Goal: Task Accomplishment & Management: Use online tool/utility

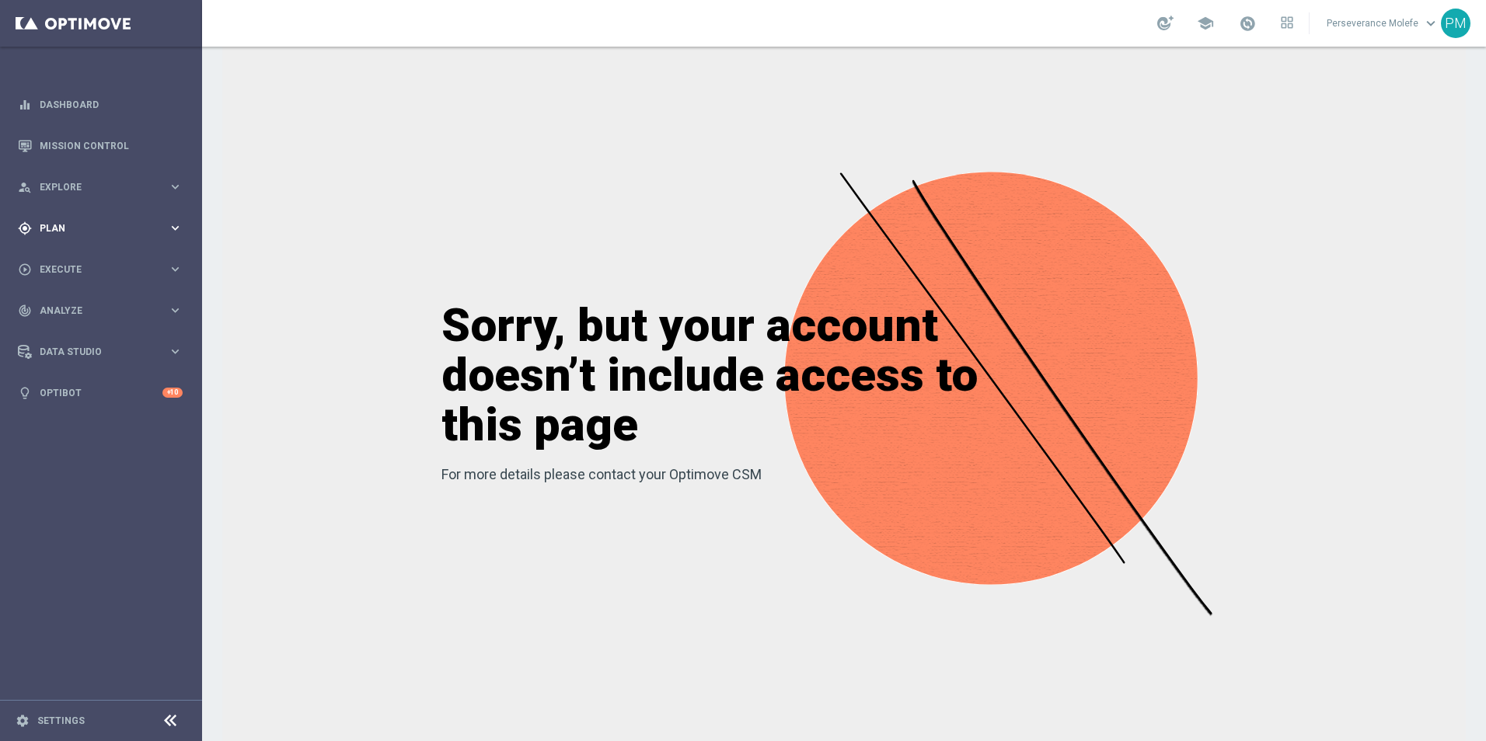
click at [141, 229] on span "Plan" at bounding box center [104, 228] width 128 height 9
click at [68, 296] on accordion "Templates keyboard_arrow_right Optimail Web Push Notifications Webpage Pop-up" at bounding box center [120, 306] width 160 height 23
click at [68, 304] on span "Templates" at bounding box center [96, 306] width 111 height 9
click at [71, 330] on link "Optimail" at bounding box center [104, 330] width 113 height 12
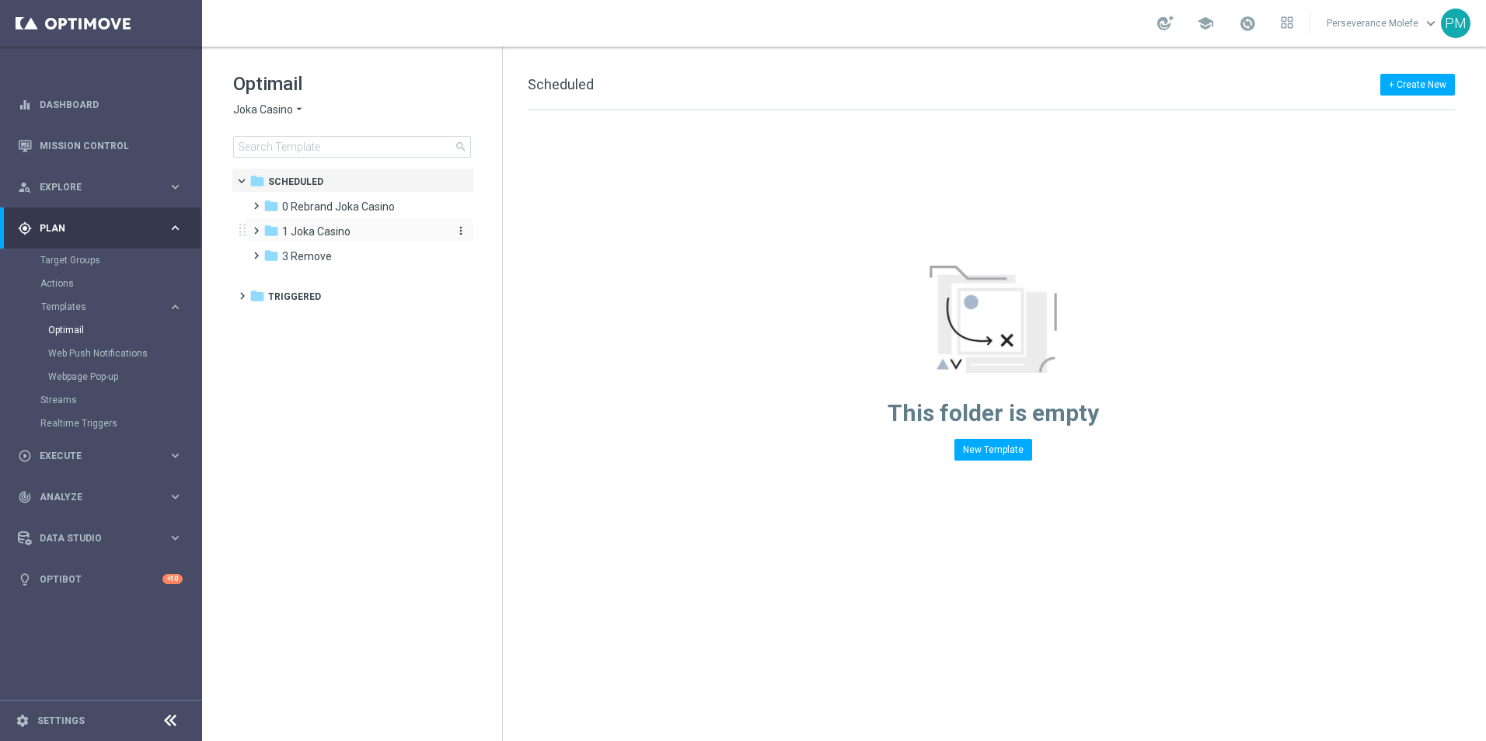
click at [338, 228] on span "1 Joka Casino" at bounding box center [316, 232] width 68 height 14
click at [297, 114] on icon "arrow_drop_down" at bounding box center [299, 110] width 12 height 15
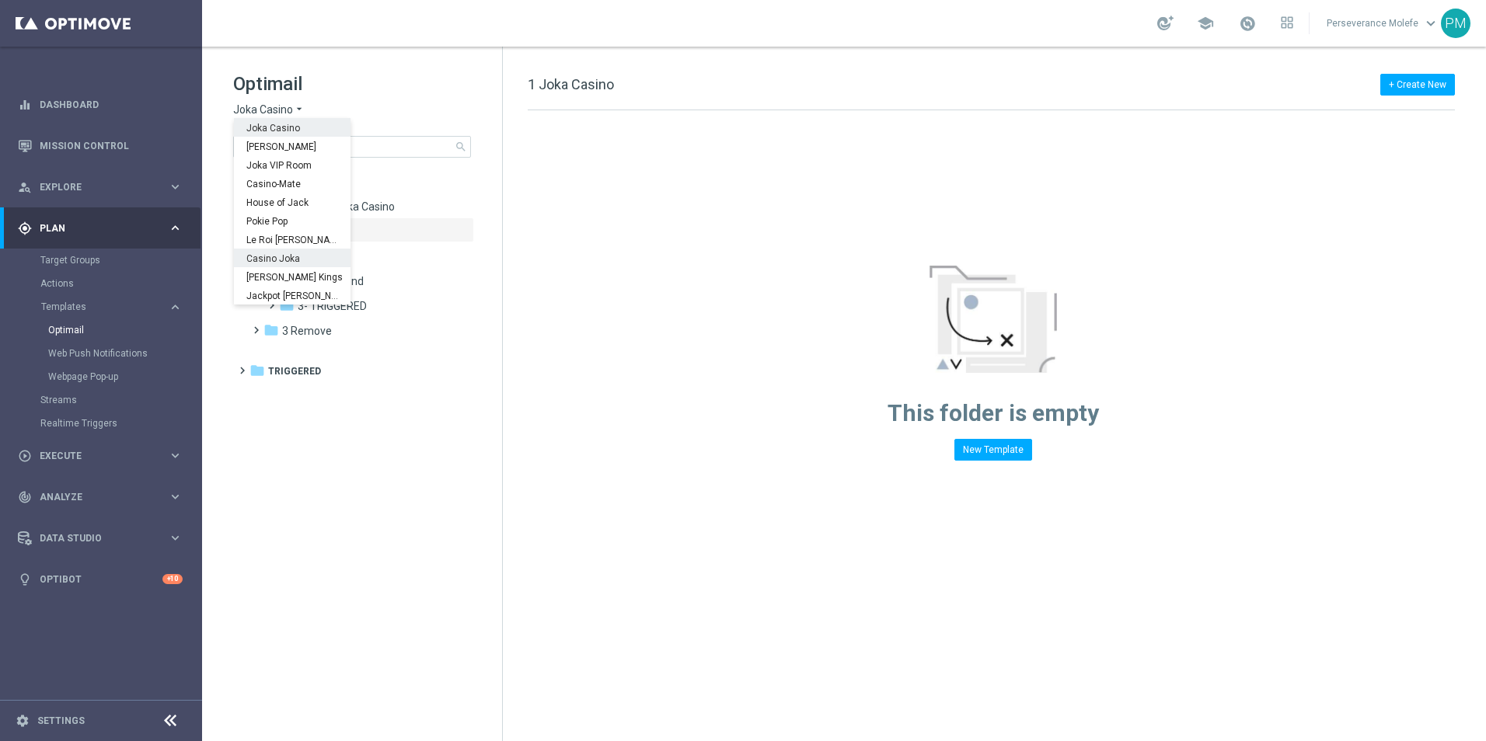
click at [307, 251] on div "Casino Joka" at bounding box center [292, 258] width 117 height 19
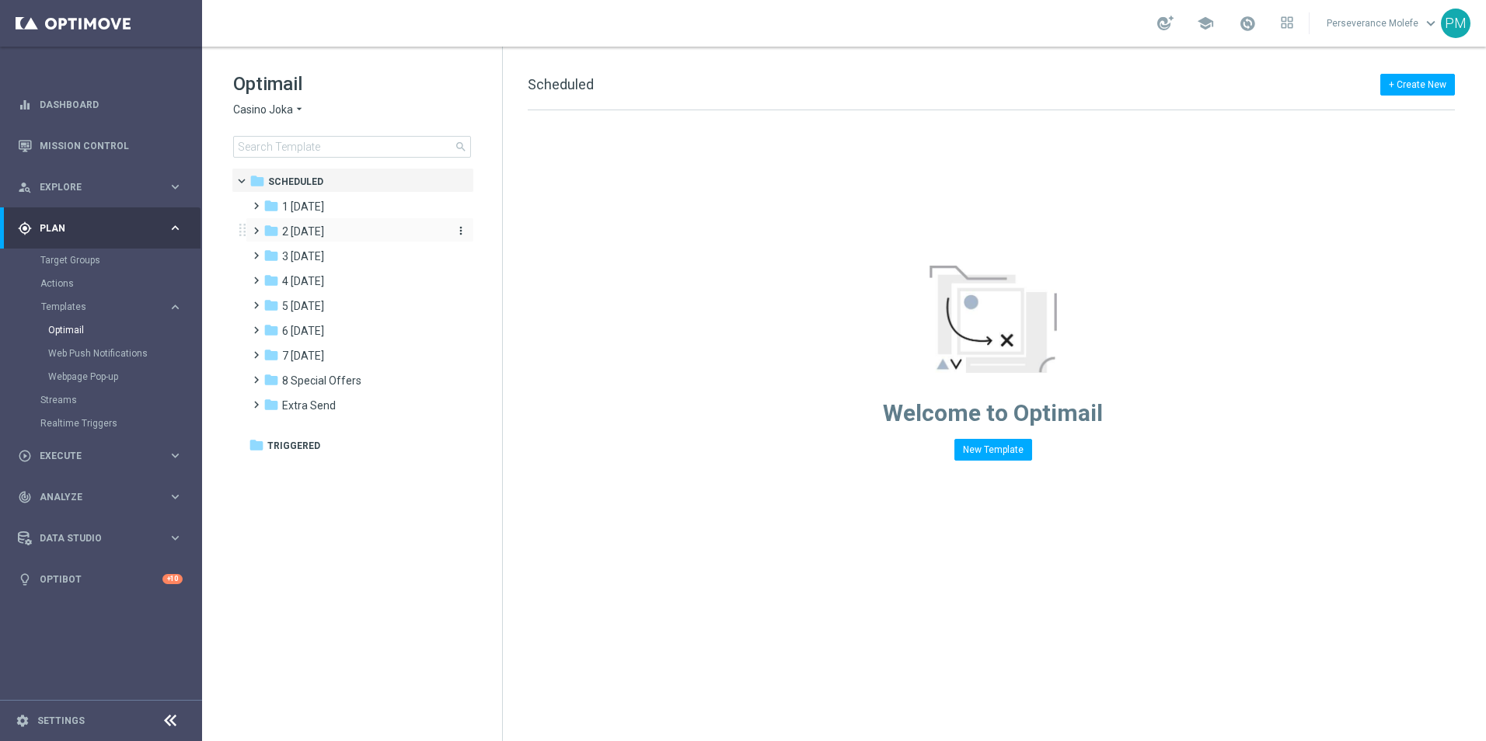
click at [385, 232] on div "folder 2 [DATE]" at bounding box center [352, 232] width 179 height 18
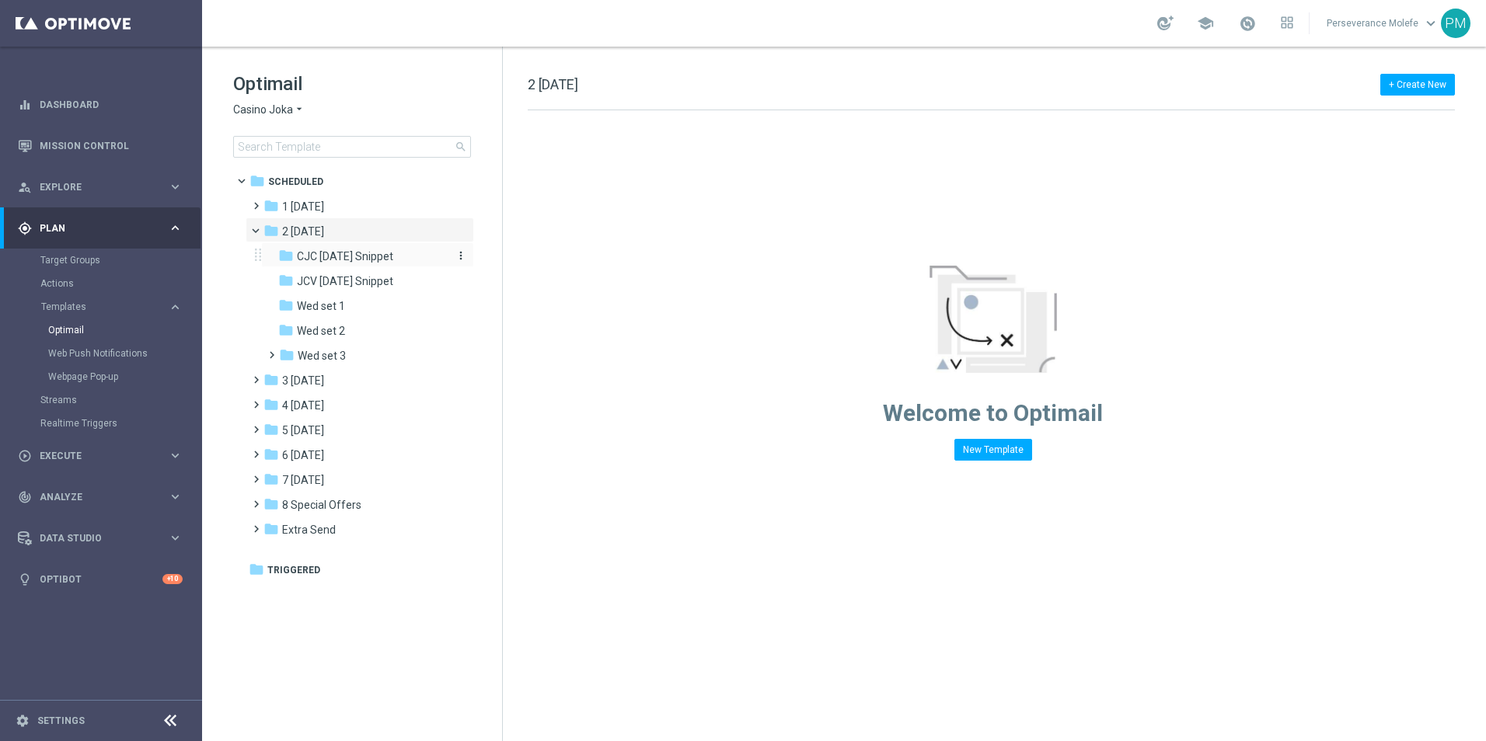
click at [375, 263] on div "folder CJC Wednesday Snippet" at bounding box center [361, 257] width 166 height 18
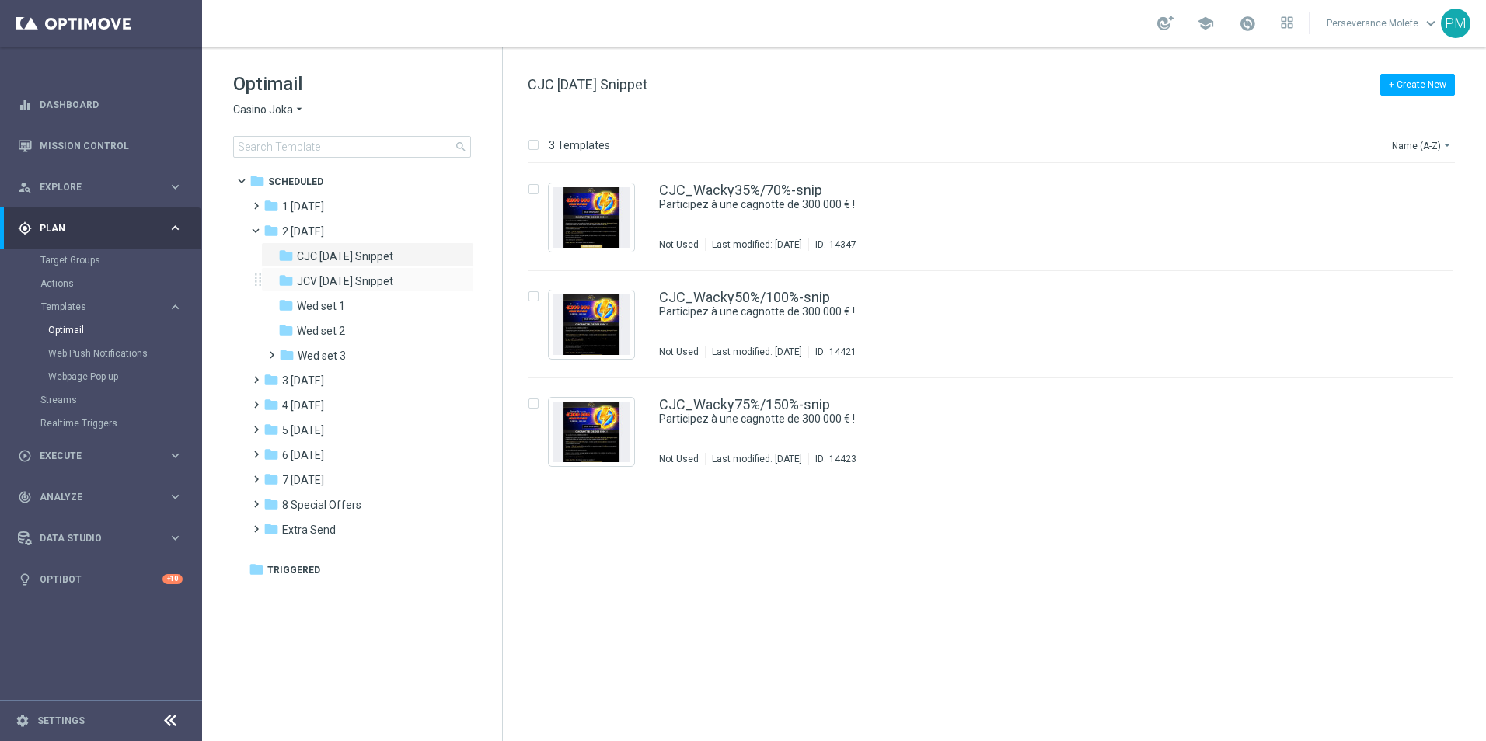
click at [373, 271] on div "folder JCV Wednesday Snippet more_vert" at bounding box center [367, 279] width 213 height 25
click at [371, 277] on span "JCV [DATE] Snippet" at bounding box center [345, 281] width 96 height 14
click at [748, 187] on link "JCV_Wacky35%/70%-snip" at bounding box center [740, 190] width 162 height 14
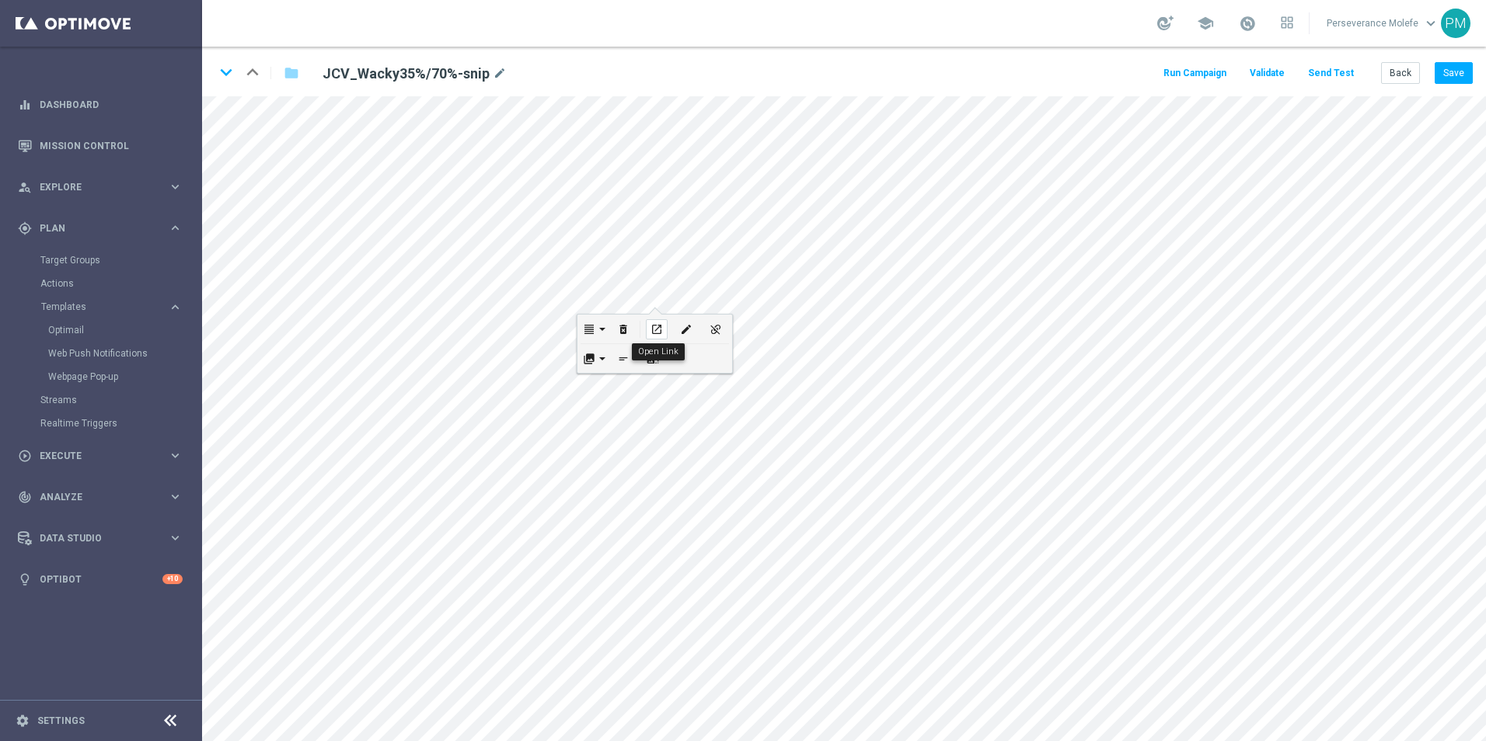
click at [654, 319] on div "open_in_new" at bounding box center [657, 329] width 22 height 20
click at [89, 331] on link "Optimail" at bounding box center [104, 330] width 113 height 12
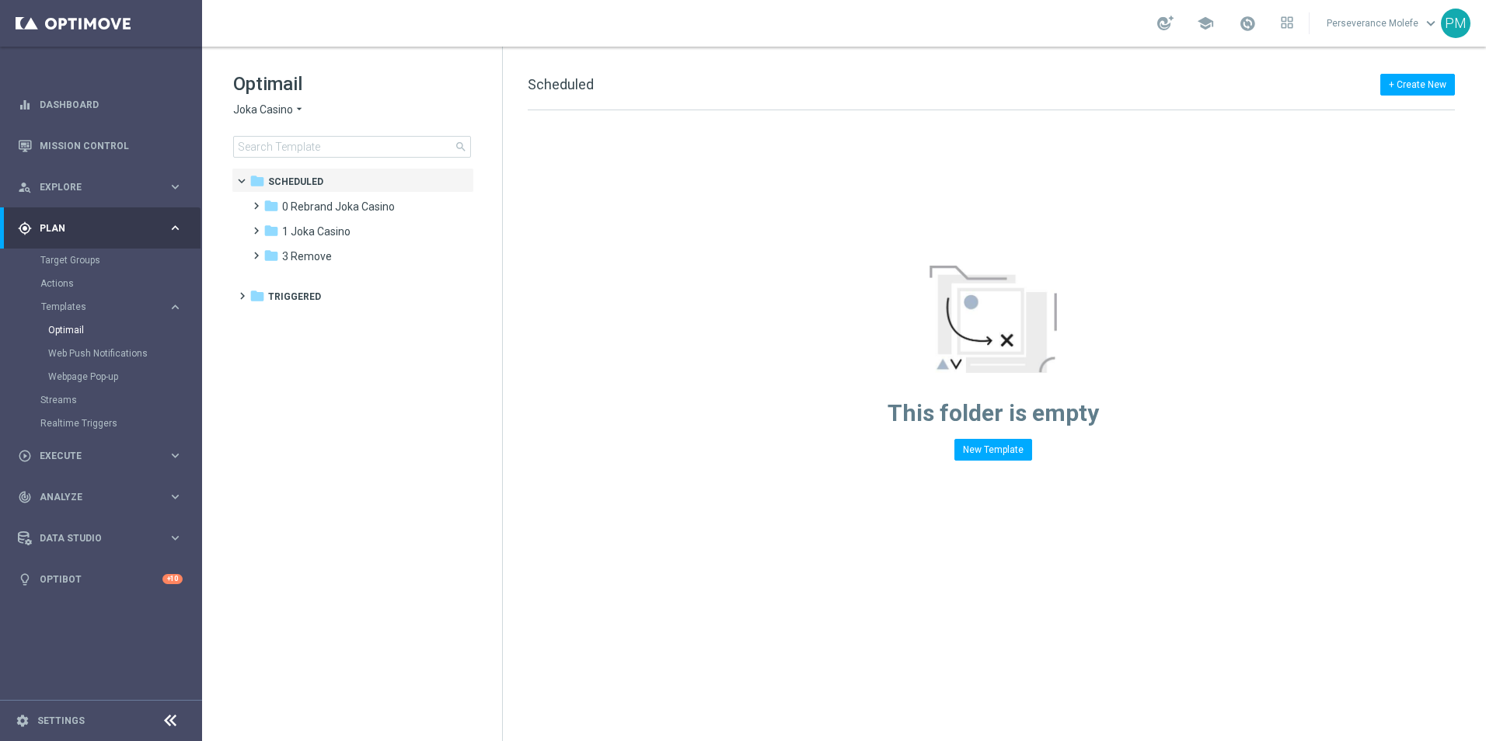
click at [288, 117] on span "Joka Casino" at bounding box center [263, 110] width 60 height 15
click at [284, 233] on div "Le Roi Johnny" at bounding box center [292, 239] width 117 height 19
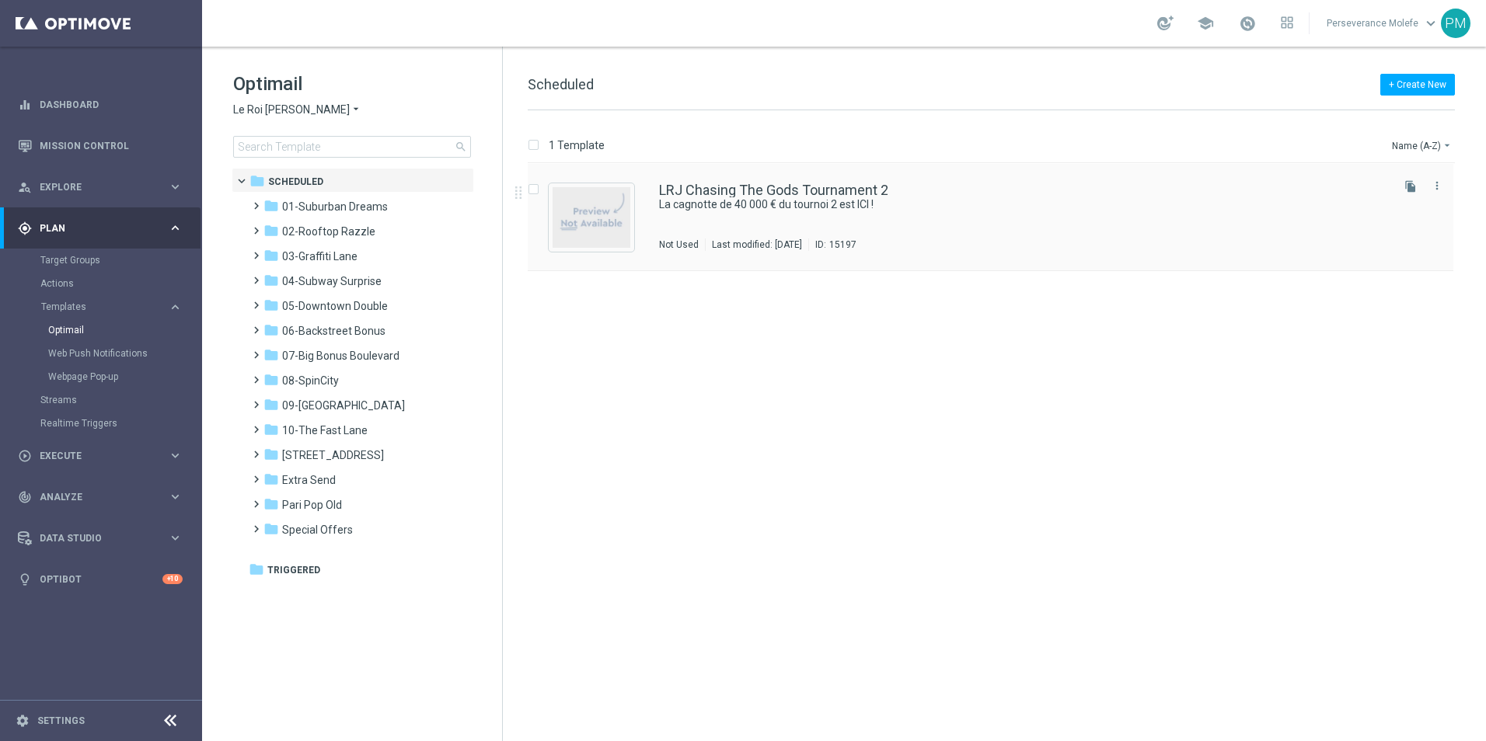
click at [637, 197] on div "LRJ Chasing The Gods Tournament 2 La cagnotte de 40 000 € du tournoi 2 est ICI …" at bounding box center [991, 217] width 926 height 107
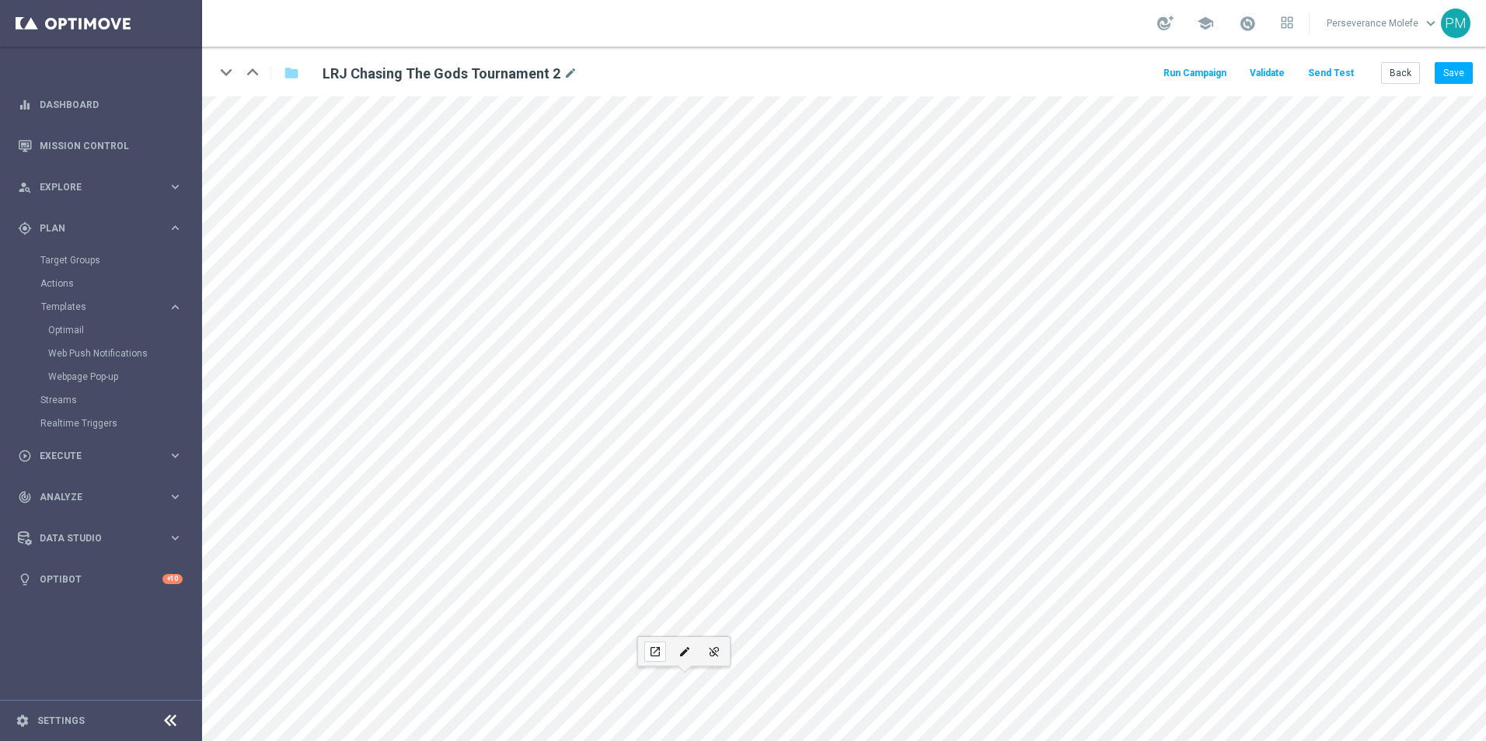
click at [651, 649] on icon "open_in_new" at bounding box center [655, 652] width 12 height 12
click at [1393, 78] on button "Back" at bounding box center [1400, 73] width 39 height 22
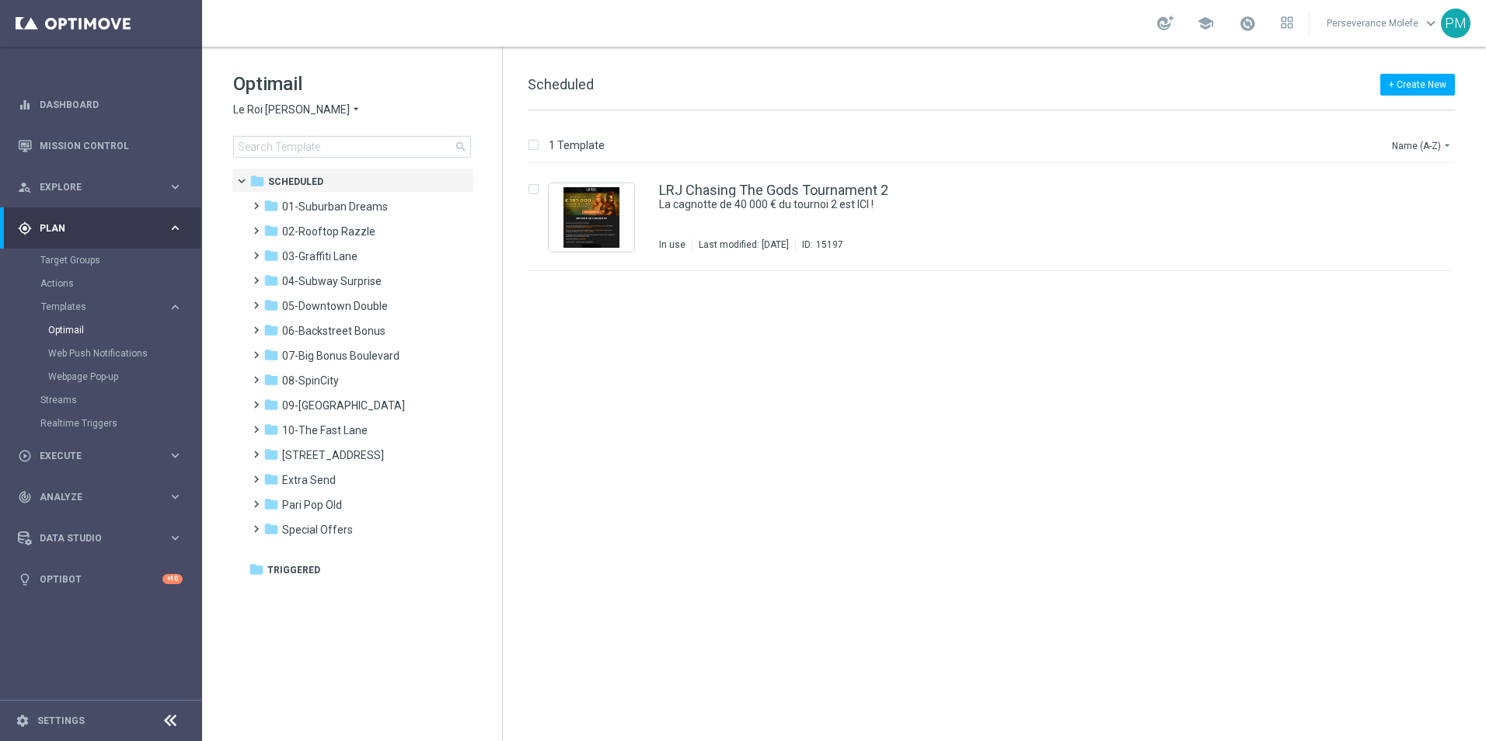
click at [281, 106] on span "Le Roi Johnny" at bounding box center [291, 110] width 117 height 15
click at [0, 0] on span "Casino Joka" at bounding box center [0, 0] width 0 height 0
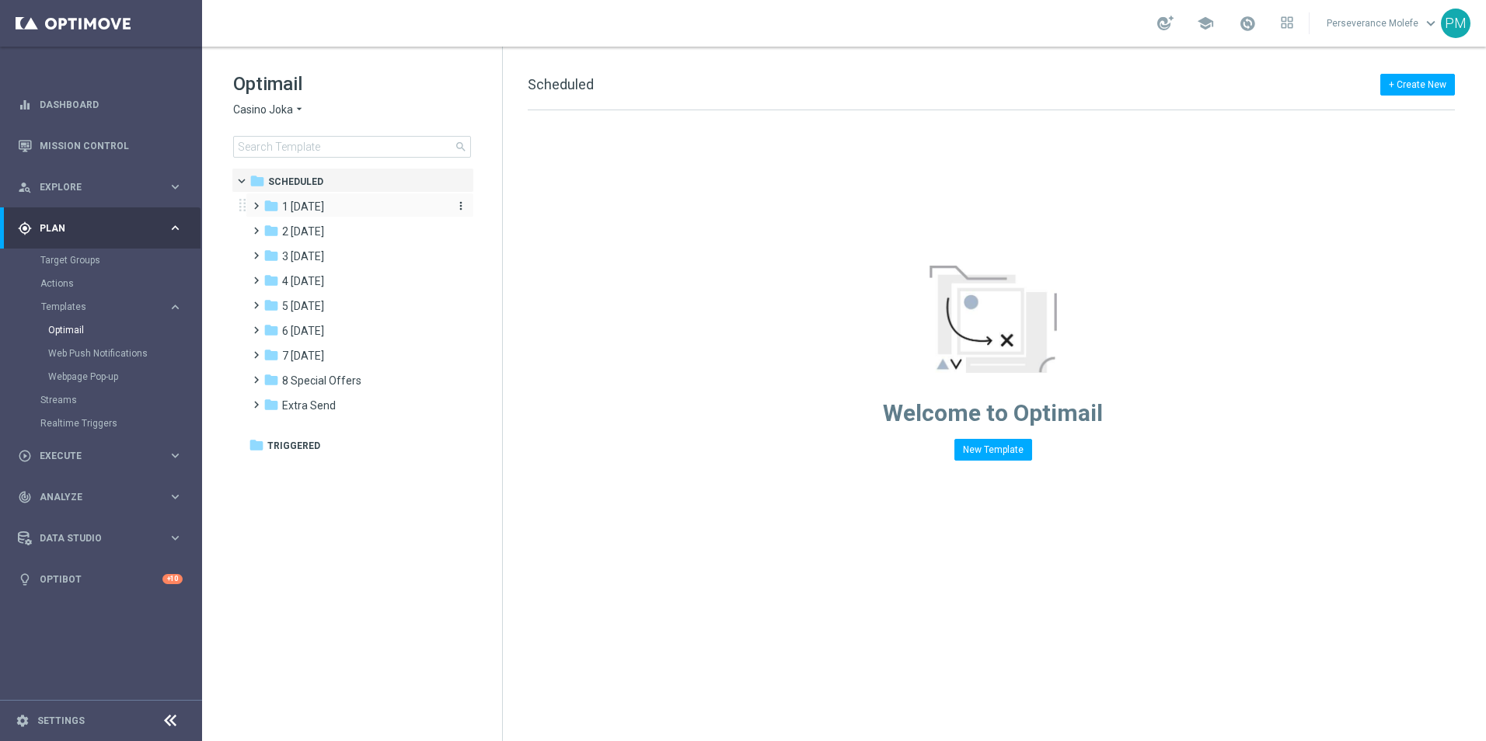
click at [349, 199] on div "folder 1 Tuesday" at bounding box center [352, 207] width 179 height 18
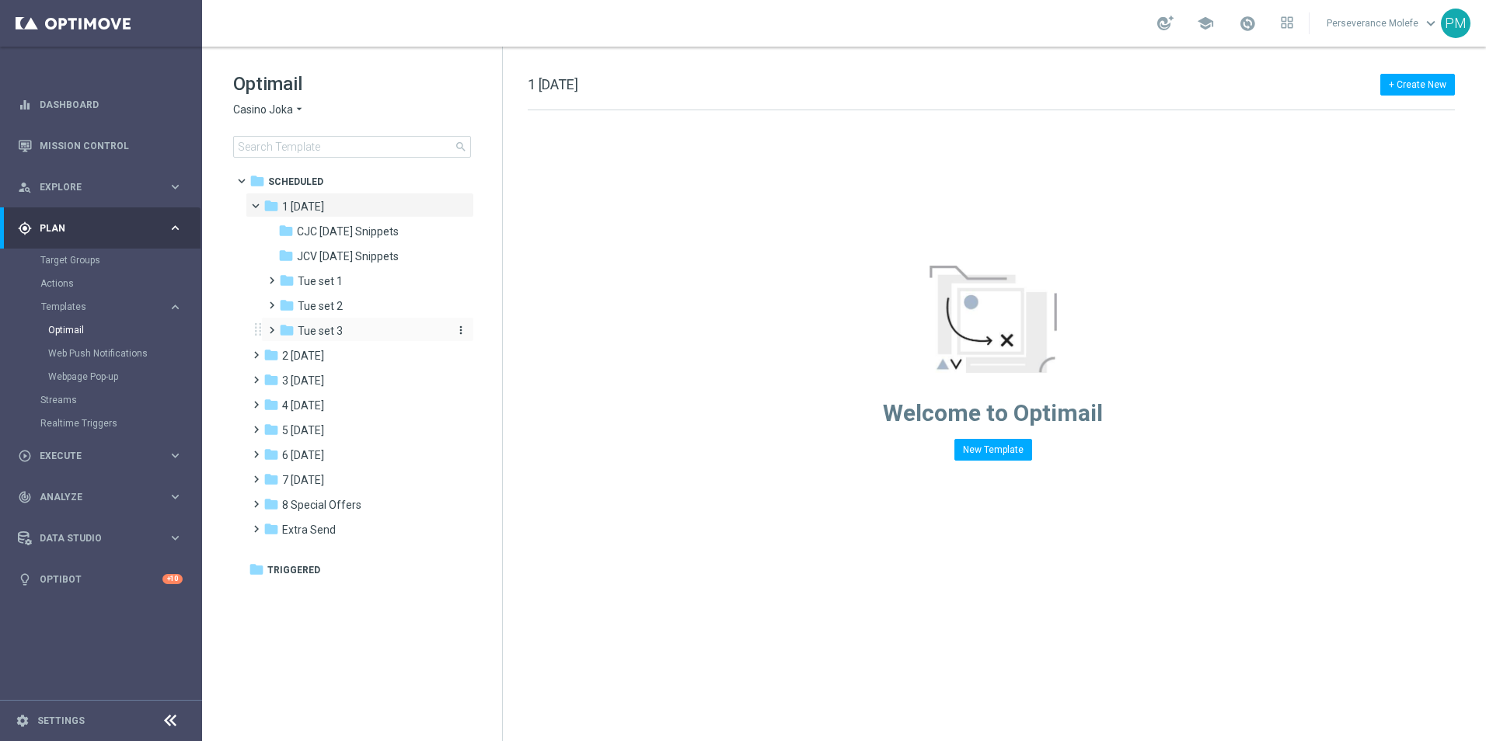
click at [367, 323] on div "folder Tue set 3" at bounding box center [362, 332] width 166 height 18
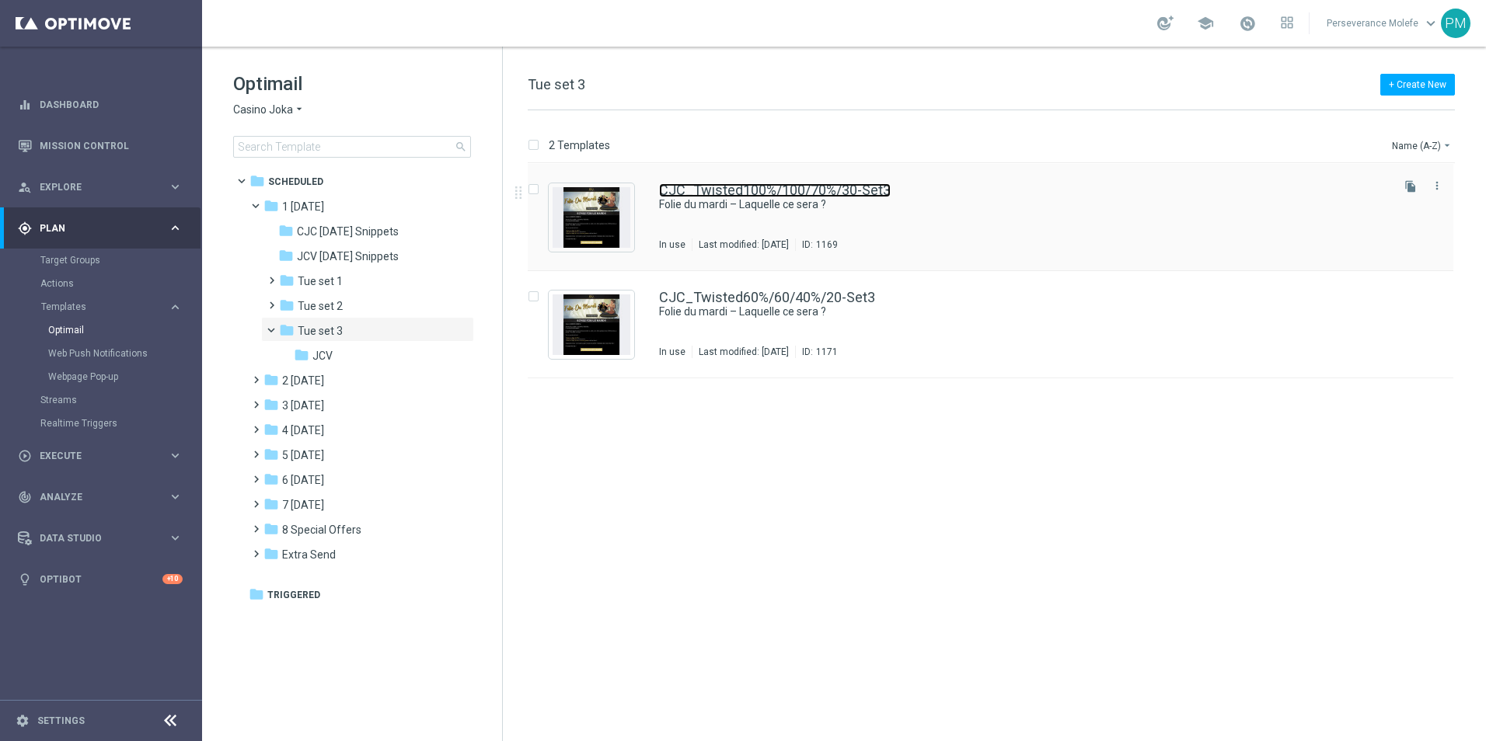
click at [747, 183] on link "CJC_Twisted100%/100/70%/30-Set3" at bounding box center [775, 190] width 232 height 14
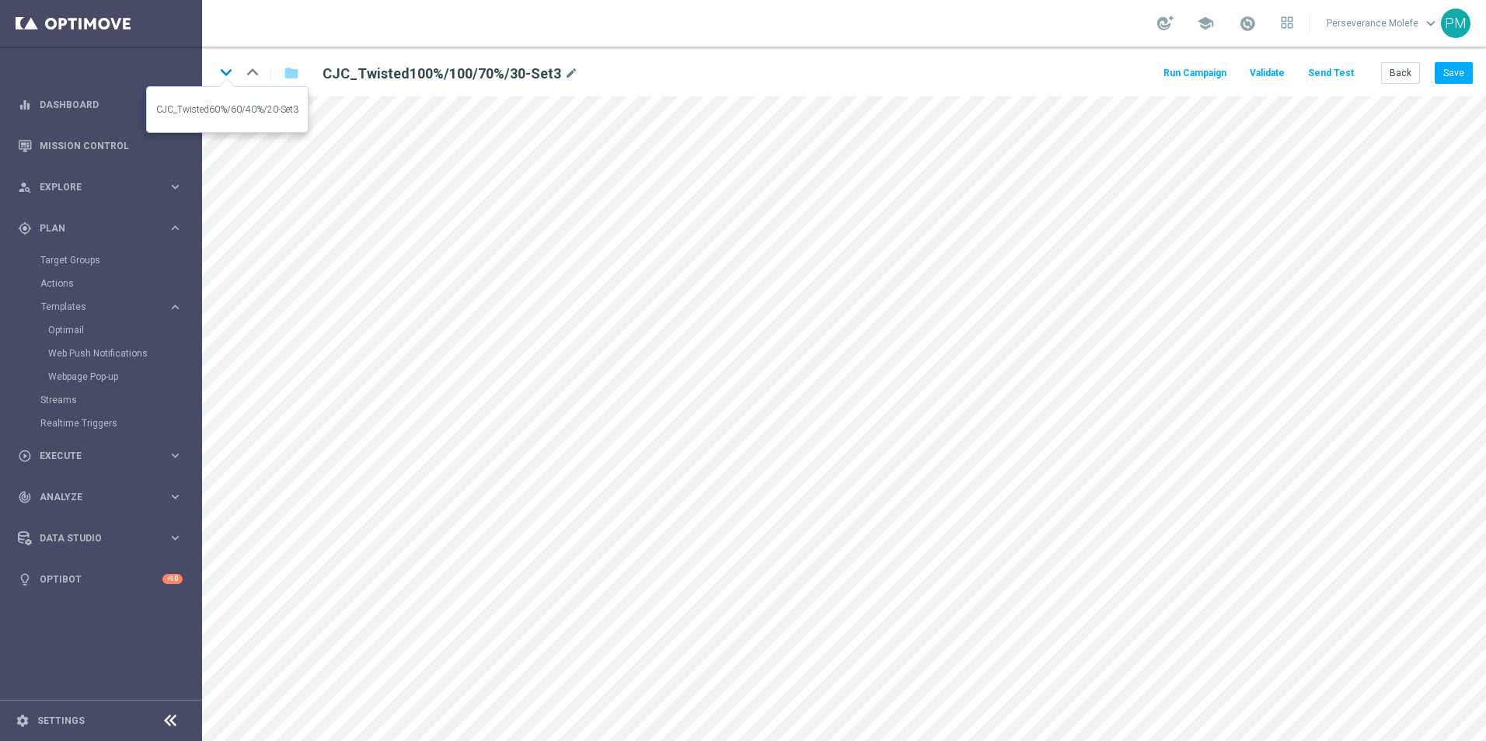
click at [220, 80] on icon "keyboard_arrow_down" at bounding box center [225, 72] width 23 height 23
click at [1406, 78] on button "Back" at bounding box center [1400, 73] width 39 height 22
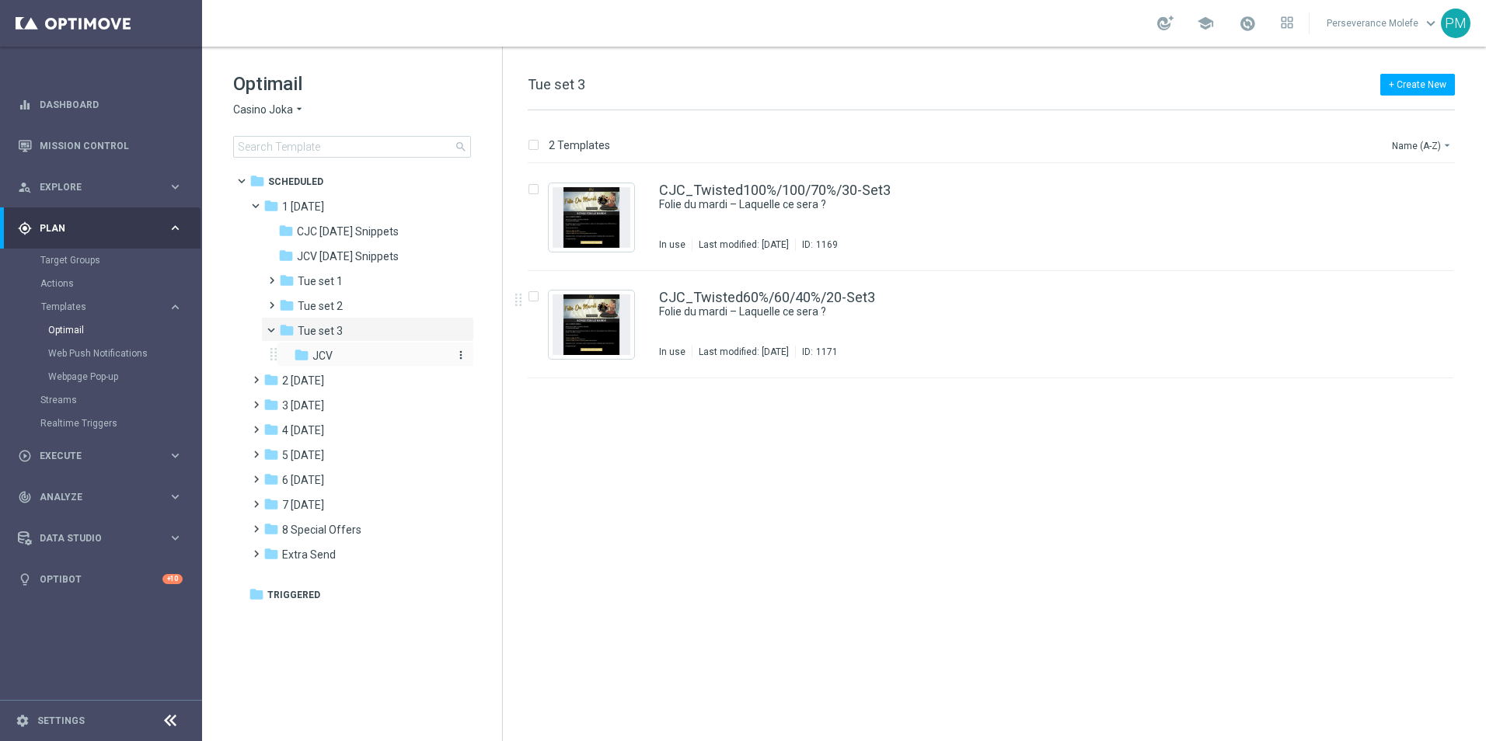
click at [387, 362] on div "folder JCV" at bounding box center [370, 356] width 153 height 18
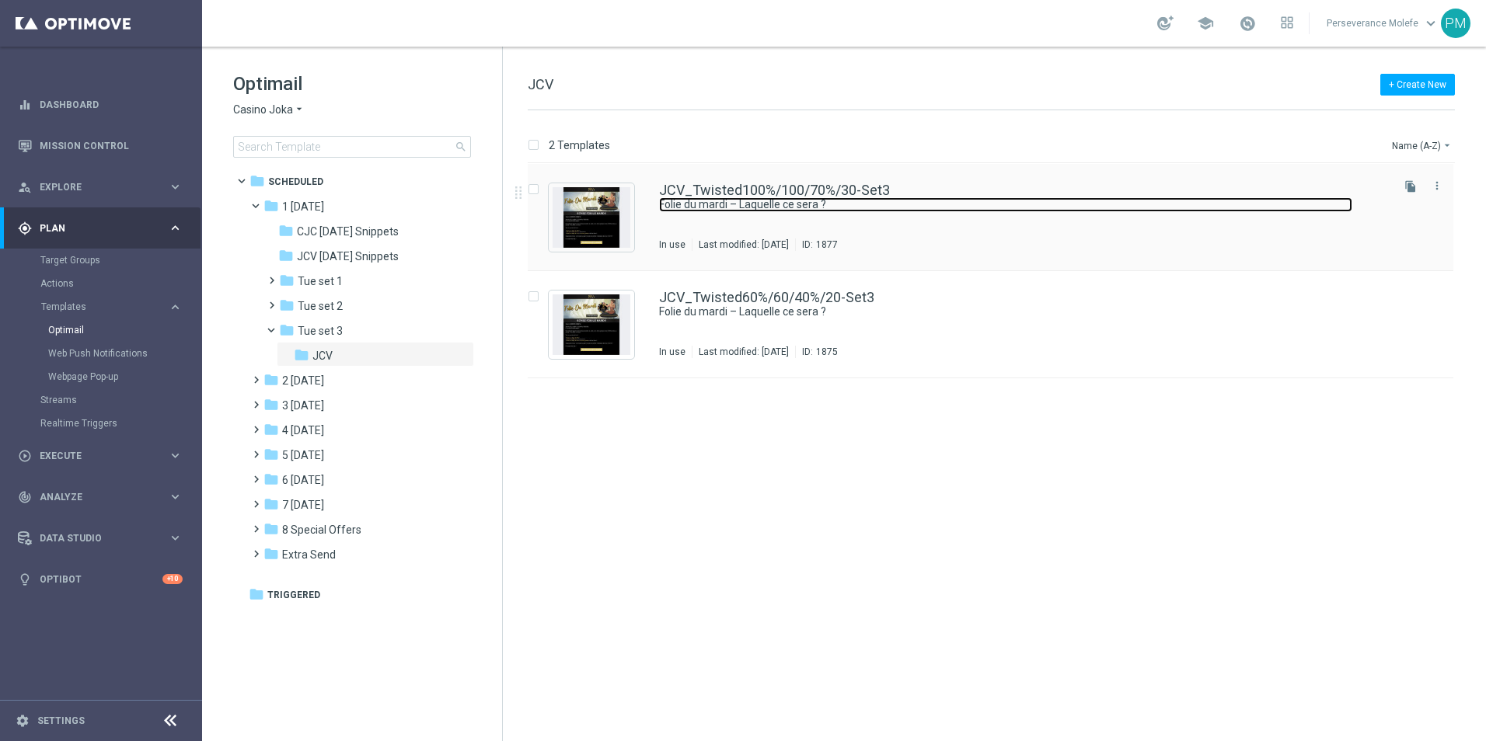
click at [767, 206] on link "Folie du mardi – Laquelle ce sera ?" at bounding box center [1005, 204] width 693 height 15
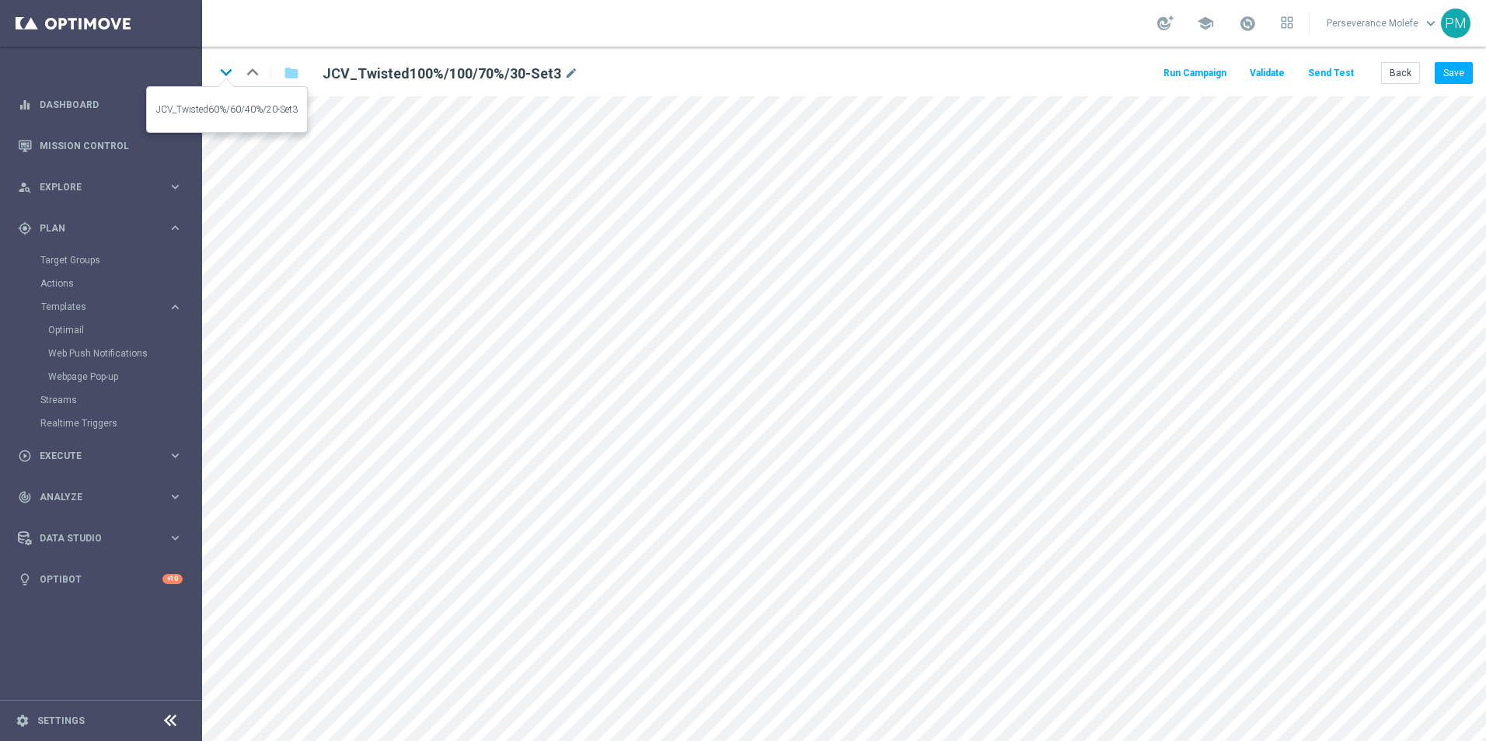
click at [222, 79] on icon "keyboard_arrow_down" at bounding box center [225, 72] width 23 height 23
click at [1407, 65] on button "Back" at bounding box center [1400, 73] width 39 height 22
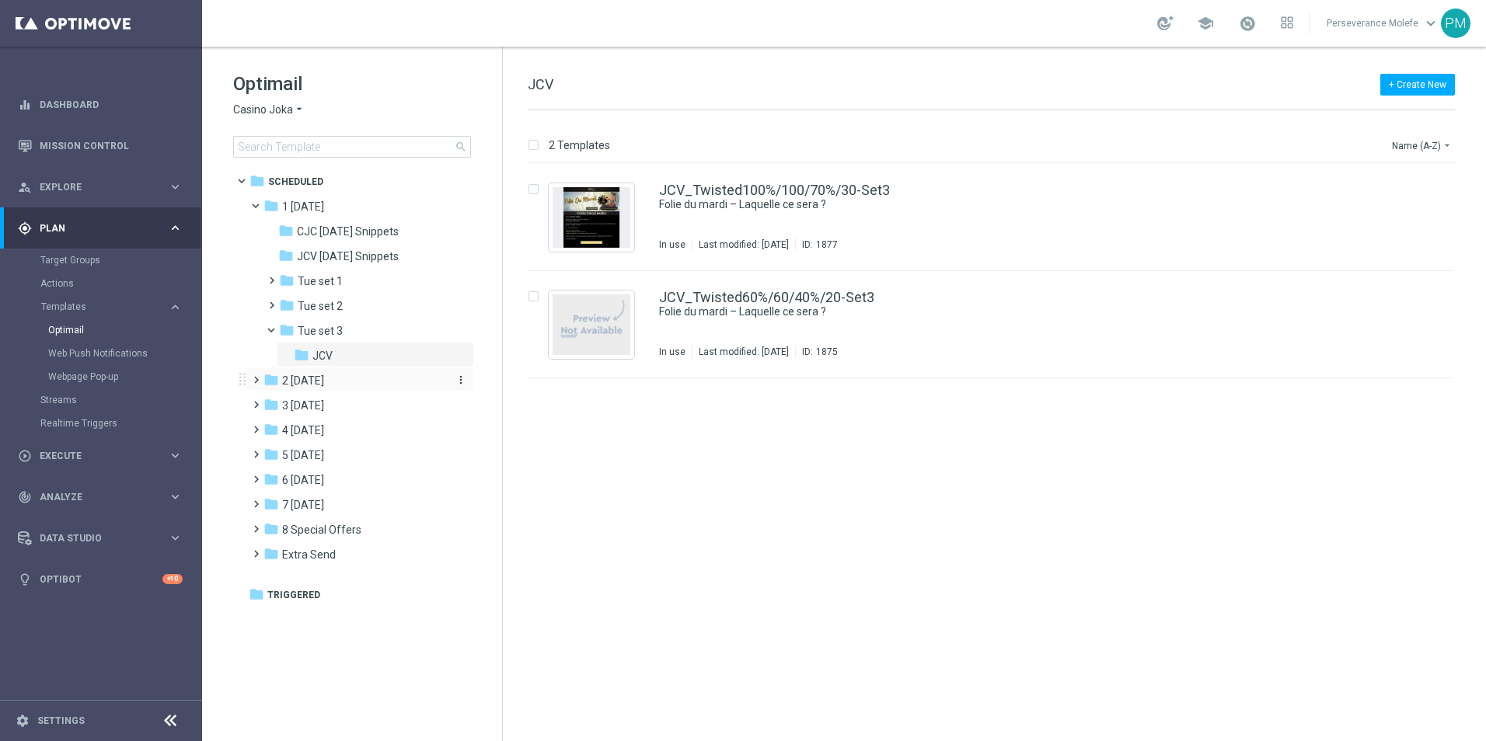
click at [364, 375] on div "folder 2 Wednesday" at bounding box center [352, 381] width 179 height 18
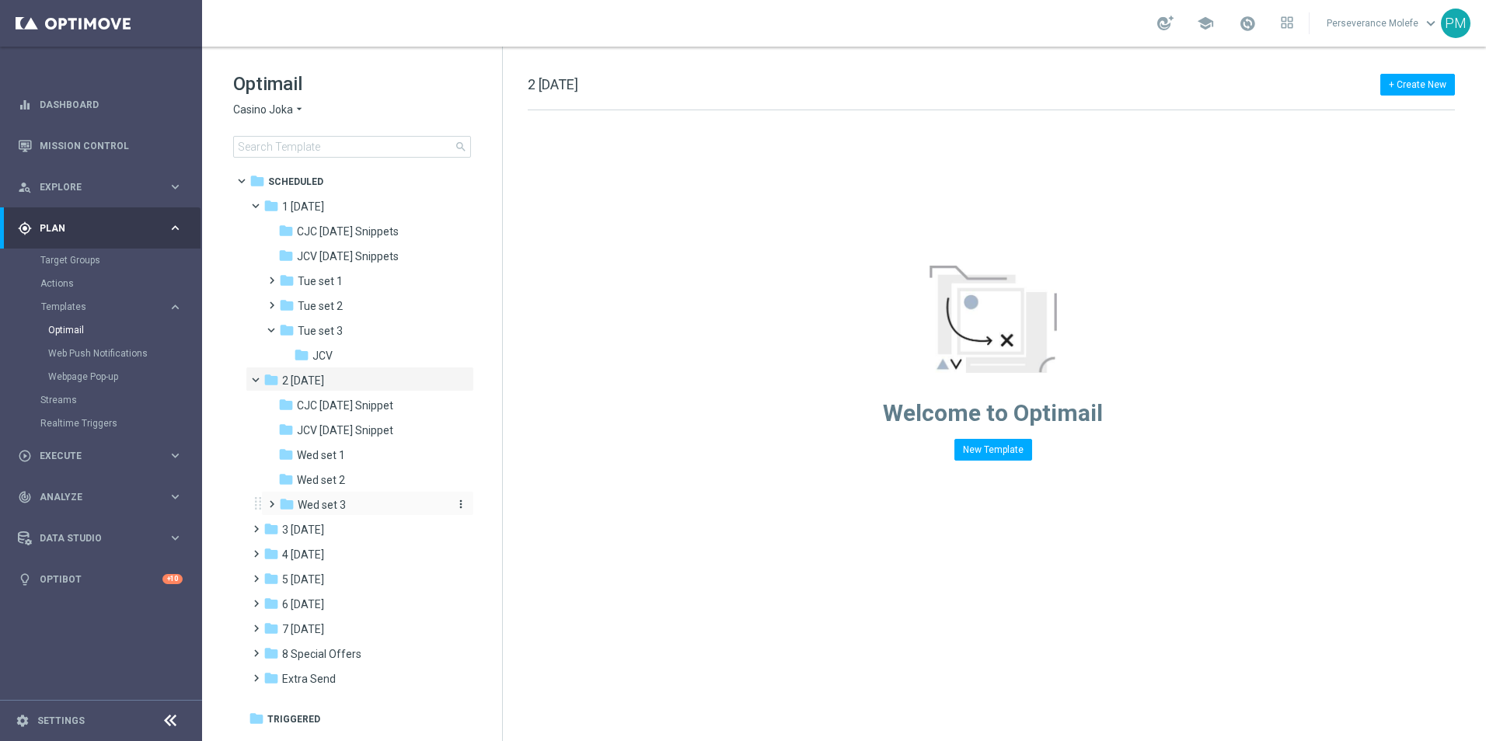
click at [351, 500] on div "folder Wed set 3" at bounding box center [362, 506] width 166 height 18
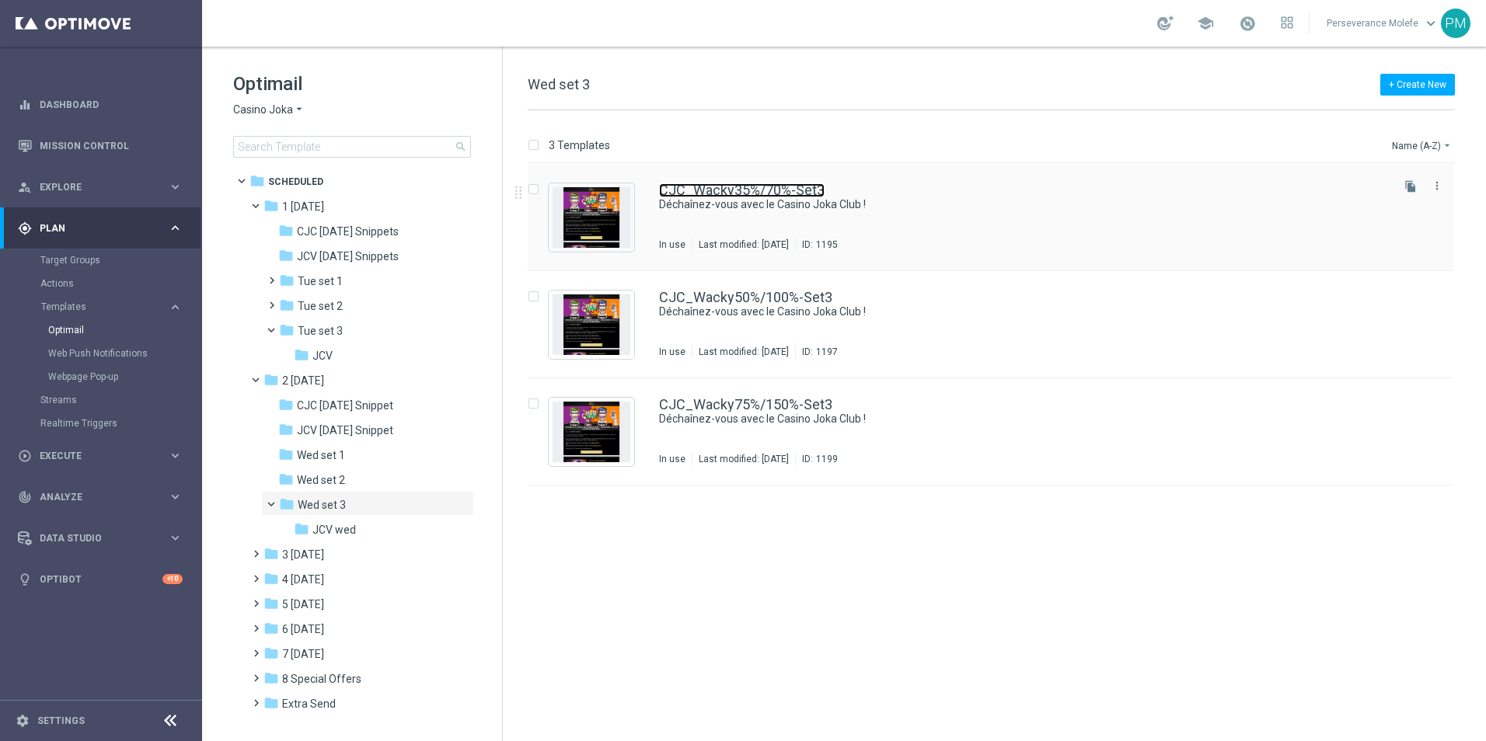
click at [757, 194] on link "CJC_Wacky35%/70%-Set3" at bounding box center [742, 190] width 166 height 14
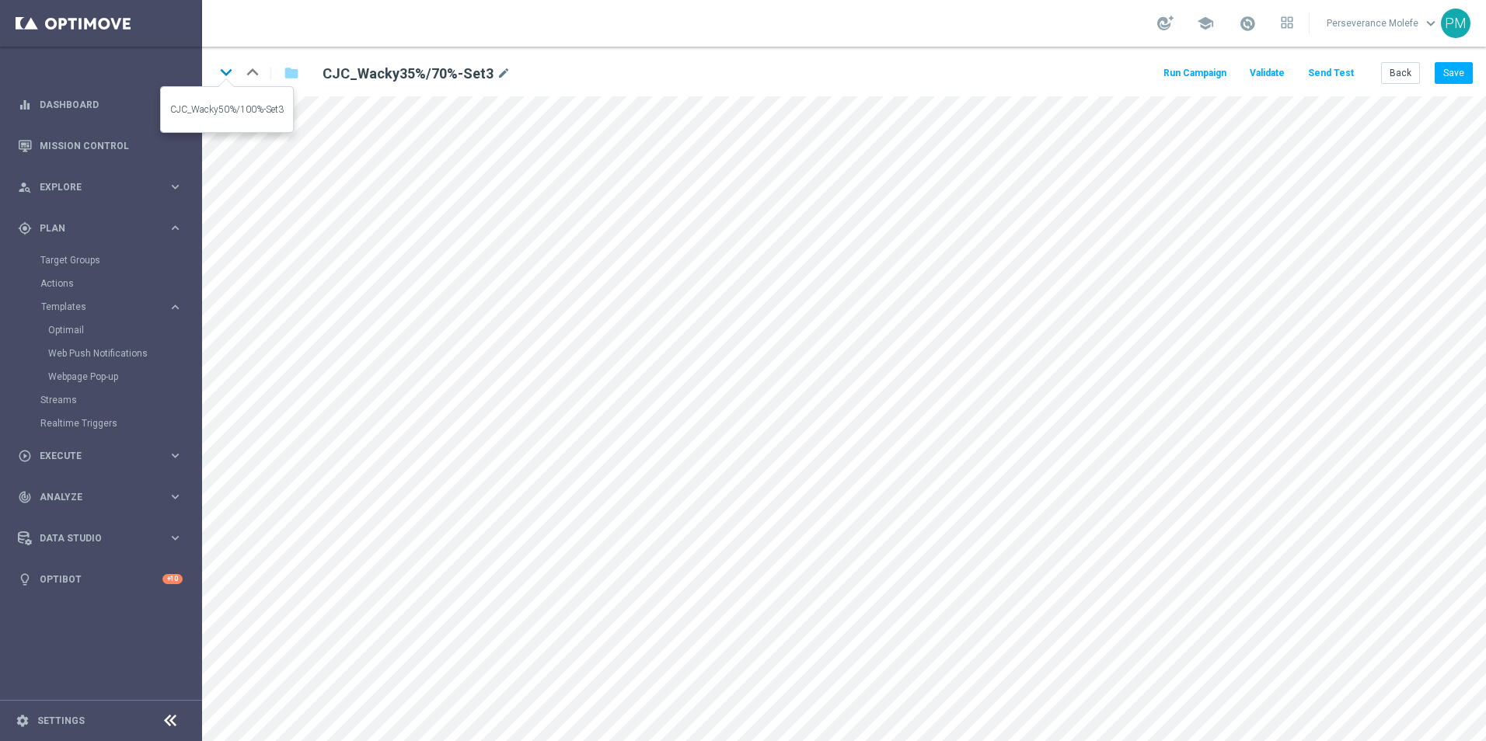
click at [228, 80] on icon "keyboard_arrow_down" at bounding box center [225, 72] width 23 height 23
click at [223, 70] on icon "keyboard_arrow_down" at bounding box center [225, 72] width 23 height 23
click at [252, 80] on icon "keyboard_arrow_up" at bounding box center [252, 72] width 23 height 23
click at [1392, 82] on button "Back" at bounding box center [1400, 73] width 39 height 22
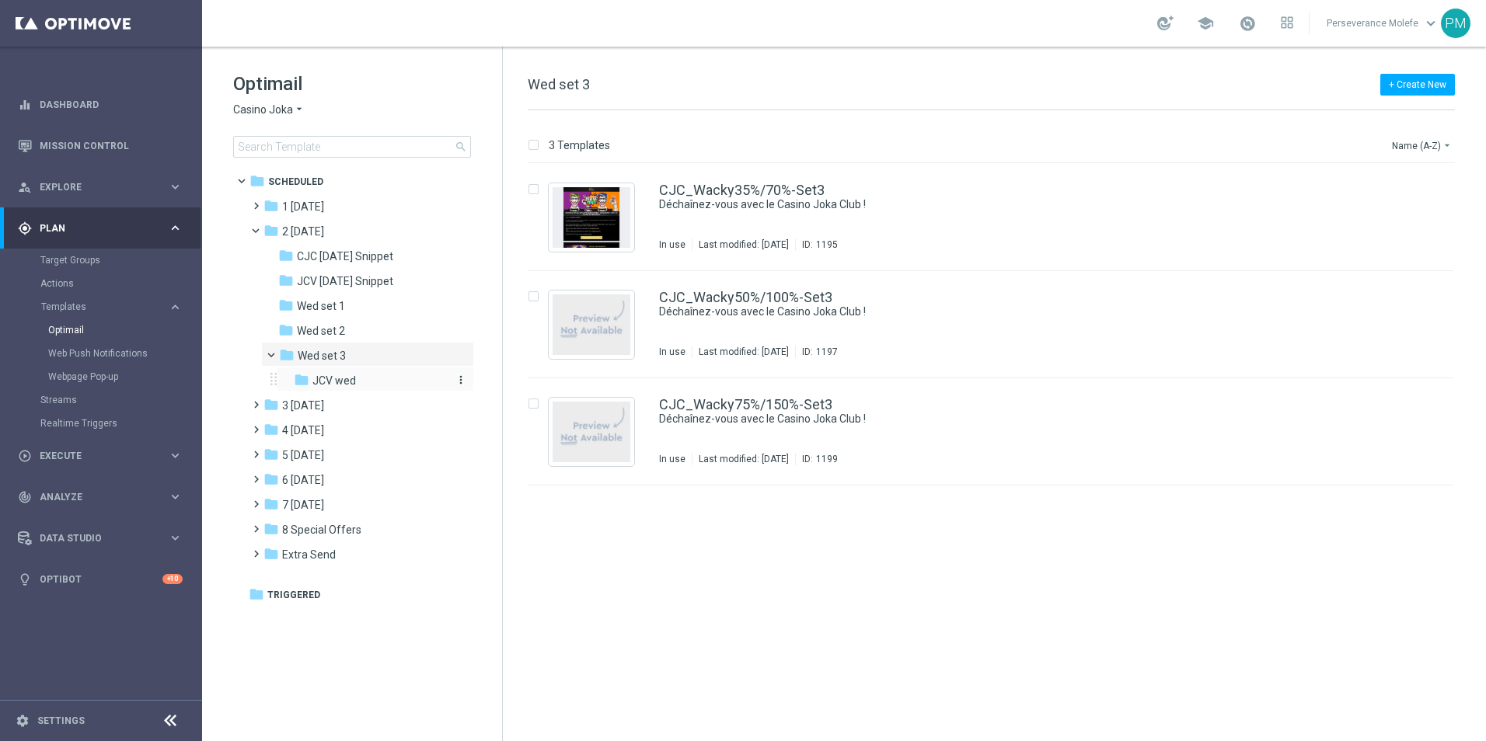
click at [386, 374] on div "folder JCV wed" at bounding box center [370, 381] width 153 height 18
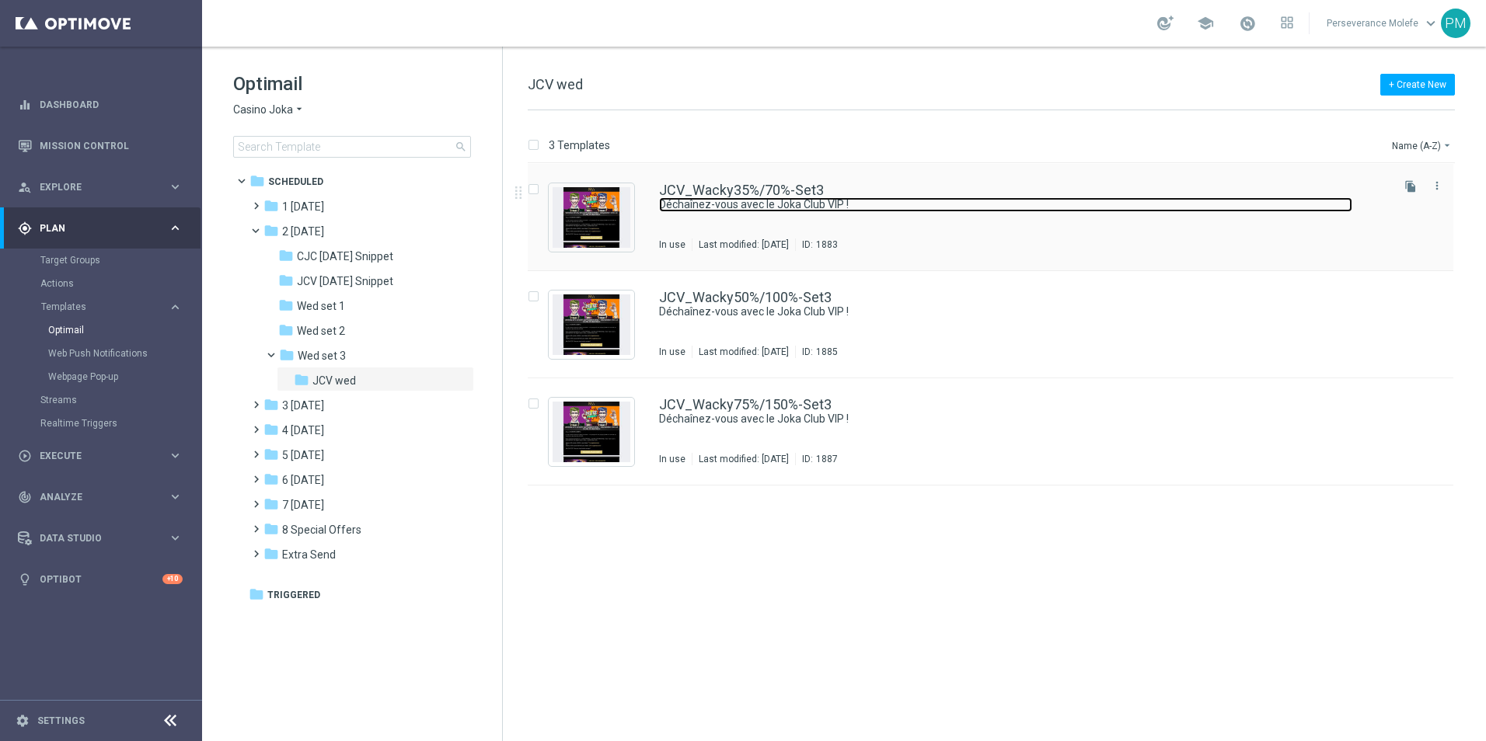
click at [735, 202] on link "Déchaînez-vous avec le Joka Club VIP !" at bounding box center [1005, 204] width 693 height 15
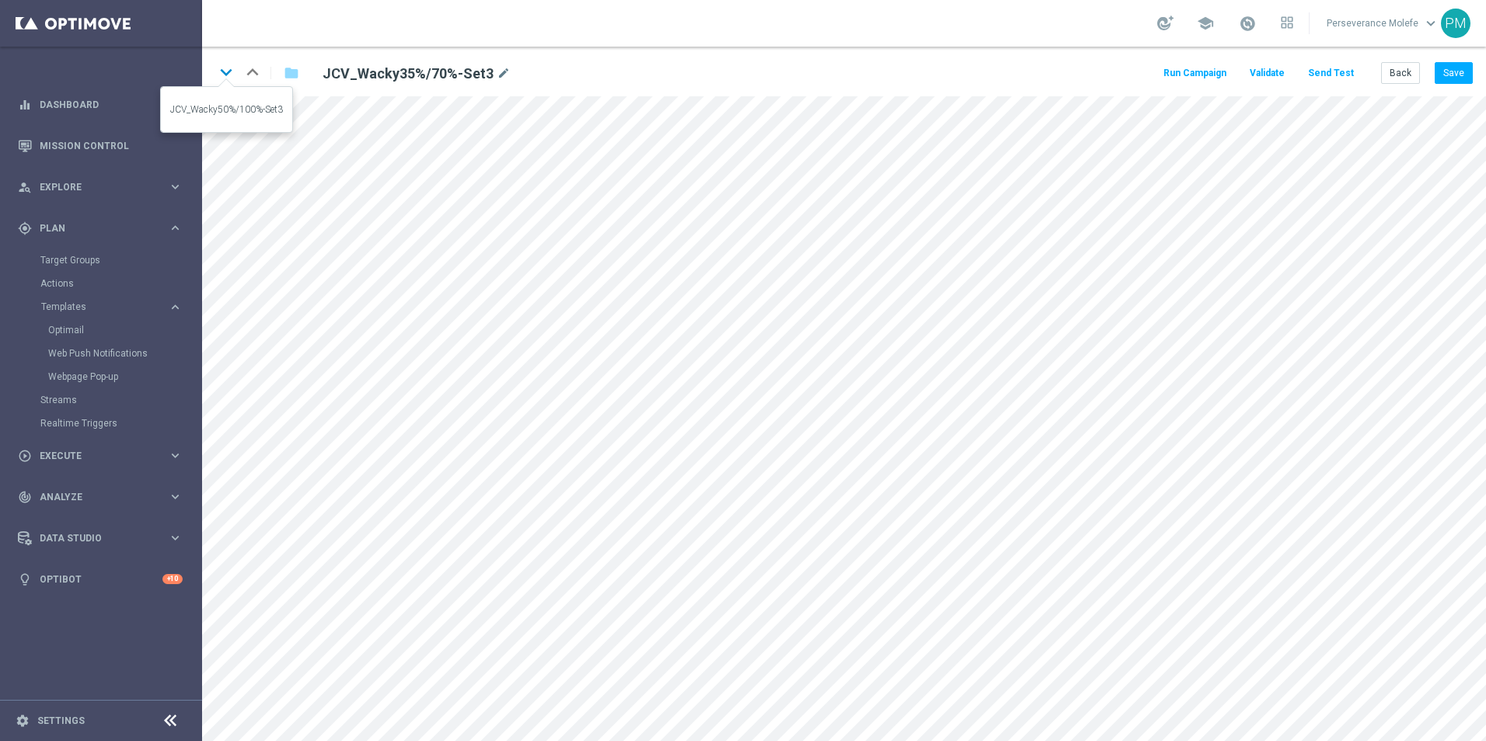
click at [229, 71] on icon "keyboard_arrow_down" at bounding box center [225, 72] width 23 height 23
click at [228, 65] on icon "keyboard_arrow_down" at bounding box center [225, 72] width 23 height 23
click at [1399, 73] on button "Back" at bounding box center [1400, 73] width 39 height 22
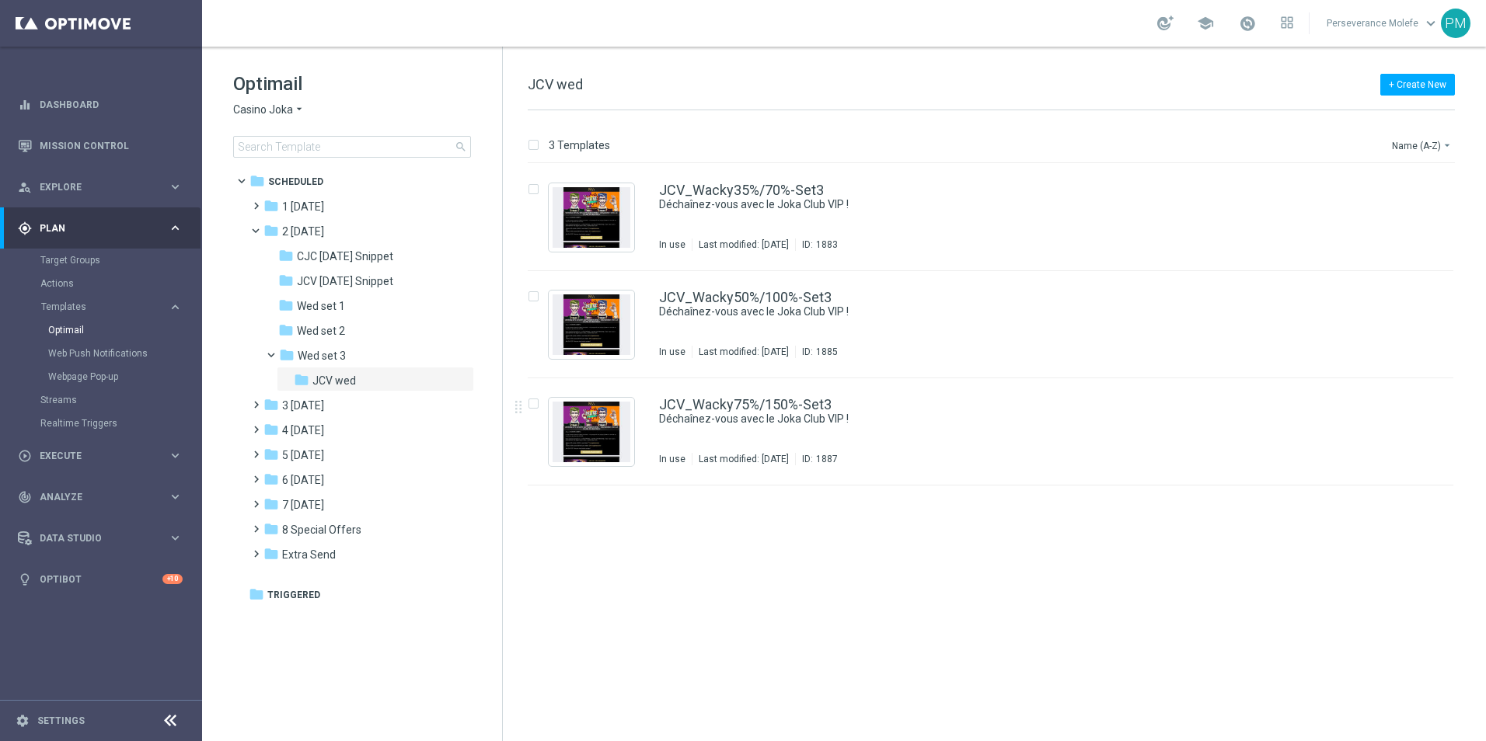
click at [282, 101] on div "Optimail Casino Joka arrow_drop_down × Casino Joka search" at bounding box center [367, 114] width 269 height 86
click at [281, 111] on span "Casino Joka" at bounding box center [263, 110] width 60 height 15
click at [303, 234] on div "Le Roi Johnny" at bounding box center [292, 239] width 117 height 19
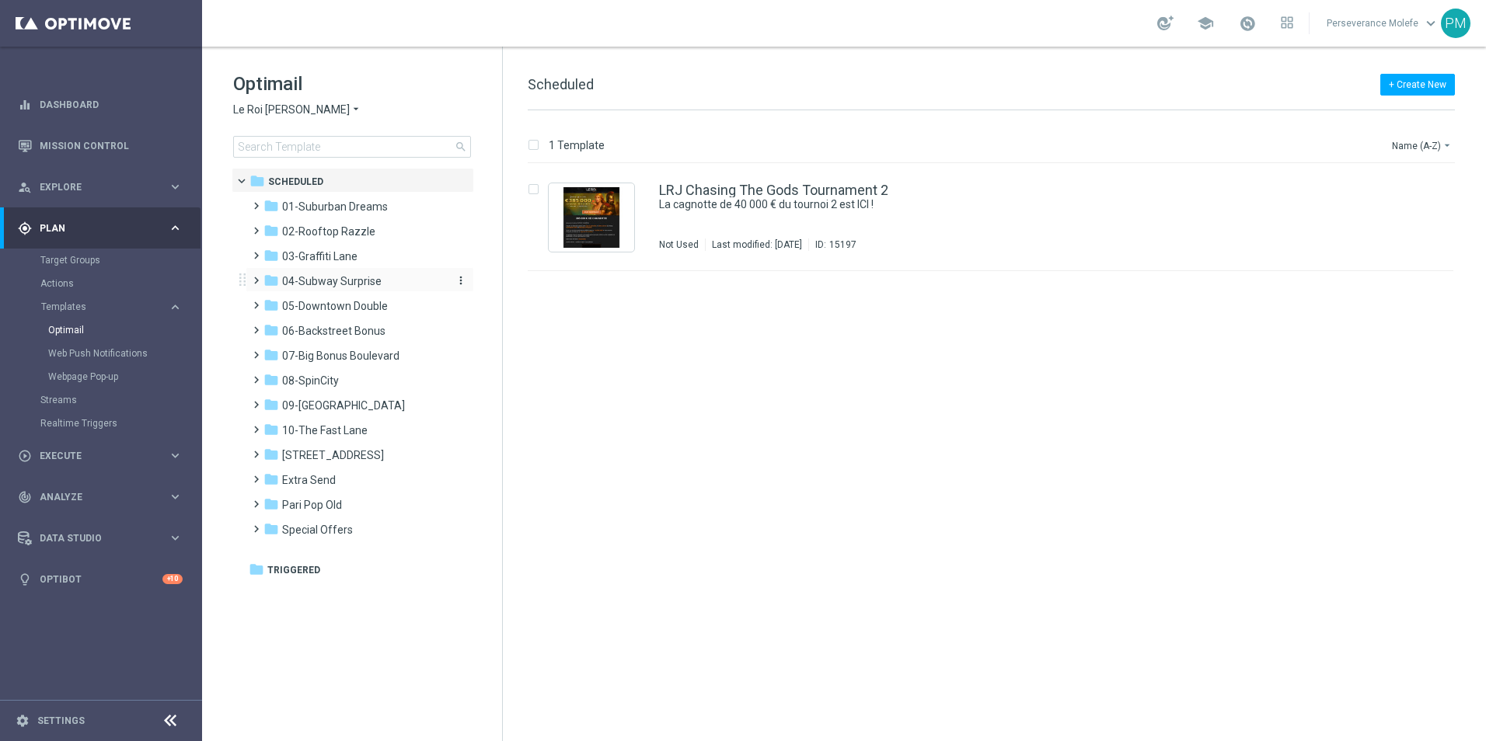
click at [378, 288] on div "folder 04-Subway Surprise" at bounding box center [352, 282] width 179 height 18
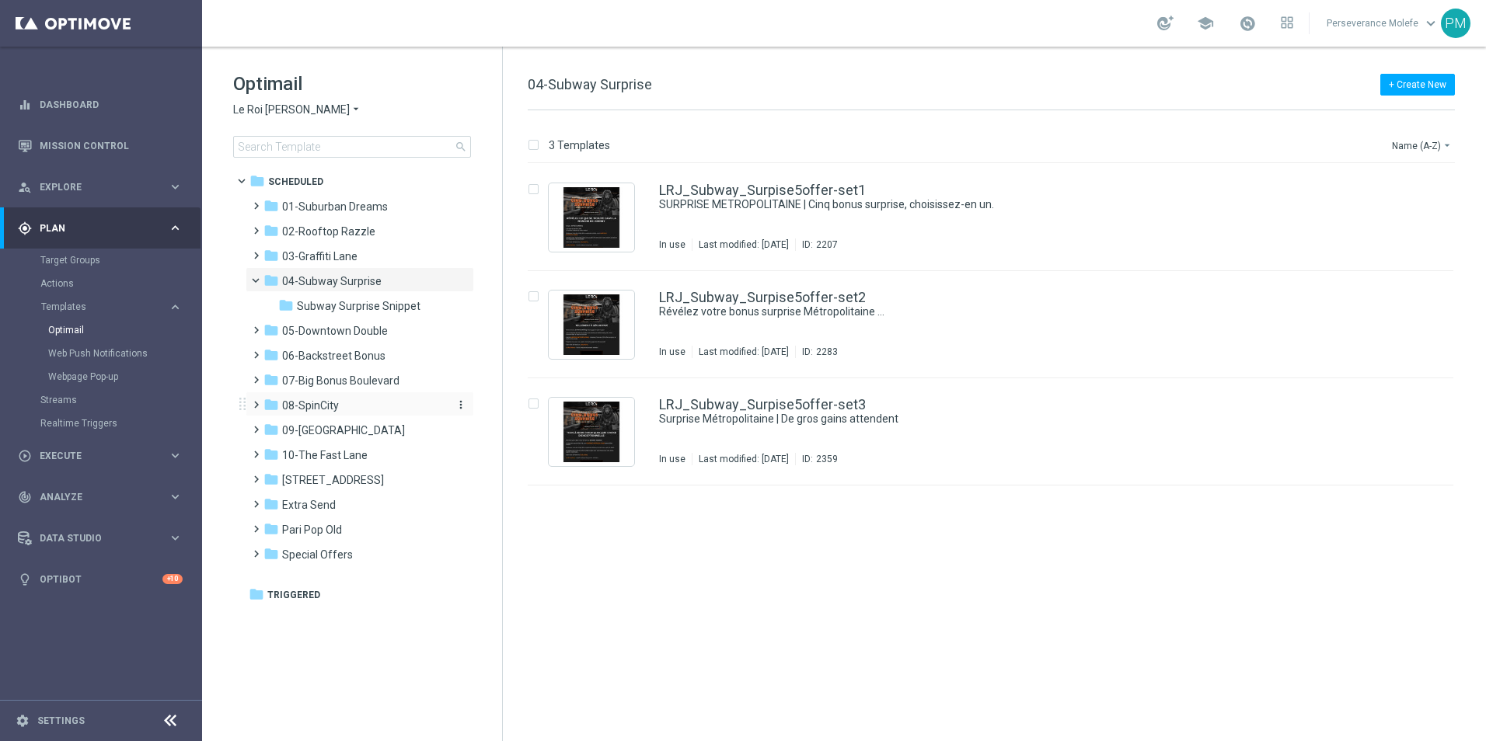
click at [330, 411] on span "08-SpinCity" at bounding box center [310, 406] width 57 height 14
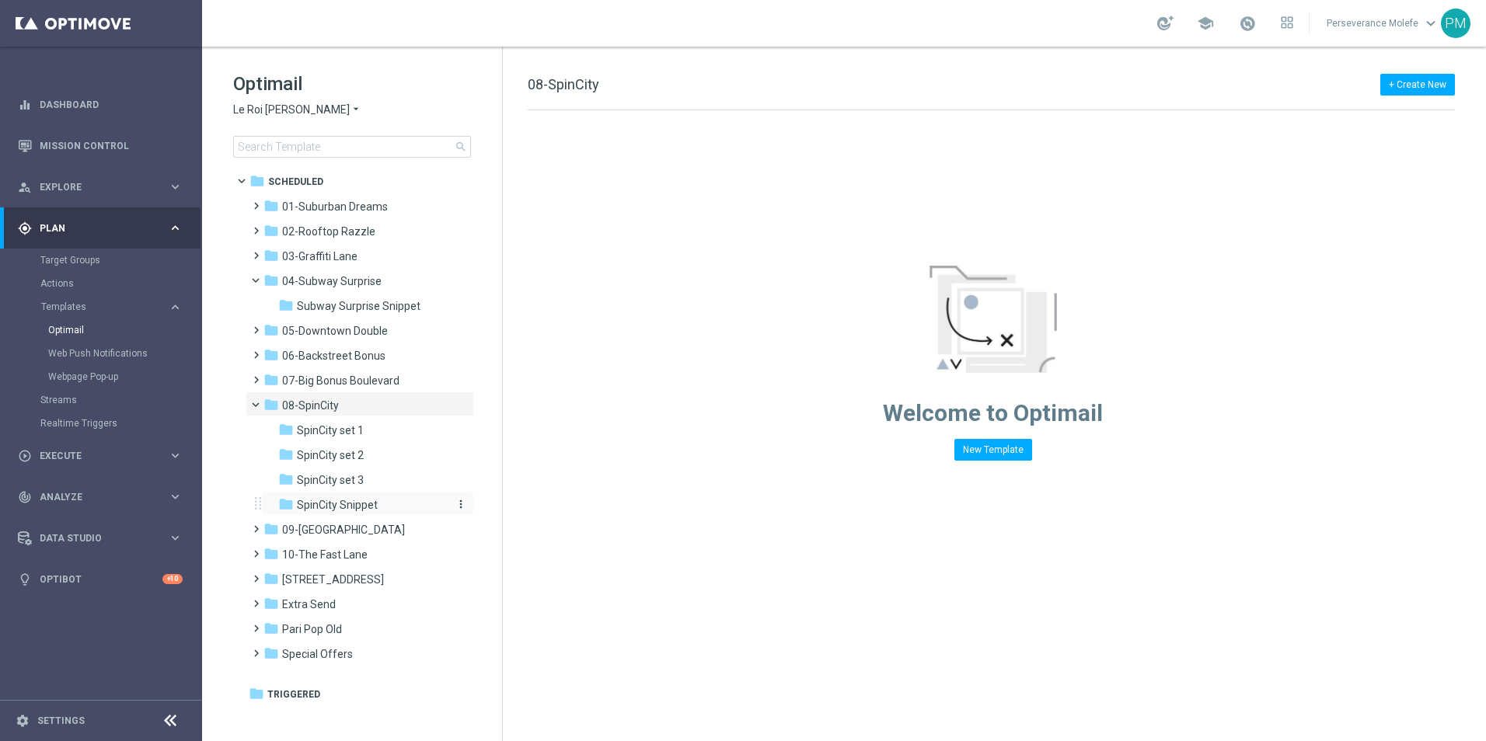
click at [365, 505] on span "SpinCity Snippet" at bounding box center [337, 505] width 81 height 14
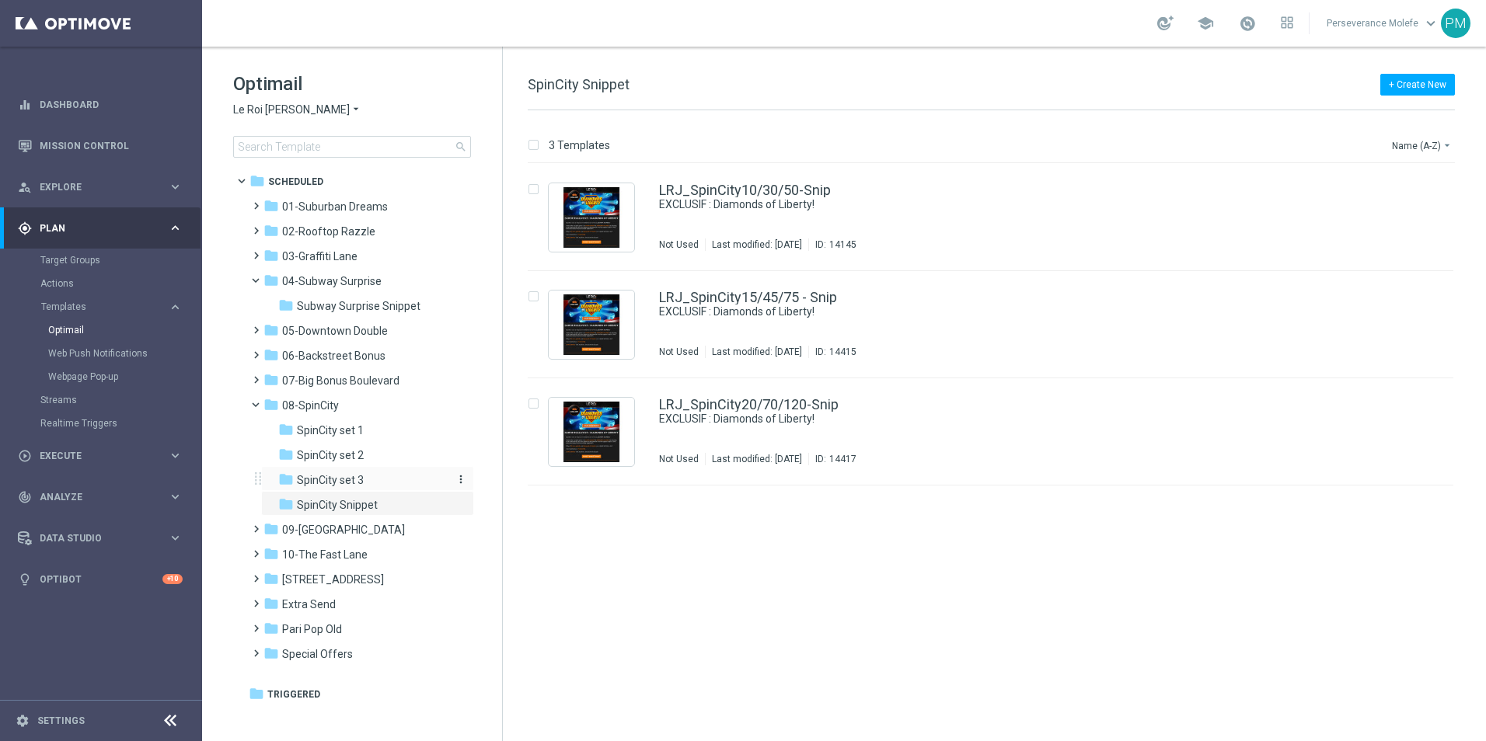
click at [366, 485] on div "folder SpinCity set 3" at bounding box center [361, 481] width 166 height 18
click at [378, 436] on div "folder SpinCity set 1" at bounding box center [361, 431] width 166 height 18
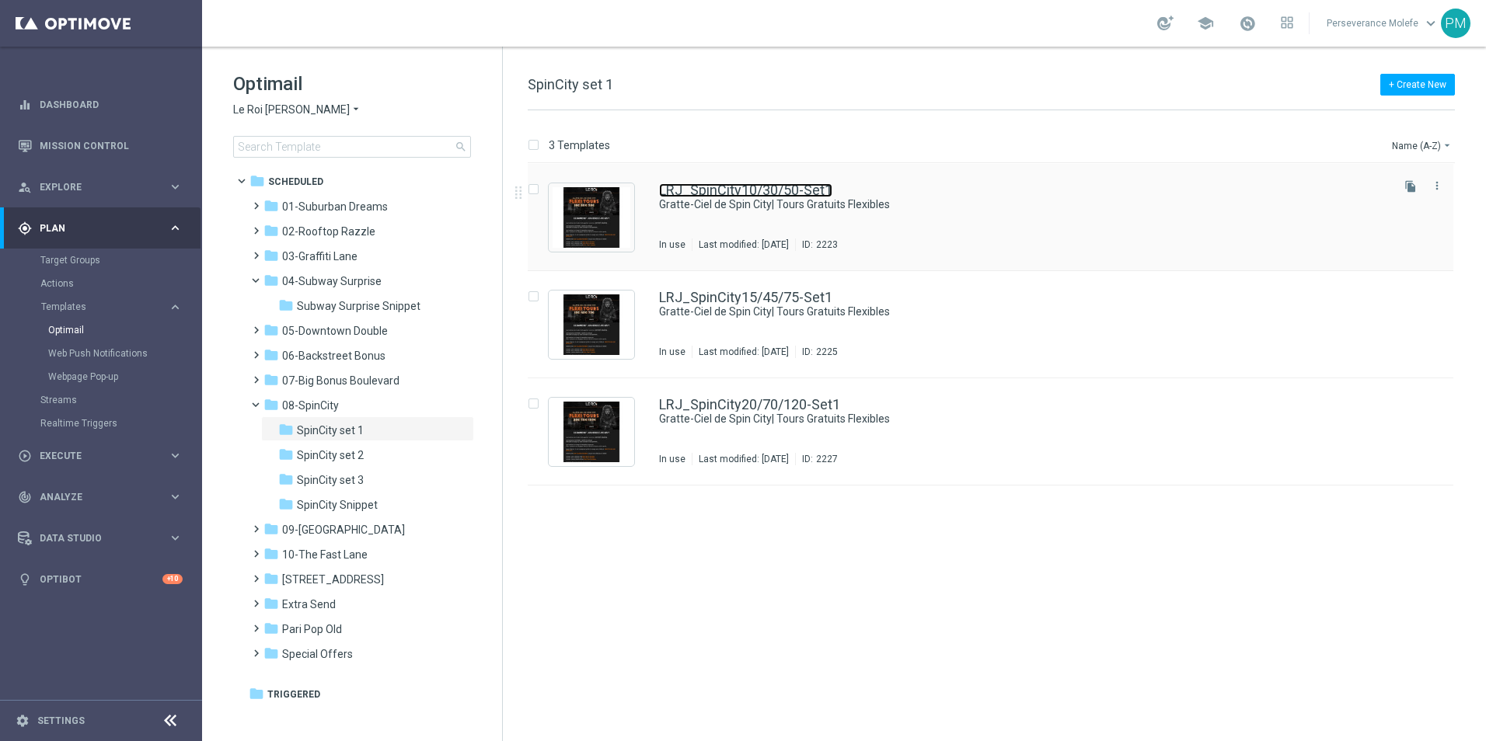
click at [741, 190] on link "LRJ_SpinCity10/30/50-Set1" at bounding box center [745, 190] width 173 height 14
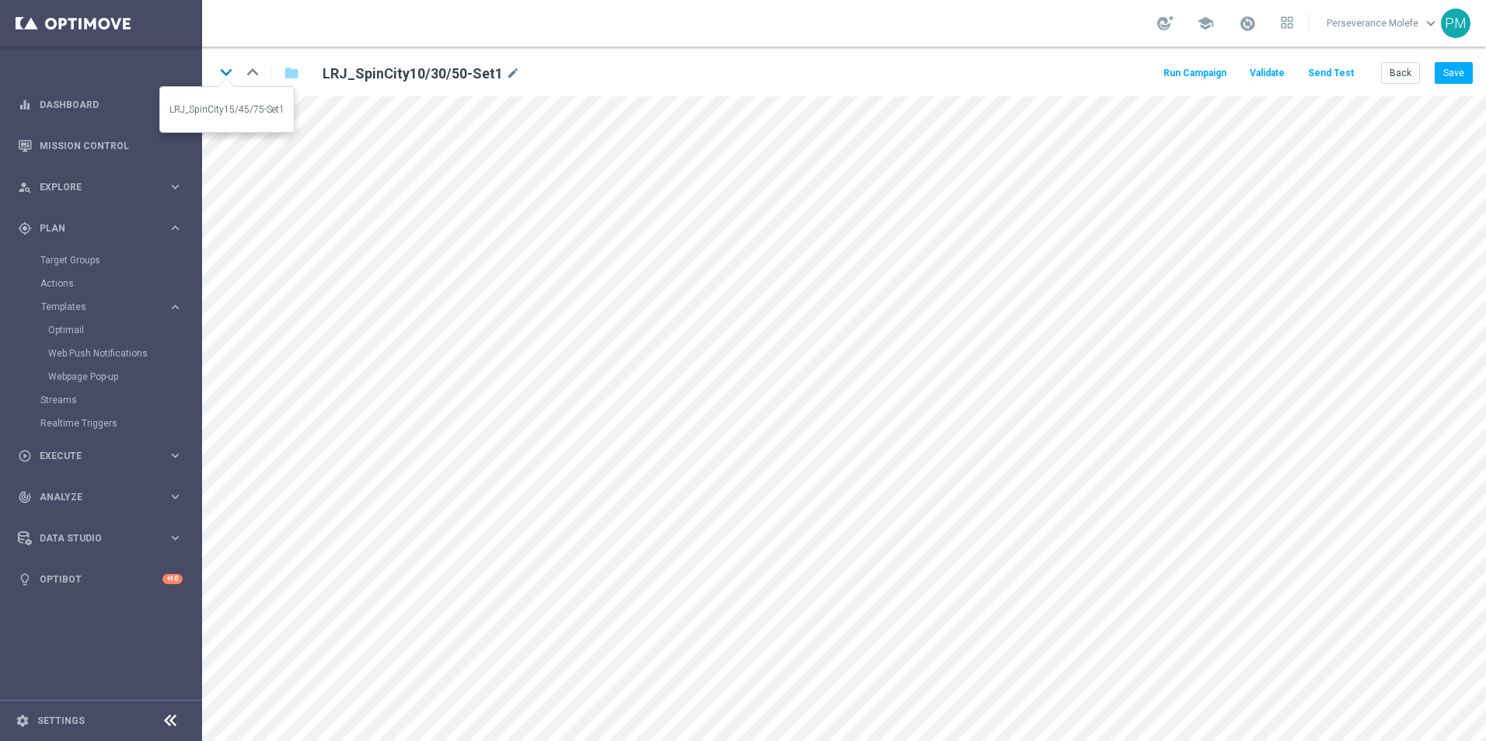
click at [228, 78] on icon "keyboard_arrow_down" at bounding box center [225, 72] width 23 height 23
click at [218, 71] on icon "keyboard_arrow_down" at bounding box center [225, 72] width 23 height 23
click at [1331, 78] on button "Send Test" at bounding box center [1331, 73] width 51 height 21
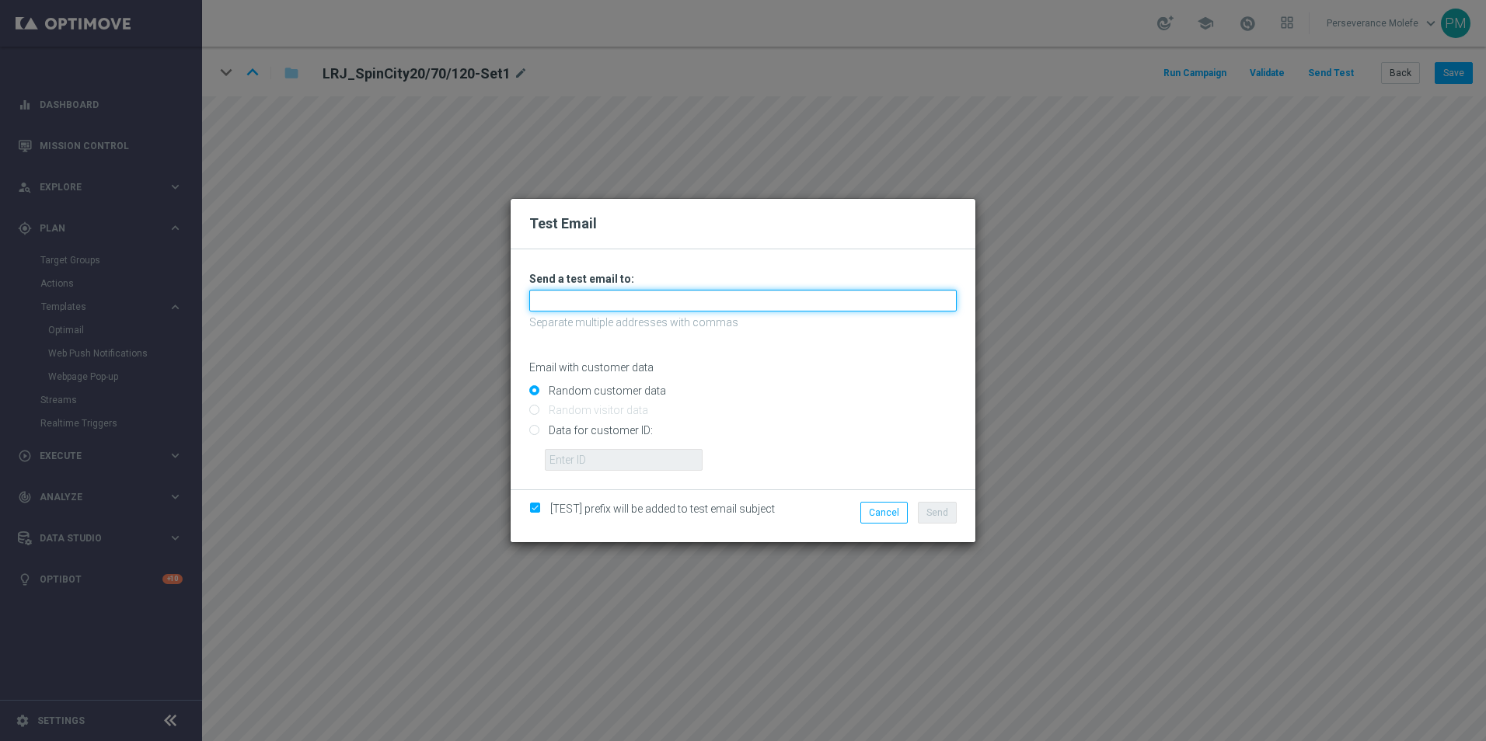
click at [589, 308] on input "text" at bounding box center [742, 301] width 427 height 22
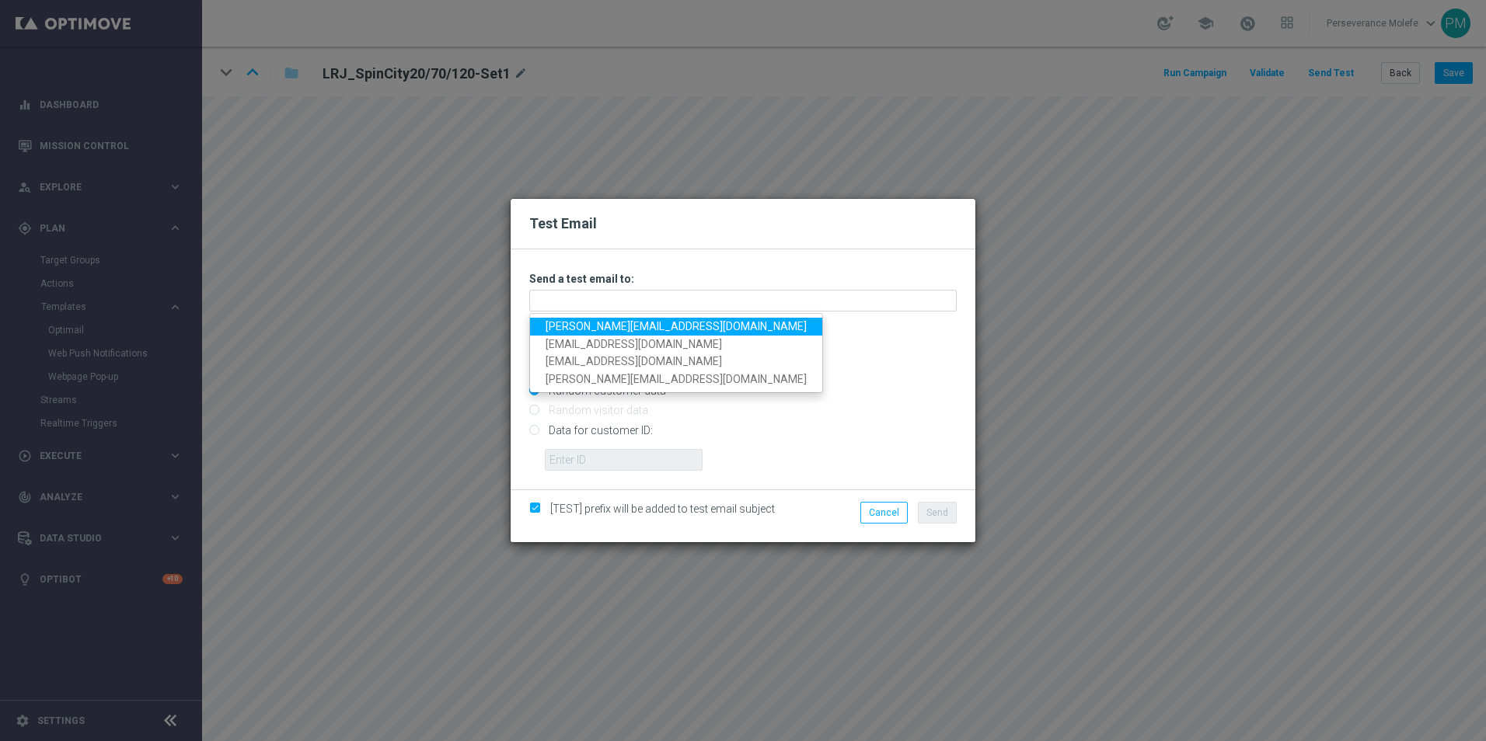
click at [584, 326] on link "Madeleine@viva-vision.net" at bounding box center [676, 327] width 292 height 18
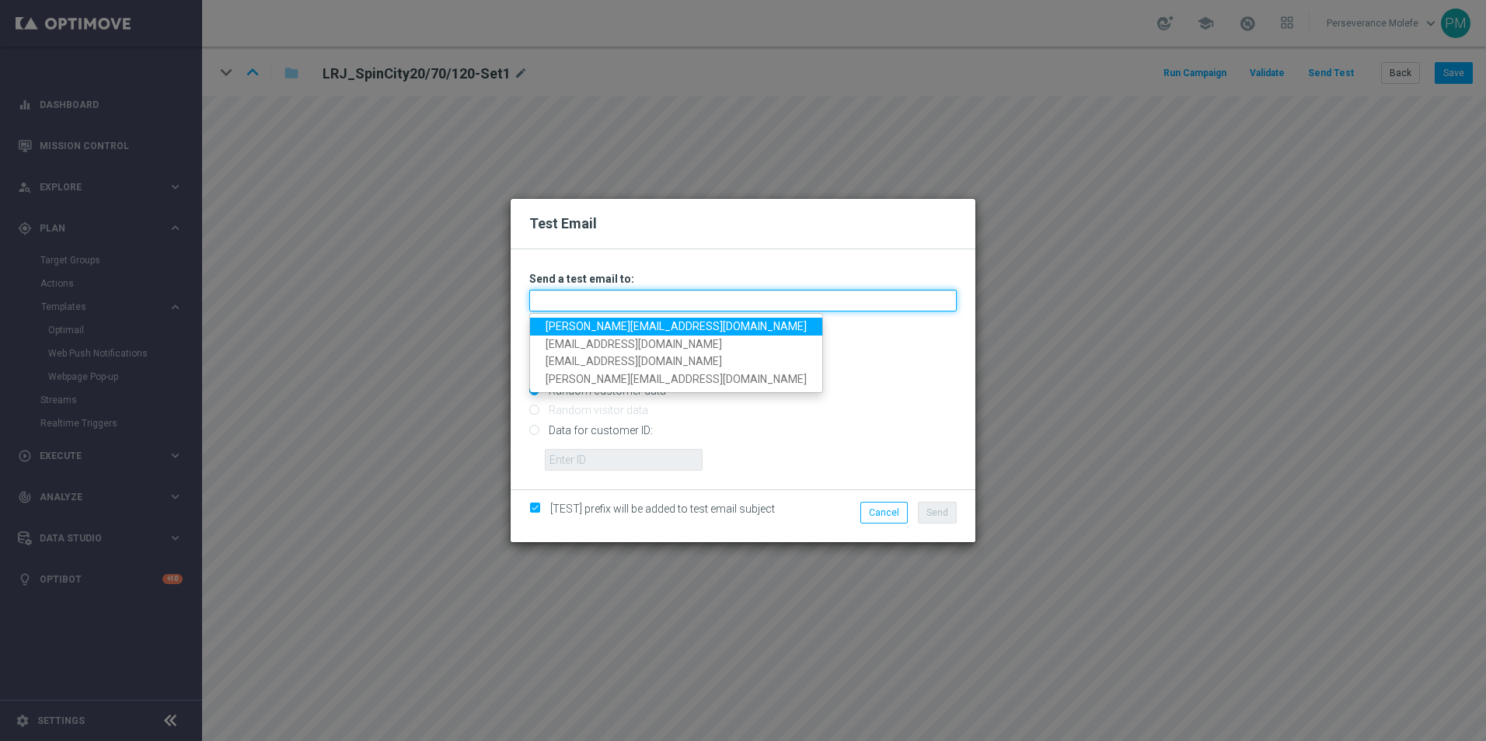
type input "Madeleine@viva-vision.net"
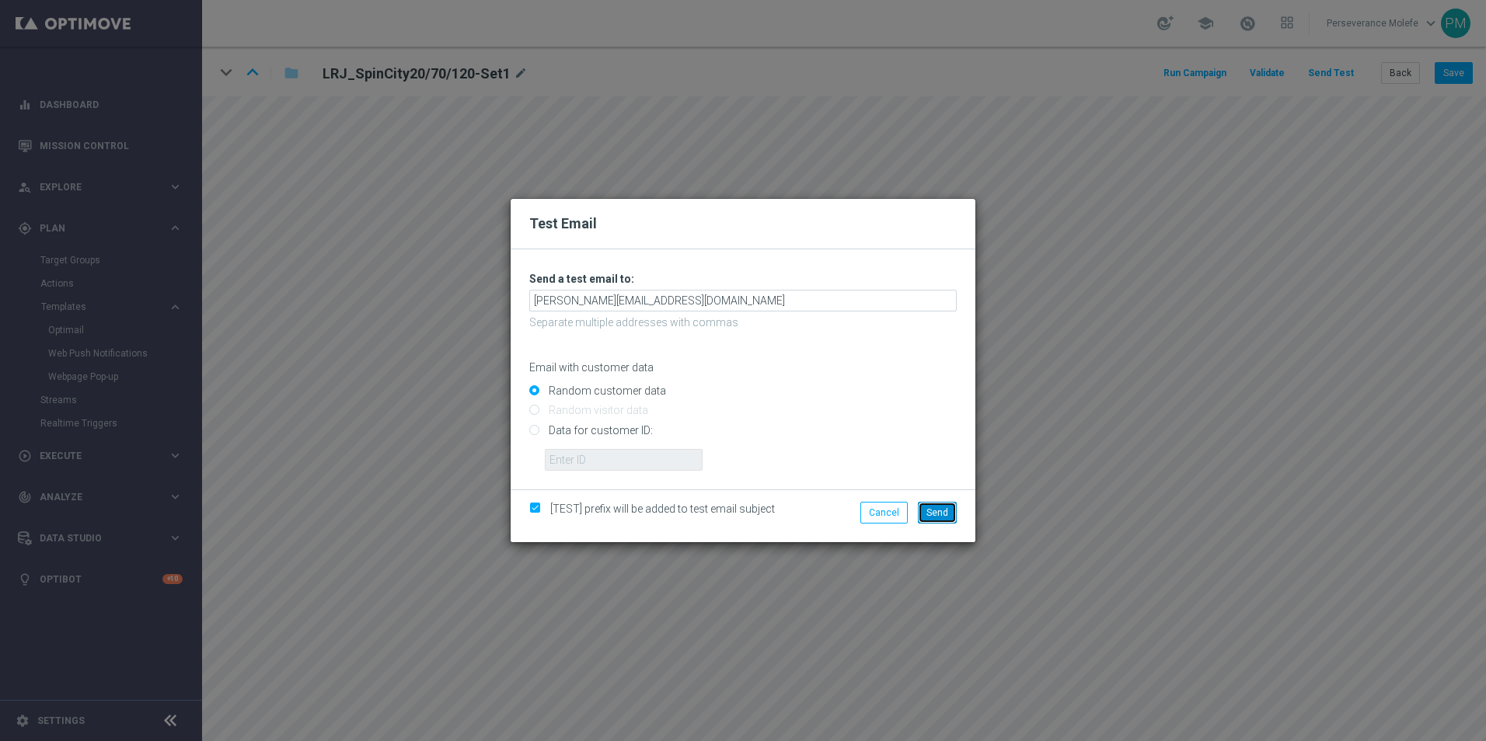
click at [933, 512] on span "Send" at bounding box center [937, 512] width 22 height 11
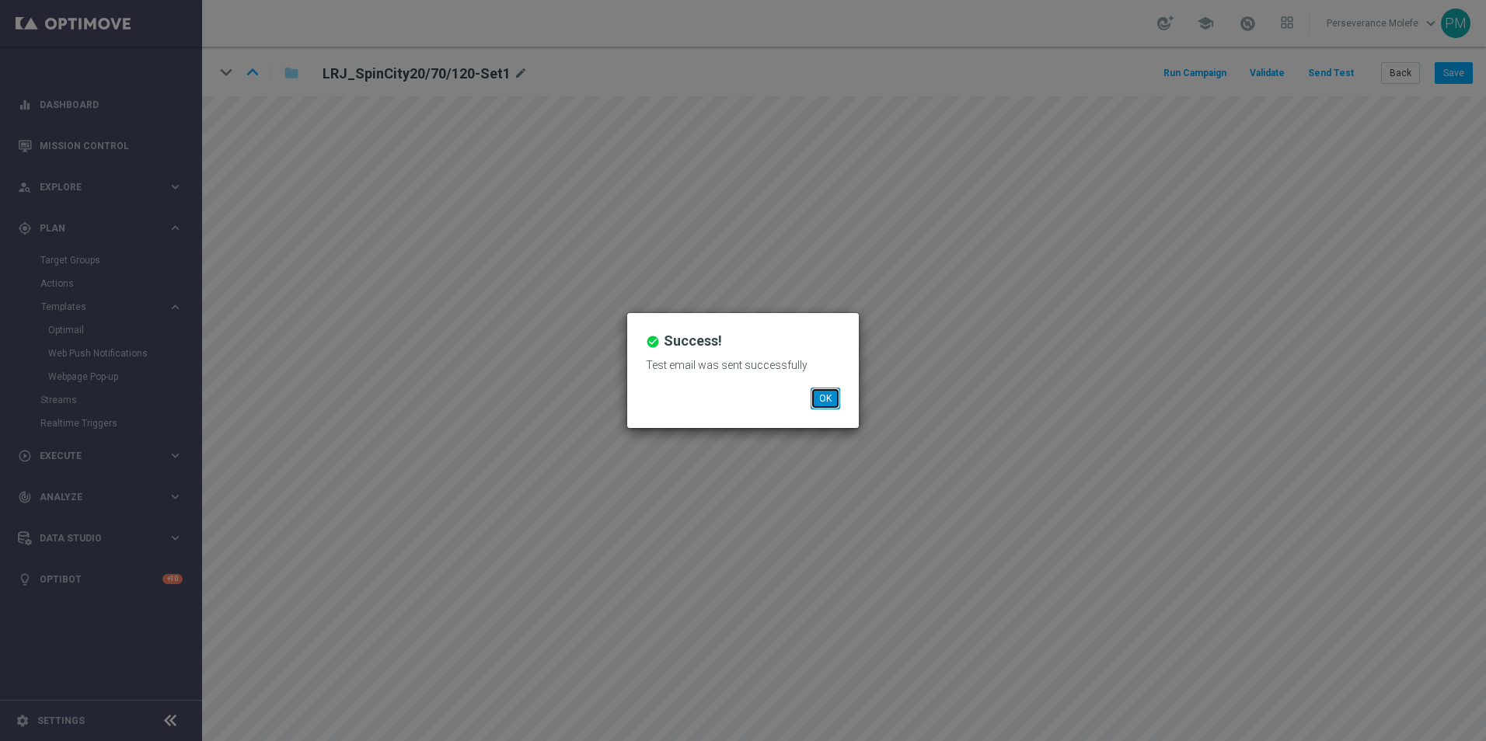
click at [828, 399] on button "OK" at bounding box center [826, 399] width 30 height 22
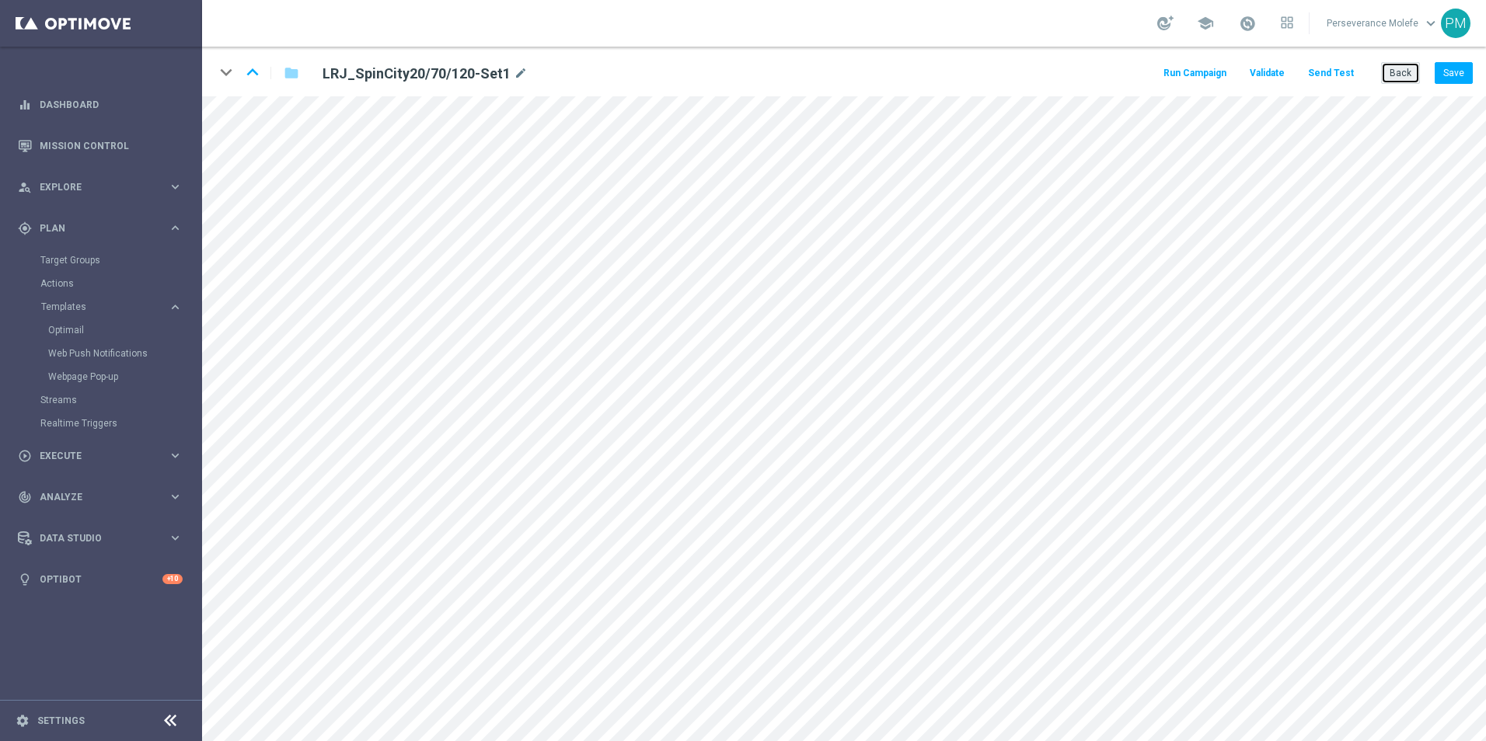
click at [1405, 75] on button "Back" at bounding box center [1400, 73] width 39 height 22
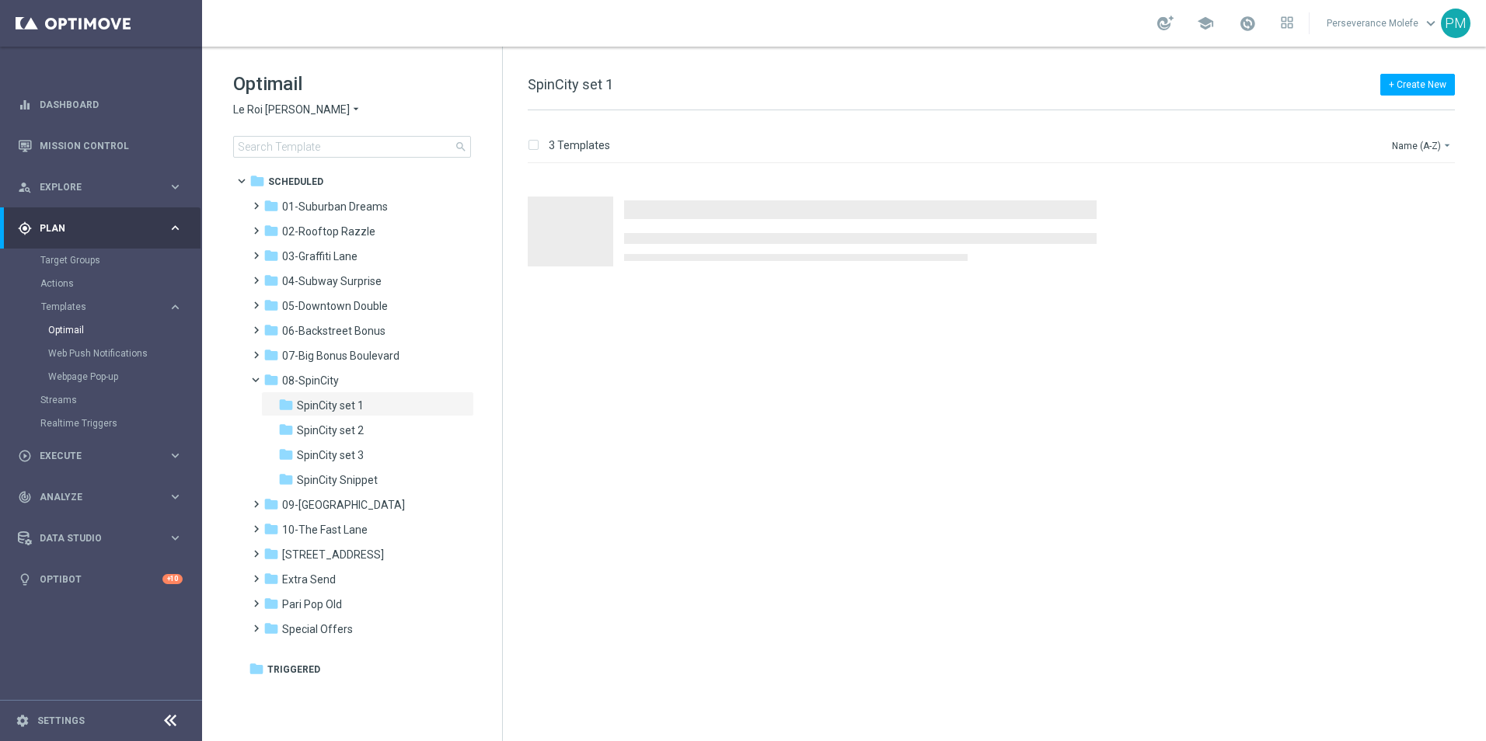
click at [242, 111] on span "Le Roi Johnny" at bounding box center [291, 110] width 117 height 15
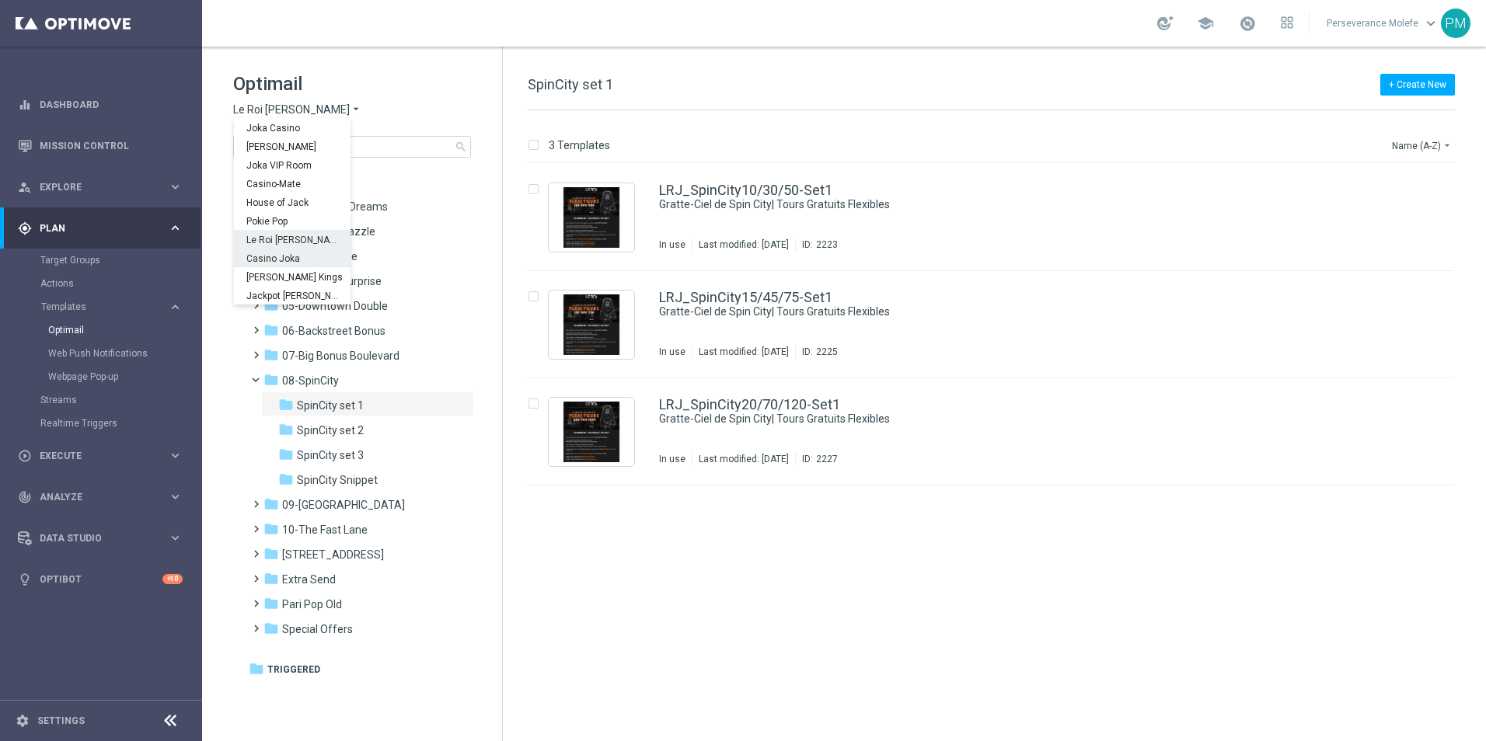
click at [283, 251] on div "Casino Joka" at bounding box center [292, 258] width 117 height 19
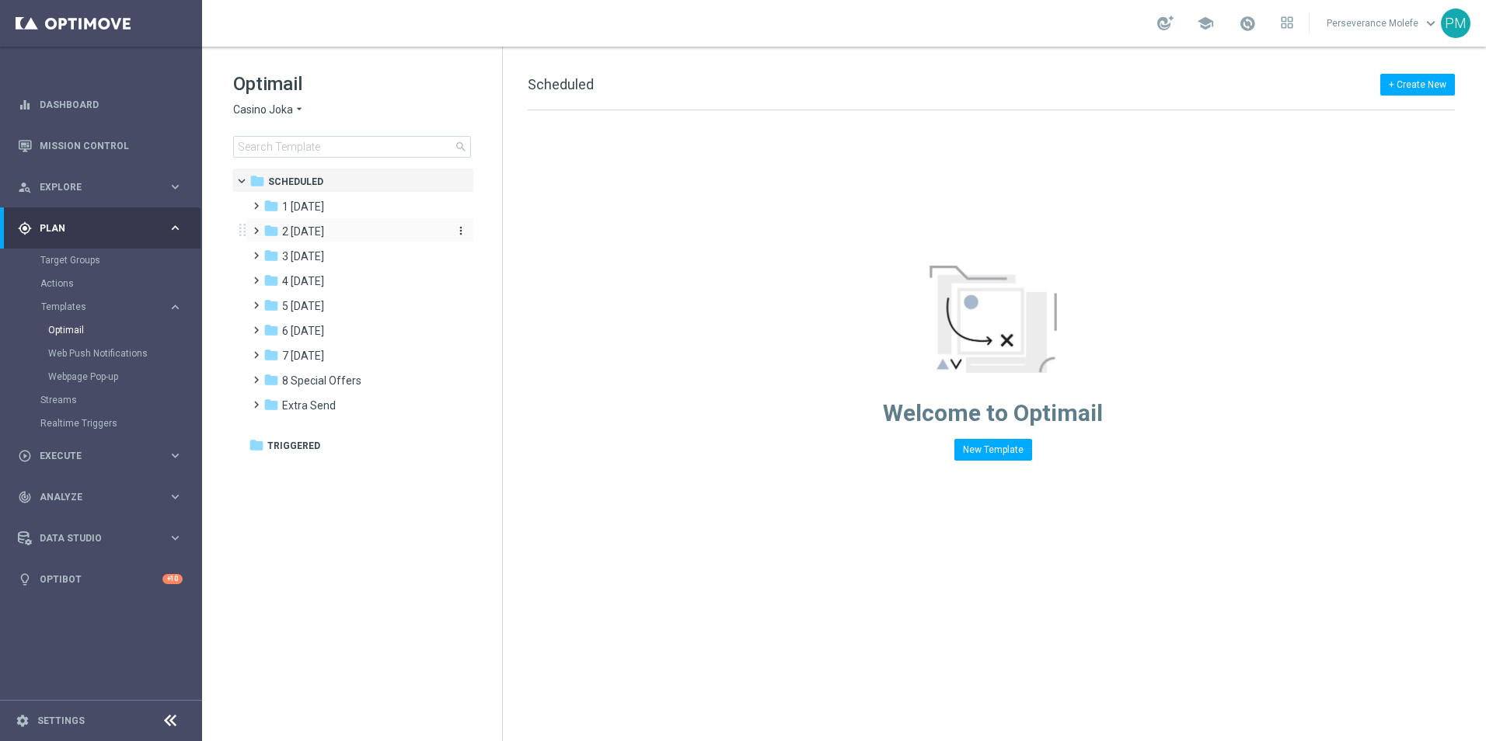
click at [324, 238] on span "2 [DATE]" at bounding box center [303, 232] width 42 height 14
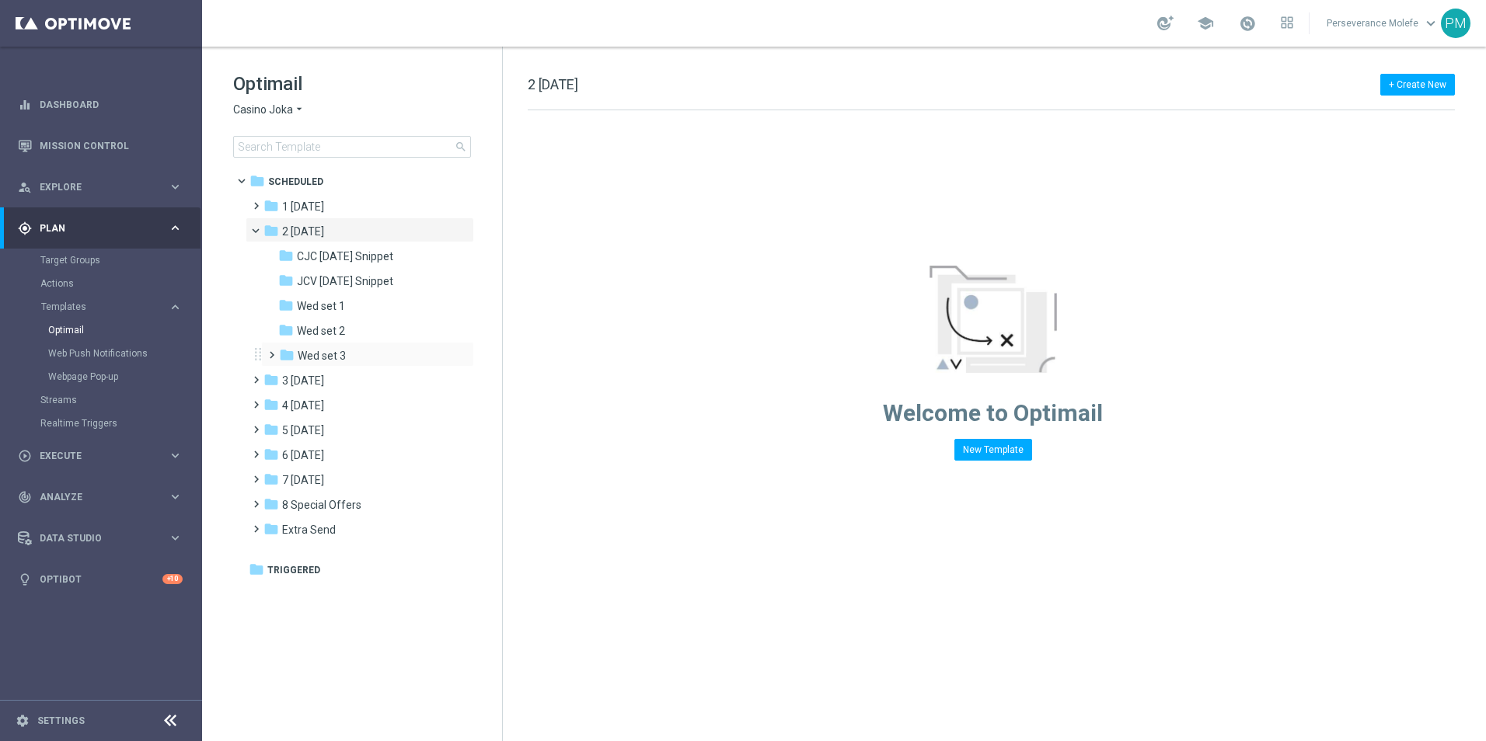
click at [336, 342] on div "folder Wed set 3 more_vert" at bounding box center [367, 354] width 213 height 25
click at [341, 352] on span "Wed set 3" at bounding box center [322, 356] width 48 height 14
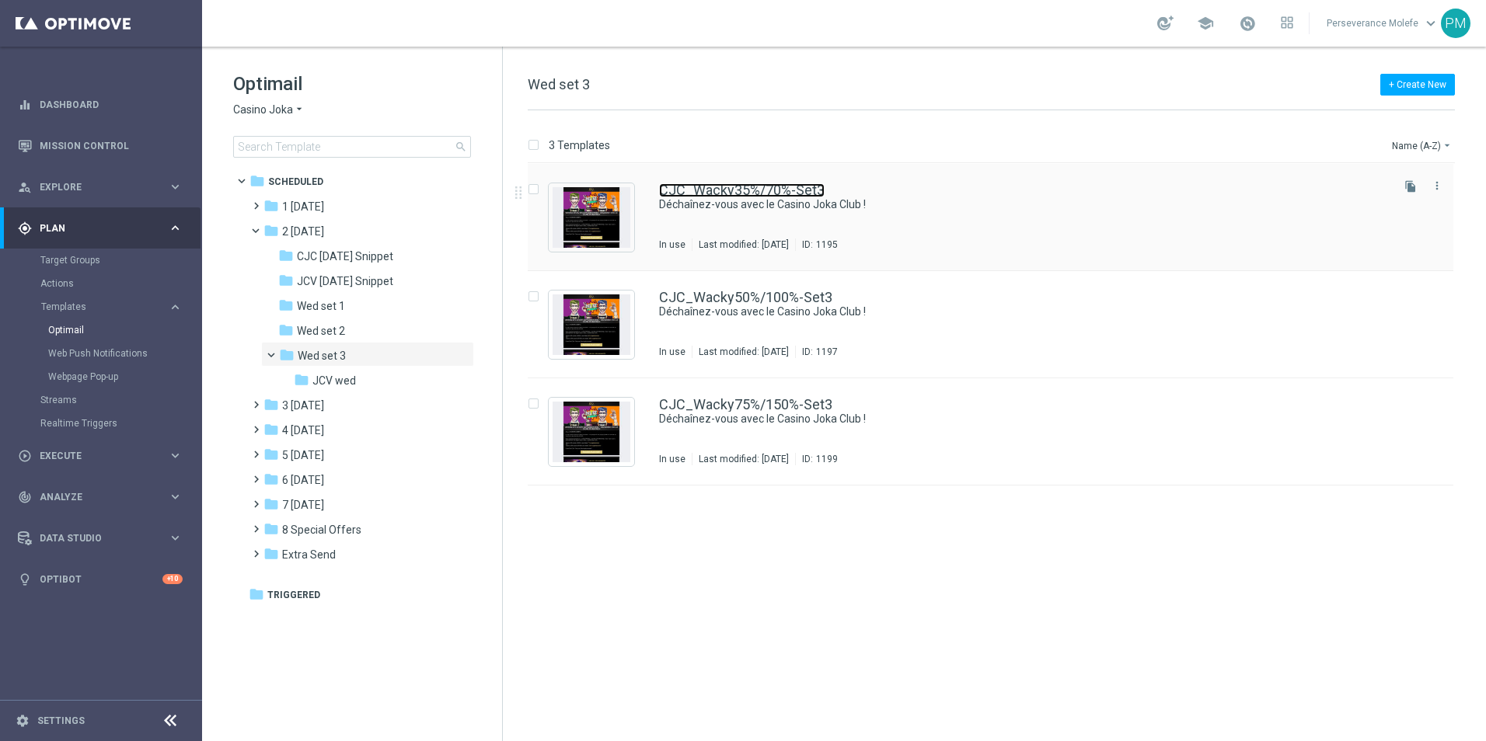
click at [708, 190] on link "CJC_Wacky35%/70%-Set3" at bounding box center [742, 190] width 166 height 14
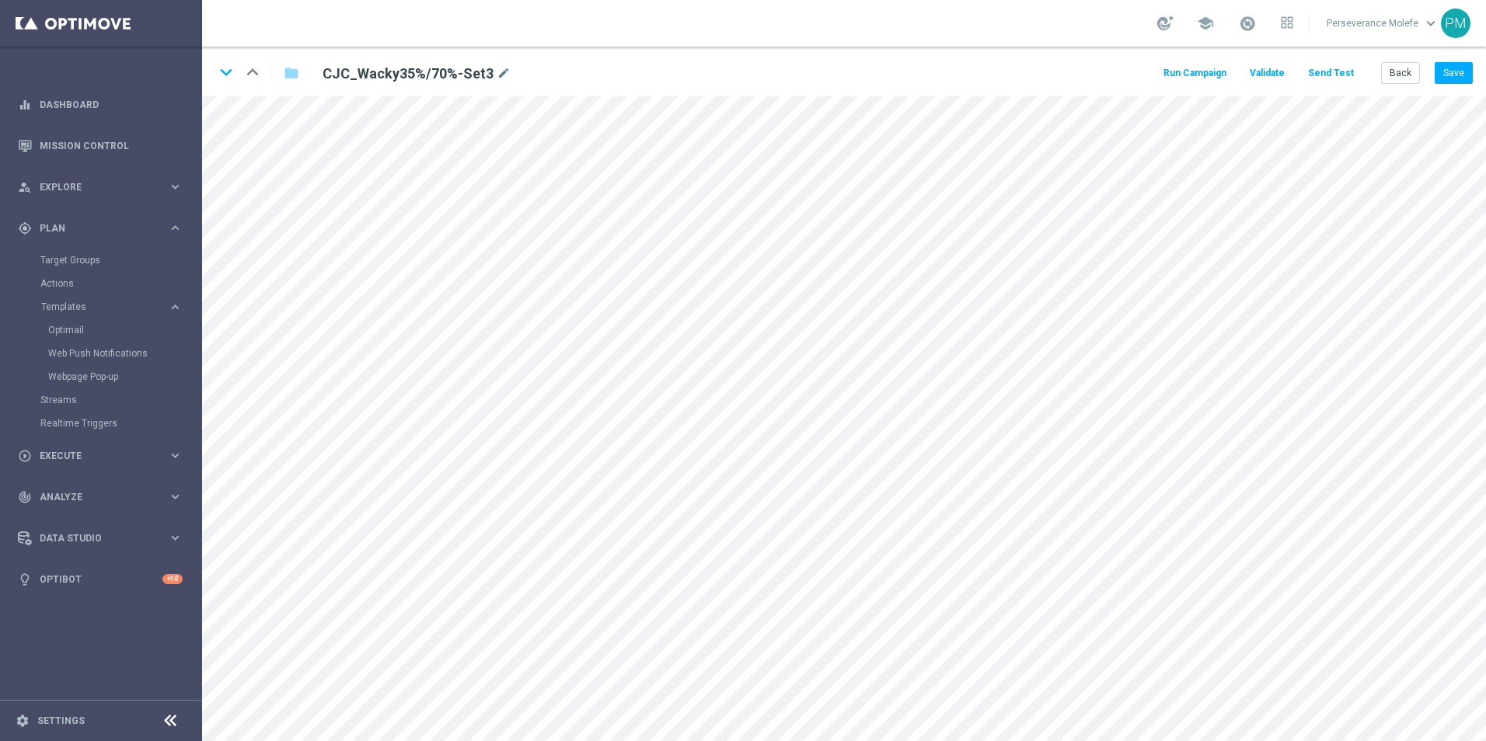
click at [1340, 77] on button "Send Test" at bounding box center [1331, 73] width 51 height 21
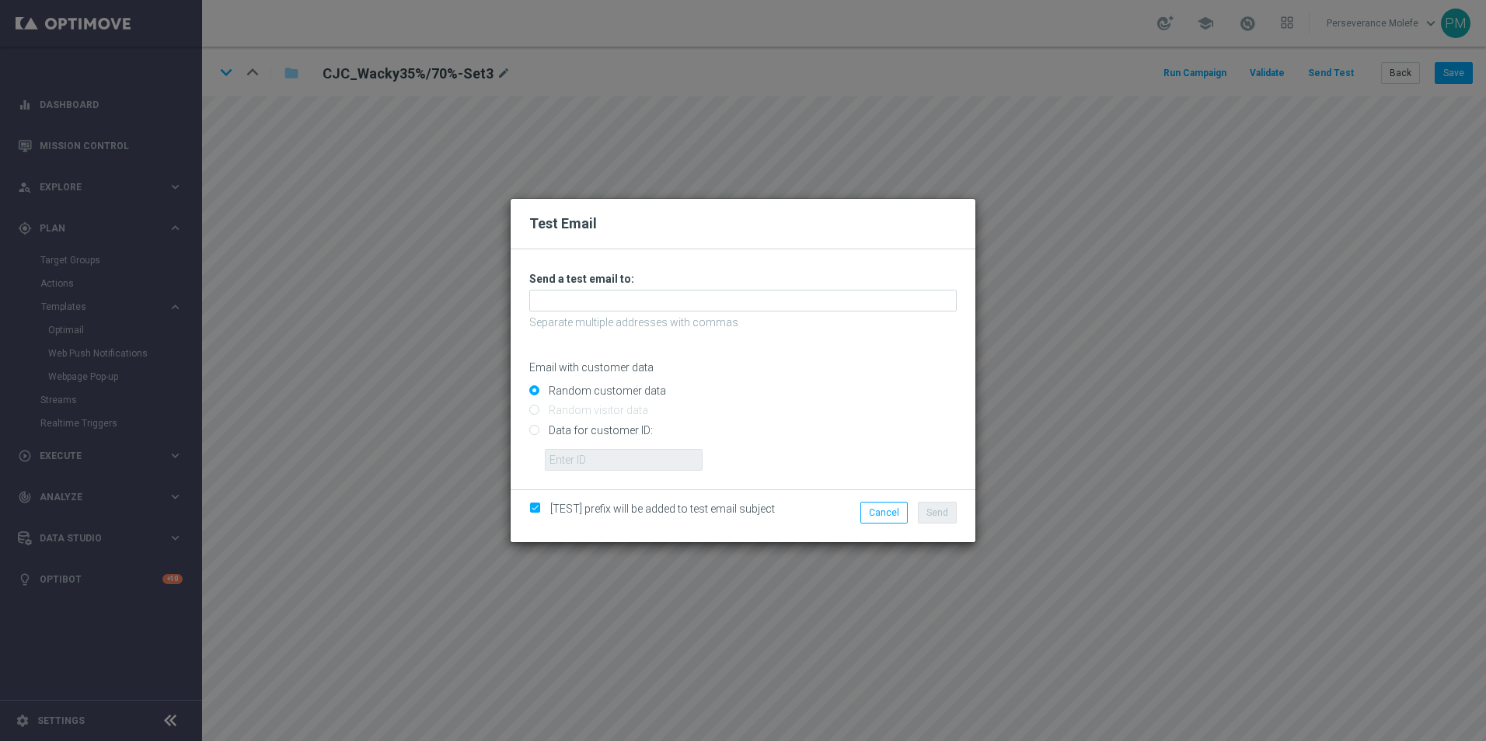
click at [756, 286] on h3 "Send a test email to:" at bounding box center [742, 279] width 427 height 14
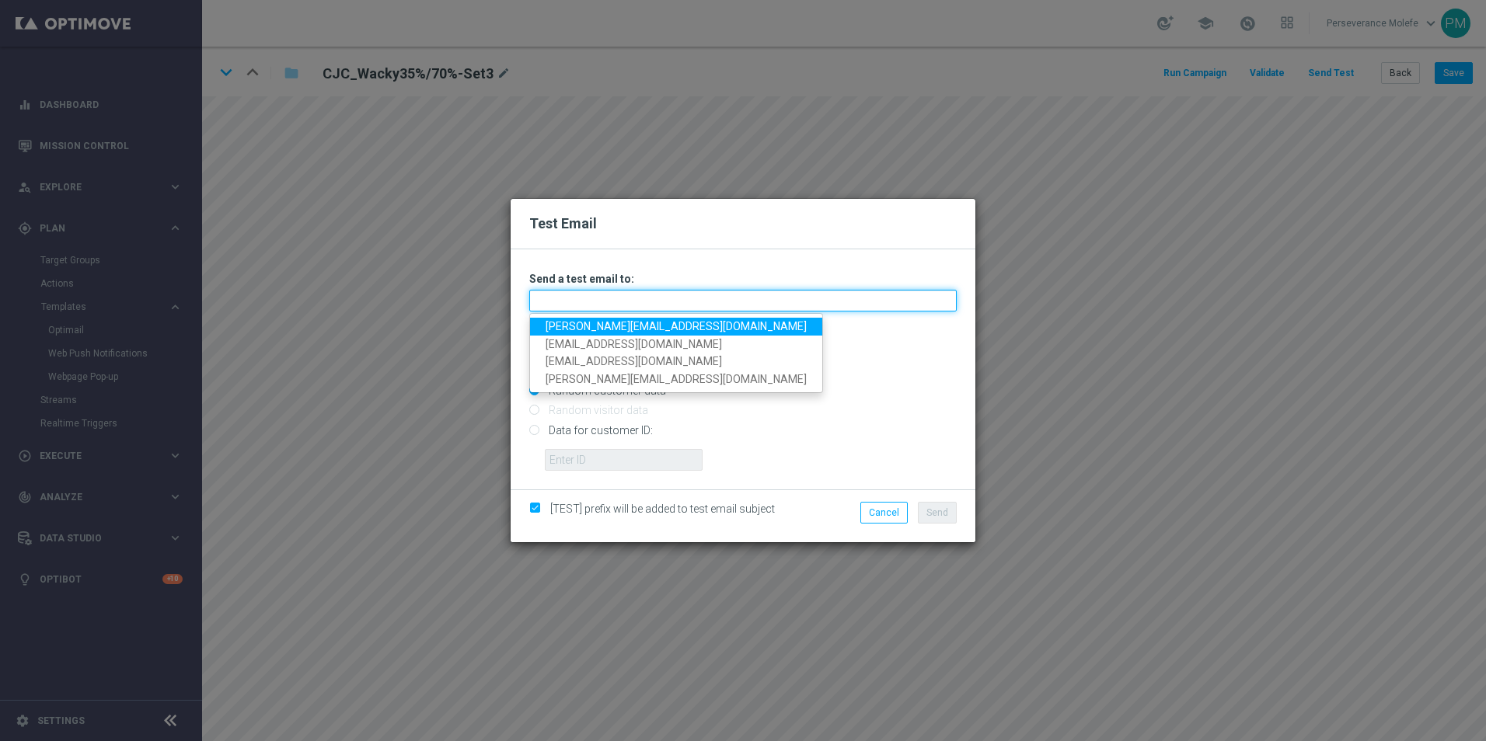
click at [716, 294] on input "text" at bounding box center [742, 301] width 427 height 22
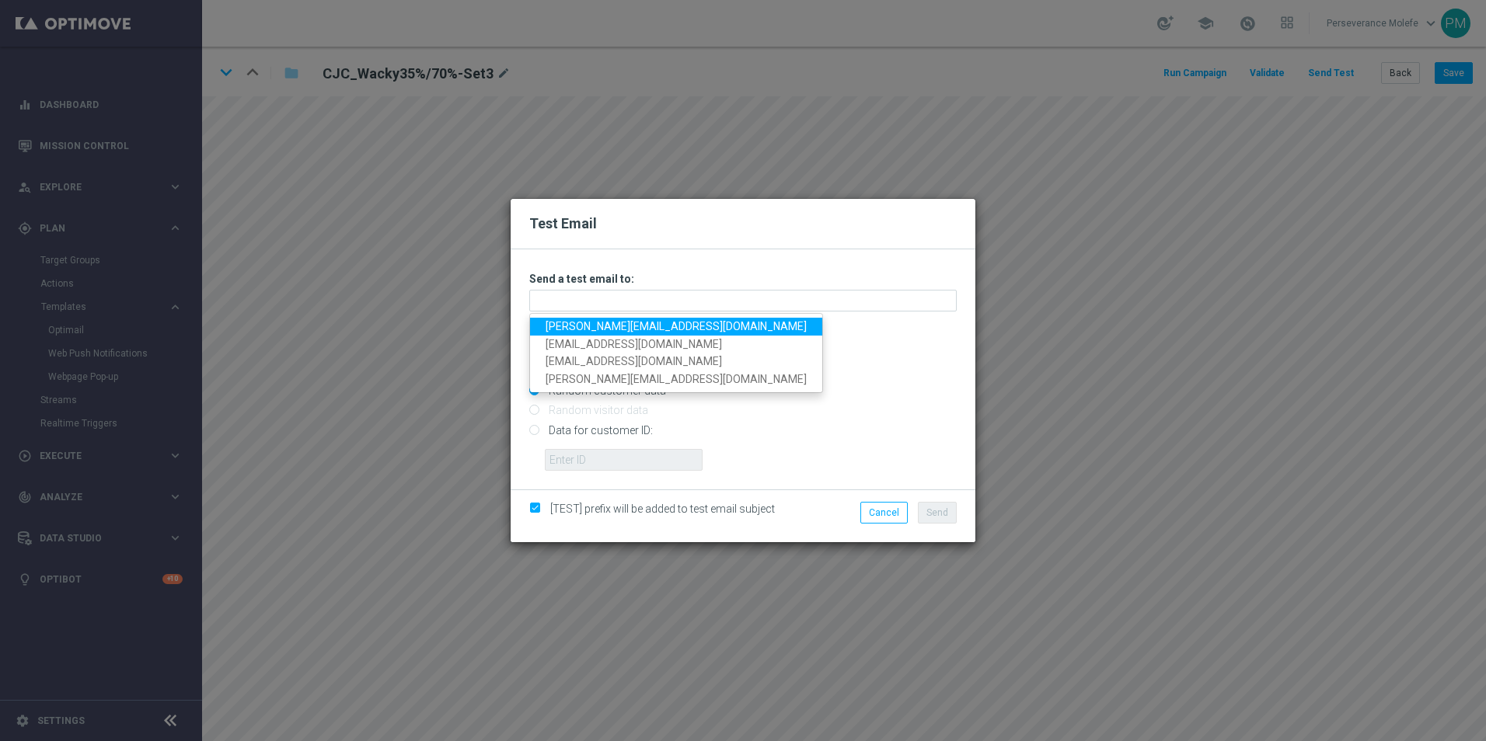
click at [639, 323] on link "Madeleine@viva-vision.net" at bounding box center [676, 327] width 292 height 18
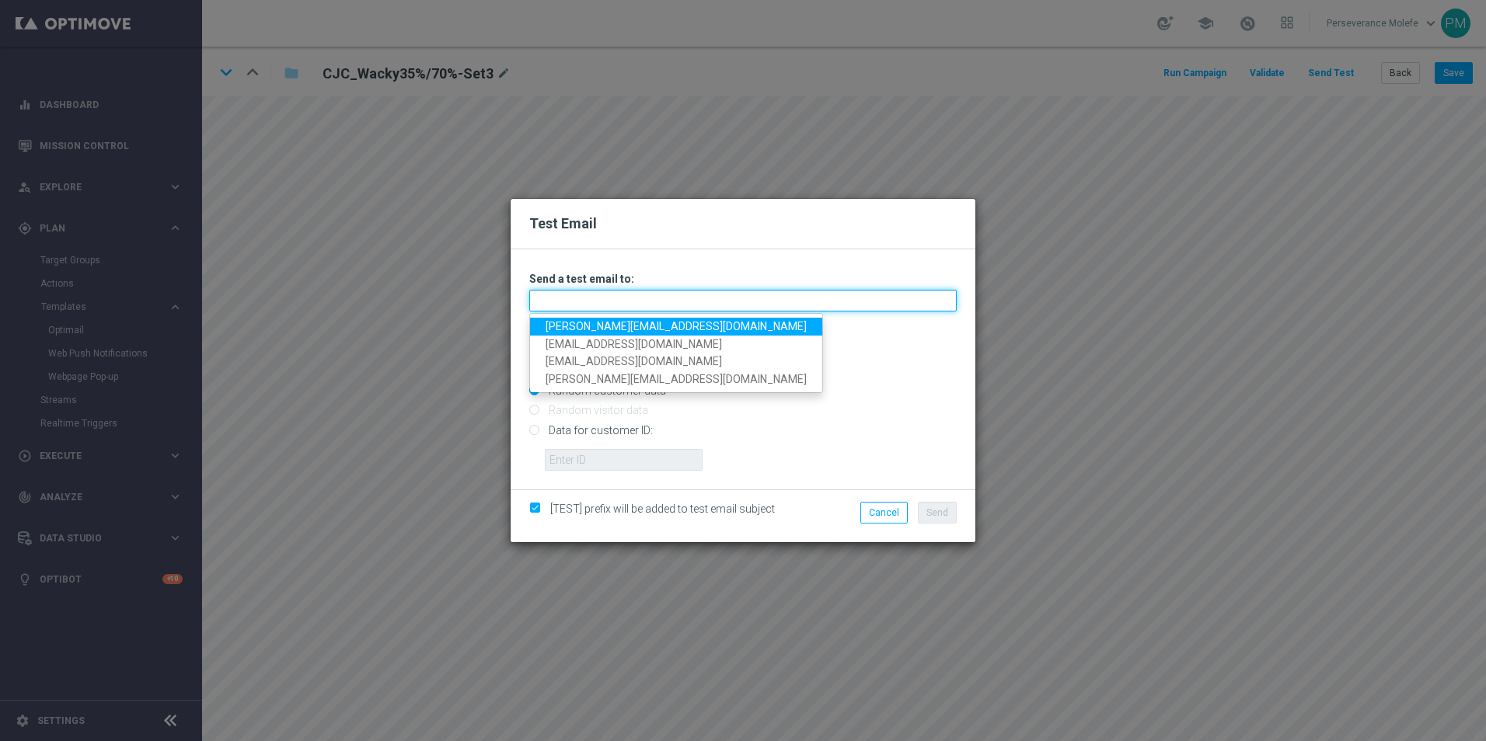
type input "Madeleine@viva-vision.net"
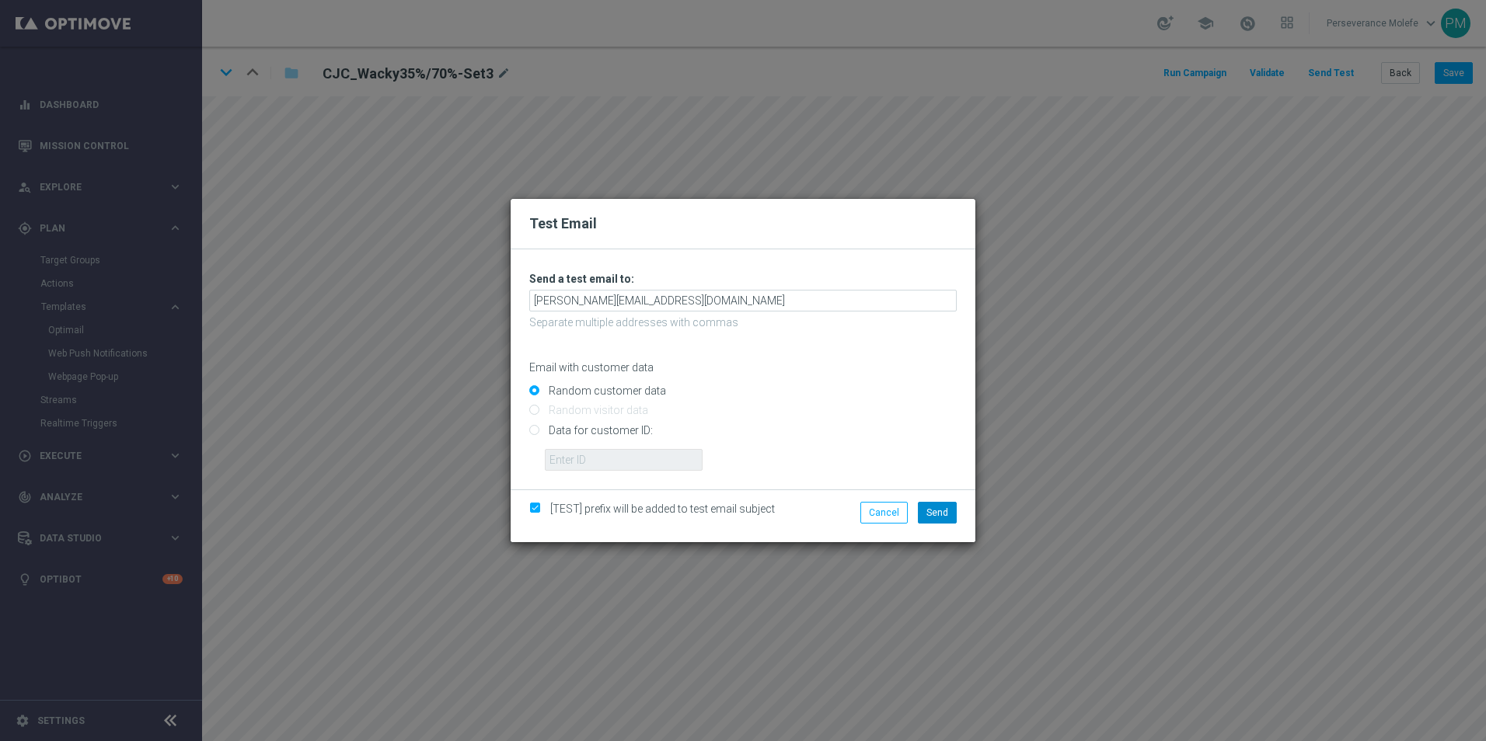
click at [946, 501] on div "[TEST] prefix will be added to test email subject Cancel Send" at bounding box center [743, 516] width 465 height 53
click at [945, 507] on span "Send" at bounding box center [937, 512] width 22 height 11
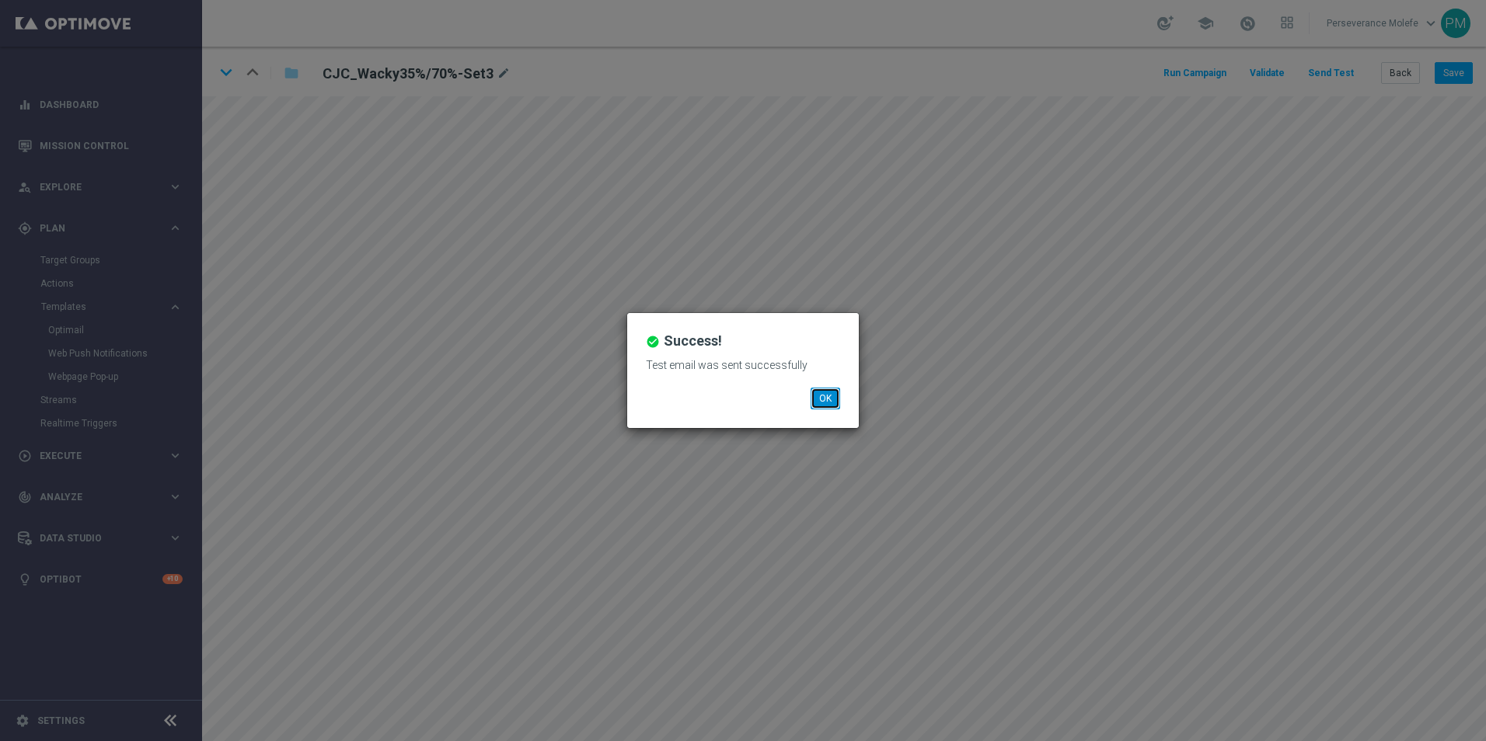
click at [828, 392] on button "OK" at bounding box center [826, 399] width 30 height 22
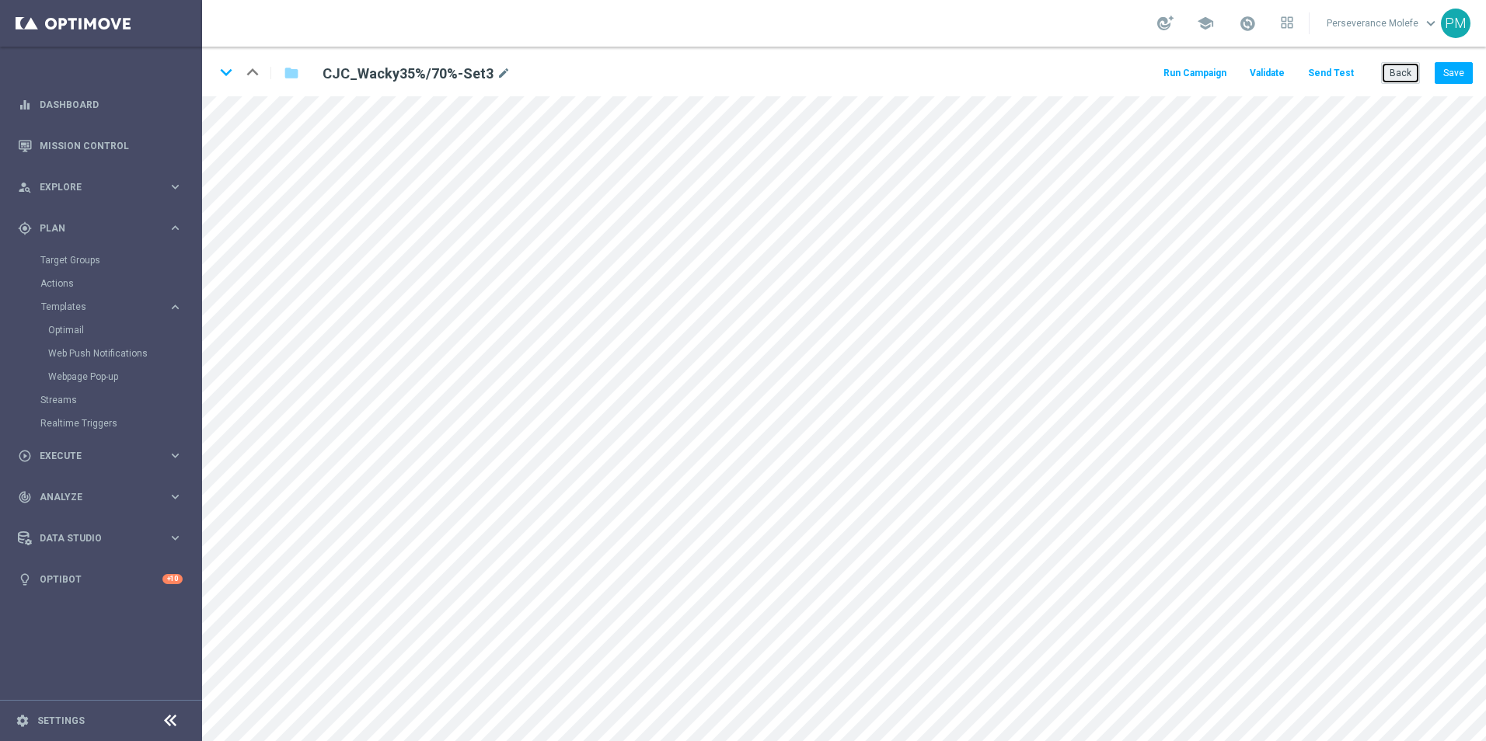
click at [1392, 71] on button "Back" at bounding box center [1400, 73] width 39 height 22
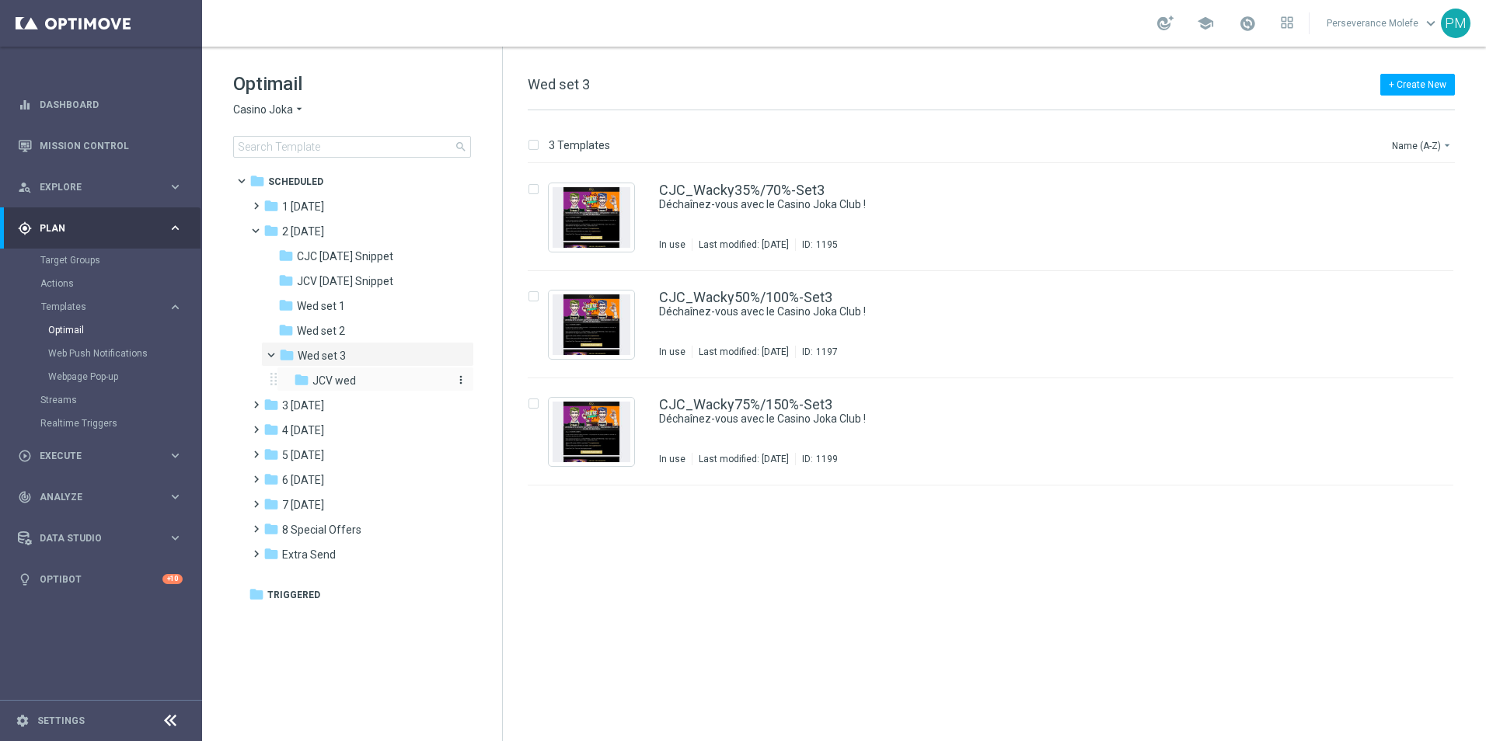
click at [365, 372] on div "folder JCV wed" at bounding box center [370, 381] width 153 height 18
click at [702, 173] on div "JCV_Wacky35%/70%-Set3 Déchaînez-vous avec le Joka Club VIP ! In use Last modifi…" at bounding box center [991, 217] width 926 height 107
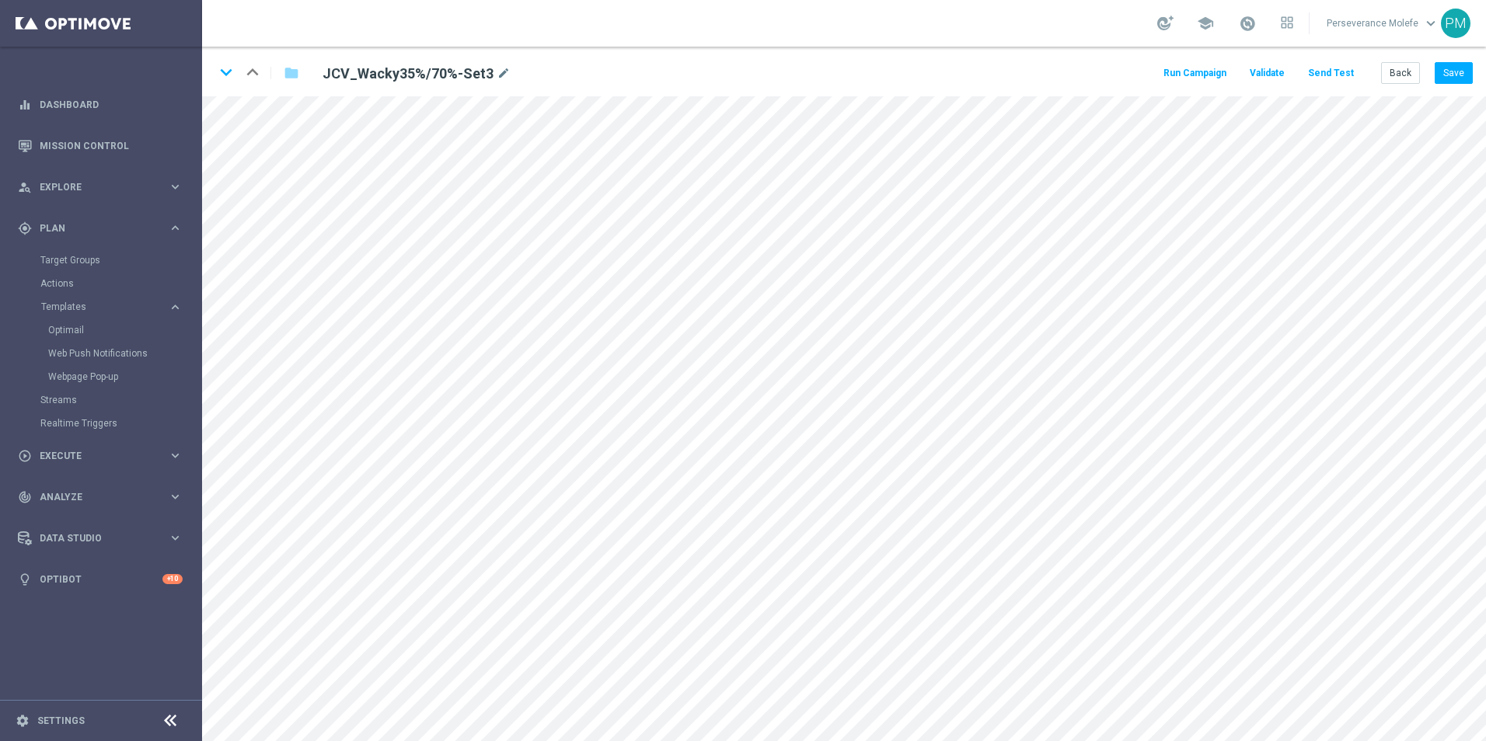
click at [1338, 72] on button "Send Test" at bounding box center [1331, 73] width 51 height 21
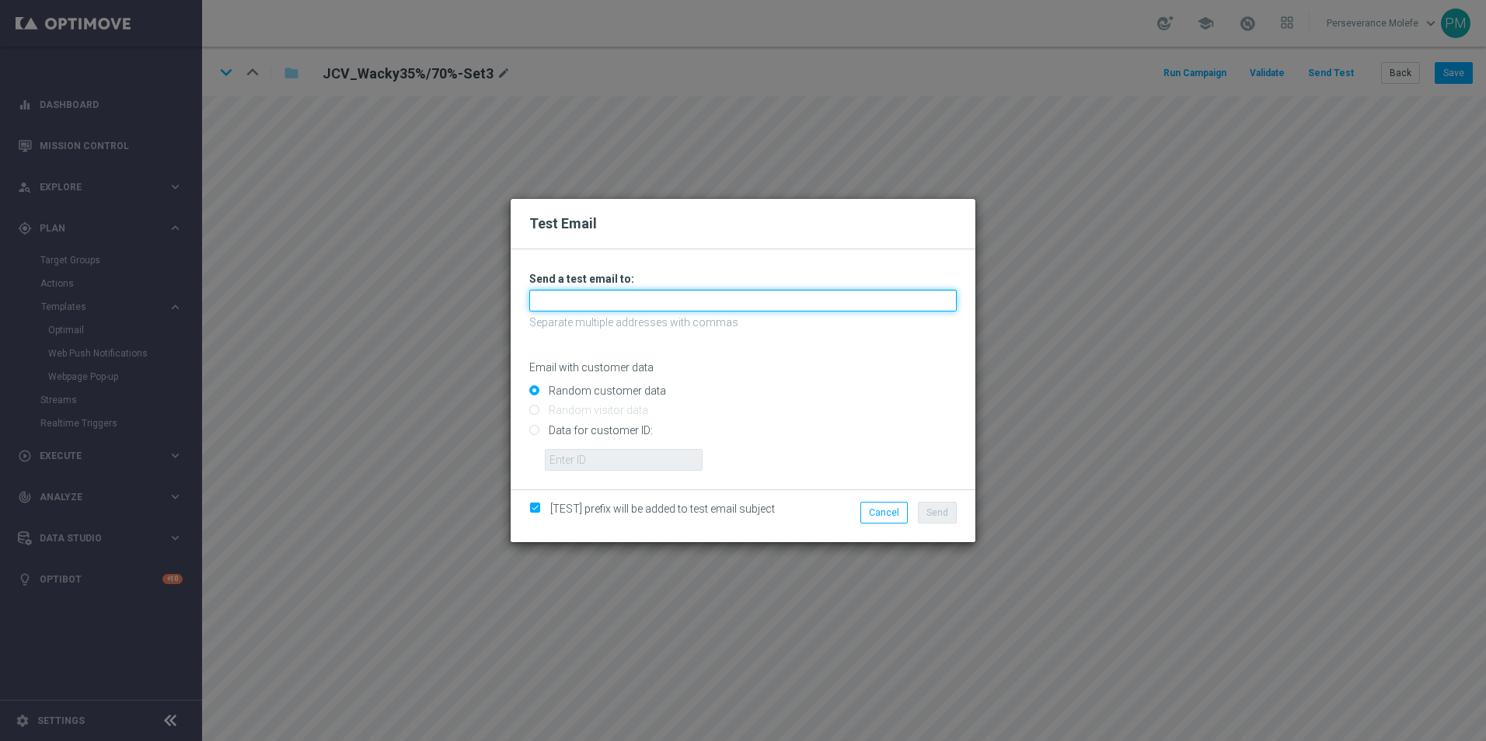
click at [697, 297] on input "text" at bounding box center [742, 301] width 427 height 22
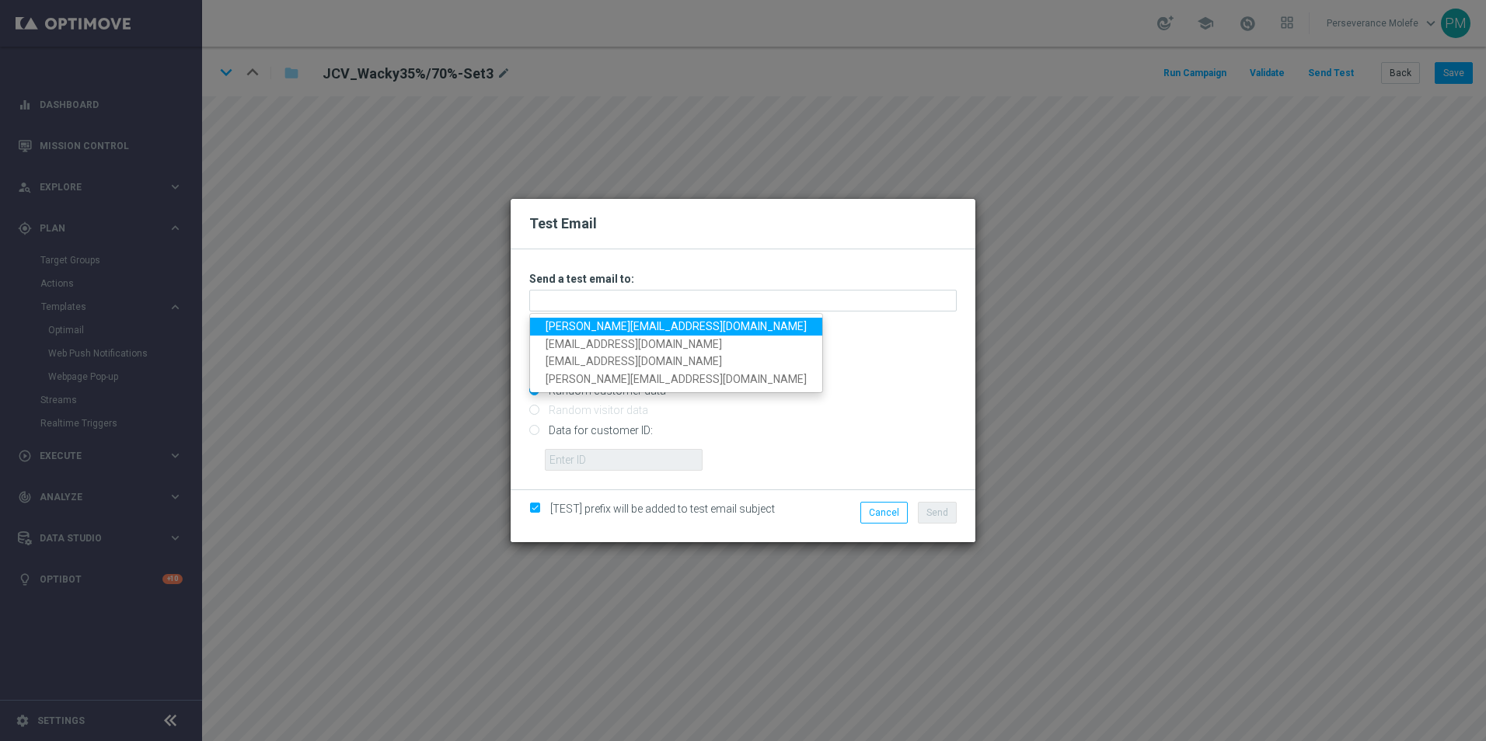
click at [635, 321] on link "Madeleine@viva-vision.net" at bounding box center [676, 327] width 292 height 18
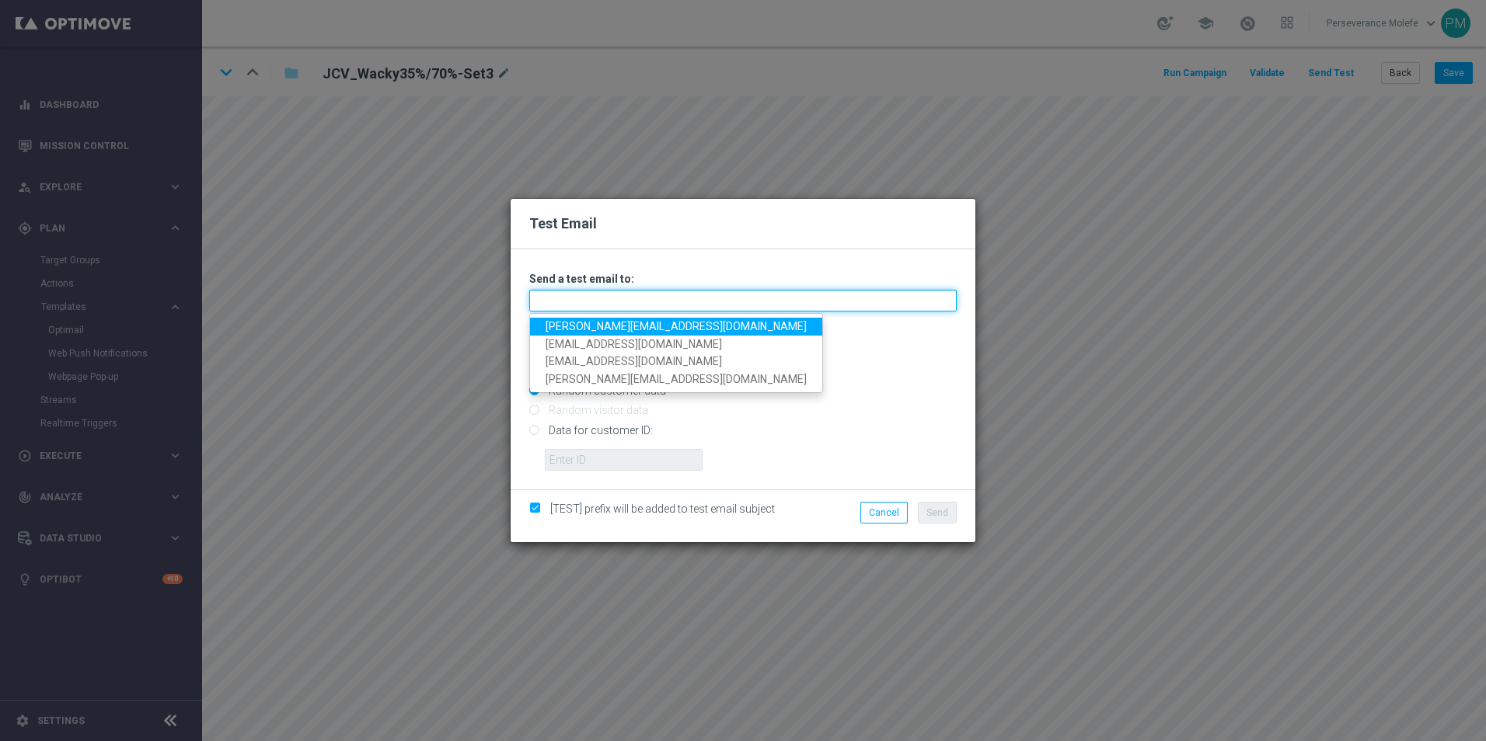
type input "Madeleine@viva-vision.net"
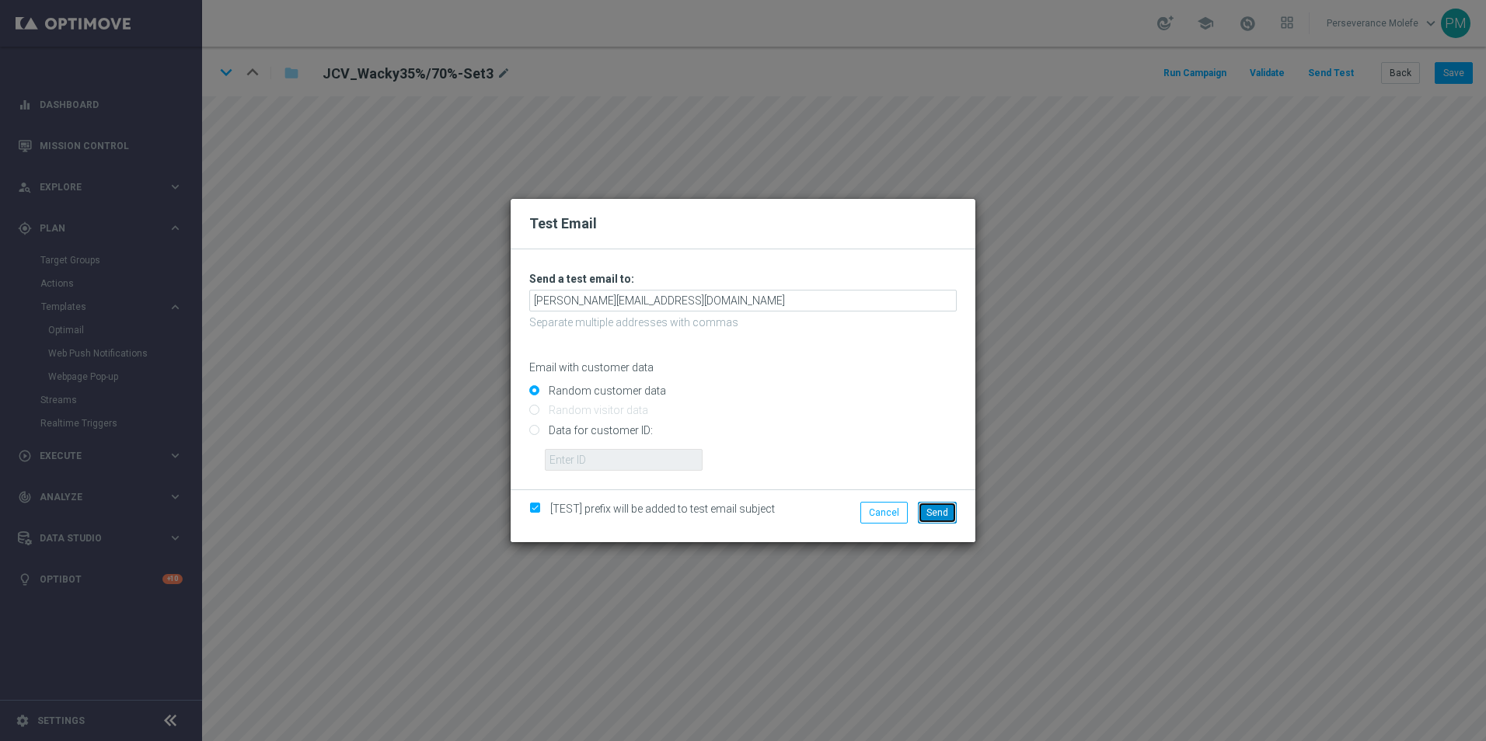
click at [952, 515] on button "Send" at bounding box center [937, 513] width 39 height 22
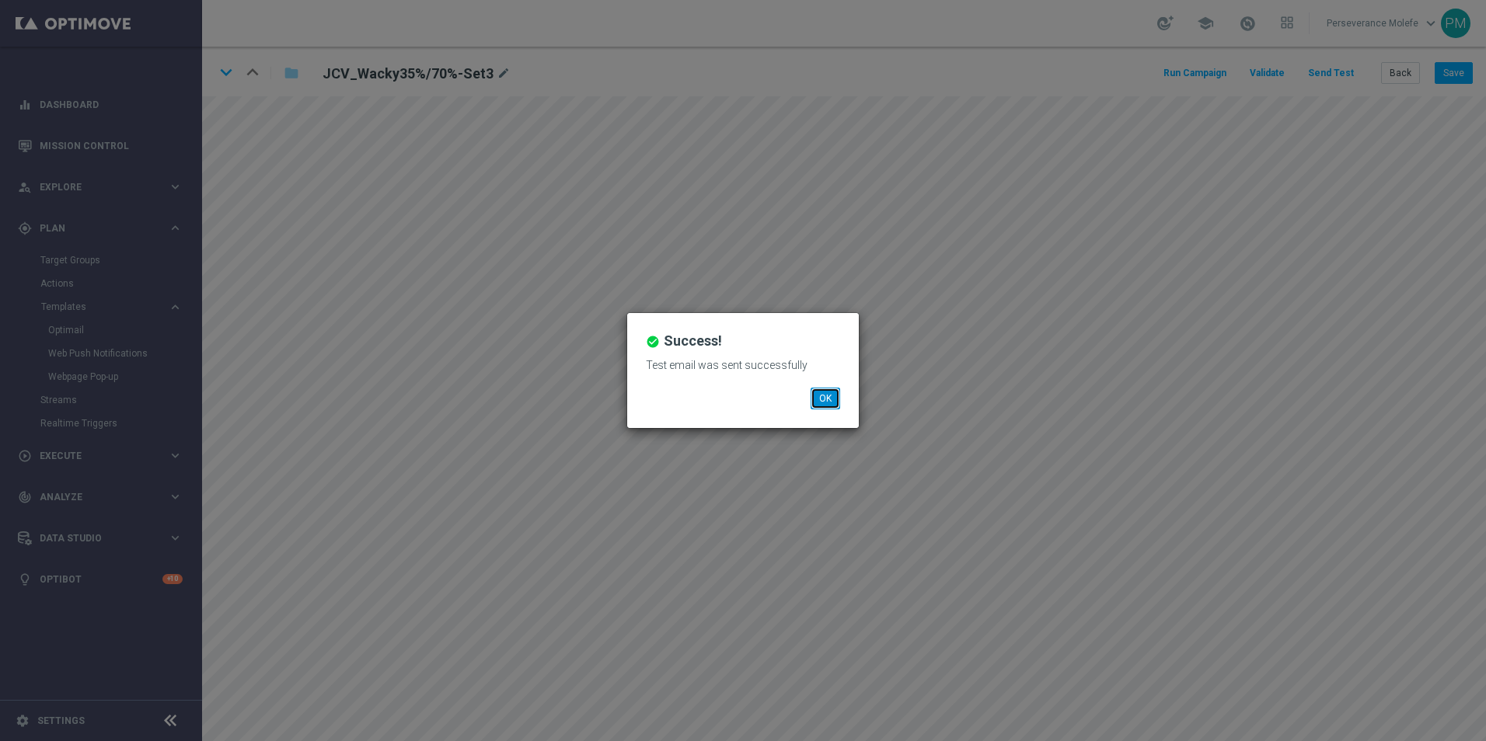
click at [839, 391] on button "OK" at bounding box center [826, 399] width 30 height 22
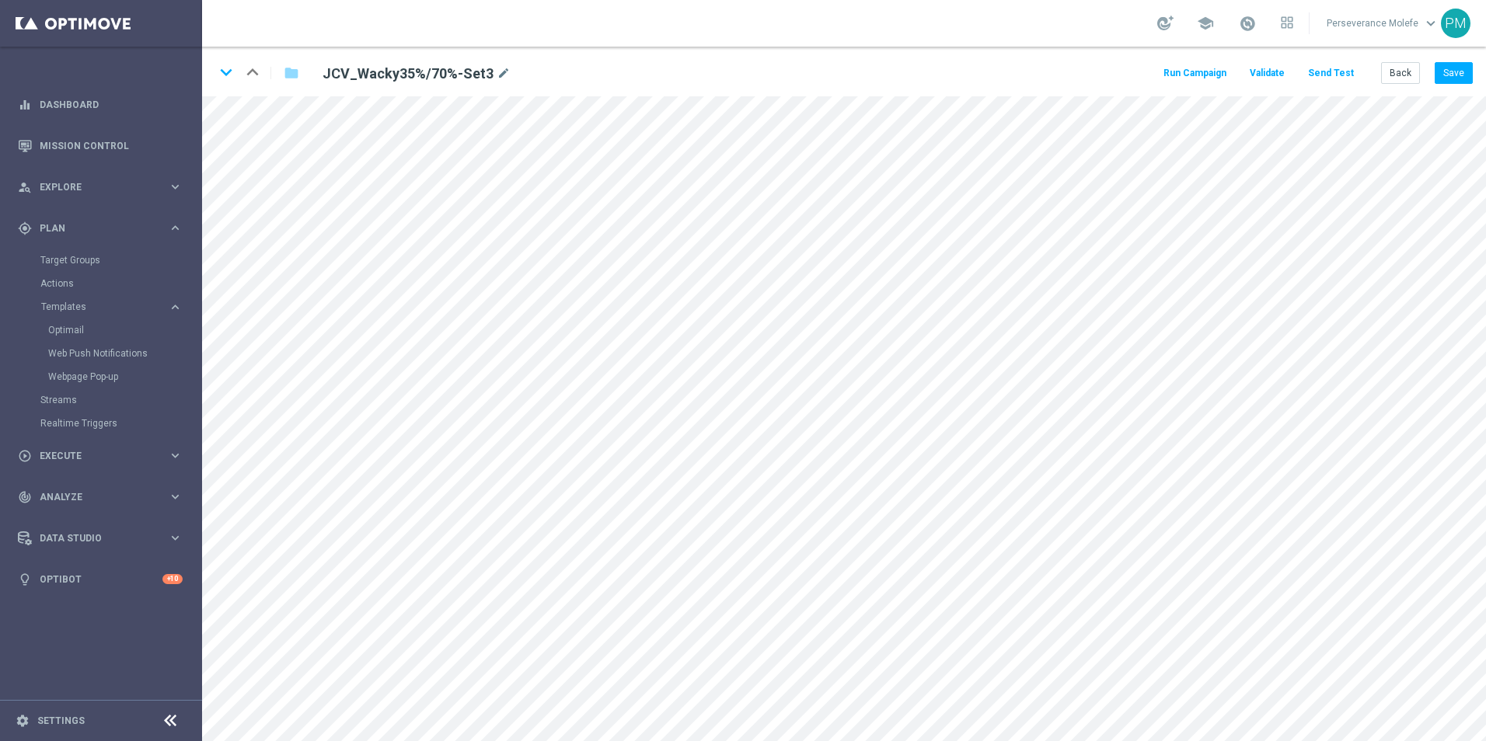
click at [1342, 73] on button "Send Test" at bounding box center [1331, 73] width 51 height 21
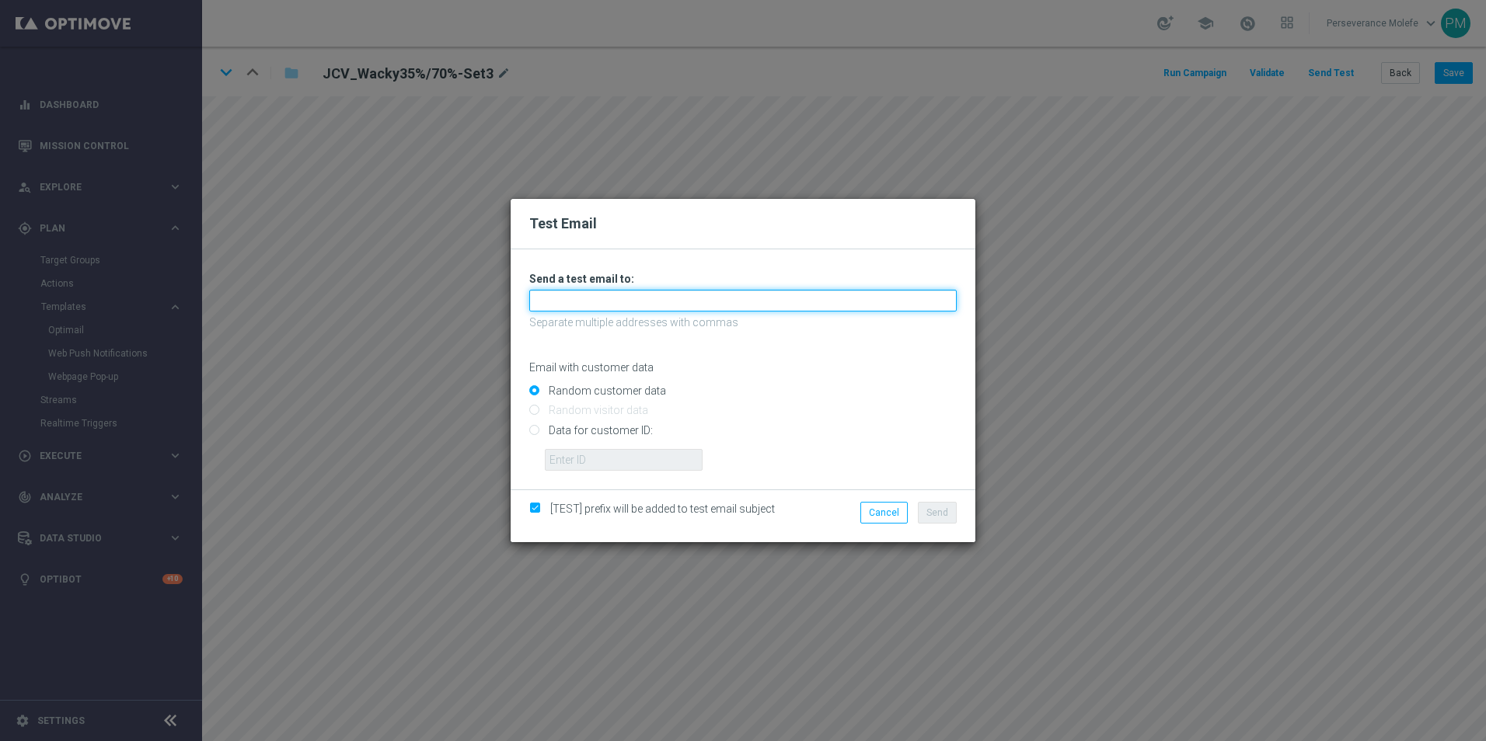
click at [663, 311] on input "text" at bounding box center [742, 301] width 427 height 22
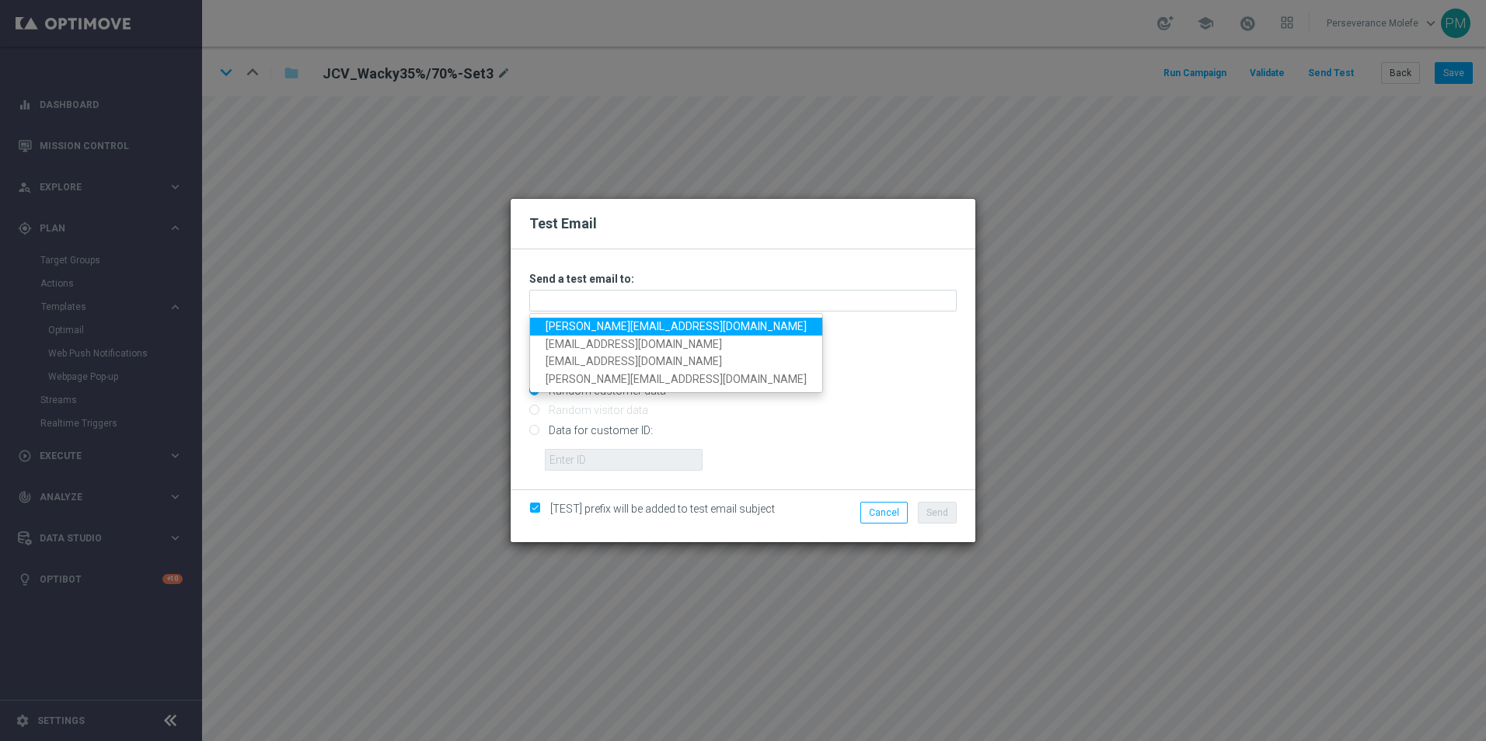
click at [656, 323] on link "Madeleine@viva-vision.net" at bounding box center [676, 327] width 292 height 18
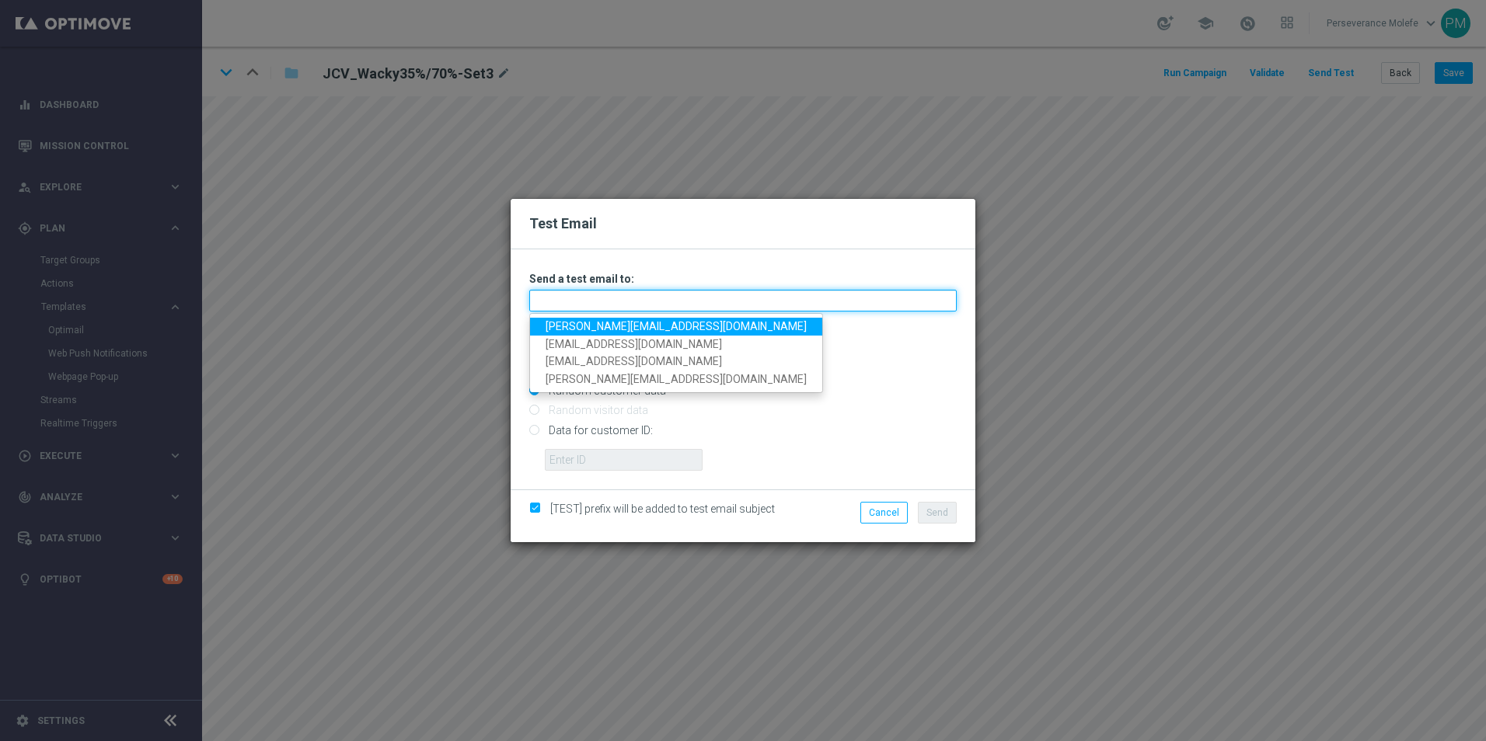
type input "Madeleine@viva-vision.net"
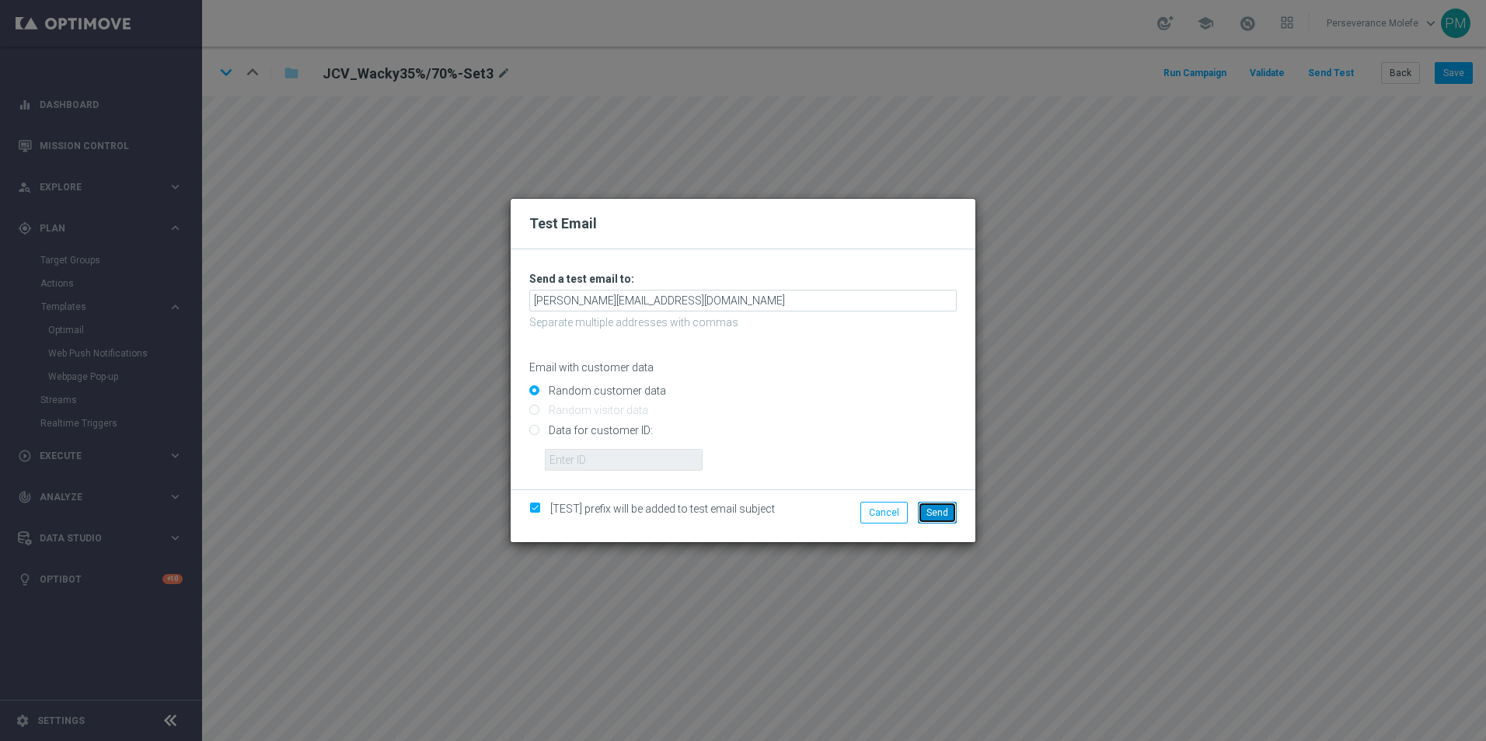
click at [922, 513] on button "Send" at bounding box center [937, 513] width 39 height 22
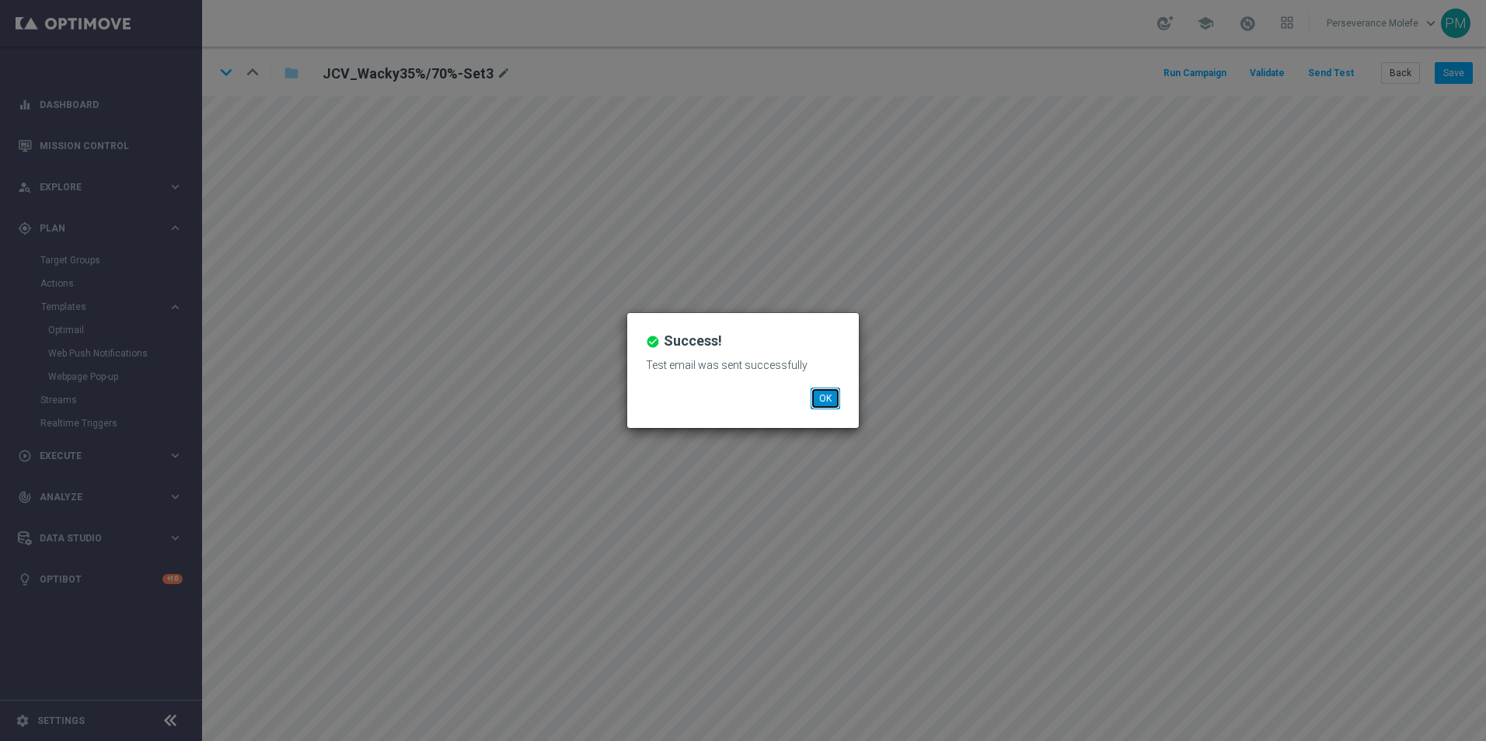
click at [829, 399] on button "OK" at bounding box center [826, 399] width 30 height 22
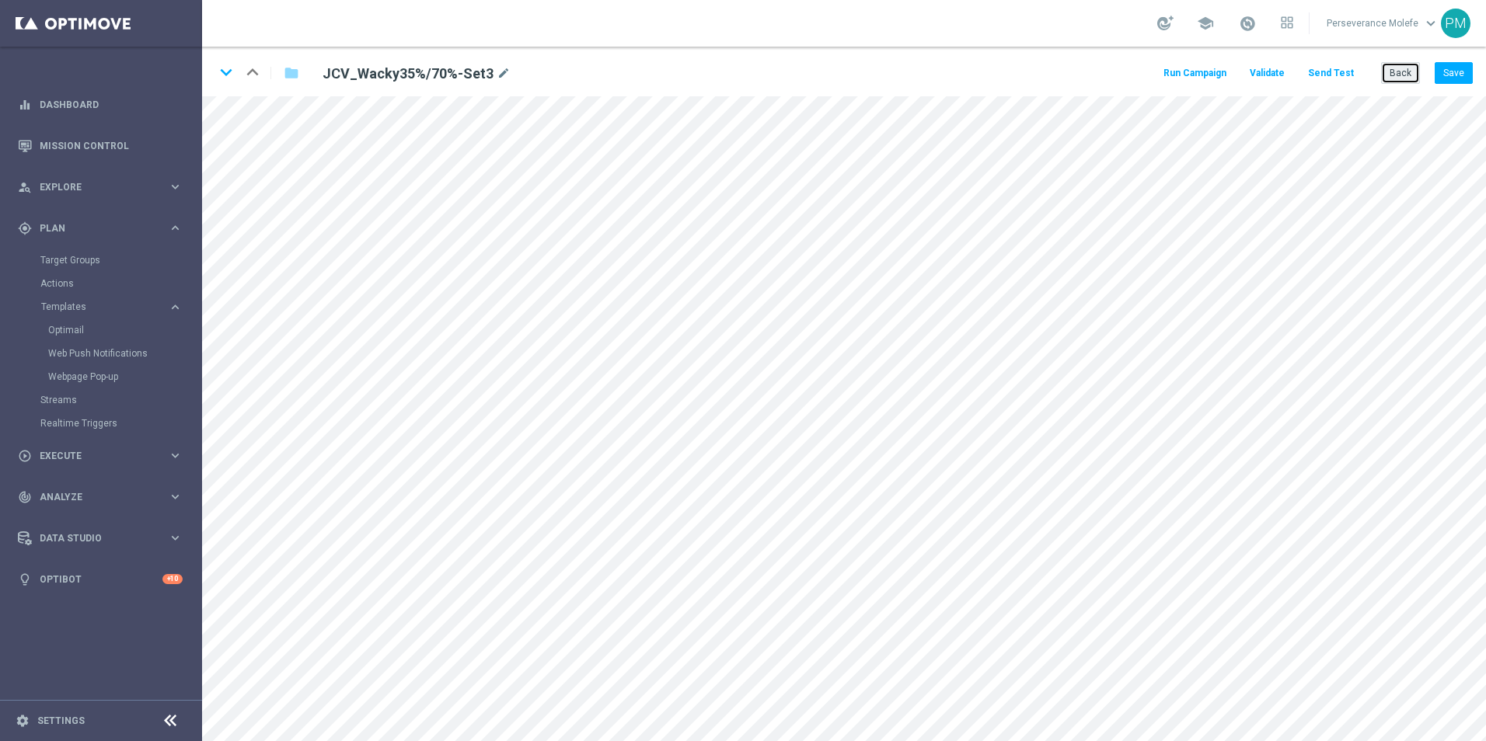
click at [1401, 68] on button "Back" at bounding box center [1400, 73] width 39 height 22
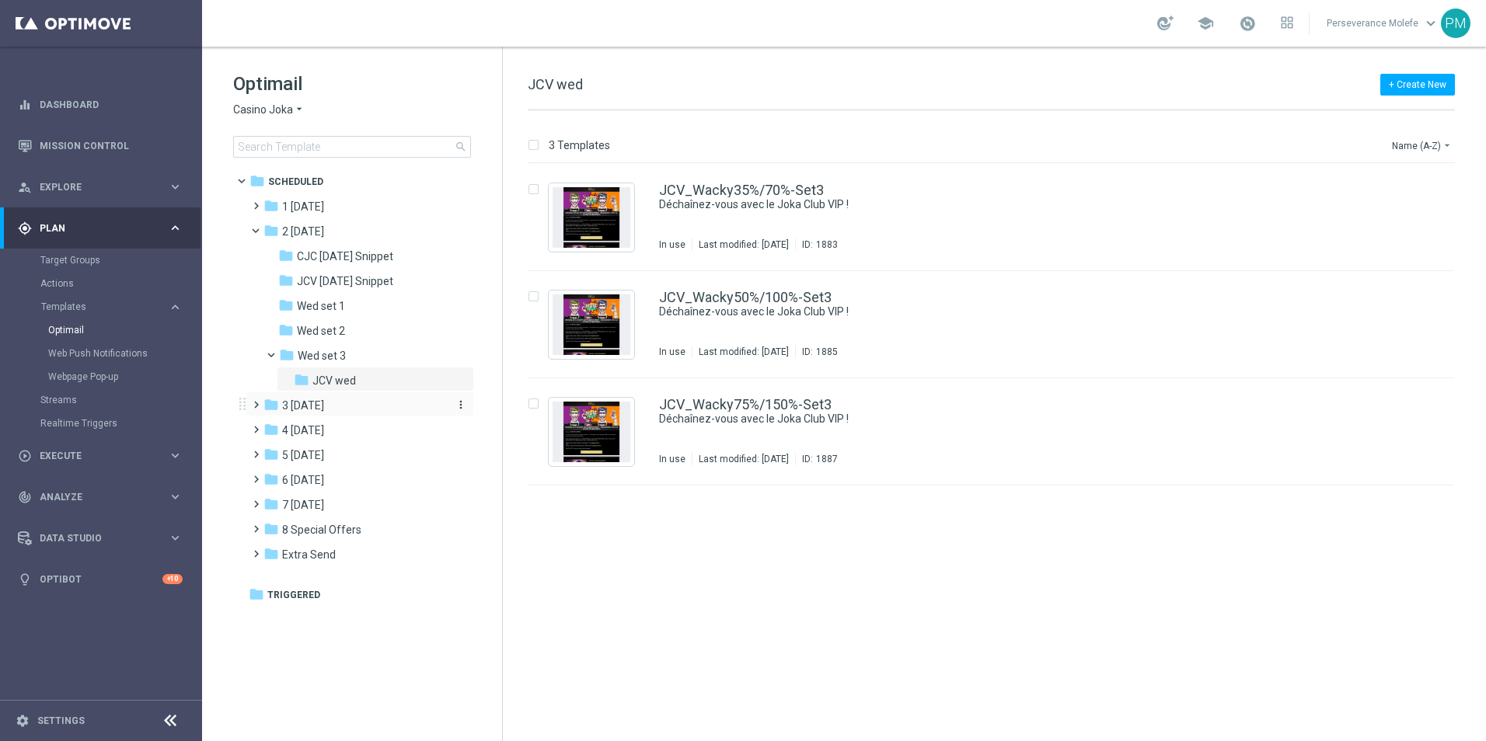
click at [372, 406] on div "folder 3 Thursday" at bounding box center [352, 406] width 179 height 18
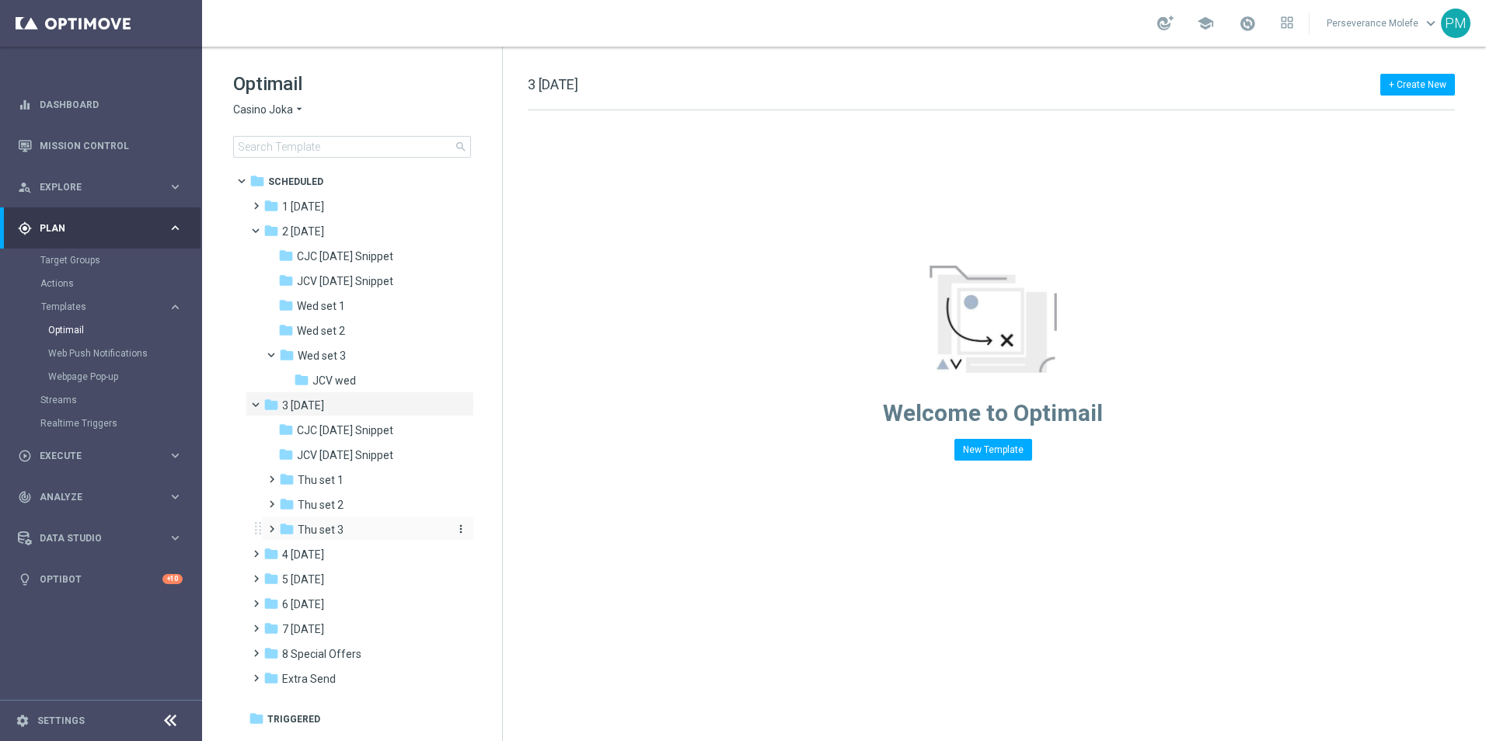
click at [338, 522] on div "folder Thu set 3 more_vert" at bounding box center [367, 528] width 213 height 25
click at [338, 528] on span "Thu set 3" at bounding box center [321, 530] width 46 height 14
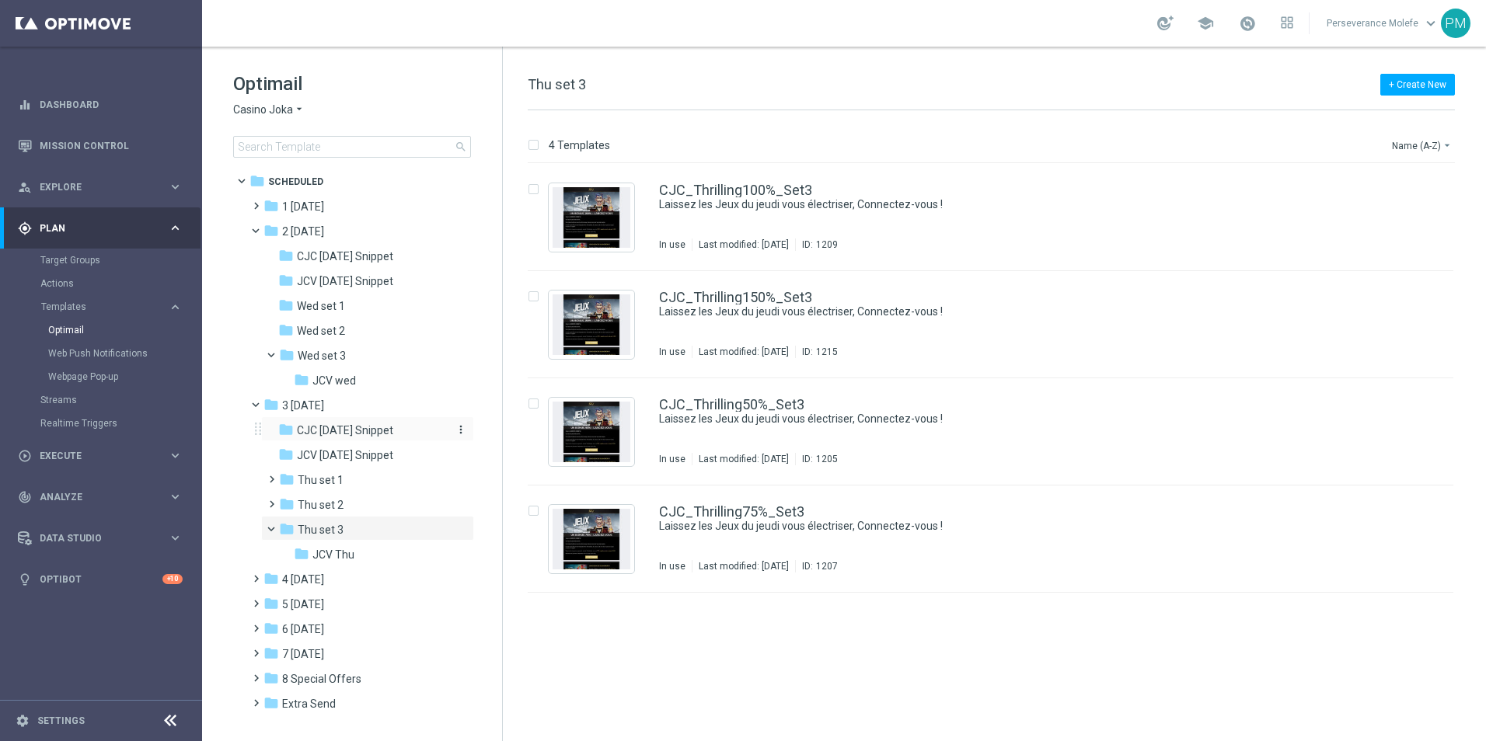
click at [354, 438] on div "folder CJC [DATE] Snippet" at bounding box center [361, 431] width 166 height 18
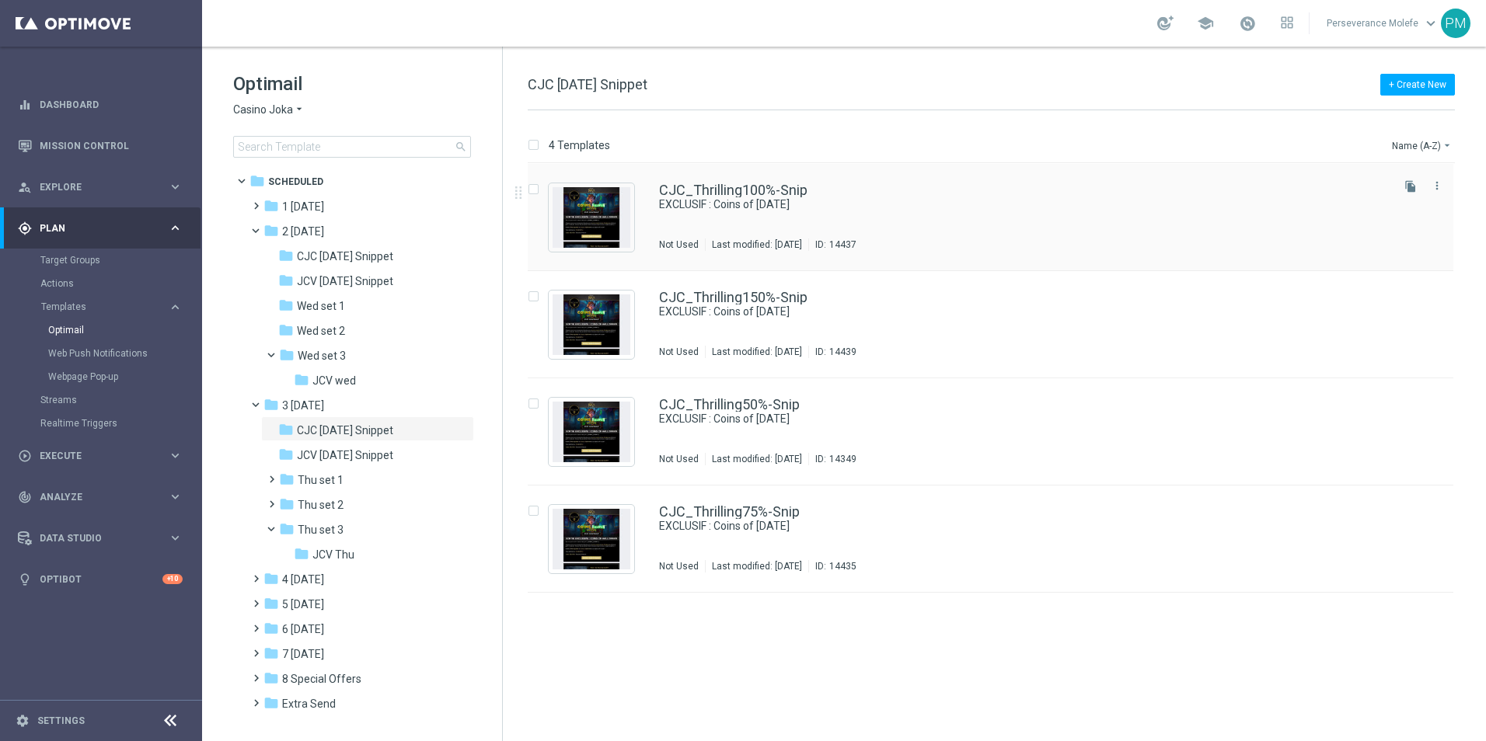
click at [698, 179] on div "CJC_Thrilling100%-Snip EXCLUSIF : Coins of Halloween Not Used Last modified: Mo…" at bounding box center [991, 217] width 926 height 107
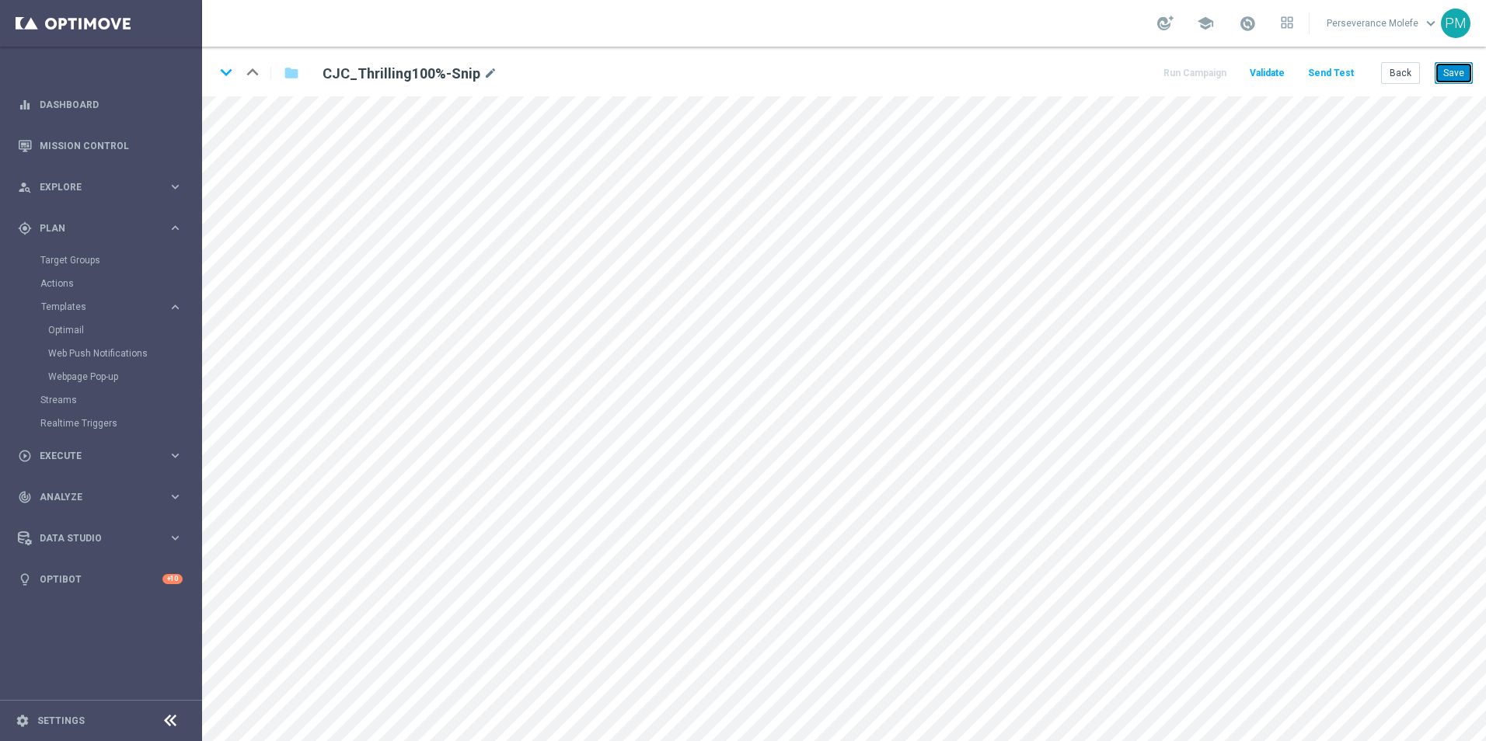
click at [1445, 71] on button "Save" at bounding box center [1454, 73] width 38 height 22
click at [228, 67] on icon "keyboard_arrow_down" at bounding box center [225, 72] width 23 height 23
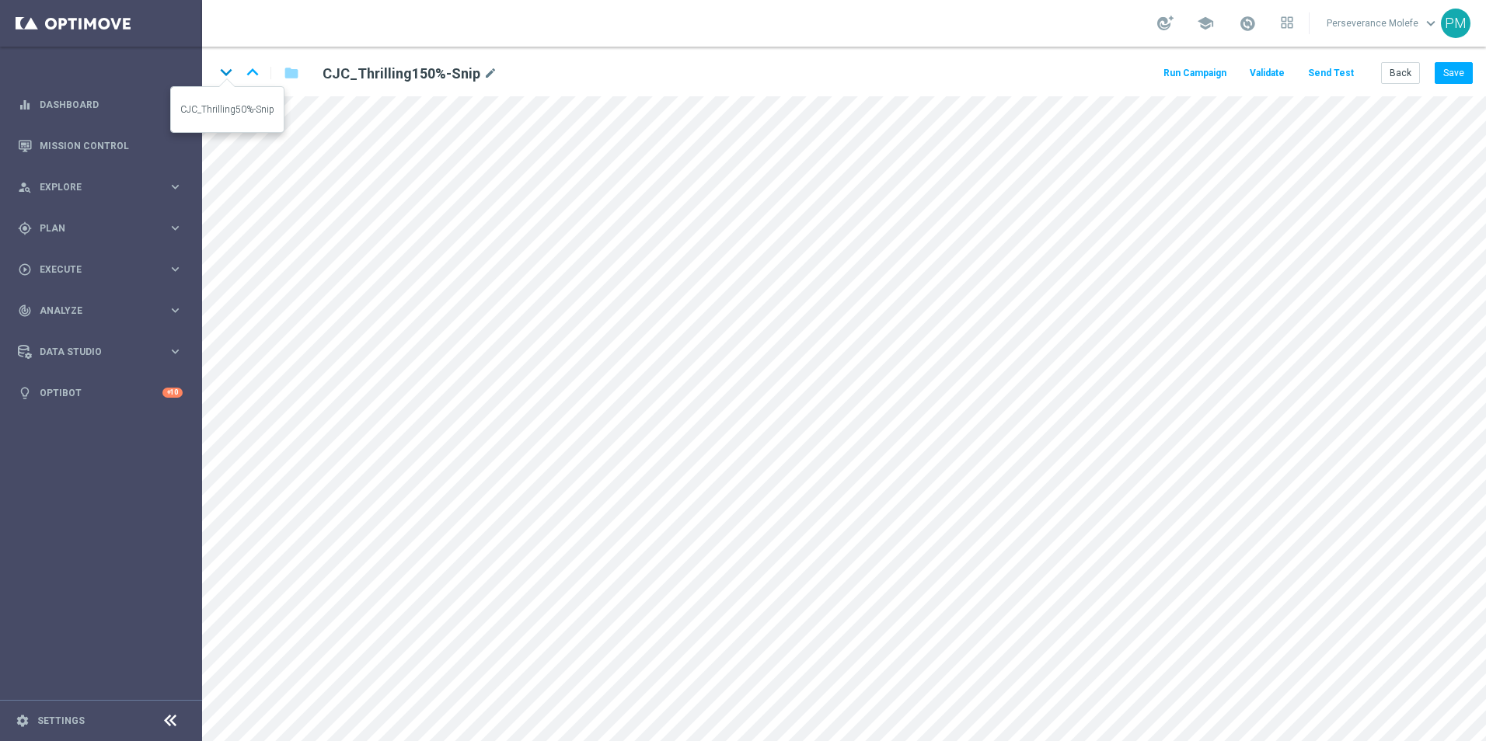
click at [227, 79] on icon "keyboard_arrow_down" at bounding box center [225, 72] width 23 height 23
click at [1451, 78] on button "Save" at bounding box center [1454, 73] width 38 height 22
click at [218, 67] on icon "keyboard_arrow_down" at bounding box center [225, 72] width 23 height 23
click at [1454, 80] on button "Save" at bounding box center [1454, 73] width 38 height 22
click at [1410, 82] on button "Back" at bounding box center [1400, 73] width 39 height 22
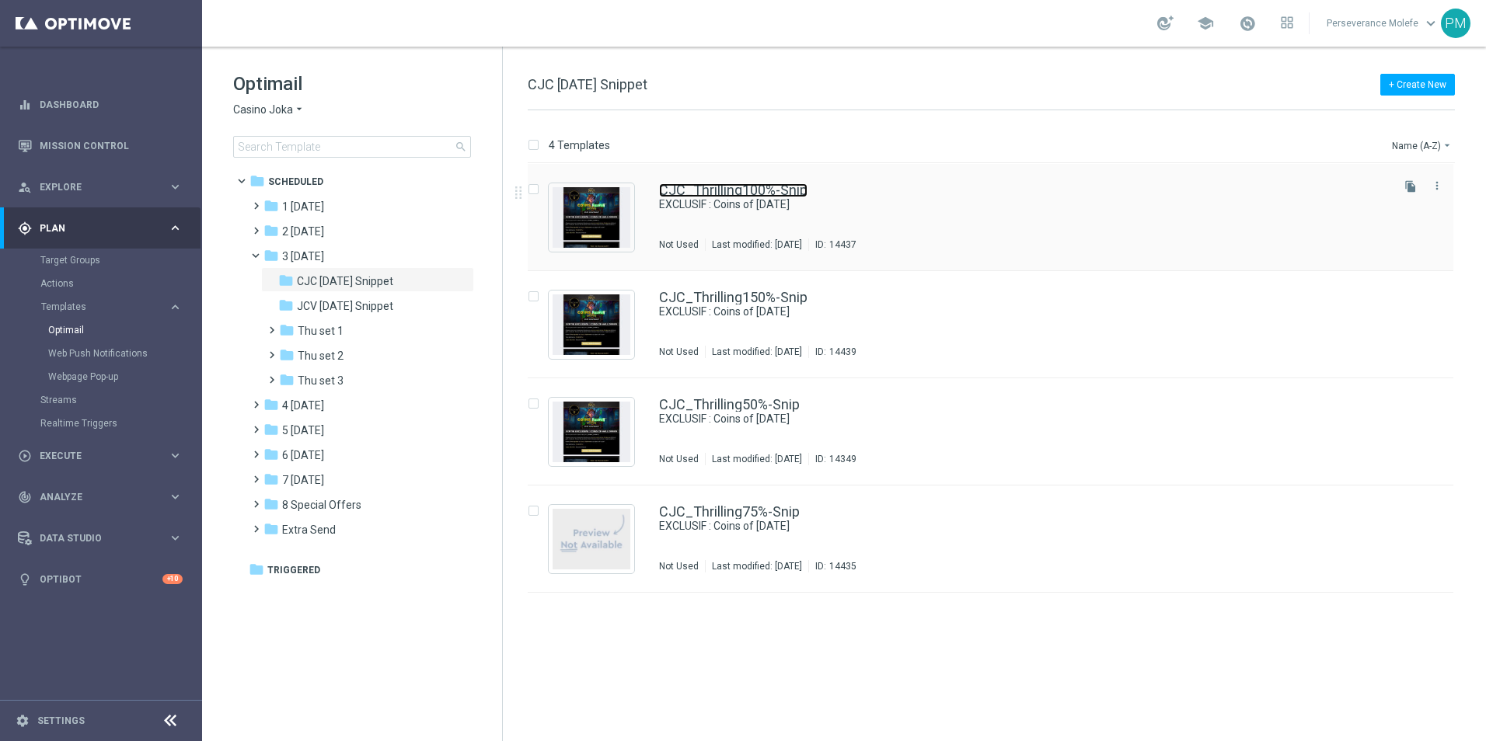
click at [708, 197] on link "CJC_Thrilling100%-Snip" at bounding box center [733, 190] width 148 height 14
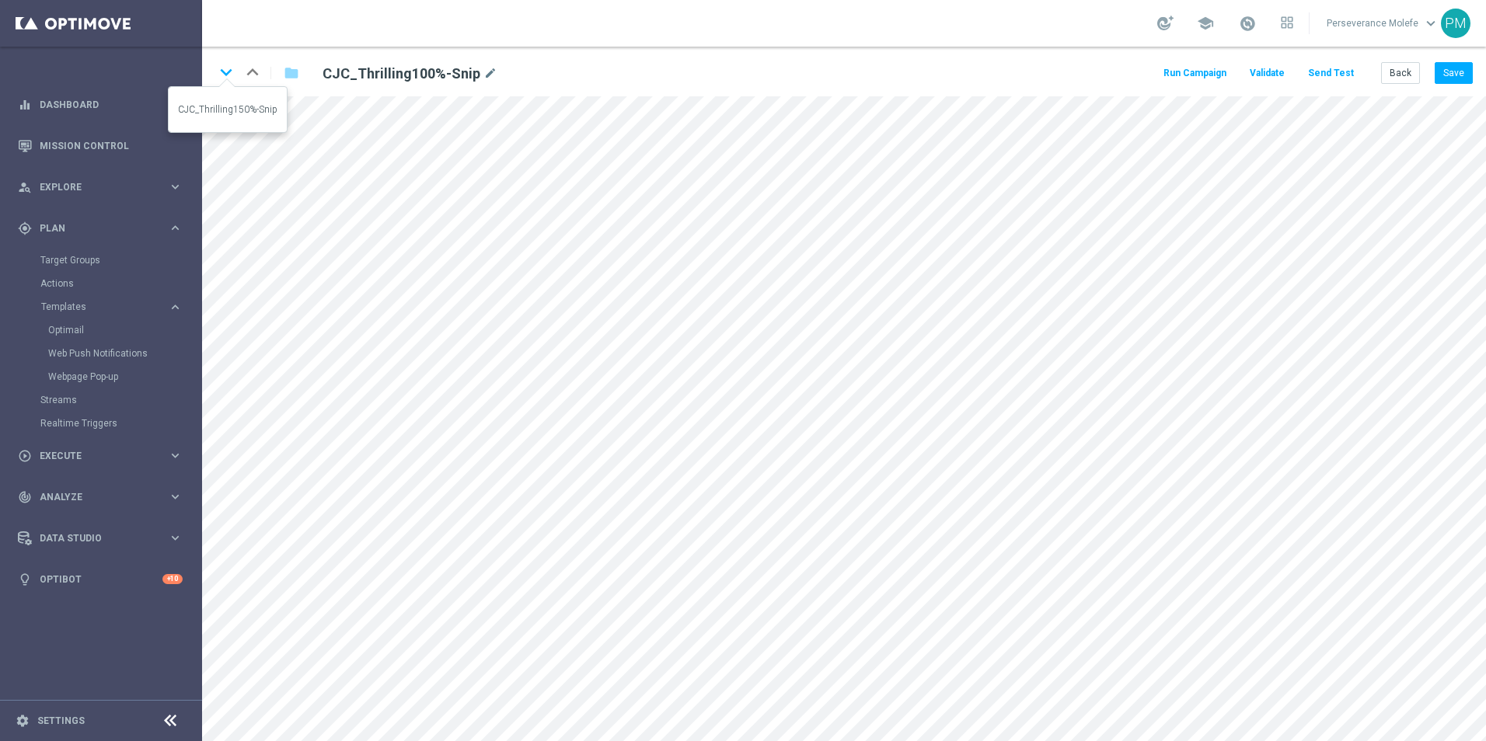
click at [231, 71] on icon "keyboard_arrow_down" at bounding box center [225, 72] width 23 height 23
click at [250, 78] on icon "keyboard_arrow_up" at bounding box center [252, 72] width 23 height 23
click at [220, 76] on icon "keyboard_arrow_down" at bounding box center [225, 72] width 23 height 23
click at [1443, 77] on button "Save" at bounding box center [1454, 73] width 38 height 22
click at [219, 73] on icon "keyboard_arrow_down" at bounding box center [225, 72] width 23 height 23
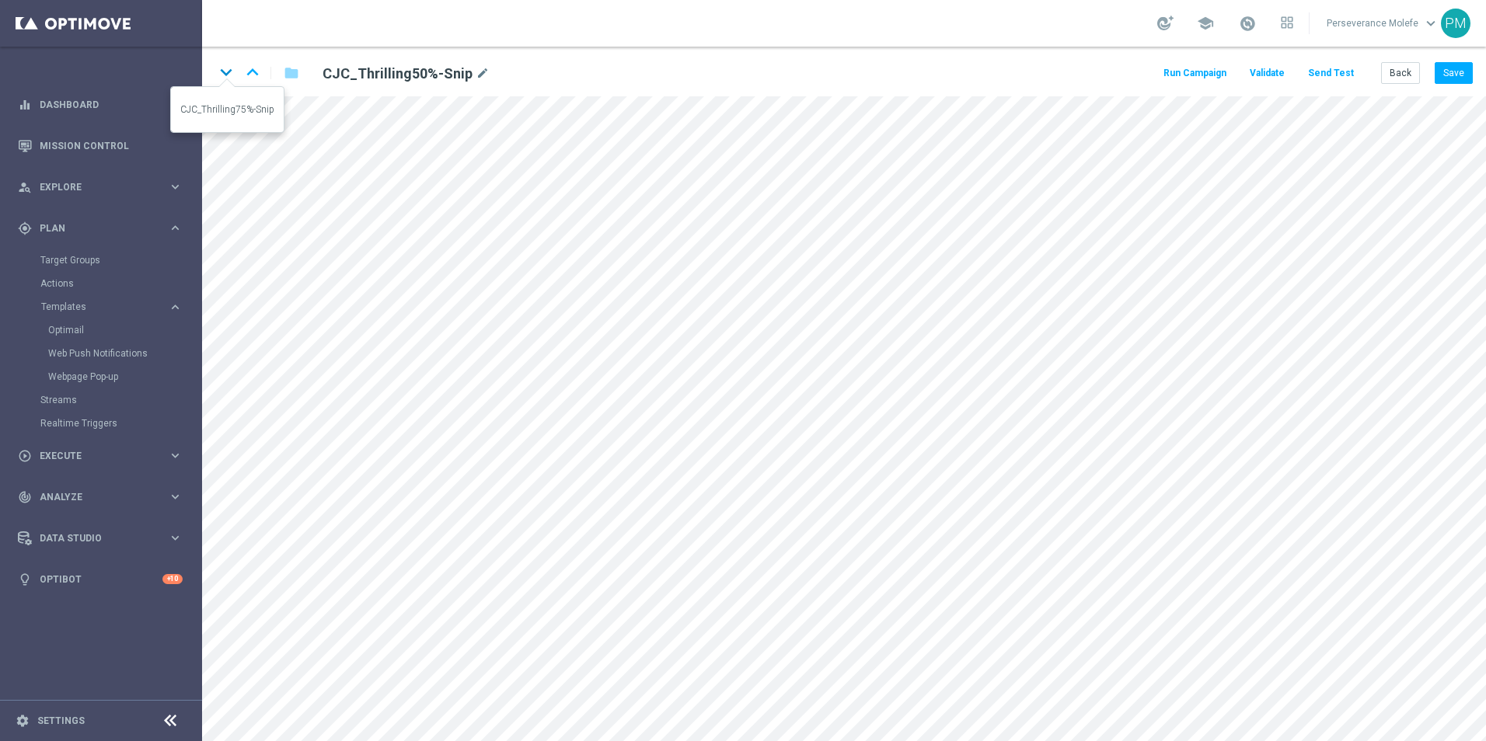
click at [221, 68] on icon "keyboard_arrow_down" at bounding box center [225, 72] width 23 height 23
click at [1395, 71] on button "Back" at bounding box center [1400, 73] width 39 height 22
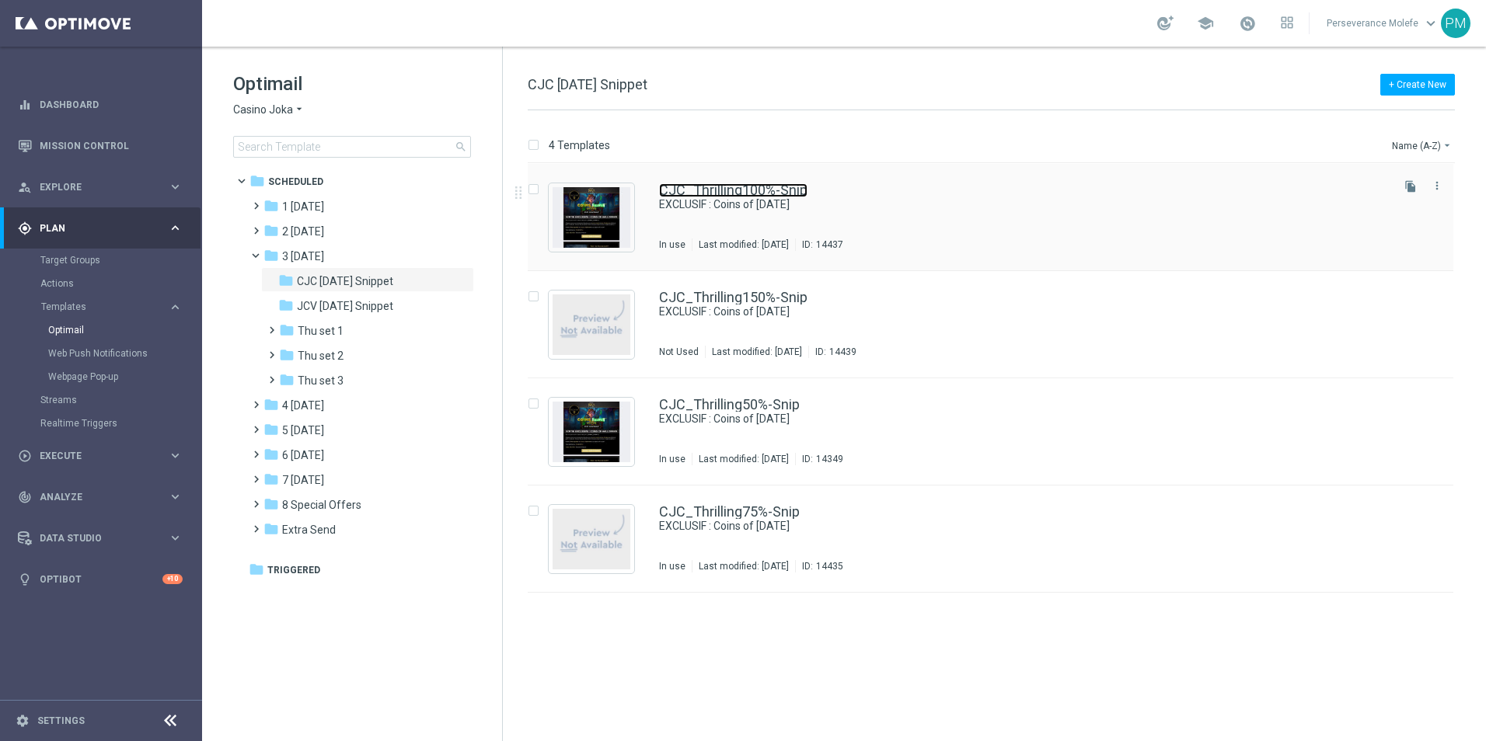
click at [724, 190] on link "CJC_Thrilling100%-Snip" at bounding box center [733, 190] width 148 height 14
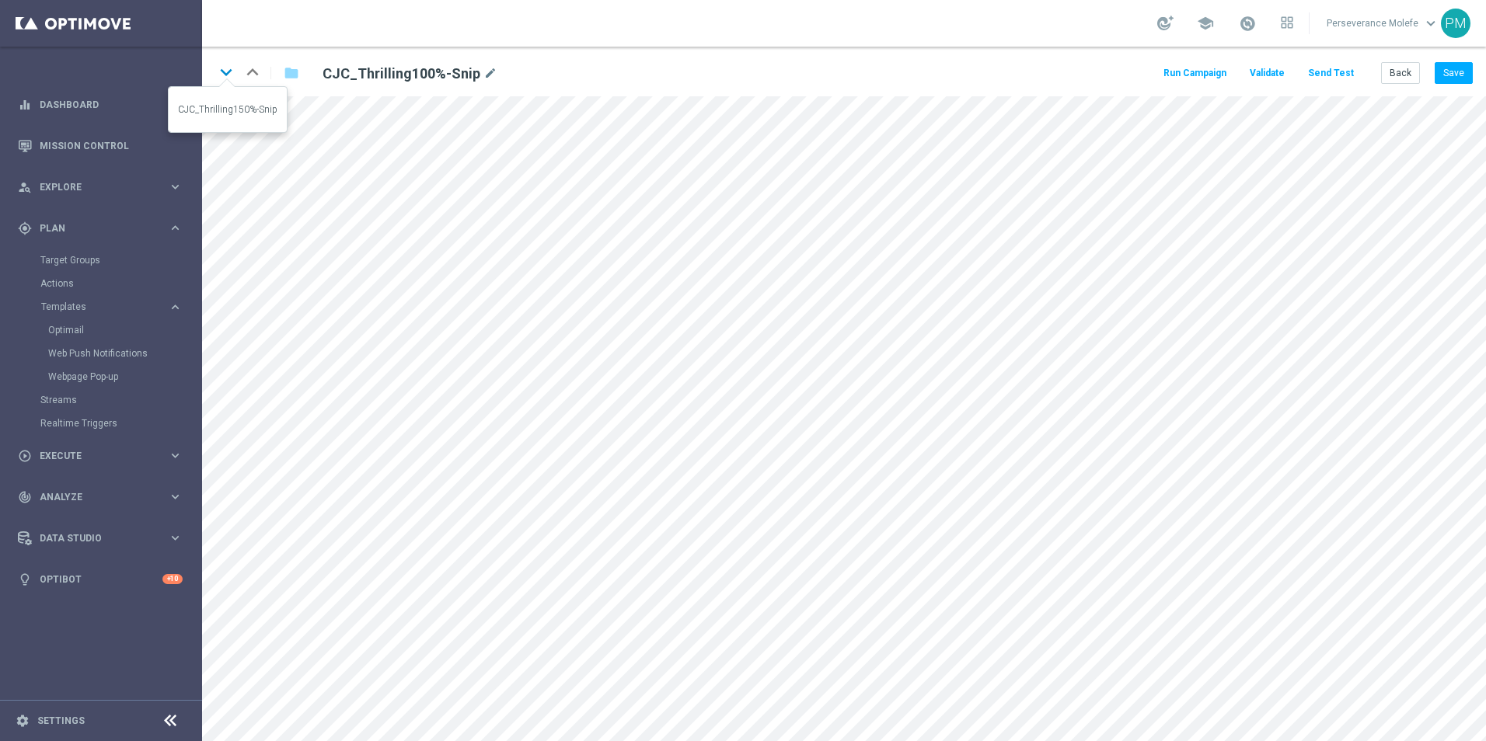
click at [228, 66] on icon "keyboard_arrow_down" at bounding box center [225, 72] width 23 height 23
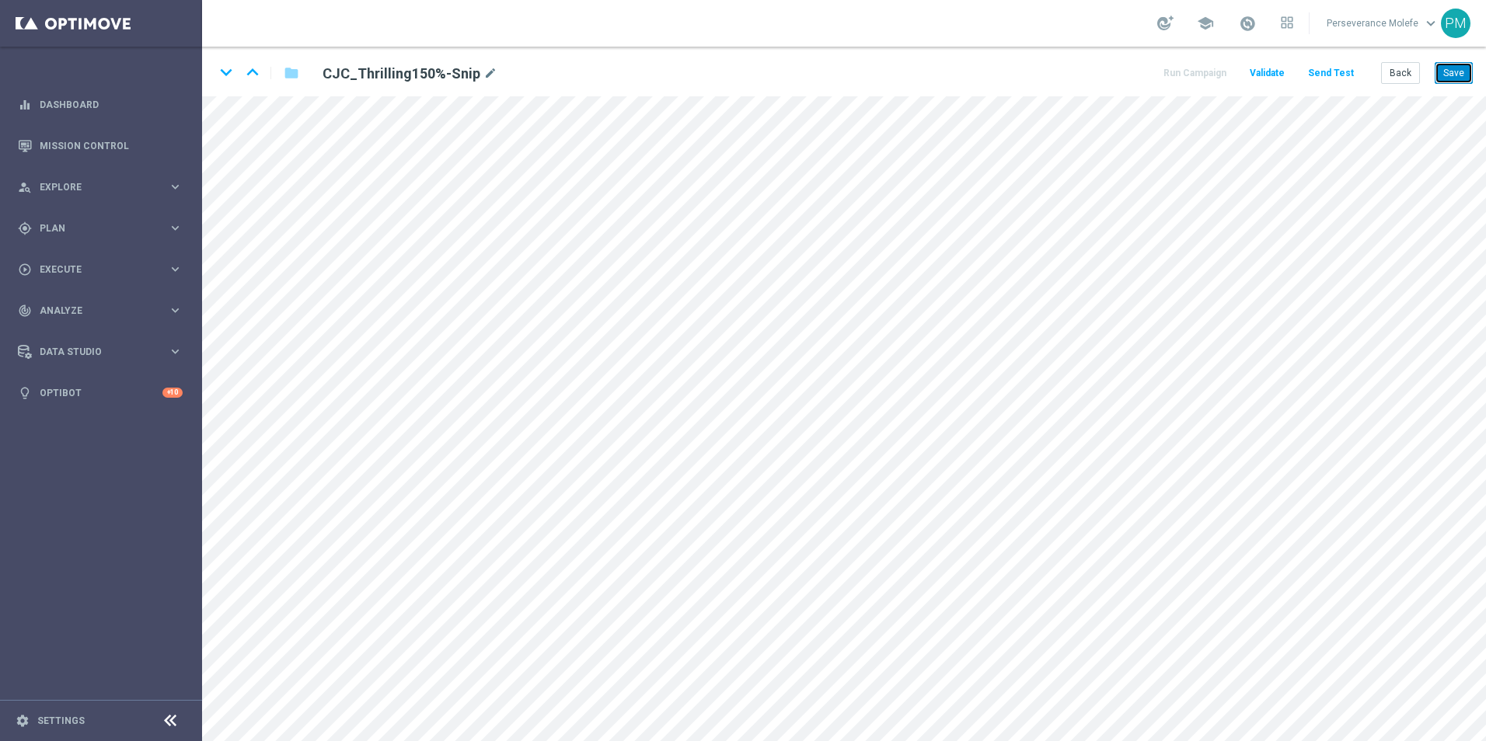
click at [1461, 73] on button "Save" at bounding box center [1454, 73] width 38 height 22
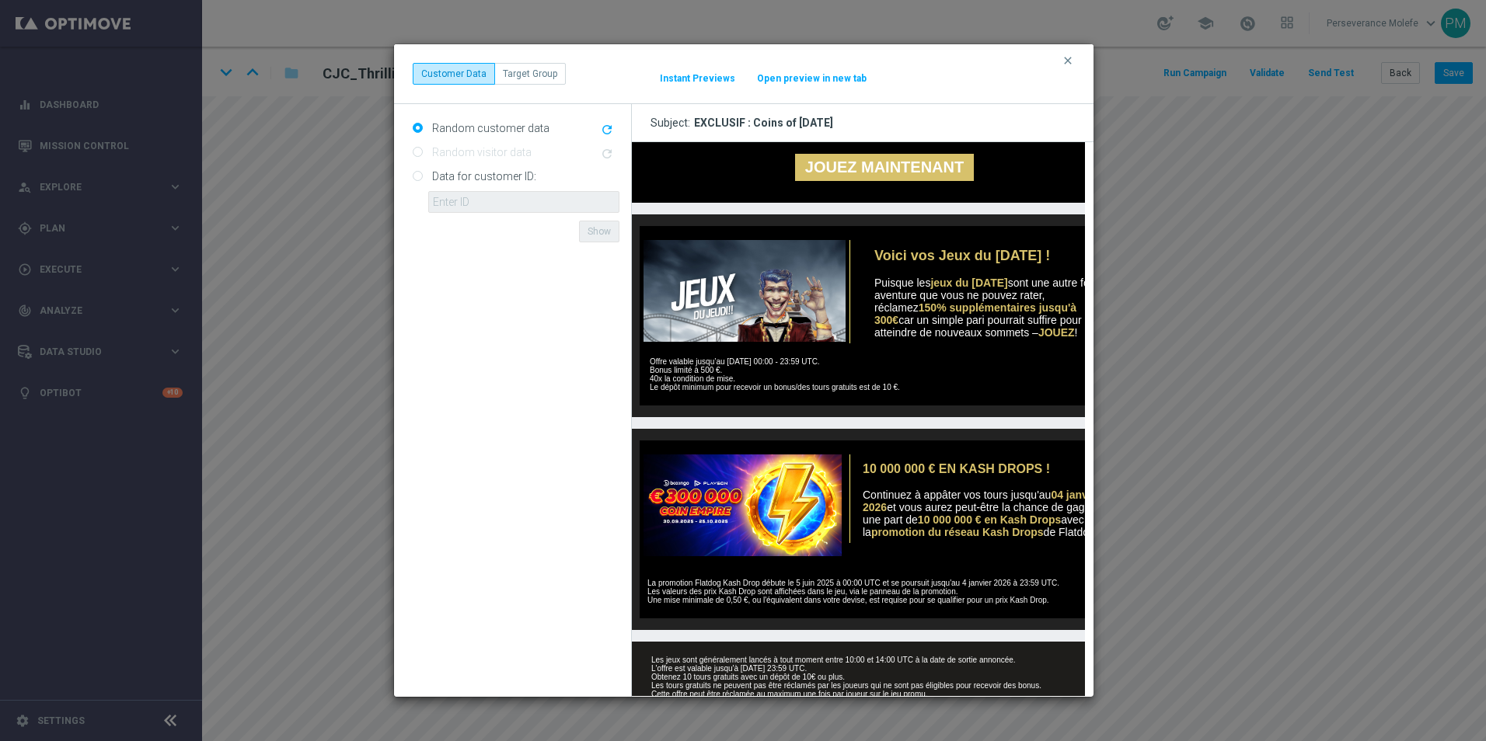
scroll to position [521, 0]
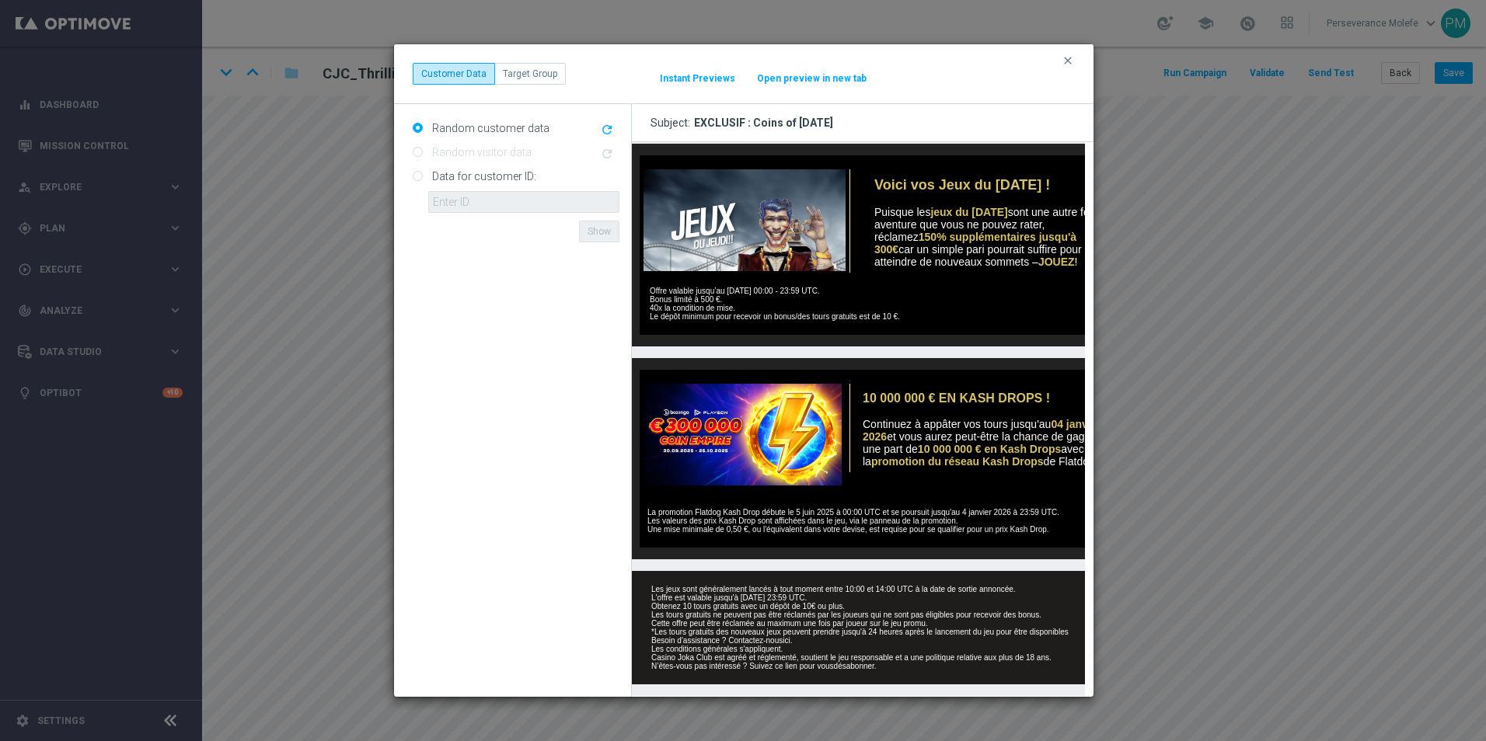
click at [835, 78] on button "Open preview in new tab" at bounding box center [811, 78] width 111 height 12
click at [1068, 62] on icon "clear" at bounding box center [1068, 60] width 12 height 12
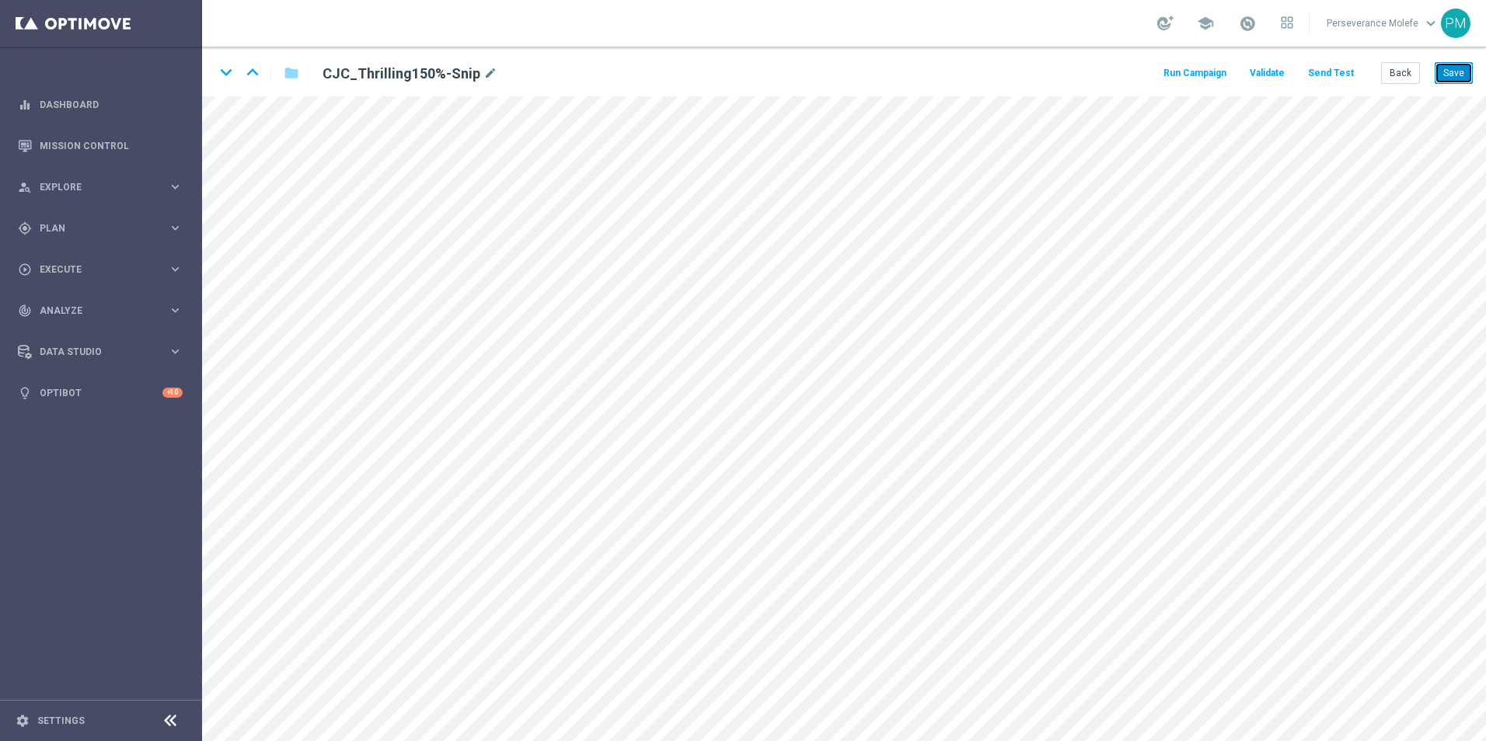
click at [1461, 75] on button "Save" at bounding box center [1454, 73] width 38 height 22
click at [1449, 69] on button "Save" at bounding box center [1454, 73] width 38 height 22
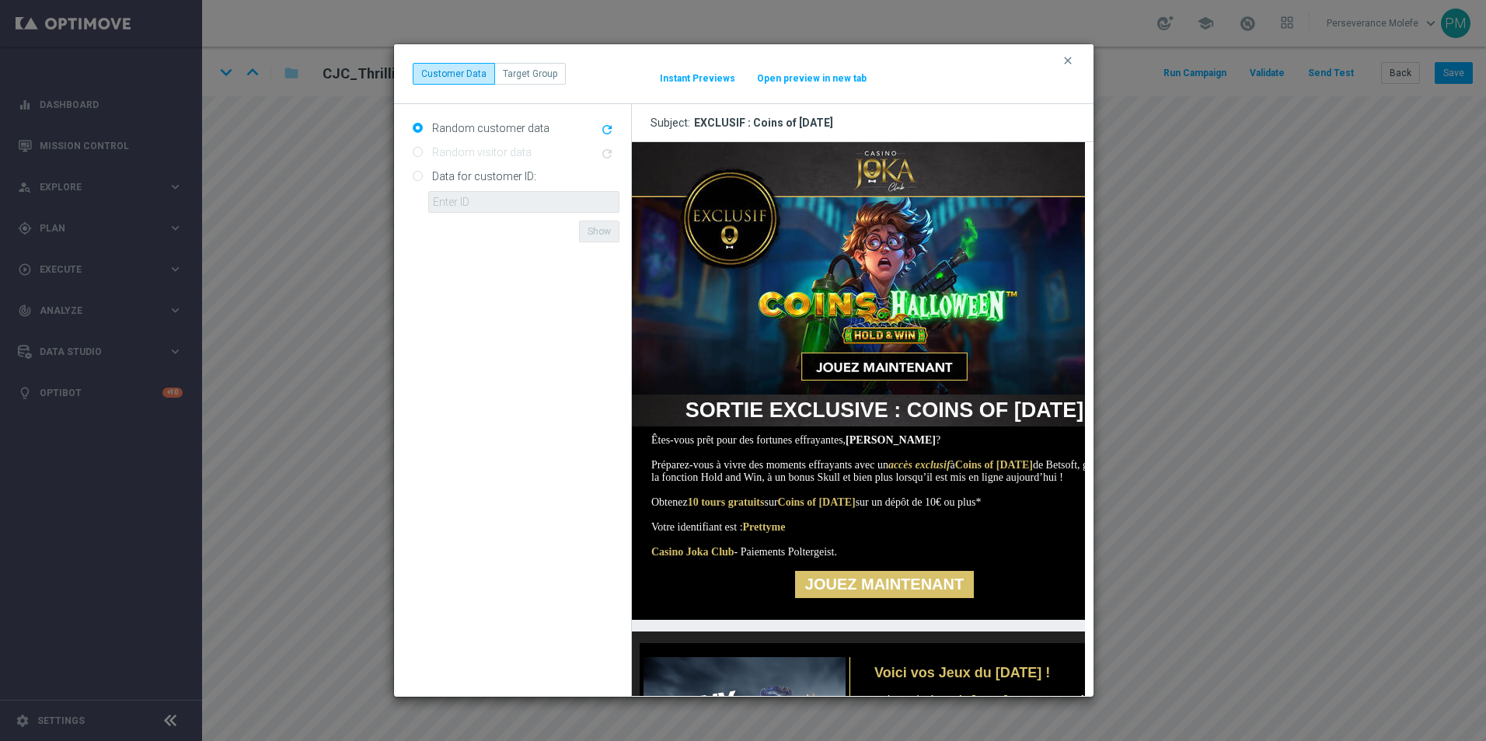
scroll to position [0, 0]
click at [803, 76] on button "Open preview in new tab" at bounding box center [811, 78] width 111 height 12
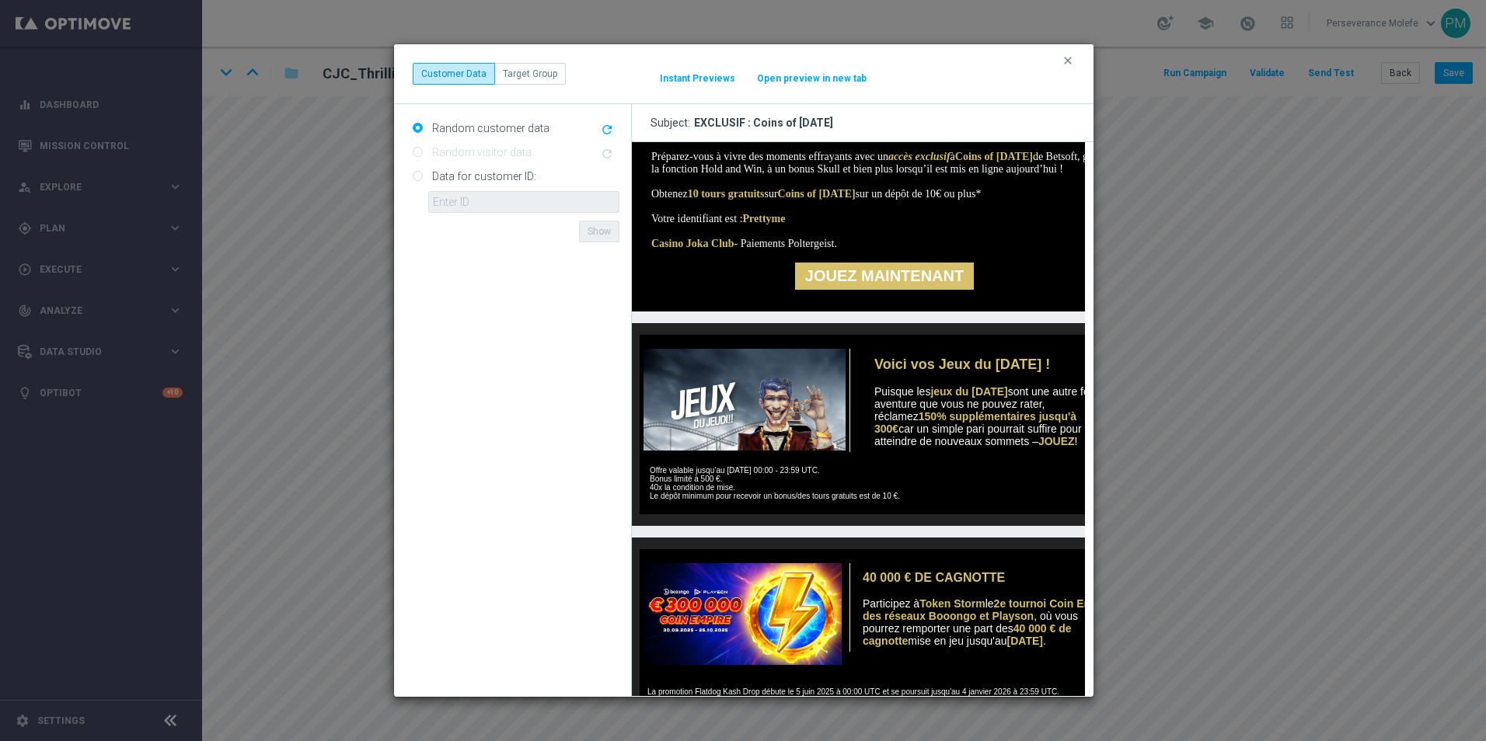
scroll to position [311, 0]
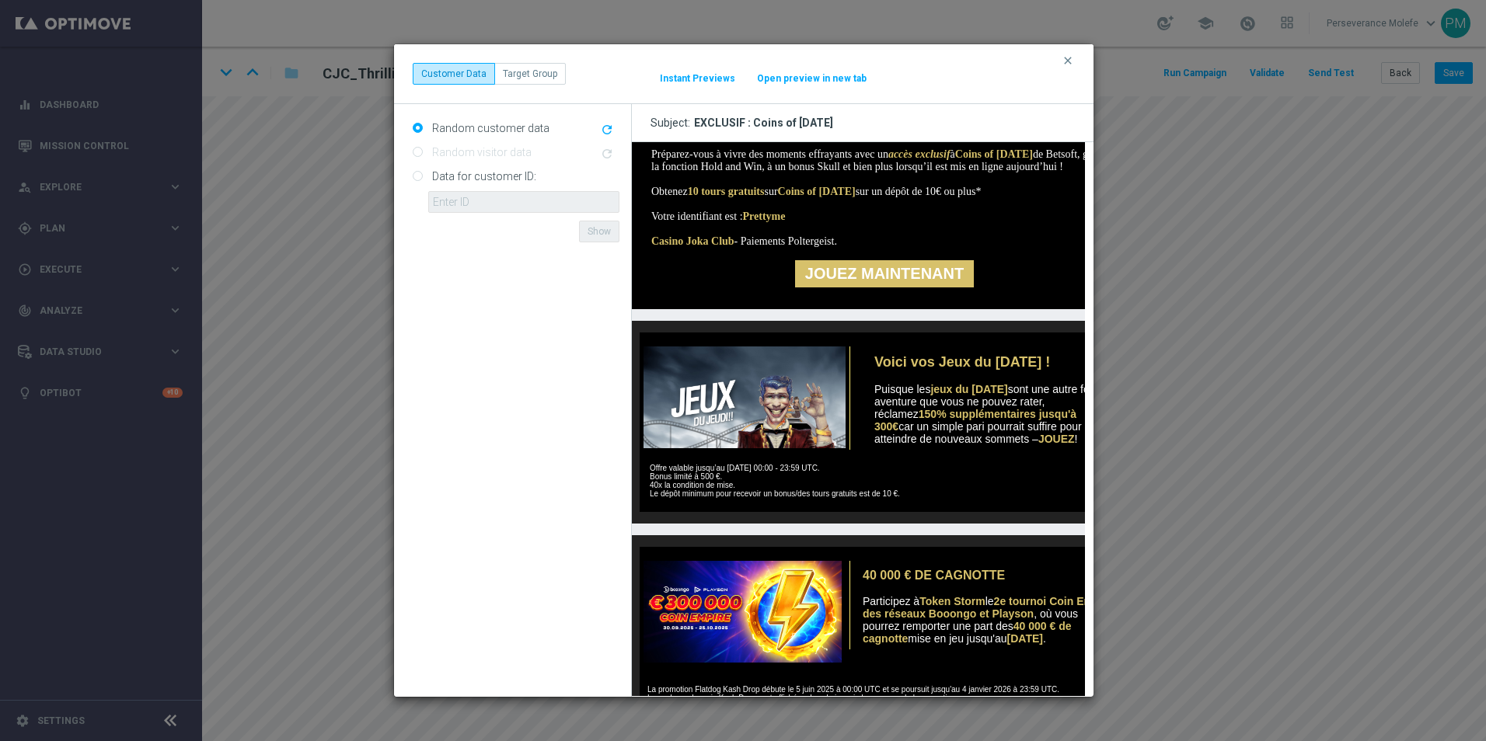
drag, startPoint x: 1061, startPoint y: 61, endPoint x: 1074, endPoint y: 64, distance: 13.6
click at [1061, 61] on button "clear" at bounding box center [1070, 61] width 18 height 14
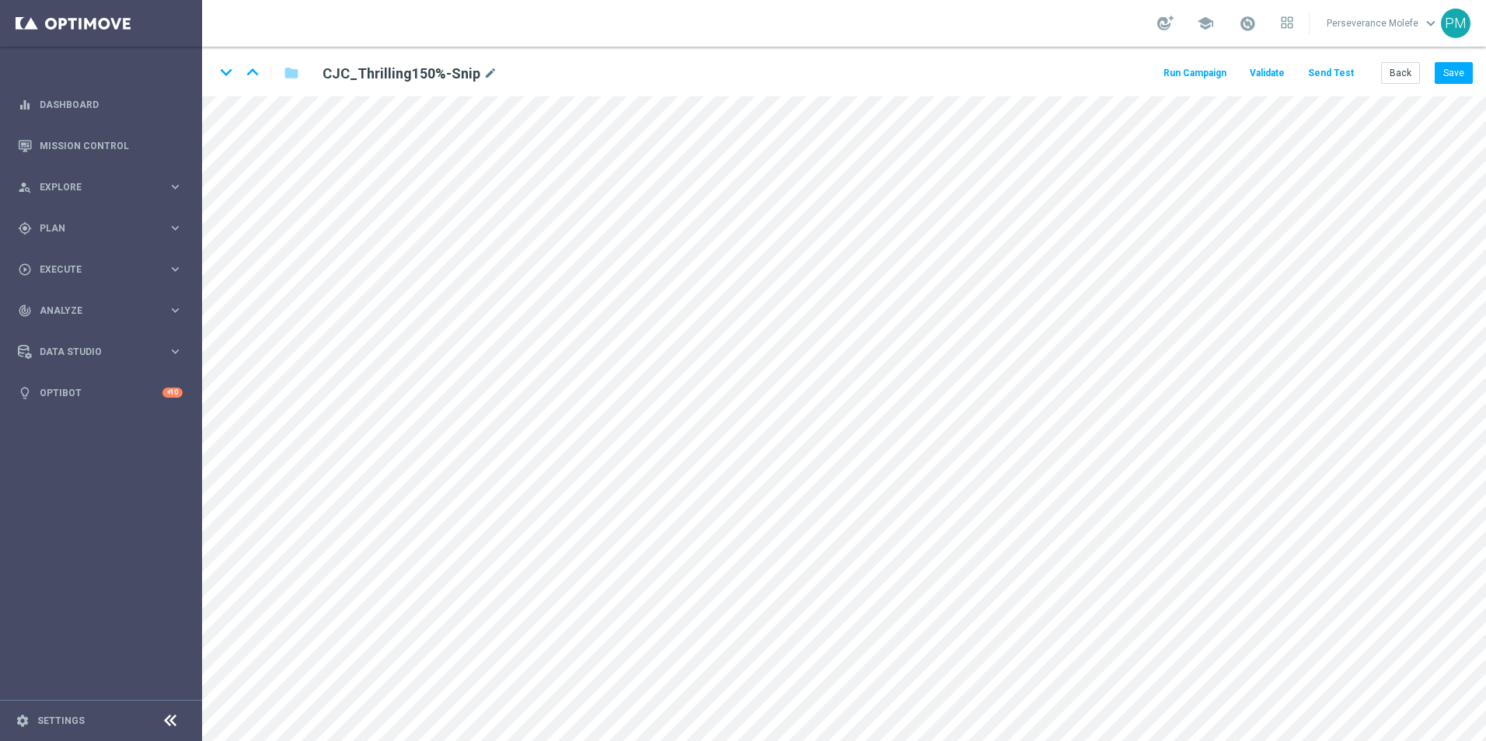
click at [1421, 74] on div "Back Save" at bounding box center [1427, 73] width 92 height 22
click at [1409, 74] on button "Back" at bounding box center [1400, 73] width 39 height 22
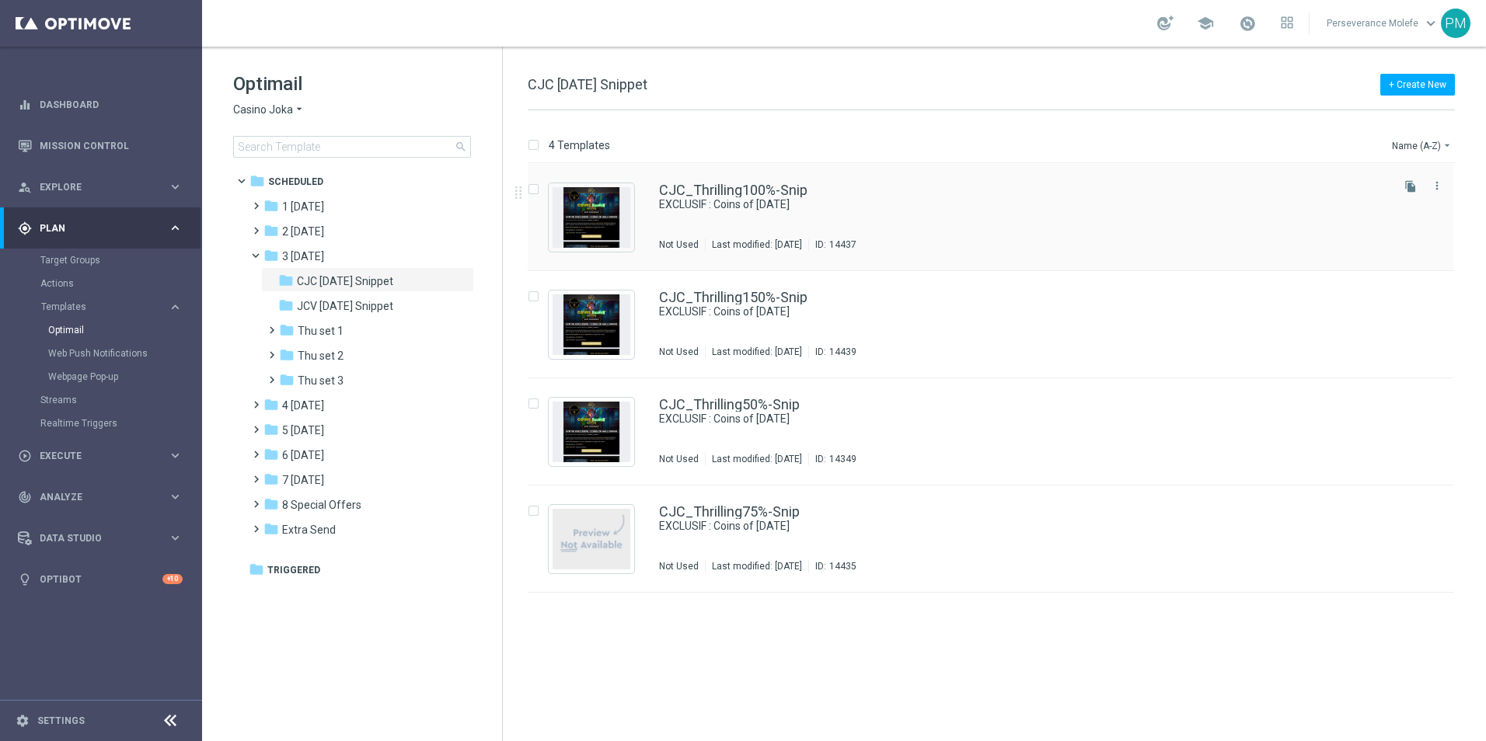
click at [751, 183] on div "CJC_Thrilling100%-Snip EXCLUSIF : Coins of Halloween Not Used Last modified: Mo…" at bounding box center [991, 217] width 926 height 107
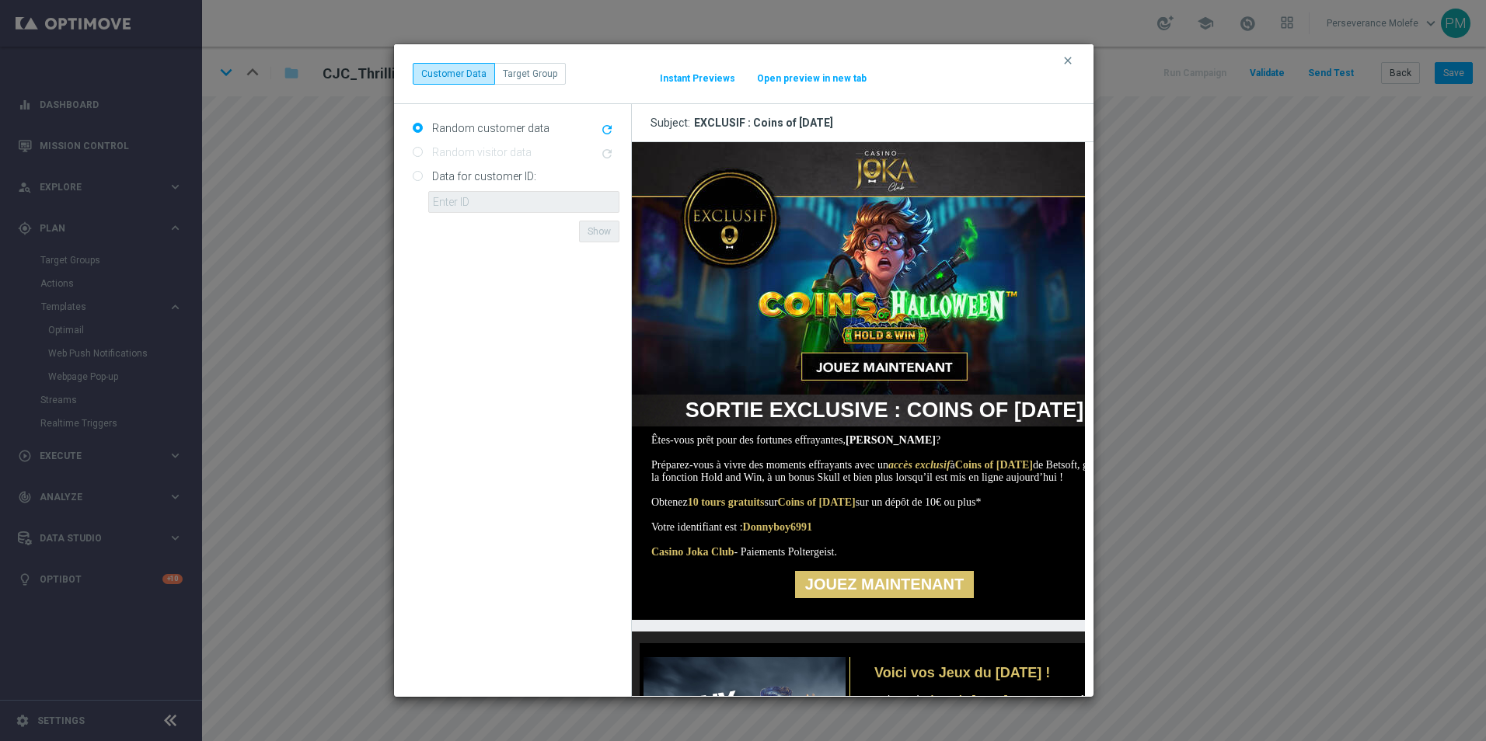
click at [809, 81] on button "Open preview in new tab" at bounding box center [811, 78] width 111 height 12
click at [1069, 59] on icon "clear" at bounding box center [1068, 60] width 12 height 12
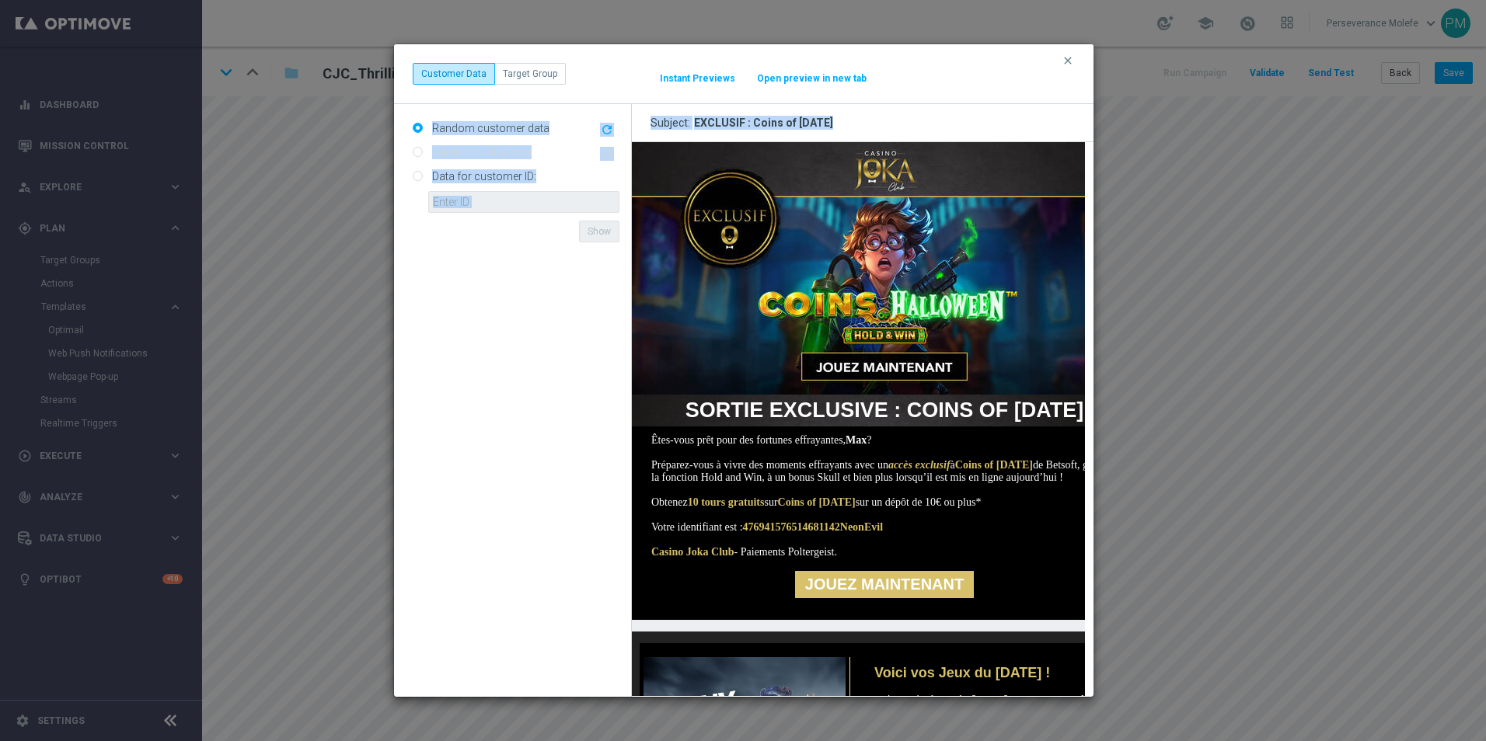
click at [817, 77] on button "Open preview in new tab" at bounding box center [811, 78] width 111 height 12
click at [1069, 64] on icon "clear" at bounding box center [1068, 60] width 12 height 12
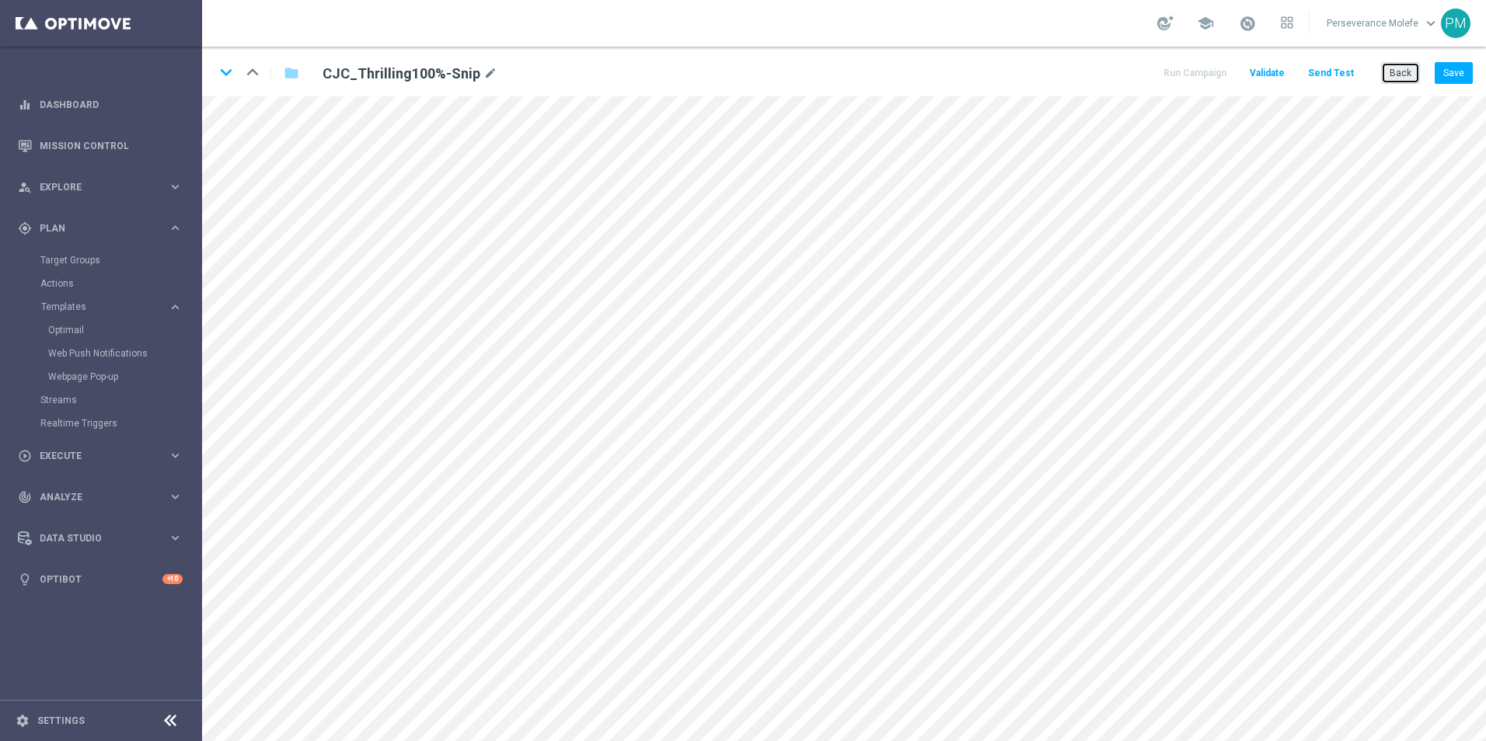
click at [1400, 77] on button "Back" at bounding box center [1400, 73] width 39 height 22
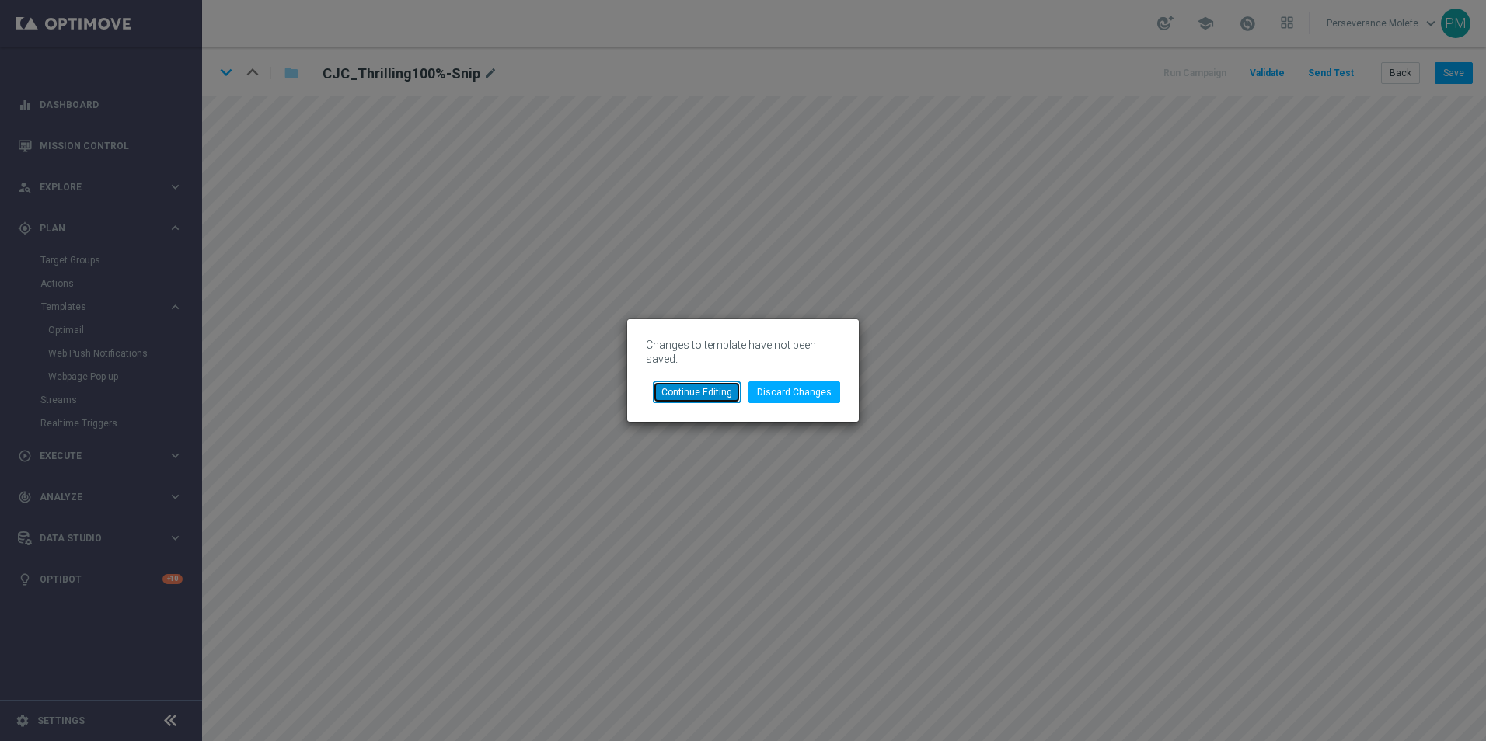
click at [719, 392] on button "Continue Editing" at bounding box center [697, 393] width 88 height 22
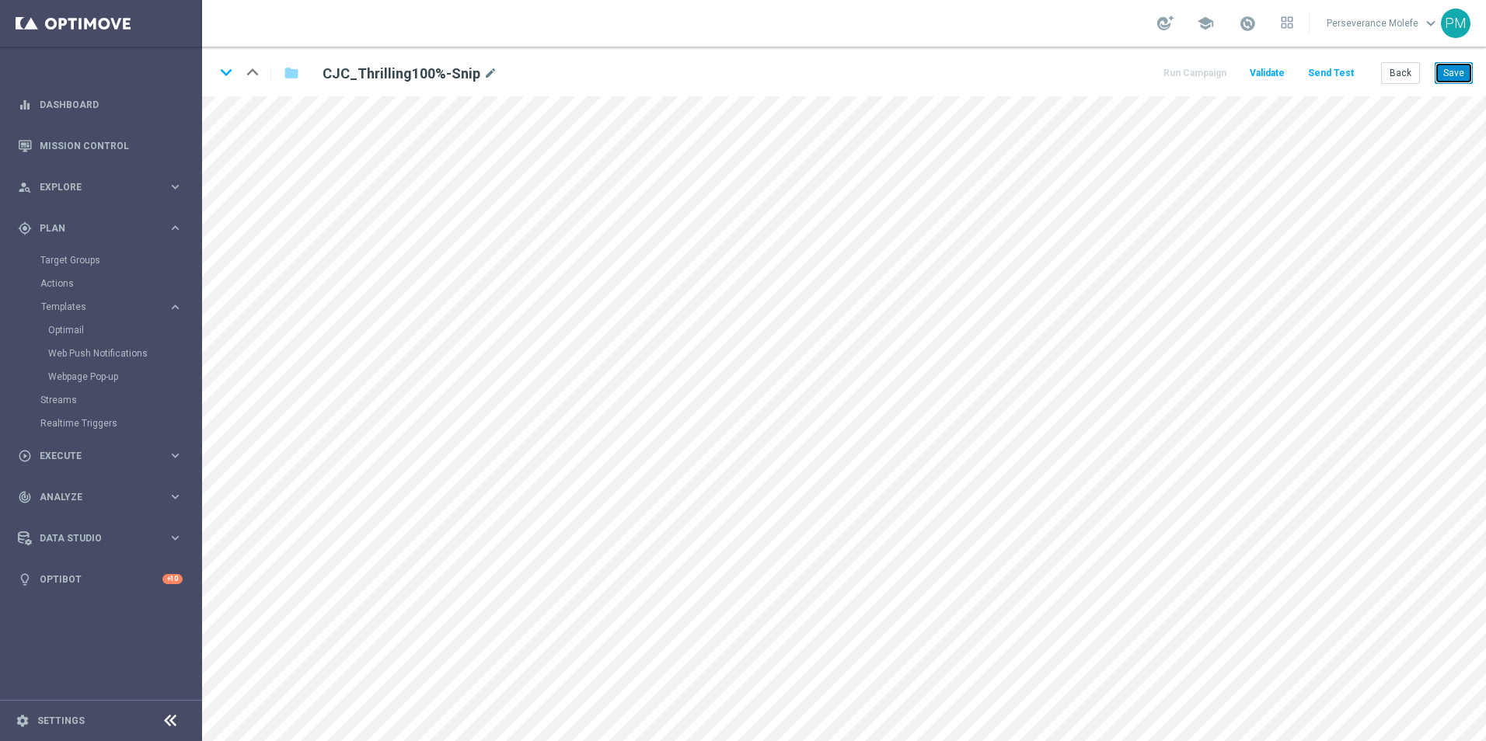
click at [1471, 67] on button "Save" at bounding box center [1454, 73] width 38 height 22
click at [1410, 74] on button "Back" at bounding box center [1400, 73] width 39 height 22
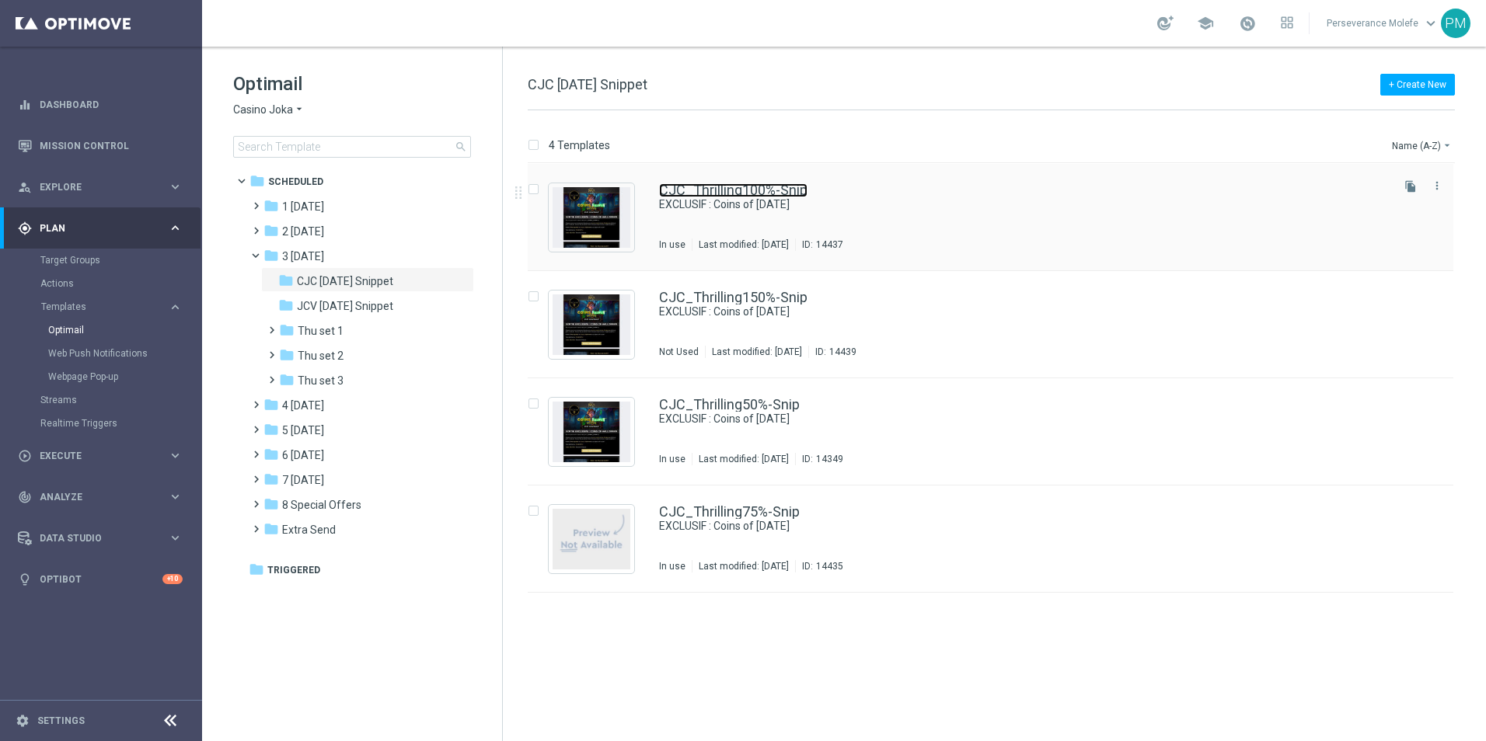
click at [727, 188] on link "CJC_Thrilling100%-Snip" at bounding box center [733, 190] width 148 height 14
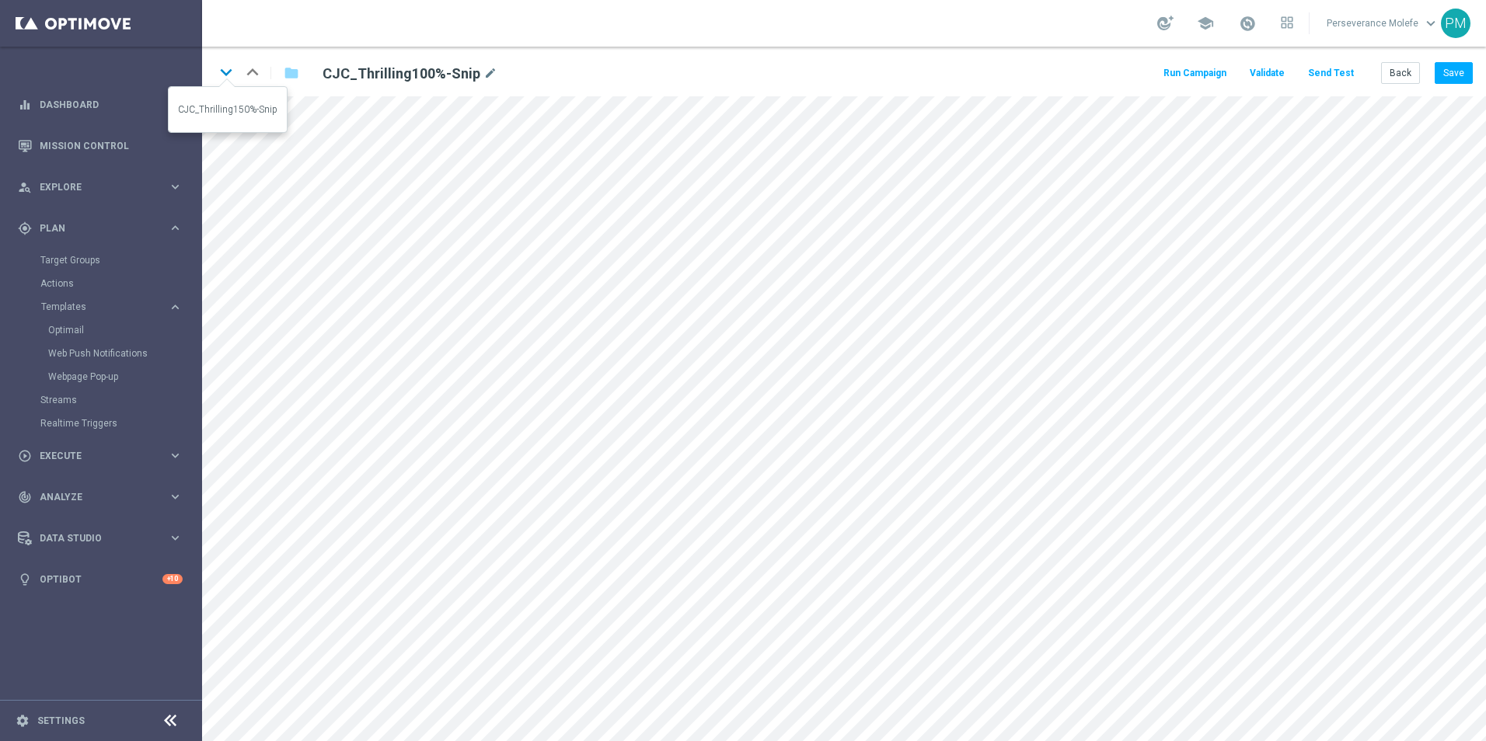
click at [232, 81] on icon "keyboard_arrow_down" at bounding box center [225, 72] width 23 height 23
click at [1448, 58] on div "keyboard_arrow_down keyboard_arrow_up folder CJC_Thrilling150%-Snip mode_edit R…" at bounding box center [844, 72] width 1284 height 50
click at [1452, 64] on button "Save" at bounding box center [1454, 73] width 38 height 22
click at [1397, 67] on button "Back" at bounding box center [1400, 73] width 39 height 22
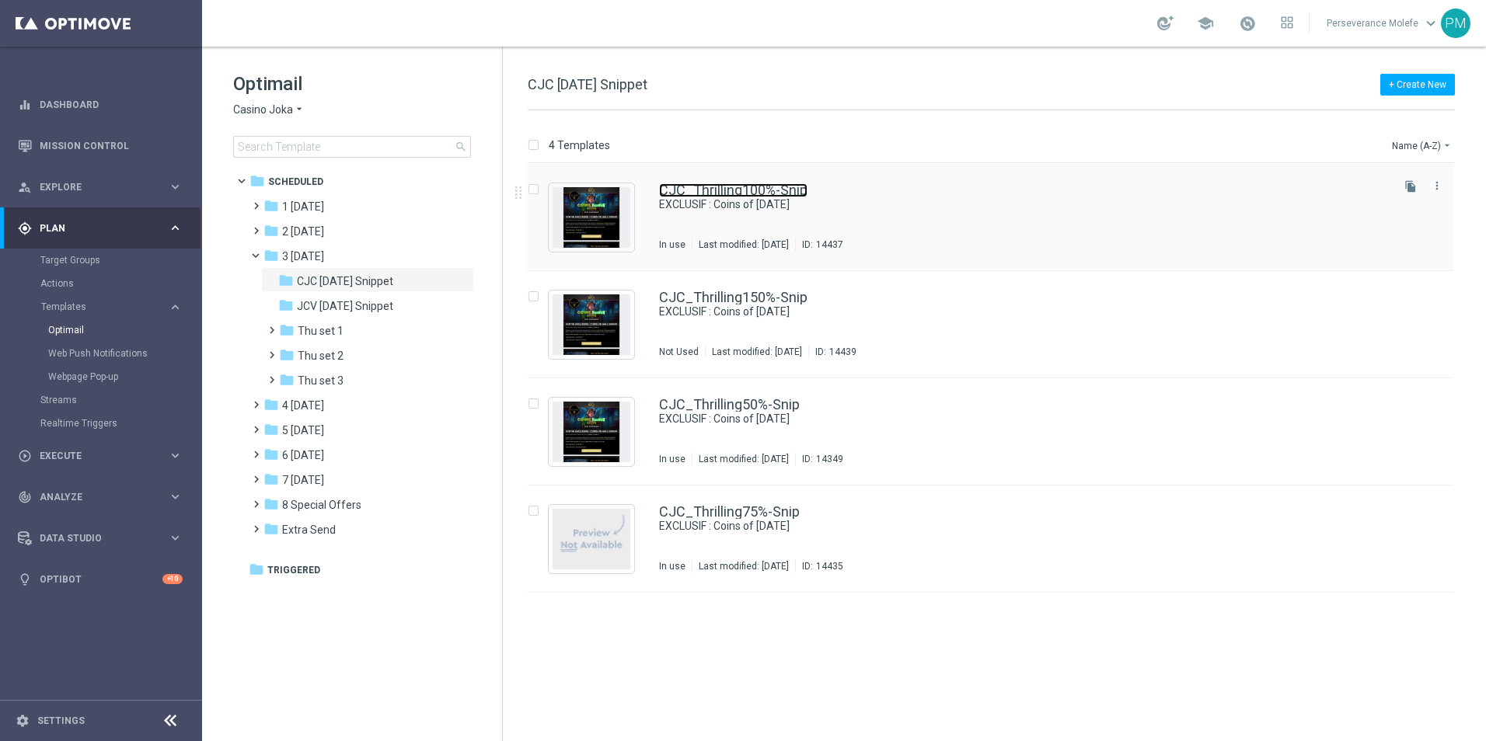
click at [693, 192] on link "CJC_Thrilling100%-Snip" at bounding box center [733, 190] width 148 height 14
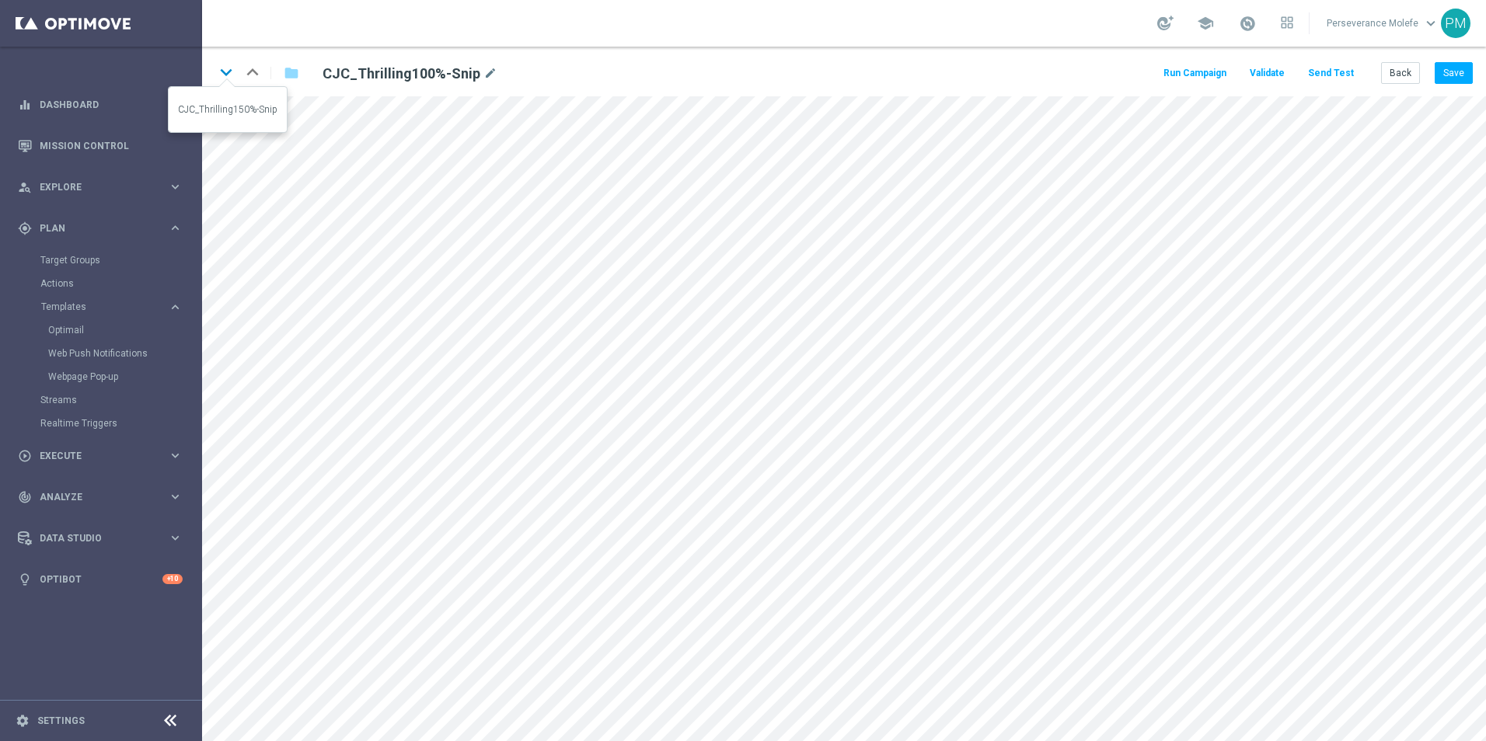
click at [235, 78] on icon "keyboard_arrow_down" at bounding box center [225, 72] width 23 height 23
click at [249, 76] on icon "keyboard_arrow_up" at bounding box center [252, 72] width 23 height 23
click at [1458, 85] on div "keyboard_arrow_down keyboard_arrow_up folder CJC_Thrilling100%-Snip mode_edit R…" at bounding box center [844, 72] width 1284 height 50
click at [1458, 80] on button "Save" at bounding box center [1454, 73] width 38 height 22
click at [234, 75] on icon "keyboard_arrow_down" at bounding box center [225, 72] width 23 height 23
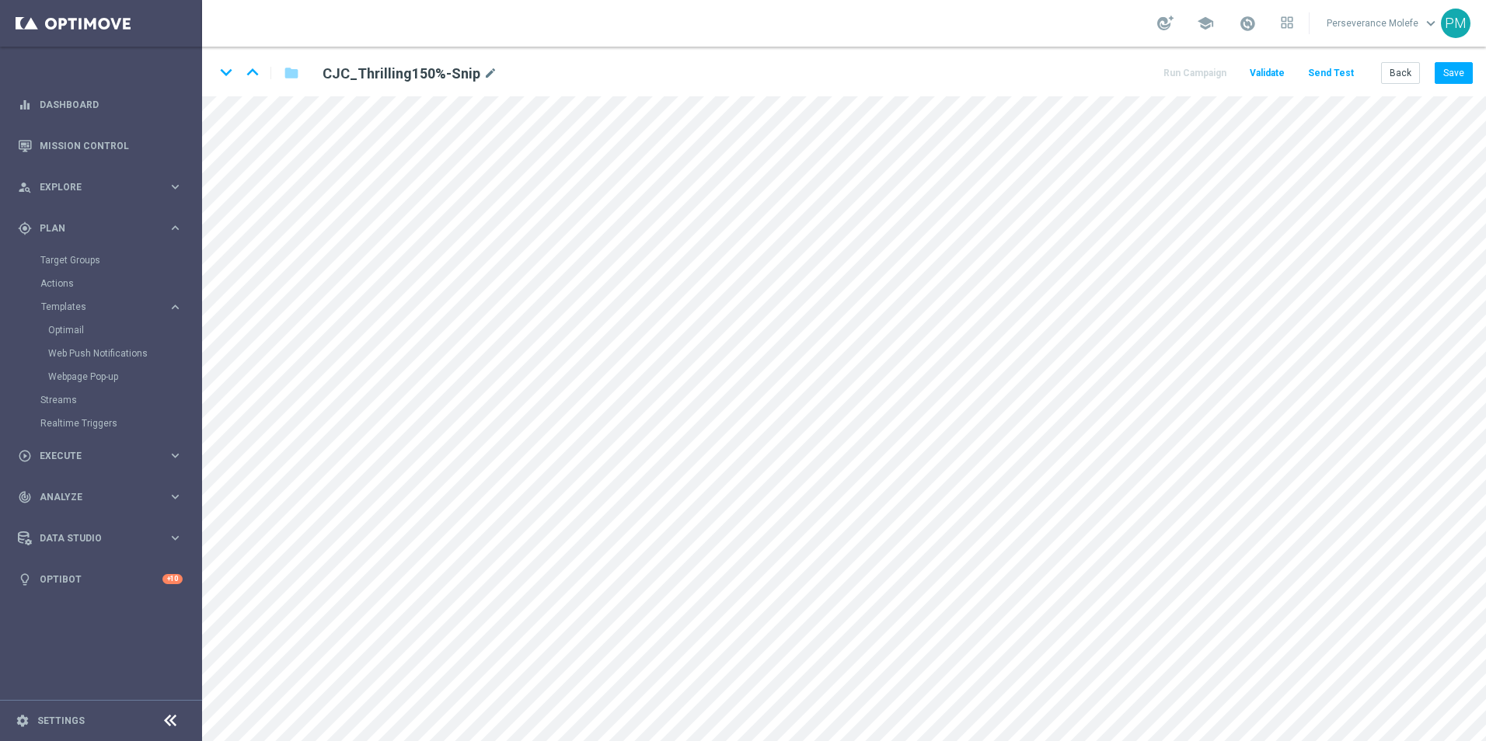
click at [1477, 71] on div "keyboard_arrow_down keyboard_arrow_up folder CJC_Thrilling150%-Snip mode_edit R…" at bounding box center [844, 72] width 1284 height 50
click at [1456, 71] on button "Save" at bounding box center [1454, 73] width 38 height 22
click at [260, 70] on icon "keyboard_arrow_up" at bounding box center [252, 72] width 23 height 23
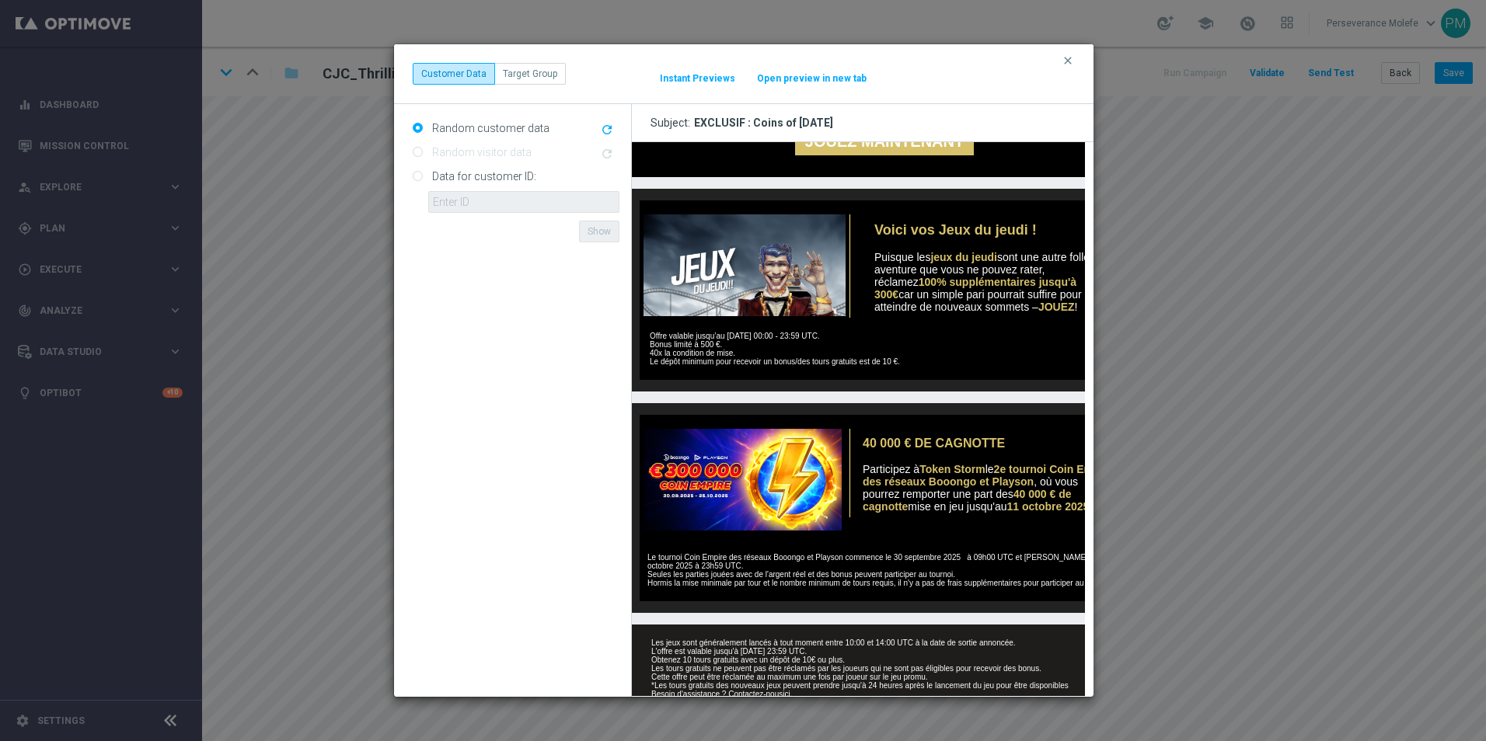
scroll to position [530, 0]
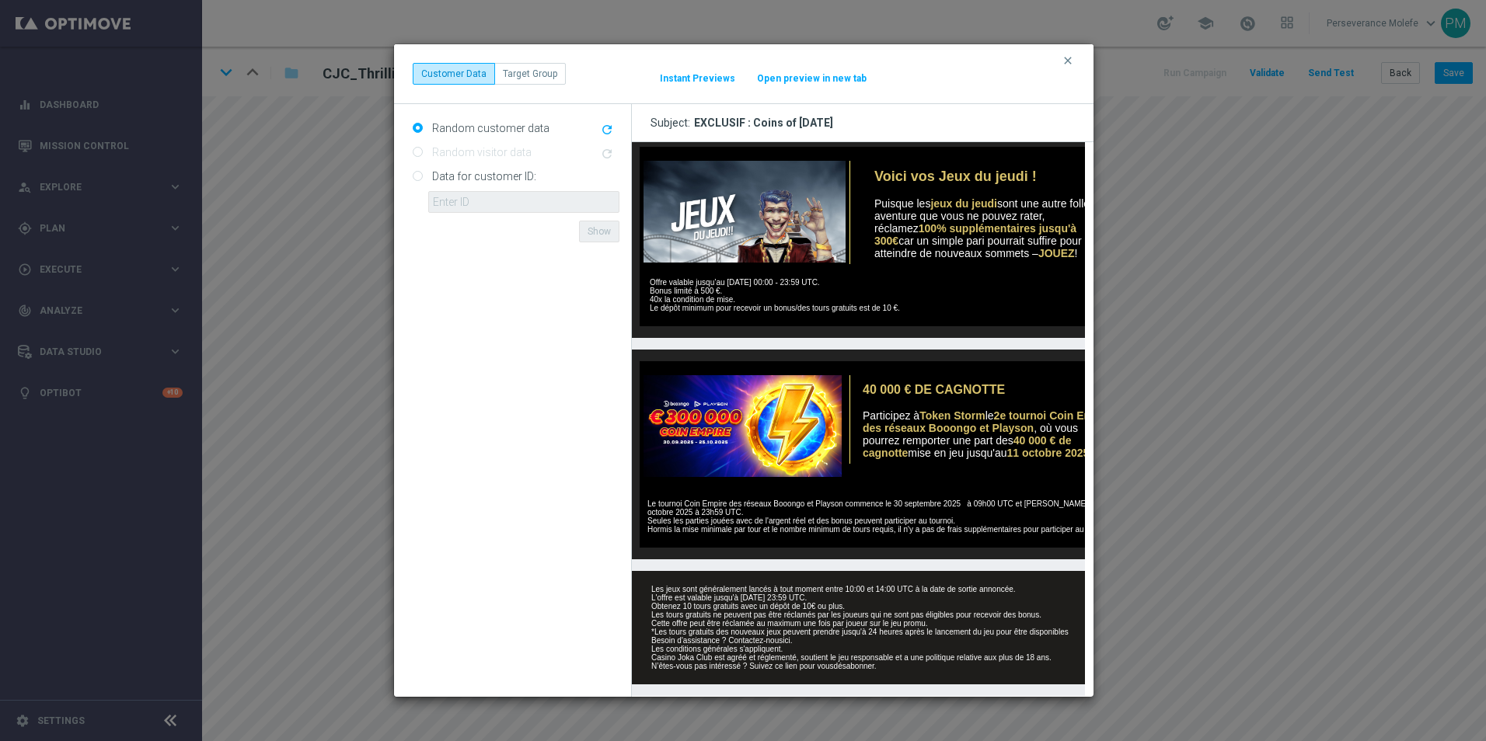
click at [826, 82] on button "Open preview in new tab" at bounding box center [811, 78] width 111 height 12
click at [1065, 65] on icon "clear" at bounding box center [1068, 60] width 12 height 12
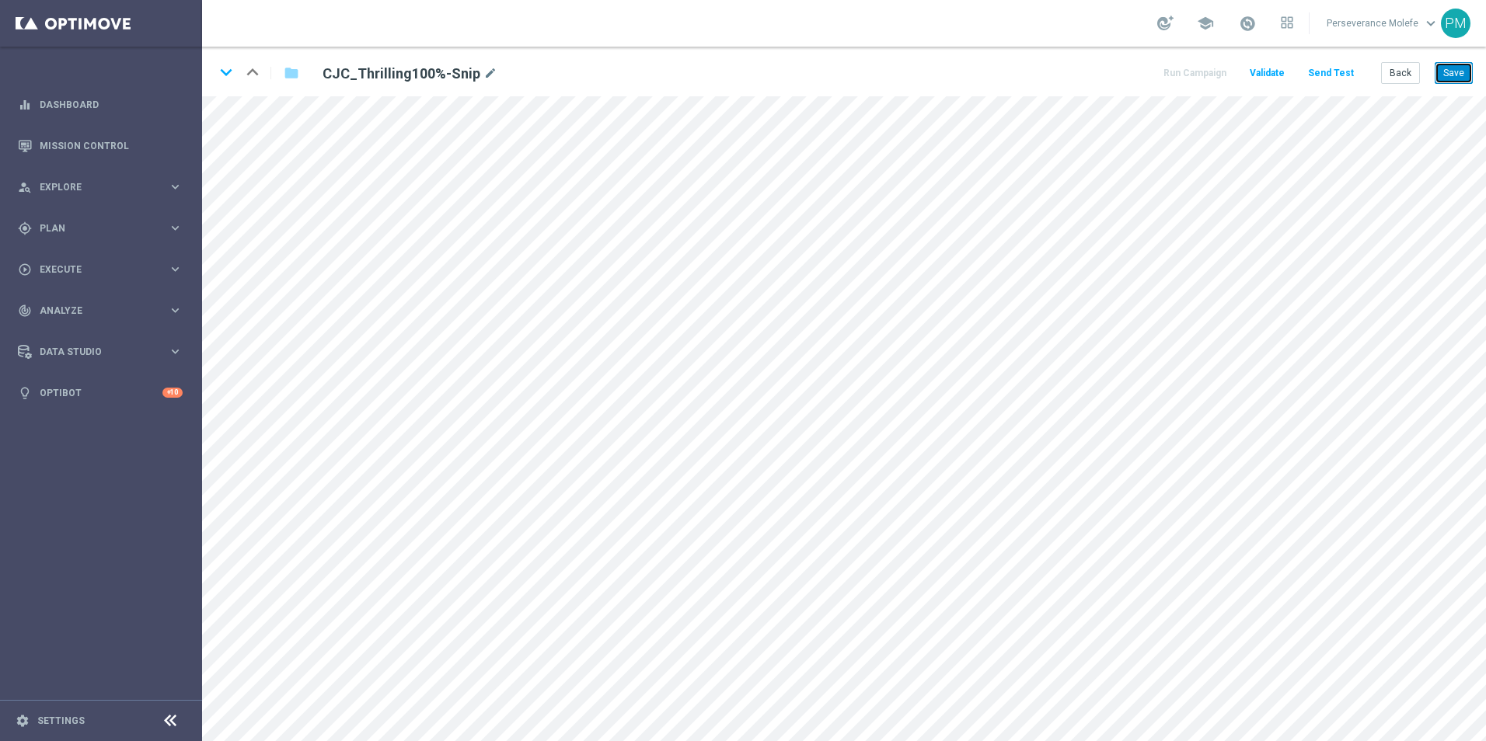
click at [1457, 76] on button "Save" at bounding box center [1454, 73] width 38 height 22
click at [221, 71] on icon "keyboard_arrow_down" at bounding box center [225, 72] width 23 height 23
click at [1463, 79] on button "Save" at bounding box center [1454, 73] width 38 height 22
click at [1414, 80] on button "Back" at bounding box center [1400, 73] width 39 height 22
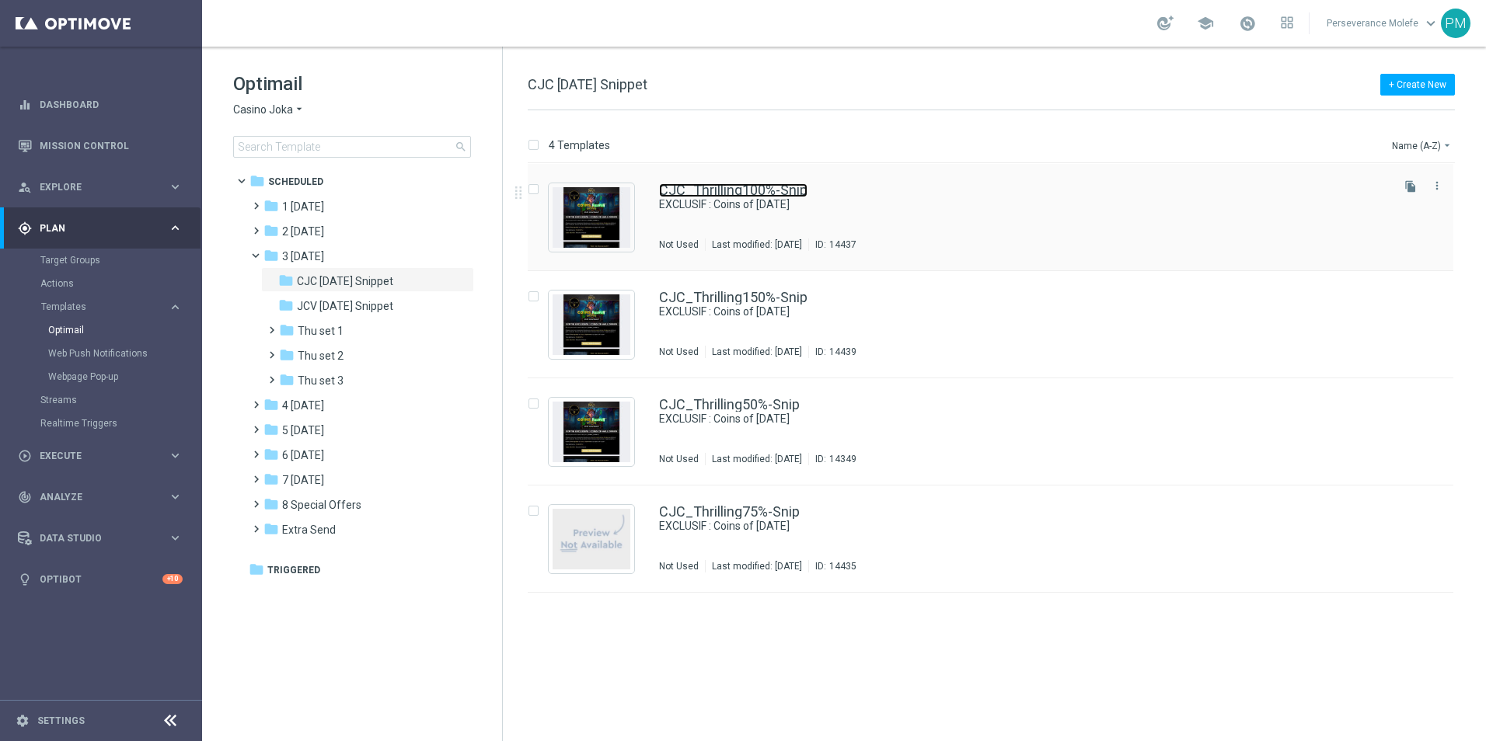
click at [741, 195] on link "CJC_Thrilling100%-Snip" at bounding box center [733, 190] width 148 height 14
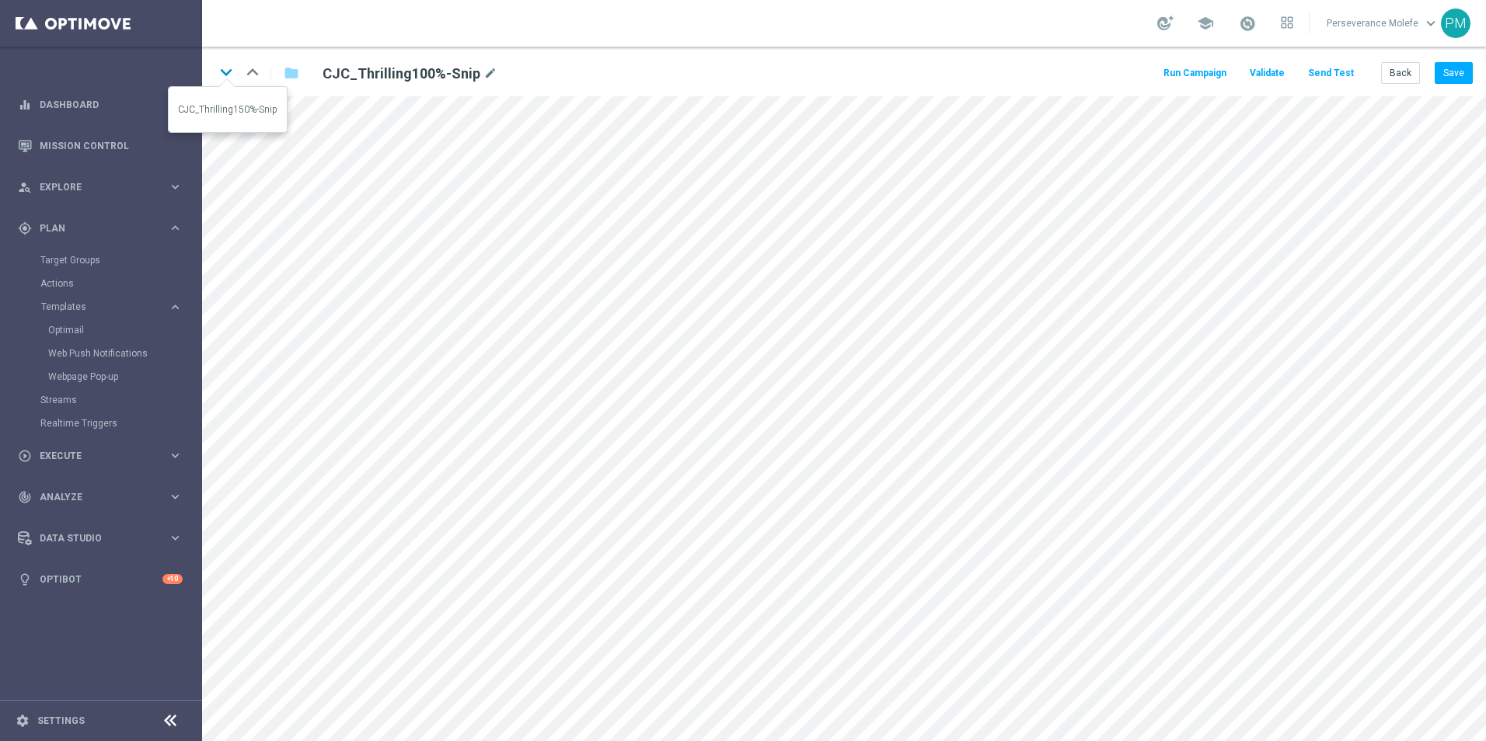
click at [223, 73] on icon "keyboard_arrow_down" at bounding box center [225, 72] width 23 height 23
click at [217, 78] on icon "keyboard_arrow_down" at bounding box center [225, 72] width 23 height 23
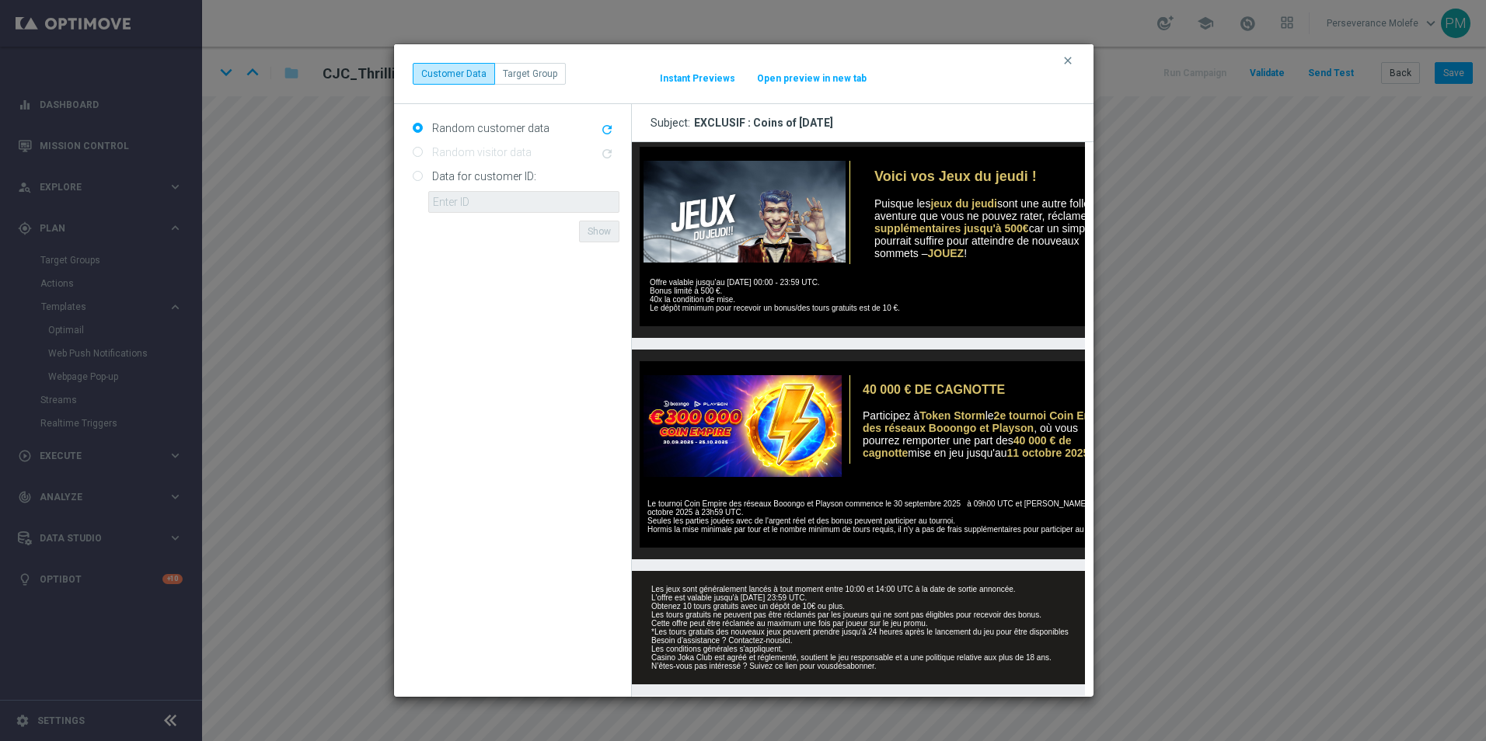
scroll to position [530, 0]
click at [797, 81] on button "Open preview in new tab" at bounding box center [811, 78] width 111 height 12
click at [1070, 61] on icon "clear" at bounding box center [1068, 60] width 12 height 12
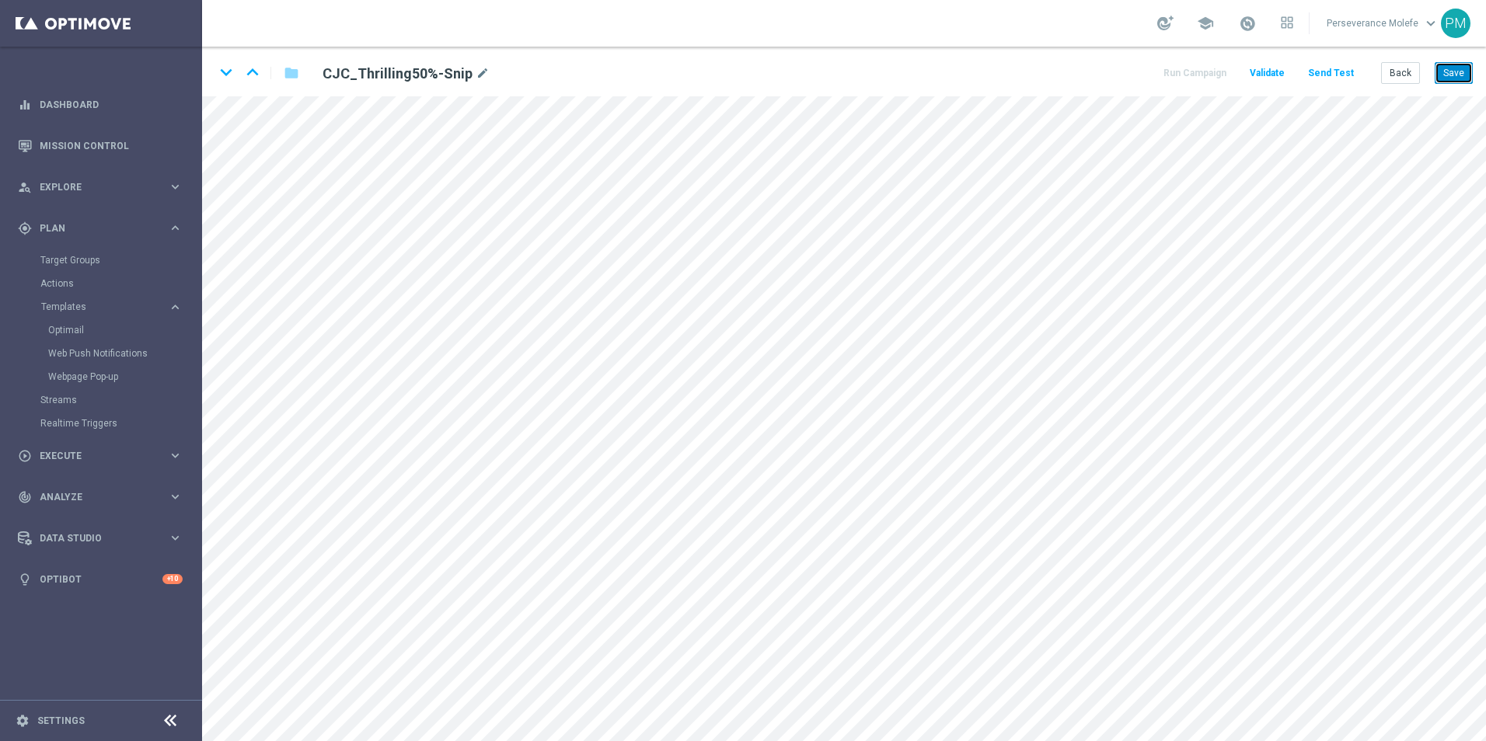
click at [1445, 68] on button "Save" at bounding box center [1454, 73] width 38 height 22
click at [228, 76] on icon "keyboard_arrow_down" at bounding box center [225, 72] width 23 height 23
click at [1438, 73] on button "Save" at bounding box center [1454, 73] width 38 height 22
click at [1391, 69] on button "Back" at bounding box center [1400, 73] width 39 height 22
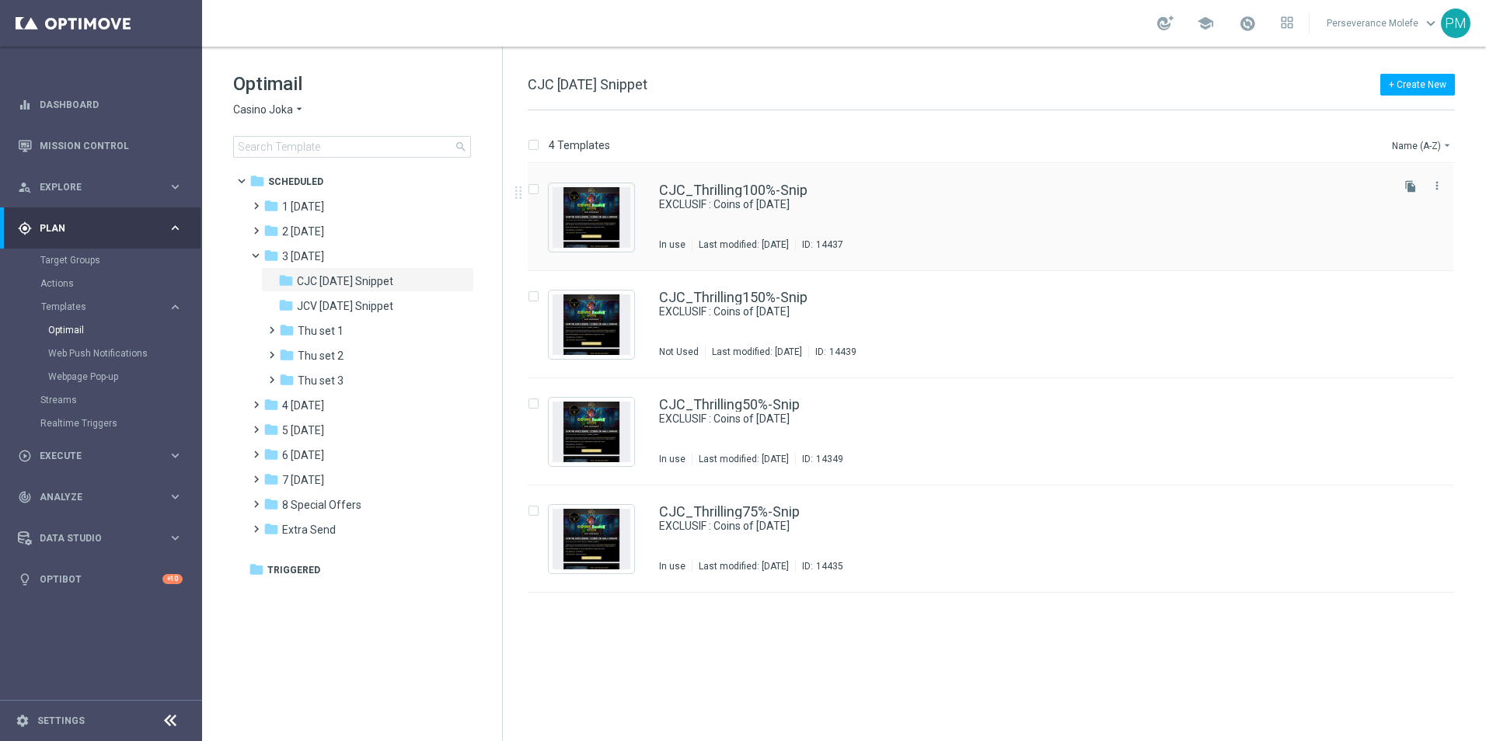
click at [640, 192] on div "CJC_Thrilling100%-Snip EXCLUSIF : Coins of Halloween In use Last modified: Mond…" at bounding box center [991, 217] width 926 height 107
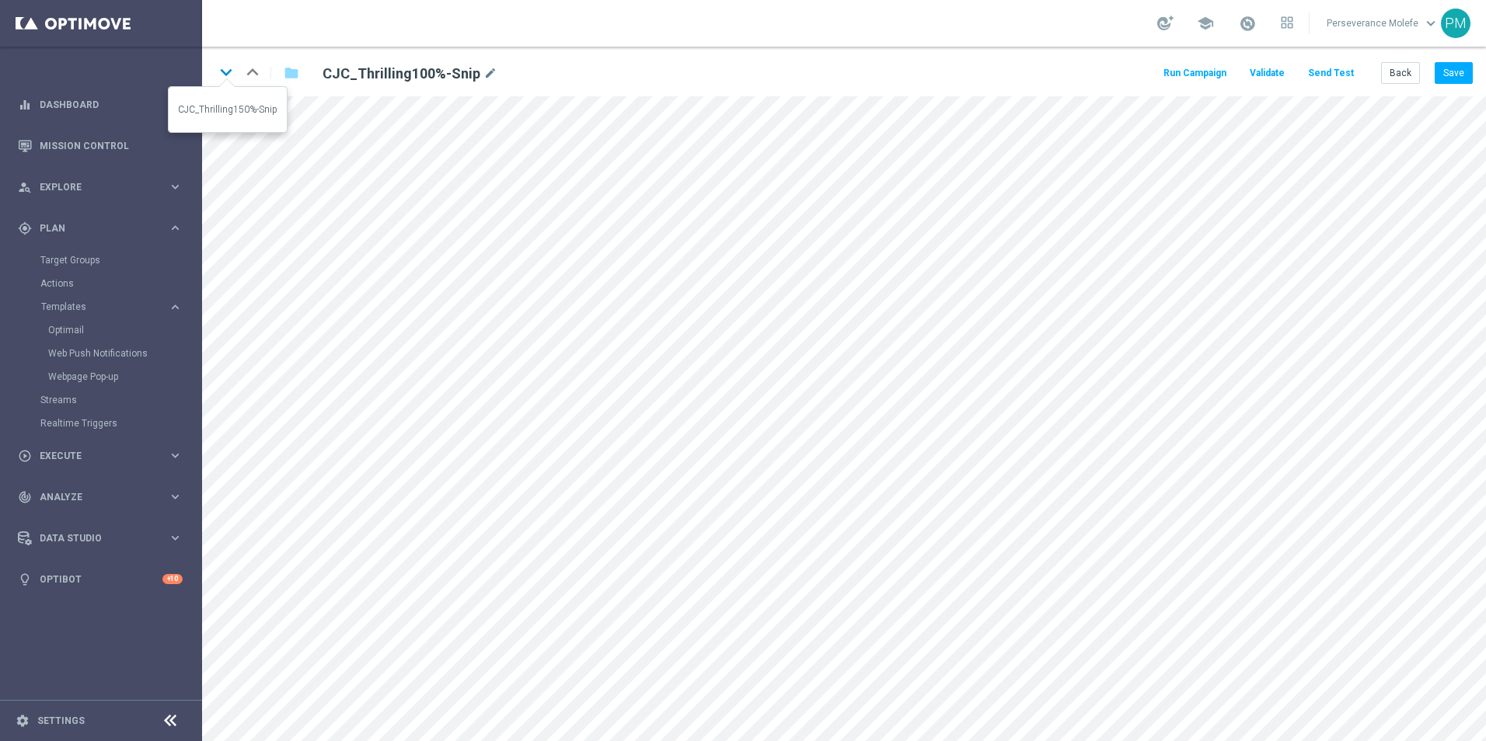
click at [225, 72] on icon "keyboard_arrow_down" at bounding box center [225, 72] width 23 height 23
click at [1463, 74] on button "Save" at bounding box center [1454, 73] width 38 height 22
click at [219, 75] on icon "keyboard_arrow_down" at bounding box center [225, 72] width 23 height 23
click at [224, 77] on icon "keyboard_arrow_down" at bounding box center [225, 72] width 23 height 23
click at [1389, 71] on button "Back" at bounding box center [1400, 73] width 39 height 22
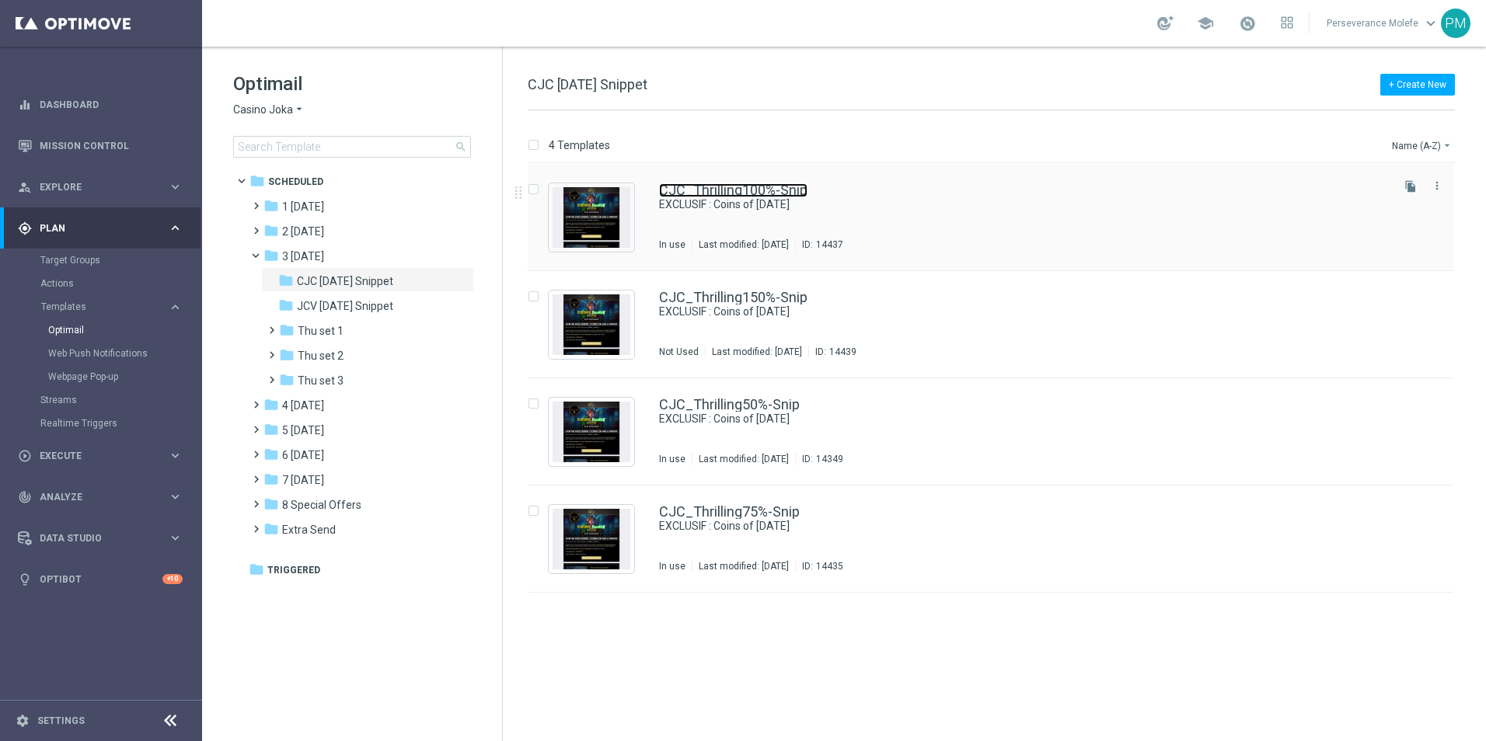
click at [713, 192] on link "CJC_Thrilling100%-Snip" at bounding box center [733, 190] width 148 height 14
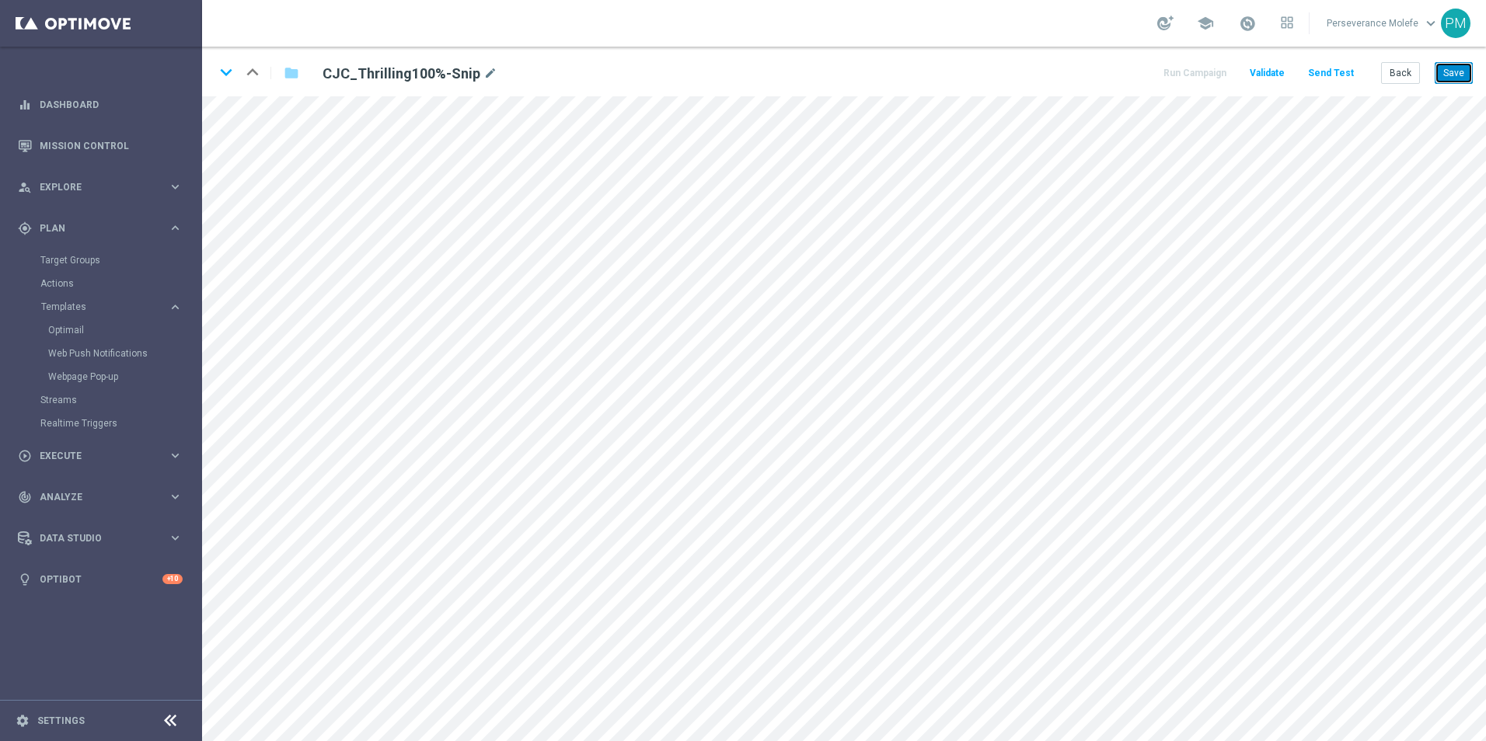
click at [1447, 72] on button "Save" at bounding box center [1454, 73] width 38 height 22
click at [1403, 83] on button "Back" at bounding box center [1400, 73] width 39 height 22
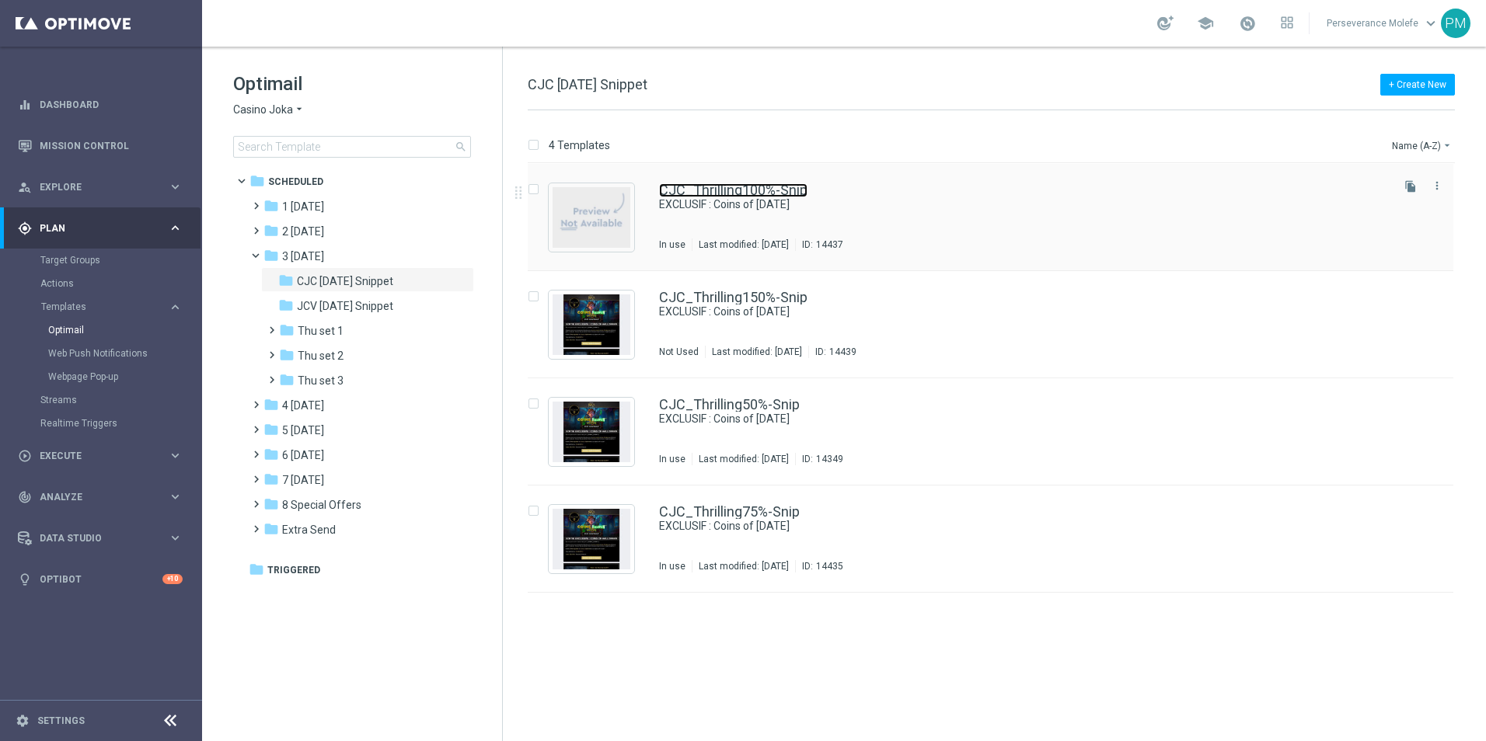
click at [738, 188] on link "CJC_Thrilling100%-Snip" at bounding box center [733, 190] width 148 height 14
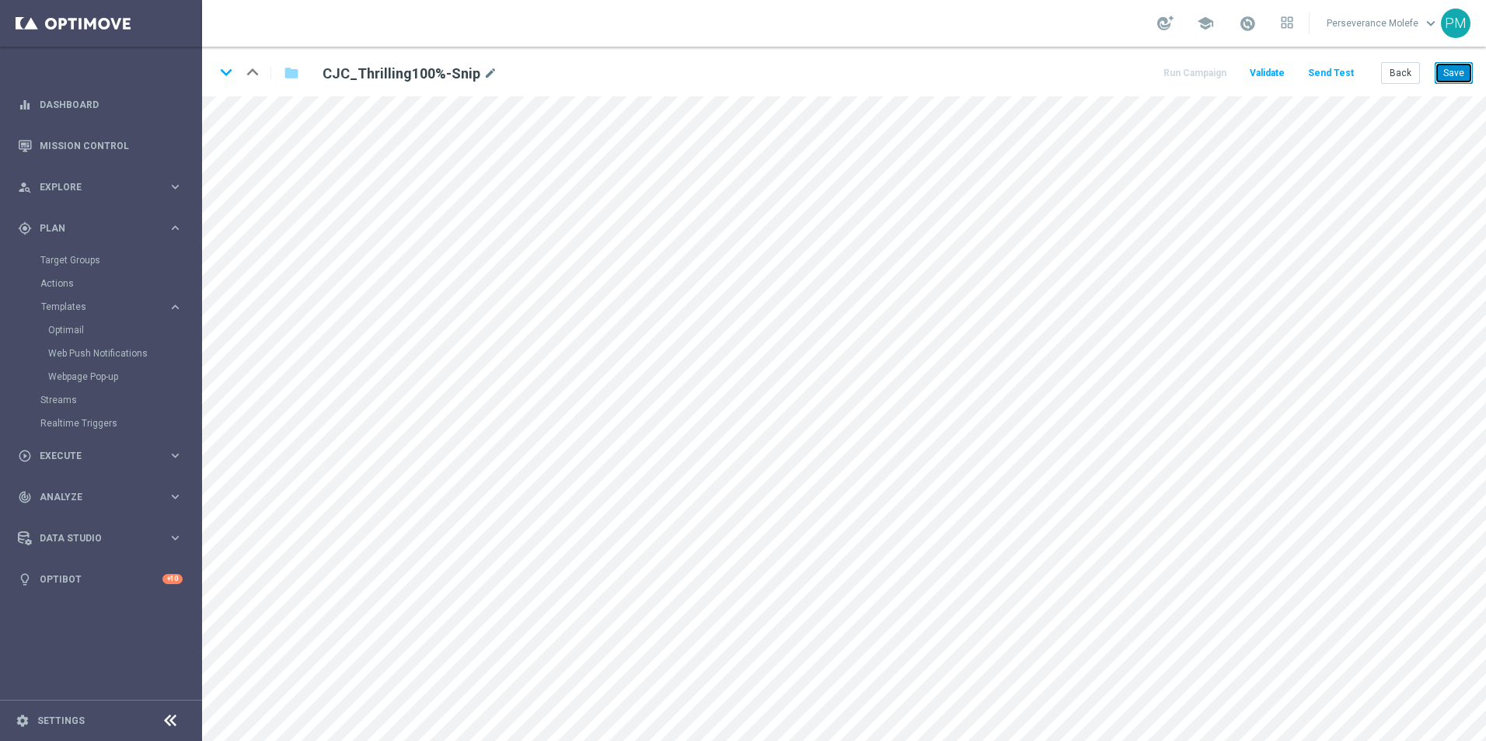
click at [1446, 77] on button "Save" at bounding box center [1454, 73] width 38 height 22
click at [1403, 67] on button "Back" at bounding box center [1400, 73] width 39 height 22
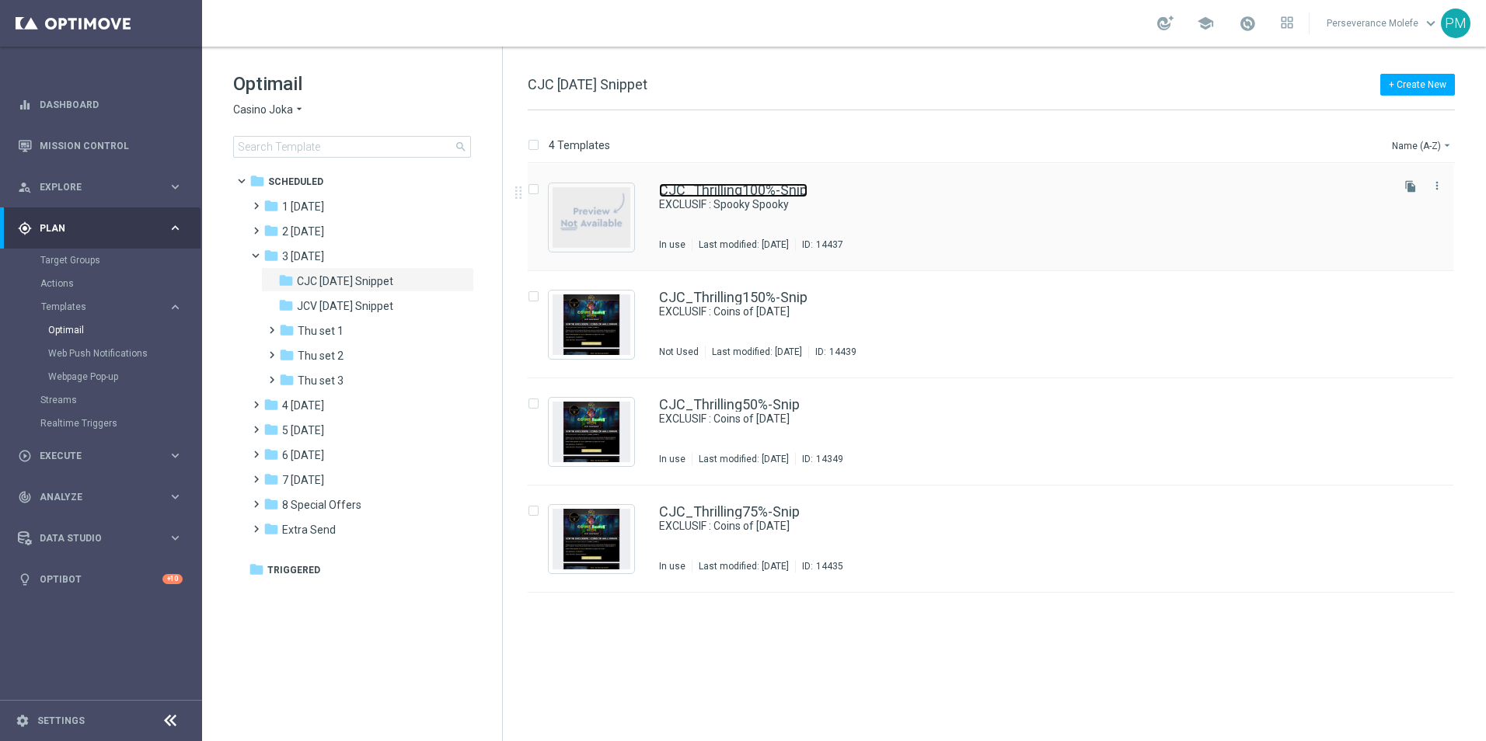
click at [731, 184] on link "CJC_Thrilling100%-Snip" at bounding box center [733, 190] width 148 height 14
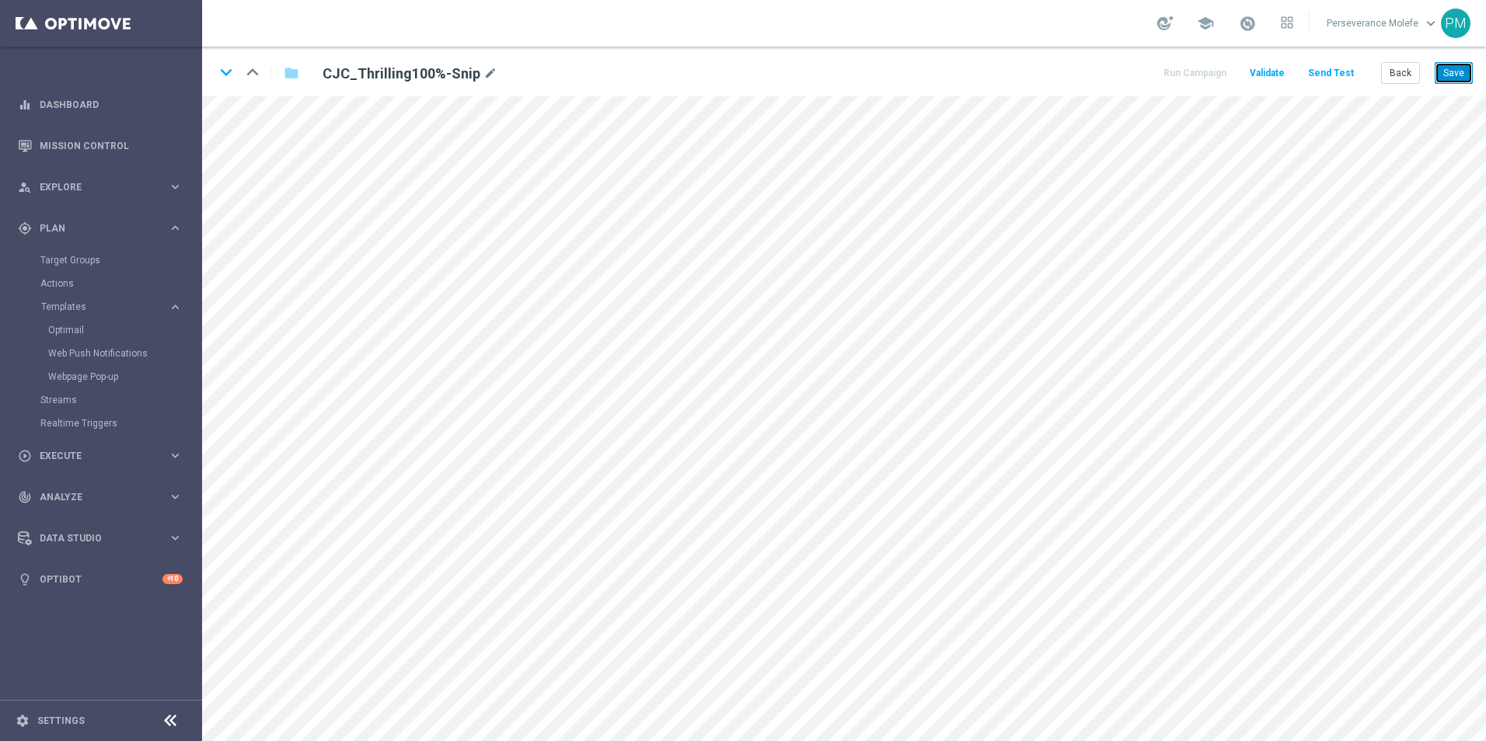
click at [1457, 74] on button "Save" at bounding box center [1454, 73] width 38 height 22
click at [1324, 83] on button "Send Test" at bounding box center [1331, 73] width 51 height 21
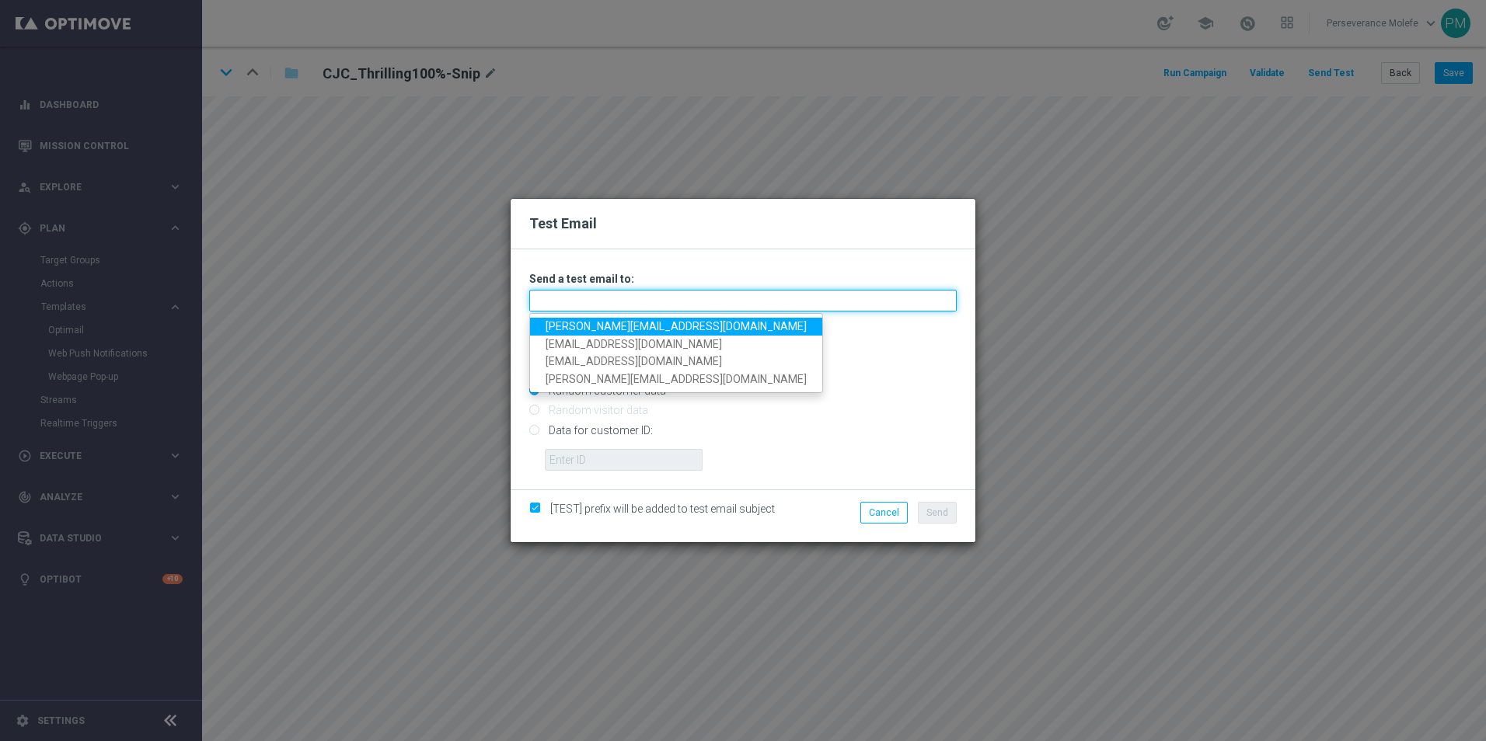
click at [625, 291] on input "text" at bounding box center [742, 301] width 427 height 22
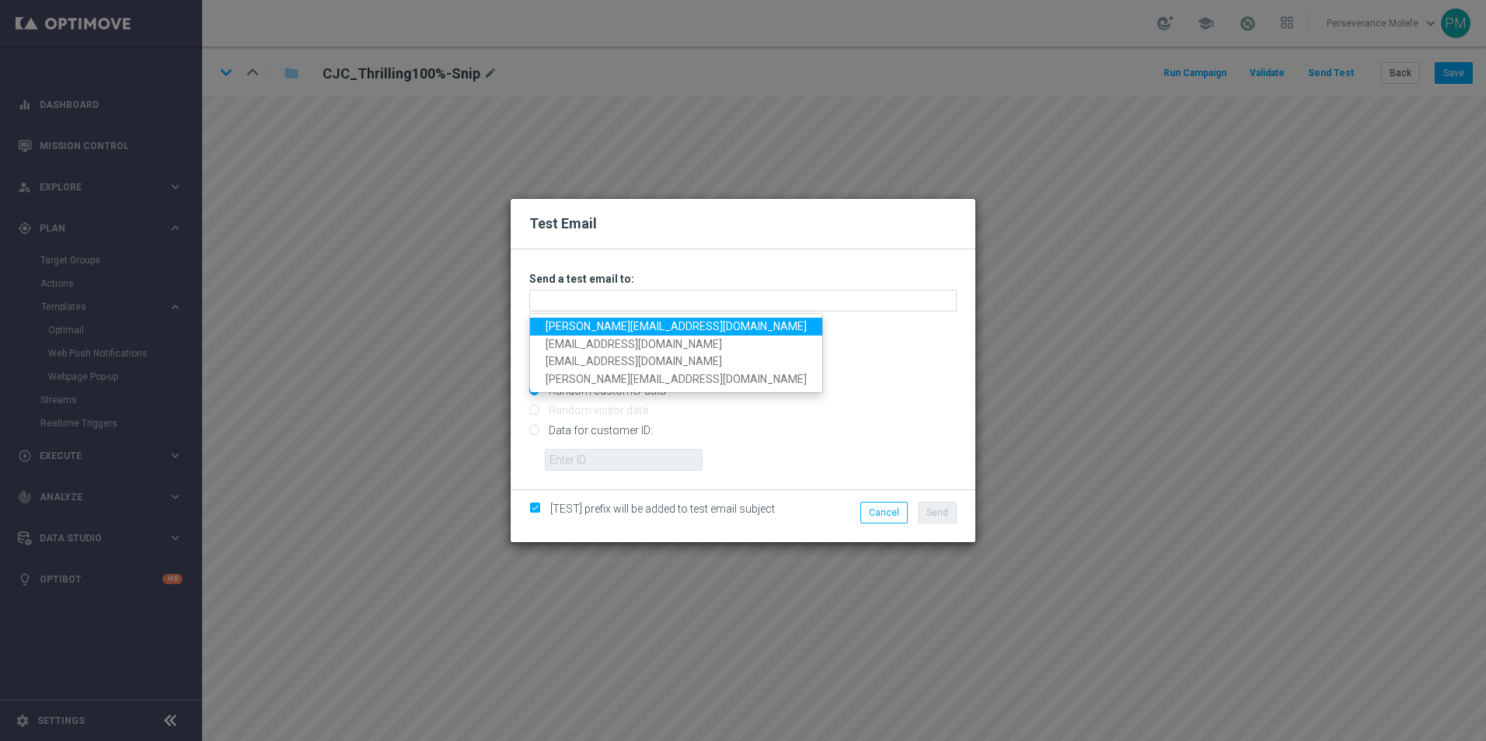
click at [628, 321] on link "Madeleine@viva-vision.net" at bounding box center [676, 327] width 292 height 18
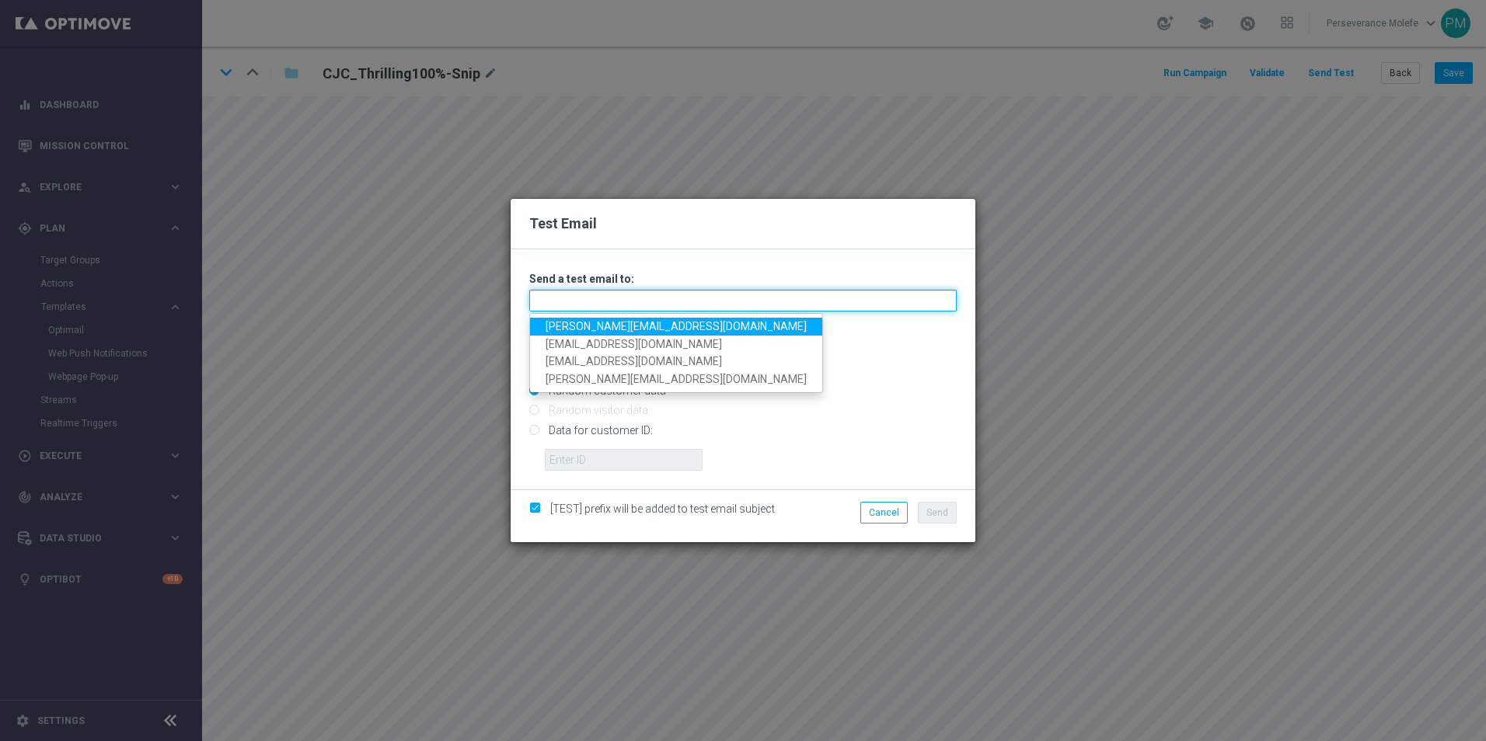
type input "Madeleine@viva-vision.net"
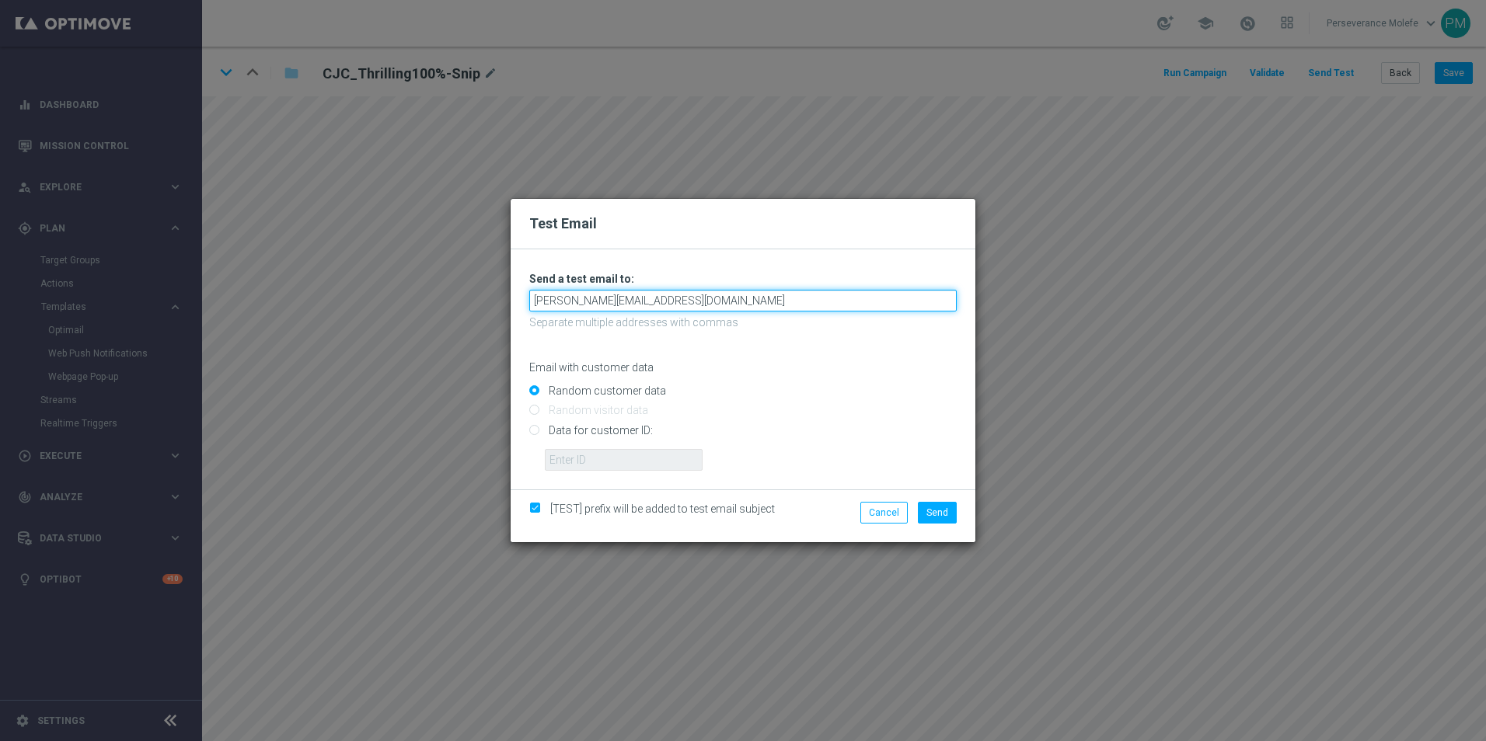
click at [678, 302] on input "Madeleine@viva-vision.net" at bounding box center [742, 301] width 427 height 22
drag, startPoint x: 647, startPoint y: 298, endPoint x: 503, endPoint y: 288, distance: 144.1
click at [503, 288] on div "Test Email Unable to send test email. If this problem persists, contact your CS…" at bounding box center [743, 370] width 1486 height 741
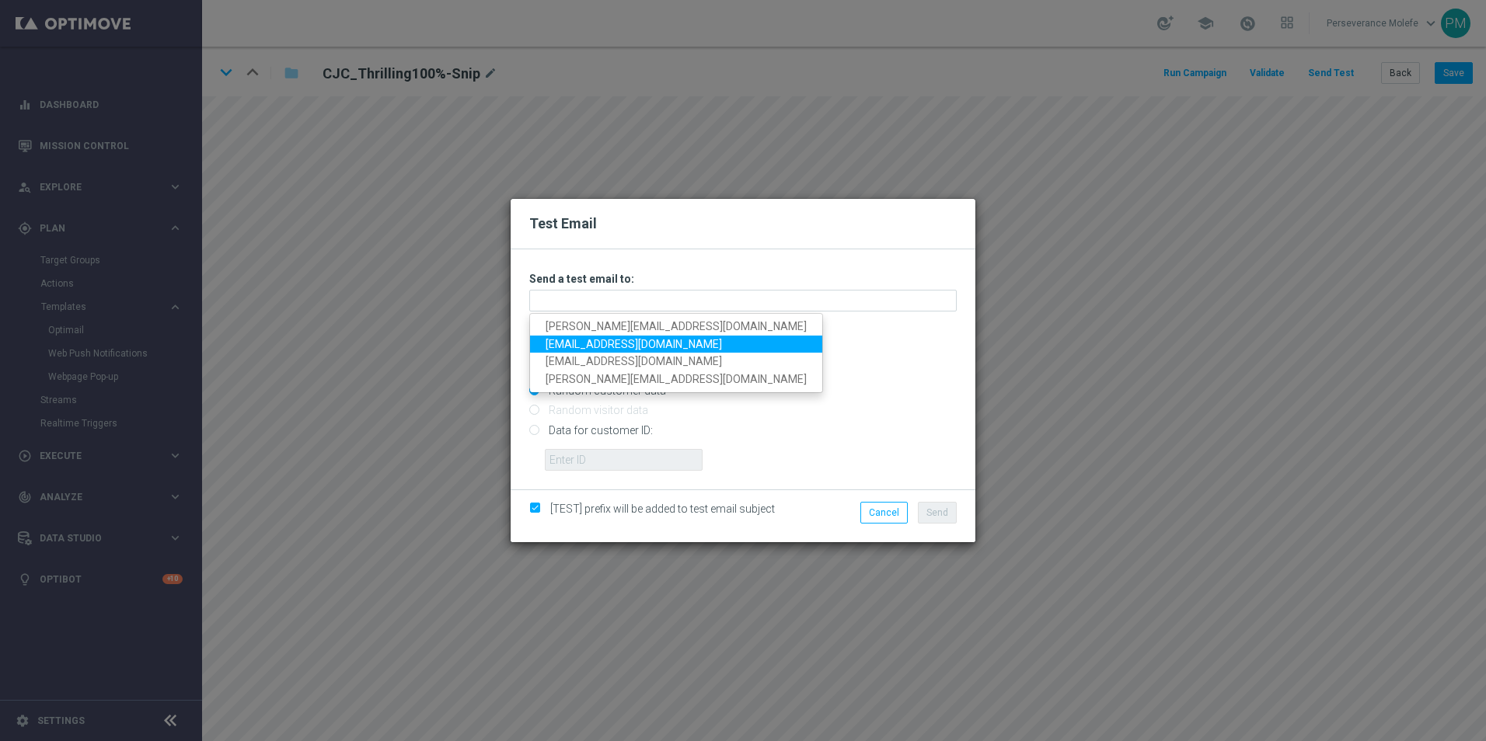
click at [667, 339] on link "perseverance@viva-vision.net" at bounding box center [676, 345] width 292 height 18
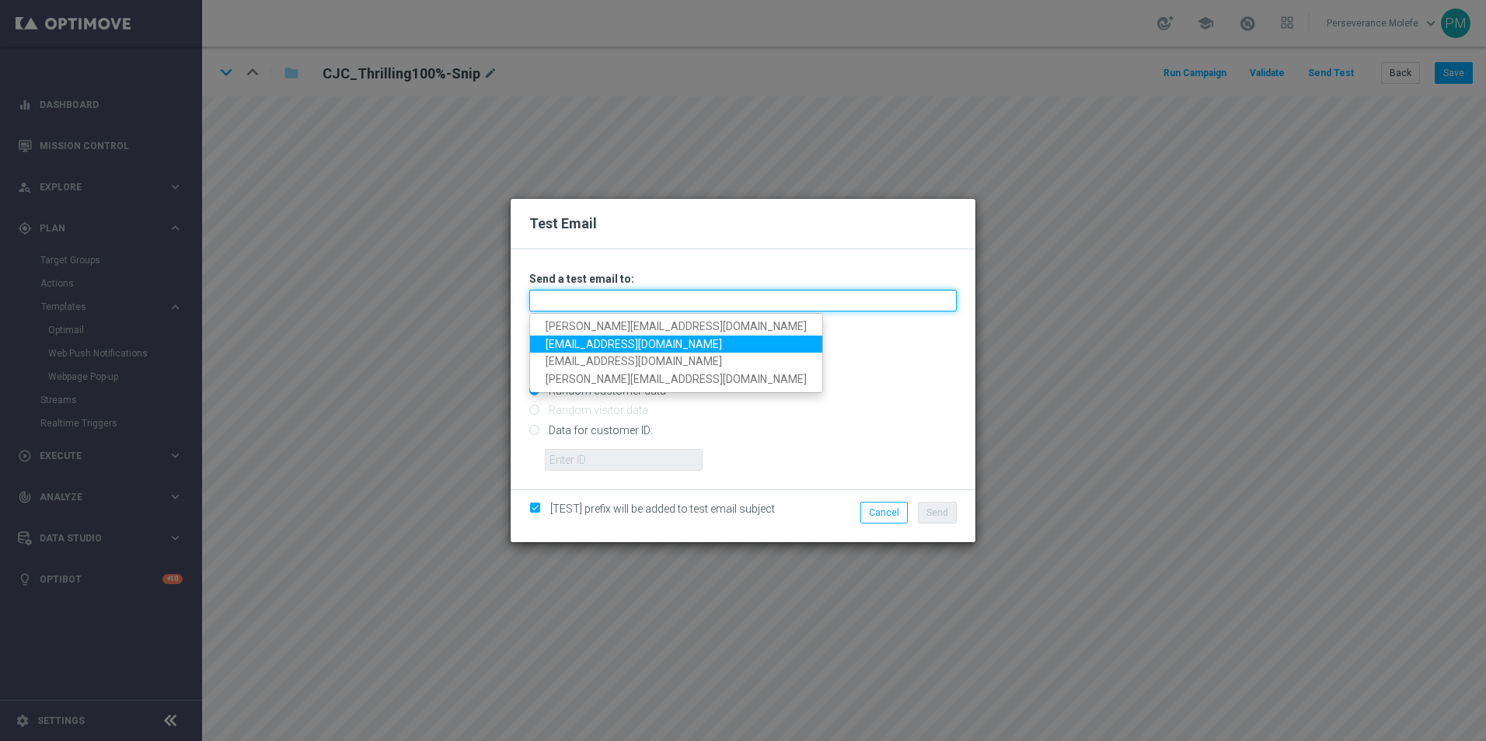
type input "perseverance@viva-vision.net"
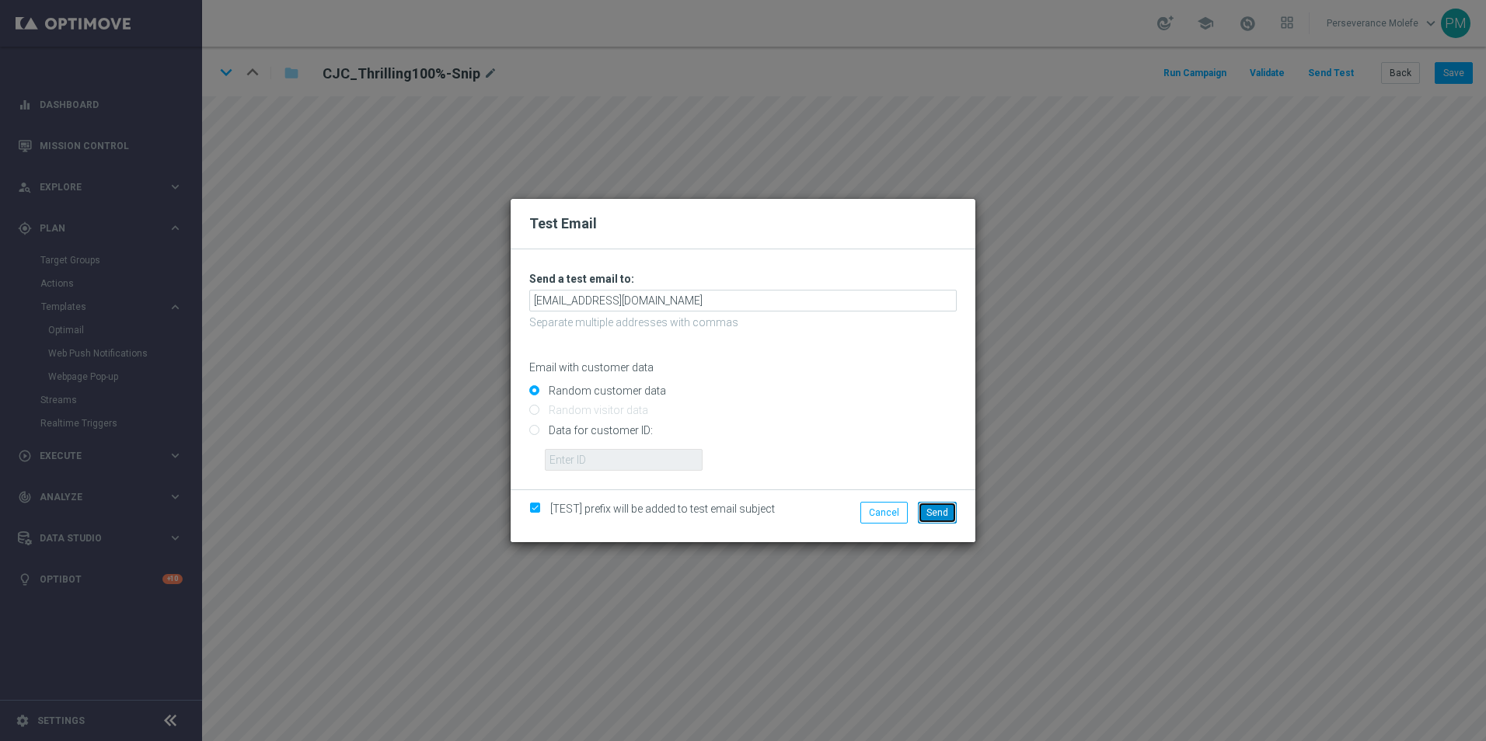
click at [926, 507] on button "Send" at bounding box center [937, 513] width 39 height 22
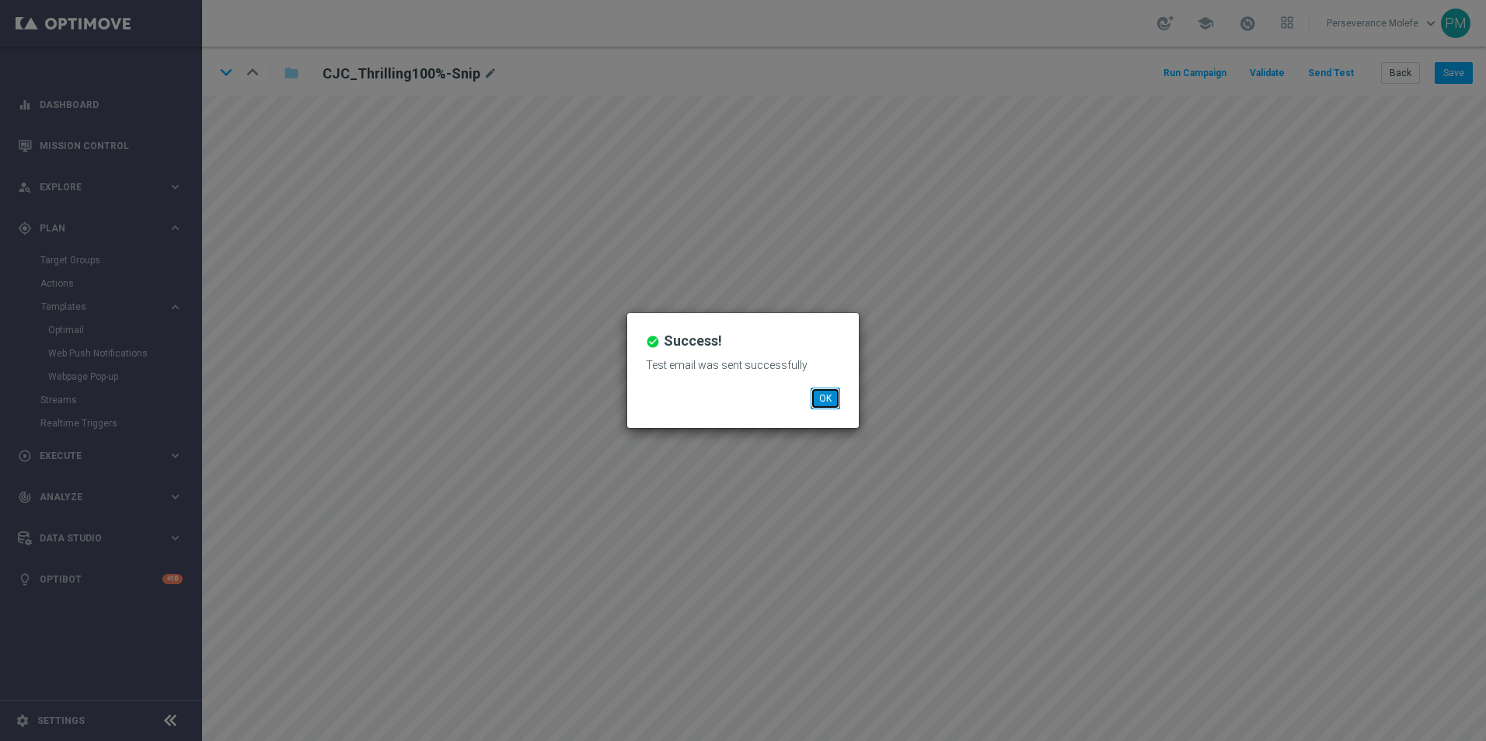
click at [822, 403] on button "OK" at bounding box center [826, 399] width 30 height 22
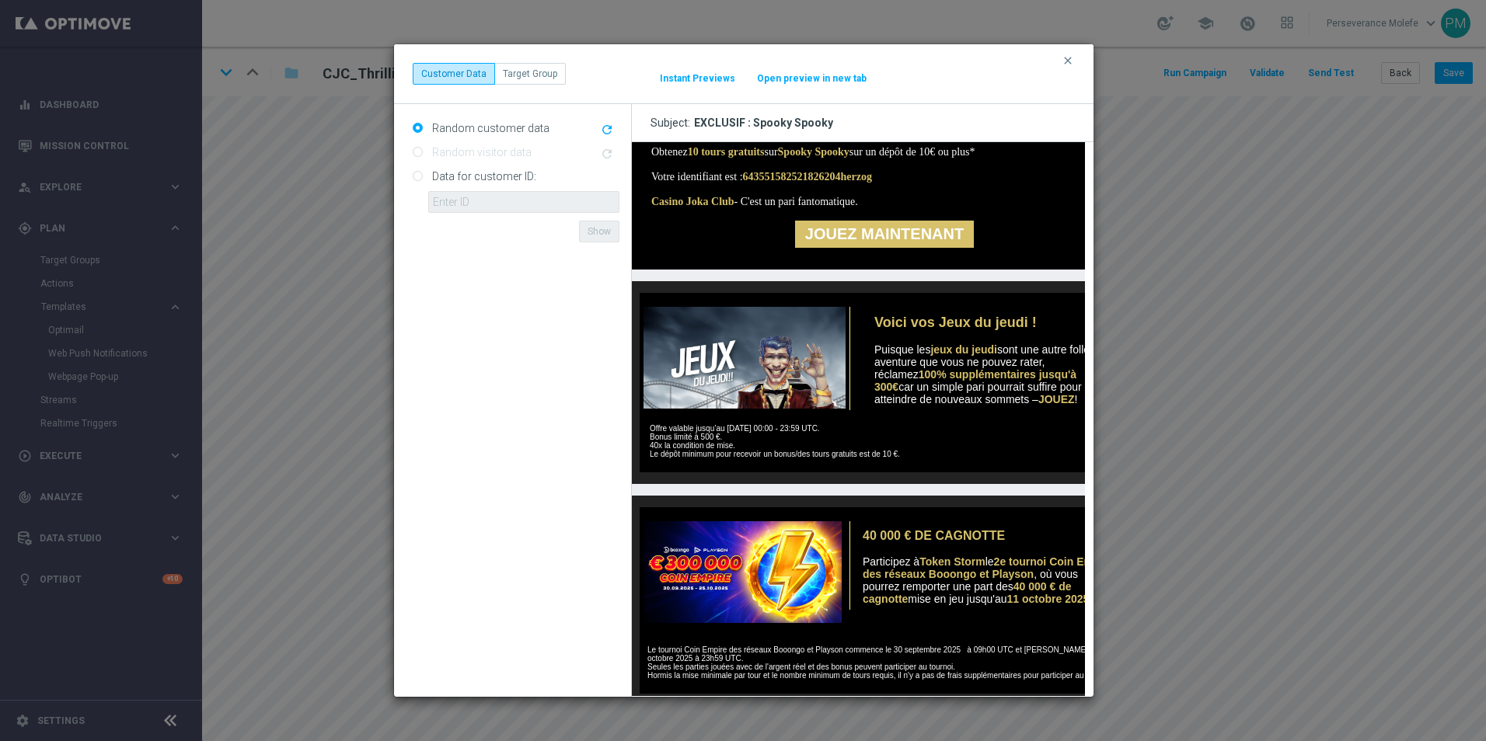
scroll to position [466, 0]
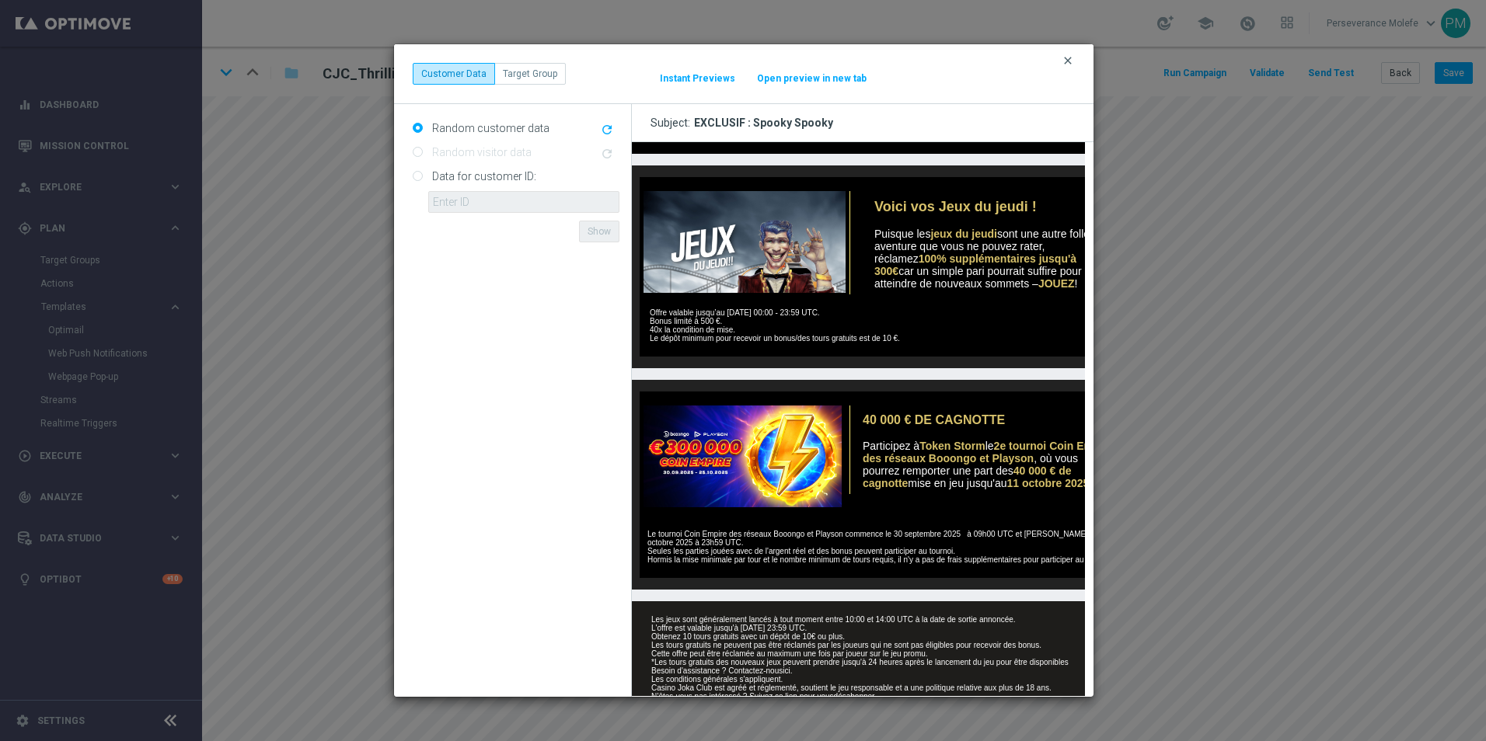
click at [1065, 54] on icon "clear" at bounding box center [1068, 60] width 12 height 12
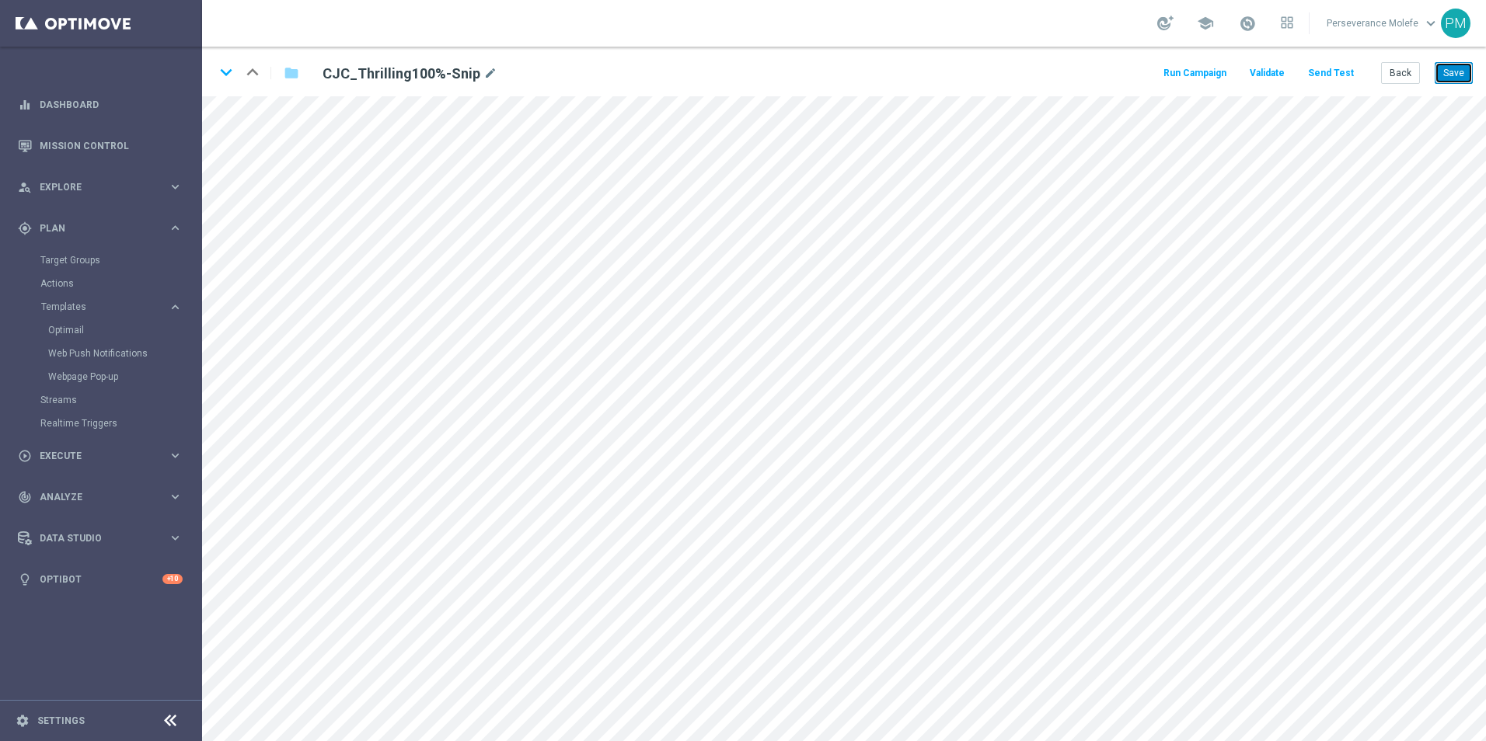
click at [1463, 79] on button "Save" at bounding box center [1454, 73] width 38 height 22
click at [1400, 79] on button "Back" at bounding box center [1400, 73] width 39 height 22
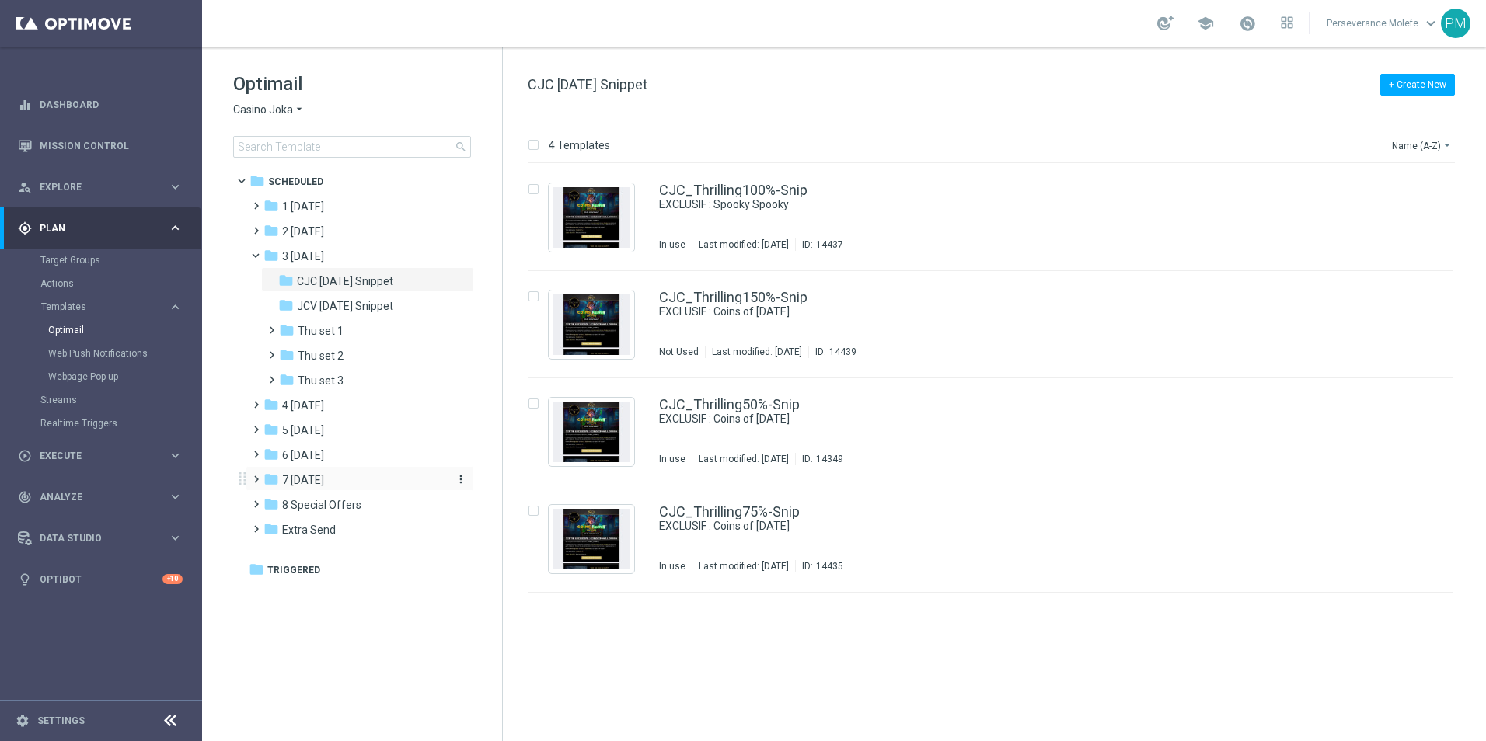
click at [324, 483] on span "7 [DATE]" at bounding box center [303, 480] width 42 height 14
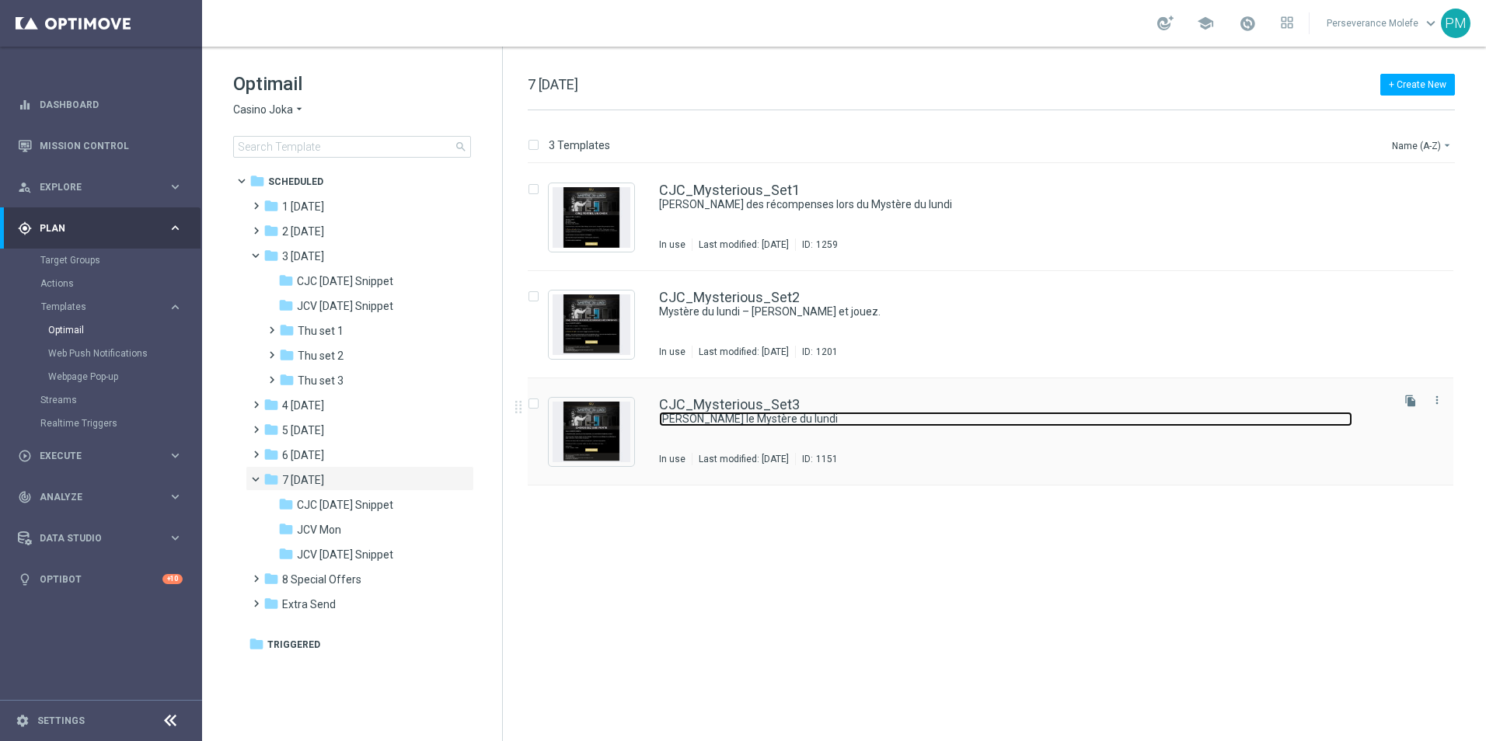
click at [684, 415] on link "[PERSON_NAME] le Mystère du lundi" at bounding box center [1005, 419] width 693 height 15
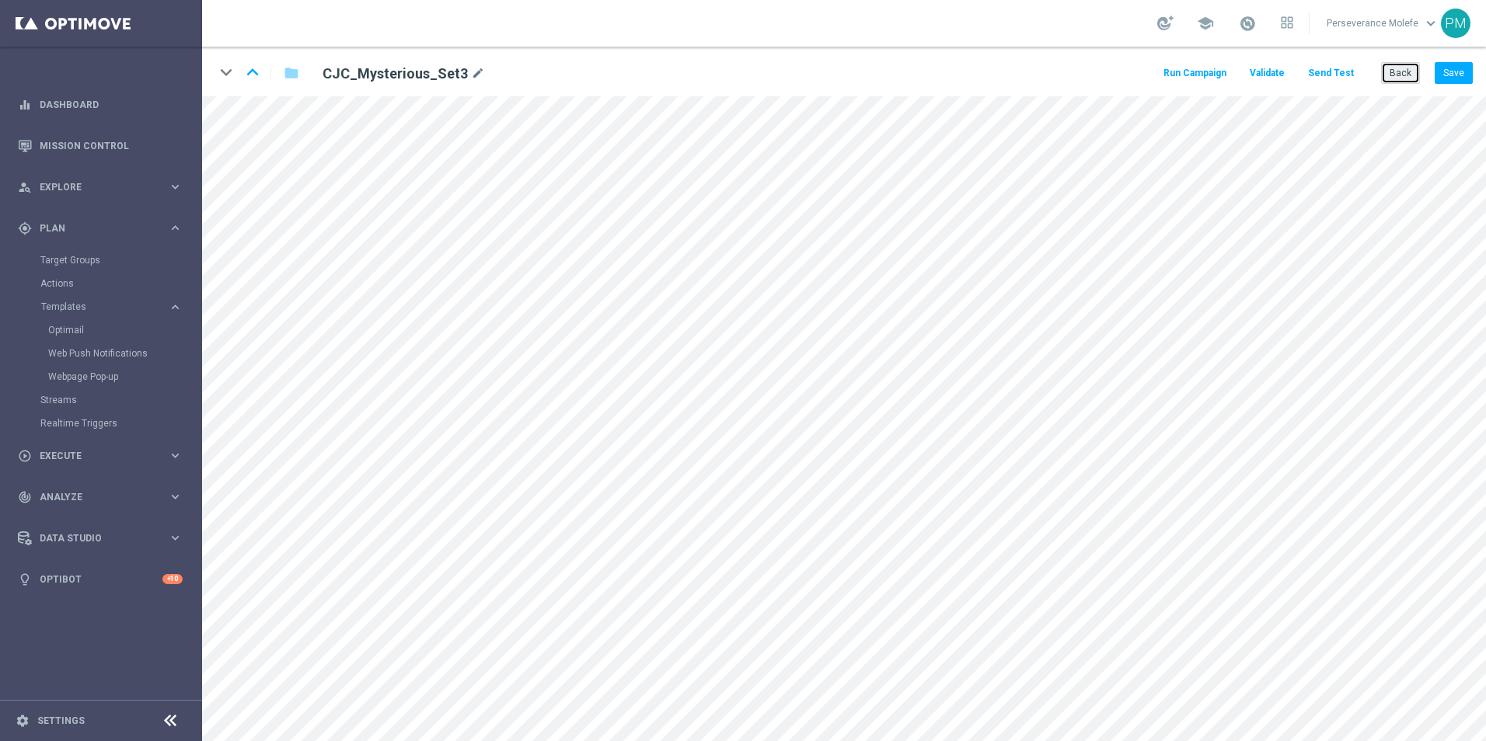
click at [1395, 71] on button "Back" at bounding box center [1400, 73] width 39 height 22
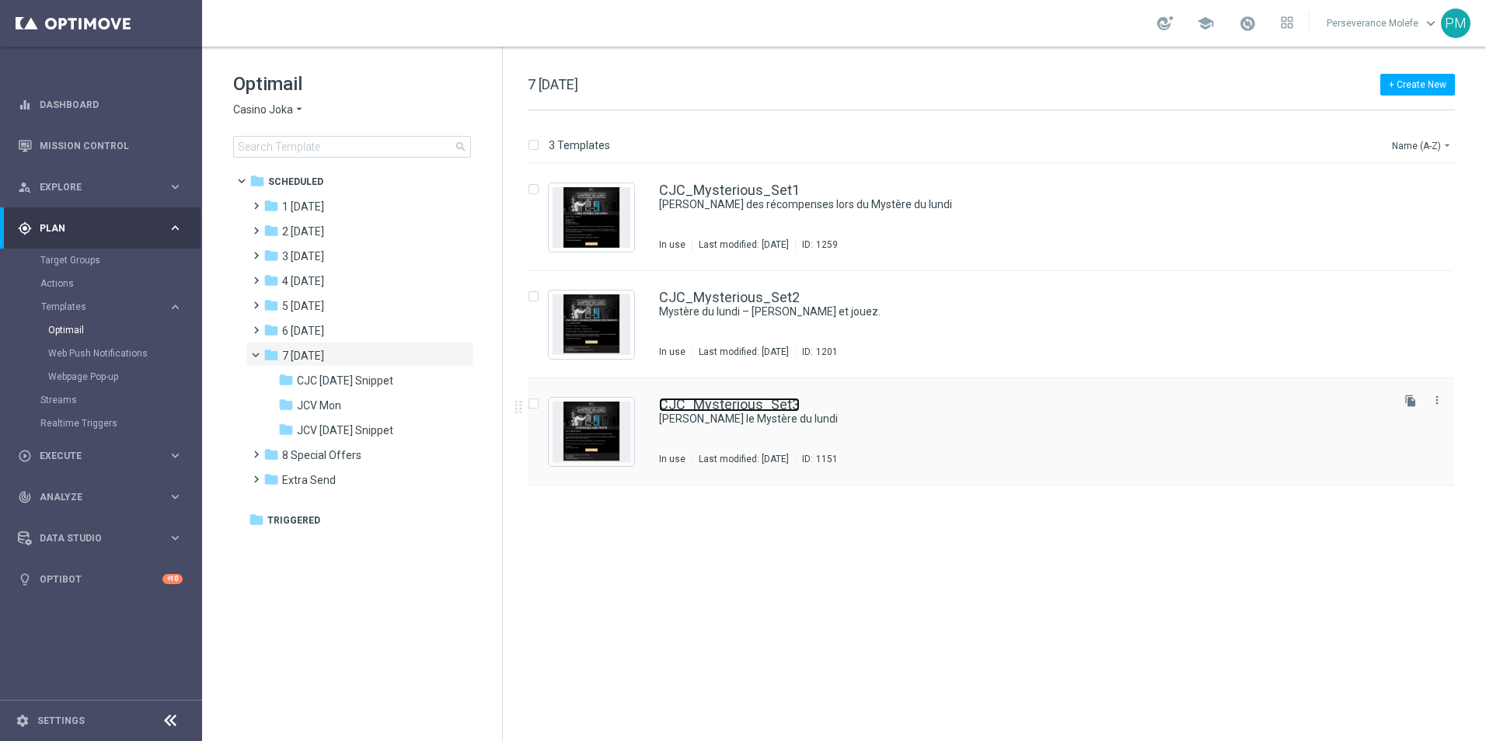
click at [725, 405] on link "CJC_Mysterious_Set3" at bounding box center [729, 405] width 141 height 14
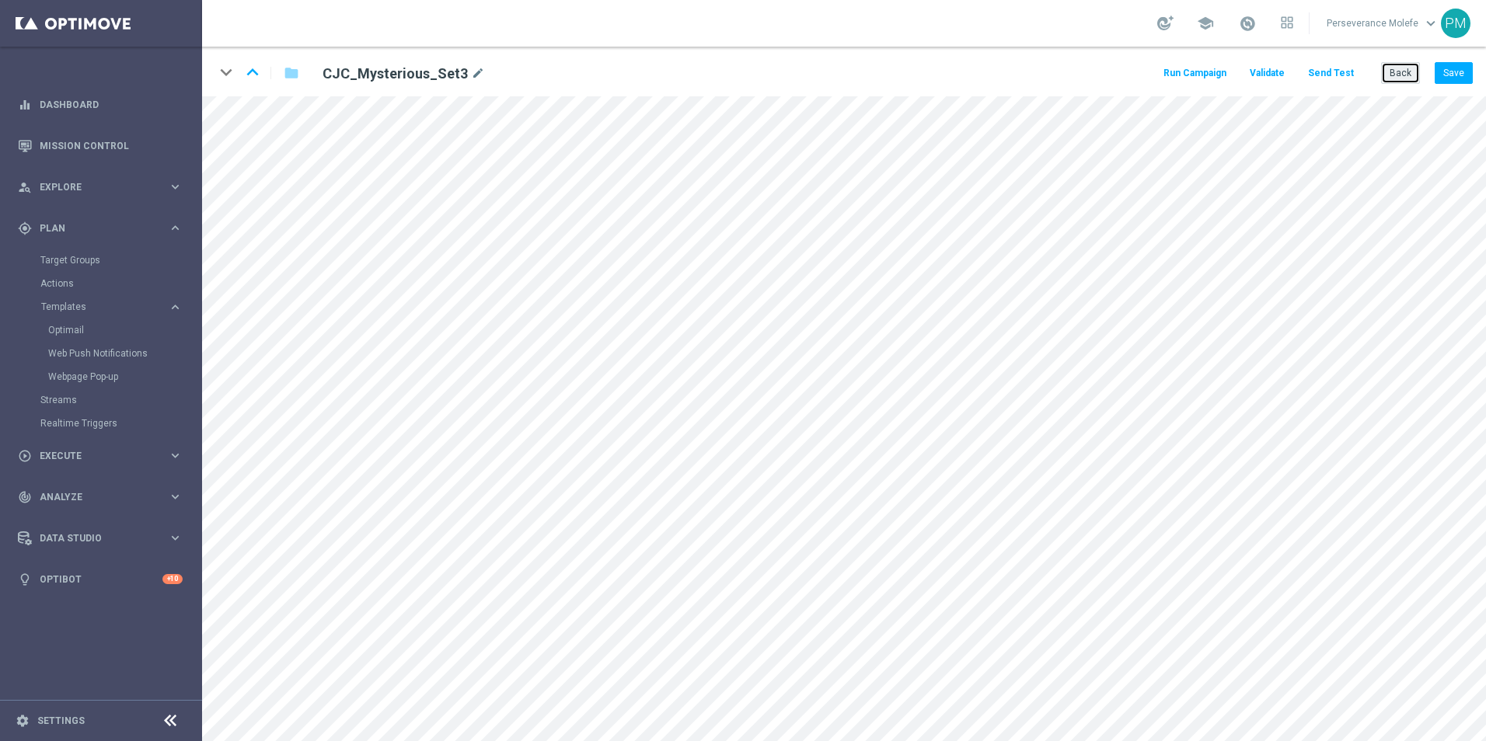
click at [1401, 67] on button "Back" at bounding box center [1400, 73] width 39 height 22
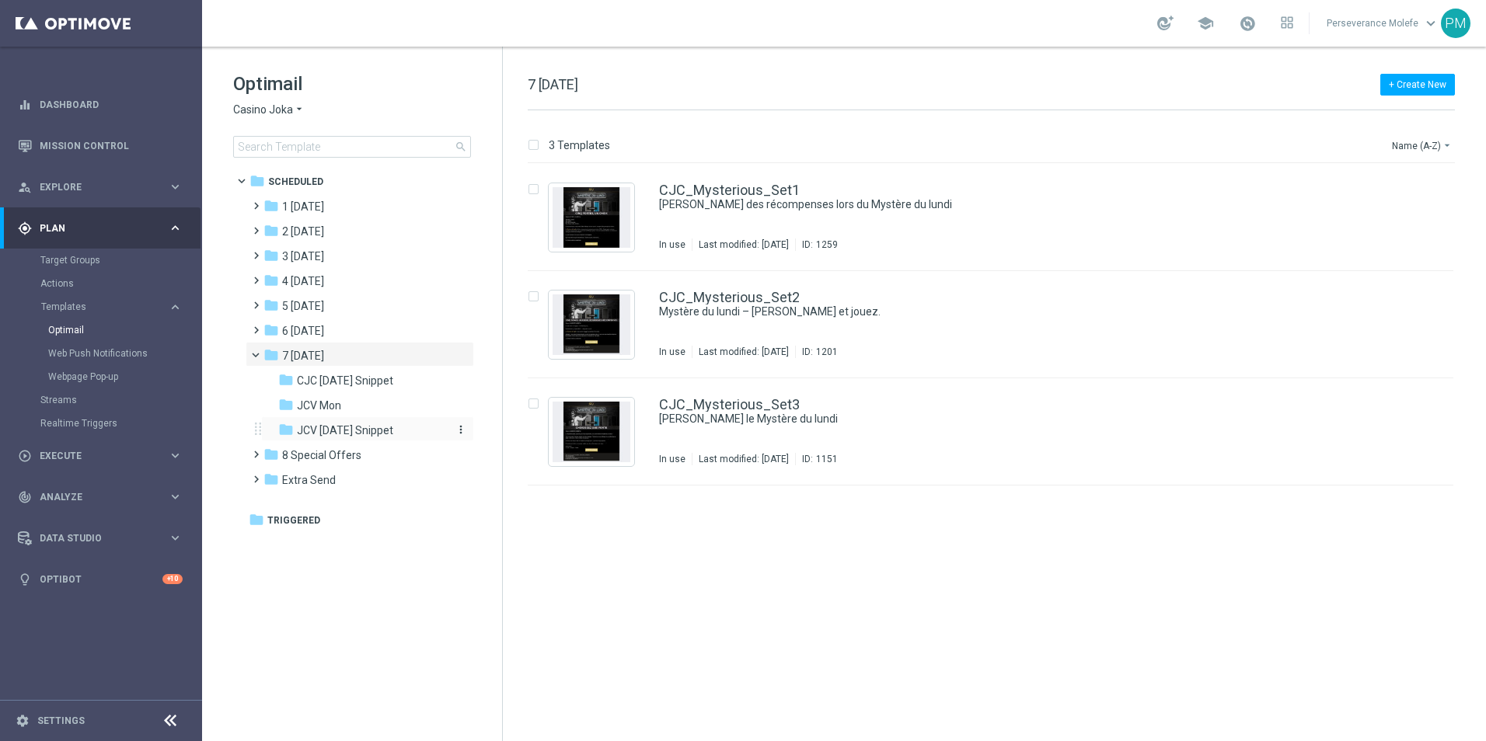
click at [355, 432] on span "JCV [DATE] Snippet" at bounding box center [345, 431] width 96 height 14
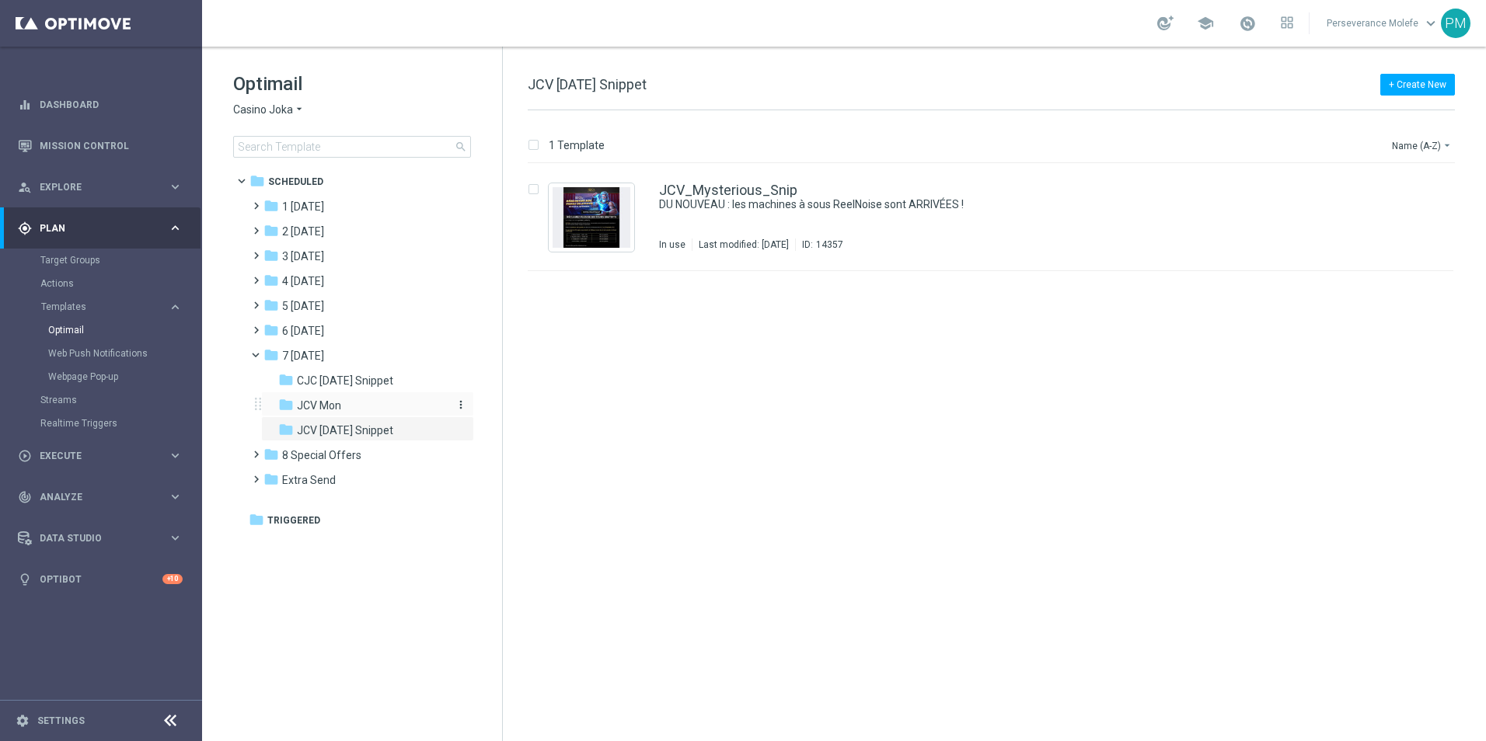
click at [336, 413] on div "folder JCV Mon" at bounding box center [361, 406] width 166 height 18
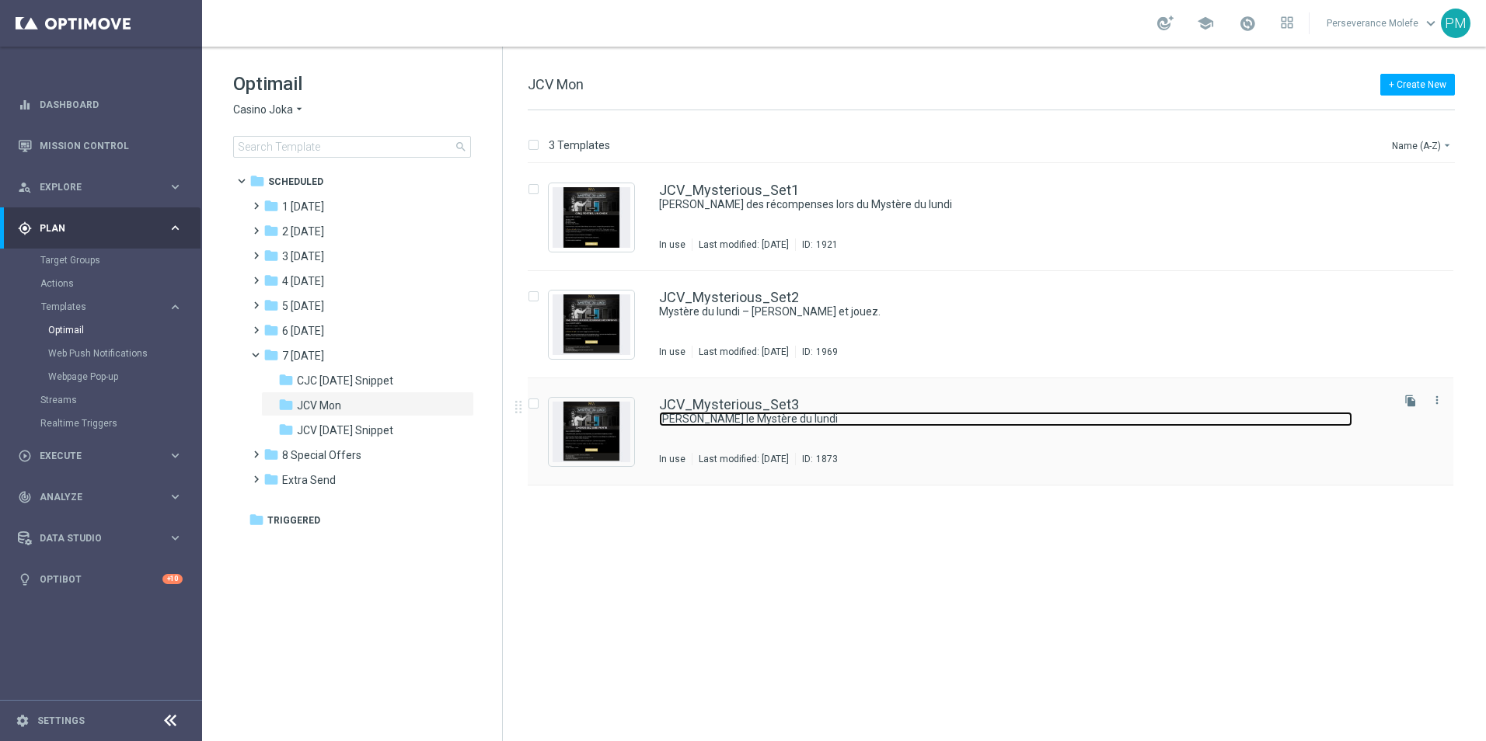
click at [762, 412] on link "[PERSON_NAME] le Mystère du lundi" at bounding box center [1005, 419] width 693 height 15
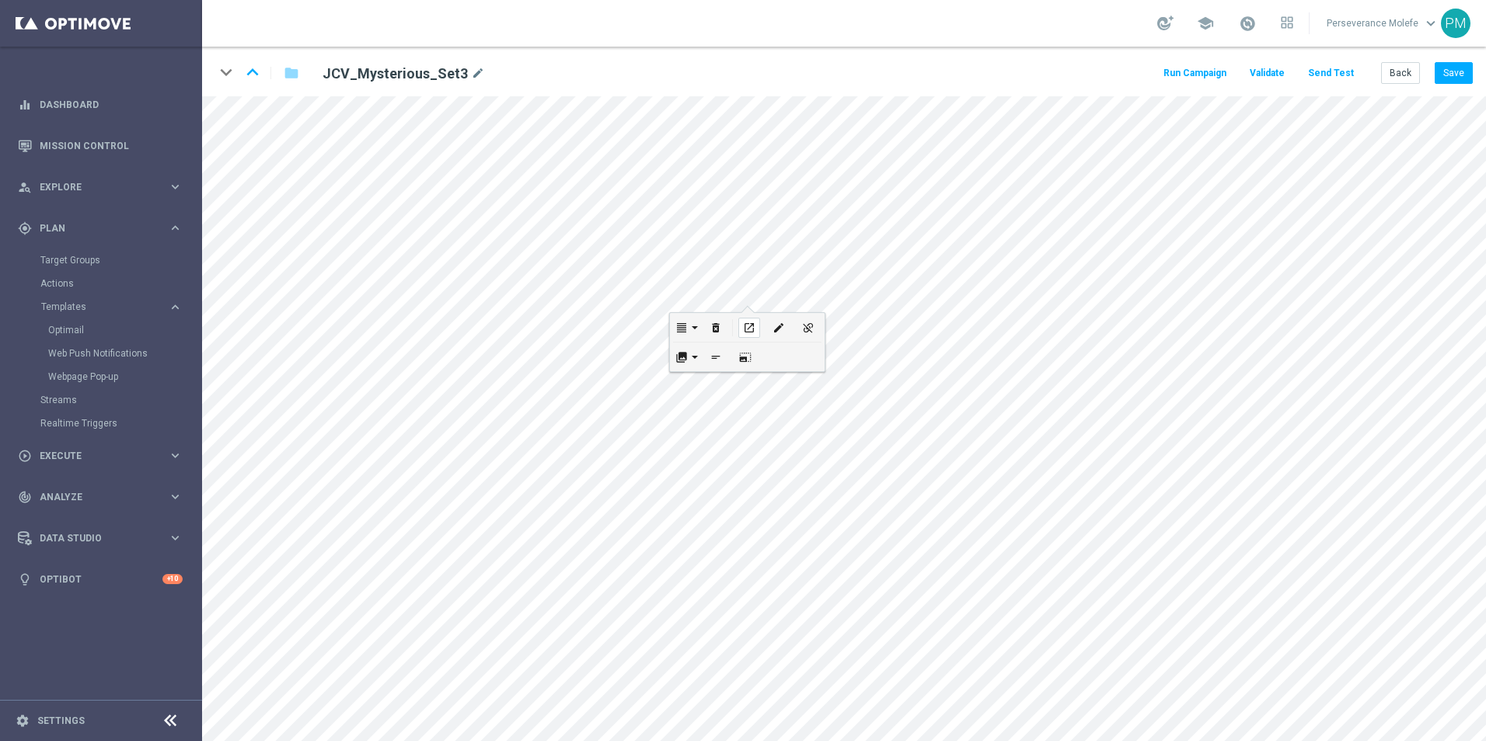
click at [743, 325] on icon "open_in_new" at bounding box center [749, 328] width 12 height 12
click at [650, 643] on icon "open_in_new" at bounding box center [649, 649] width 12 height 12
click at [1380, 77] on div "Run Campaign Validate Send Test Back Save" at bounding box center [1317, 73] width 312 height 22
click at [1391, 77] on button "Back" at bounding box center [1400, 73] width 39 height 22
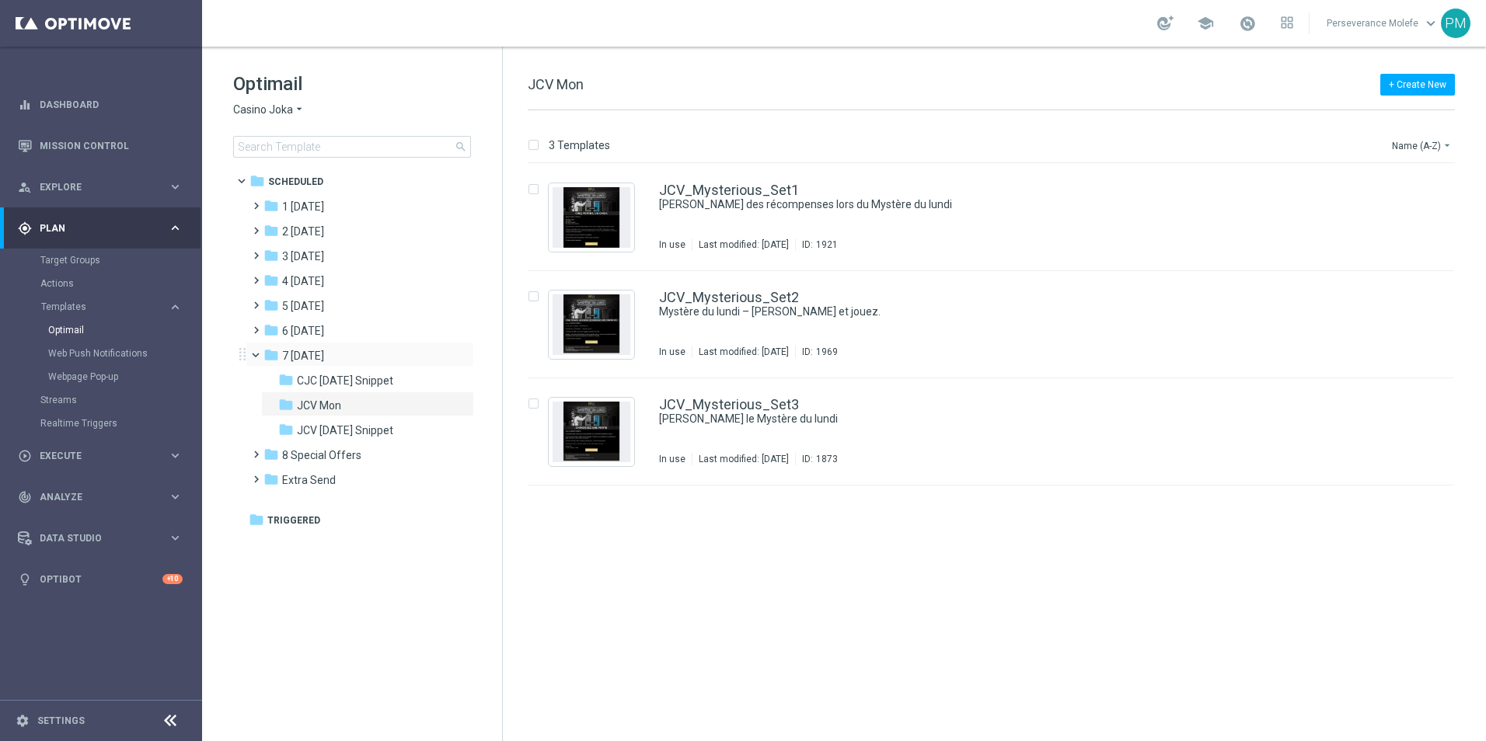
click at [260, 355] on span at bounding box center [263, 351] width 6 height 7
click at [324, 205] on span "1 [DATE]" at bounding box center [303, 207] width 42 height 14
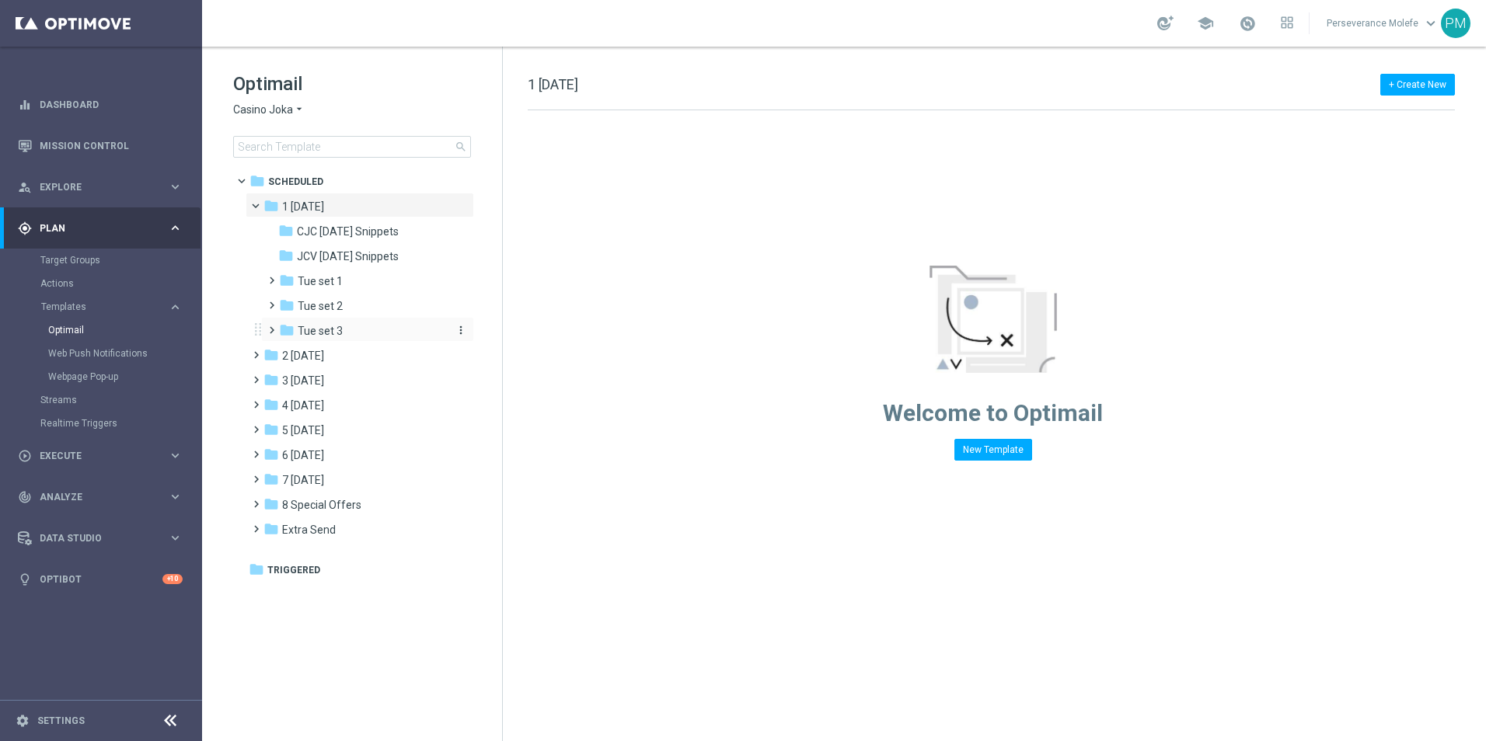
click at [348, 326] on div "folder Tue set 3" at bounding box center [362, 332] width 166 height 18
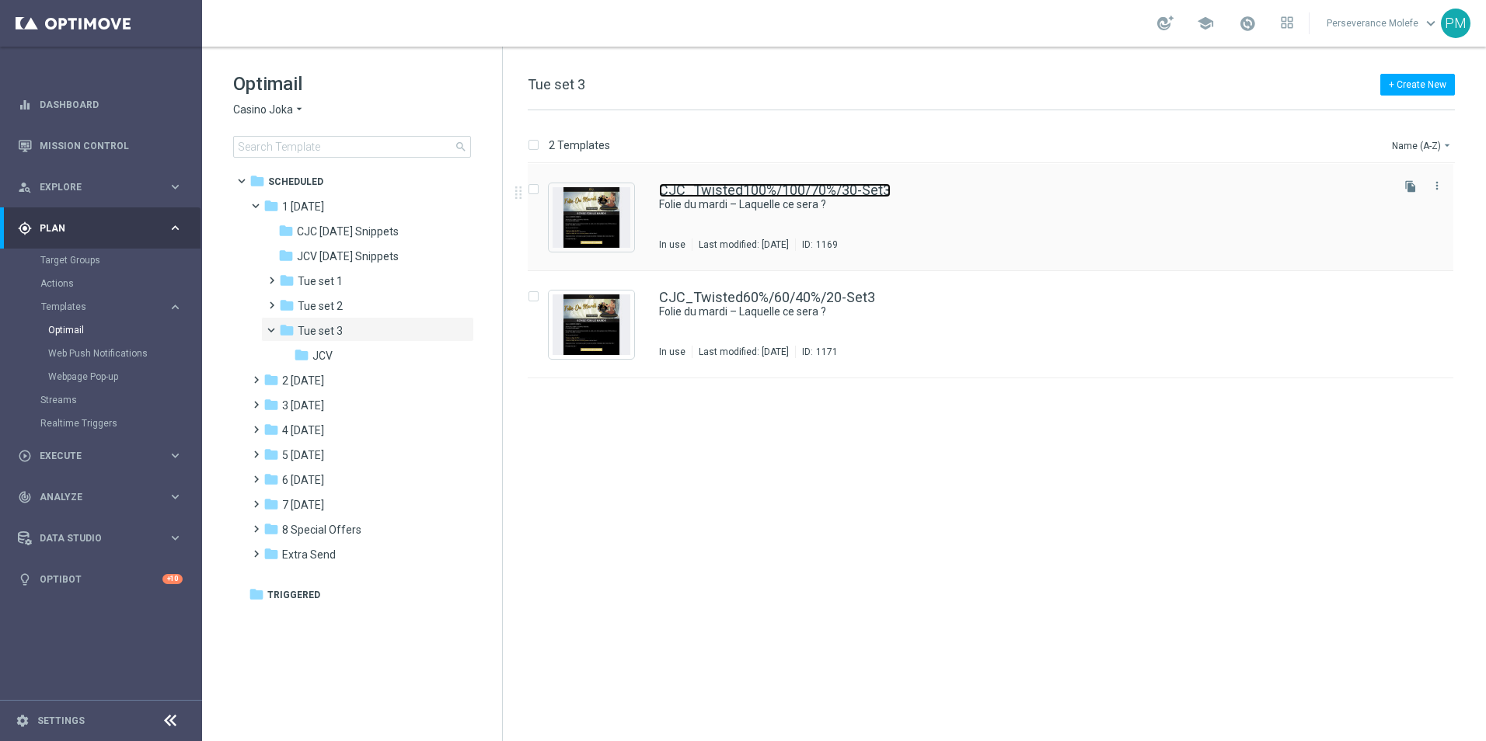
click at [768, 189] on link "CJC_Twisted100%/100/70%/30-Set3" at bounding box center [775, 190] width 232 height 14
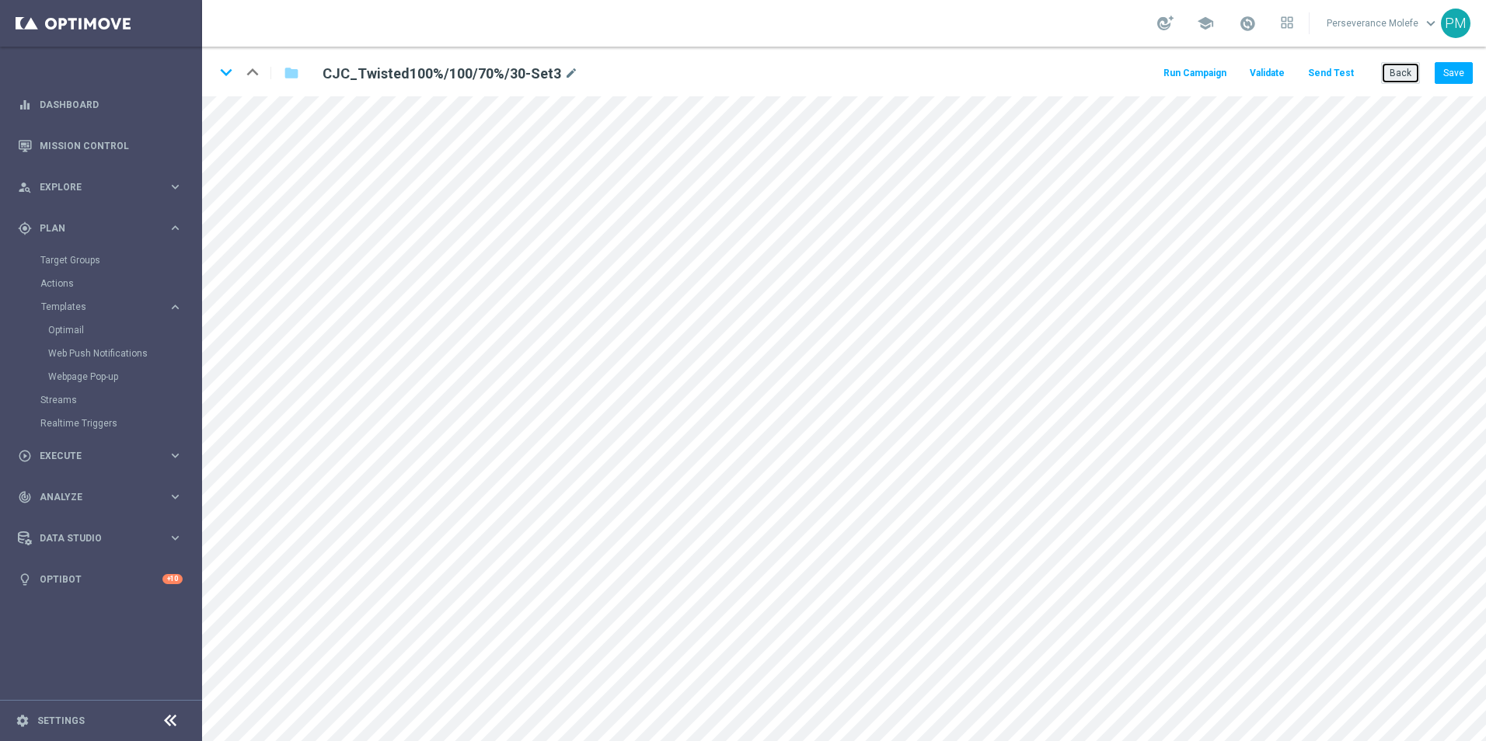
click at [1393, 78] on button "Back" at bounding box center [1400, 73] width 39 height 22
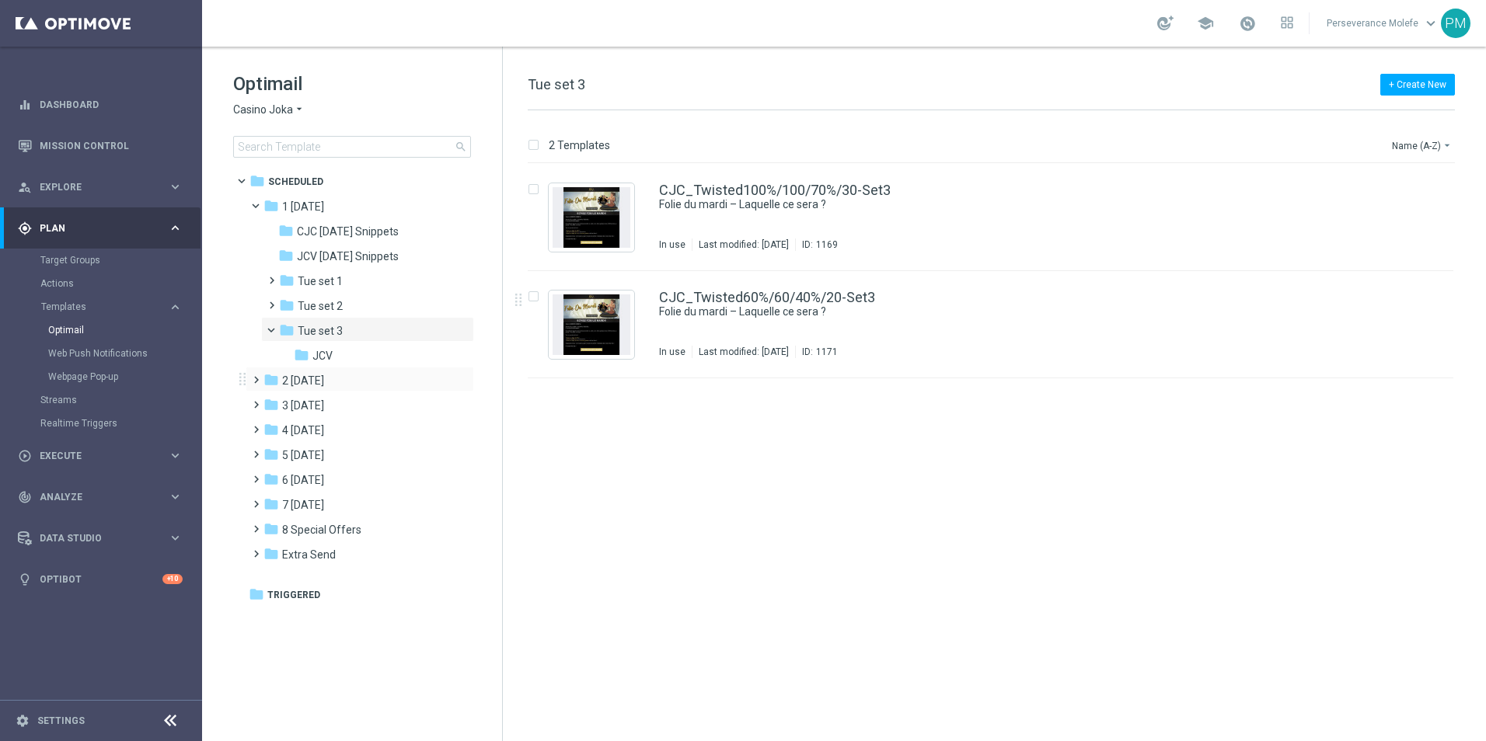
click at [399, 371] on div "folder 2 Wednesday more_vert" at bounding box center [360, 379] width 228 height 25
click at [381, 384] on div "folder 2 Wednesday" at bounding box center [352, 381] width 179 height 18
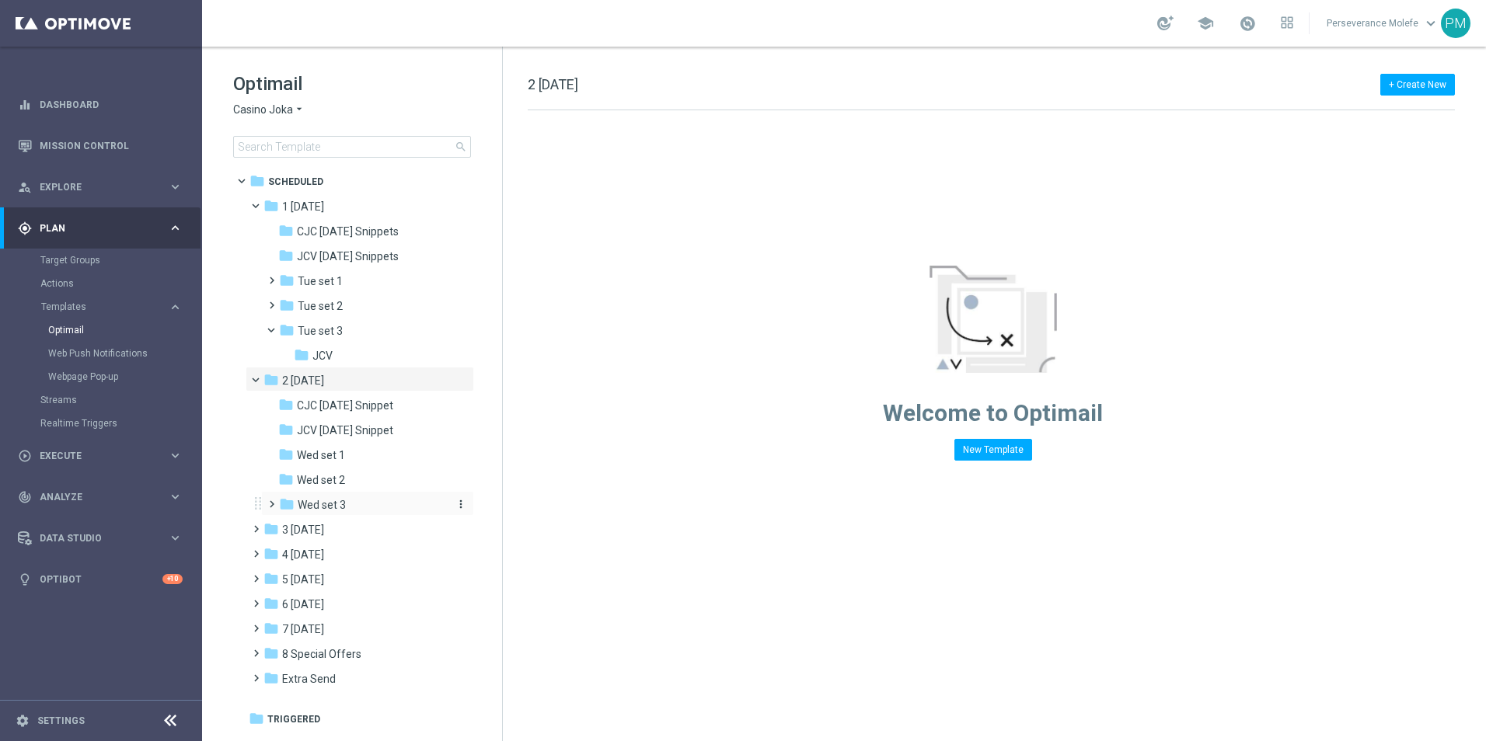
click at [364, 511] on div "folder Wed set 3" at bounding box center [362, 506] width 166 height 18
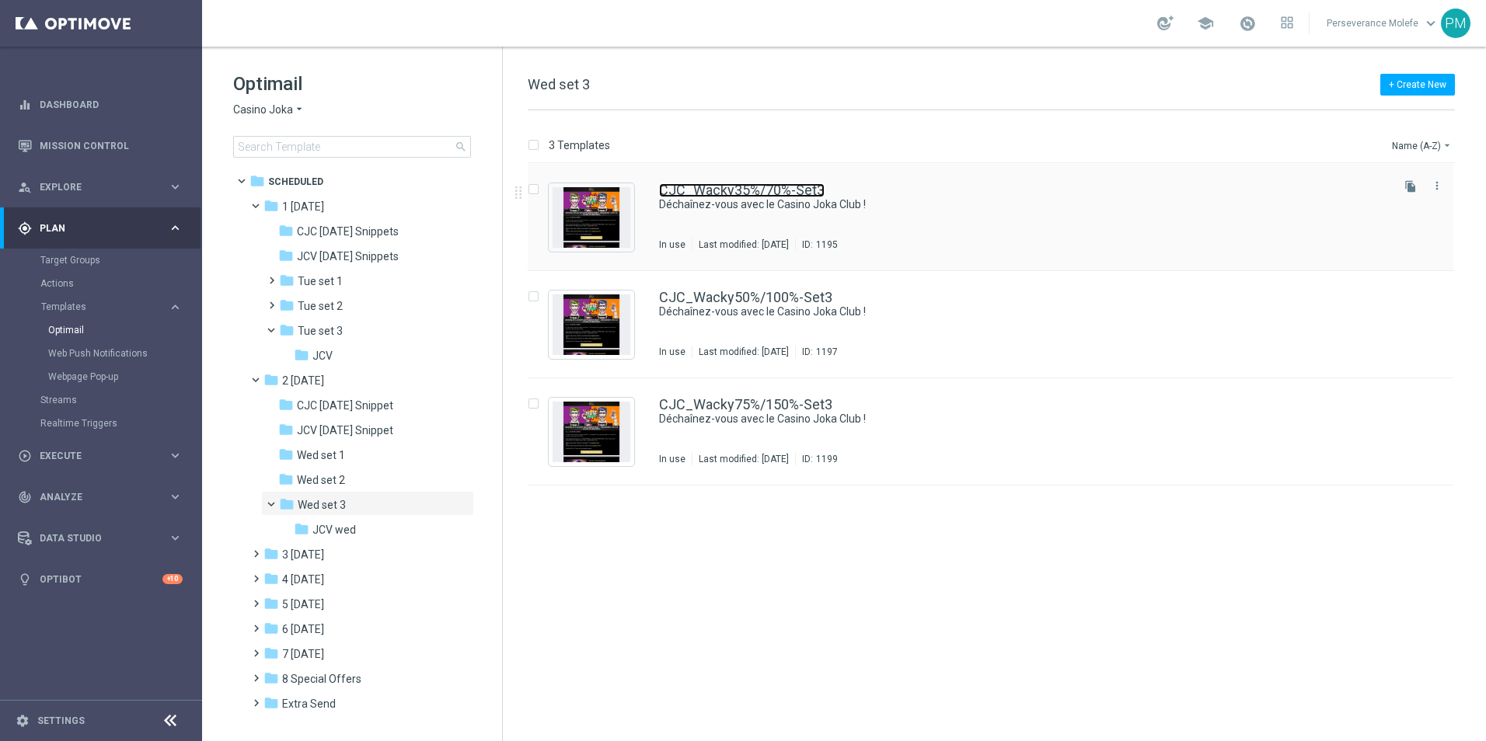
click at [729, 194] on link "CJC_Wacky35%/70%-Set3" at bounding box center [742, 190] width 166 height 14
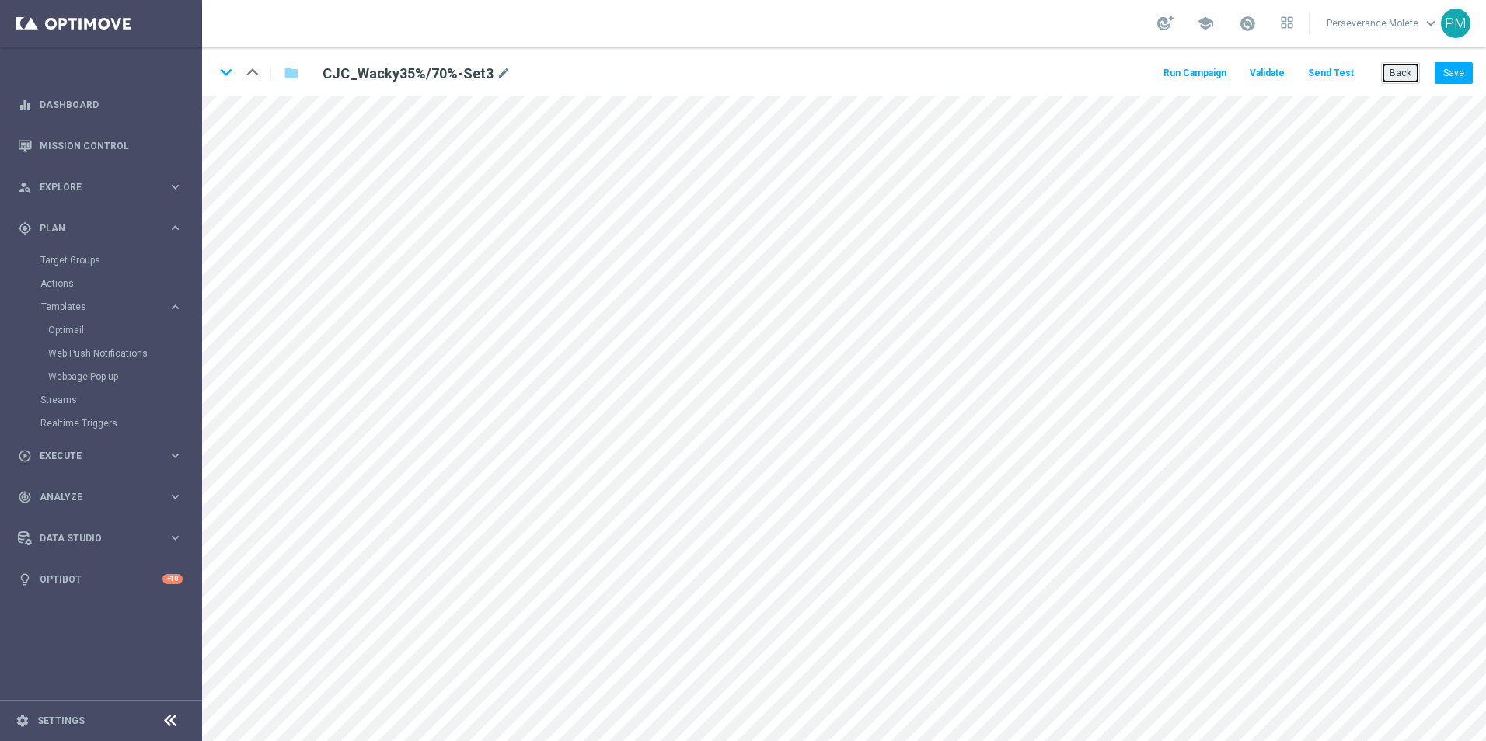
click at [1390, 78] on button "Back" at bounding box center [1400, 73] width 39 height 22
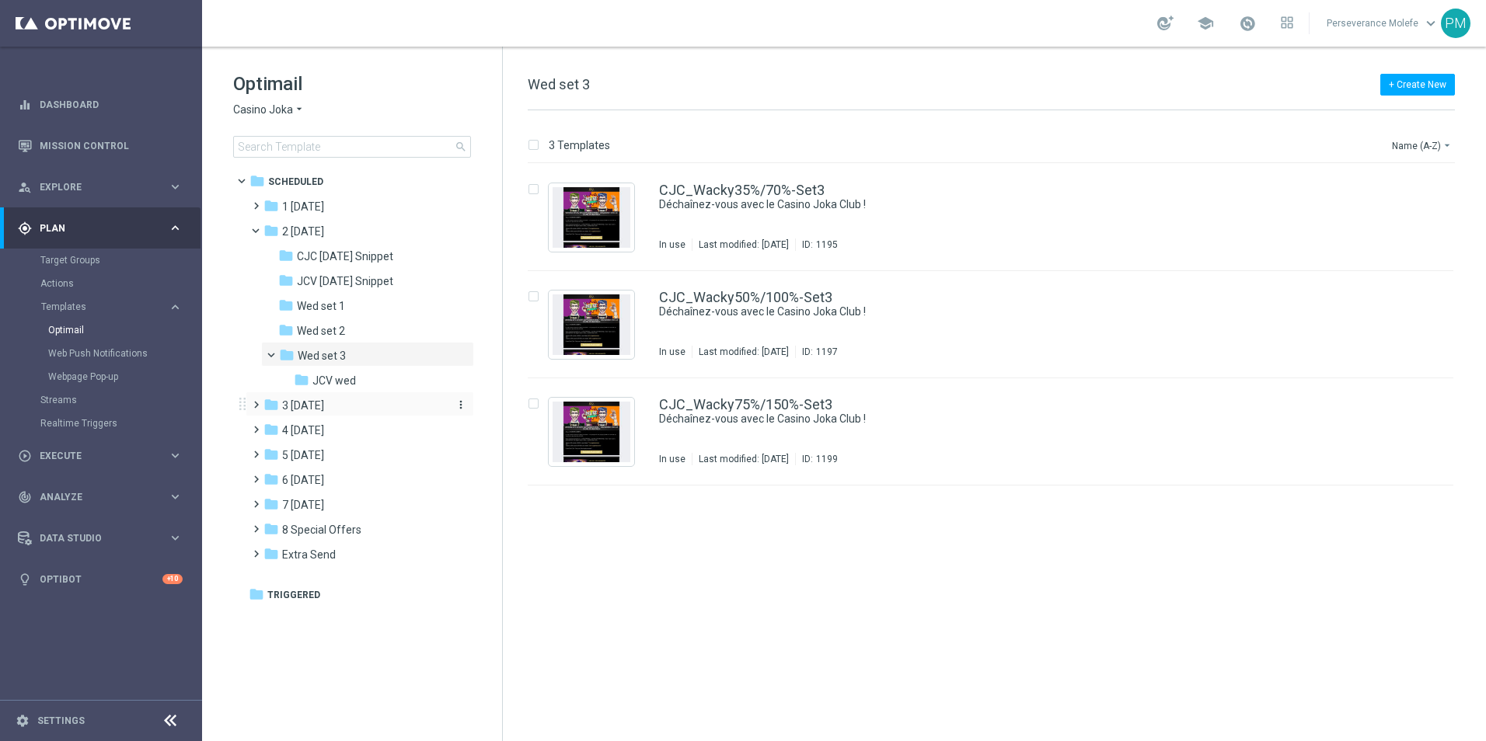
click at [337, 413] on div "folder 3 Thursday" at bounding box center [352, 406] width 179 height 18
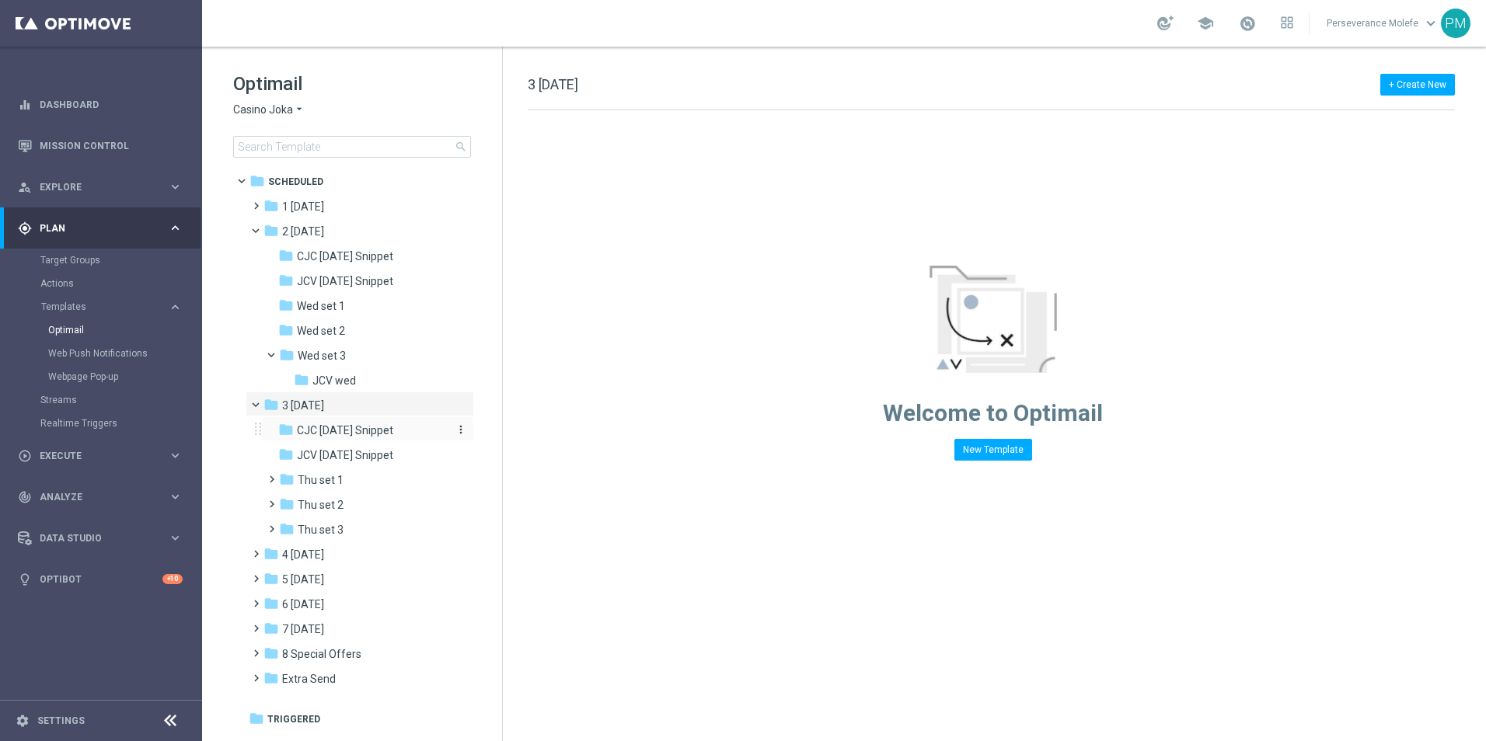
click at [359, 434] on span "CJC Thursday Snippet" at bounding box center [345, 431] width 96 height 14
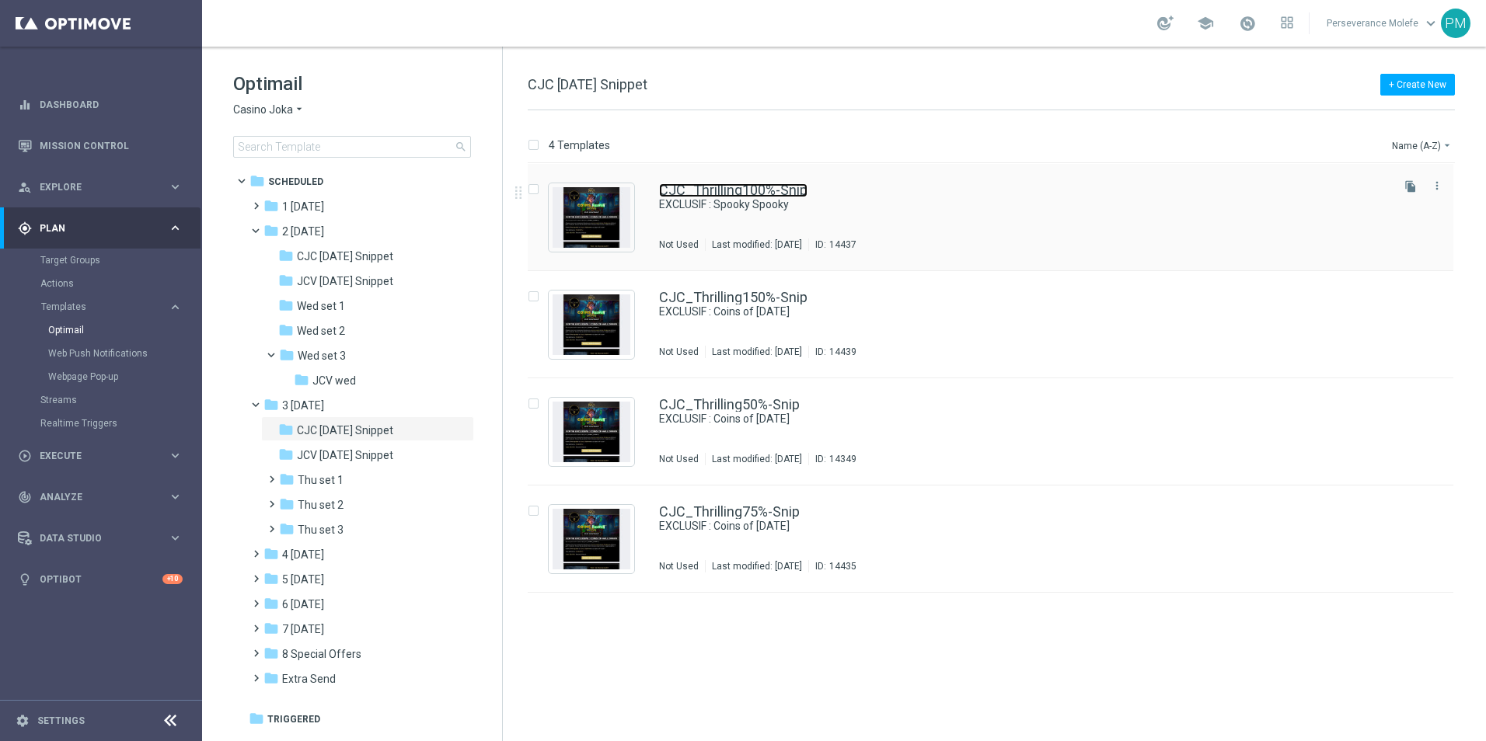
click at [736, 186] on link "CJC_Thrilling100%-Snip" at bounding box center [733, 190] width 148 height 14
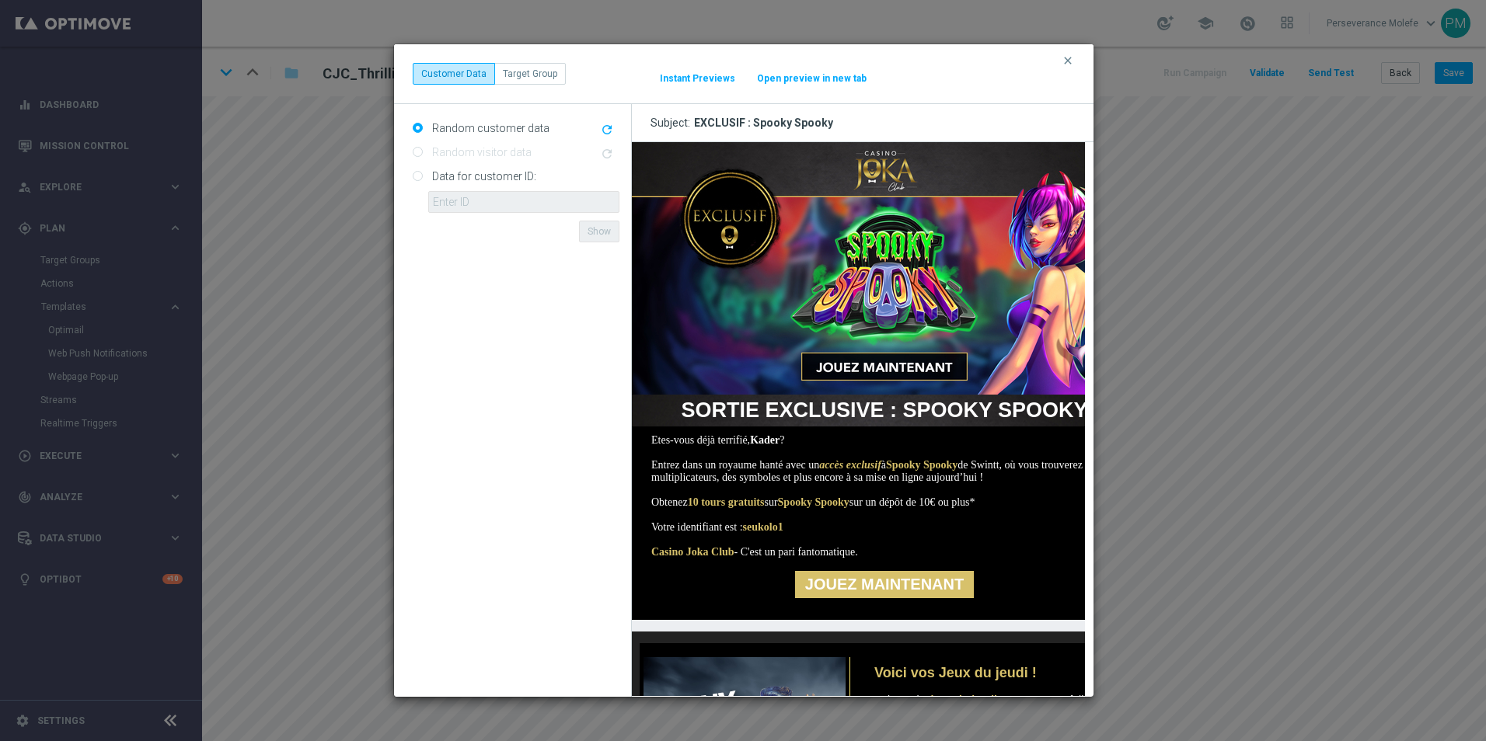
click at [839, 76] on button "Open preview in new tab" at bounding box center [811, 78] width 111 height 12
click at [1072, 64] on icon "clear" at bounding box center [1068, 60] width 12 height 12
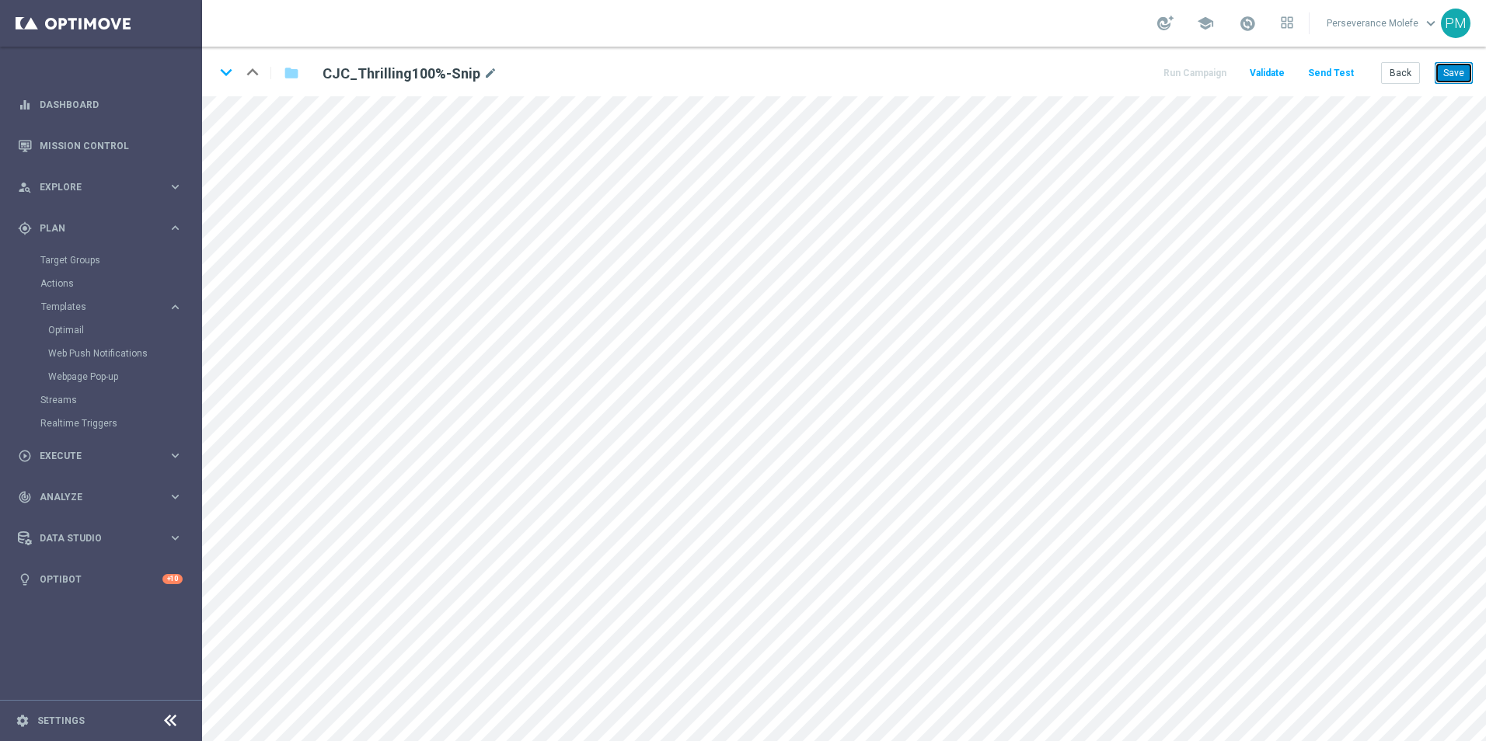
click at [1453, 72] on button "Save" at bounding box center [1454, 73] width 38 height 22
click at [1409, 73] on button "Back" at bounding box center [1400, 73] width 39 height 22
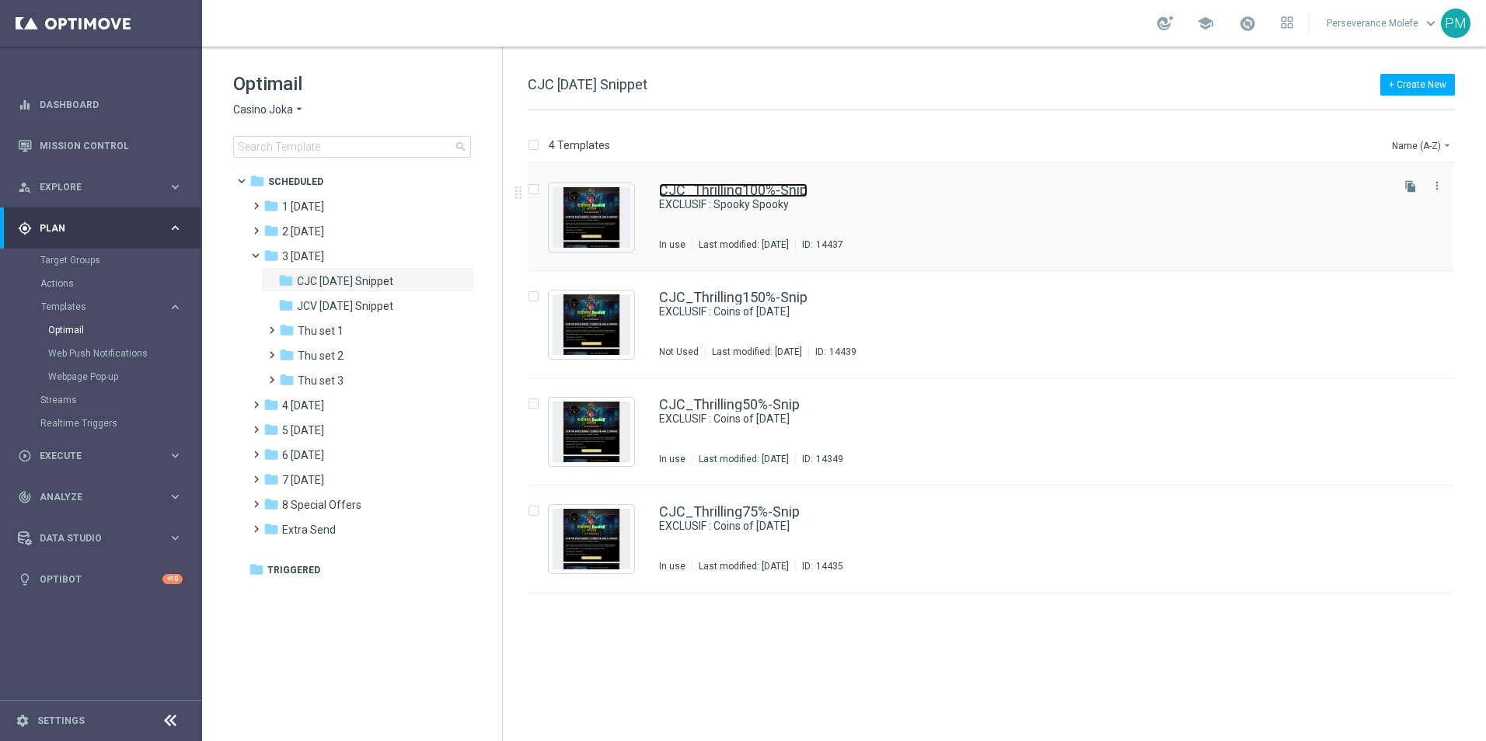
click at [710, 188] on link "CJC_Thrilling100%-Snip" at bounding box center [733, 190] width 148 height 14
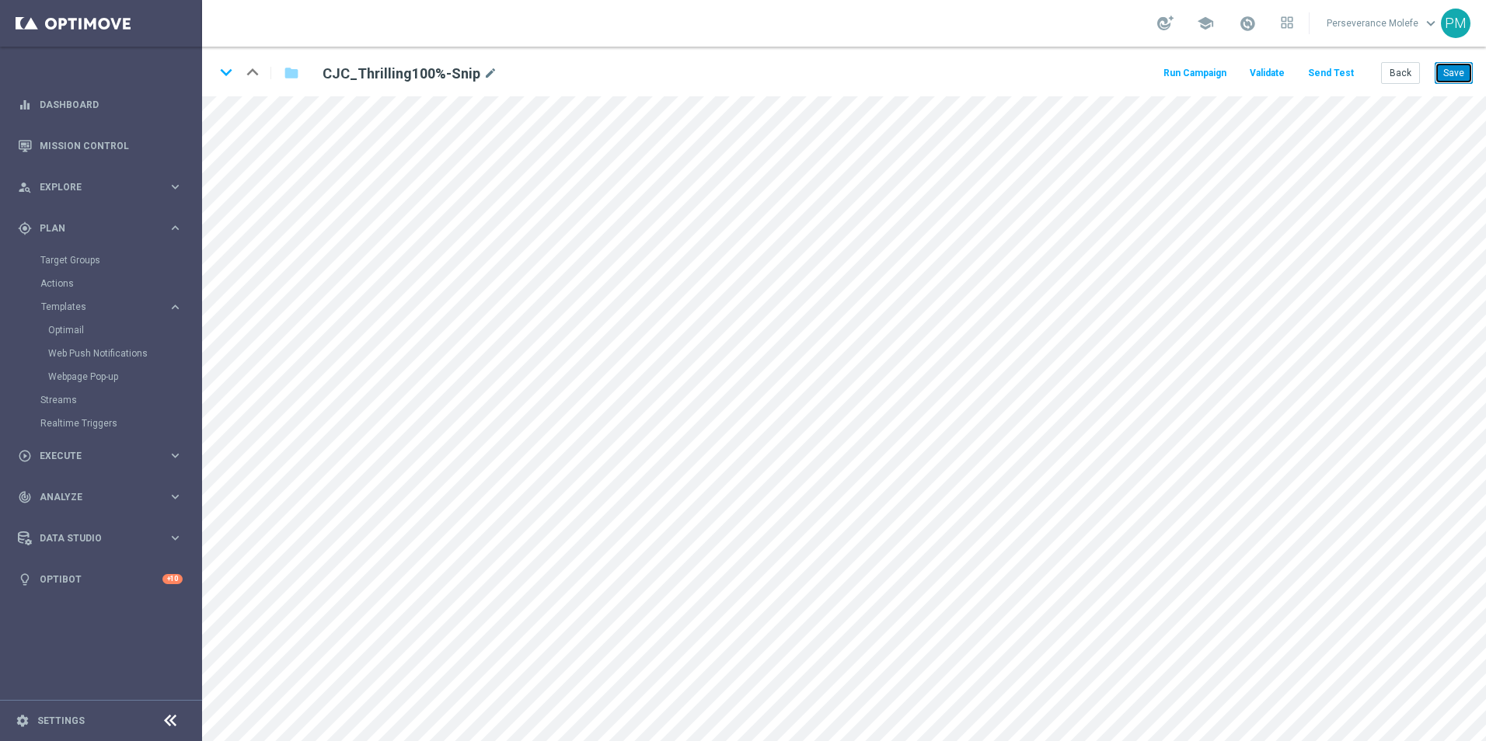
click at [1466, 62] on button "Save" at bounding box center [1454, 73] width 38 height 22
click at [225, 78] on icon "keyboard_arrow_down" at bounding box center [225, 72] width 23 height 23
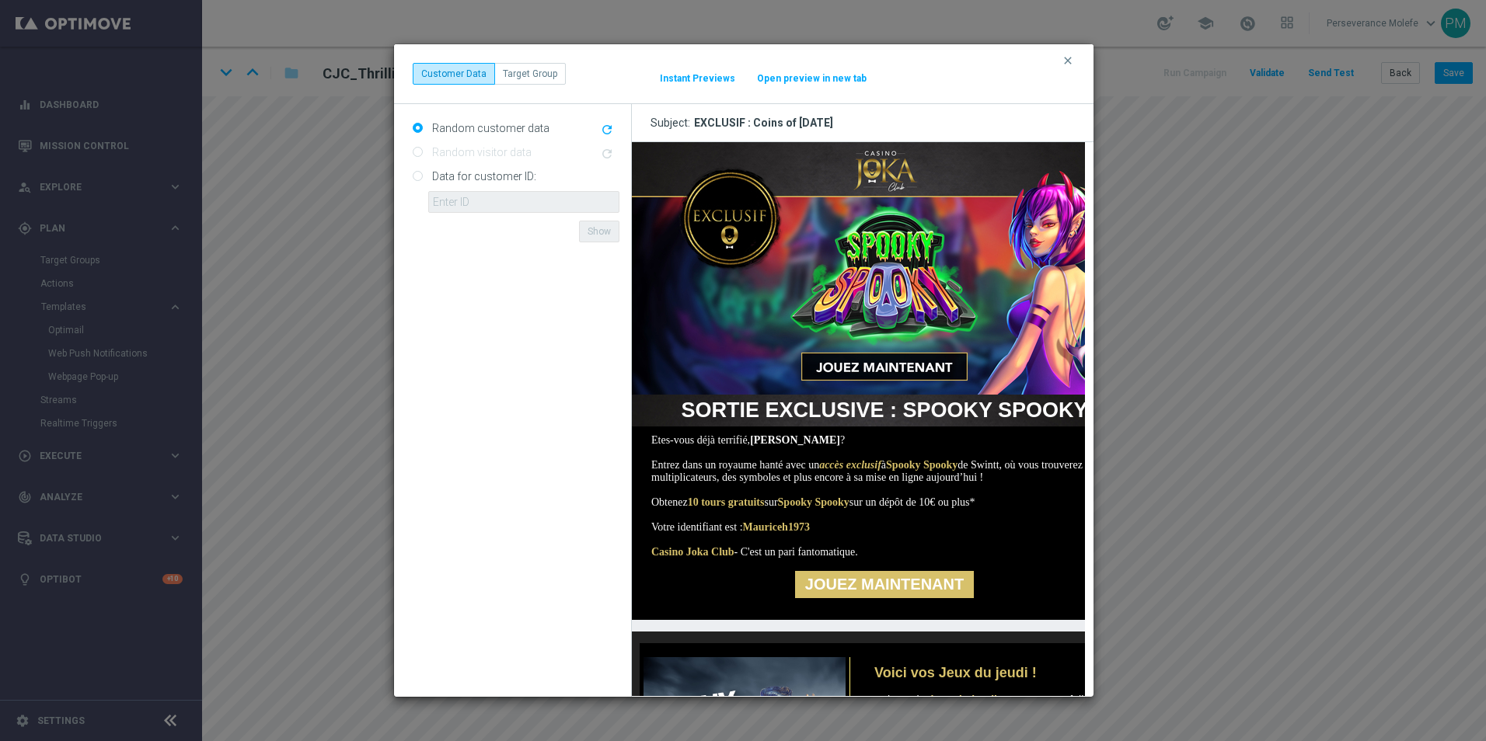
click at [817, 73] on button "Open preview in new tab" at bounding box center [811, 78] width 111 height 12
click at [1072, 56] on icon "clear" at bounding box center [1068, 60] width 12 height 12
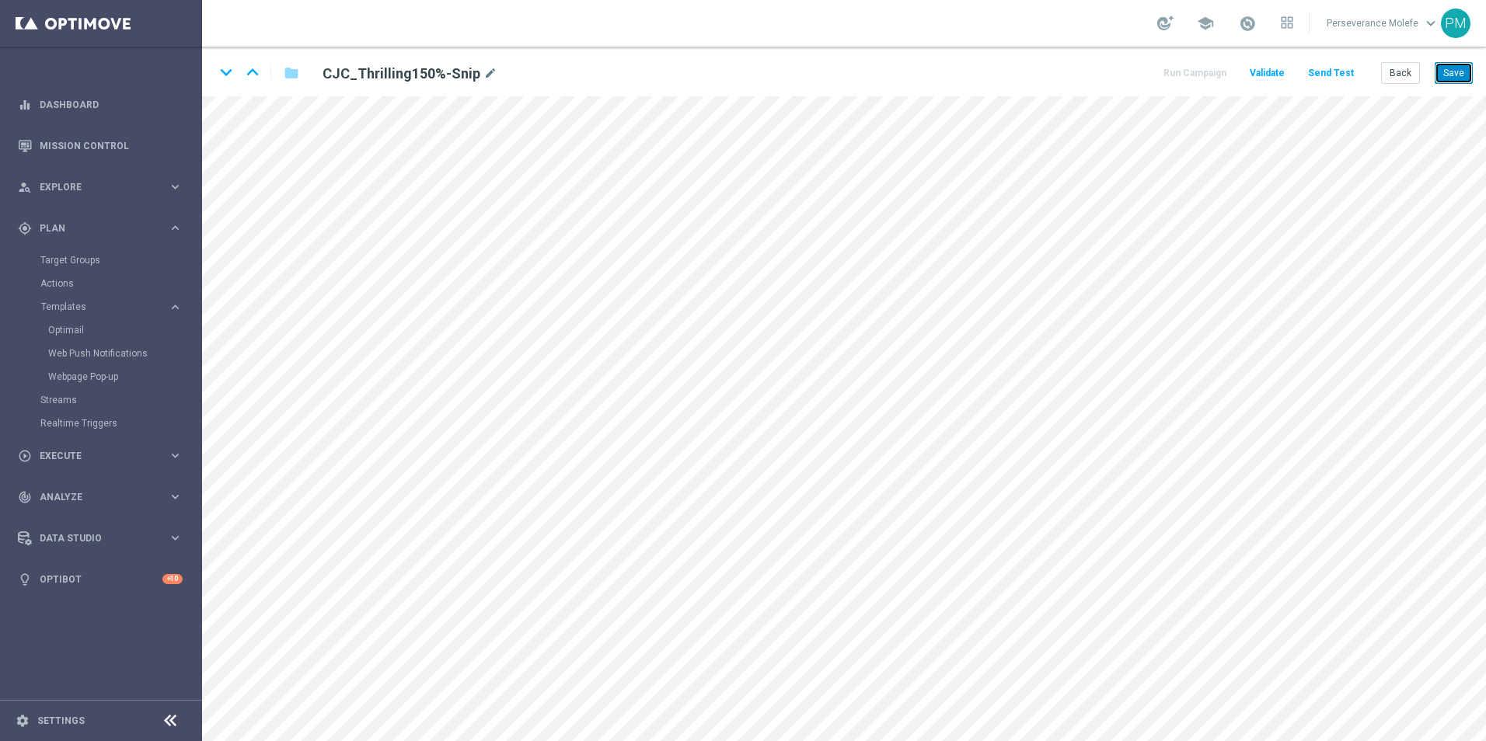
click at [1453, 80] on button "Save" at bounding box center [1454, 73] width 38 height 22
click at [229, 78] on icon "keyboard_arrow_down" at bounding box center [225, 72] width 23 height 23
click at [1462, 78] on button "Save" at bounding box center [1454, 73] width 38 height 22
click at [222, 75] on icon "keyboard_arrow_down" at bounding box center [225, 72] width 23 height 23
click at [1457, 73] on button "Save" at bounding box center [1454, 73] width 38 height 22
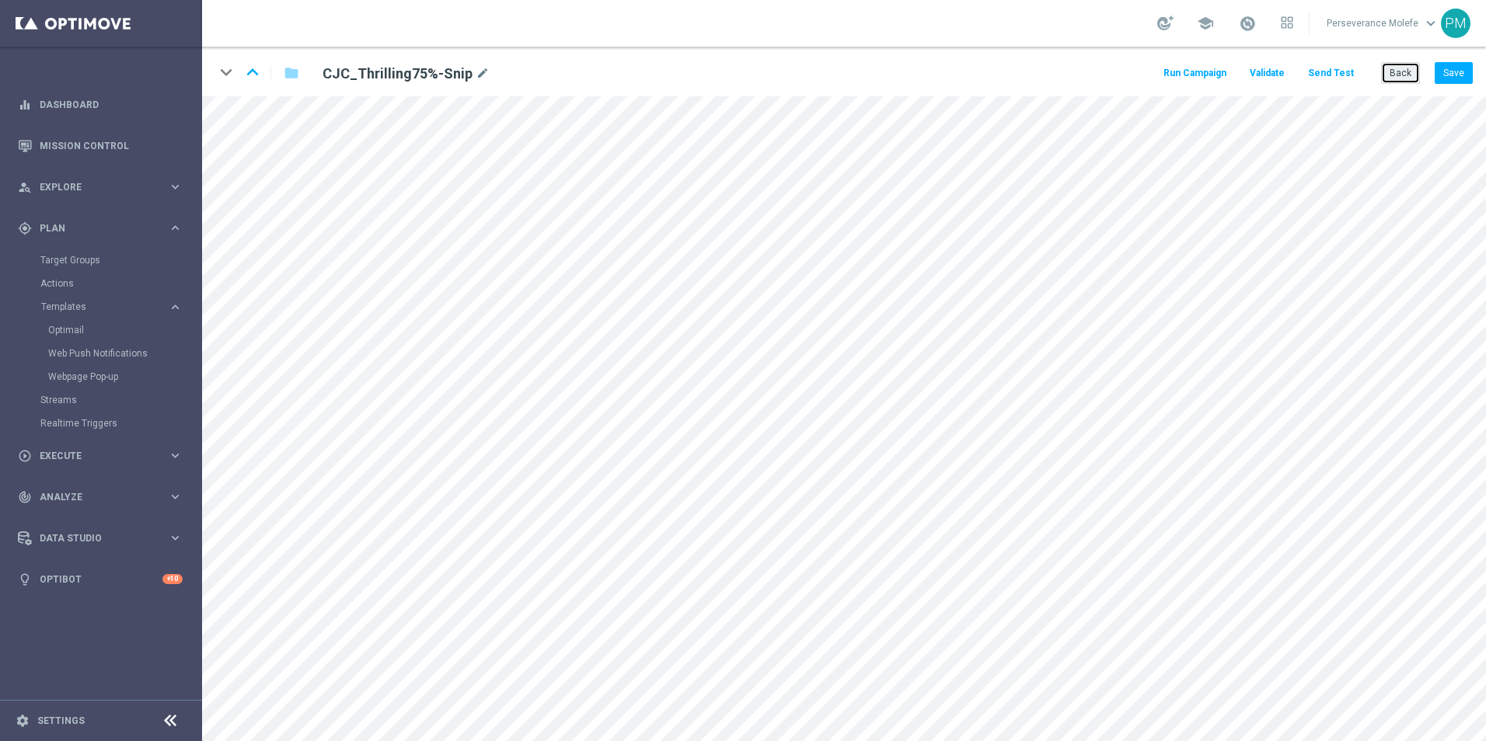
click at [1404, 82] on button "Back" at bounding box center [1400, 73] width 39 height 22
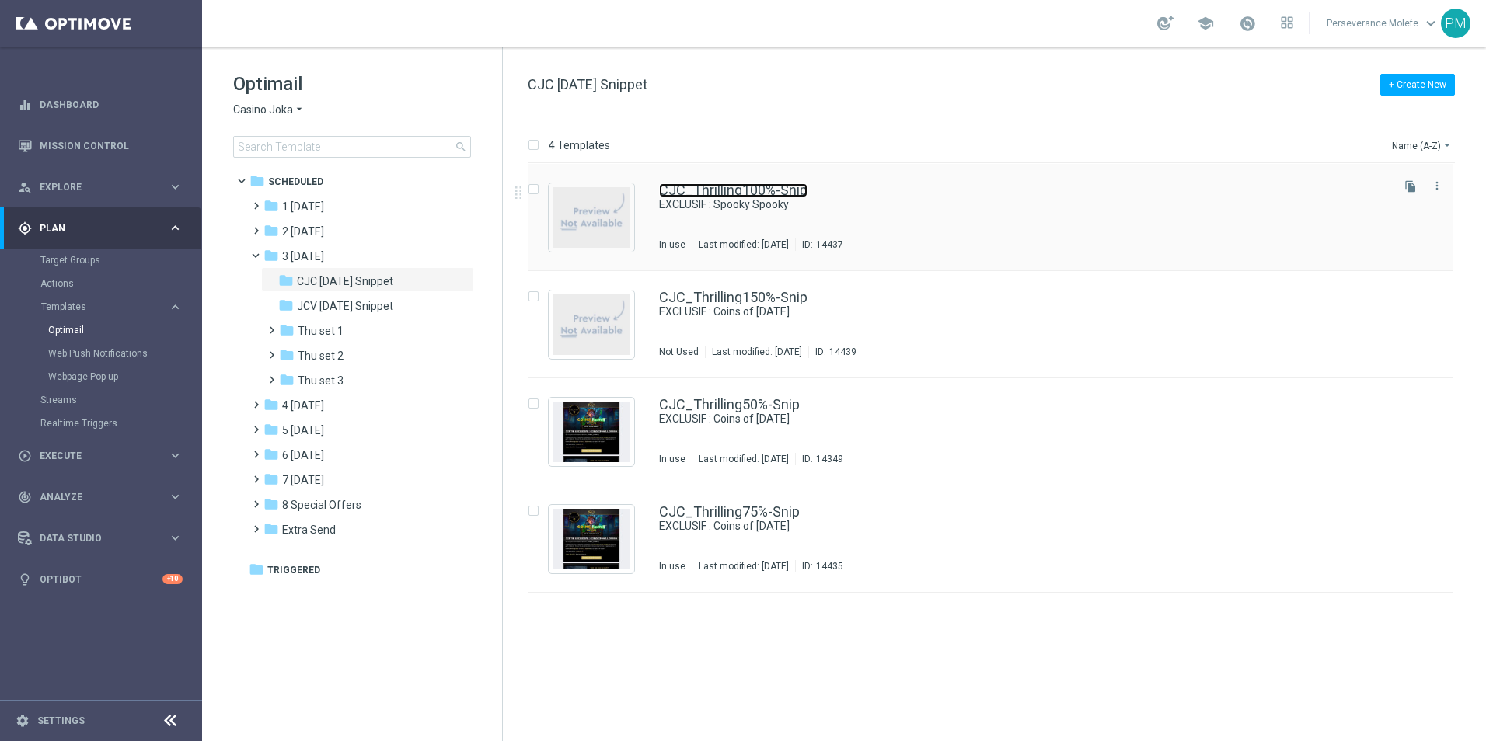
click at [701, 196] on link "CJC_Thrilling100%-Snip" at bounding box center [733, 190] width 148 height 14
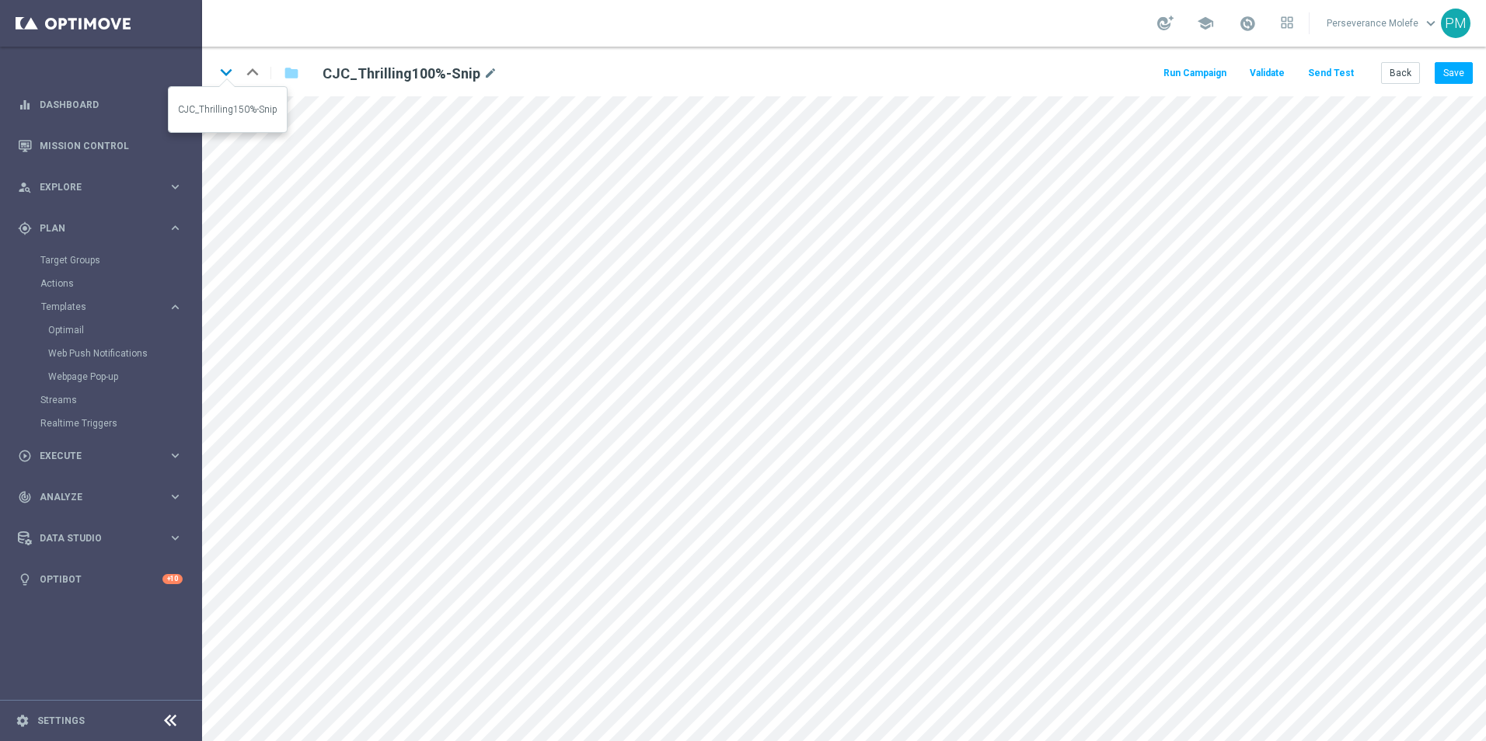
click at [222, 75] on icon "keyboard_arrow_down" at bounding box center [225, 72] width 23 height 23
click at [1459, 73] on button "Save" at bounding box center [1454, 73] width 38 height 22
click at [1398, 68] on button "Back" at bounding box center [1400, 73] width 39 height 22
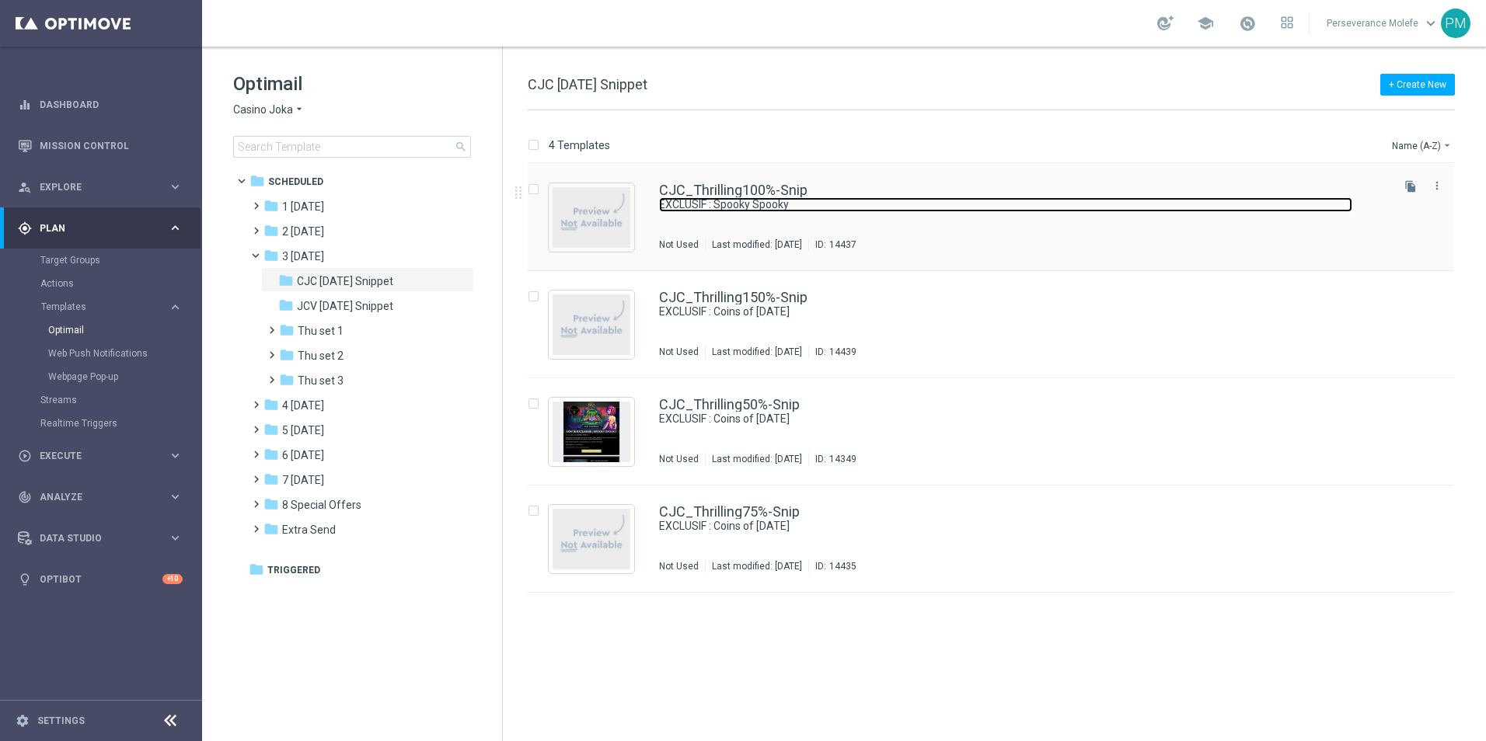
click at [681, 200] on link "EXCLUSIF : Spooky Spooky" at bounding box center [1005, 204] width 693 height 15
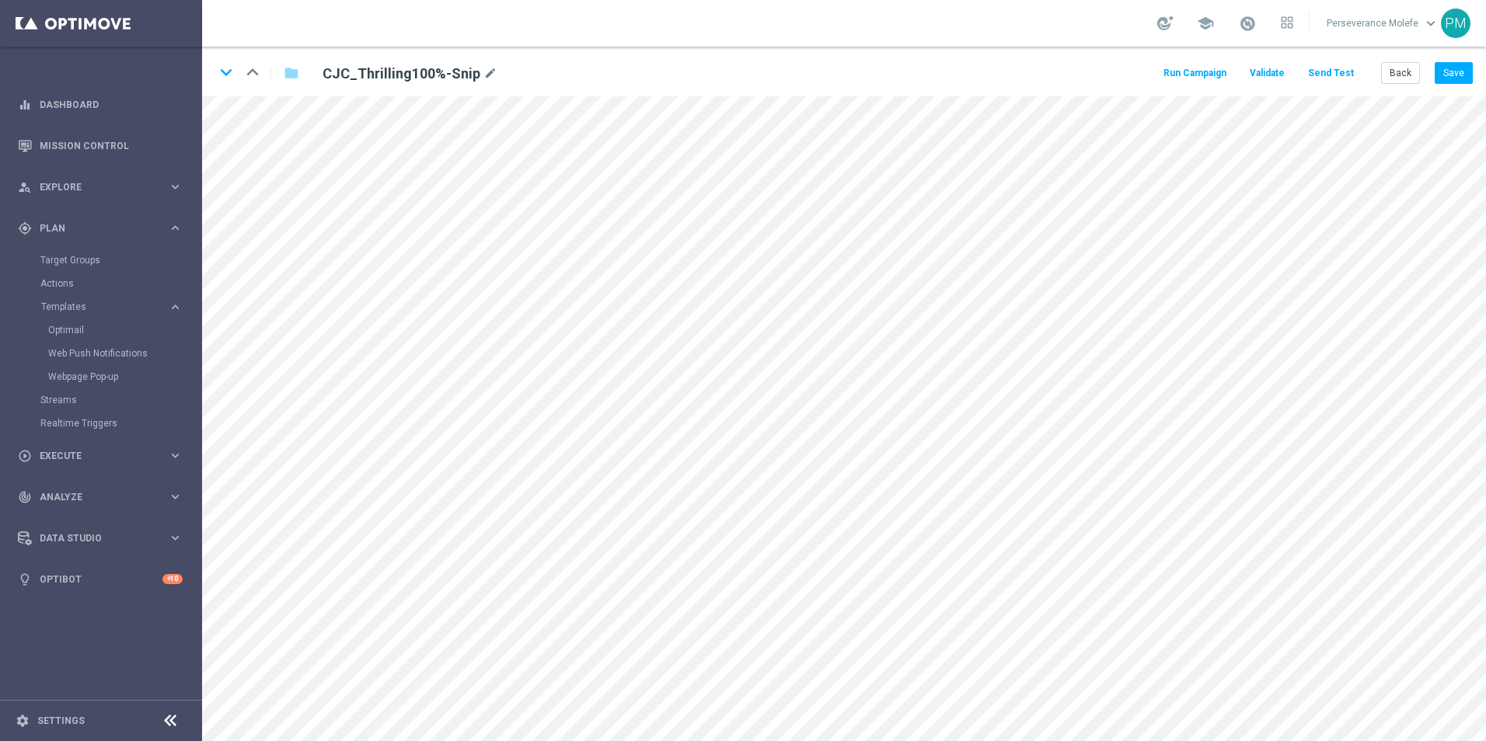
click at [1483, 68] on div "keyboard_arrow_down keyboard_arrow_up folder CJC_Thrilling100%-Snip mode_edit R…" at bounding box center [844, 72] width 1284 height 50
click at [1470, 74] on button "Save" at bounding box center [1454, 73] width 38 height 22
click at [1459, 74] on button "Save" at bounding box center [1454, 73] width 38 height 22
click at [227, 78] on icon "keyboard_arrow_down" at bounding box center [225, 72] width 23 height 23
click at [1446, 82] on button "Save" at bounding box center [1454, 73] width 38 height 22
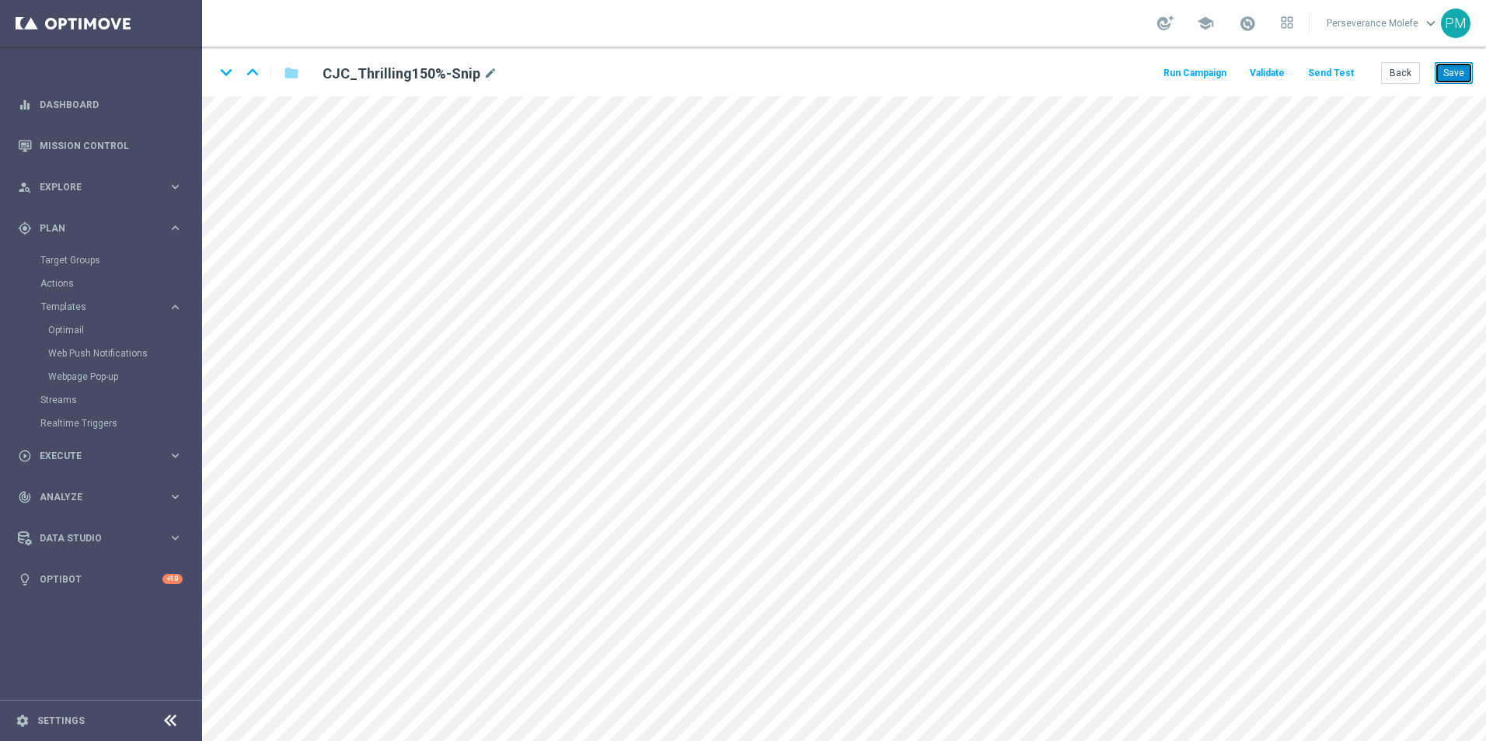
click at [1446, 82] on button "Save" at bounding box center [1454, 73] width 38 height 22
click at [1448, 82] on button "Save" at bounding box center [1454, 73] width 38 height 22
click at [219, 65] on icon "keyboard_arrow_down" at bounding box center [225, 72] width 23 height 23
click at [1460, 77] on button "Save" at bounding box center [1454, 73] width 38 height 22
click at [1459, 77] on button "Save" at bounding box center [1454, 73] width 38 height 22
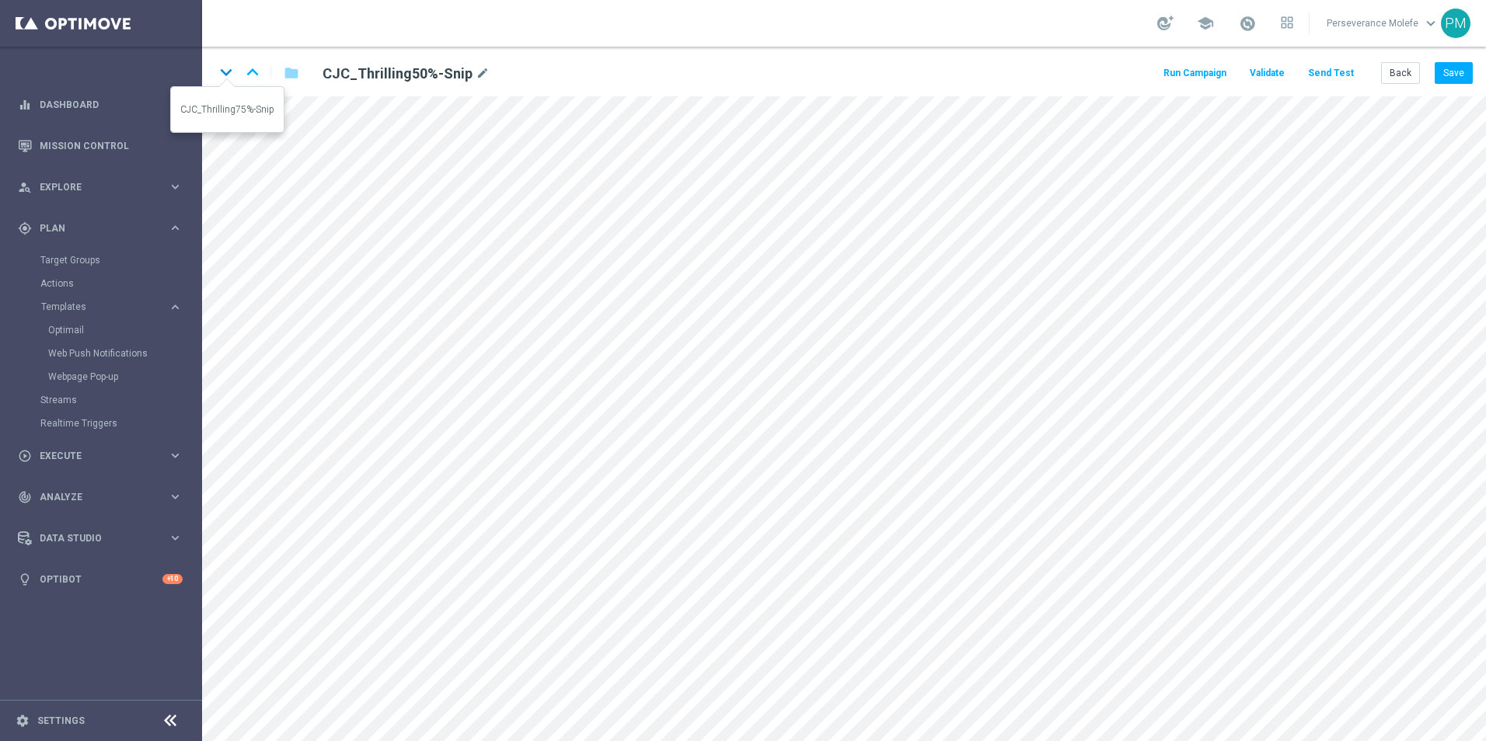
click at [229, 75] on icon "keyboard_arrow_down" at bounding box center [225, 72] width 23 height 23
click at [1452, 80] on button "Save" at bounding box center [1454, 73] width 38 height 22
click at [1389, 82] on button "Back" at bounding box center [1400, 73] width 39 height 22
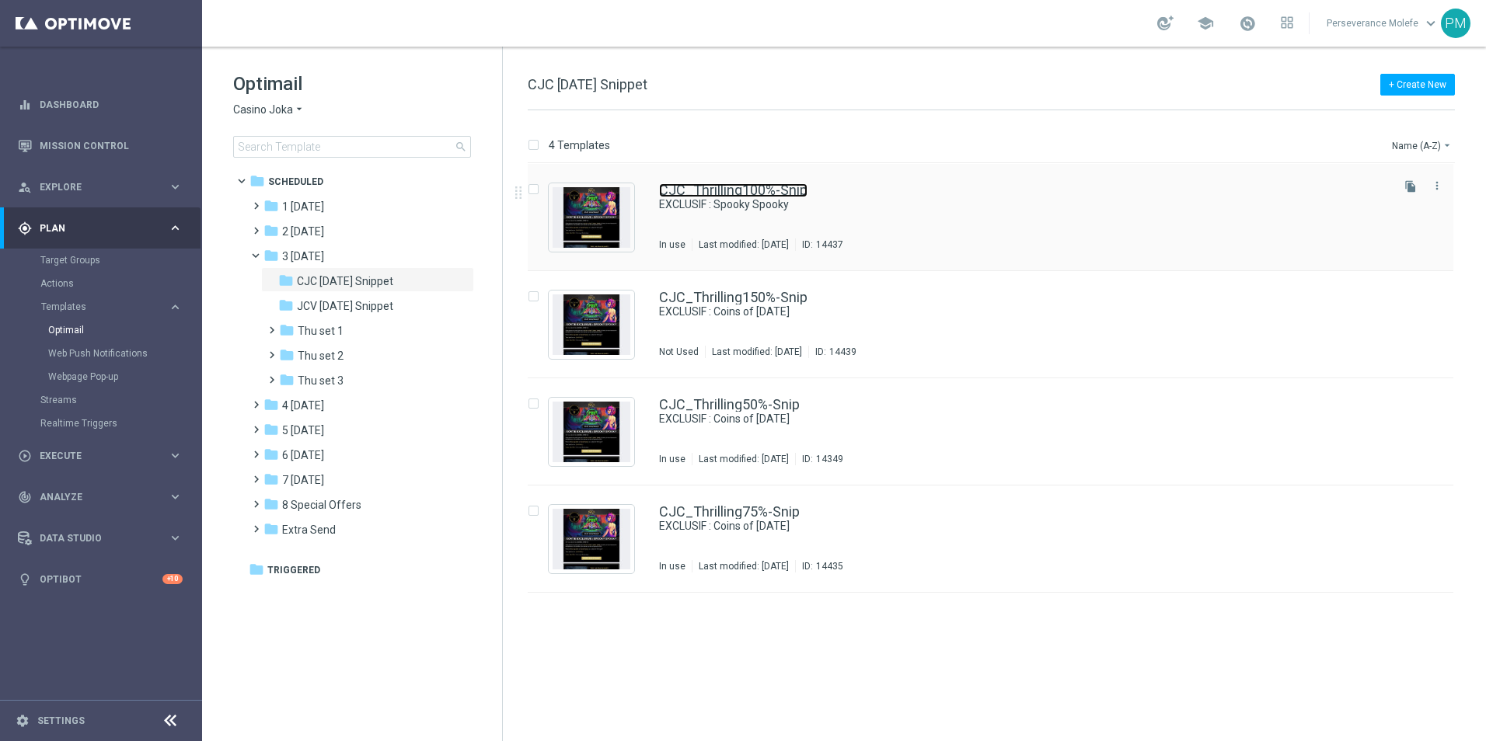
click at [728, 187] on link "CJC_Thrilling100%-Snip" at bounding box center [733, 190] width 148 height 14
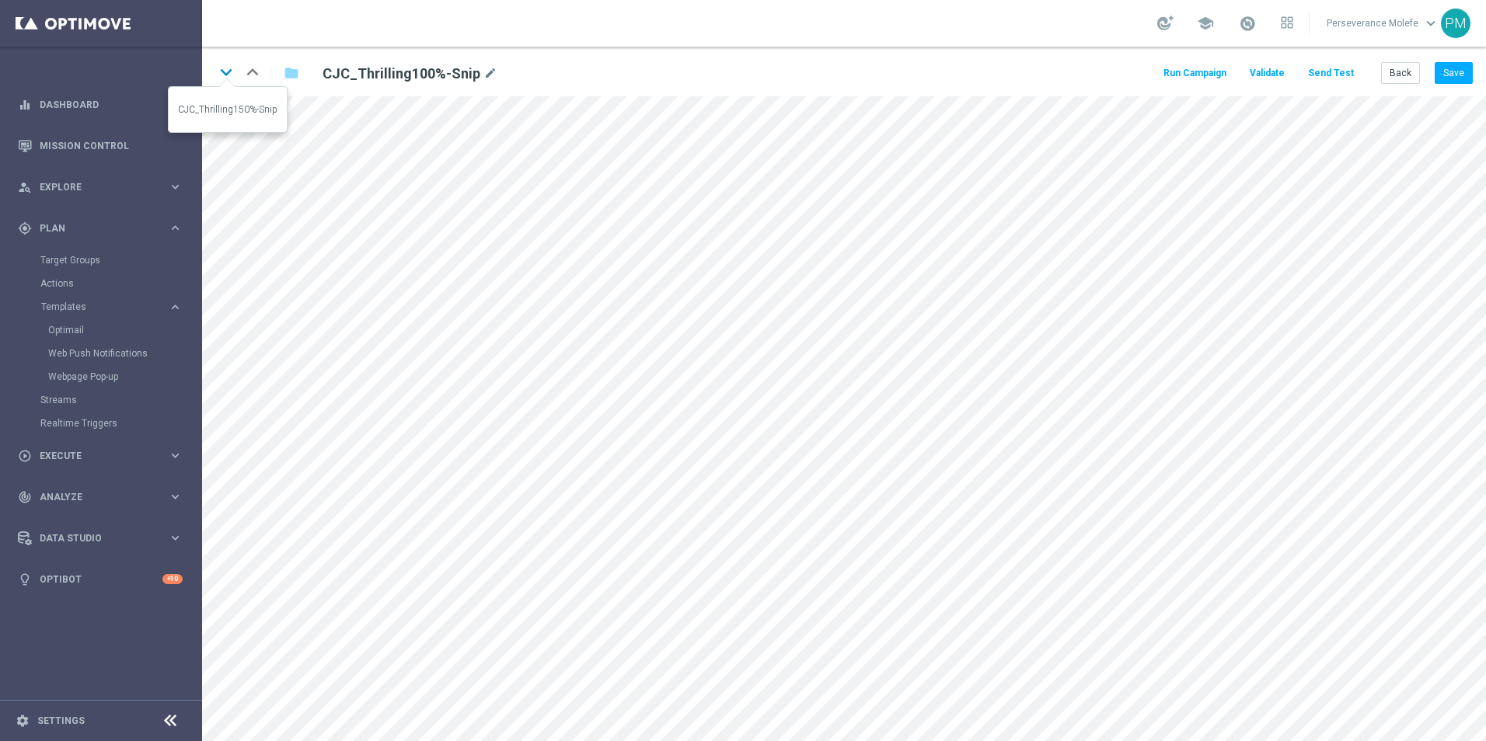
click at [228, 62] on icon "keyboard_arrow_down" at bounding box center [225, 72] width 23 height 23
click at [1455, 78] on button "Save" at bounding box center [1454, 73] width 38 height 22
click at [223, 75] on icon "keyboard_arrow_down" at bounding box center [225, 72] width 23 height 23
click at [1451, 75] on button "Save" at bounding box center [1454, 73] width 38 height 22
click at [219, 74] on icon "keyboard_arrow_down" at bounding box center [225, 72] width 23 height 23
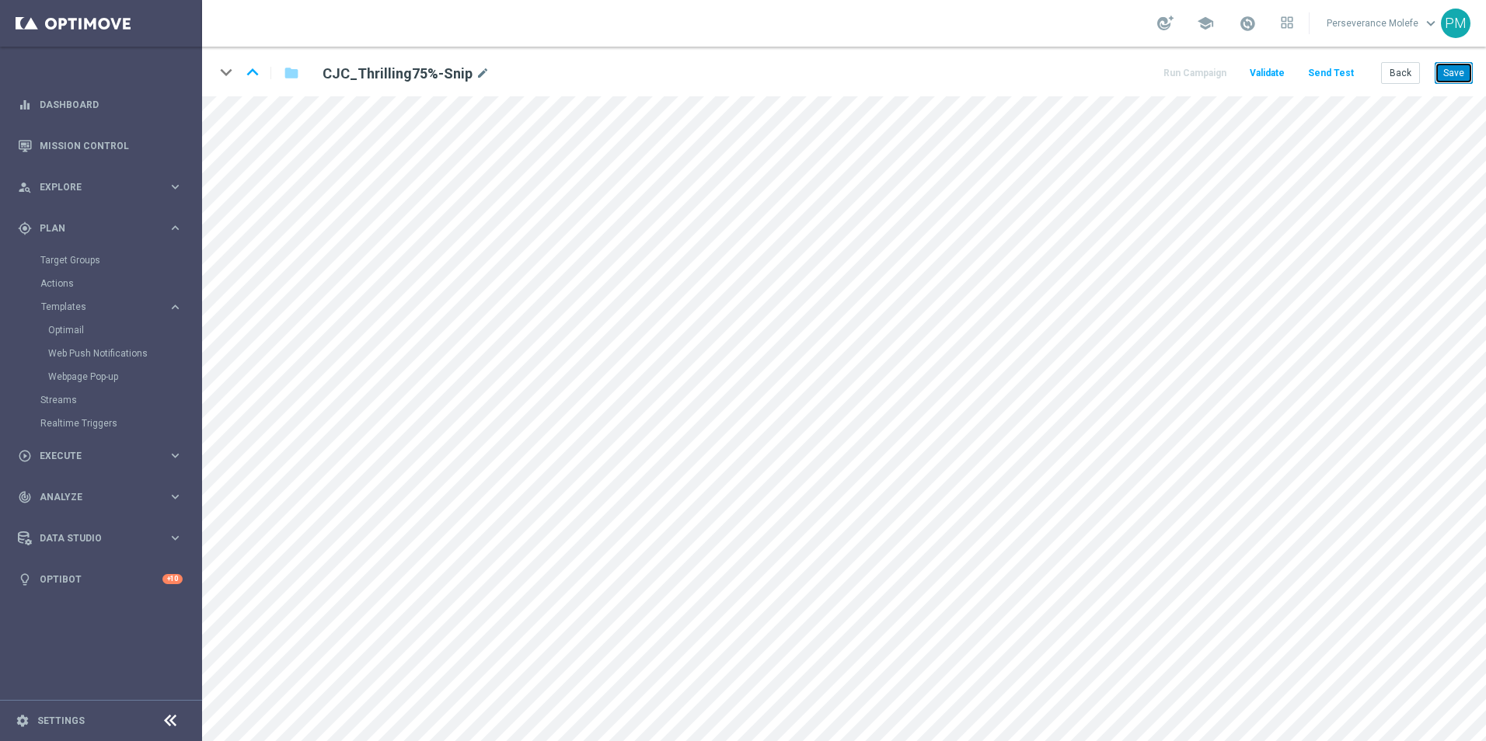
click at [1462, 68] on button "Save" at bounding box center [1454, 73] width 38 height 22
click at [1404, 75] on button "Back" at bounding box center [1400, 73] width 39 height 22
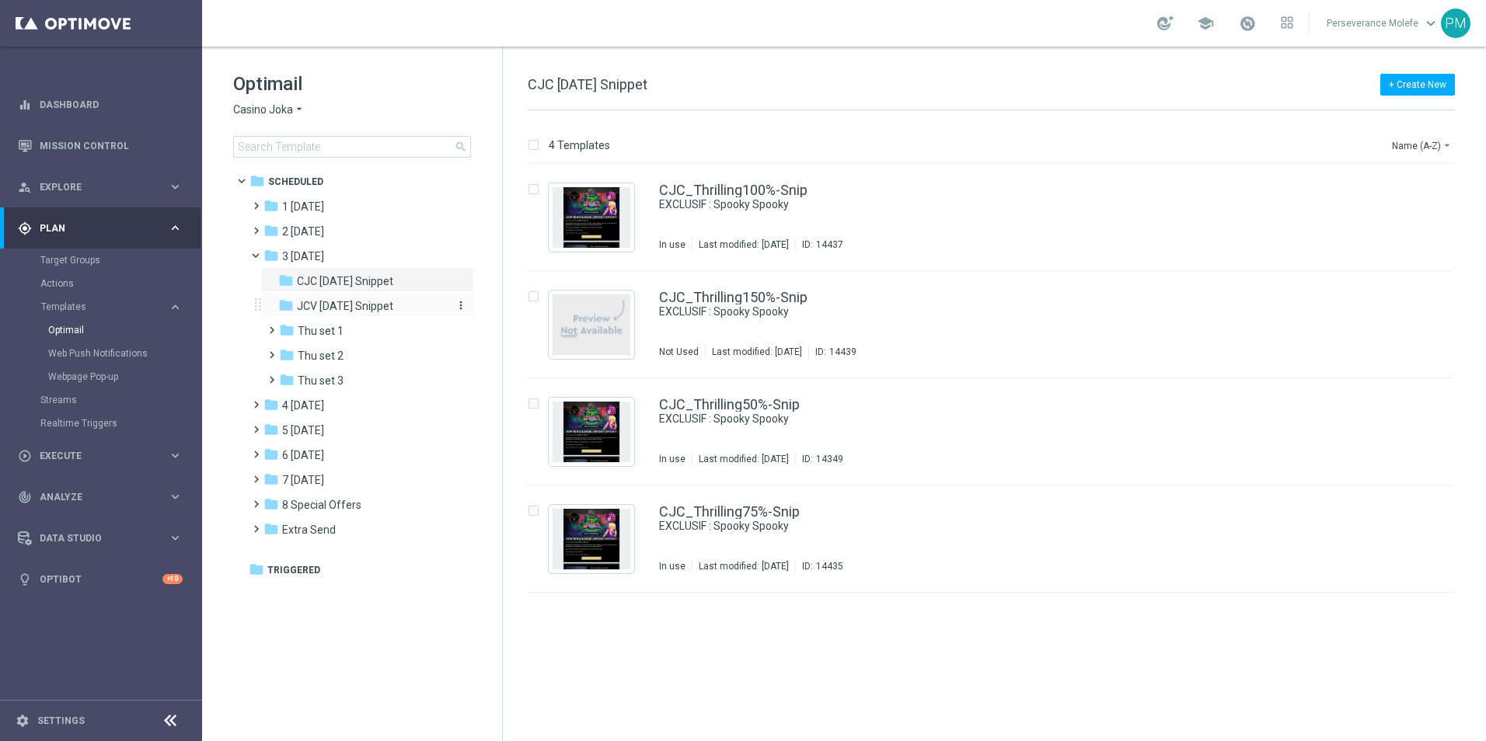
click at [393, 302] on span "JCV [DATE] Snippet" at bounding box center [345, 306] width 96 height 14
click at [713, 212] on div "JCV_Thrilling100%-Snip EXCLUSIF : Coins of [DATE] Not Used Last modified: [DATE…" at bounding box center [1023, 217] width 729 height 68
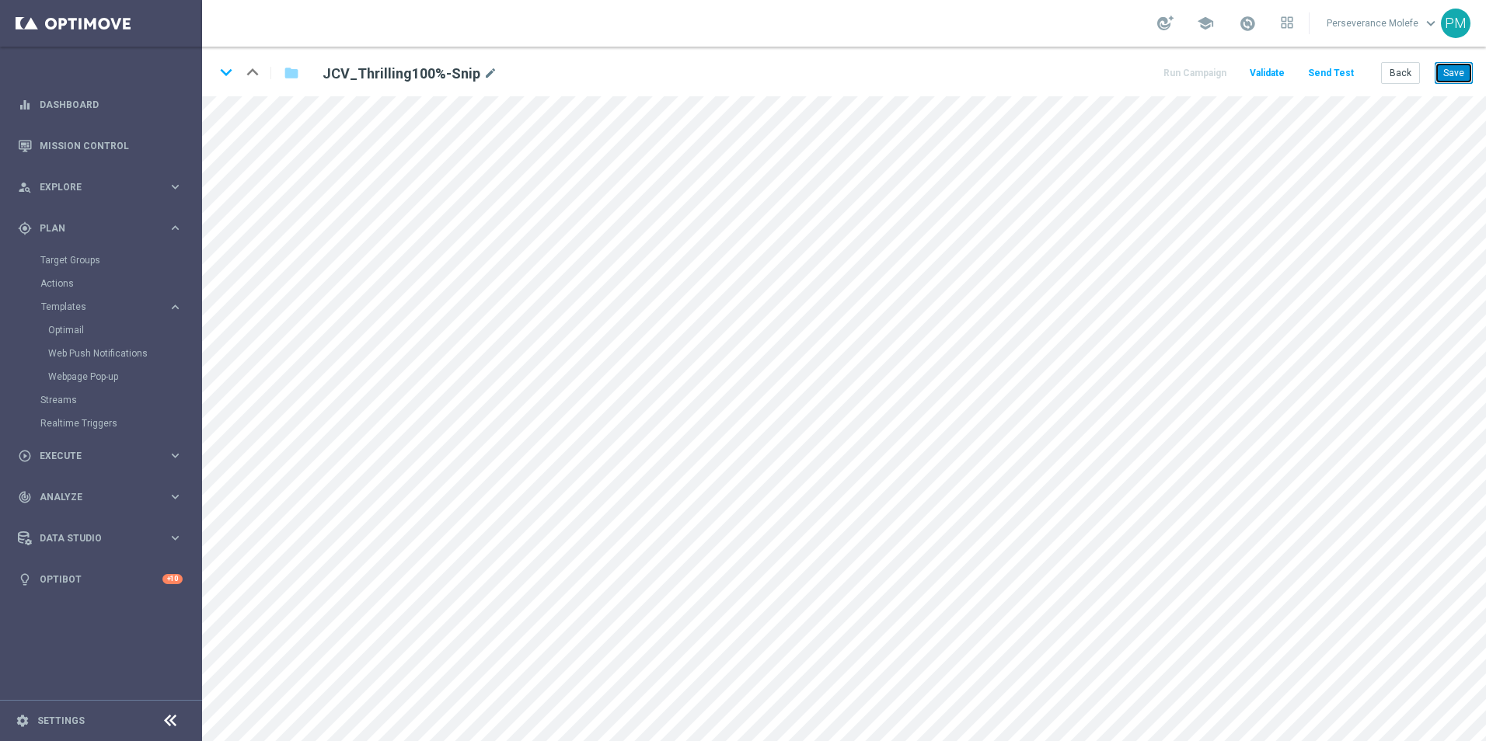
click at [1464, 82] on button "Save" at bounding box center [1454, 73] width 38 height 22
click at [232, 81] on icon "keyboard_arrow_down" at bounding box center [225, 72] width 23 height 23
click at [1466, 77] on button "Save" at bounding box center [1454, 73] width 38 height 22
click at [225, 76] on icon "keyboard_arrow_down" at bounding box center [225, 72] width 23 height 23
click at [1457, 83] on button "Save" at bounding box center [1454, 73] width 38 height 22
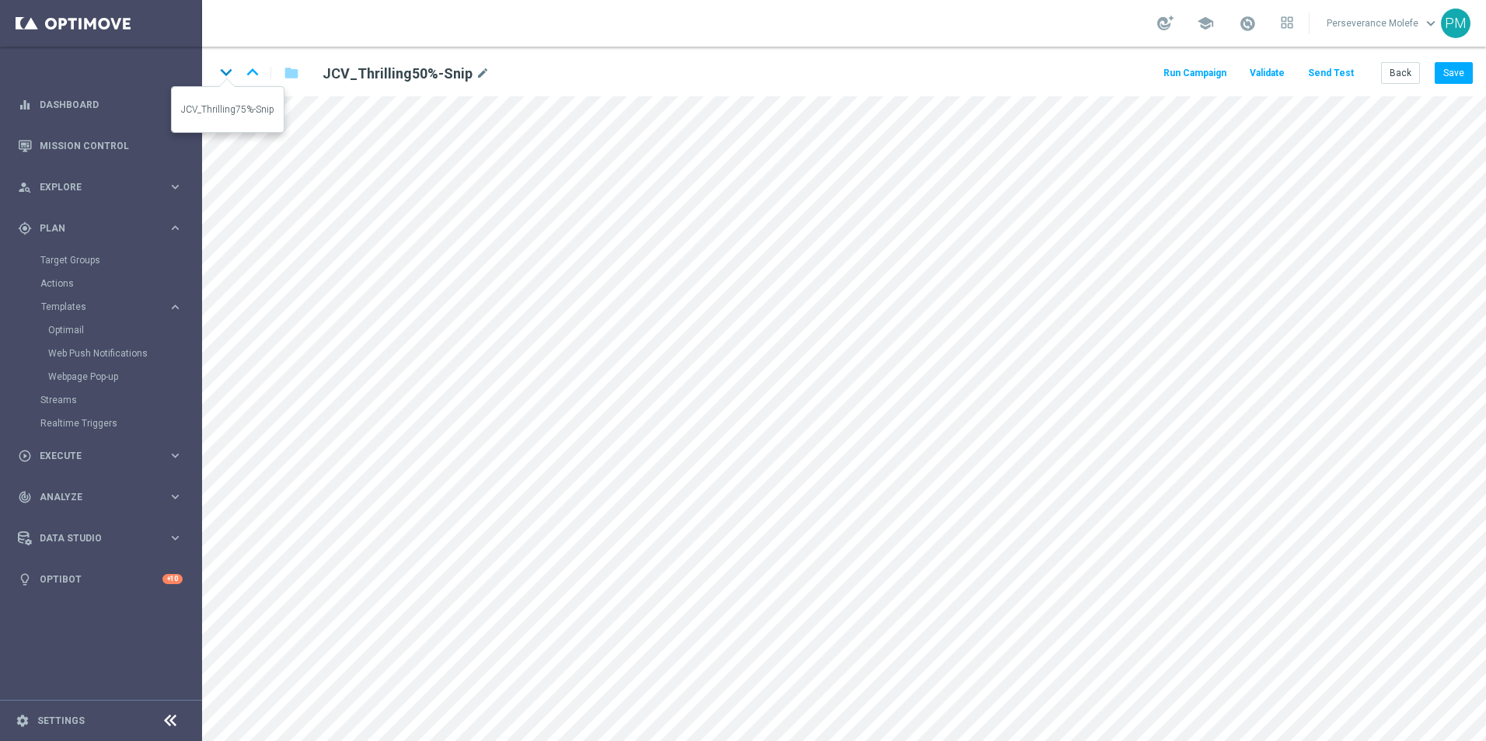
click at [217, 64] on icon "keyboard_arrow_down" at bounding box center [225, 72] width 23 height 23
click at [1442, 78] on button "Save" at bounding box center [1454, 73] width 38 height 22
click at [1443, 75] on button "Save" at bounding box center [1454, 73] width 38 height 22
click at [1392, 74] on button "Back" at bounding box center [1400, 73] width 39 height 22
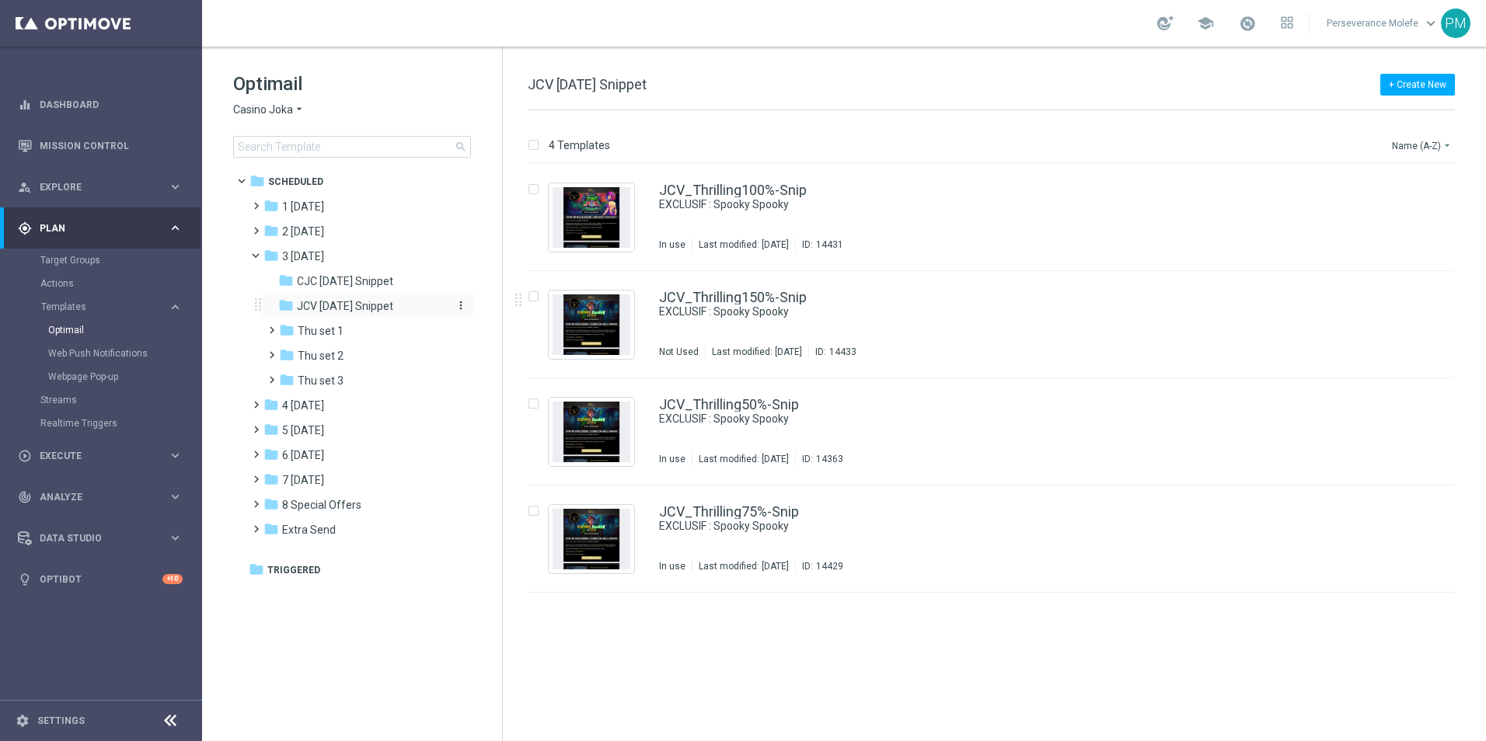
click at [355, 307] on span "JCV [DATE] Snippet" at bounding box center [345, 306] width 96 height 14
click at [365, 278] on span "CJC [DATE] Snippet" at bounding box center [345, 281] width 96 height 14
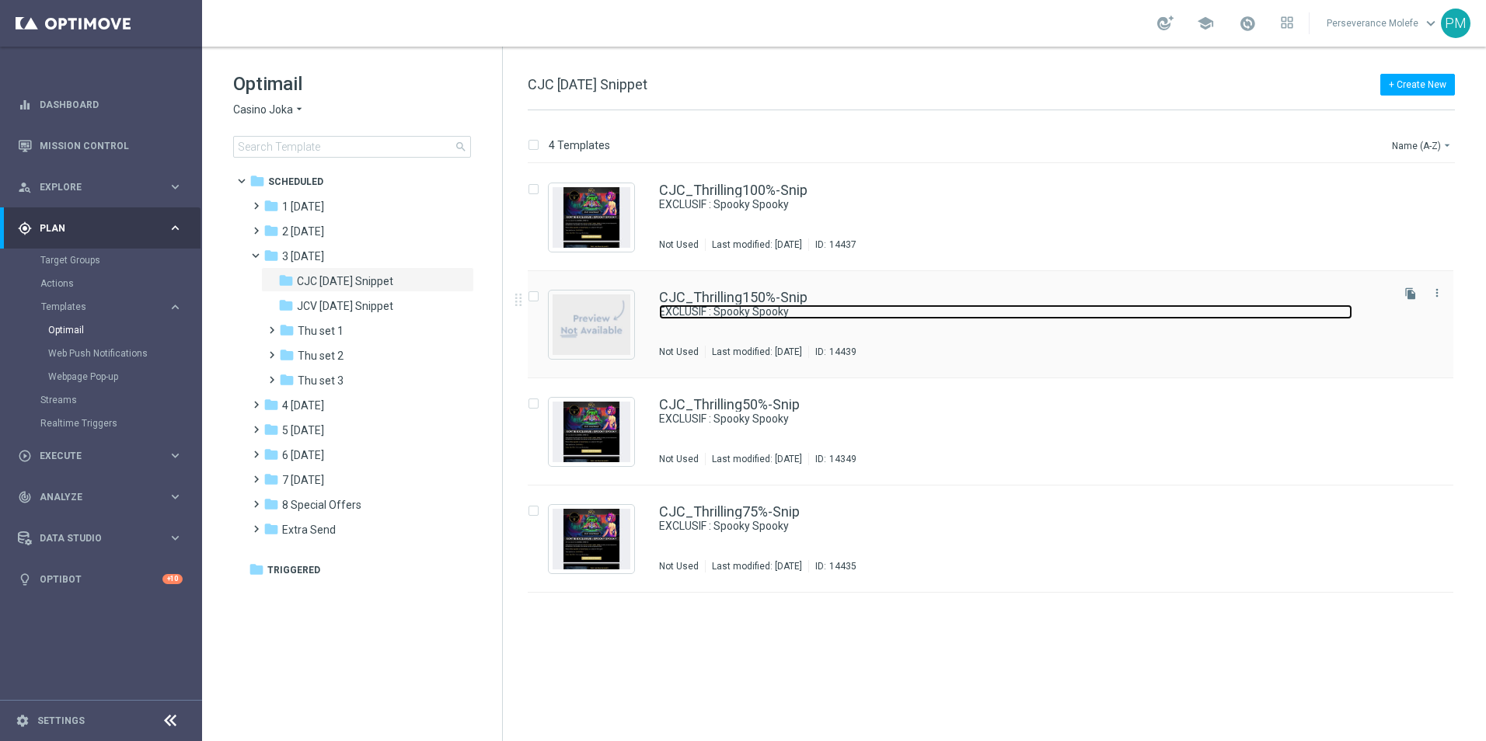
click at [719, 306] on link "EXCLUSIF : Spooky Spooky" at bounding box center [1005, 312] width 693 height 15
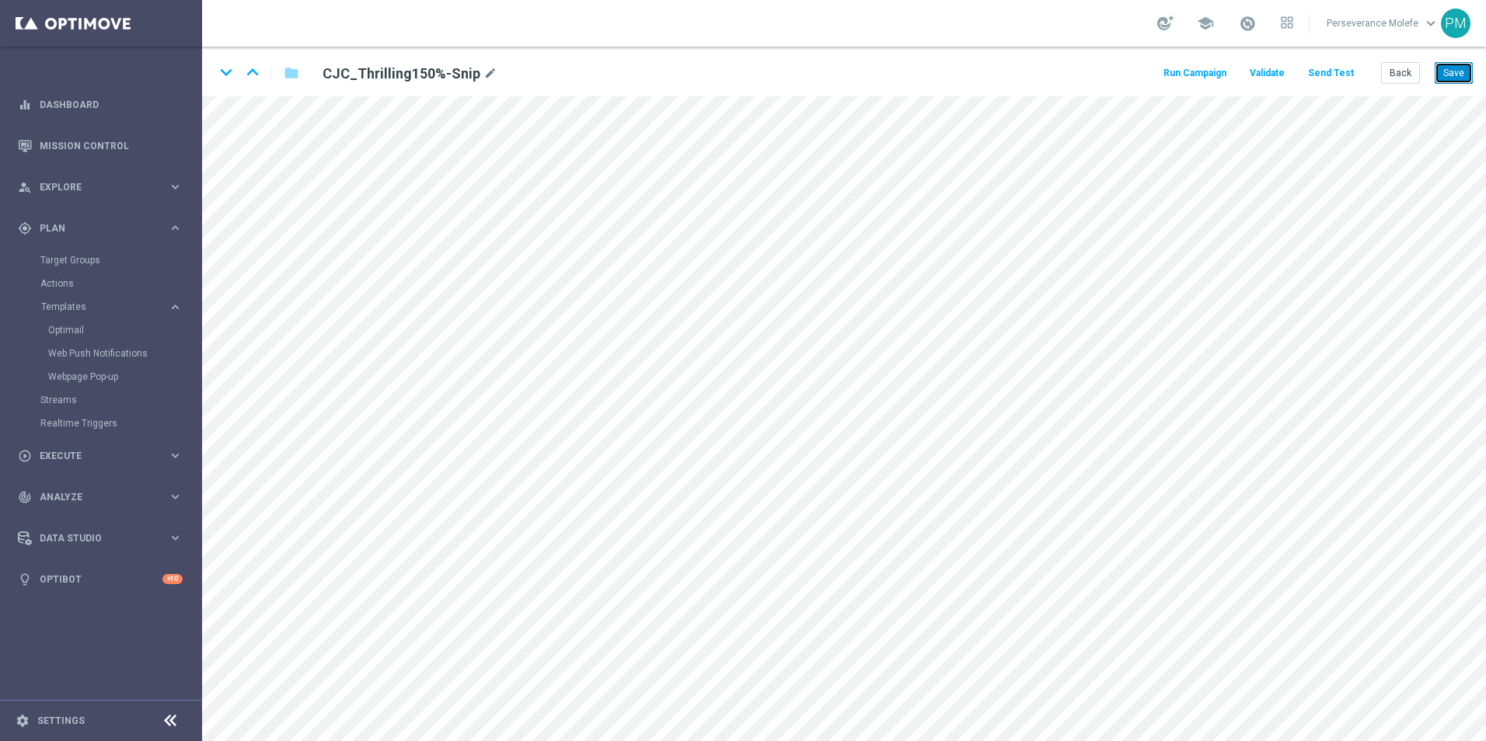
click at [1456, 71] on button "Save" at bounding box center [1454, 73] width 38 height 22
click at [0, 736] on html "equalizer Dashboard Mission Control" at bounding box center [743, 370] width 1486 height 741
click at [234, 66] on icon "keyboard_arrow_down" at bounding box center [225, 72] width 23 height 23
click at [1401, 68] on button "Back" at bounding box center [1400, 73] width 39 height 22
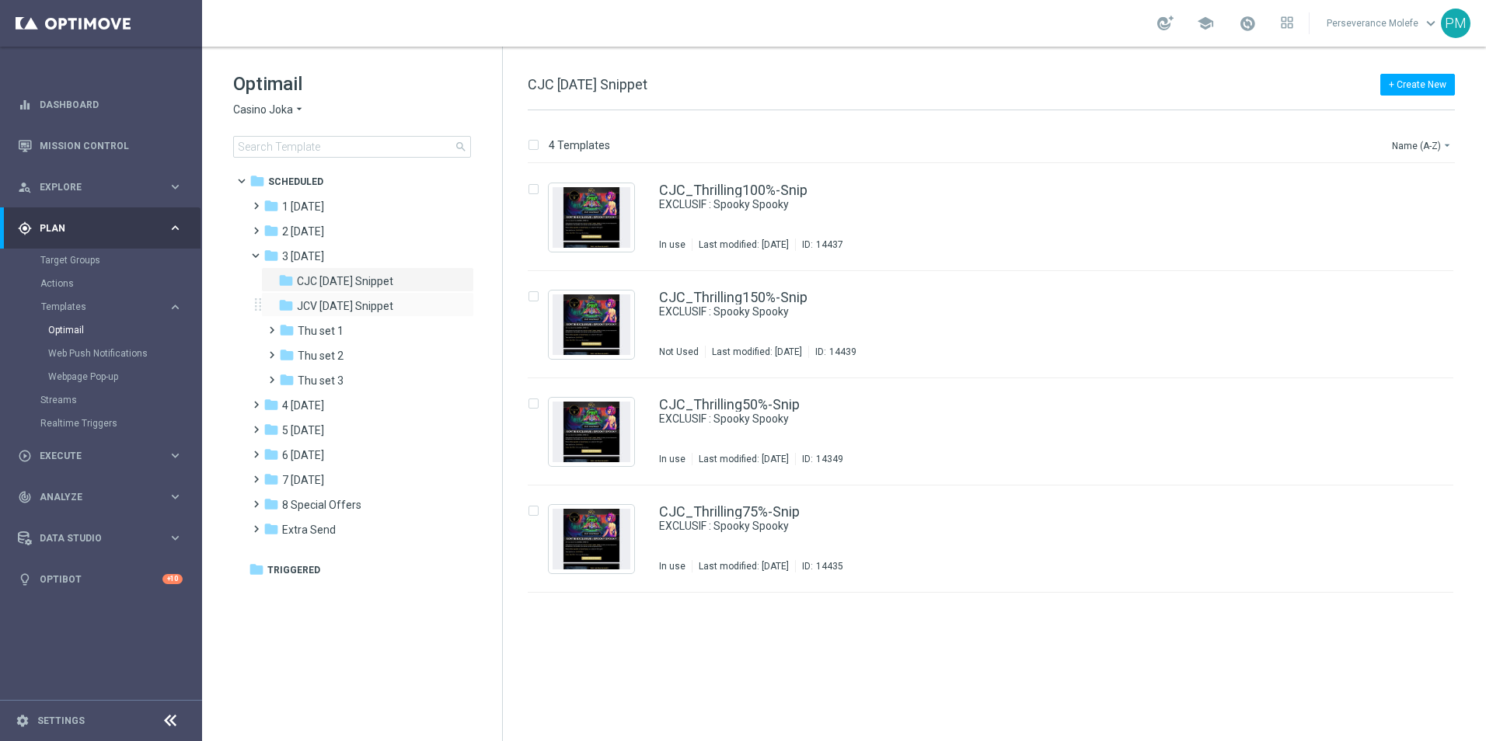
click at [338, 316] on div "folder JCV [DATE] Snippet more_vert" at bounding box center [367, 304] width 213 height 25
click at [375, 302] on span "JCV [DATE] Snippet" at bounding box center [345, 306] width 96 height 14
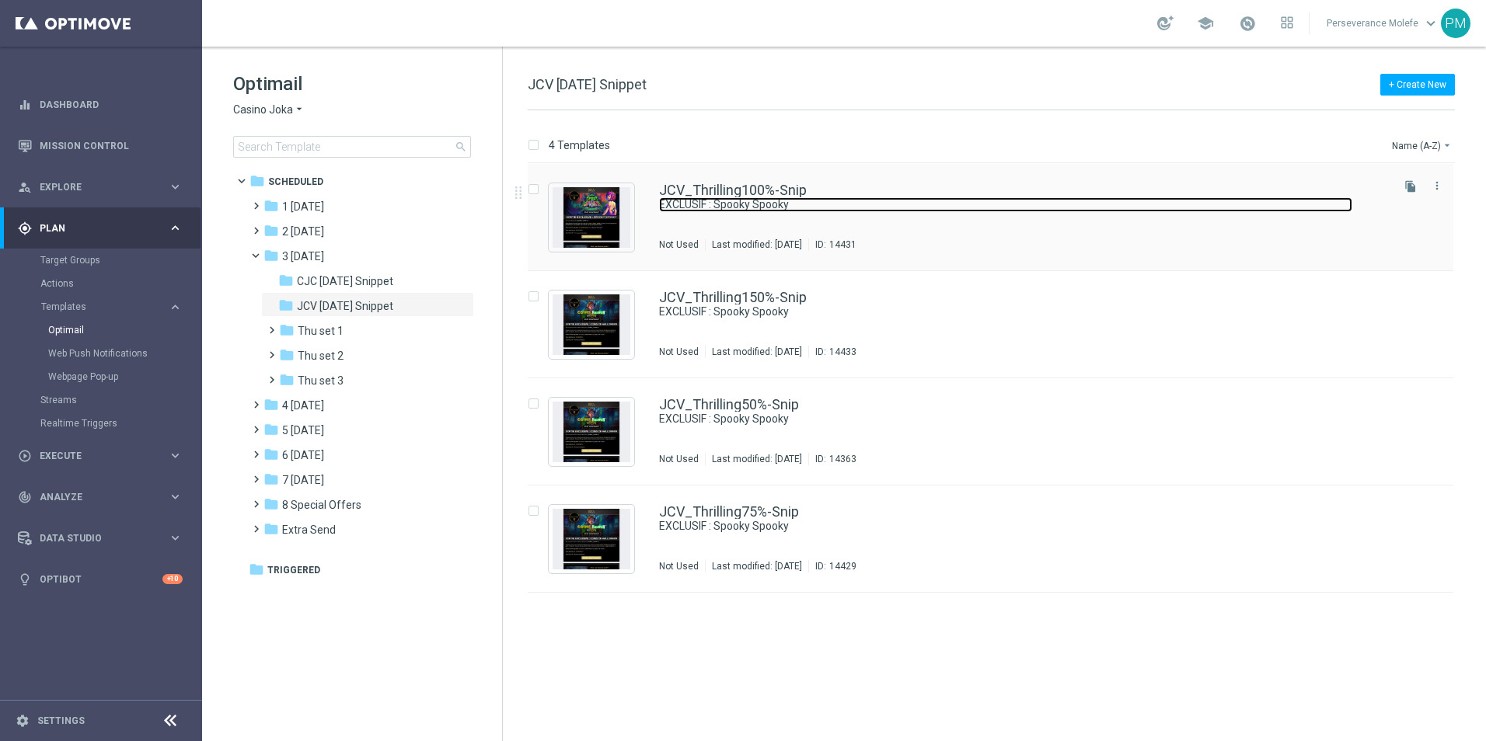
click at [700, 211] on link "EXCLUSIF : Spooky Spooky" at bounding box center [1005, 204] width 693 height 15
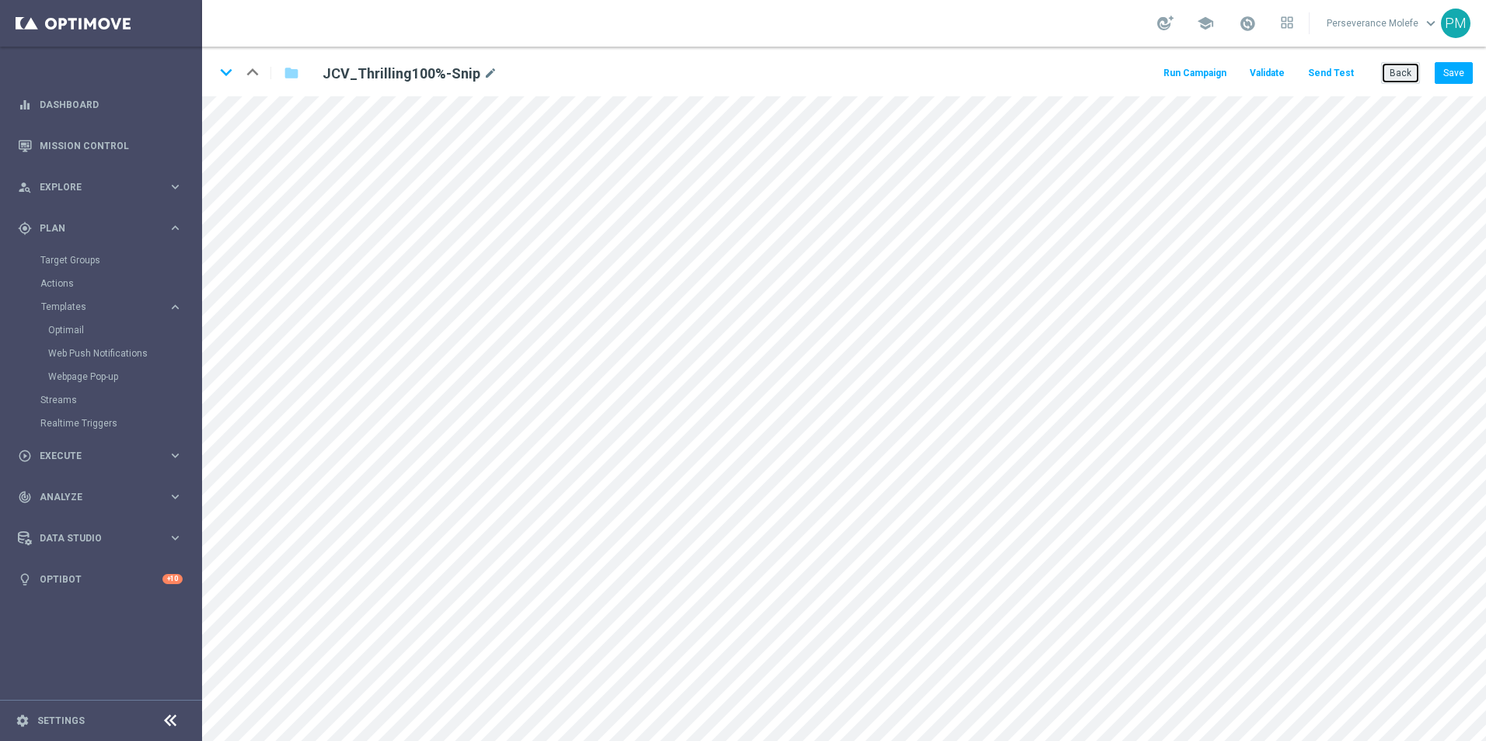
click at [1398, 70] on button "Back" at bounding box center [1400, 73] width 39 height 22
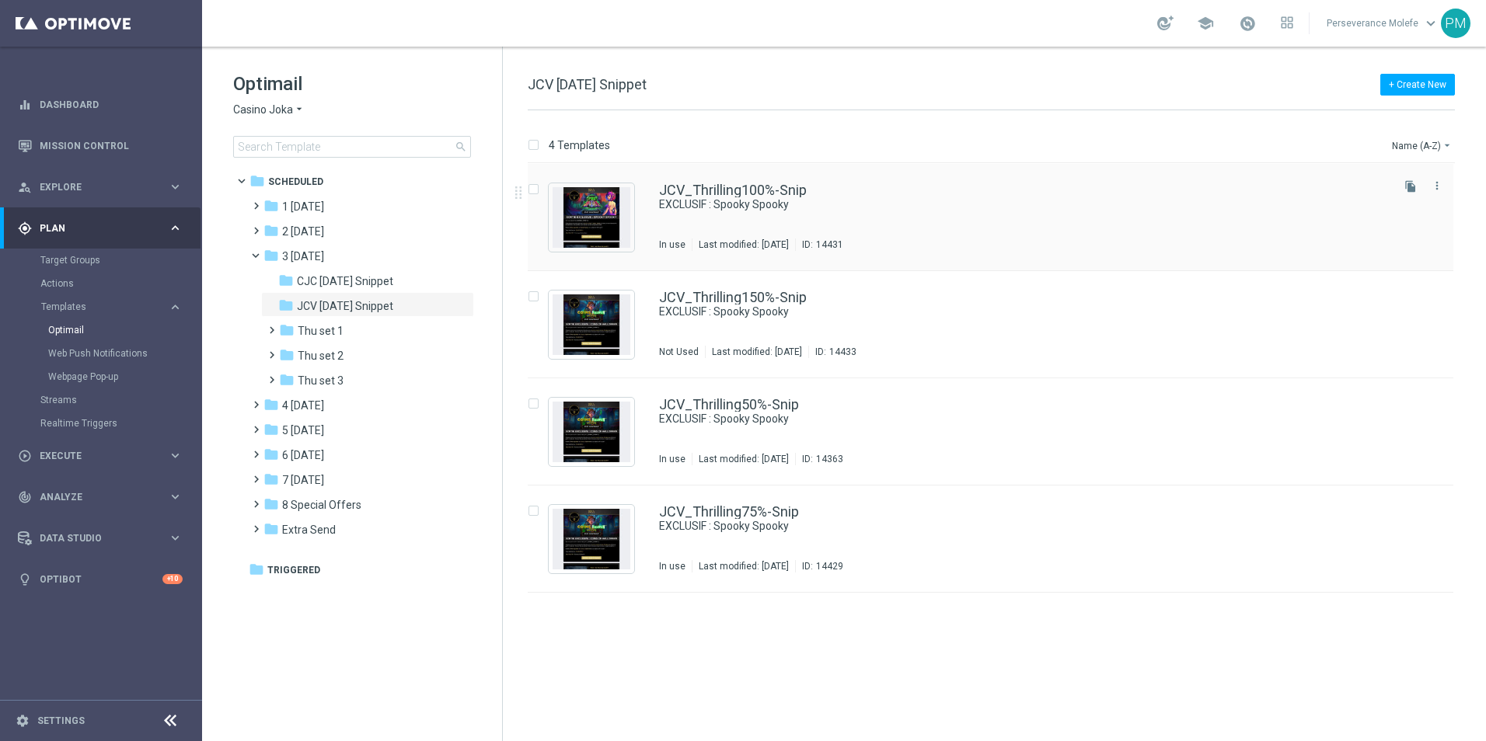
click at [698, 179] on div "JCV_Thrilling100%-Snip EXCLUSIF : Spooky Spooky In use Last modified: [DATE] ID…" at bounding box center [991, 217] width 926 height 107
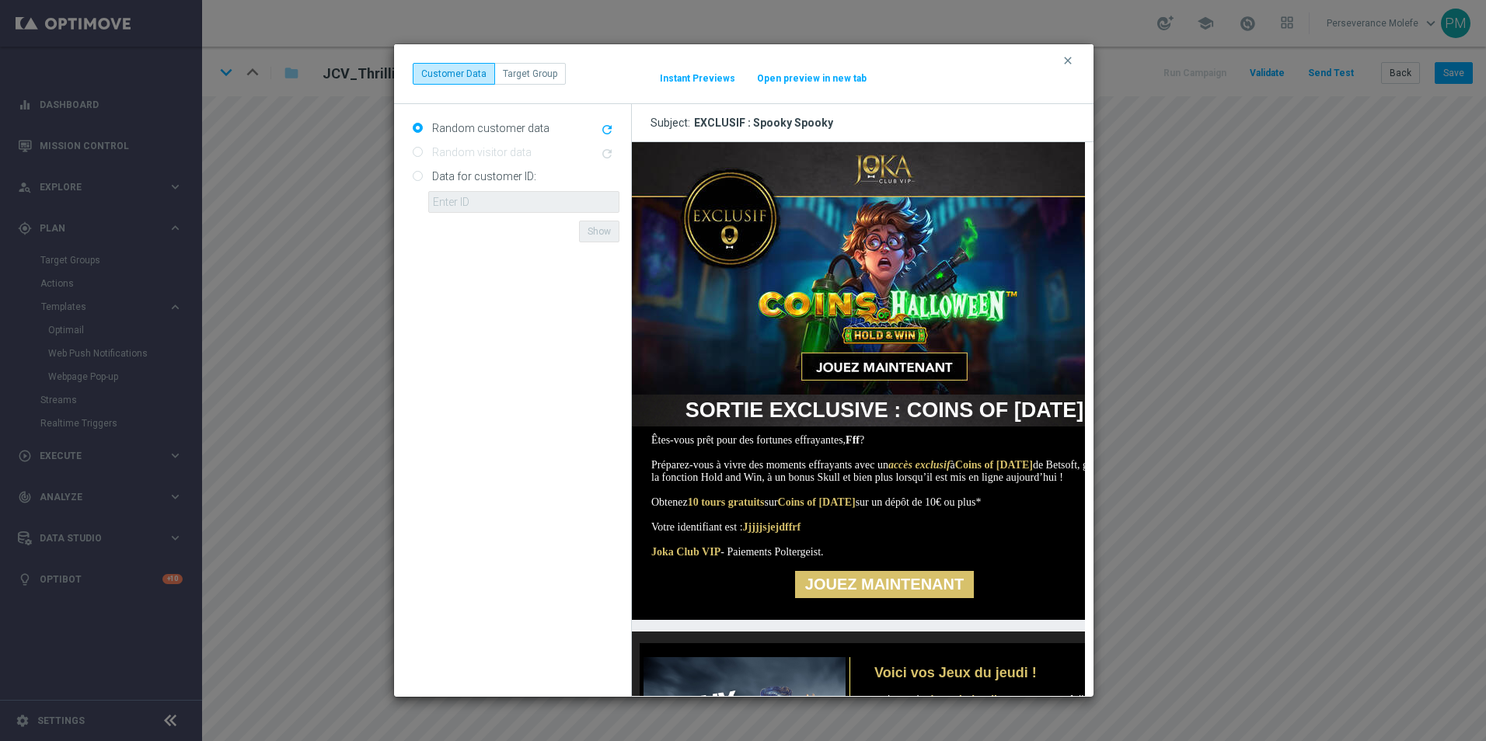
click at [821, 79] on button "Open preview in new tab" at bounding box center [811, 78] width 111 height 12
click at [1063, 61] on icon "clear" at bounding box center [1068, 60] width 12 height 12
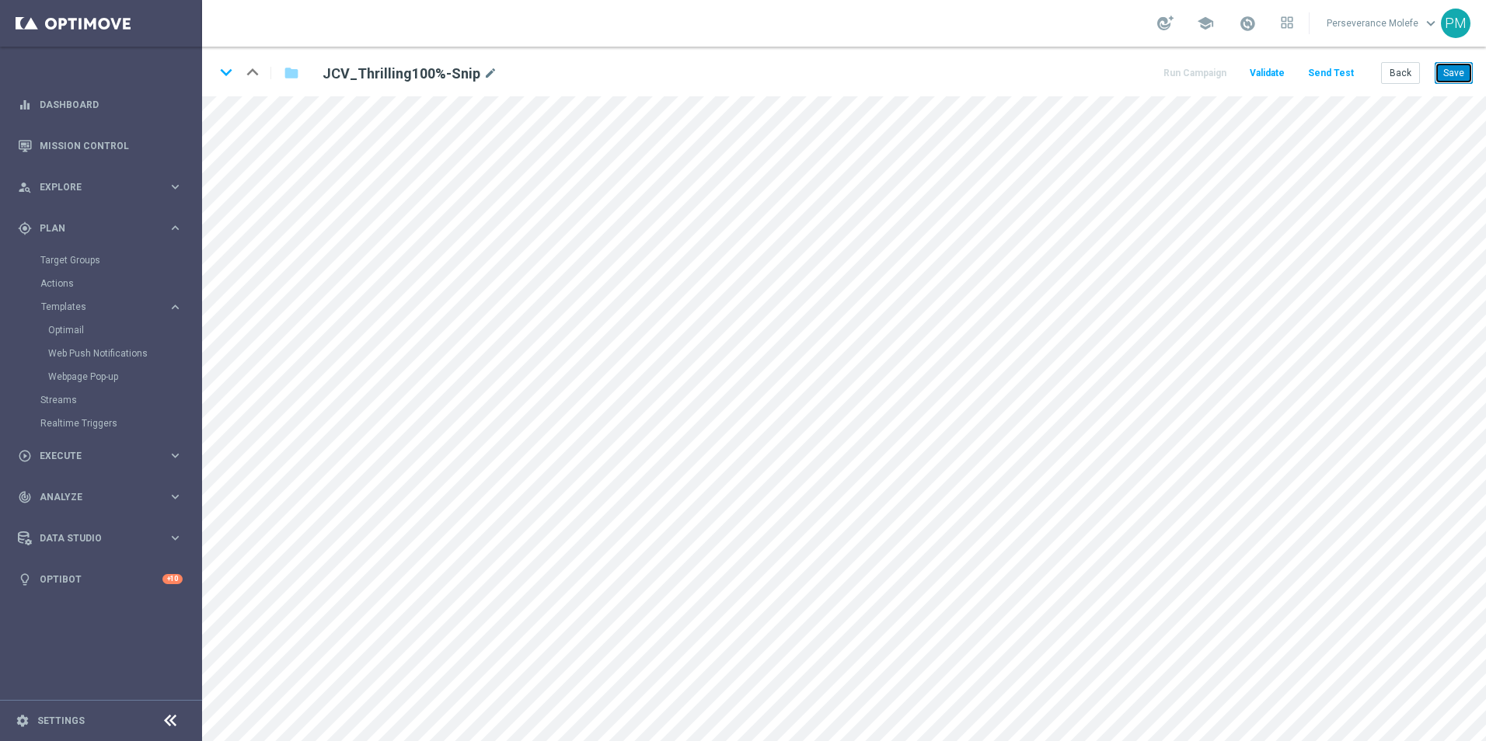
click at [1457, 78] on button "Save" at bounding box center [1454, 73] width 38 height 22
click at [1388, 65] on button "Back" at bounding box center [1400, 73] width 39 height 22
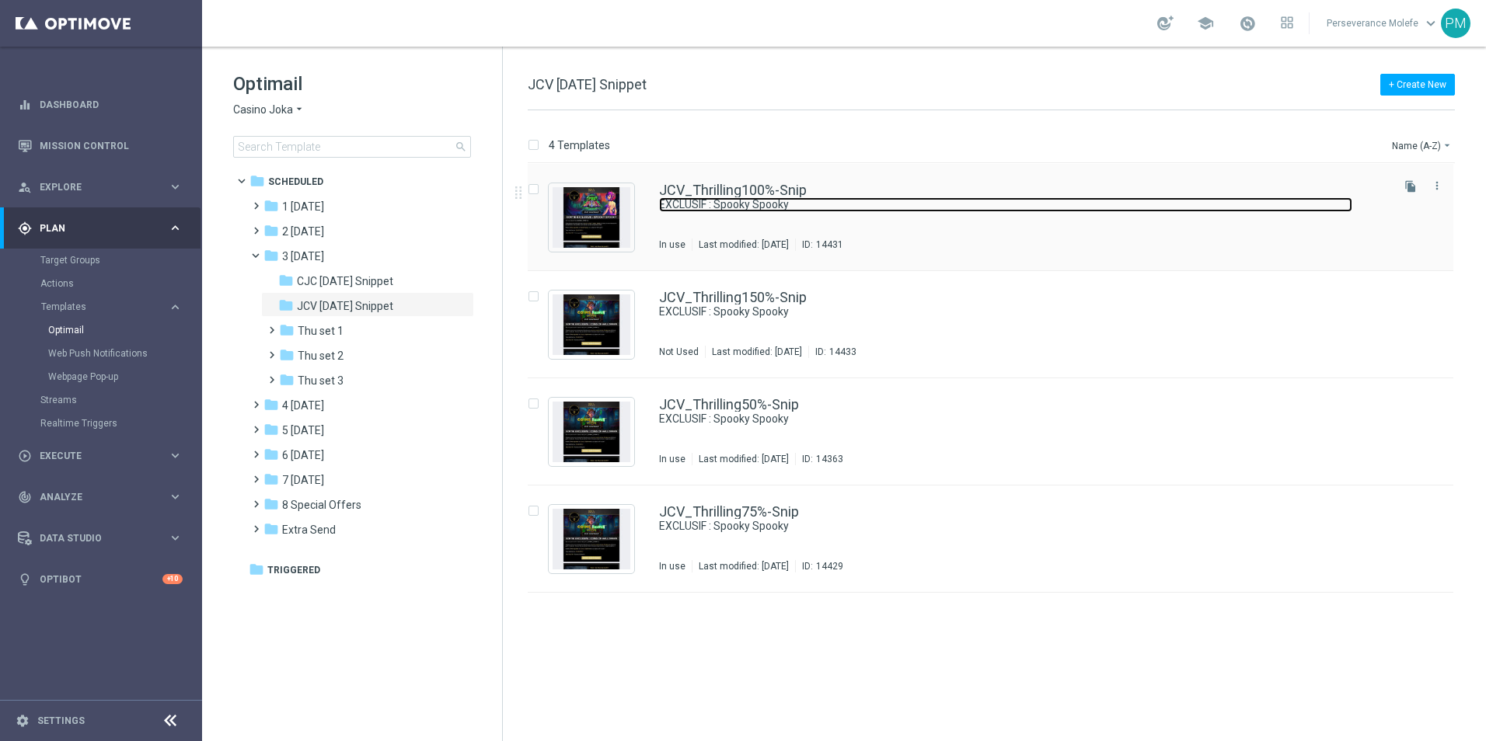
click at [700, 211] on link "EXCLUSIF : Spooky Spooky" at bounding box center [1005, 204] width 693 height 15
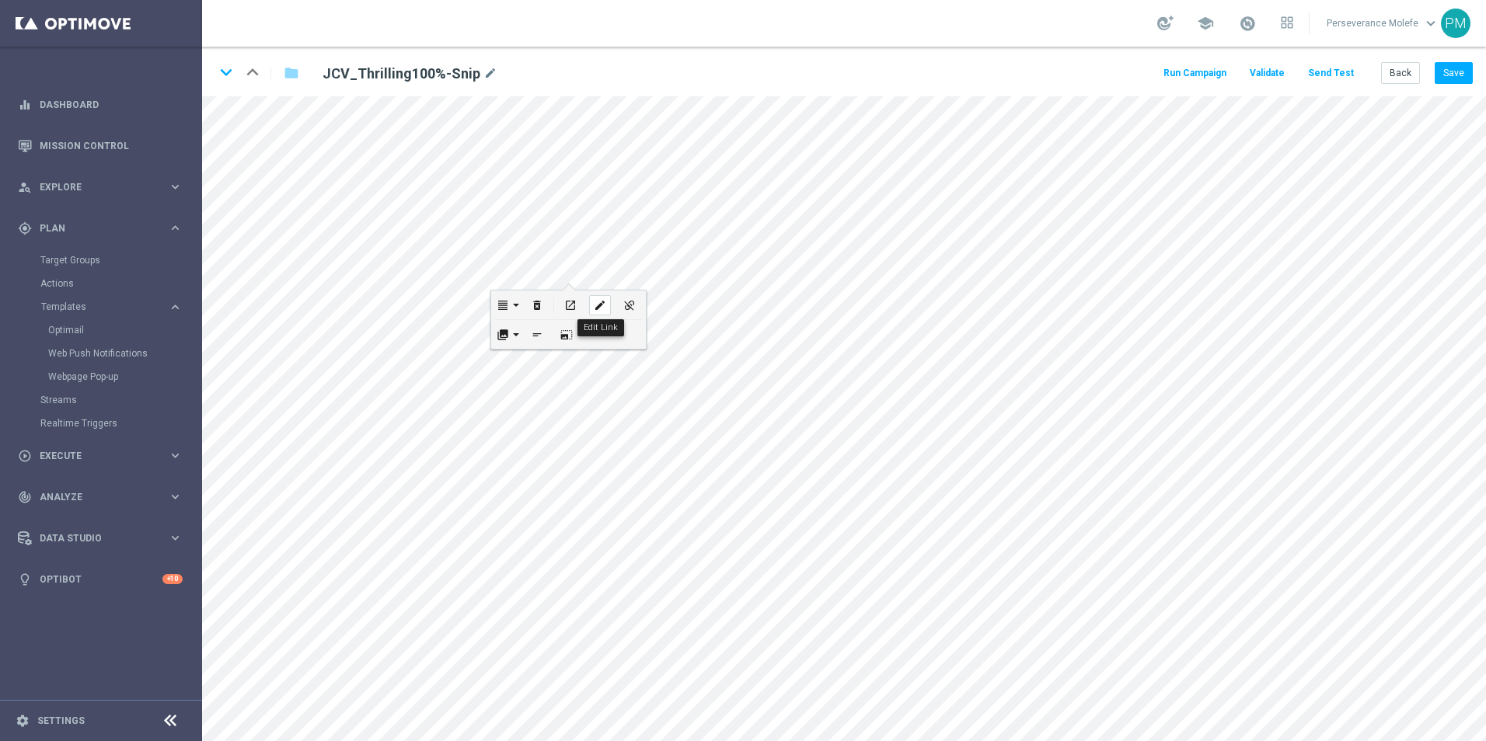
click at [595, 305] on icon "edit" at bounding box center [600, 305] width 12 height 12
click at [545, 488] on icon "edit" at bounding box center [541, 489] width 12 height 12
type input "https://www.casinojokaclub.net/fr"
checkbox input "true"
paste input "jokaclubvip.com/fr/login"
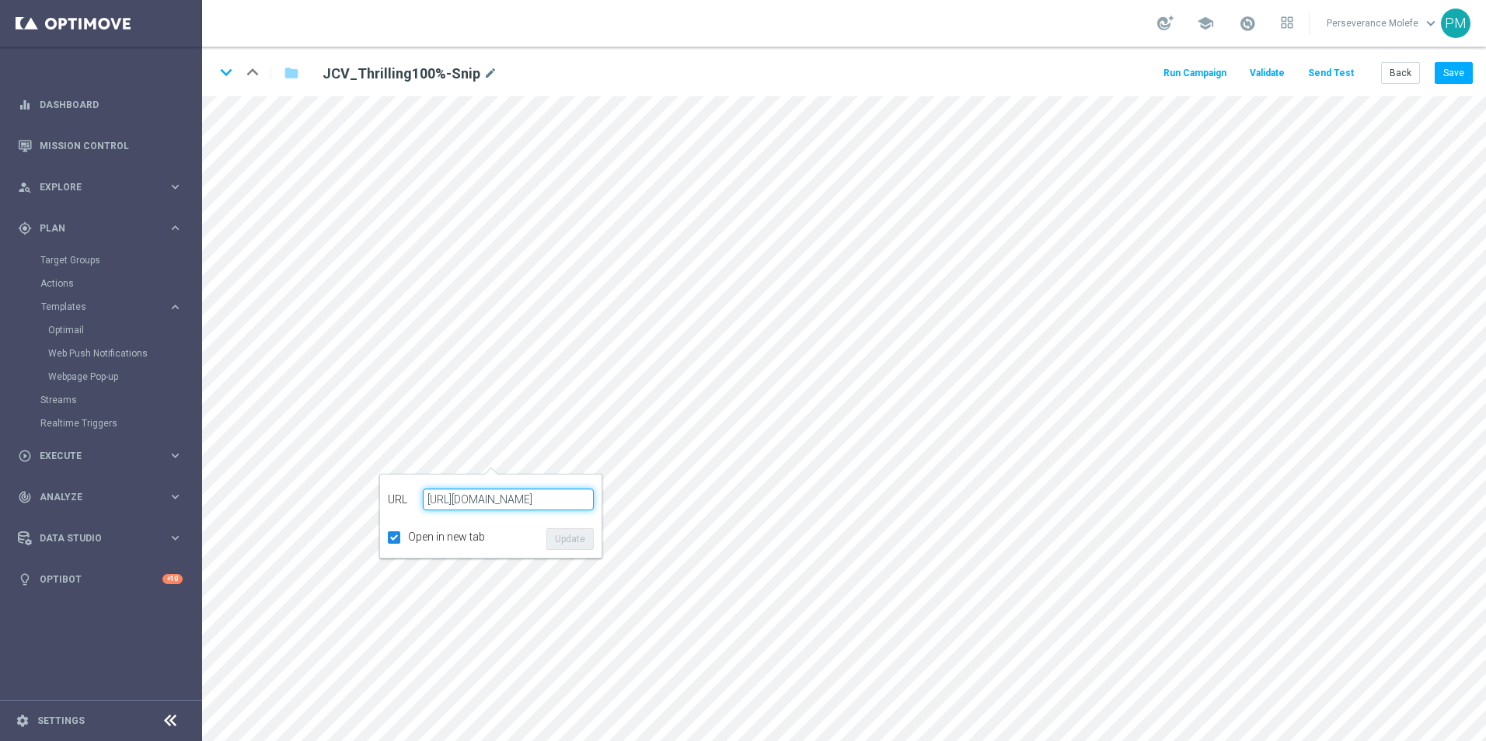
type input "https://www.jokaclubvip.com/fr/login"
click at [576, 542] on button "Update" at bounding box center [569, 539] width 47 height 22
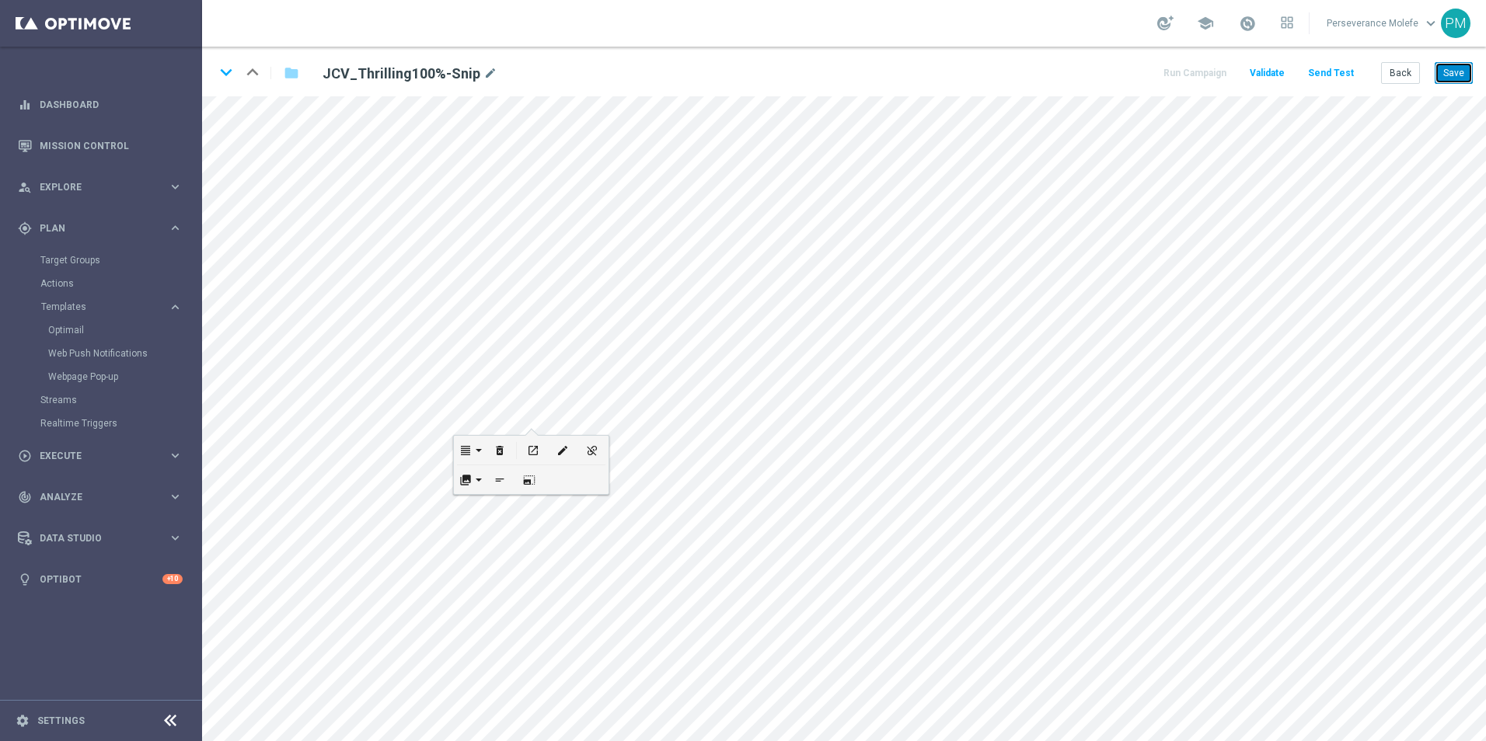
click at [1470, 77] on button "Save" at bounding box center [1454, 73] width 38 height 22
click at [1463, 77] on button "Save" at bounding box center [1454, 73] width 38 height 22
click at [1438, 73] on button "Save" at bounding box center [1454, 73] width 38 height 22
click at [1406, 78] on button "Back" at bounding box center [1400, 73] width 39 height 22
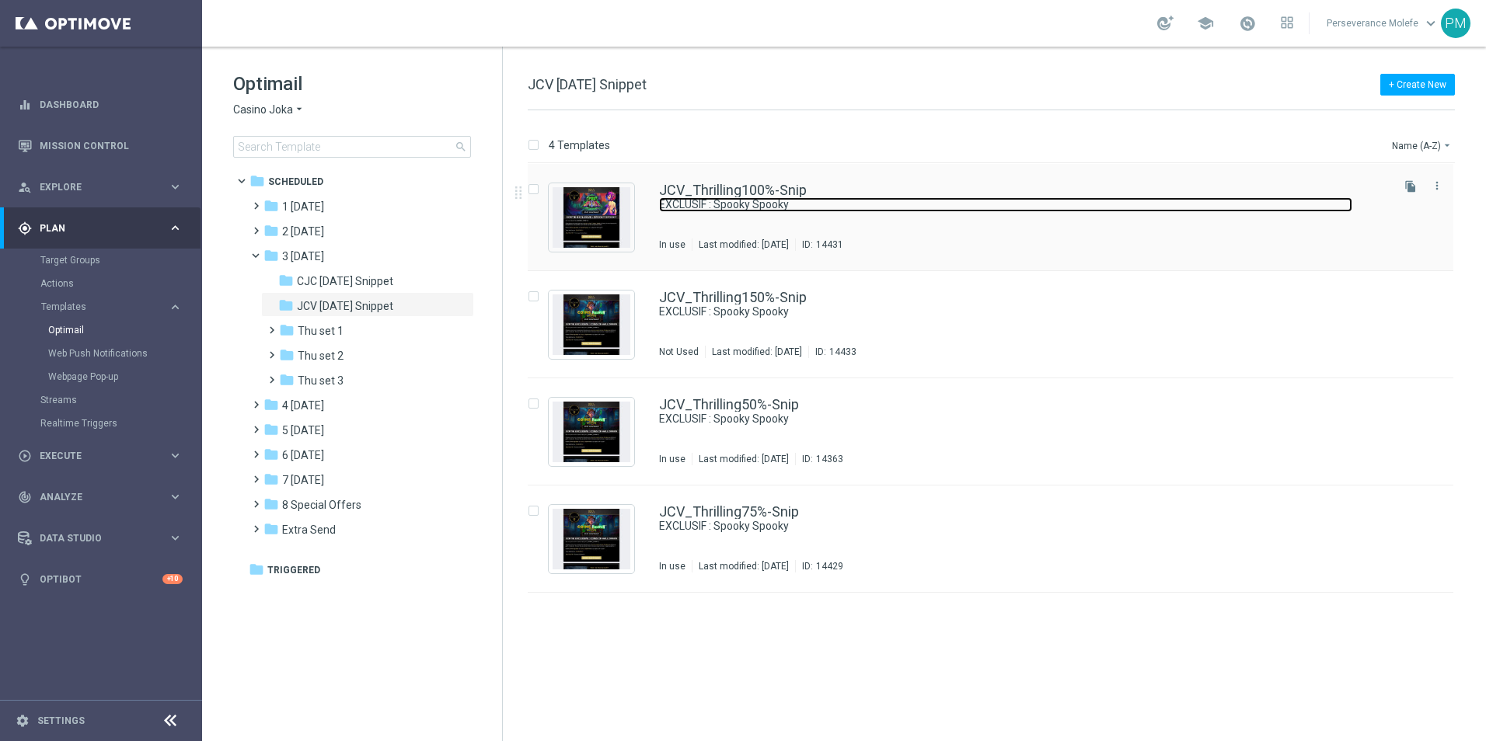
click at [736, 197] on link "EXCLUSIF : Spooky Spooky" at bounding box center [1005, 204] width 693 height 15
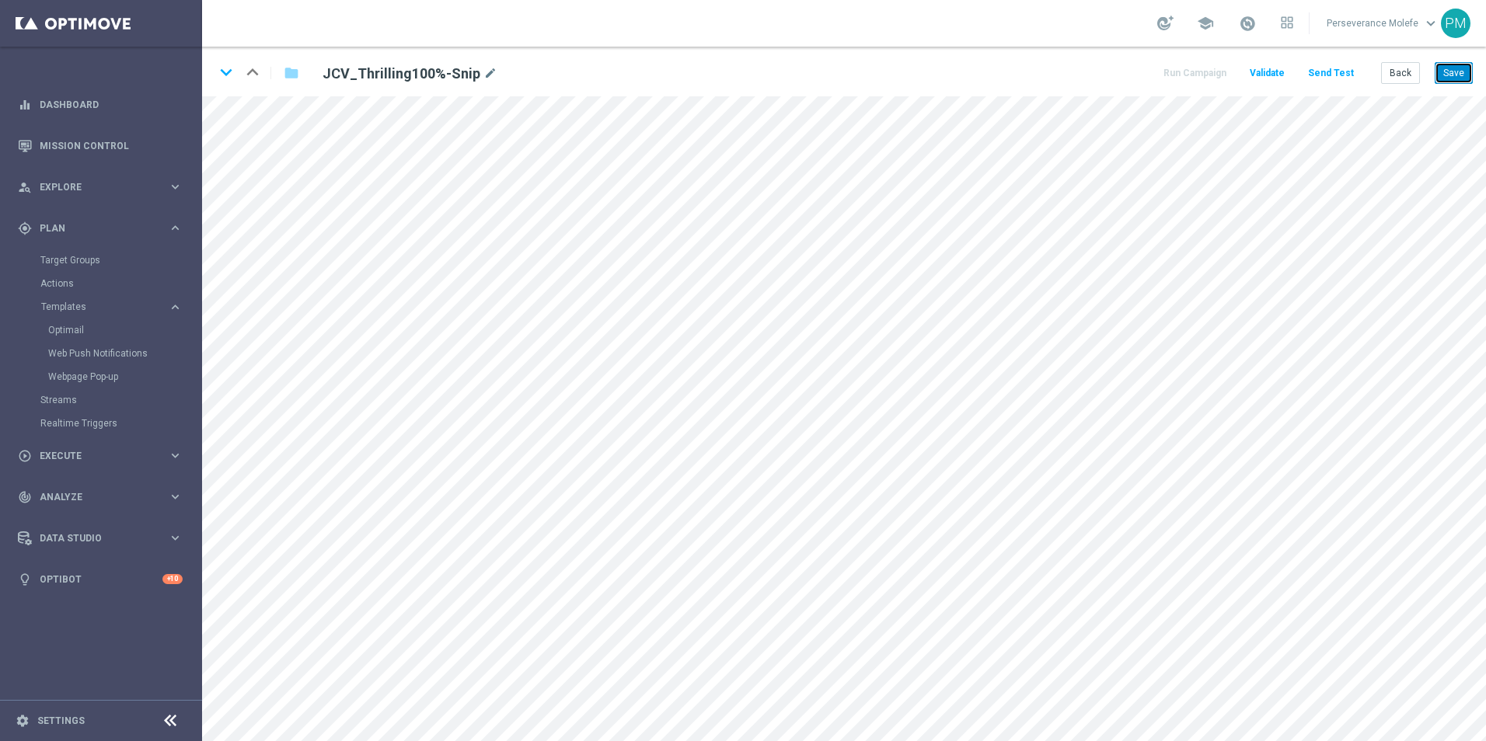
click at [1449, 73] on button "Save" at bounding box center [1454, 73] width 38 height 22
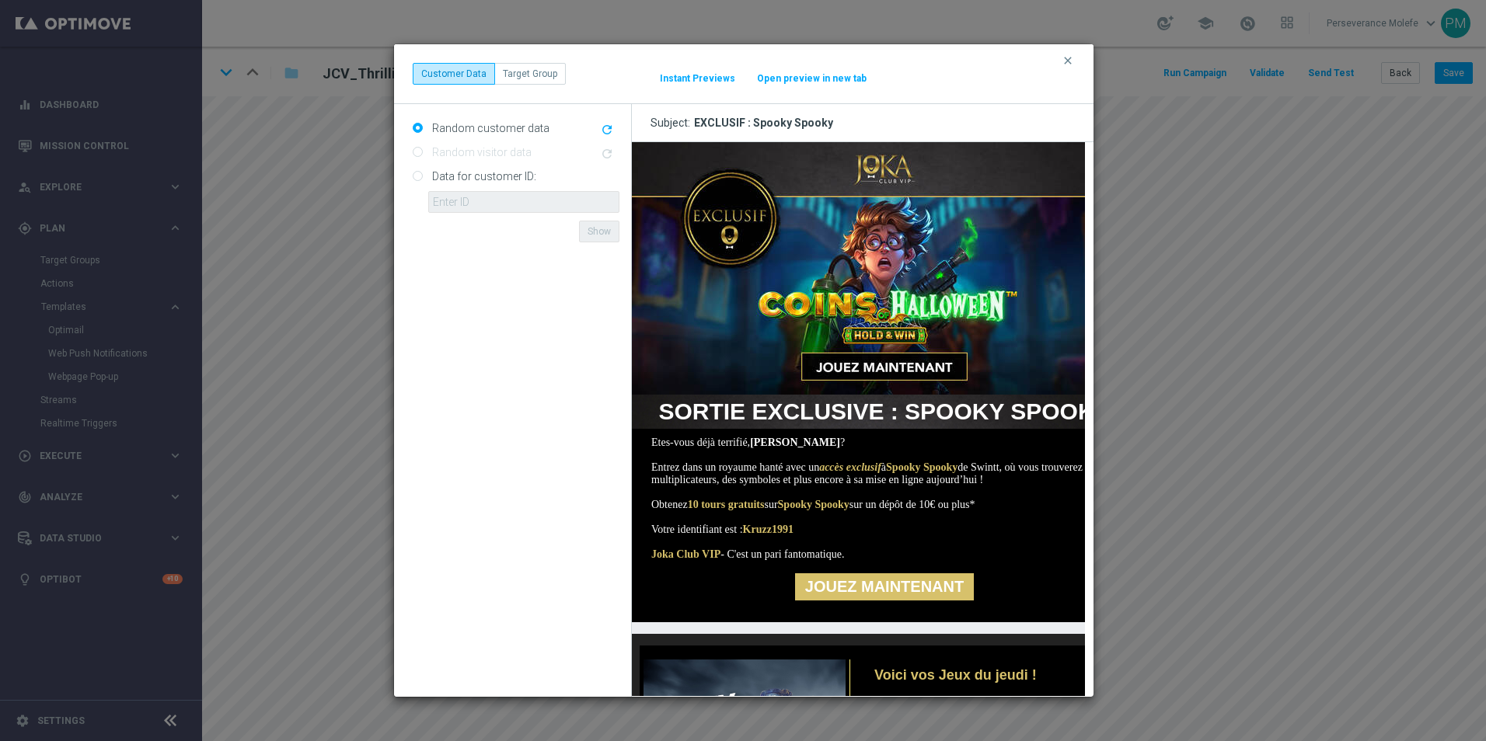
click at [831, 74] on button "Open preview in new tab" at bounding box center [811, 78] width 111 height 12
click at [1068, 65] on icon "clear" at bounding box center [1068, 60] width 12 height 12
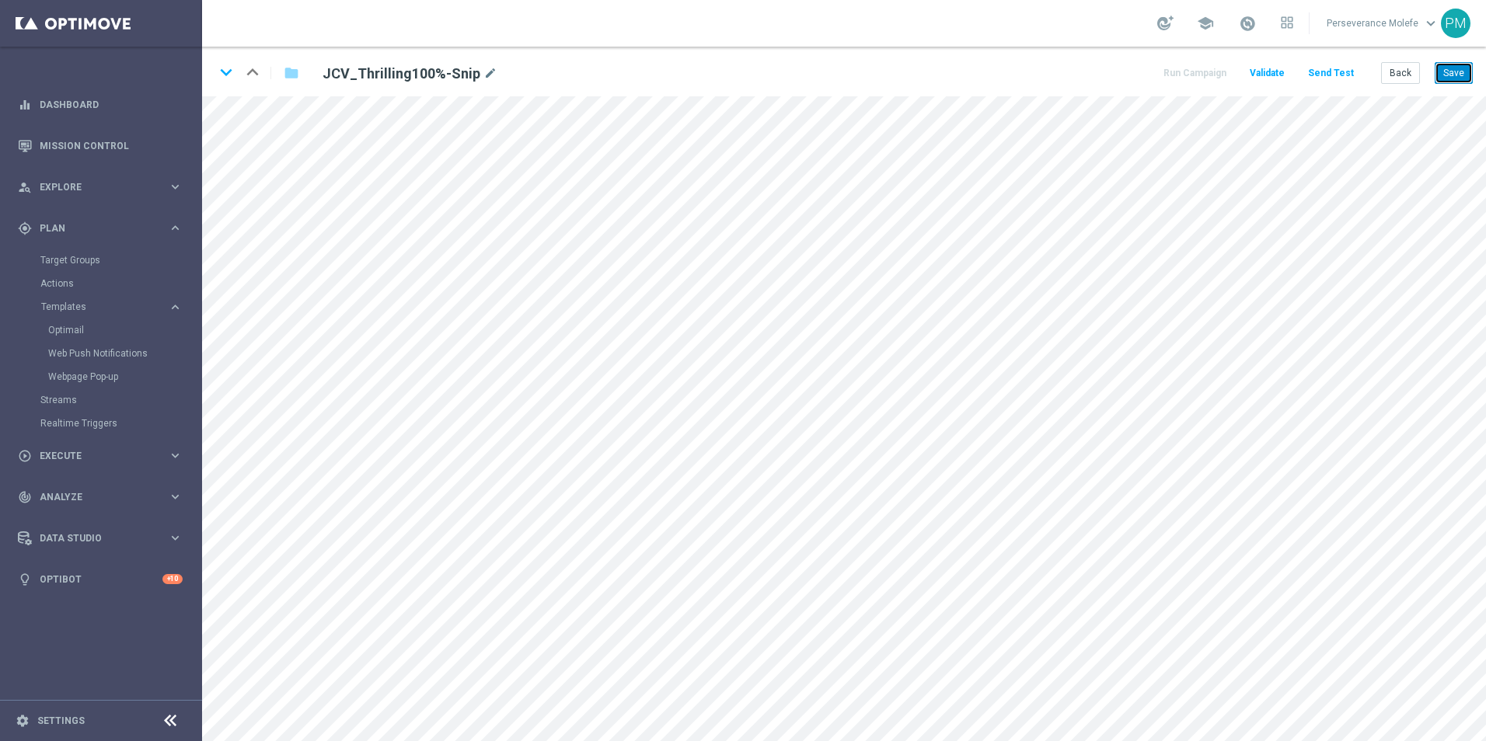
click at [1452, 73] on button "Save" at bounding box center [1454, 73] width 38 height 22
click at [1466, 76] on button "Save" at bounding box center [1454, 73] width 38 height 22
click at [1473, 78] on div "keyboard_arrow_down keyboard_arrow_up folder JCV_Thrilling100%-Snip mode_edit R…" at bounding box center [844, 72] width 1284 height 50
click at [1456, 76] on button "Save" at bounding box center [1454, 73] width 38 height 22
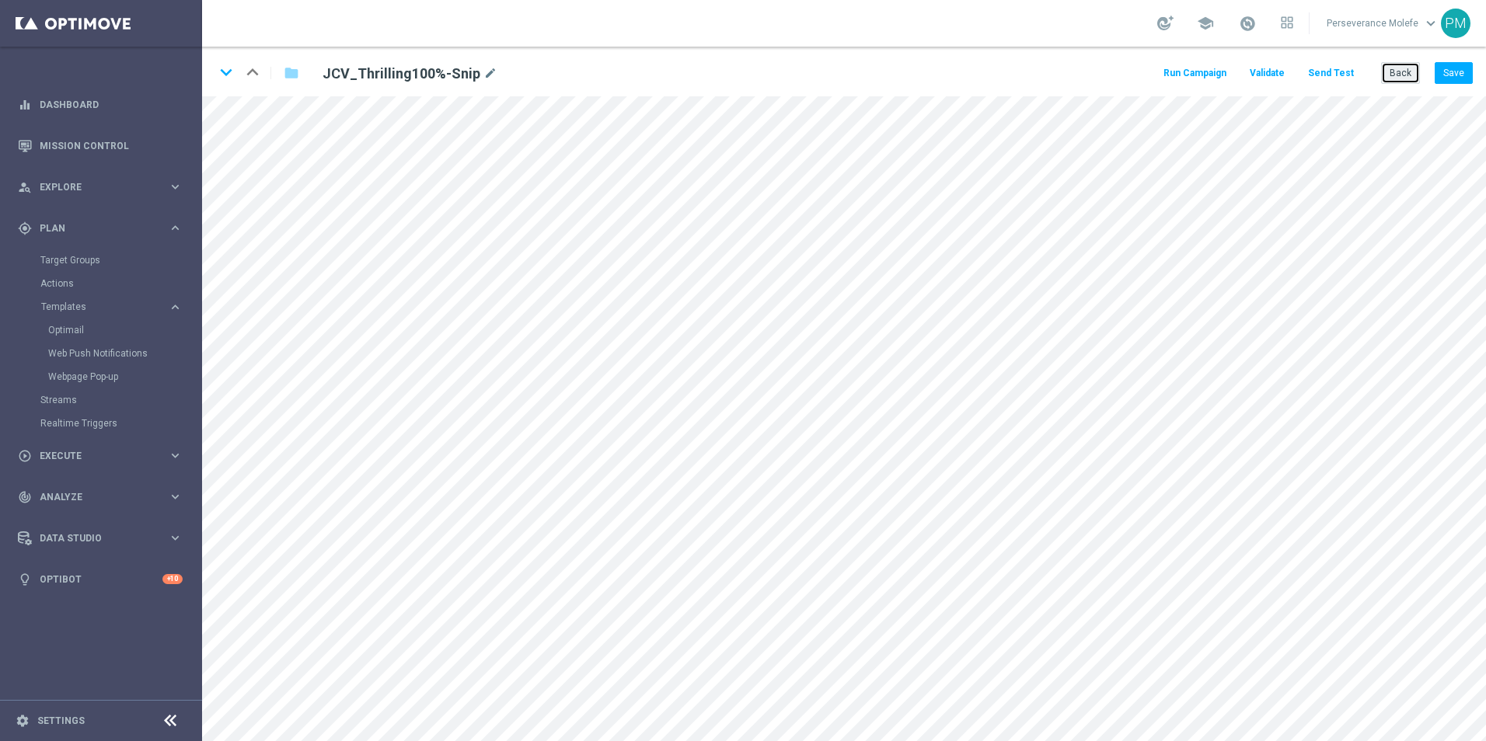
click at [1400, 78] on button "Back" at bounding box center [1400, 73] width 39 height 22
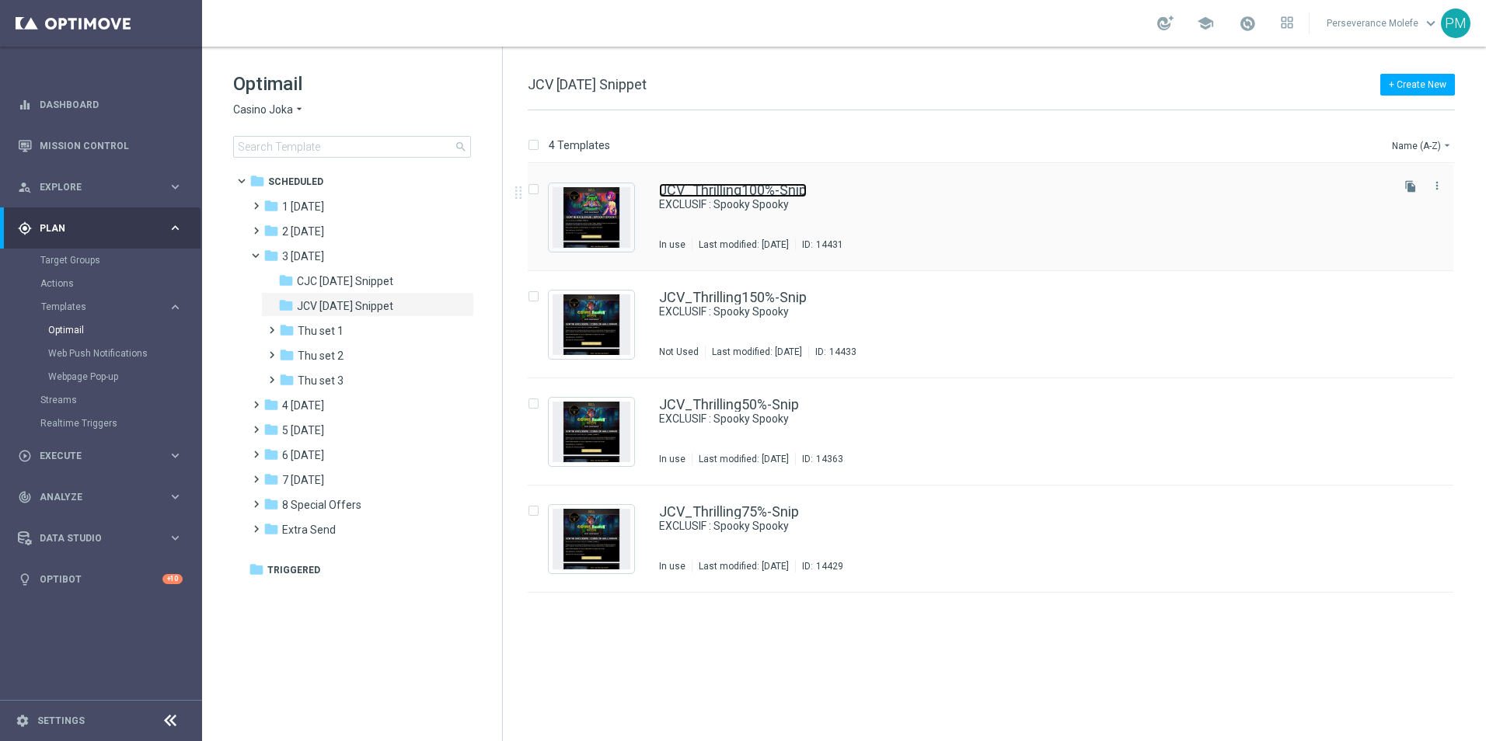
click at [785, 185] on link "JCV_Thrilling100%-Snip" at bounding box center [733, 190] width 148 height 14
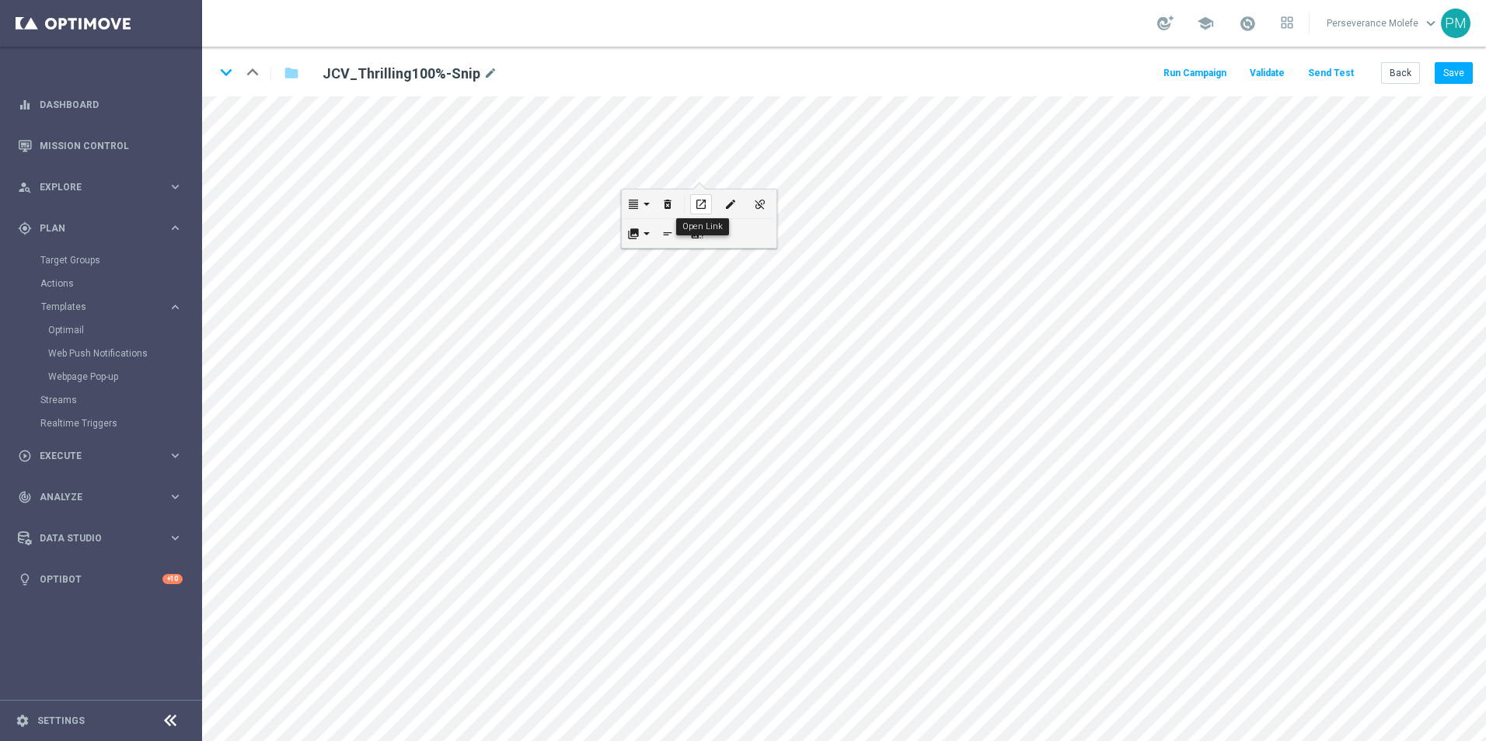
click at [698, 195] on div "open_in_new" at bounding box center [701, 204] width 22 height 20
click at [658, 549] on div "open_in_new" at bounding box center [650, 558] width 22 height 20
click at [228, 75] on icon "keyboard_arrow_down" at bounding box center [225, 72] width 23 height 23
click at [1440, 82] on button "Save" at bounding box center [1454, 73] width 38 height 22
click at [217, 82] on icon "keyboard_arrow_down" at bounding box center [225, 72] width 23 height 23
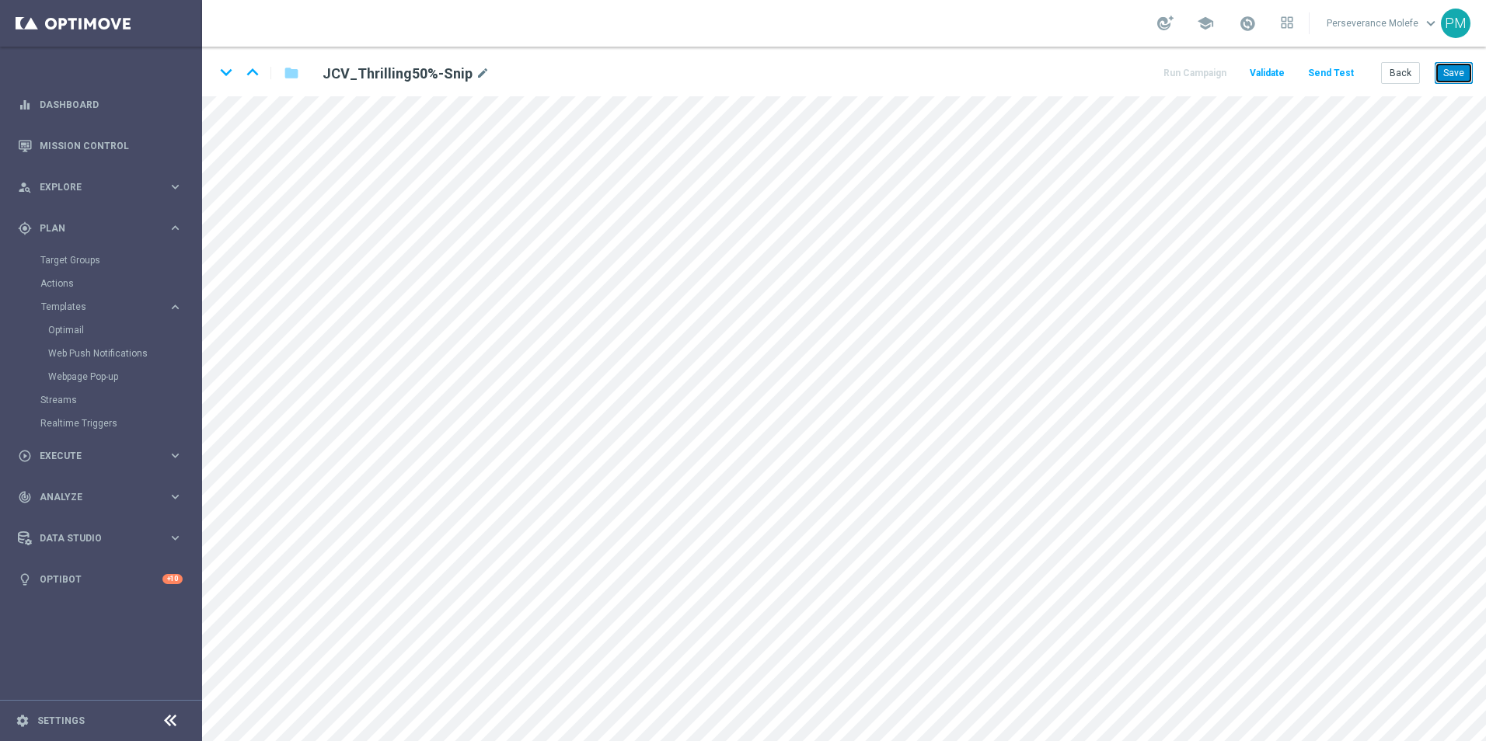
click at [1445, 82] on button "Save" at bounding box center [1454, 73] width 38 height 22
click at [227, 74] on icon "keyboard_arrow_down" at bounding box center [225, 72] width 23 height 23
click at [1460, 74] on button "Save" at bounding box center [1454, 73] width 38 height 22
click at [1408, 75] on button "Back" at bounding box center [1400, 73] width 39 height 22
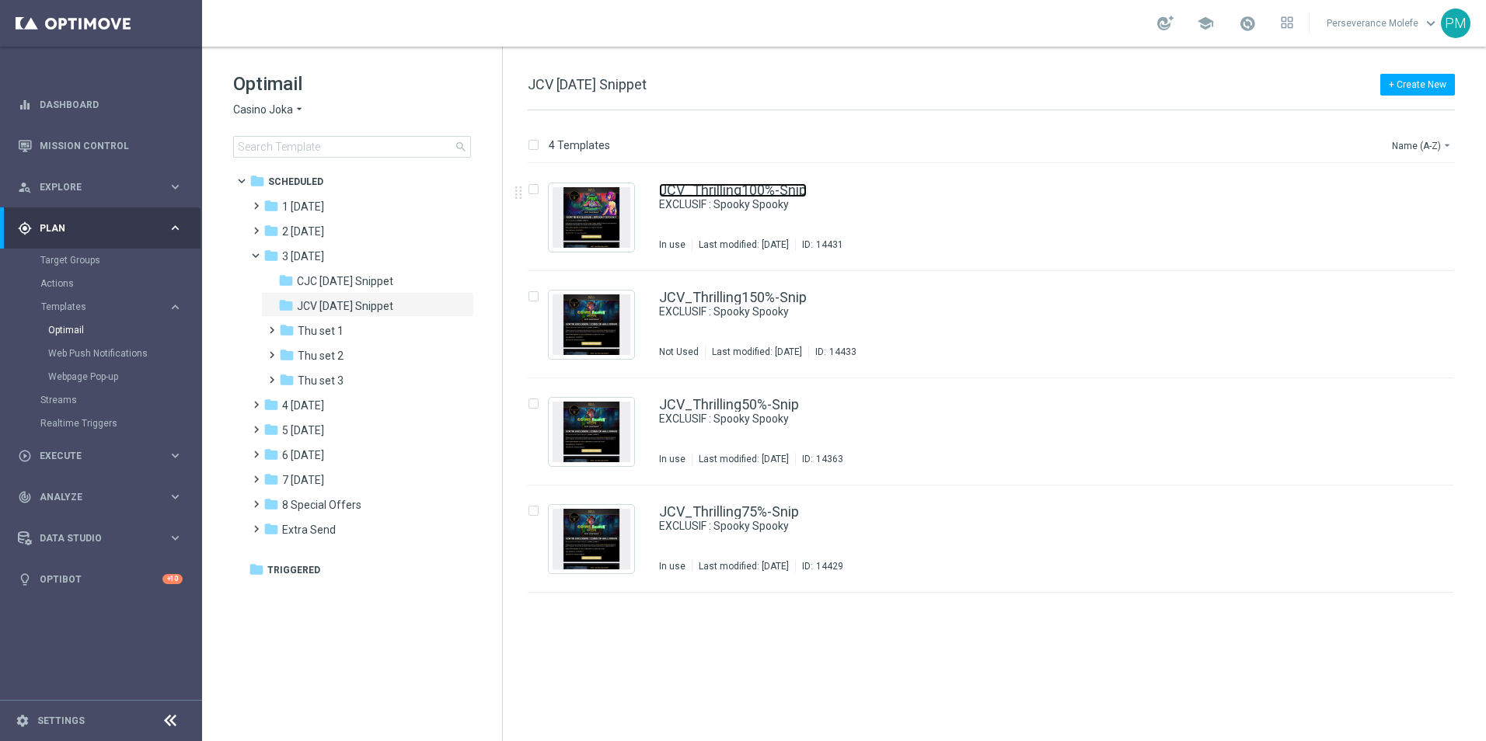
click at [661, 197] on link "JCV_Thrilling100%-Snip" at bounding box center [733, 190] width 148 height 14
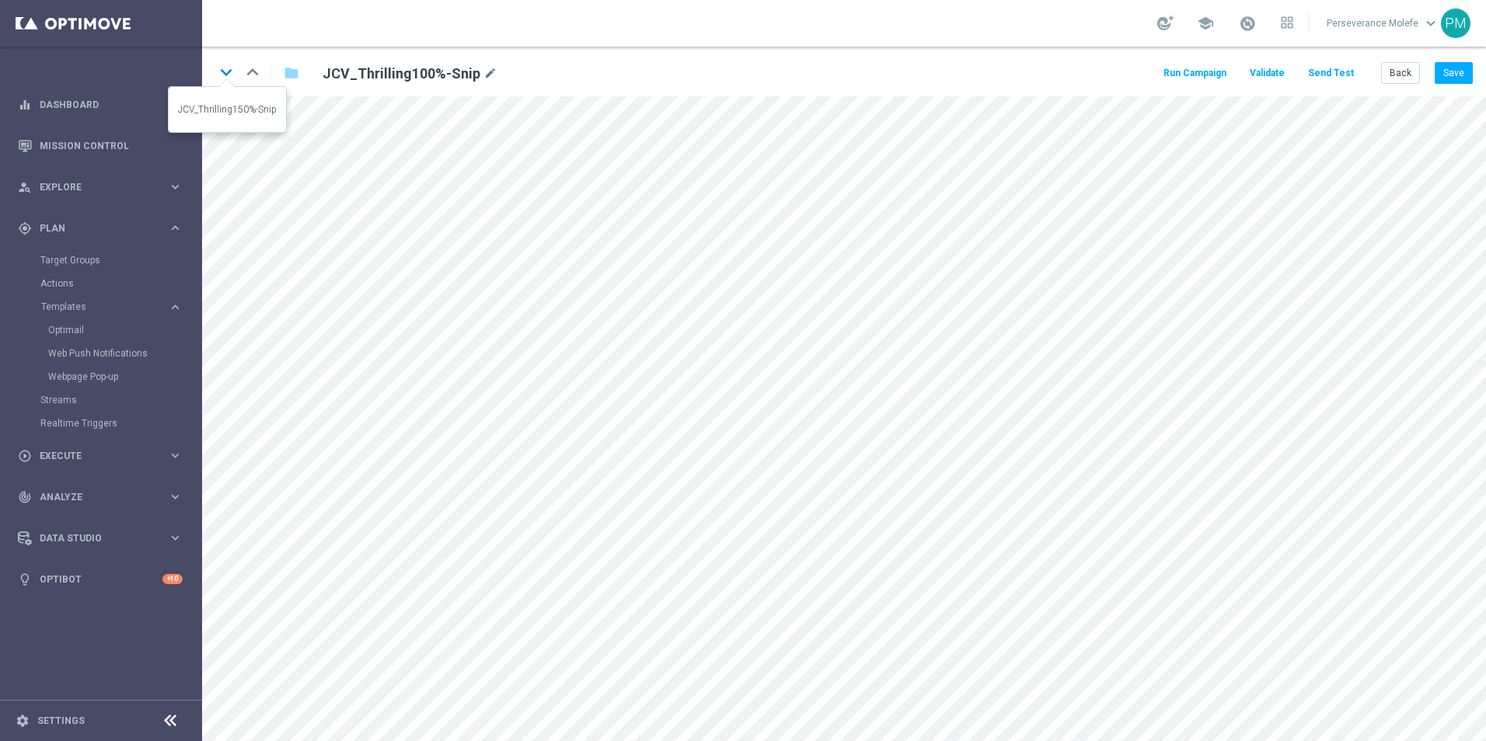
click at [228, 78] on icon "keyboard_arrow_down" at bounding box center [225, 72] width 23 height 23
click at [218, 65] on icon "keyboard_arrow_down" at bounding box center [225, 72] width 23 height 23
click at [524, 493] on div "open_in_new" at bounding box center [516, 496] width 22 height 20
click at [525, 253] on icon "open_in_new" at bounding box center [524, 252] width 12 height 12
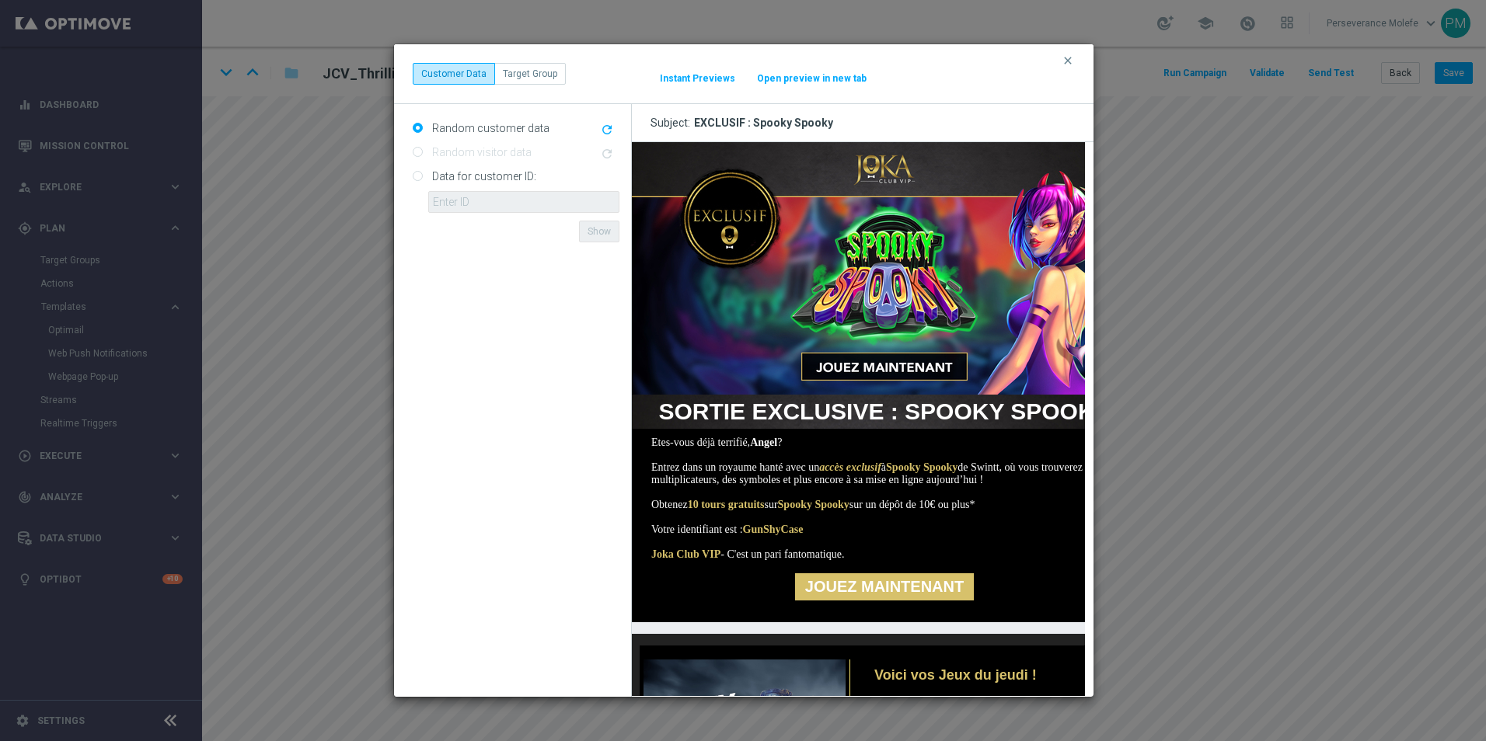
click at [789, 84] on button "Open preview in new tab" at bounding box center [811, 78] width 111 height 12
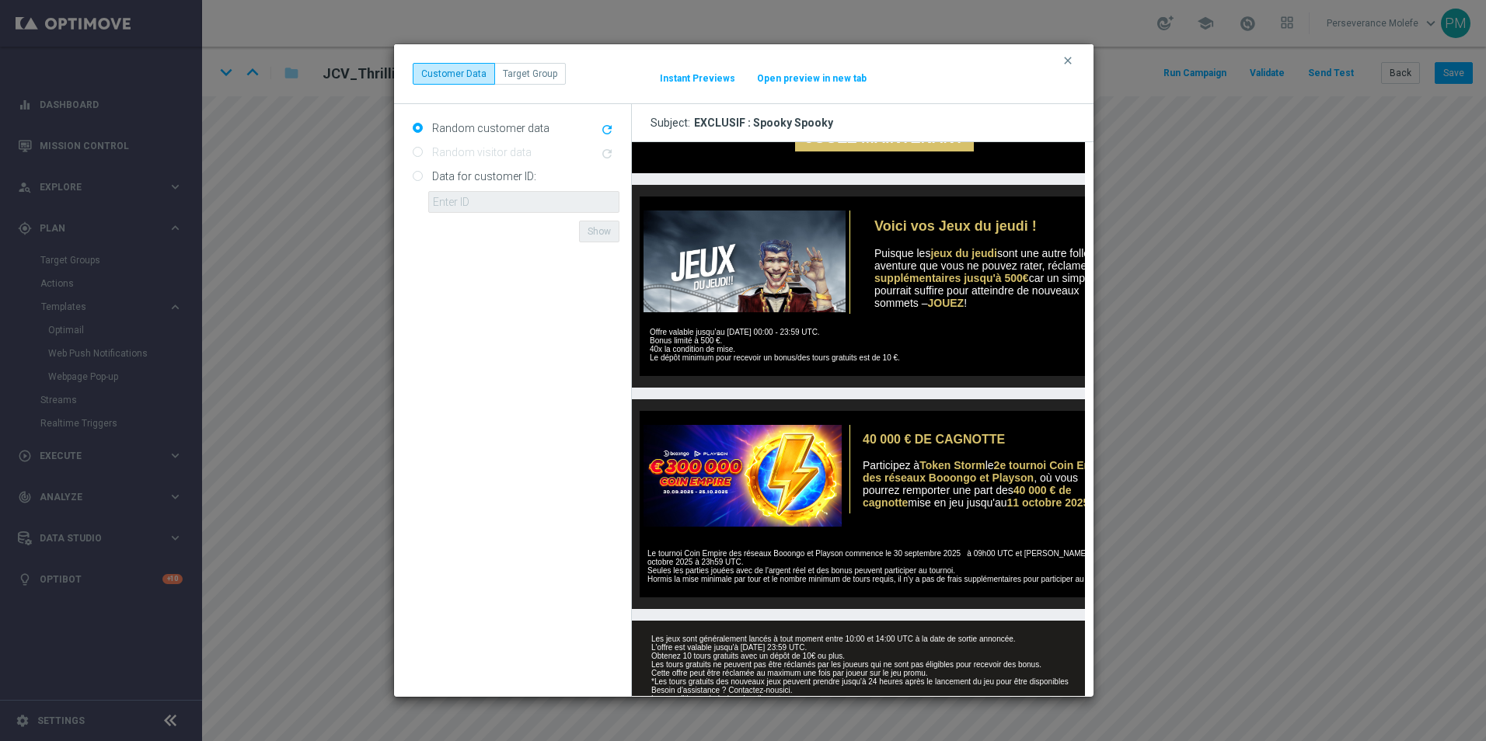
scroll to position [532, 0]
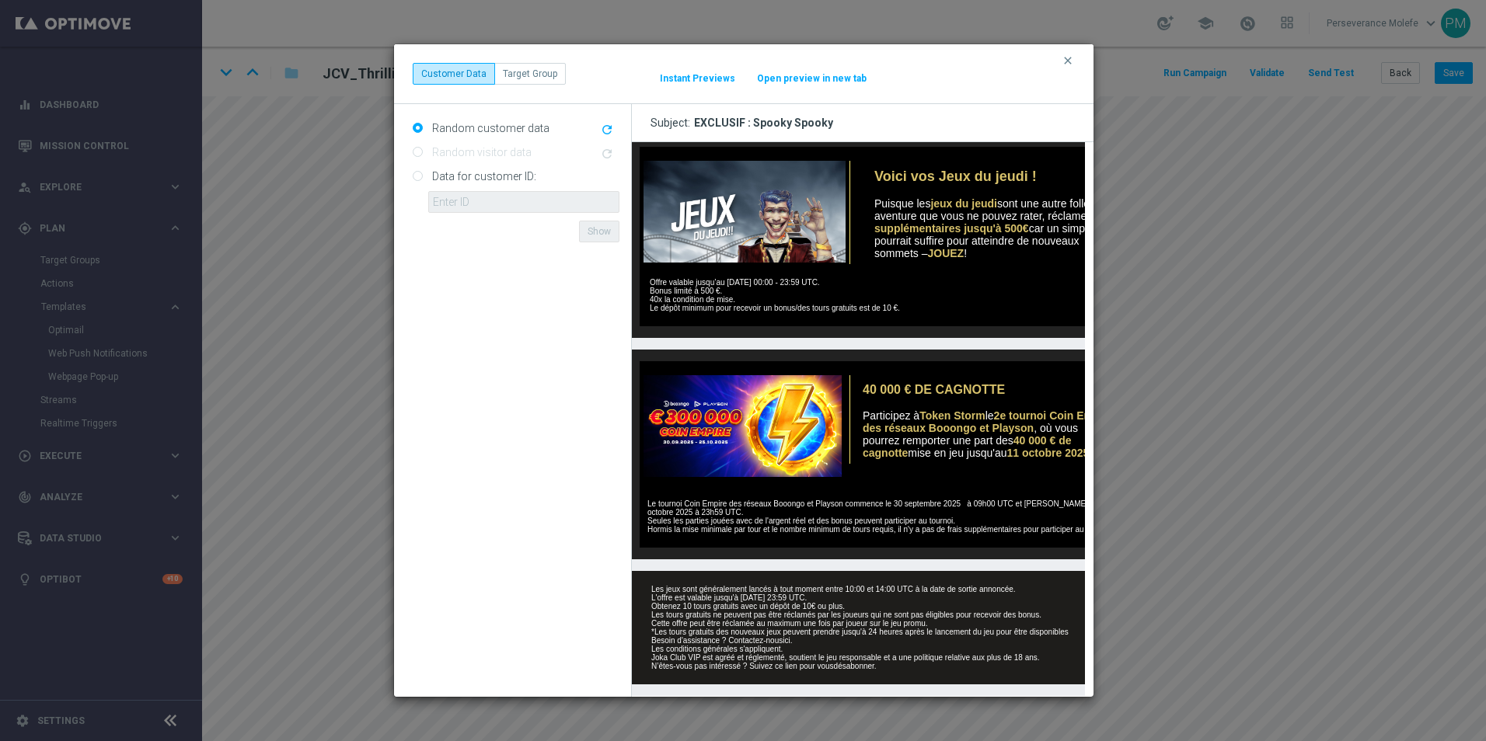
click at [1065, 65] on icon "clear" at bounding box center [1068, 60] width 12 height 12
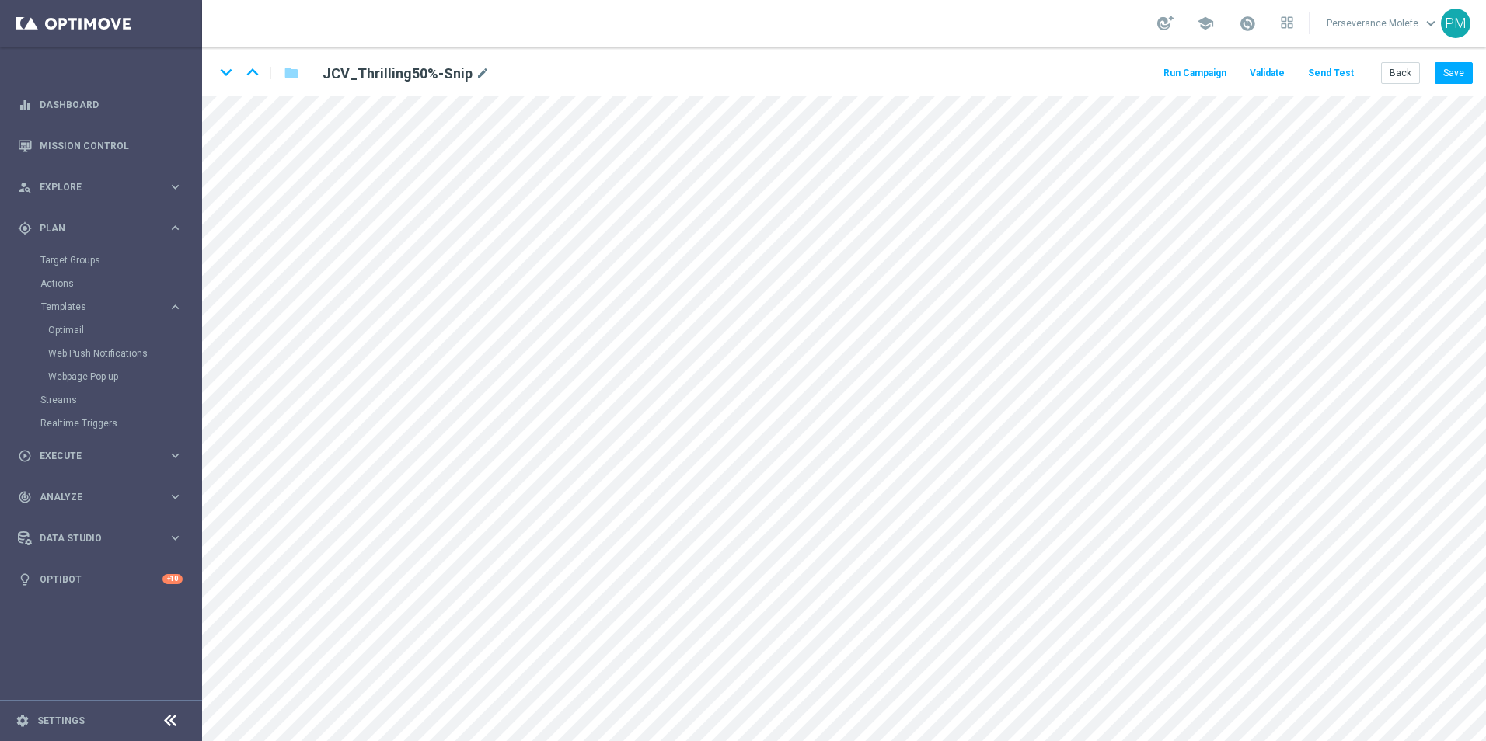
click at [1473, 71] on div "keyboard_arrow_down keyboard_arrow_up folder JCV_Thrilling50%-Snip mode_edit Ru…" at bounding box center [844, 72] width 1284 height 50
click at [1466, 71] on button "Save" at bounding box center [1454, 73] width 38 height 22
click at [1407, 63] on div "keyboard_arrow_down keyboard_arrow_up folder JCV_Thrilling50%-Snip mode_edit Ru…" at bounding box center [844, 72] width 1284 height 50
click at [1405, 69] on button "Back" at bounding box center [1400, 73] width 39 height 22
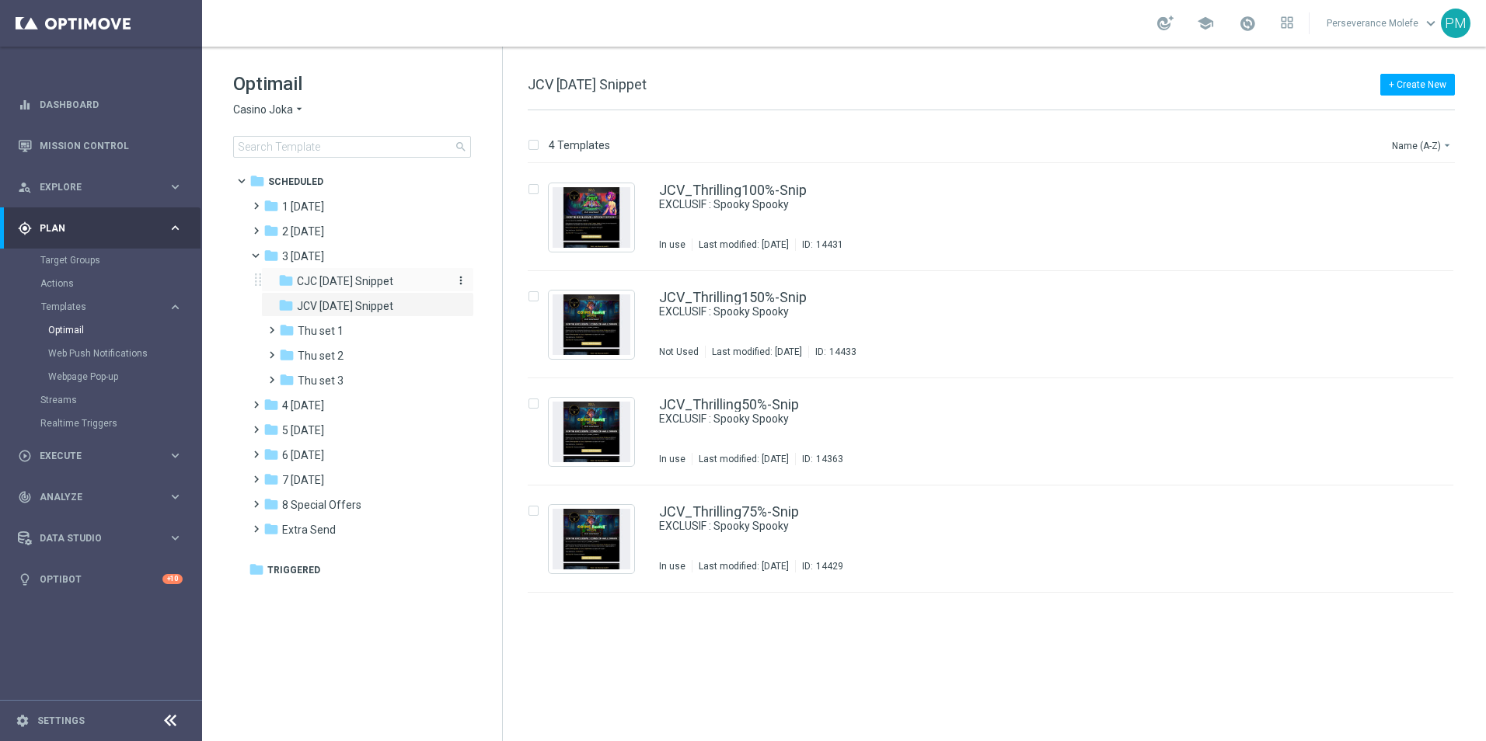
click at [410, 287] on div "folder CJC Thursday Snippet" at bounding box center [361, 282] width 166 height 18
click at [393, 310] on span "JCV [DATE] Snippet" at bounding box center [345, 306] width 96 height 14
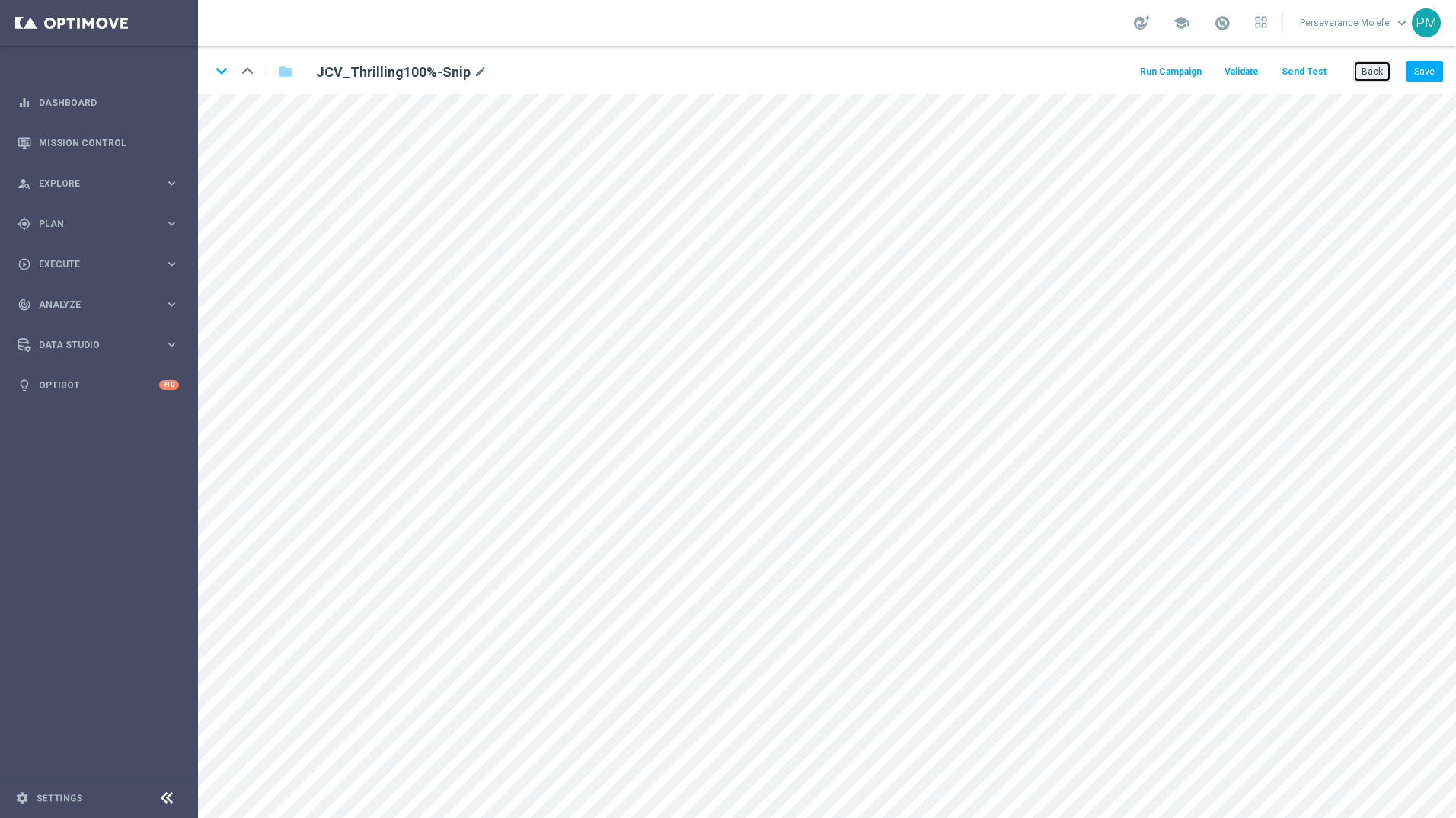
click at [722, 76] on button "Back" at bounding box center [1372, 72] width 38 height 22
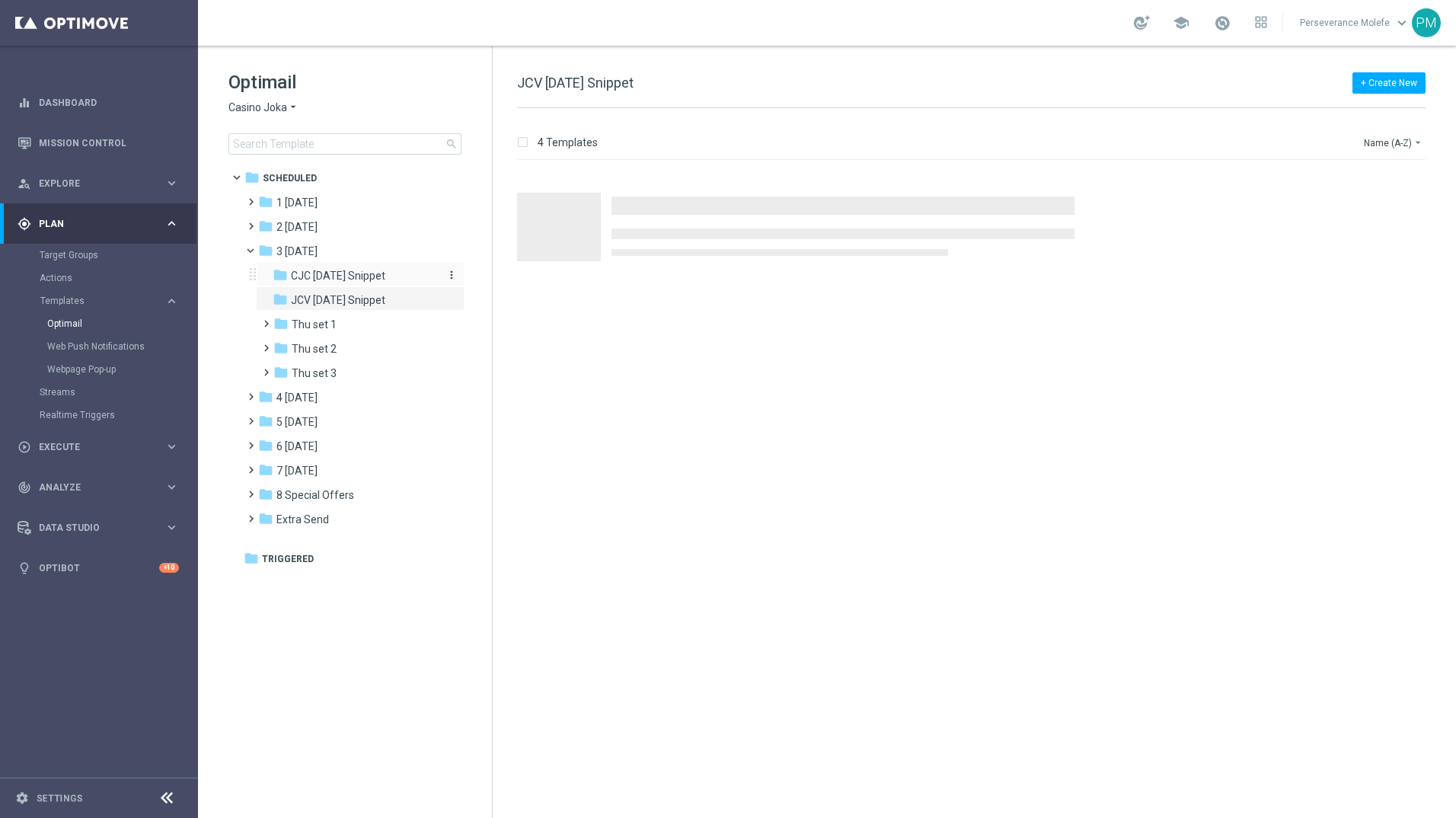
click at [340, 273] on span "CJC [DATE] Snippet" at bounding box center [338, 275] width 94 height 14
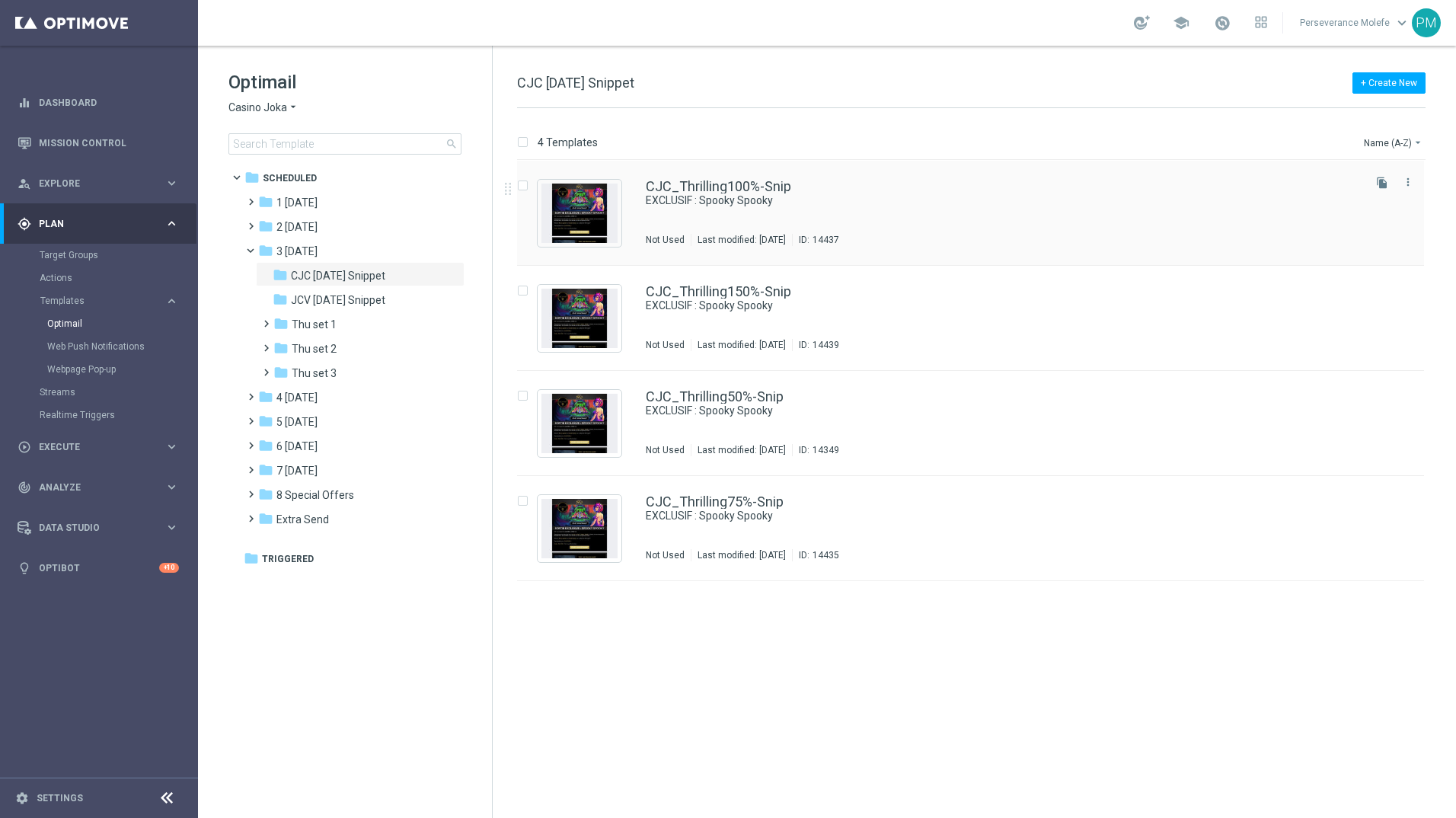
click at [714, 171] on div "CJC_Thrilling100%-Snip EXCLUSIF : Spooky Spooky Not Used Last modified: [DATE] …" at bounding box center [971, 213] width 907 height 105
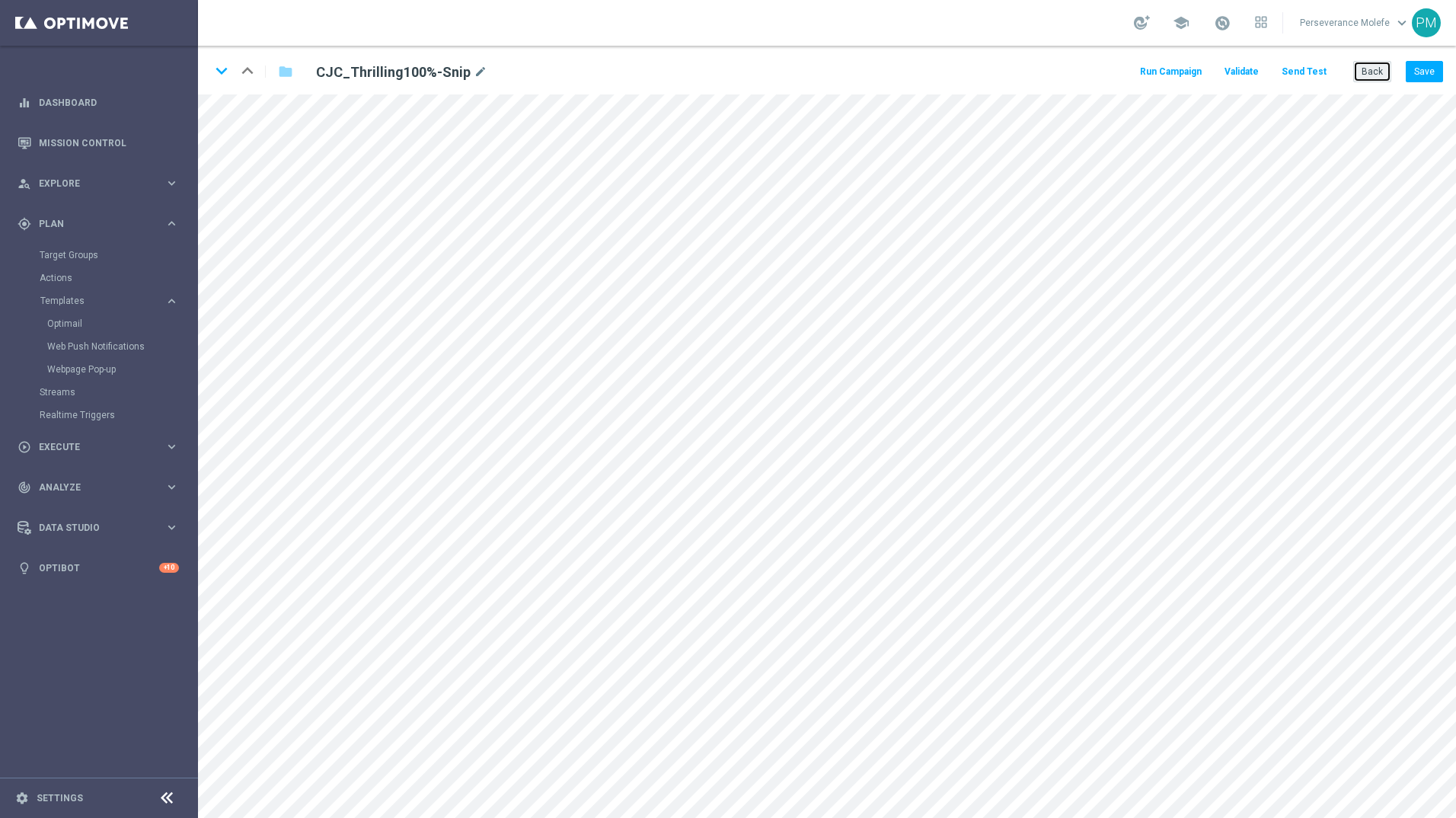
click at [722, 76] on button "Back" at bounding box center [1372, 72] width 38 height 22
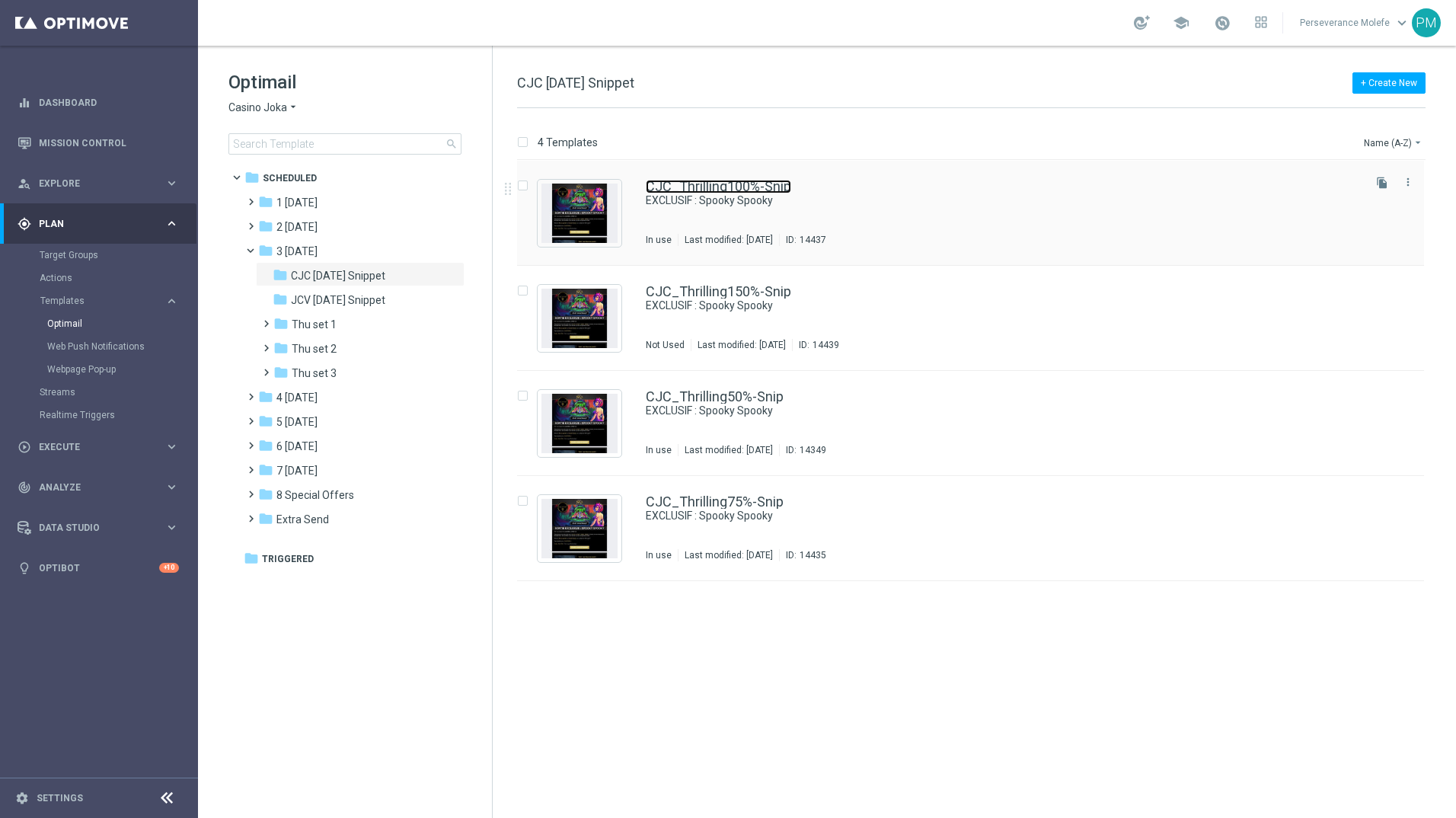
click at [705, 189] on link "CJC_Thrilling100%-Snip" at bounding box center [718, 186] width 145 height 14
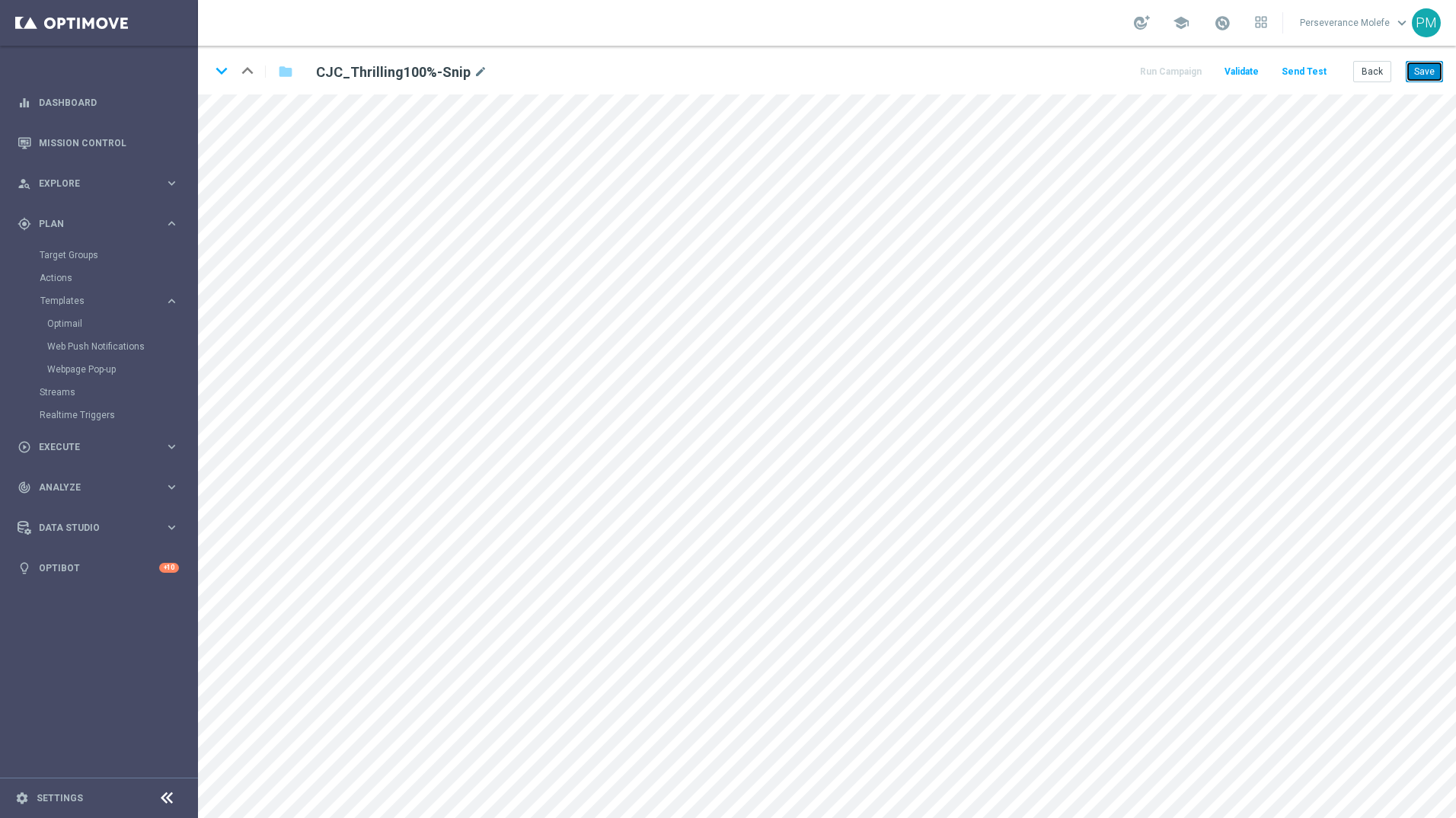
click at [722, 68] on button "Save" at bounding box center [1425, 72] width 37 height 22
click at [224, 76] on icon "keyboard_arrow_down" at bounding box center [220, 71] width 23 height 23
click at [722, 72] on button "Save" at bounding box center [1425, 72] width 37 height 22
click at [227, 78] on icon "keyboard_arrow_down" at bounding box center [220, 71] width 23 height 23
click at [722, 76] on button "Save" at bounding box center [1425, 72] width 37 height 22
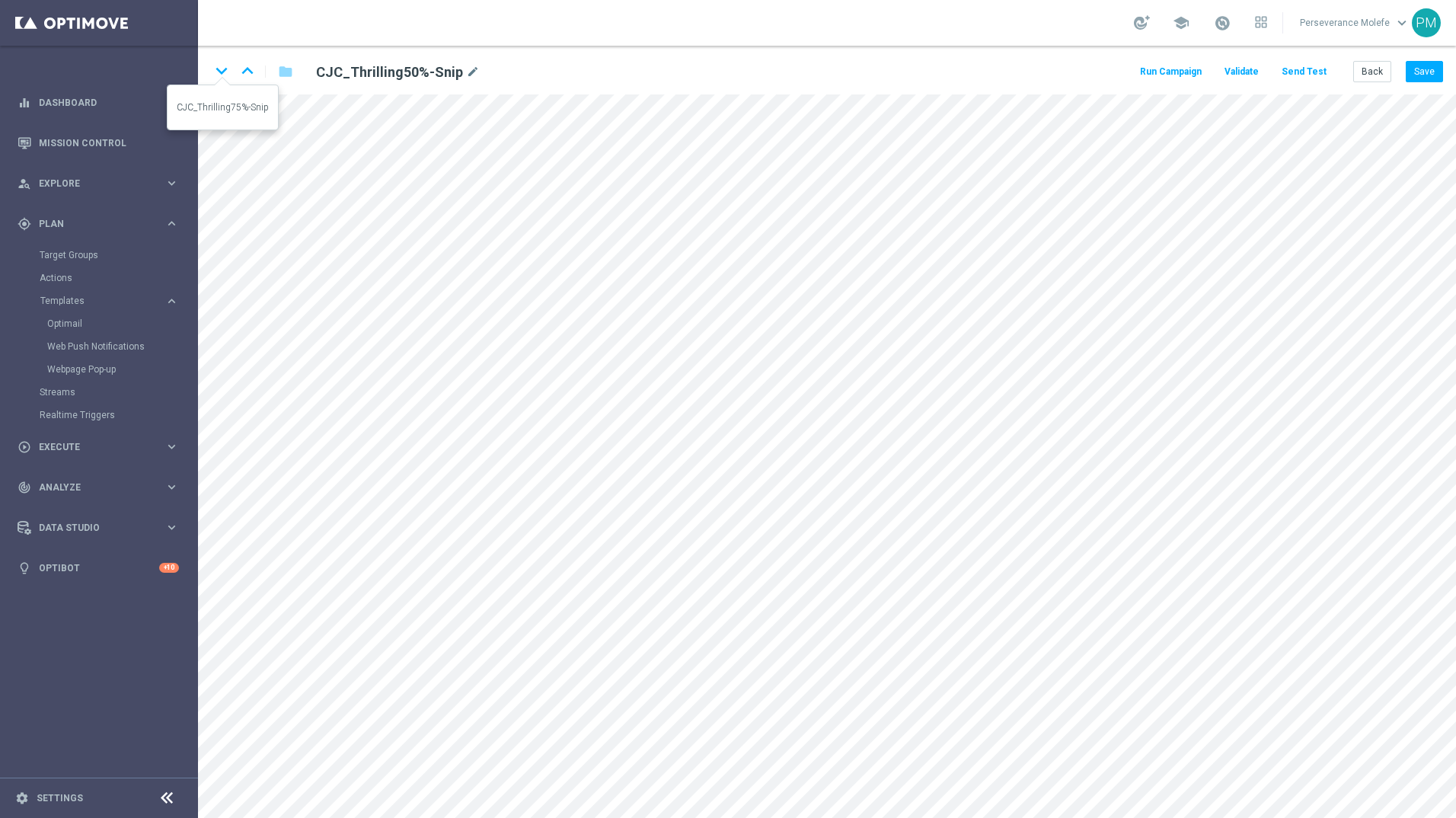
click at [218, 77] on icon "keyboard_arrow_down" at bounding box center [220, 71] width 23 height 23
click at [722, 66] on button "Save" at bounding box center [1425, 72] width 37 height 22
click at [722, 76] on button "Back" at bounding box center [1372, 72] width 38 height 22
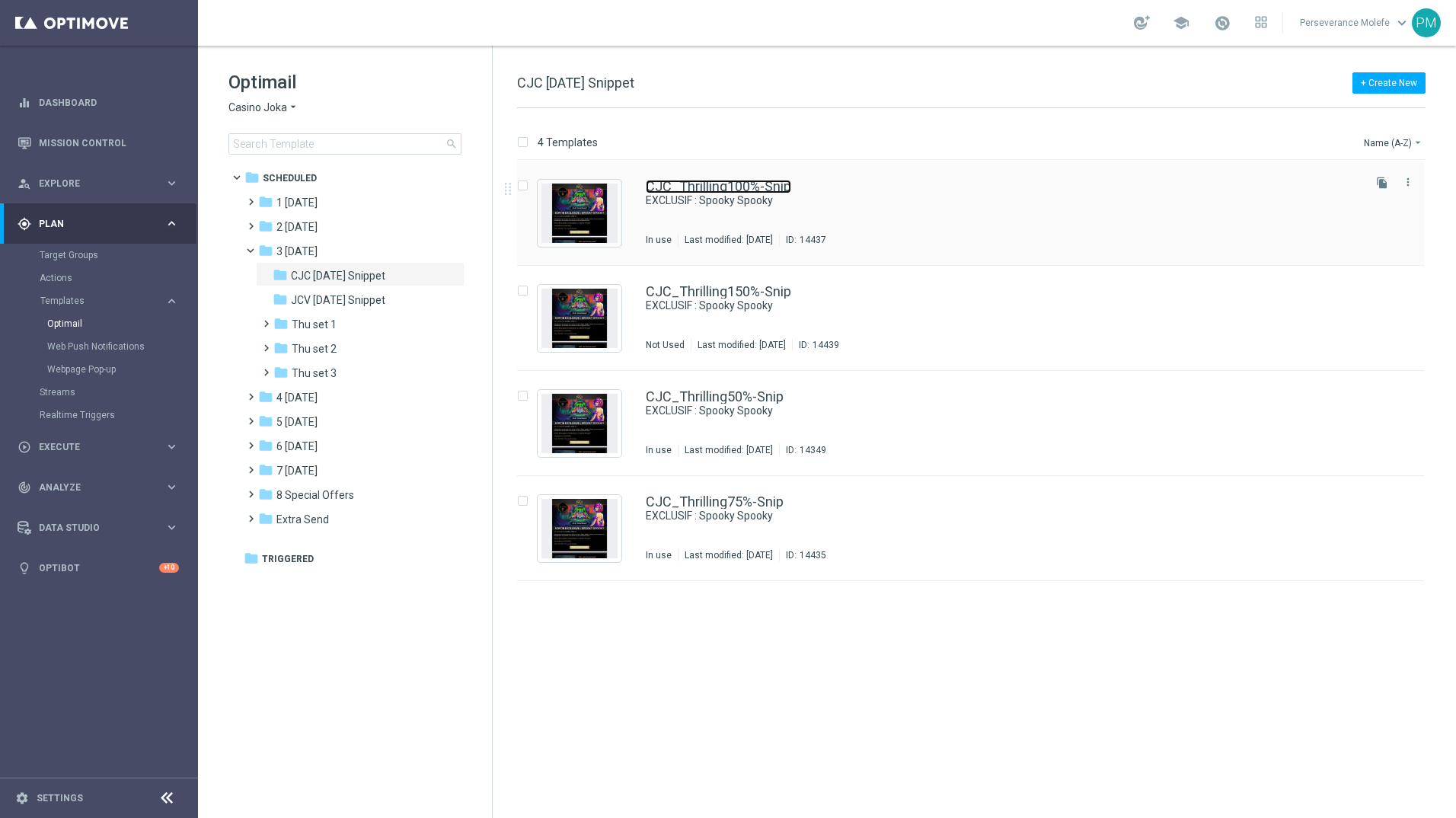
click at [722, 186] on link "CJC_Thrilling100%-Snip" at bounding box center [718, 186] width 145 height 14
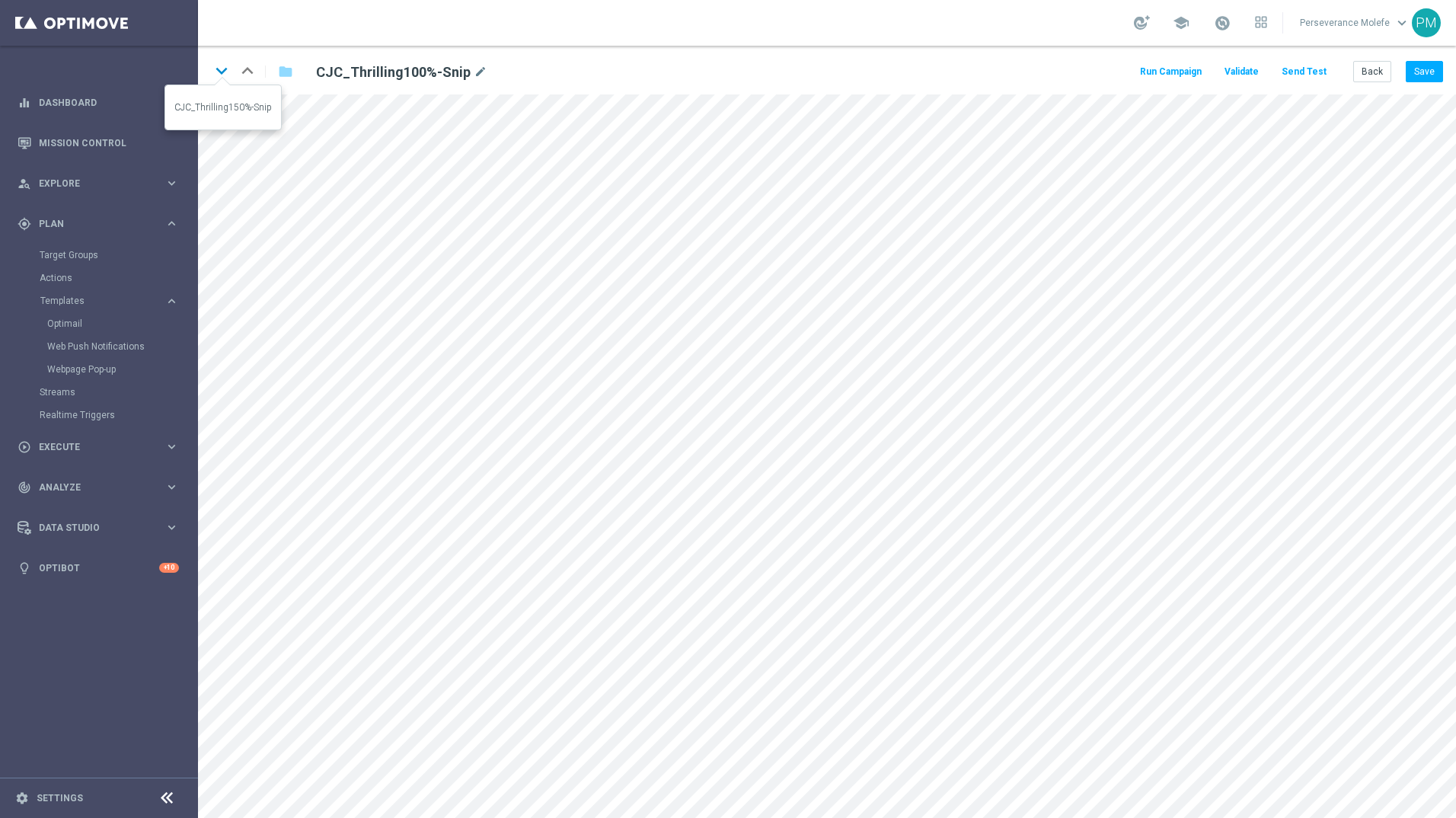
click at [227, 80] on icon "keyboard_arrow_down" at bounding box center [220, 71] width 23 height 23
click at [722, 71] on button "Back" at bounding box center [1372, 72] width 38 height 22
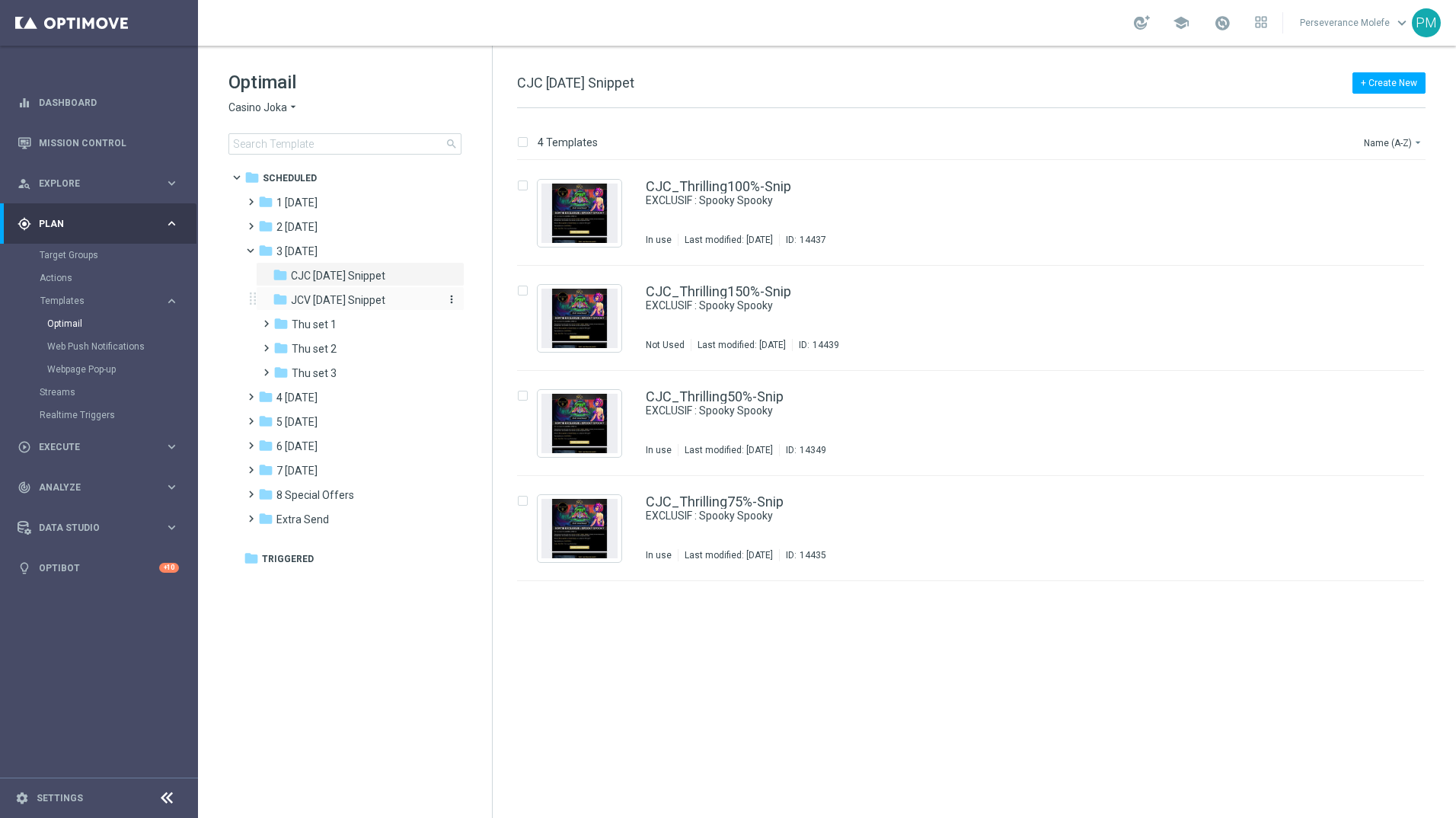
click at [377, 296] on span "JCV [DATE] Snippet" at bounding box center [338, 300] width 94 height 14
click at [722, 175] on div "JCV_Thrilling100%-Snip EXCLUSIF : Spooky Spooky Not Used Last modified: [DATE] …" at bounding box center [971, 213] width 907 height 105
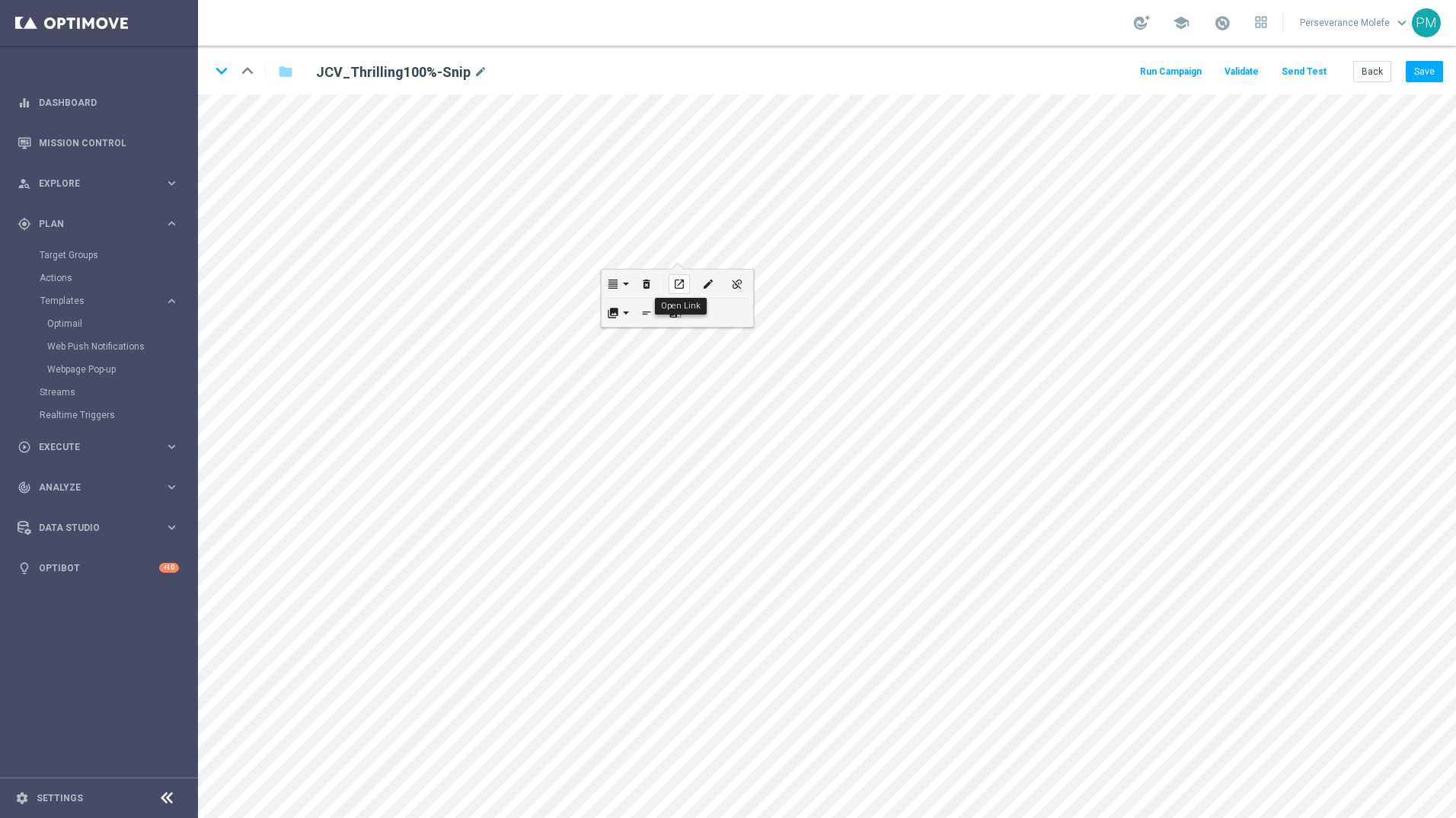
click at [675, 285] on icon "open_in_new" at bounding box center [679, 284] width 12 height 12
click at [722, 81] on button "Back" at bounding box center [1372, 72] width 38 height 22
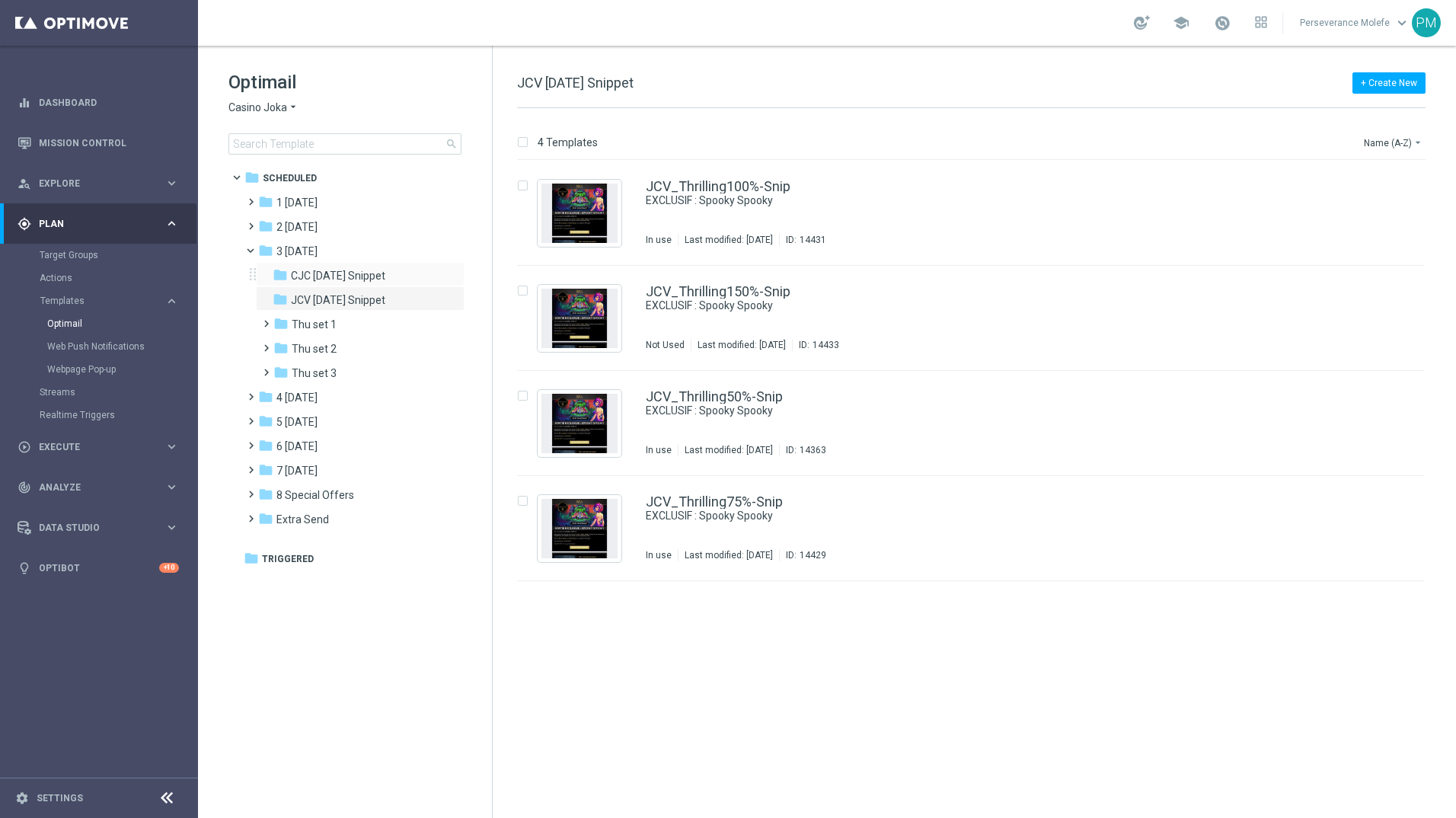
click at [392, 265] on div "folder CJC [DATE] Snippet more_vert" at bounding box center [360, 273] width 209 height 24
click at [379, 278] on span "CJC [DATE] Snippet" at bounding box center [338, 275] width 94 height 14
click at [716, 185] on link "CJC_Thrilling100%-Snip" at bounding box center [718, 186] width 145 height 14
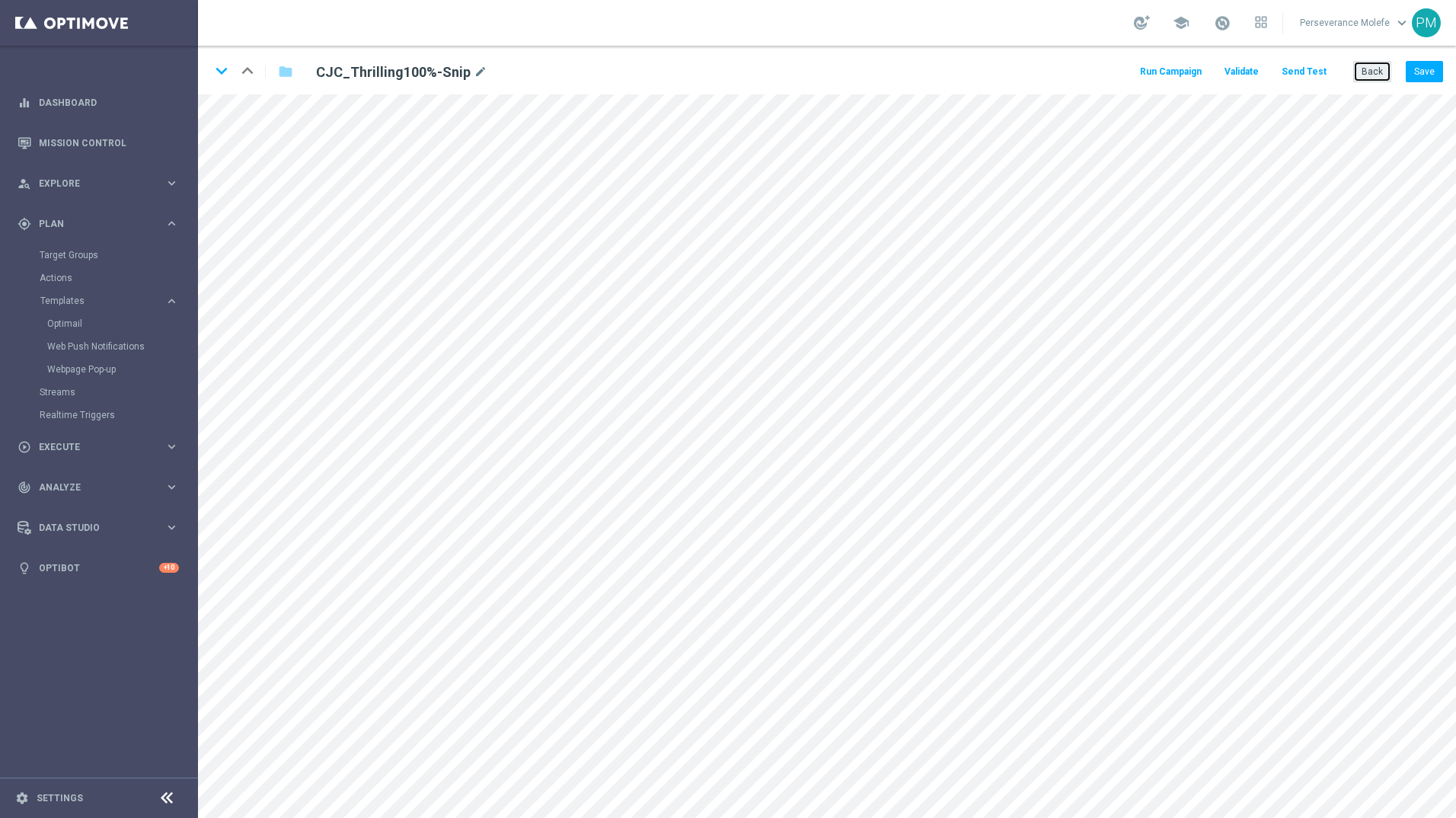
click at [722, 67] on button "Back" at bounding box center [1372, 72] width 38 height 22
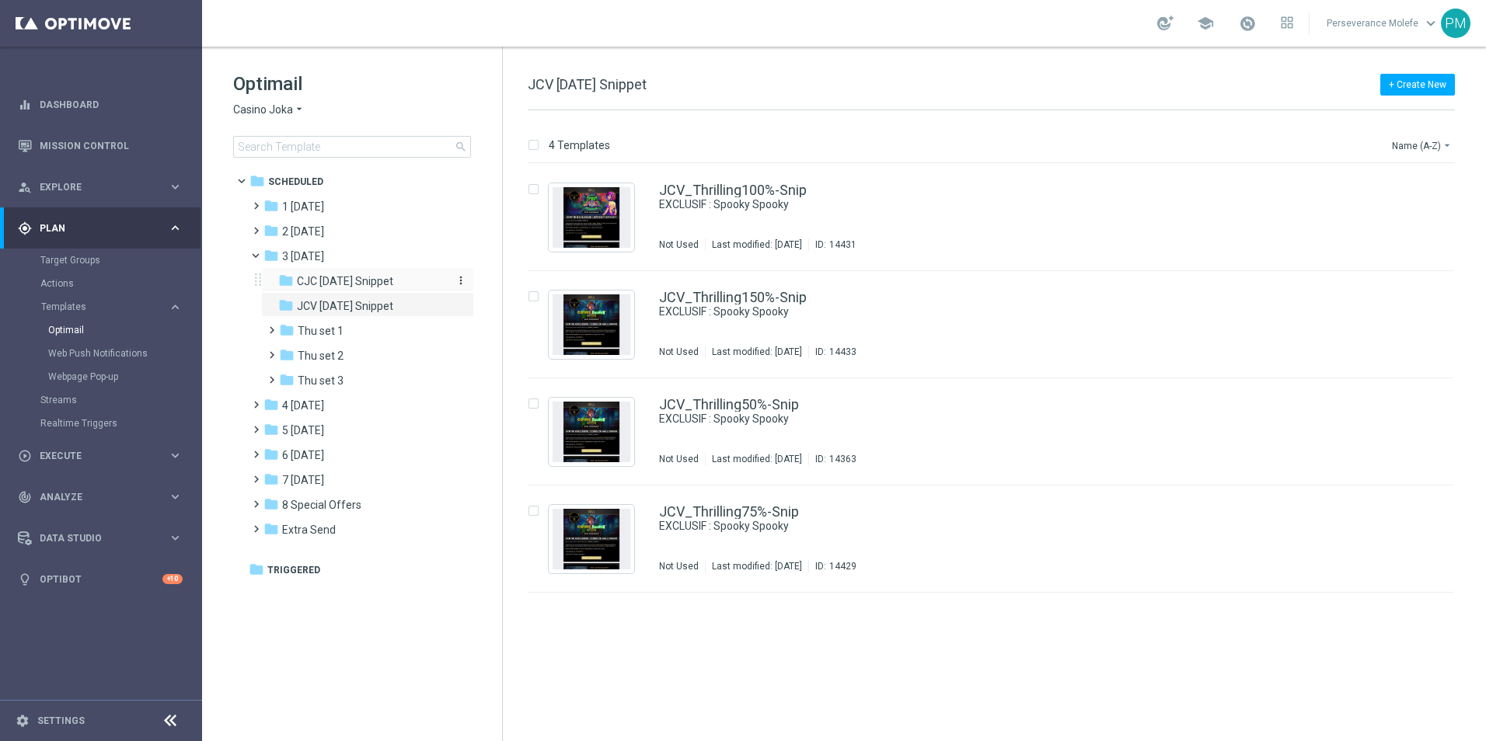
click at [347, 288] on span "CJC [DATE] Snippet" at bounding box center [345, 281] width 96 height 14
click at [358, 307] on span "JCV [DATE] Snippet" at bounding box center [345, 306] width 96 height 14
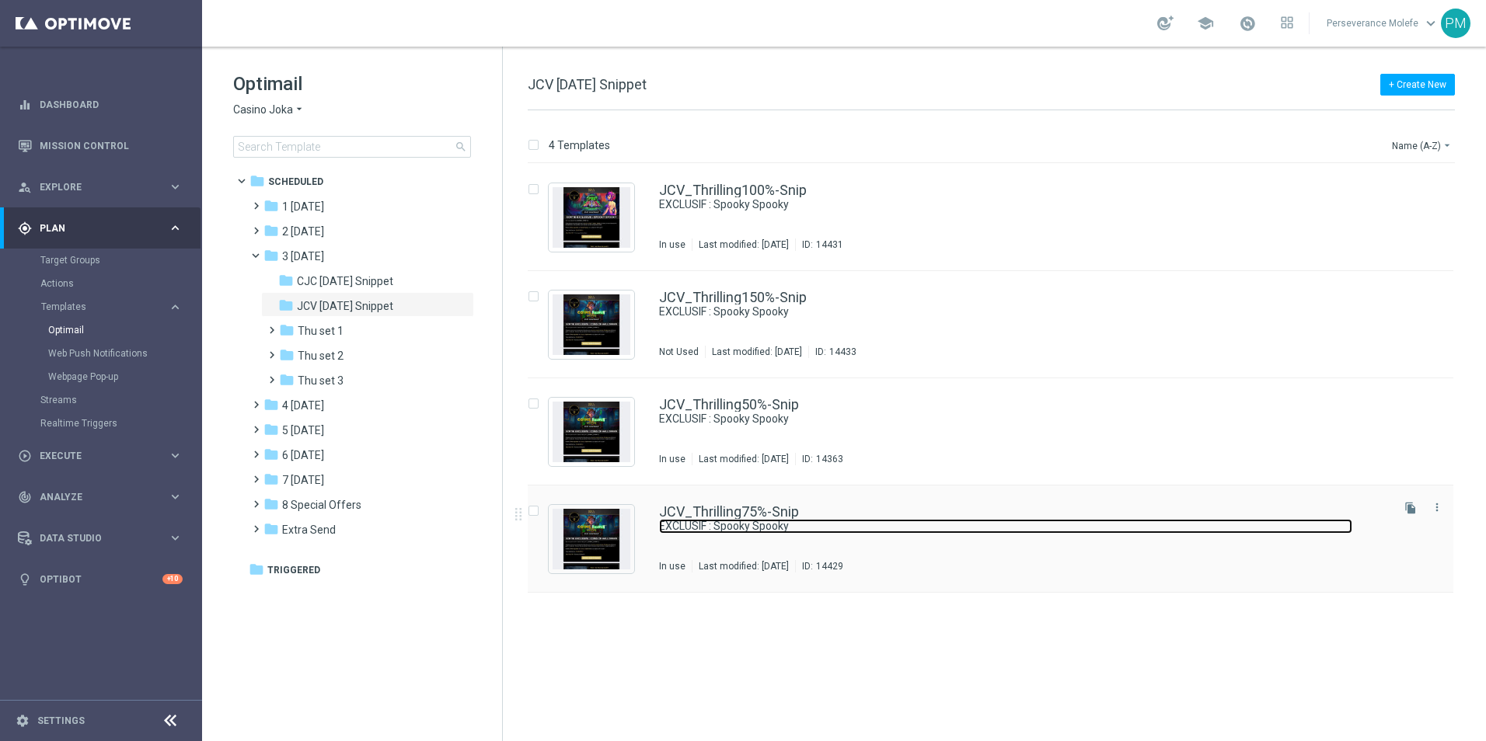
click at [724, 523] on link "EXCLUSIF : Spooky Spooky" at bounding box center [1005, 526] width 693 height 15
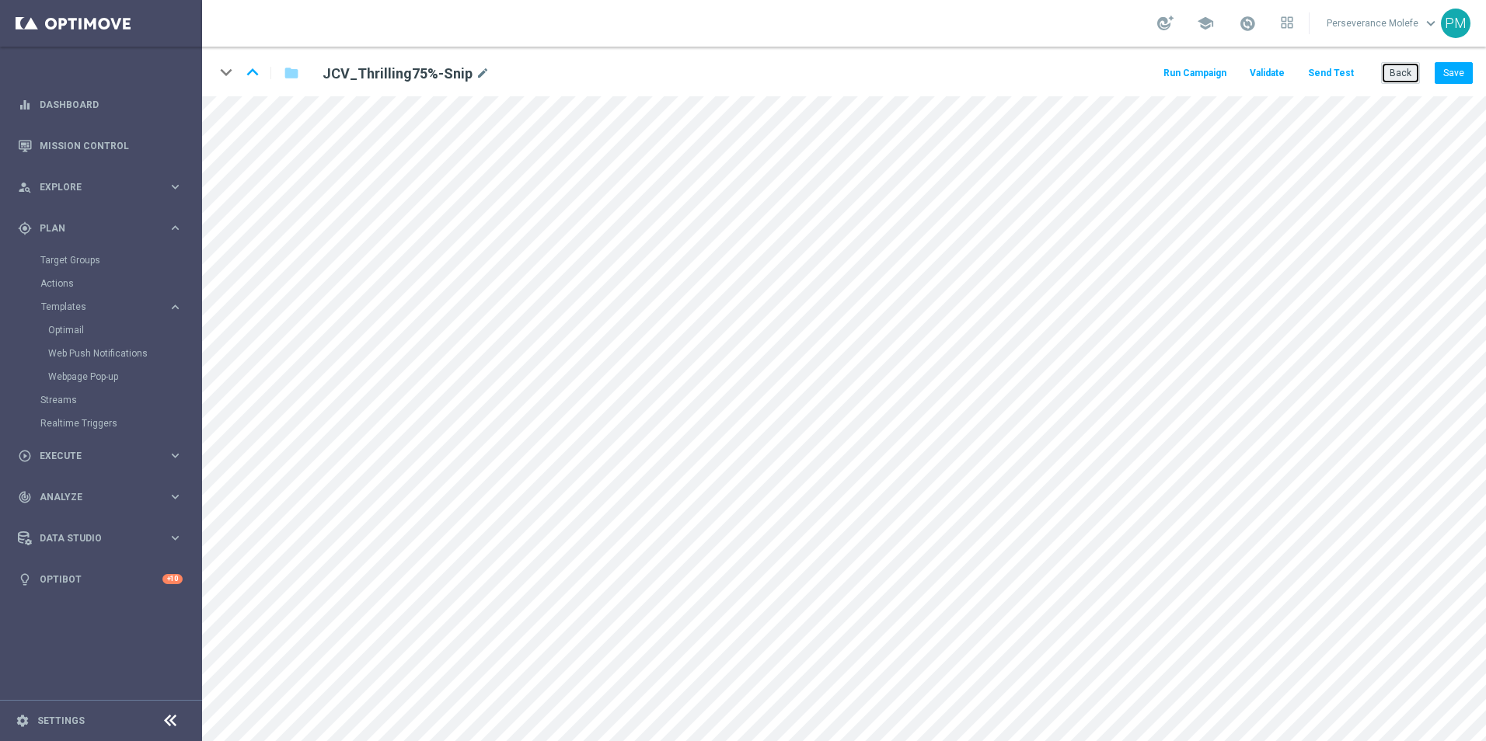
click at [1386, 72] on button "Back" at bounding box center [1400, 73] width 39 height 22
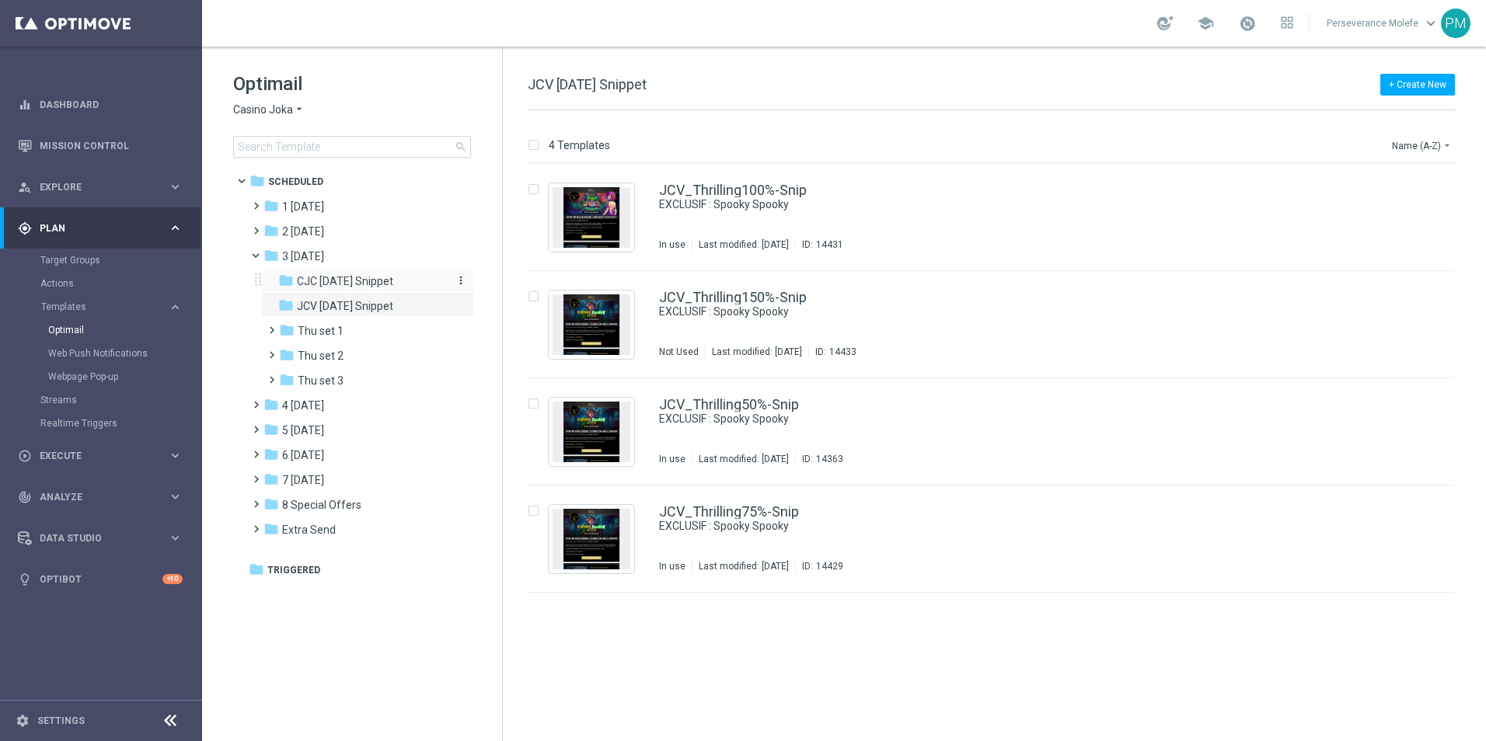
click at [393, 275] on span "CJC [DATE] Snippet" at bounding box center [345, 281] width 96 height 14
click at [385, 300] on span "JCV [DATE] Snippet" at bounding box center [345, 306] width 96 height 14
click at [398, 416] on div "folder 4 [DATE] more_vert" at bounding box center [360, 404] width 228 height 25
click at [390, 410] on div "folder 4 [DATE]" at bounding box center [352, 406] width 179 height 18
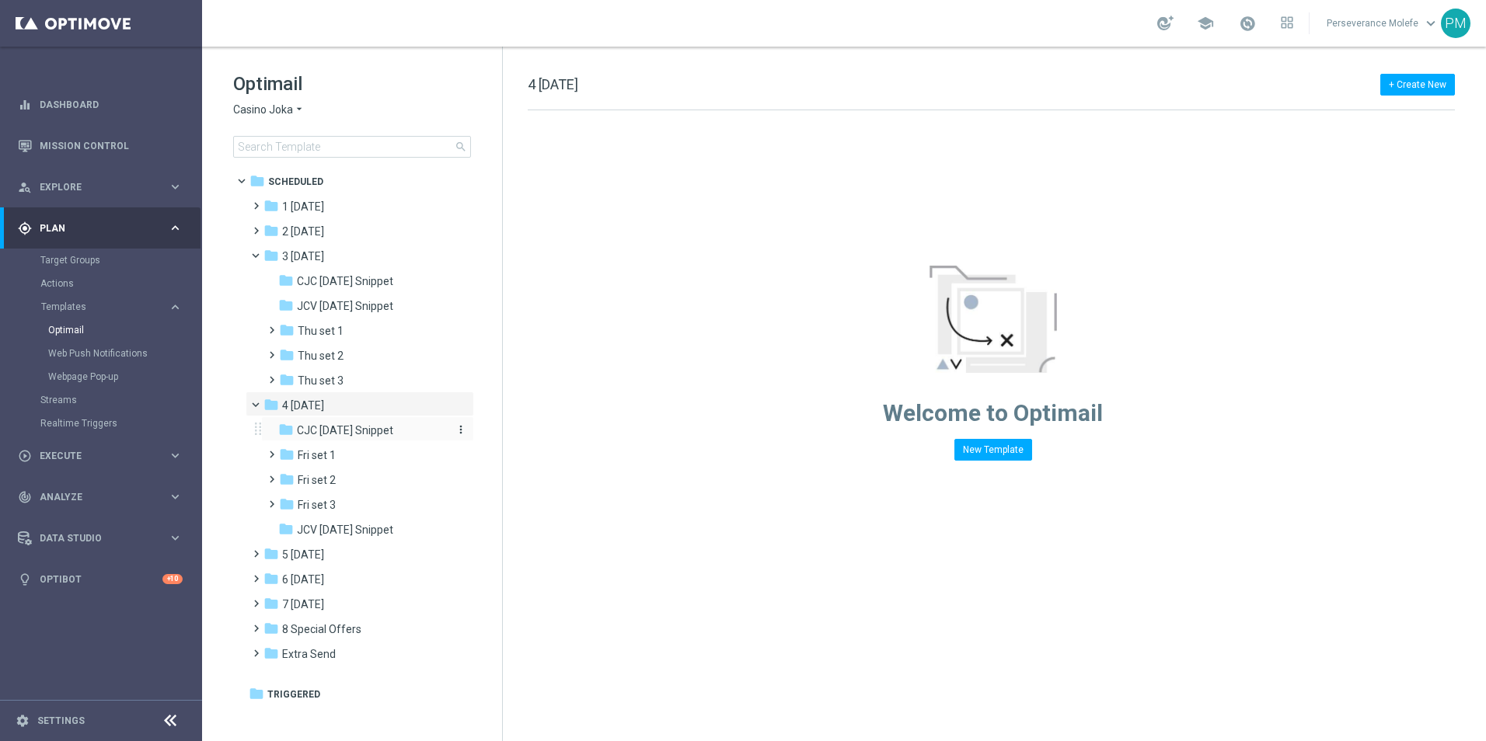
click at [389, 427] on div "folder CJC [DATE] Snippet" at bounding box center [361, 431] width 166 height 18
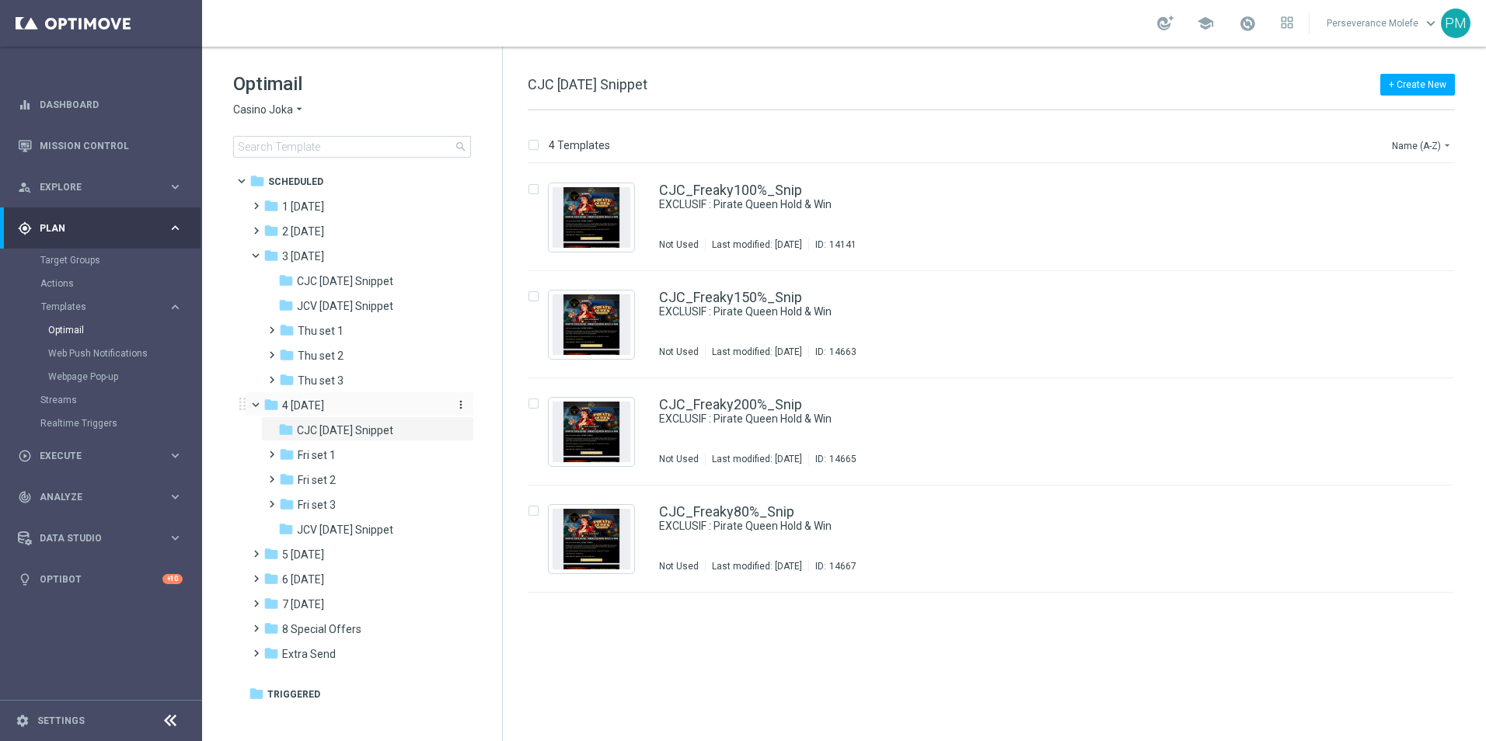
click at [364, 400] on div "folder 4 [DATE]" at bounding box center [352, 406] width 179 height 18
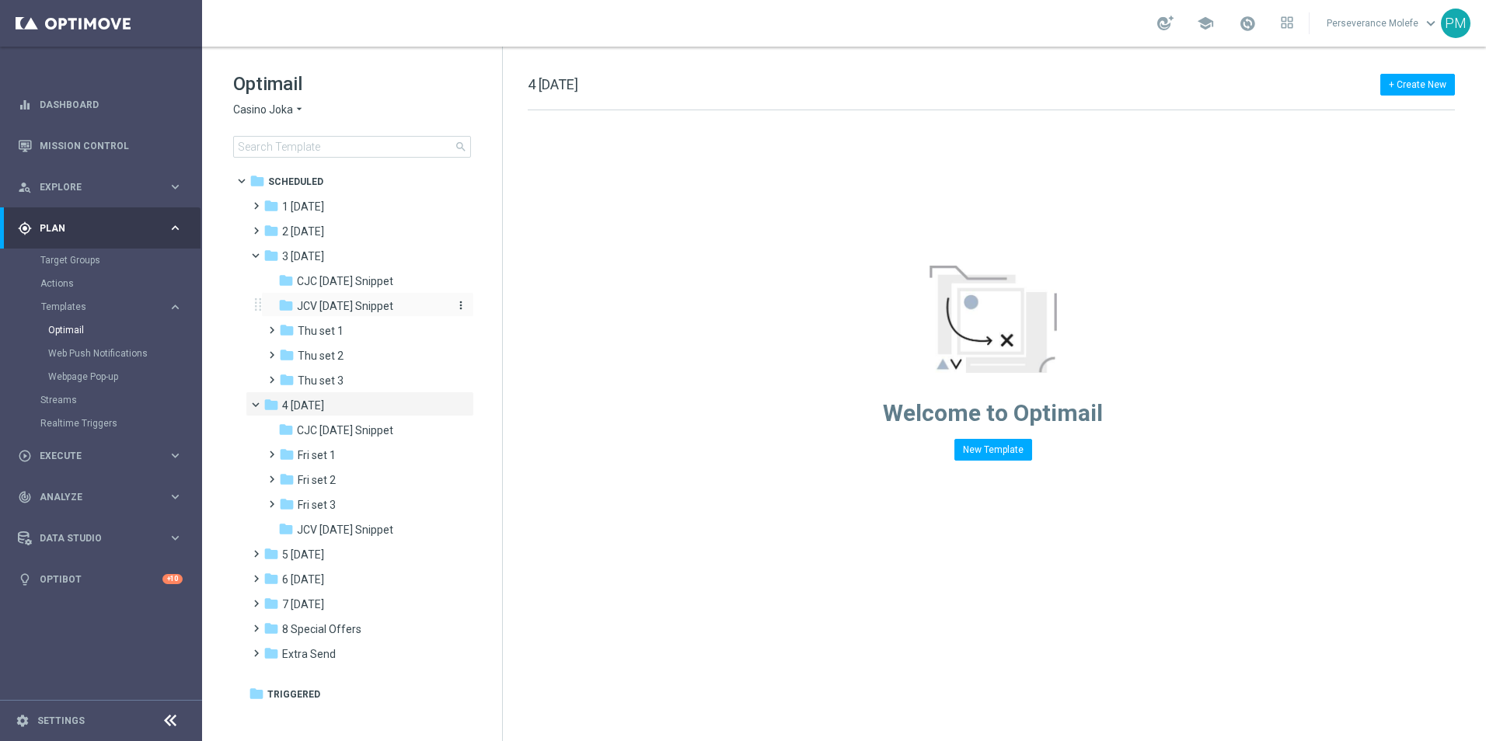
click at [385, 298] on div "folder JCV [DATE] Snippet" at bounding box center [361, 307] width 166 height 18
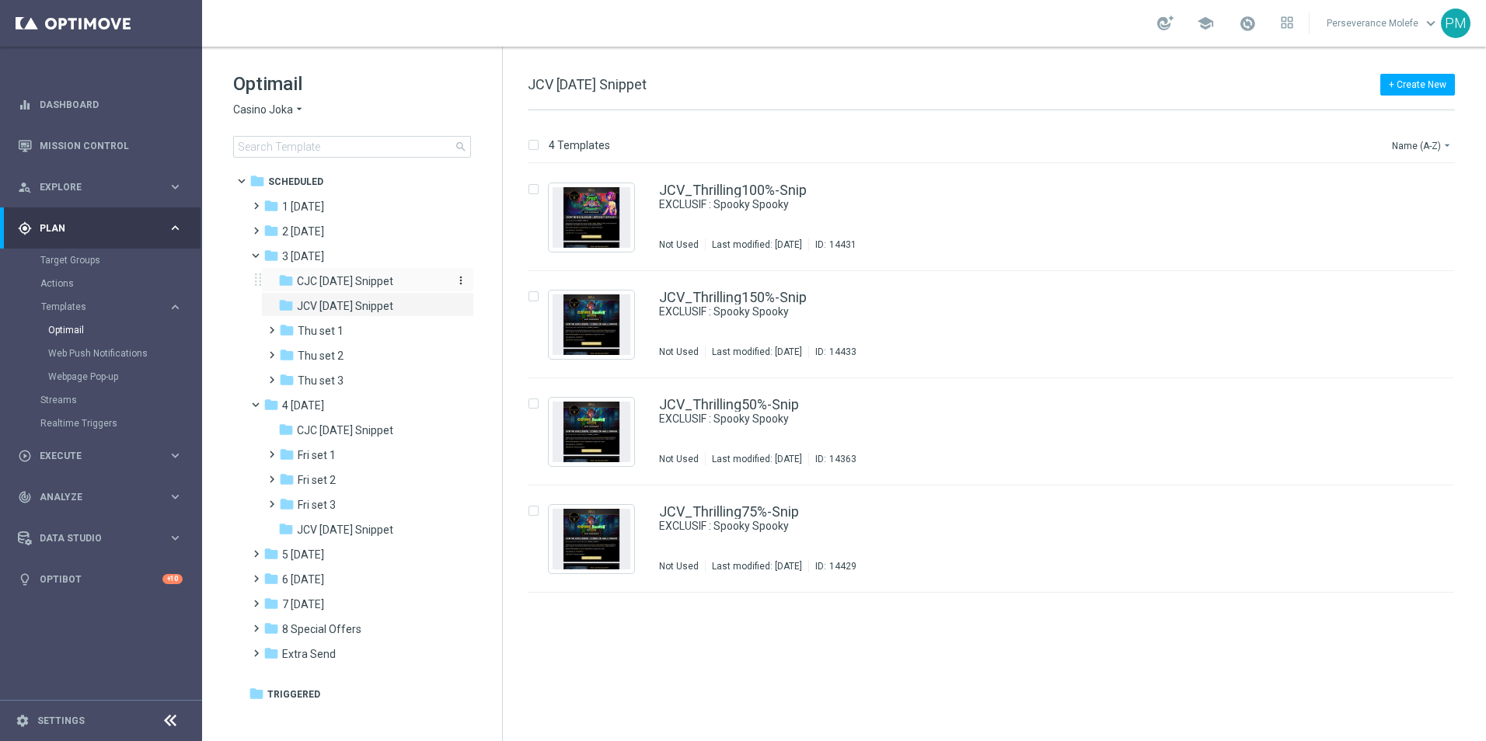
click at [382, 275] on span "CJC [DATE] Snippet" at bounding box center [345, 281] width 96 height 14
click at [400, 314] on div "folder JCV [DATE] Snippet" at bounding box center [361, 307] width 166 height 18
click at [273, 114] on span "Casino Joka" at bounding box center [263, 110] width 60 height 15
click at [739, 180] on div "JCV_Thrilling100%-Snip EXCLUSIF : Spooky Spooky In use Last modified: [DATE] ID…" at bounding box center [991, 217] width 926 height 107
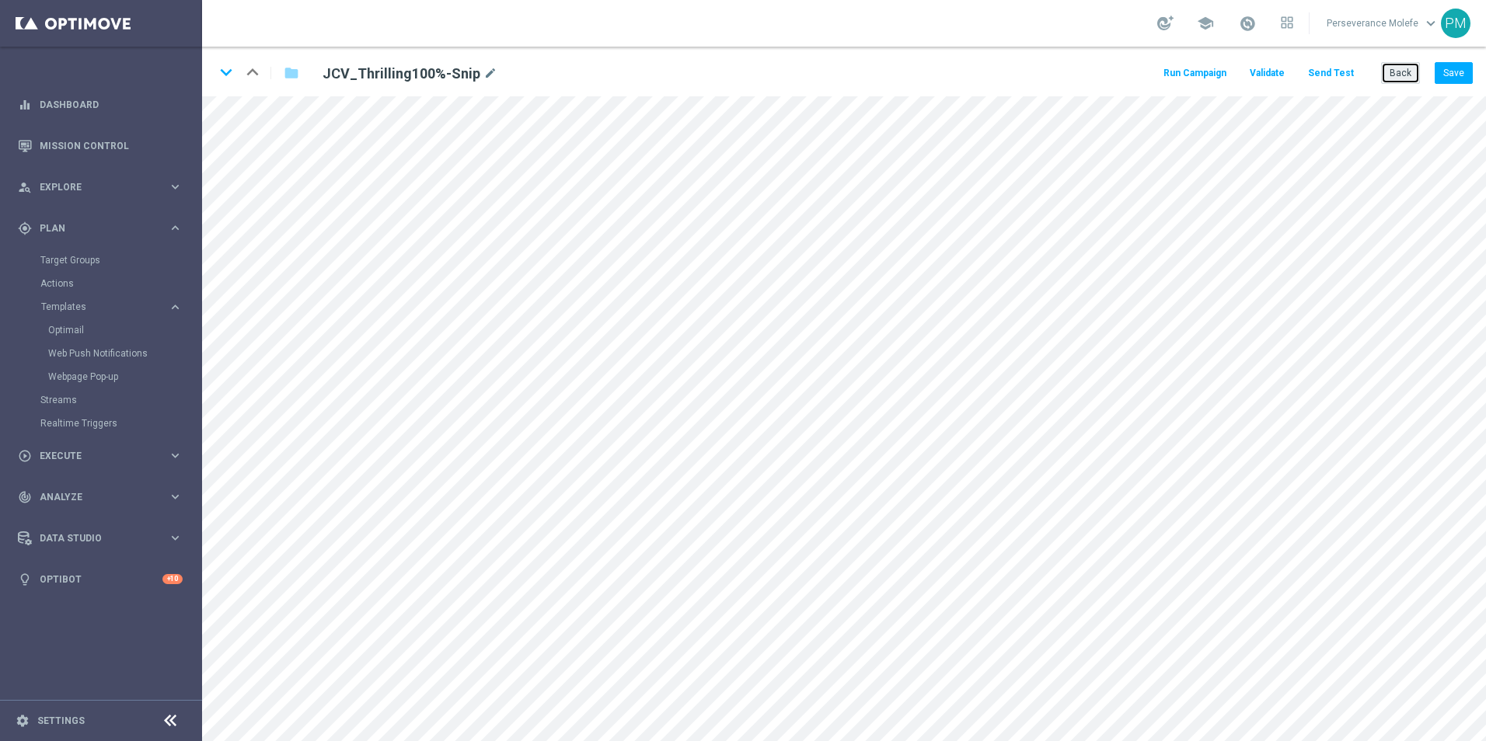
click at [1393, 77] on button "Back" at bounding box center [1400, 73] width 39 height 22
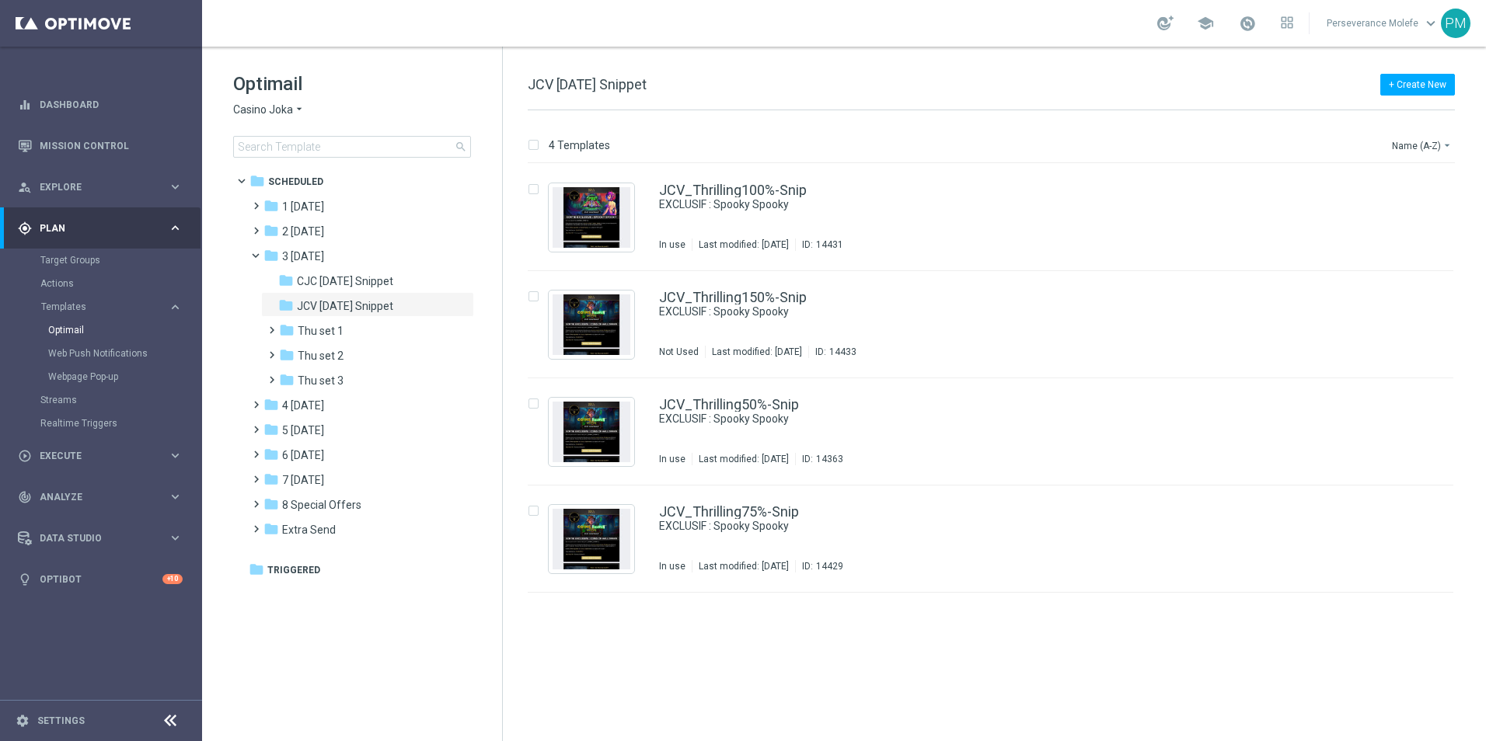
click at [255, 103] on span "Casino Joka" at bounding box center [263, 110] width 60 height 15
click at [0, 0] on span "Le Roi [PERSON_NAME]" at bounding box center [0, 0] width 0 height 0
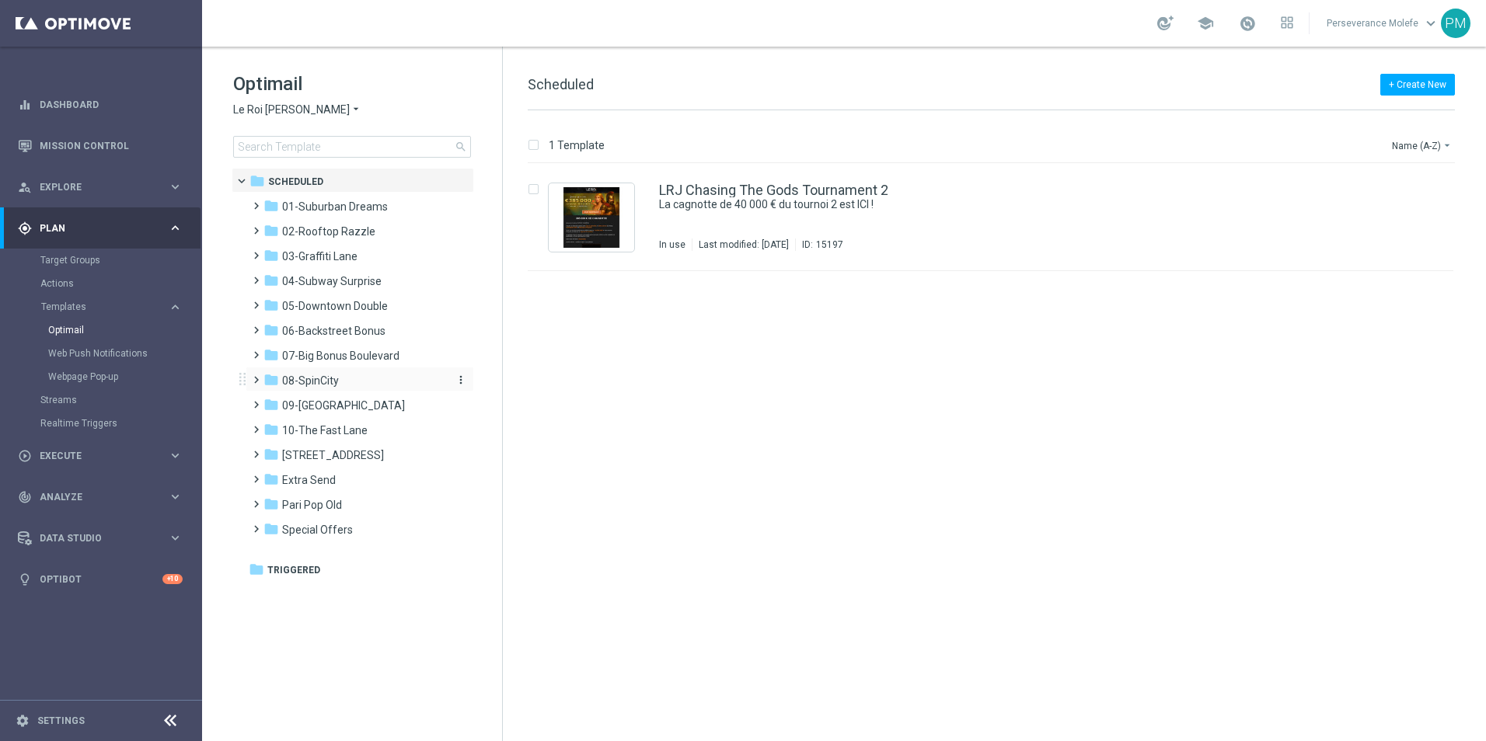
click at [350, 382] on div "folder 08-SpinCity" at bounding box center [352, 381] width 179 height 18
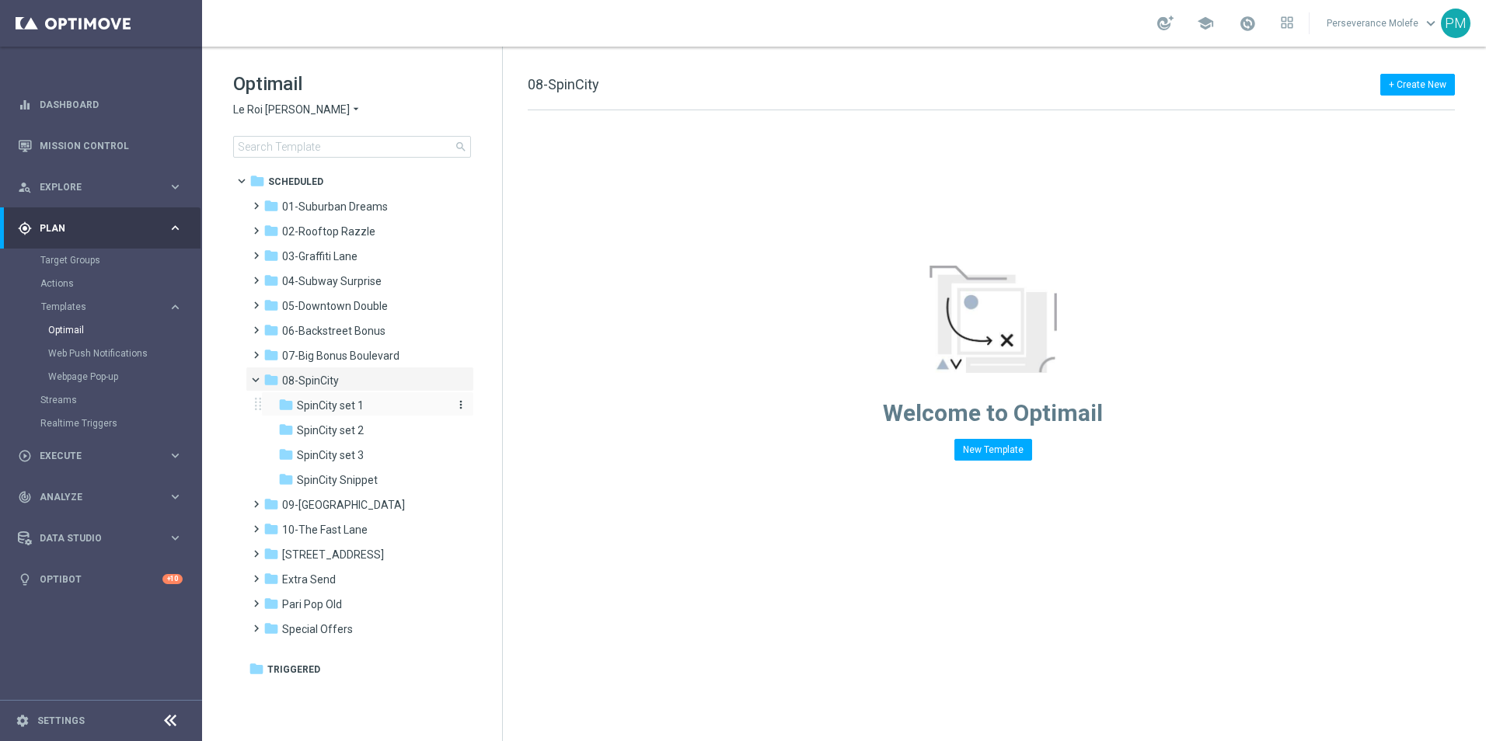
click at [351, 401] on span "SpinCity set 1" at bounding box center [330, 406] width 67 height 14
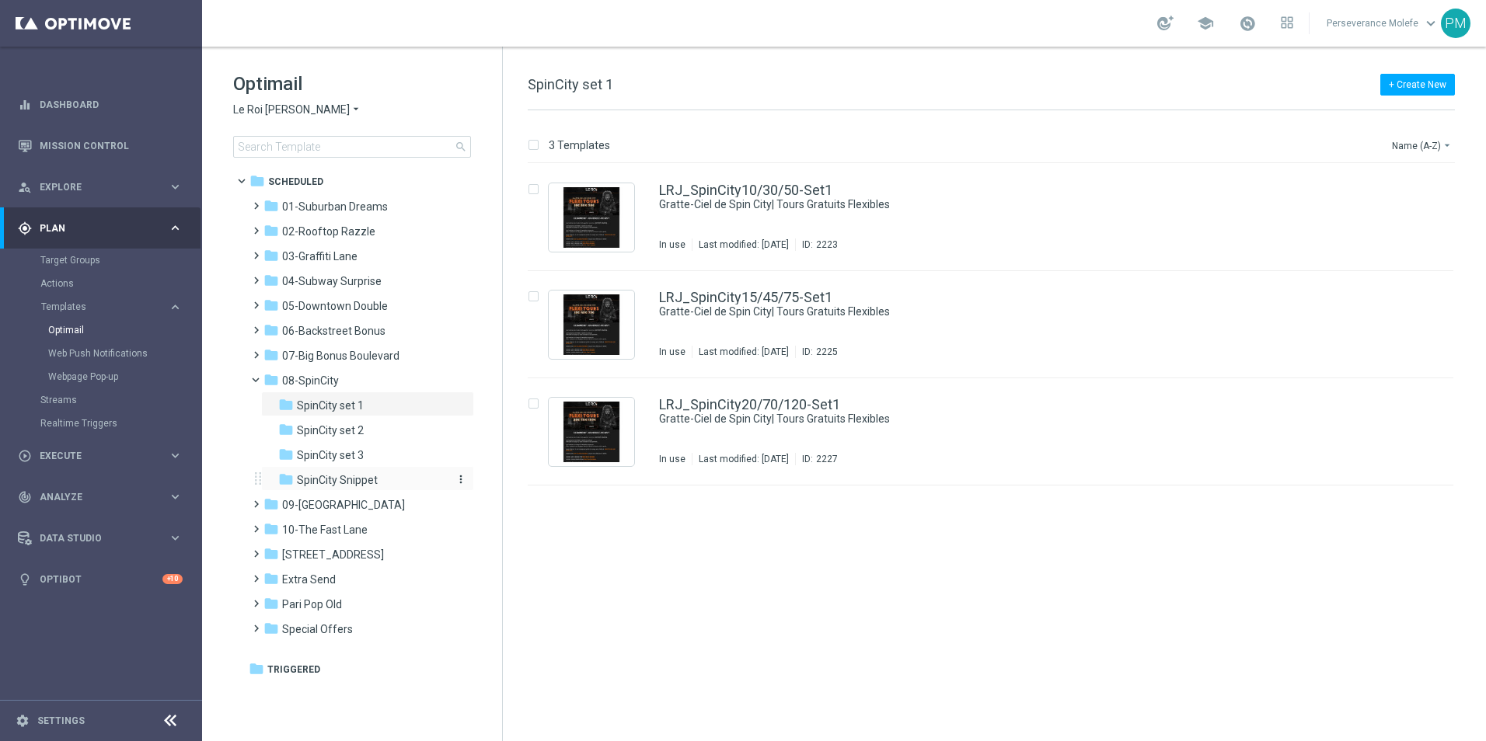
click at [372, 486] on span "SpinCity Snippet" at bounding box center [337, 480] width 81 height 14
click at [357, 413] on div "folder SpinCity set 1" at bounding box center [361, 406] width 166 height 18
click at [710, 191] on link "LRJ_SpinCity10/30/50-Set1" at bounding box center [745, 190] width 173 height 14
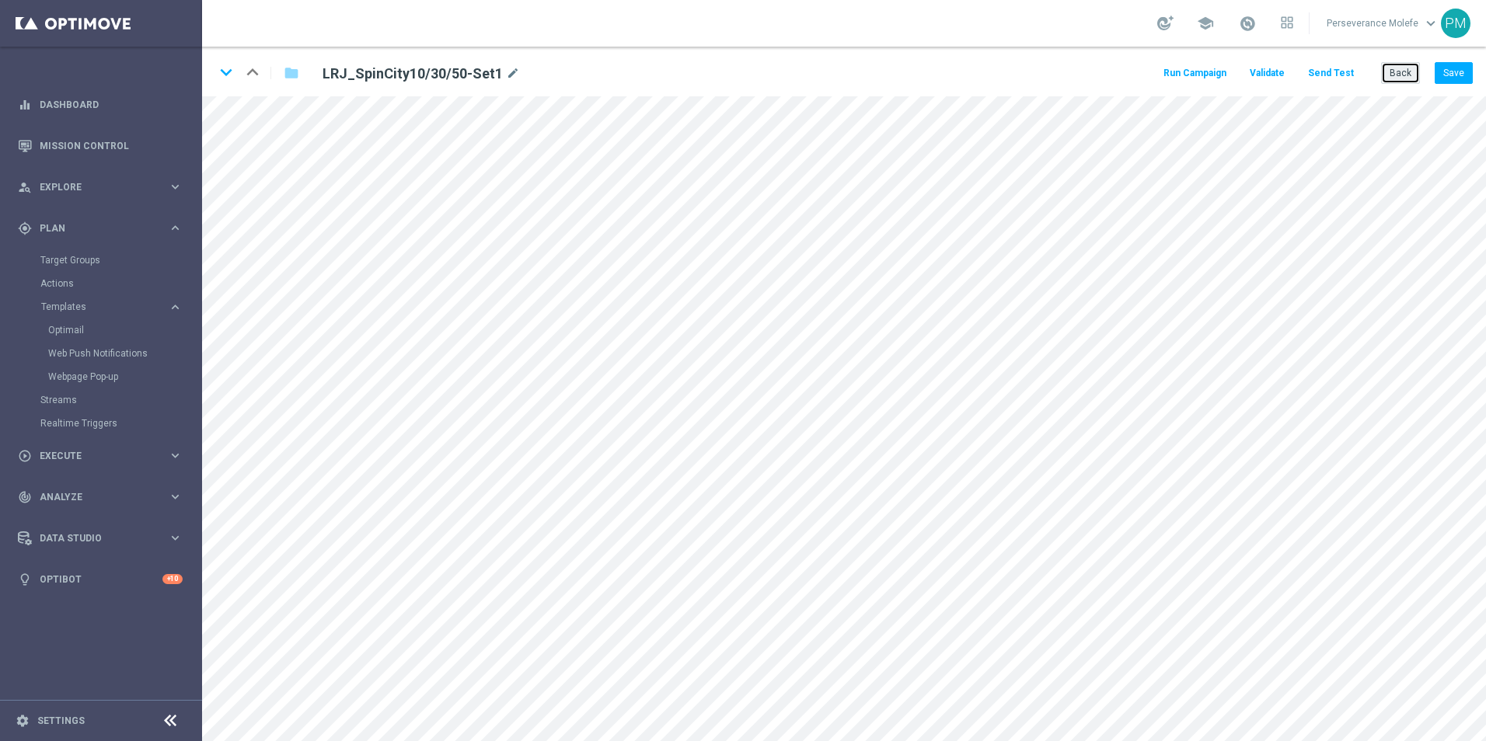
click at [1403, 76] on button "Back" at bounding box center [1400, 73] width 39 height 22
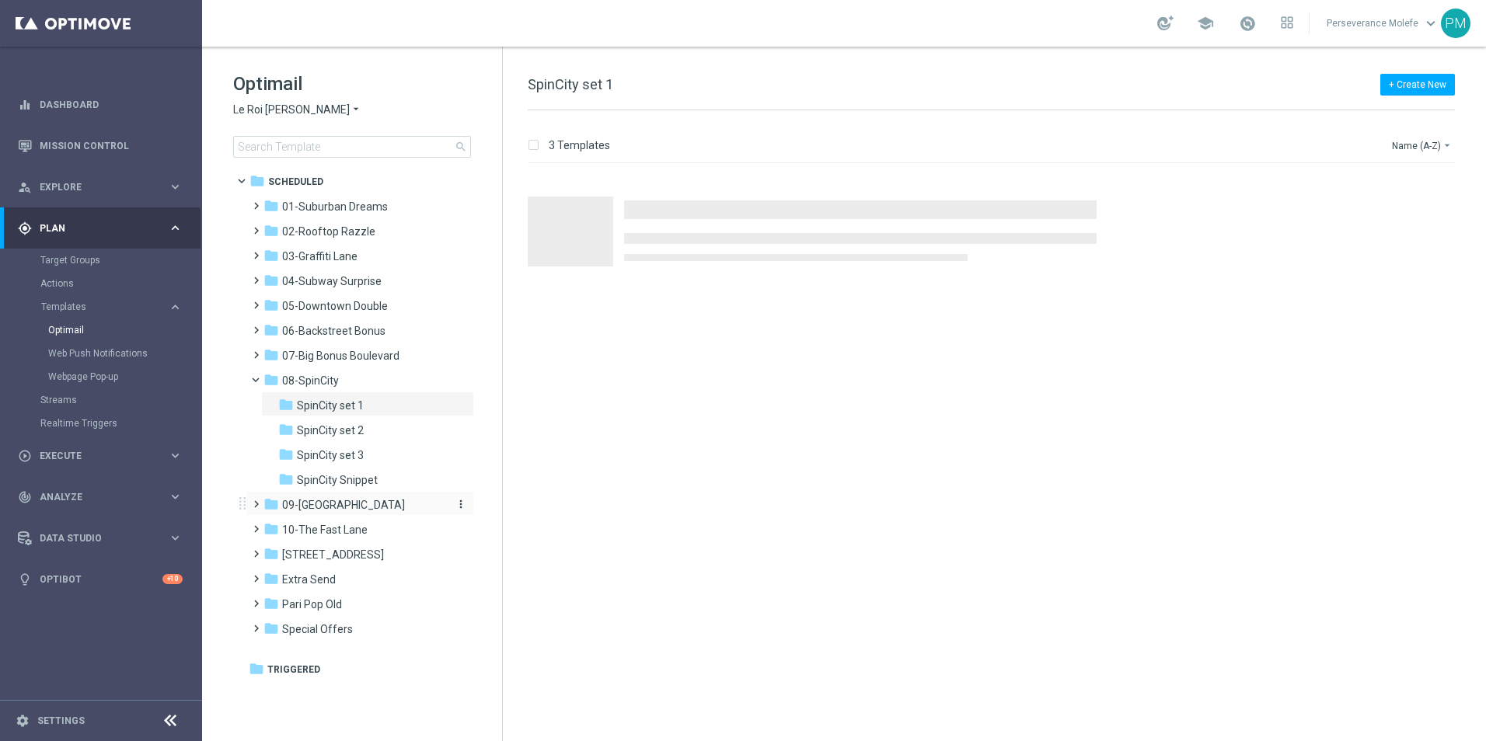
click at [341, 500] on span "09-[GEOGRAPHIC_DATA]" at bounding box center [343, 505] width 123 height 14
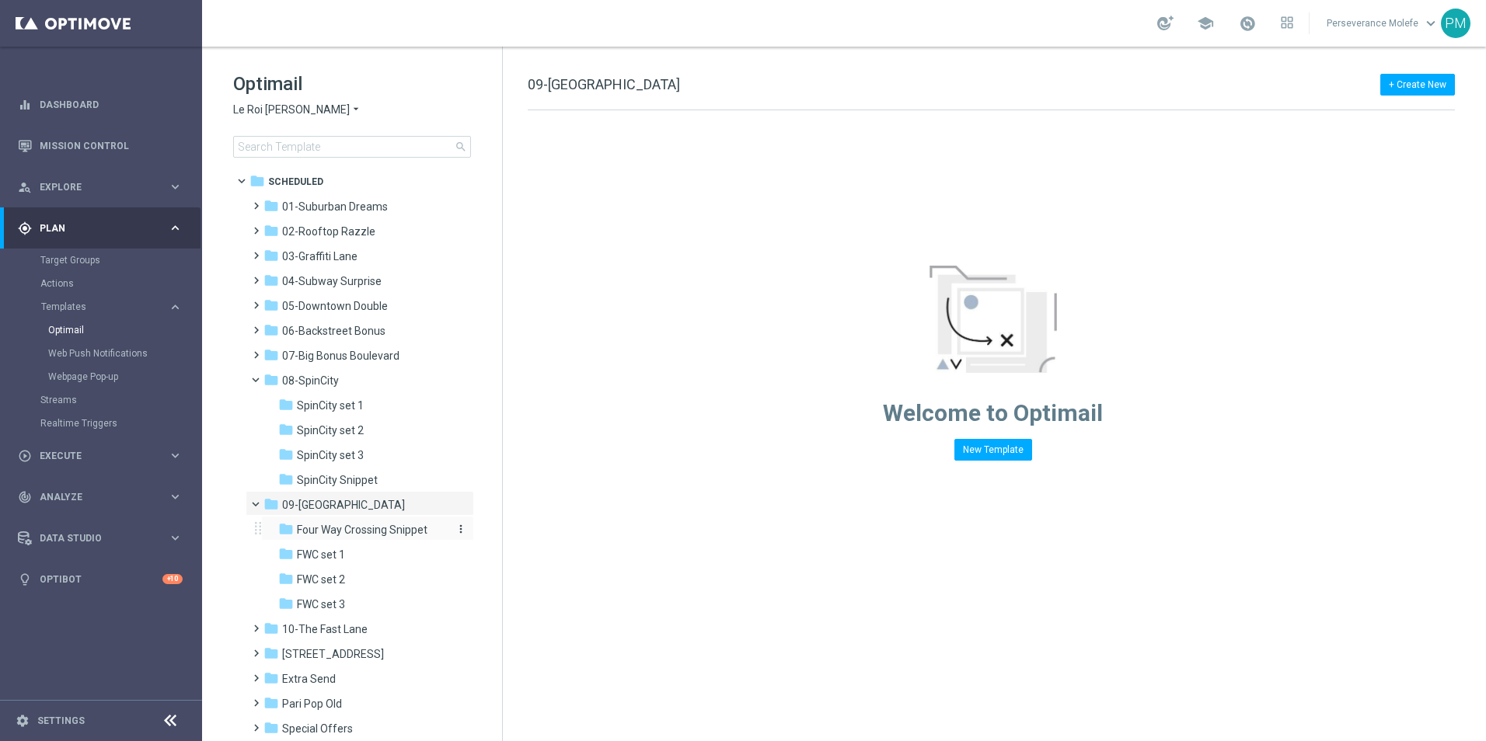
click at [364, 535] on span "Four Way Crossing Snippet" at bounding box center [362, 530] width 131 height 14
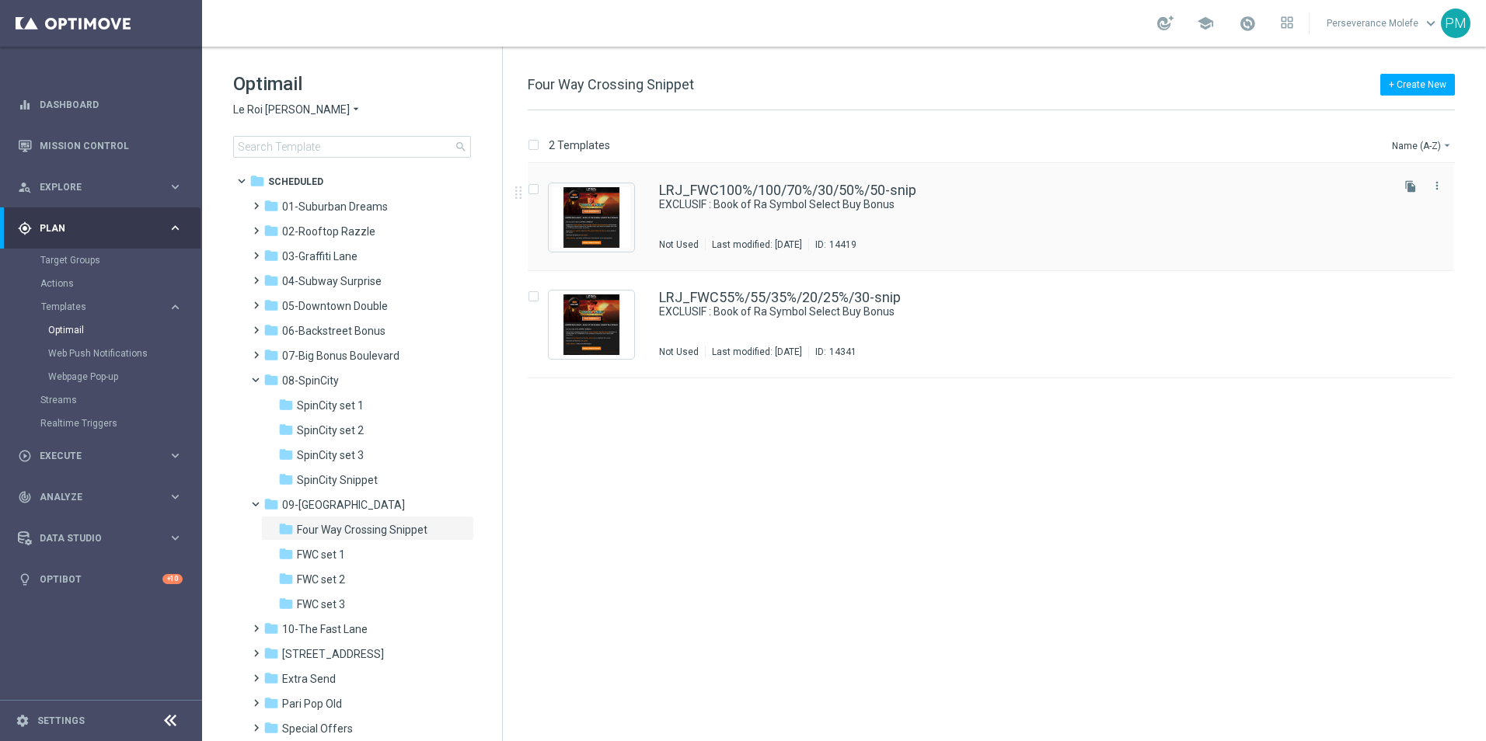
click at [779, 183] on div "LRJ_FWC100%/100/70%/30/50%/50-snip EXCLUSIF : Book of Ra Symbol Select Buy Bonu…" at bounding box center [991, 217] width 926 height 107
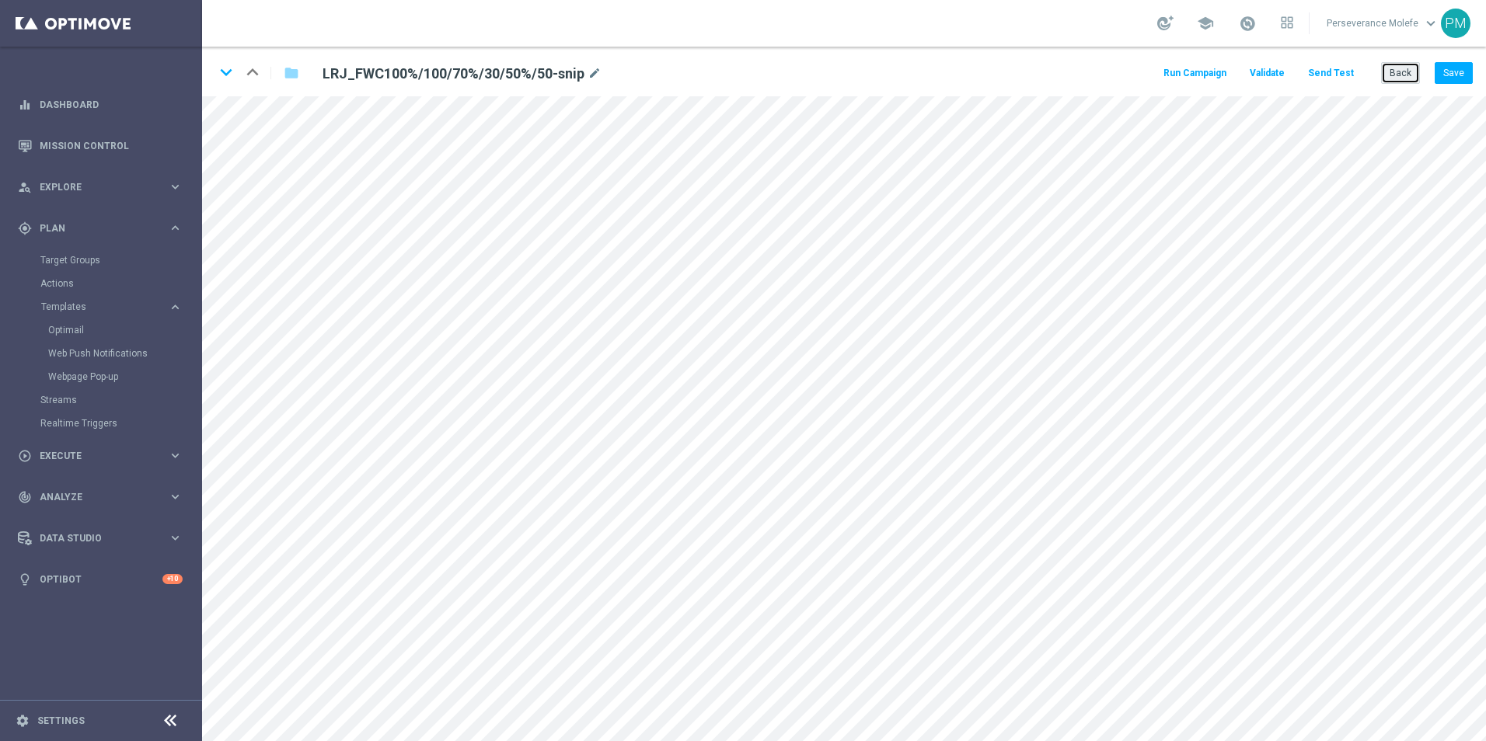
click at [1385, 72] on button "Back" at bounding box center [1400, 73] width 39 height 22
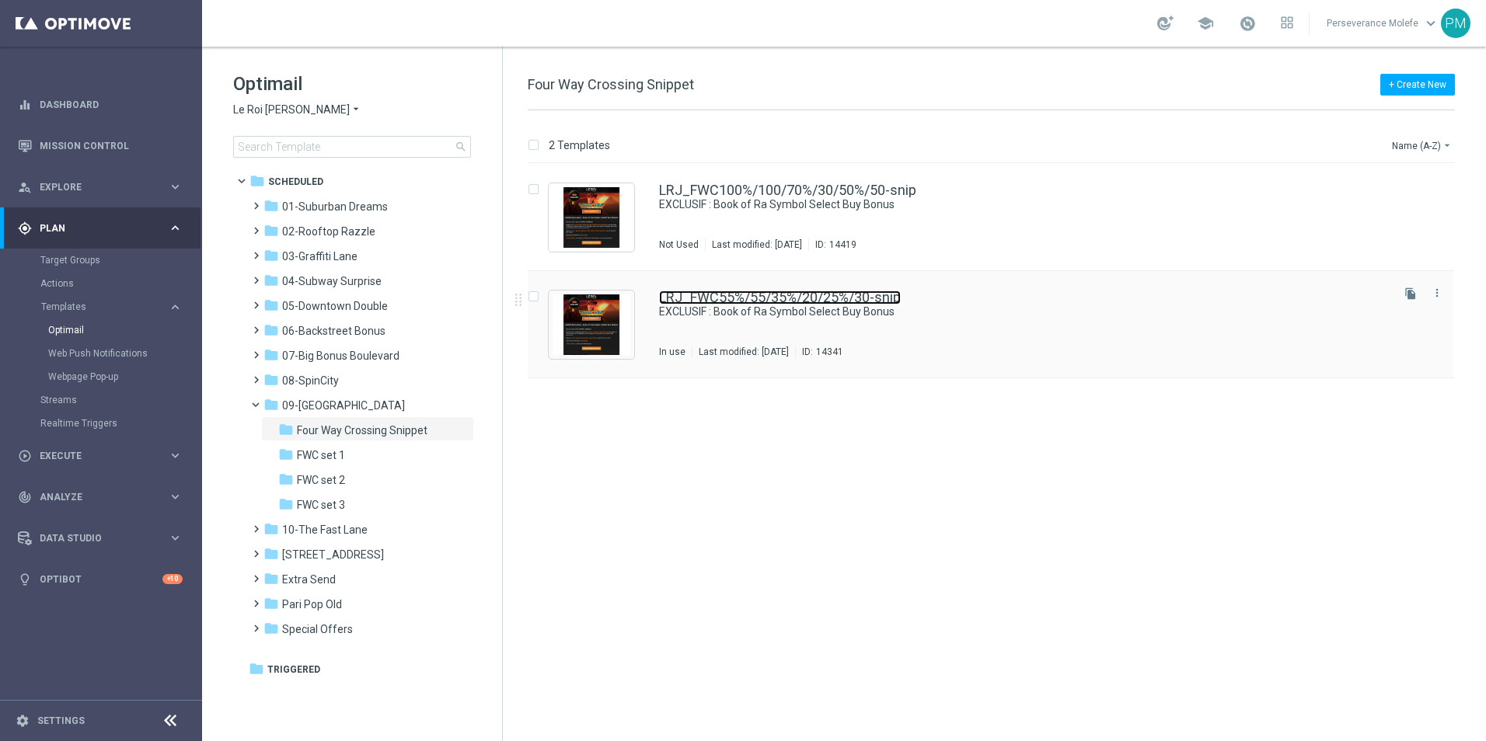
click at [721, 291] on link "LRJ_FWC55%/55/35%/20/25%/30-snip" at bounding box center [780, 298] width 242 height 14
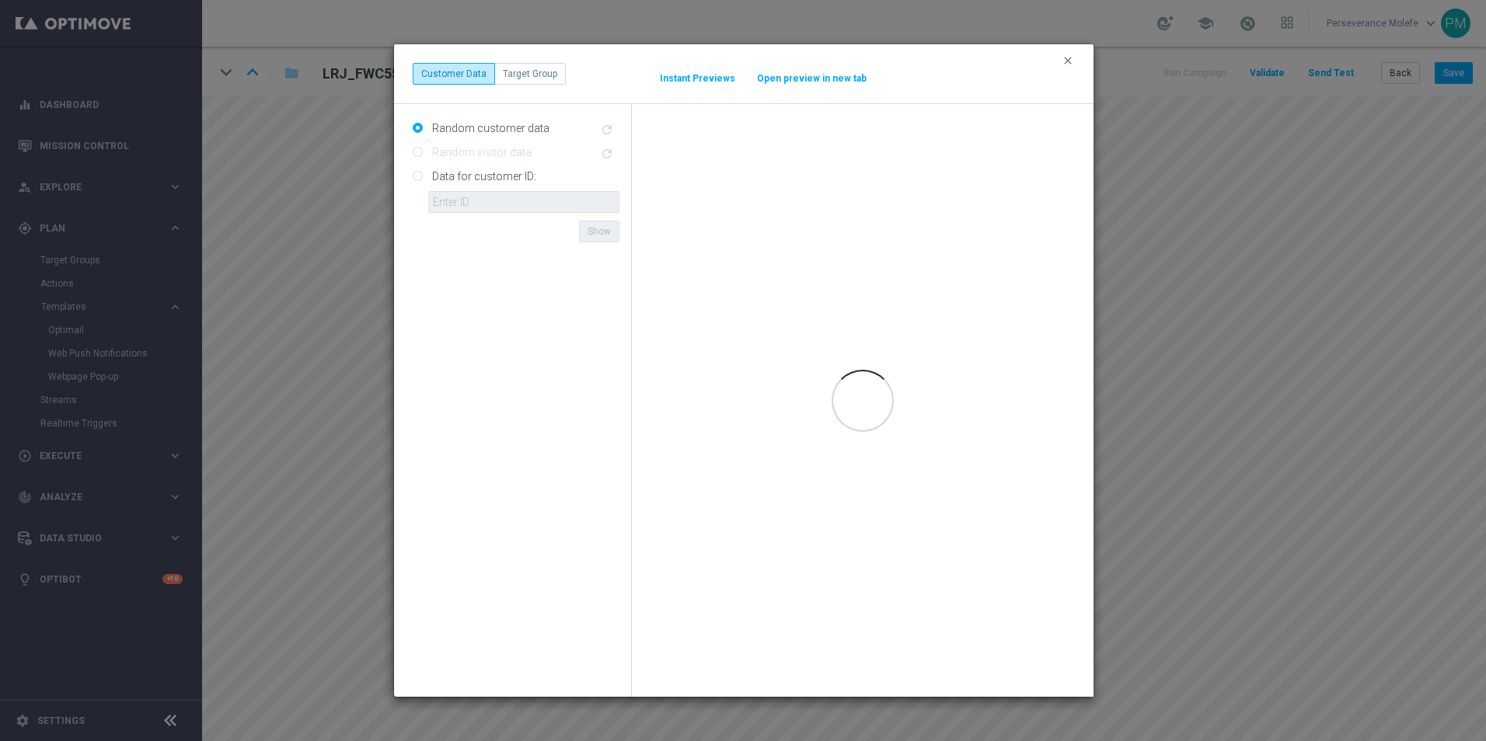
click at [828, 79] on button "Open preview in new tab" at bounding box center [811, 78] width 111 height 12
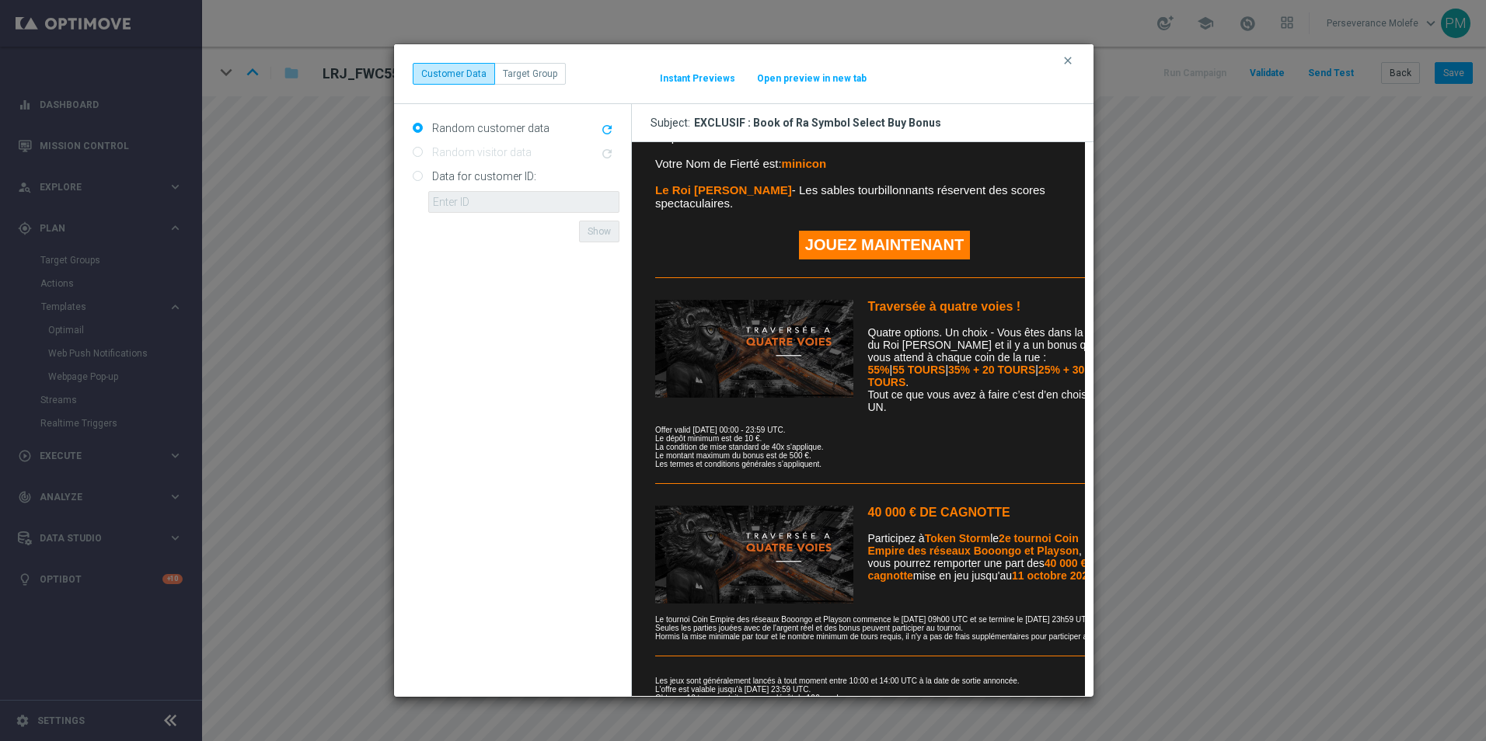
scroll to position [497, 0]
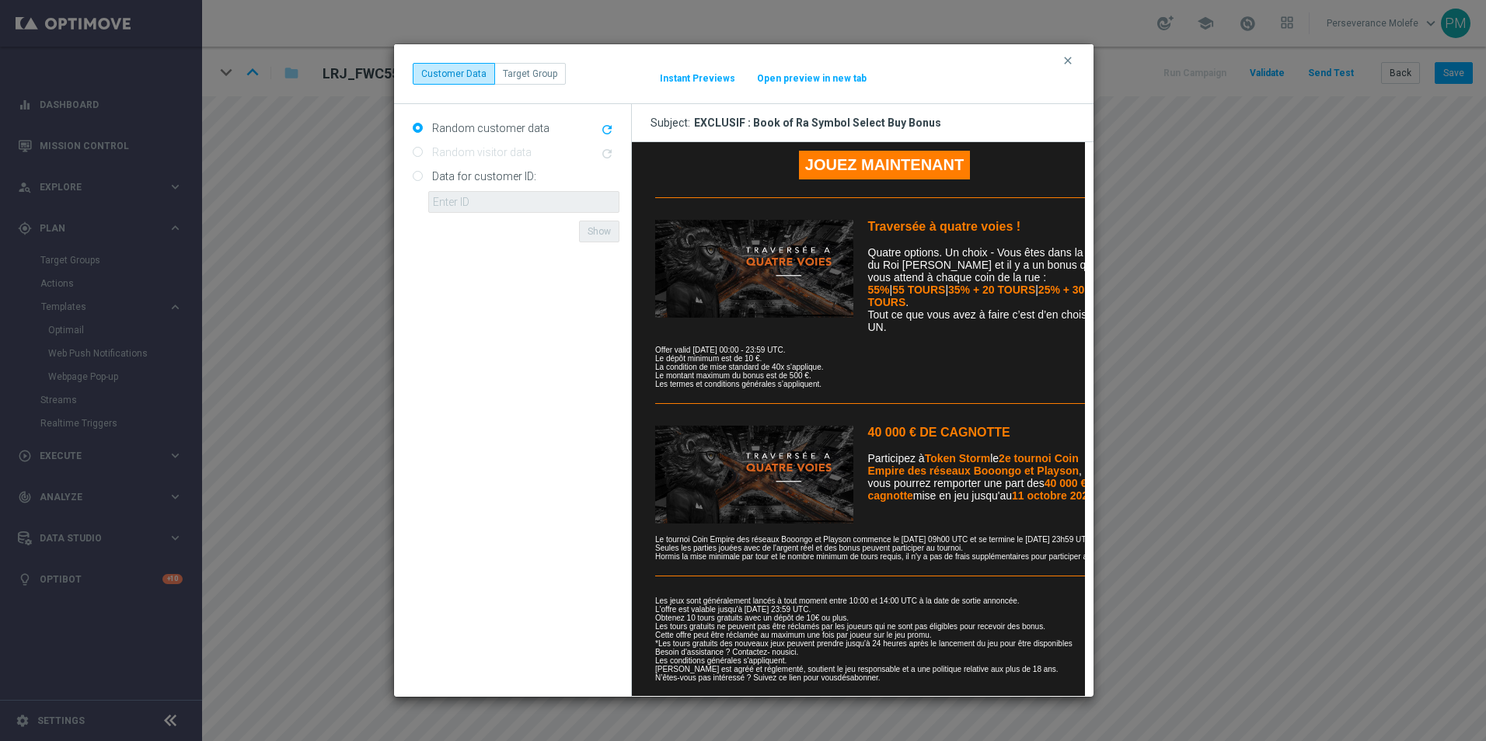
click at [1075, 61] on button "clear" at bounding box center [1070, 61] width 18 height 14
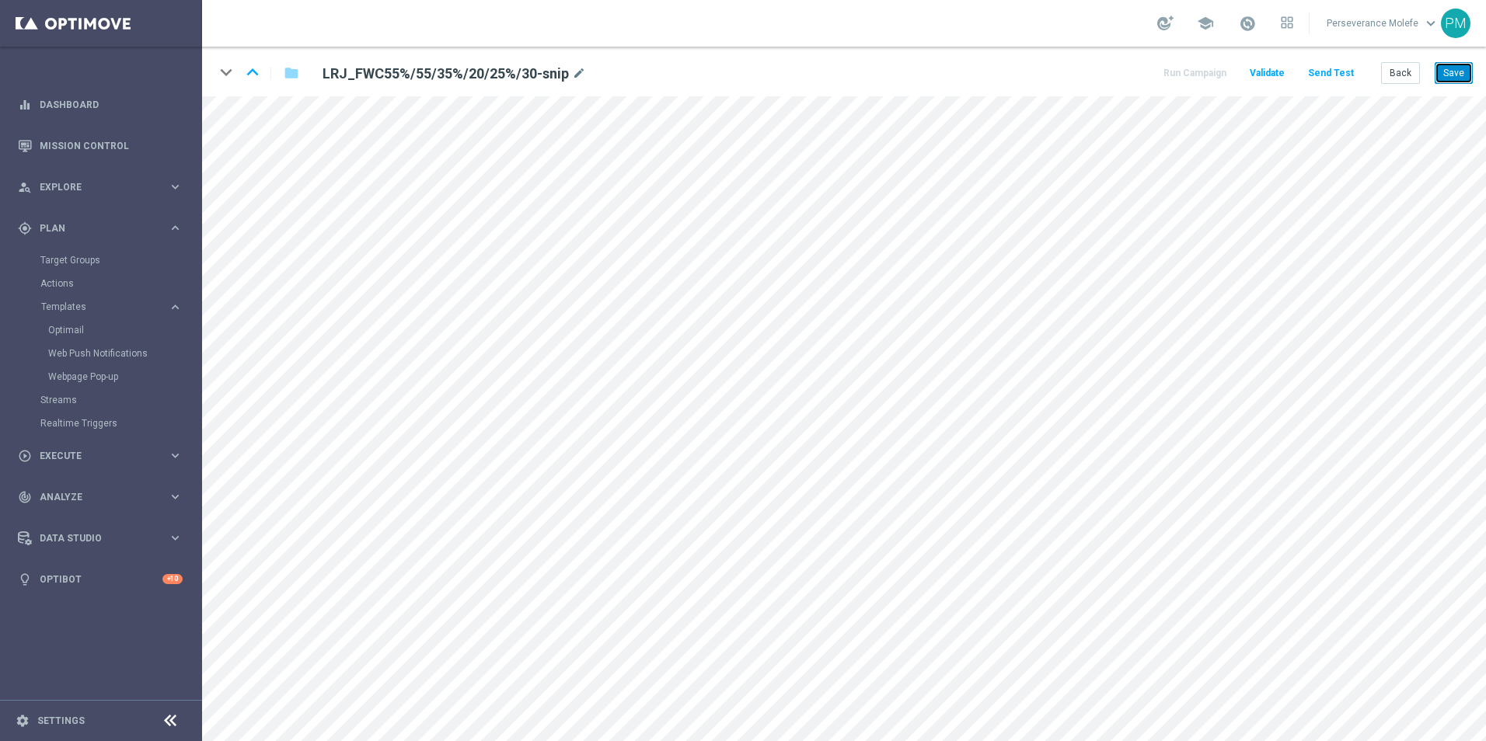
click at [1448, 78] on button "Save" at bounding box center [1454, 73] width 38 height 22
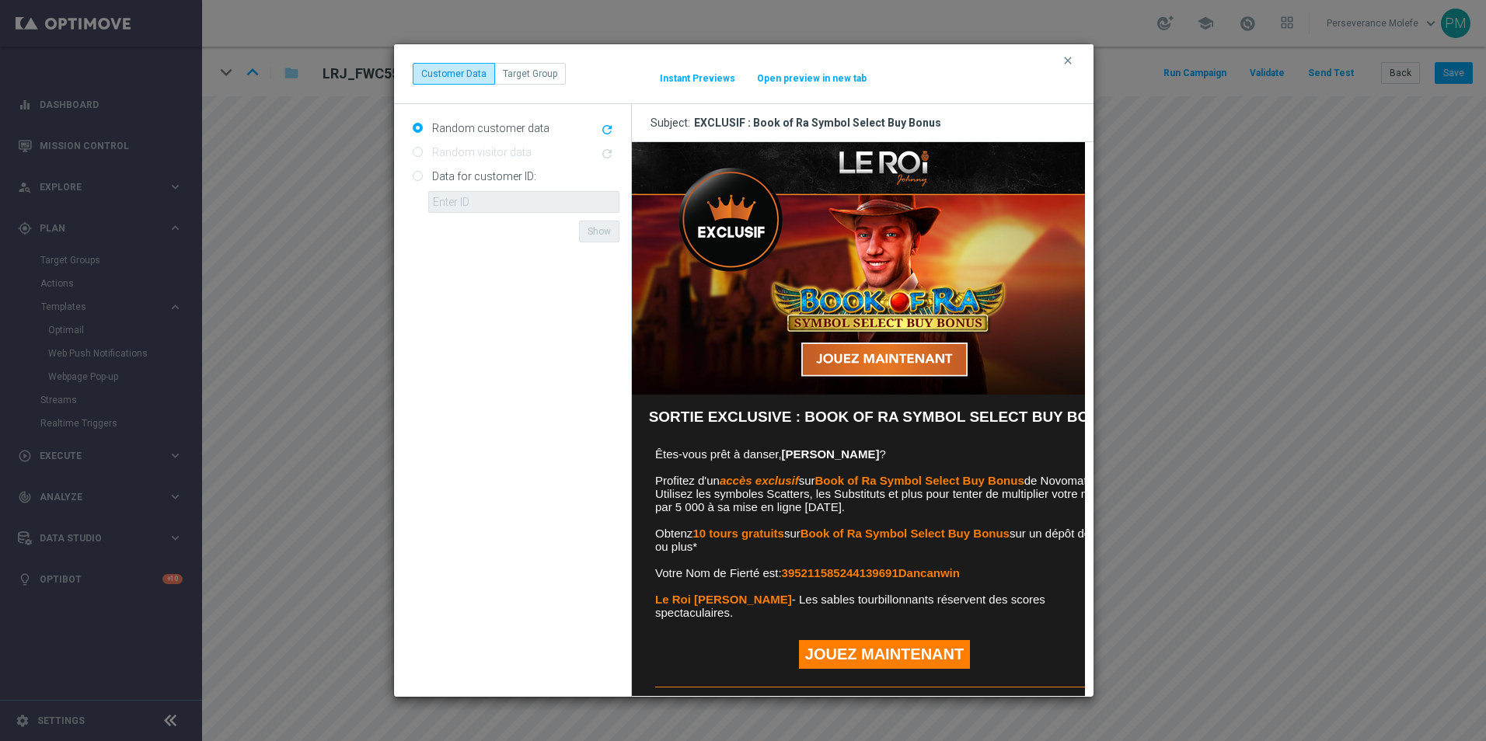
scroll to position [0, 0]
click at [795, 77] on button "Open preview in new tab" at bounding box center [811, 78] width 111 height 12
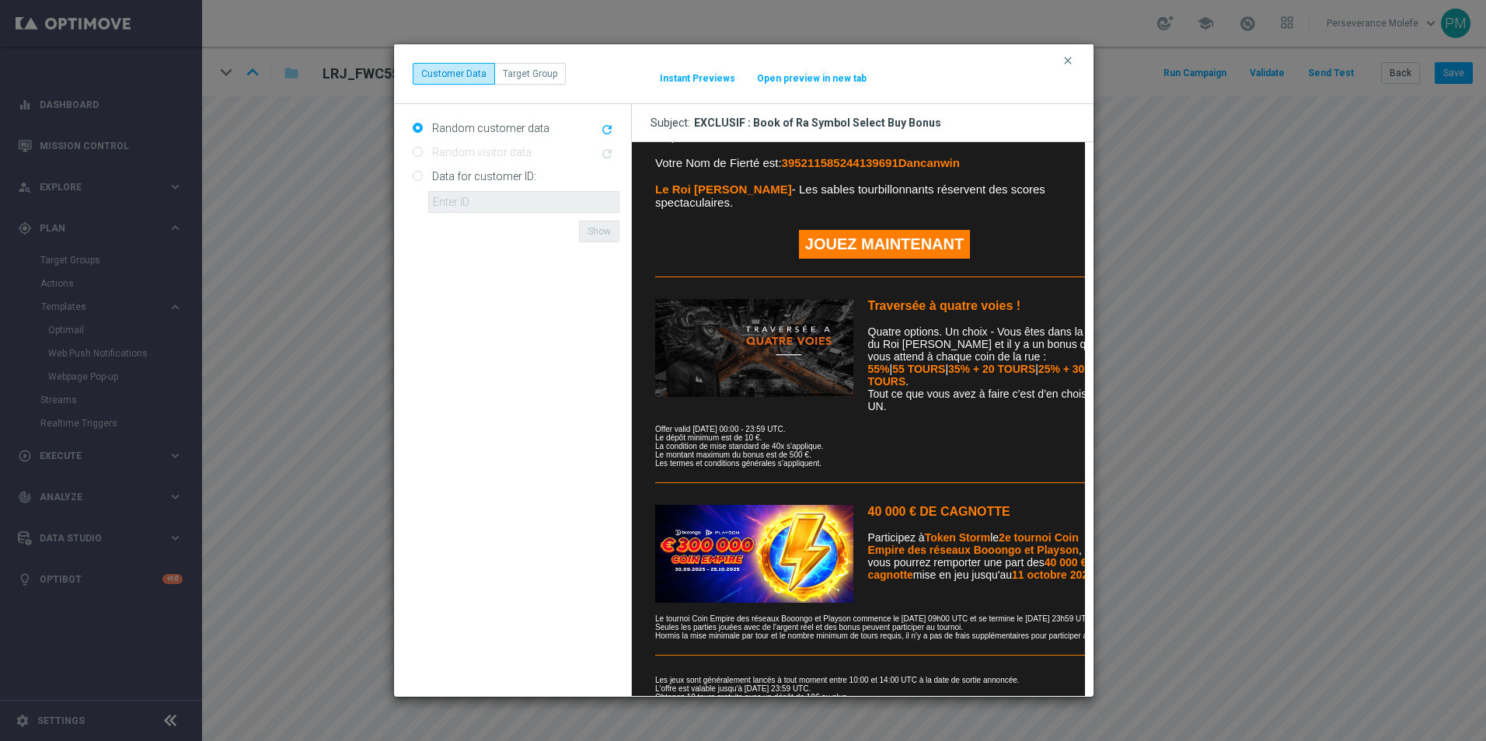
scroll to position [497, 0]
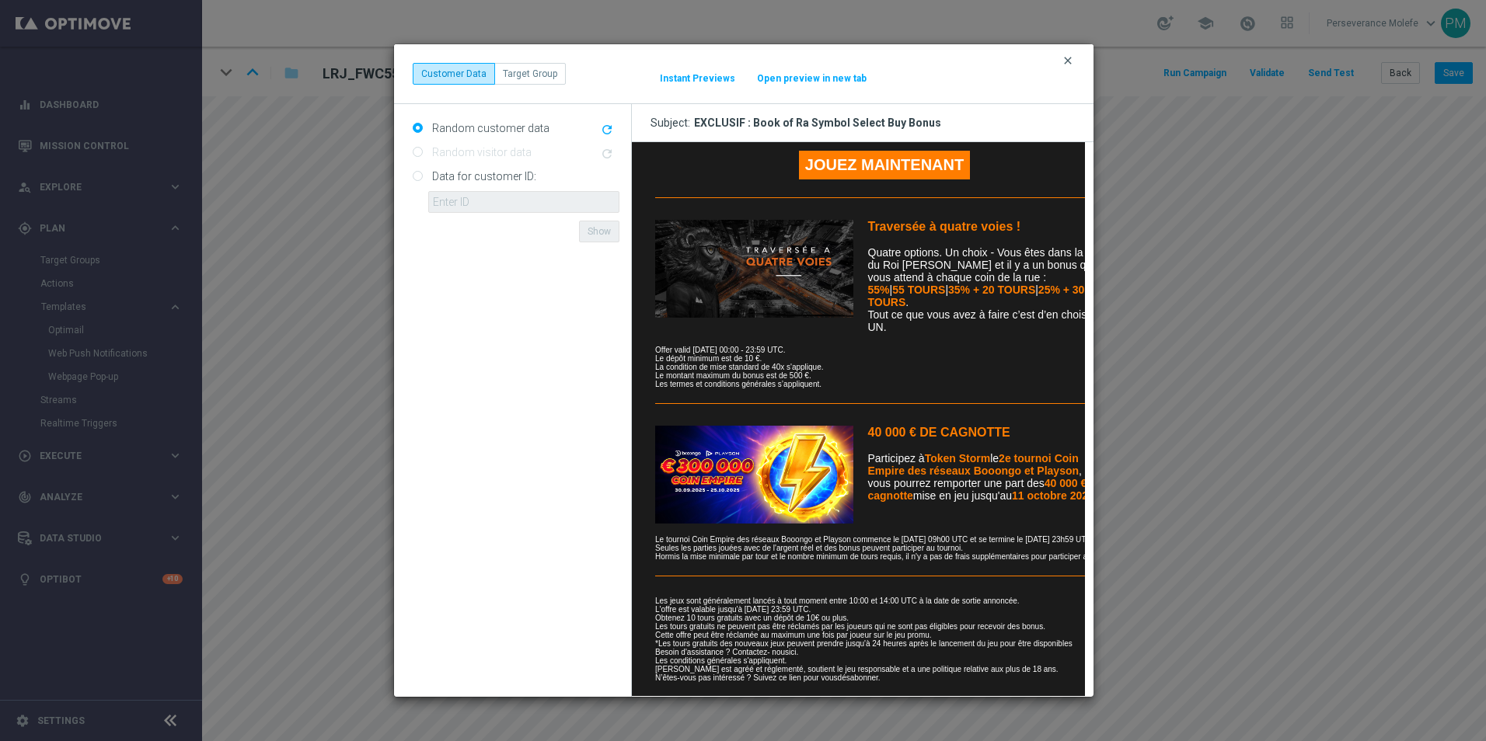
click at [1072, 57] on icon "clear" at bounding box center [1068, 60] width 12 height 12
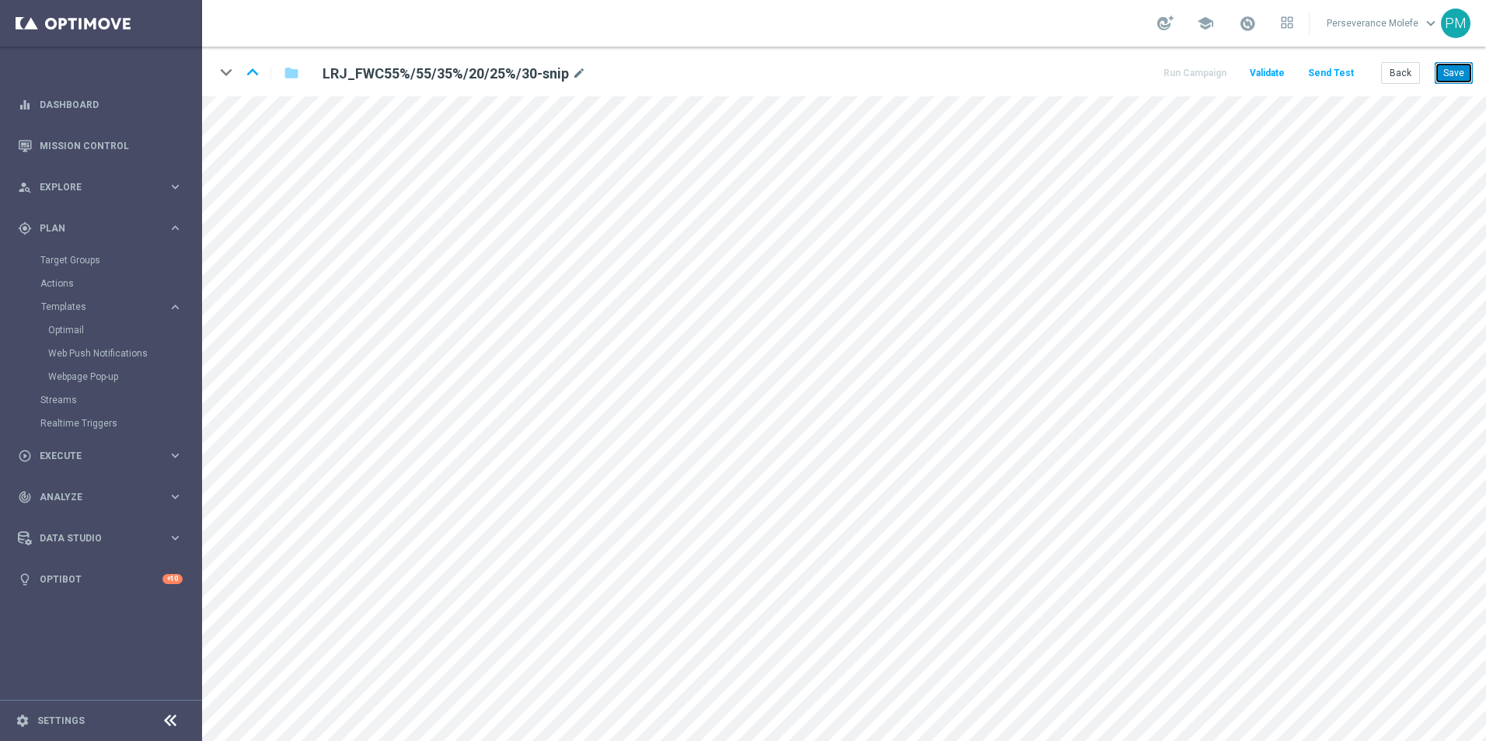
click at [1456, 68] on button "Save" at bounding box center [1454, 73] width 38 height 22
click at [1454, 78] on button "Save" at bounding box center [1454, 73] width 38 height 22
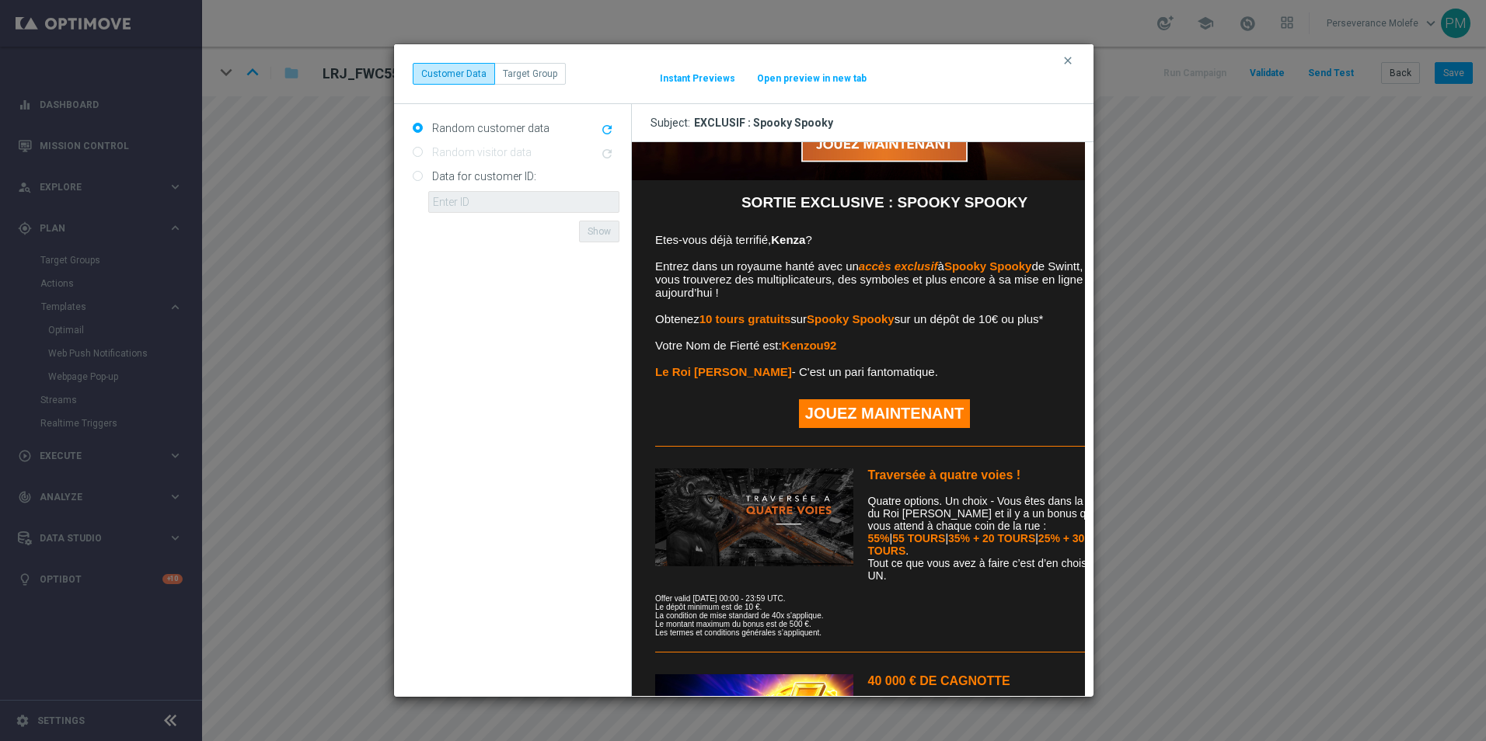
scroll to position [173, 0]
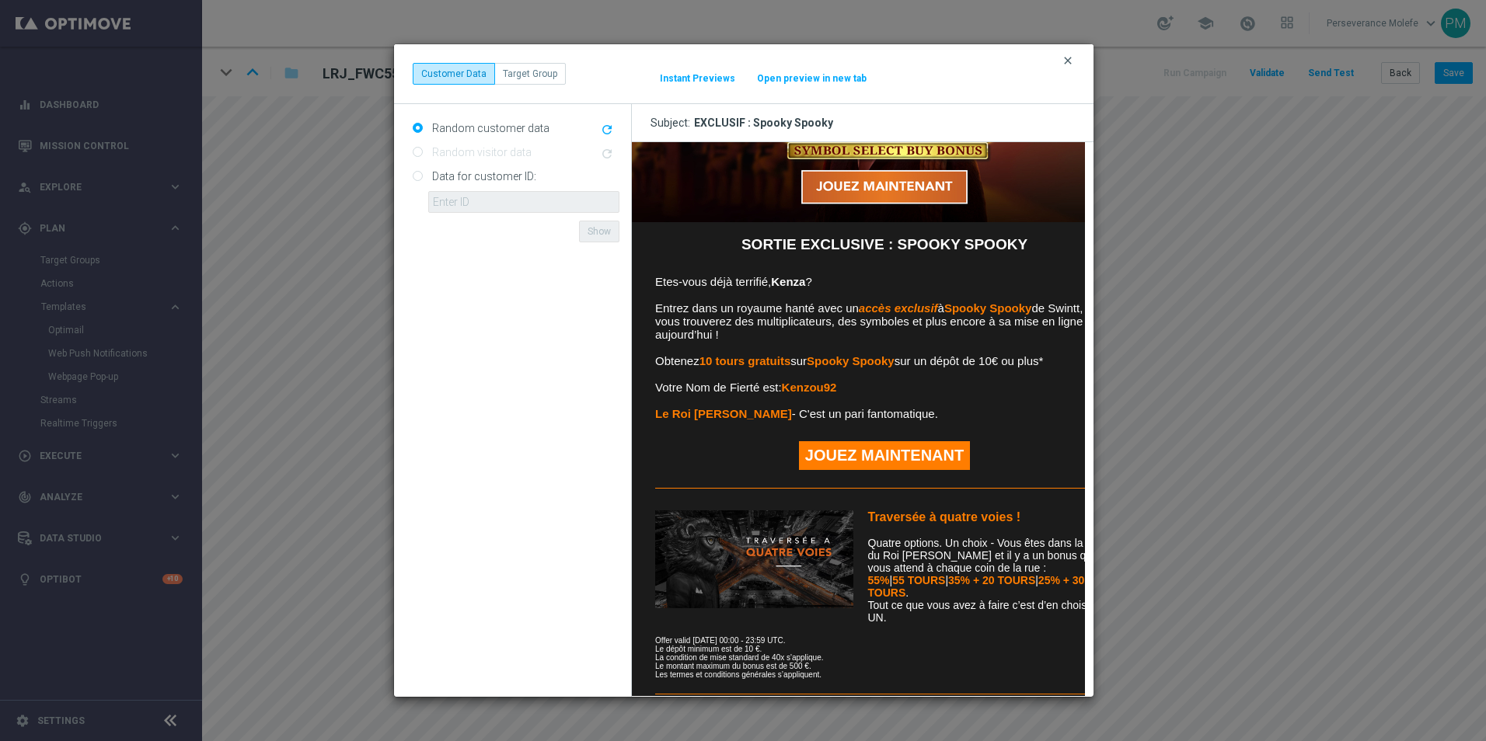
click at [1069, 65] on icon "clear" at bounding box center [1068, 60] width 12 height 12
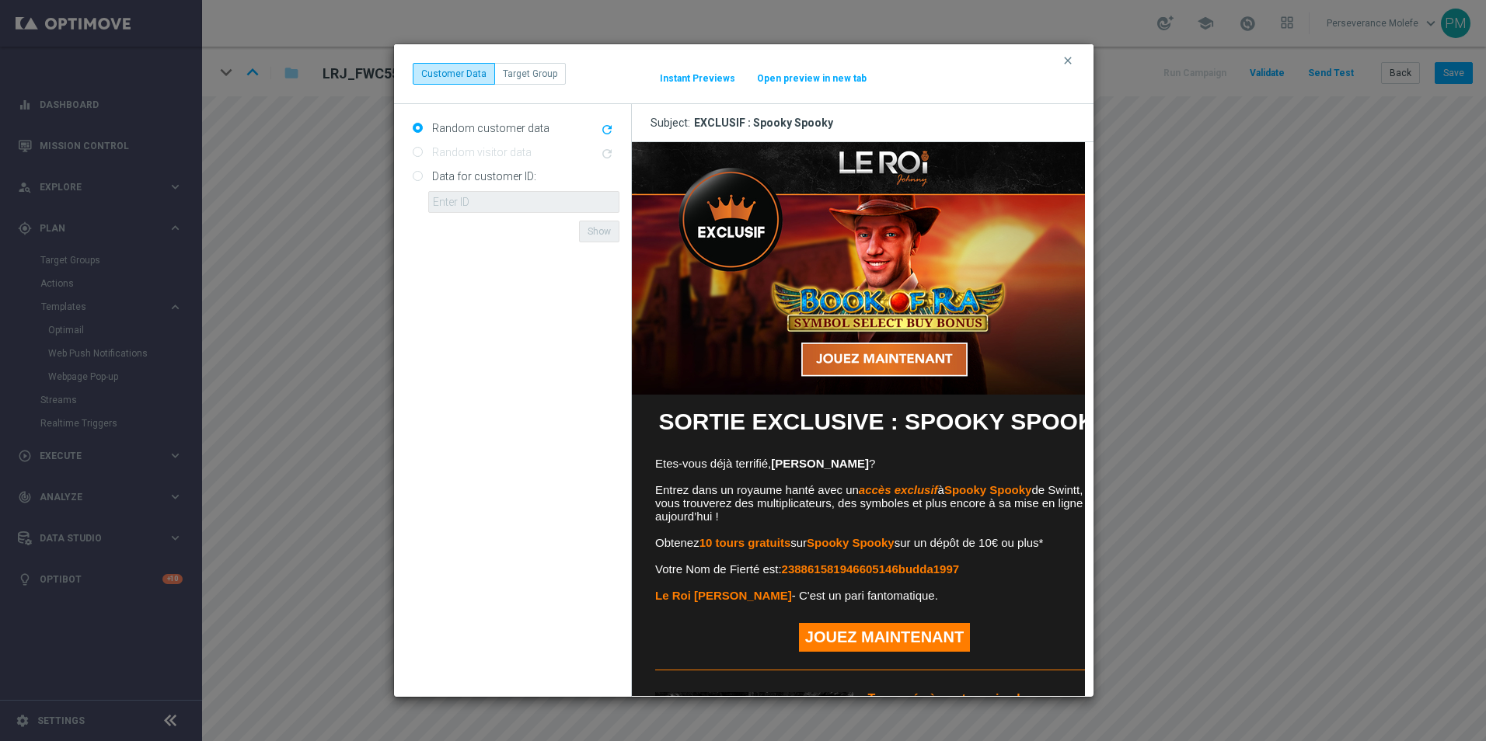
scroll to position [0, 0]
click at [813, 75] on button "Open preview in new tab" at bounding box center [811, 78] width 111 height 12
click at [1064, 67] on button "clear" at bounding box center [1070, 61] width 18 height 14
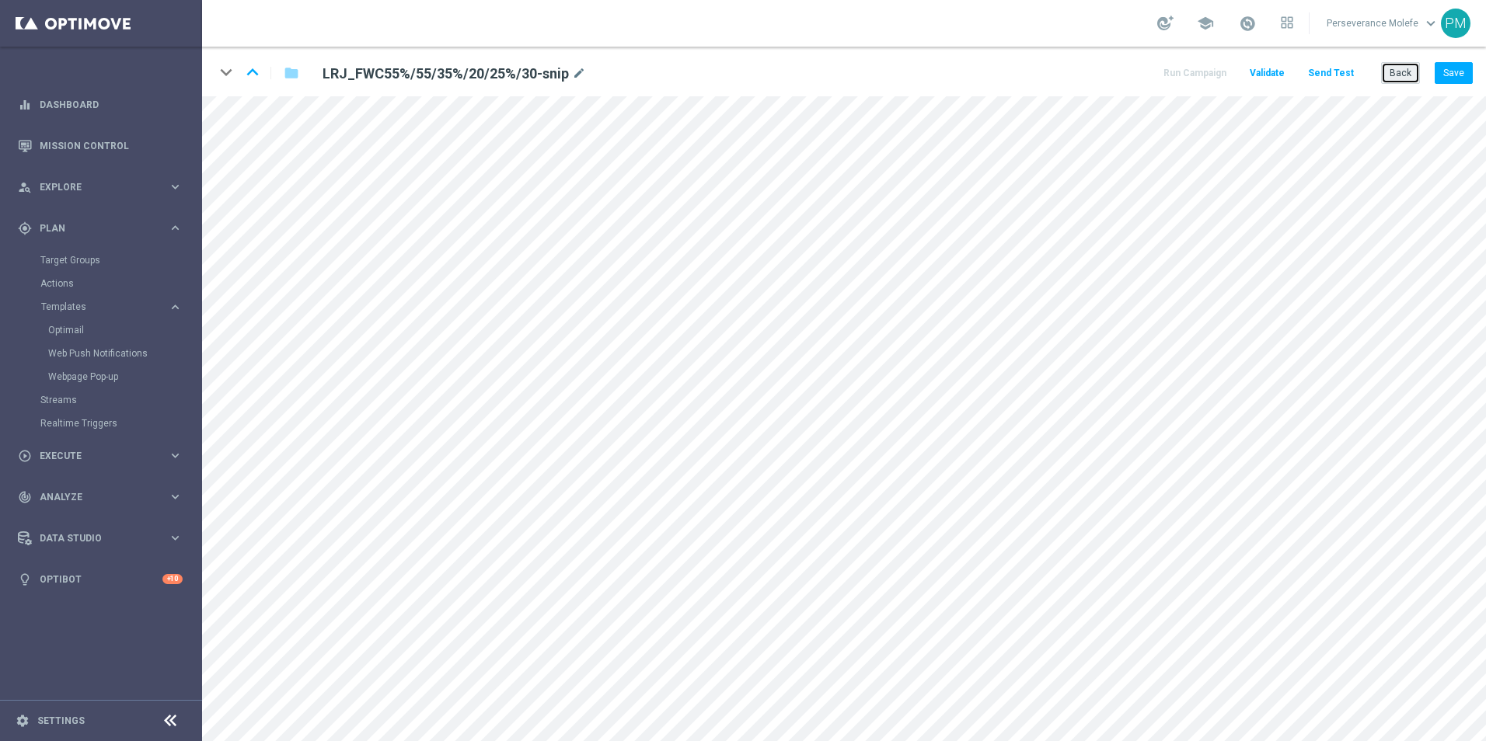
click at [1389, 68] on button "Back" at bounding box center [1400, 73] width 39 height 22
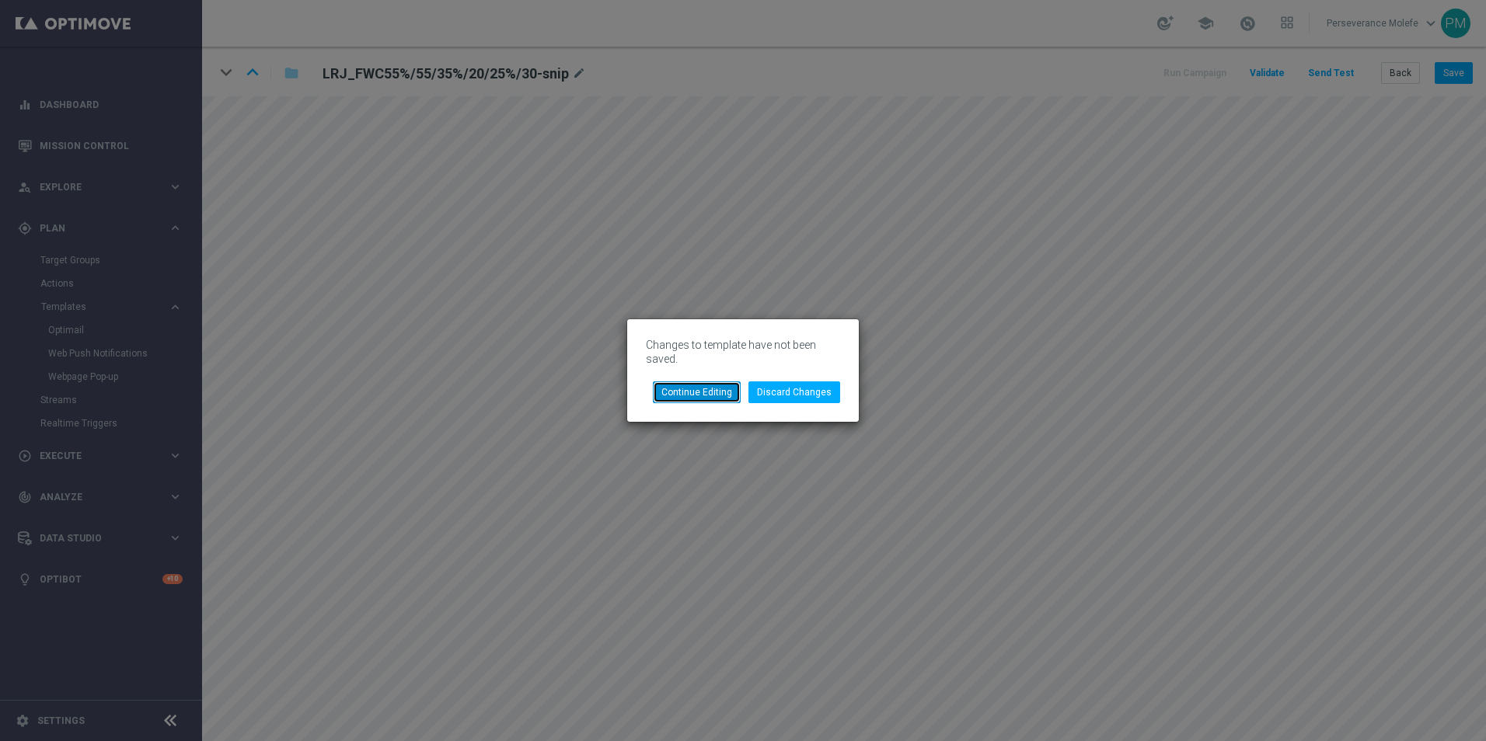
click at [716, 387] on button "Continue Editing" at bounding box center [697, 393] width 88 height 22
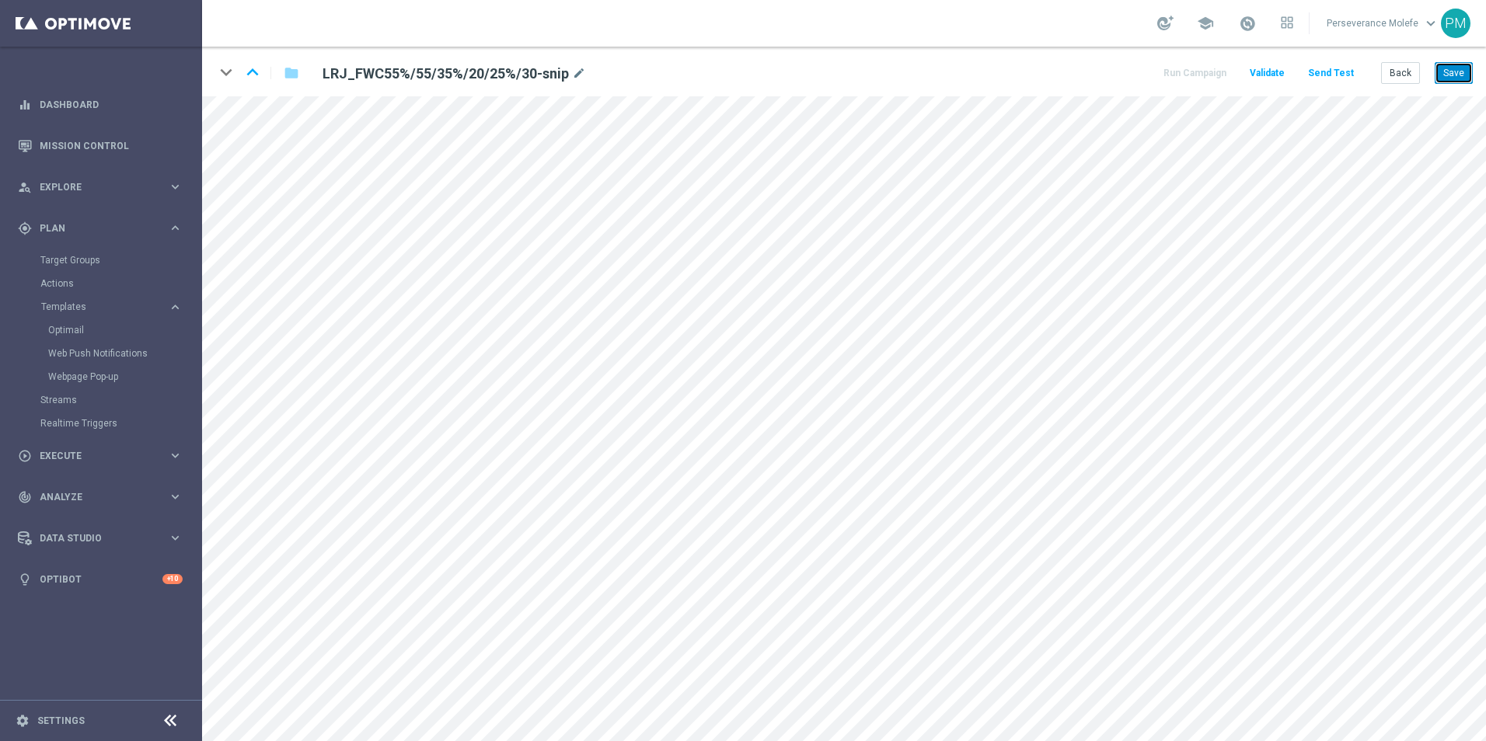
click at [1455, 62] on button "Save" at bounding box center [1454, 73] width 38 height 22
click at [1448, 83] on button "Save" at bounding box center [1454, 73] width 38 height 22
click at [1466, 83] on button "Save" at bounding box center [1454, 73] width 38 height 22
click at [1461, 78] on button "Save" at bounding box center [1454, 73] width 38 height 22
click at [1406, 73] on button "Back" at bounding box center [1400, 73] width 39 height 22
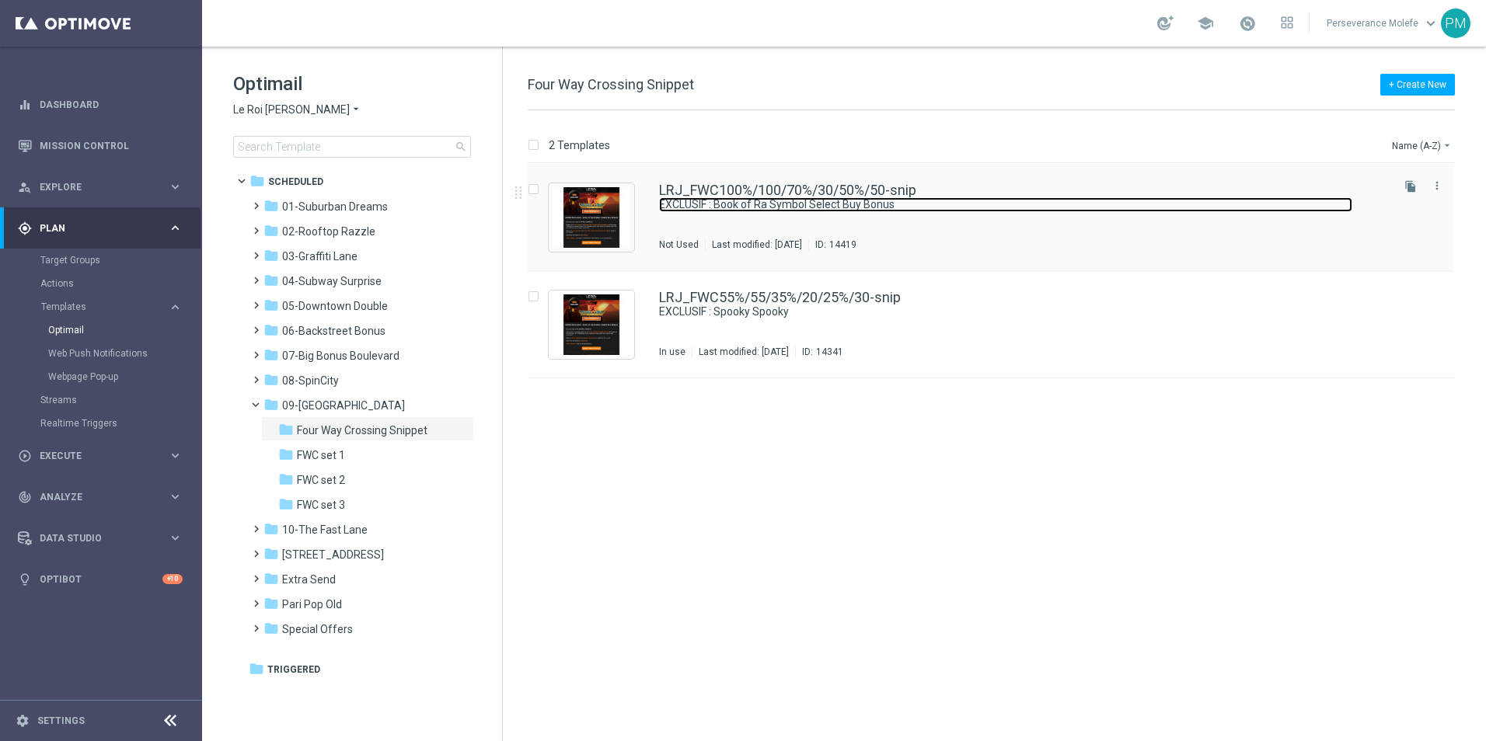
click at [750, 197] on link "EXCLUSIF : Book of Ra Symbol Select Buy Bonus" at bounding box center [1005, 204] width 693 height 15
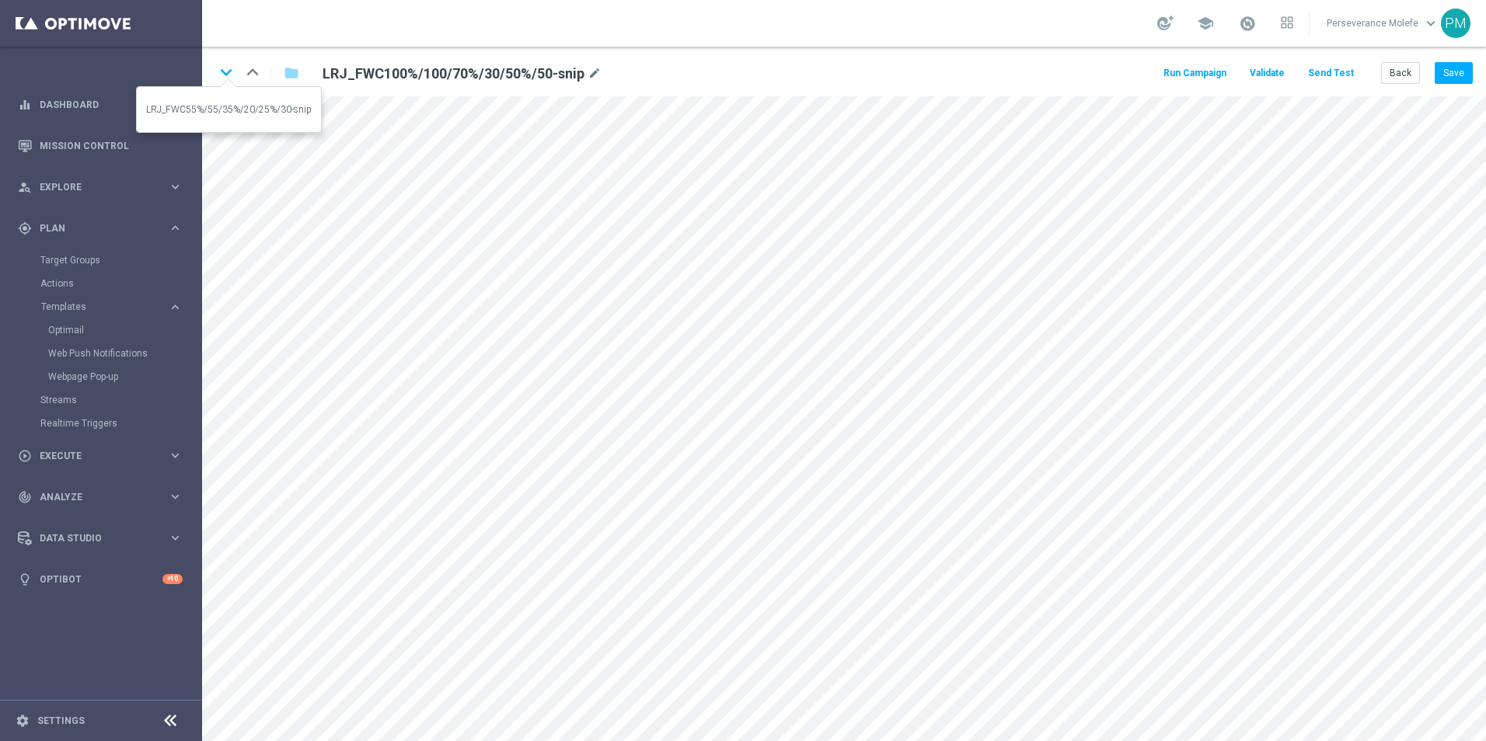
click at [223, 71] on icon "keyboard_arrow_down" at bounding box center [225, 72] width 23 height 23
click at [251, 72] on icon "keyboard_arrow_up" at bounding box center [252, 72] width 23 height 23
click at [323, 741] on html "equalizer Dashboard Mission Control" at bounding box center [743, 370] width 1486 height 741
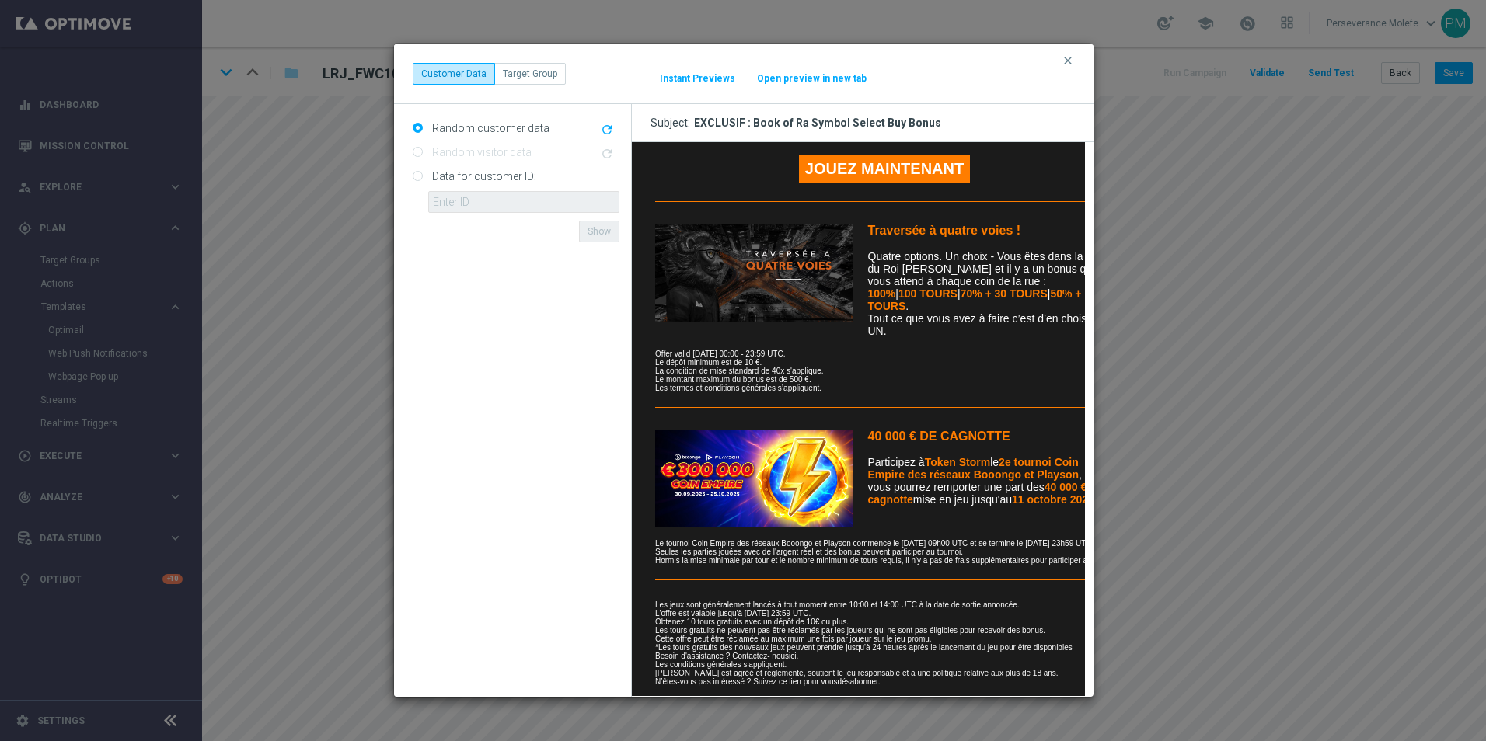
scroll to position [497, 0]
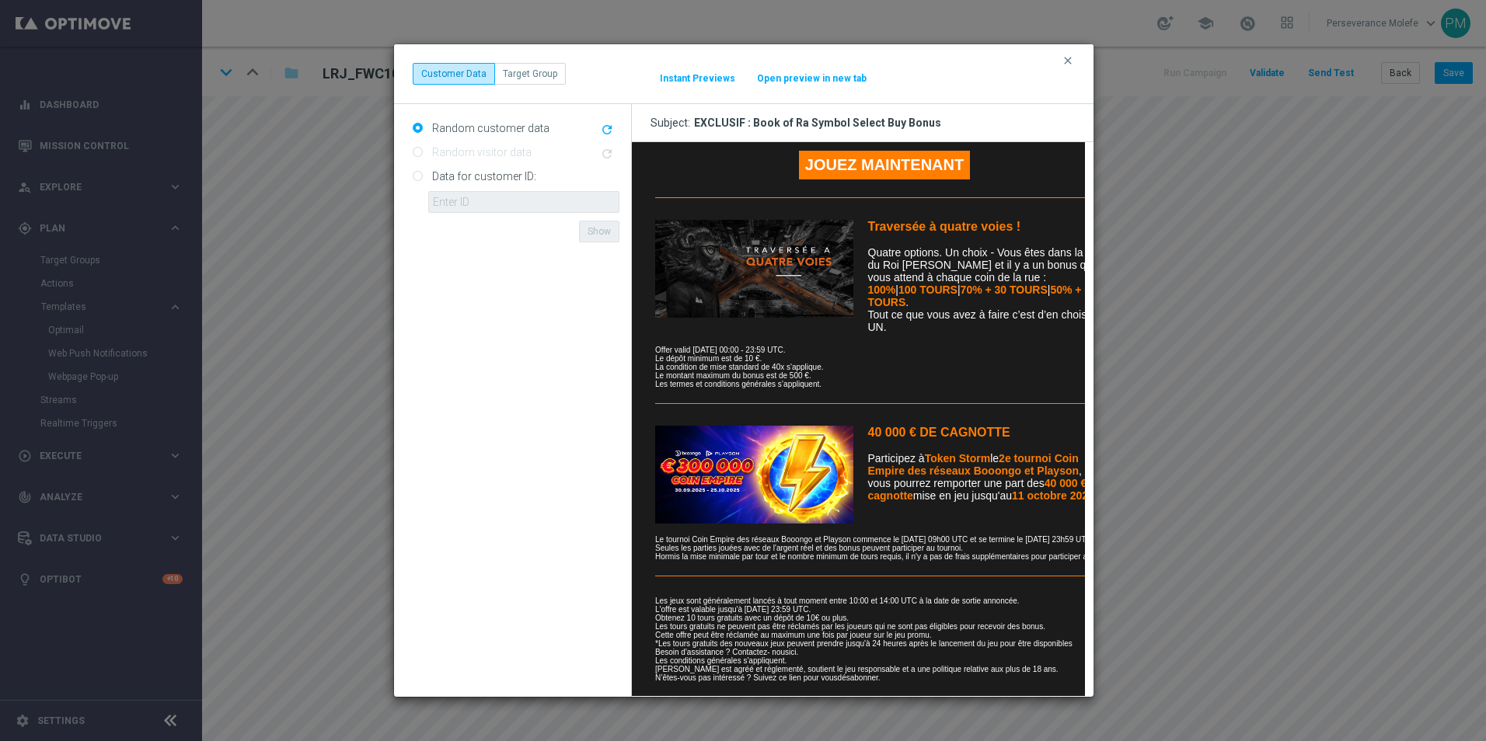
click at [840, 81] on button "Open preview in new tab" at bounding box center [811, 78] width 111 height 12
click at [1065, 54] on icon "clear" at bounding box center [1068, 60] width 12 height 12
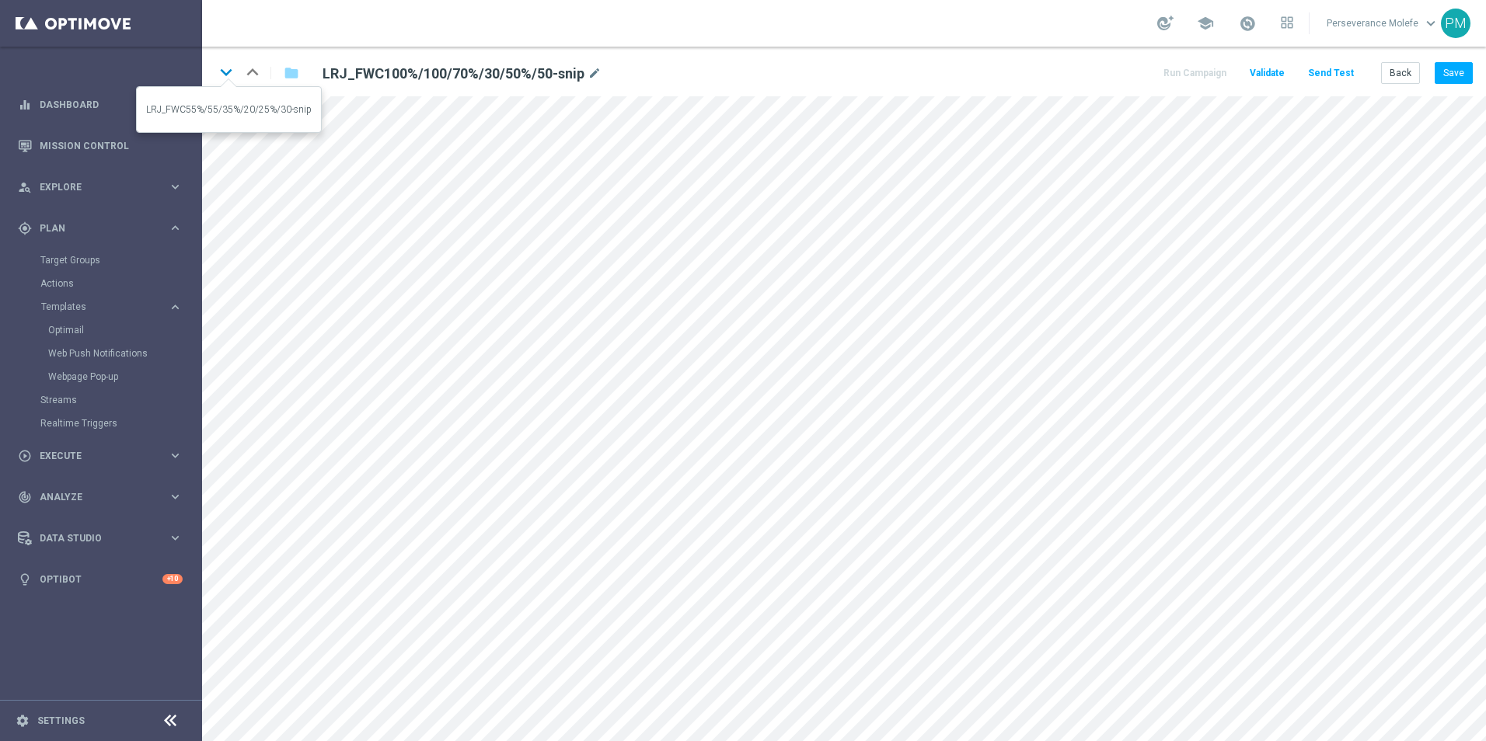
click at [229, 76] on icon "keyboard_arrow_down" at bounding box center [225, 72] width 23 height 23
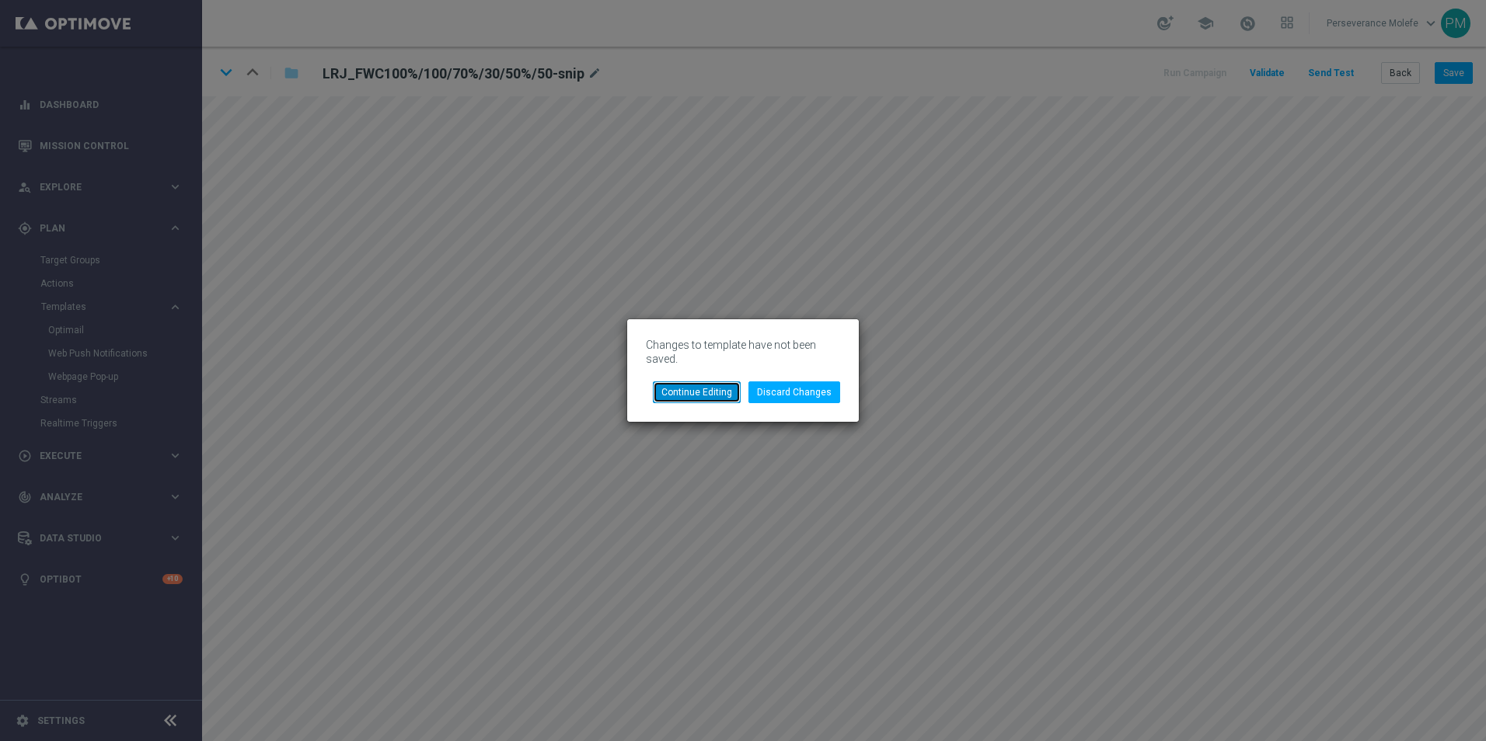
click at [715, 387] on button "Continue Editing" at bounding box center [697, 393] width 88 height 22
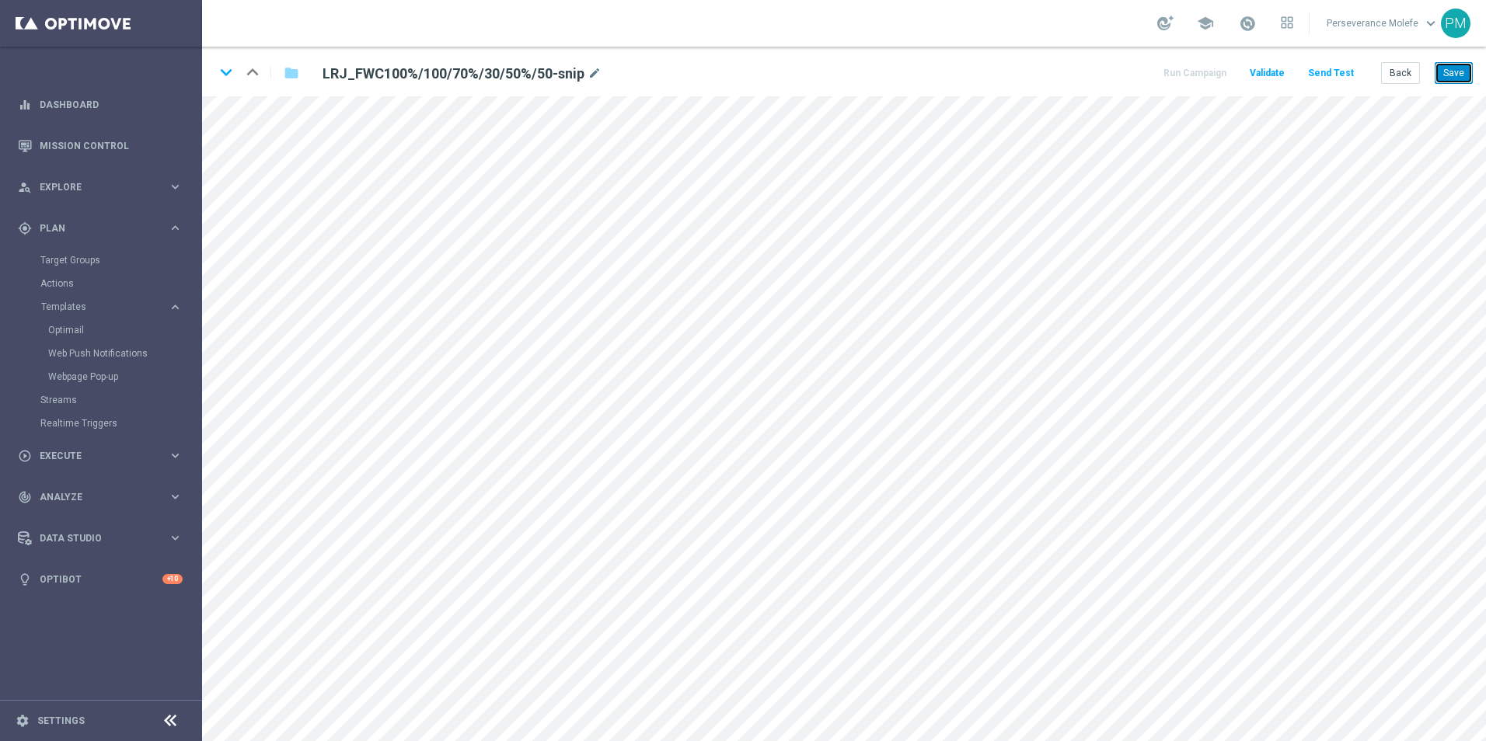
click at [1463, 72] on button "Save" at bounding box center [1454, 73] width 38 height 22
click at [1453, 75] on button "Save" at bounding box center [1454, 73] width 38 height 22
click at [227, 76] on icon "keyboard_arrow_down" at bounding box center [225, 72] width 23 height 23
click at [200, 169] on main "equalizer Dashboard Mission Control" at bounding box center [743, 370] width 1486 height 741
click at [260, 75] on icon "keyboard_arrow_up" at bounding box center [252, 72] width 23 height 23
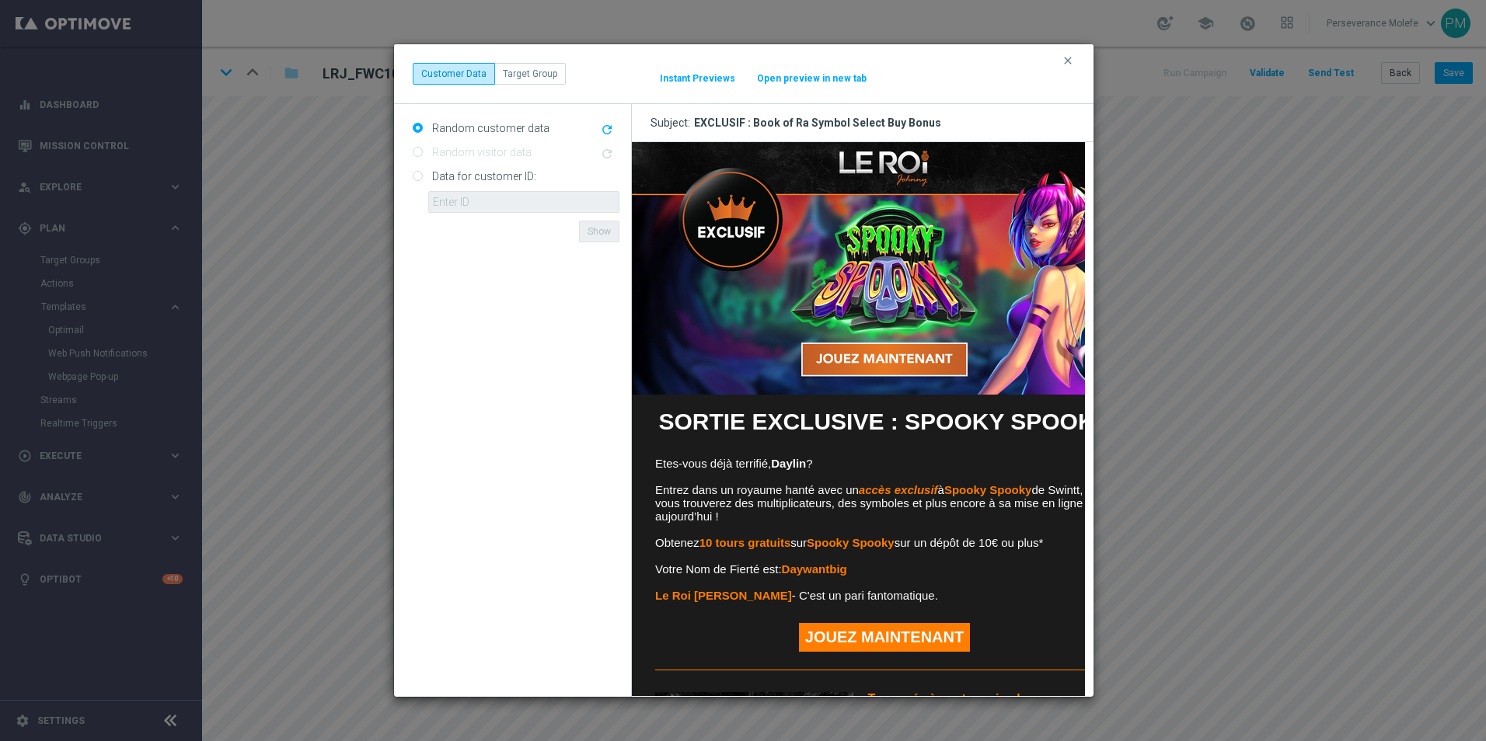
click at [821, 84] on button "Open preview in new tab" at bounding box center [811, 78] width 111 height 12
click at [1063, 67] on button "clear" at bounding box center [1070, 61] width 18 height 14
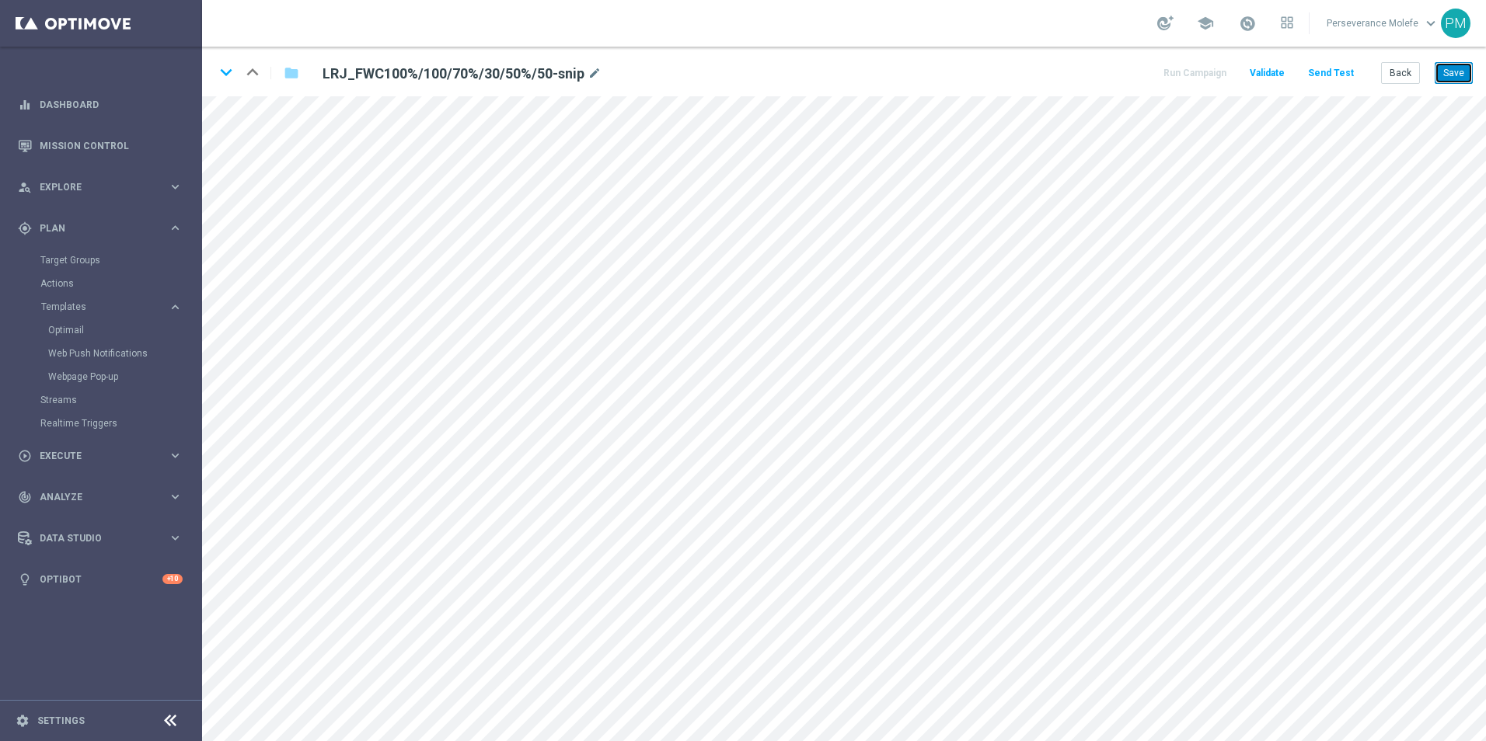
click at [1441, 78] on button "Save" at bounding box center [1454, 73] width 38 height 22
click at [1438, 78] on button "Save" at bounding box center [1454, 73] width 38 height 22
click at [1403, 79] on button "Back" at bounding box center [1400, 73] width 39 height 22
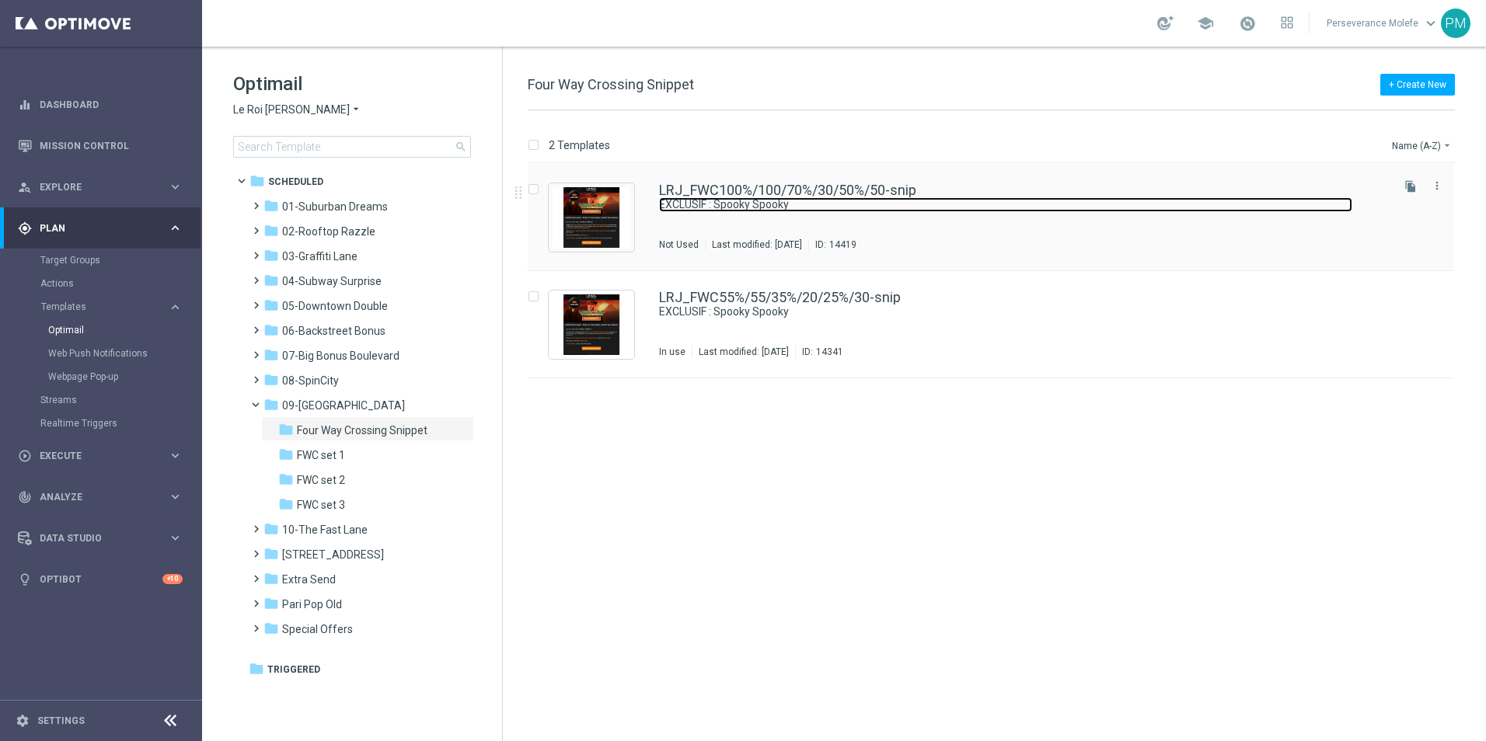
click at [706, 200] on link "EXCLUSIF : Spooky Spooky" at bounding box center [1005, 204] width 693 height 15
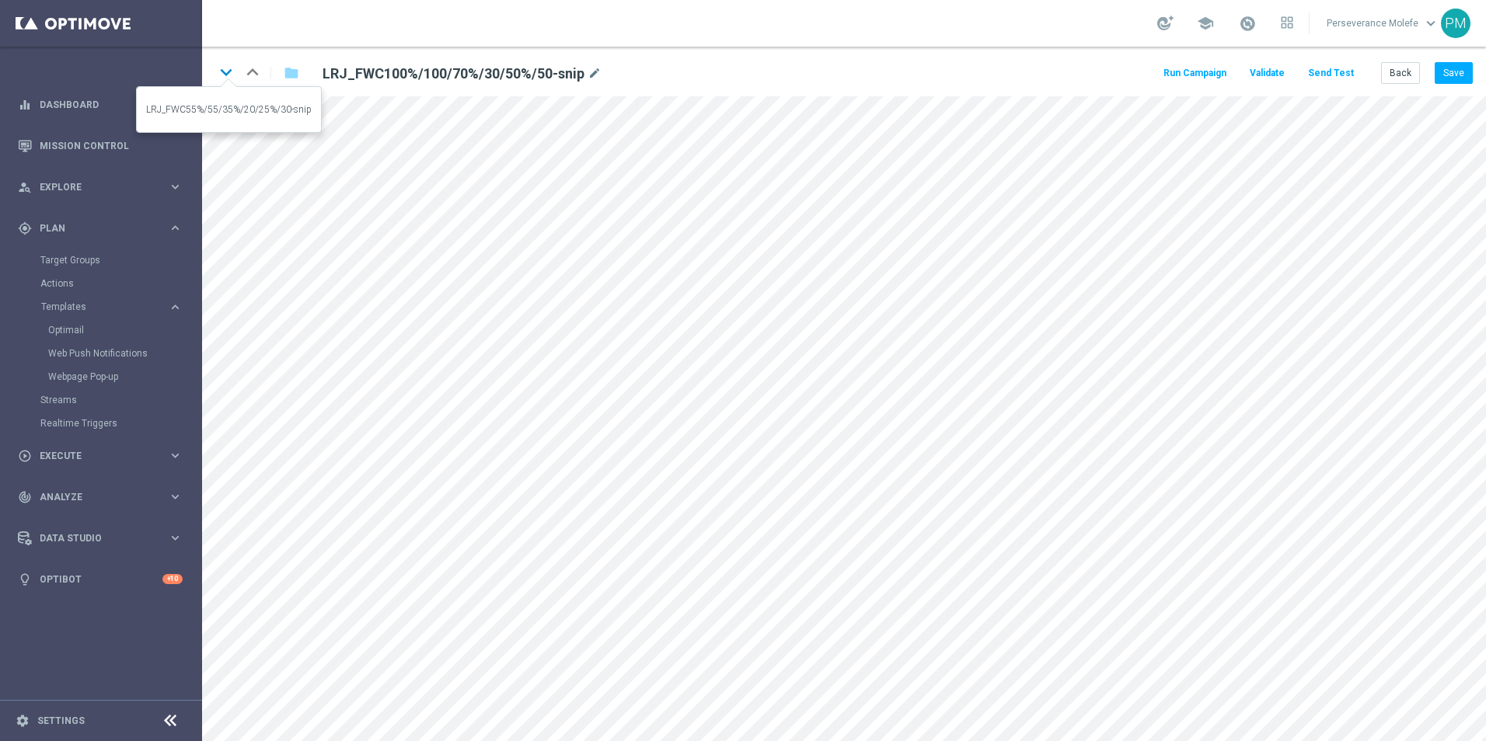
click at [227, 68] on icon "keyboard_arrow_down" at bounding box center [225, 72] width 23 height 23
click at [261, 74] on icon "keyboard_arrow_up" at bounding box center [252, 72] width 23 height 23
click at [219, 75] on icon "keyboard_arrow_down" at bounding box center [225, 72] width 23 height 23
click at [1393, 73] on button "Back" at bounding box center [1400, 73] width 39 height 22
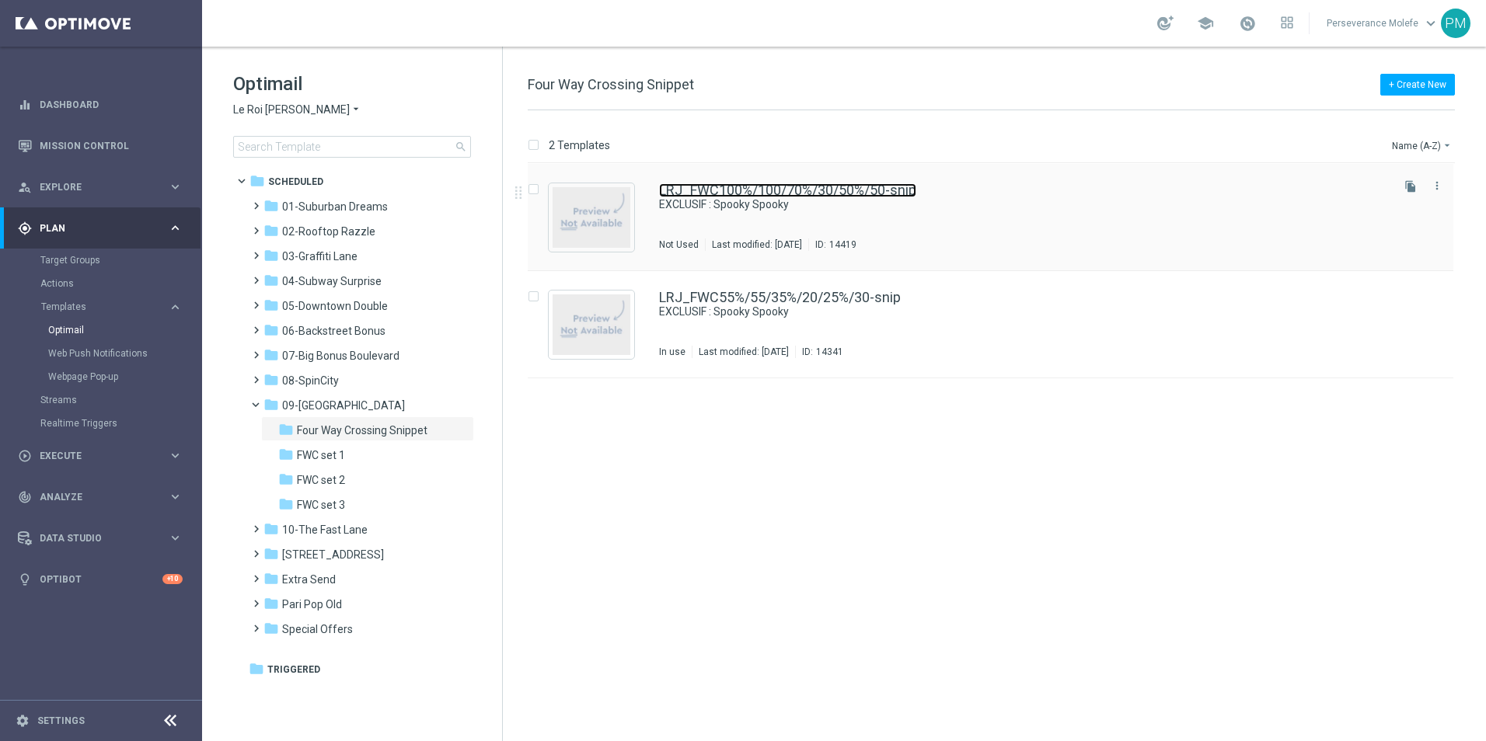
click at [788, 189] on link "LRJ_FWC100%/100/70%/30/50%/50-snip" at bounding box center [787, 190] width 257 height 14
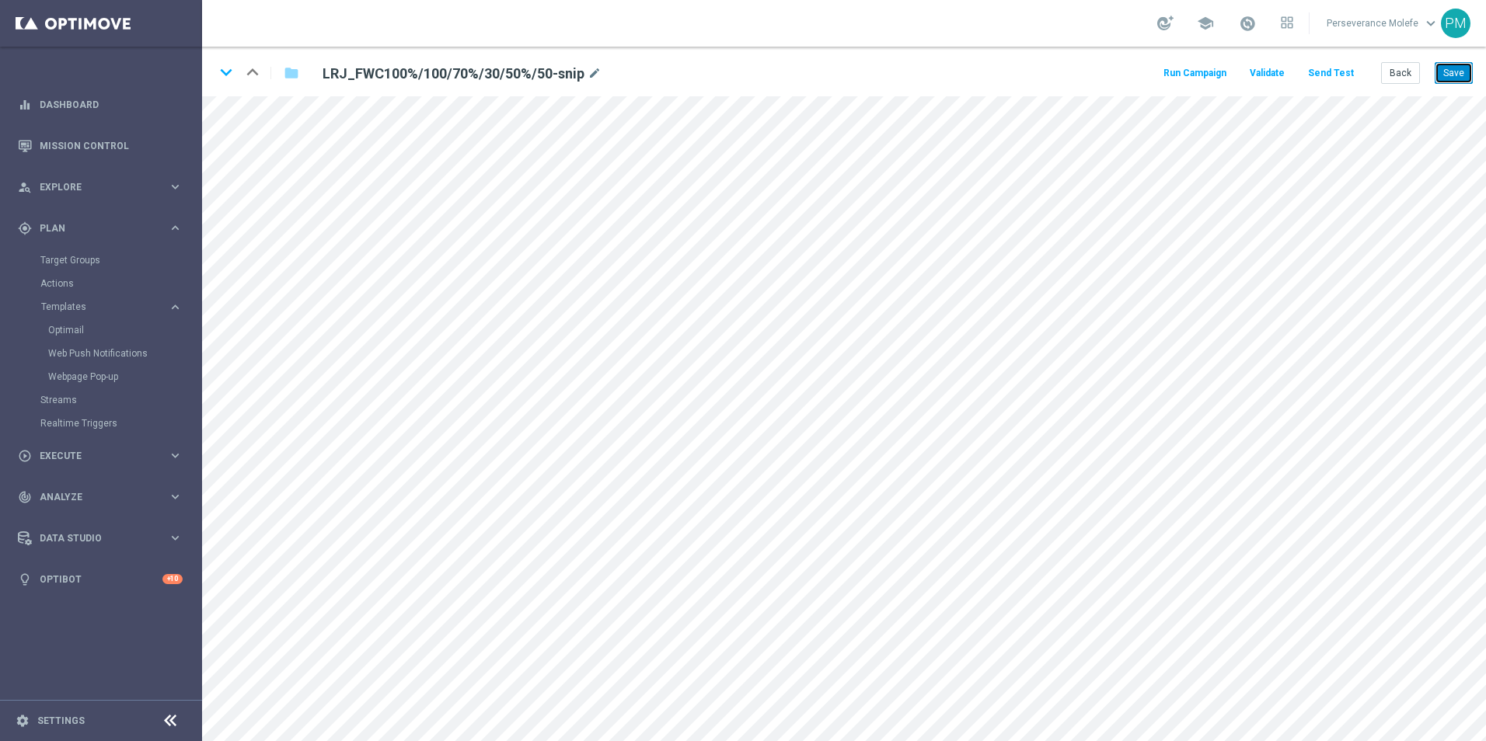
click at [1442, 84] on button "Save" at bounding box center [1454, 73] width 38 height 22
click at [1447, 80] on button "Save" at bounding box center [1454, 73] width 38 height 22
click at [1449, 75] on button "Save" at bounding box center [1454, 73] width 38 height 22
click at [226, 75] on icon "keyboard_arrow_down" at bounding box center [225, 72] width 23 height 23
click at [1442, 75] on button "Save" at bounding box center [1454, 73] width 38 height 22
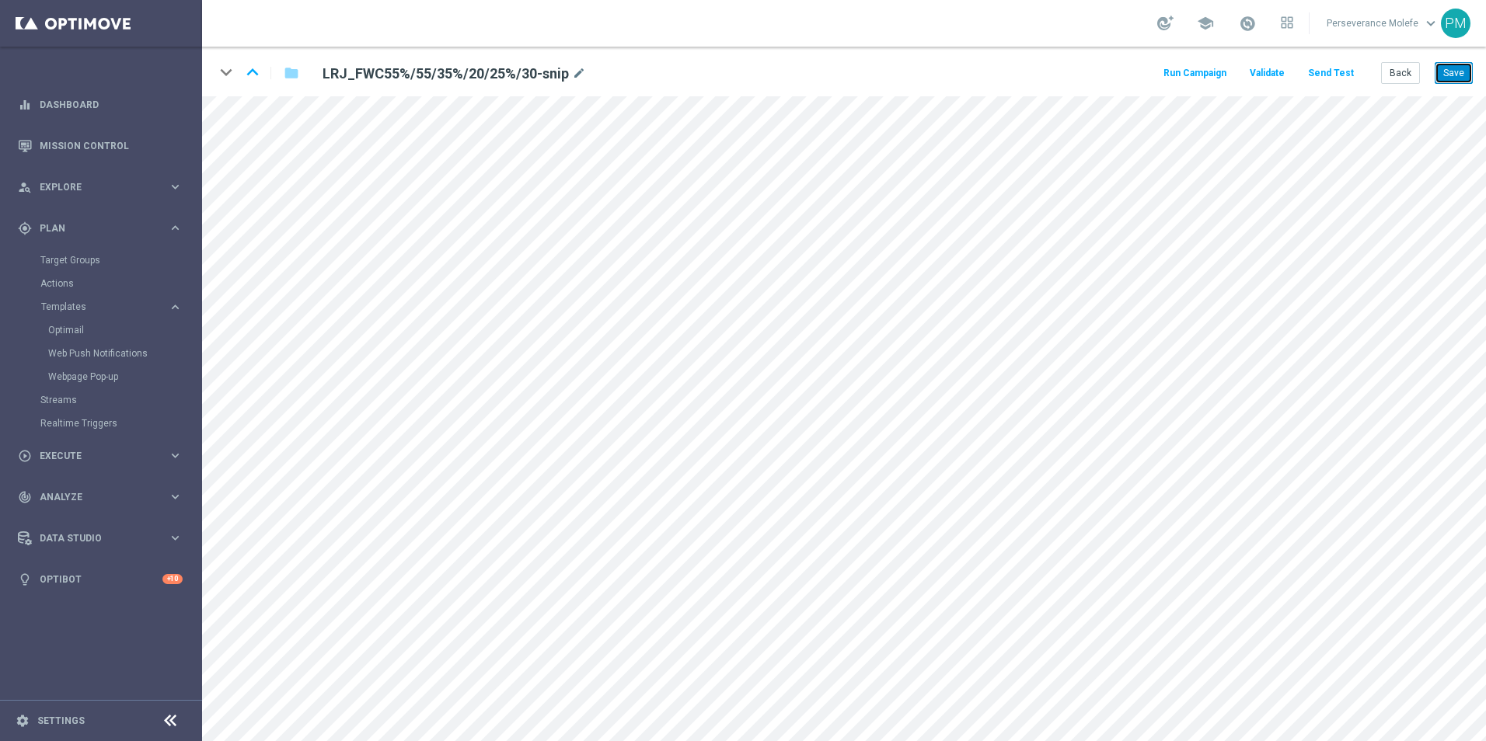
click at [1442, 75] on button "Save" at bounding box center [1454, 73] width 38 height 22
click at [1409, 74] on button "Back" at bounding box center [1400, 73] width 39 height 22
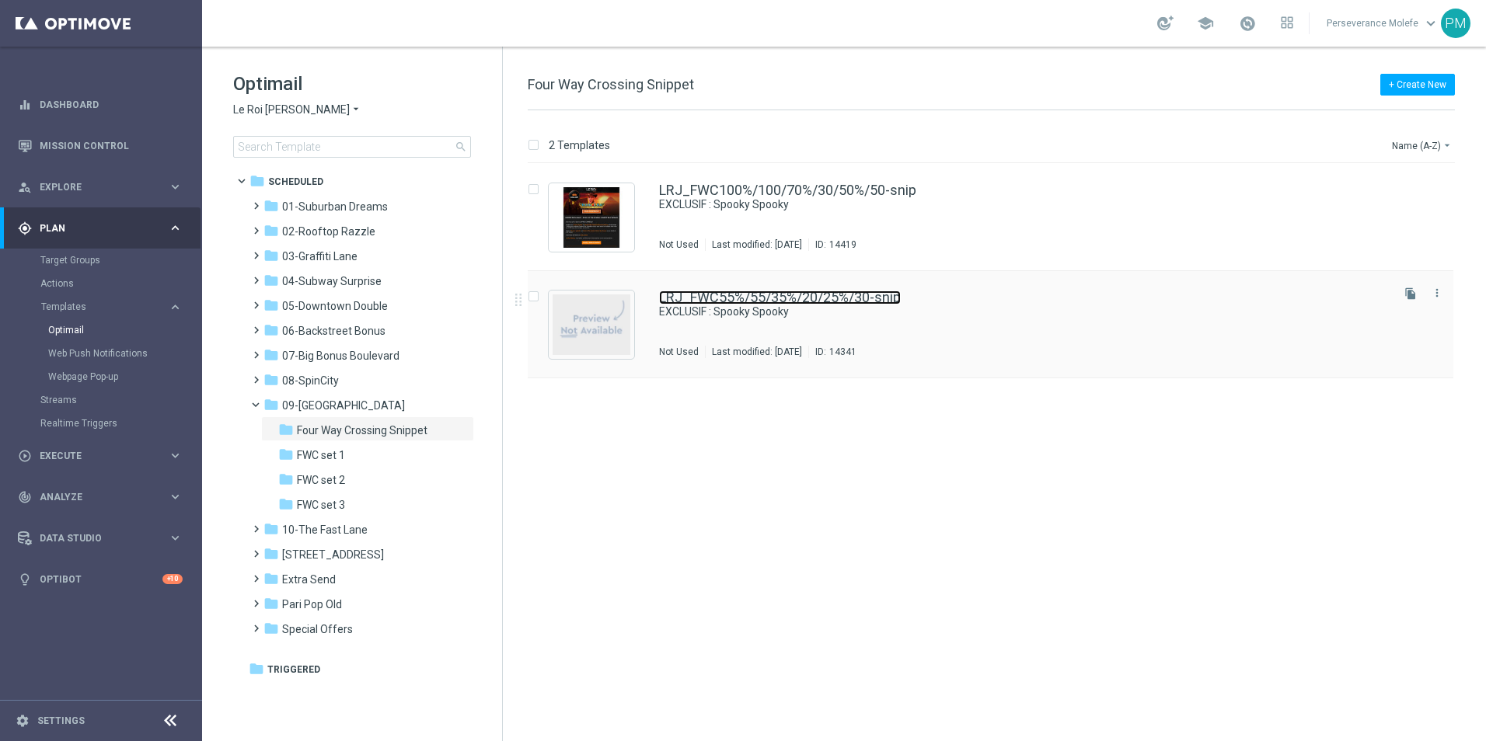
click at [811, 291] on link "LRJ_FWC55%/55/35%/20/25%/30-snip" at bounding box center [780, 298] width 242 height 14
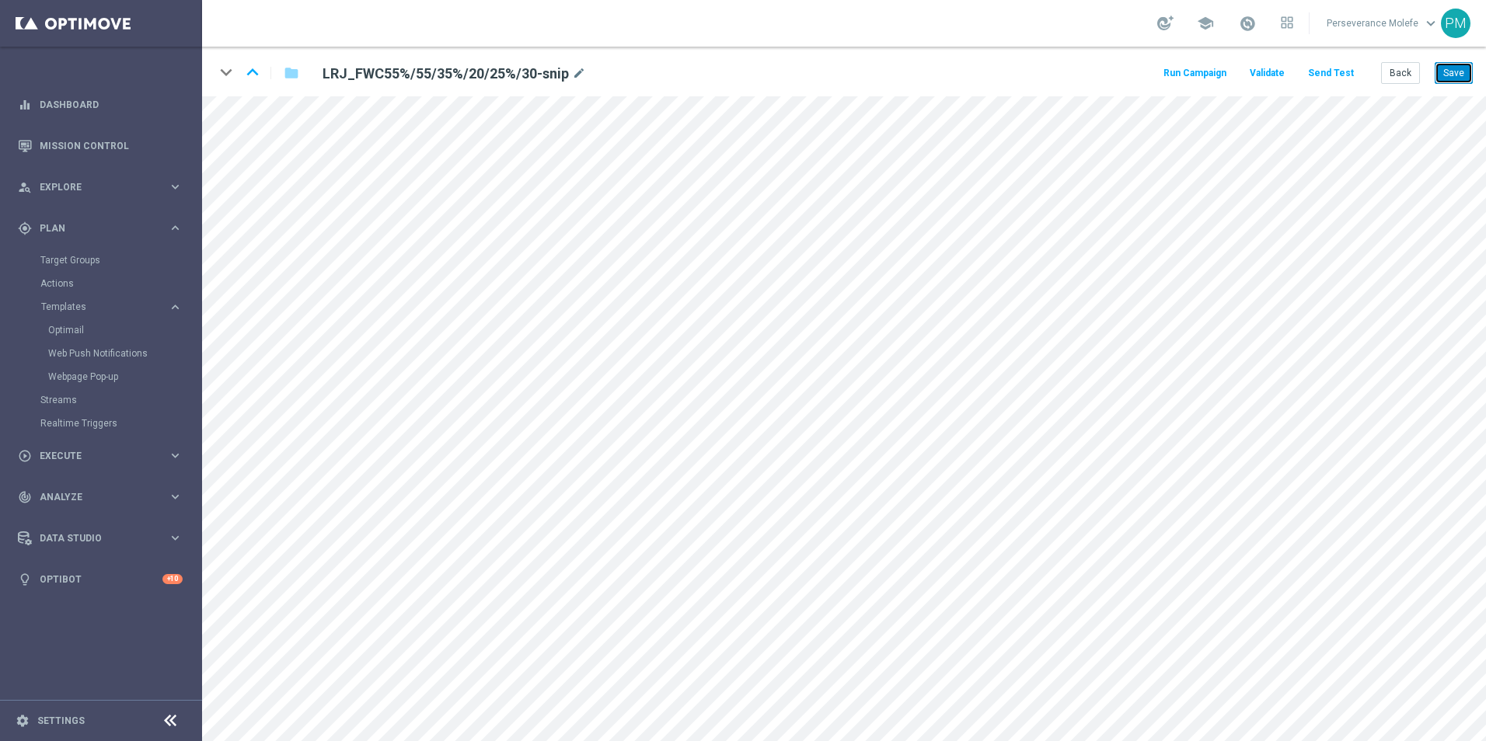
click at [1458, 76] on button "Save" at bounding box center [1454, 73] width 38 height 22
click at [1394, 78] on button "Back" at bounding box center [1400, 73] width 39 height 22
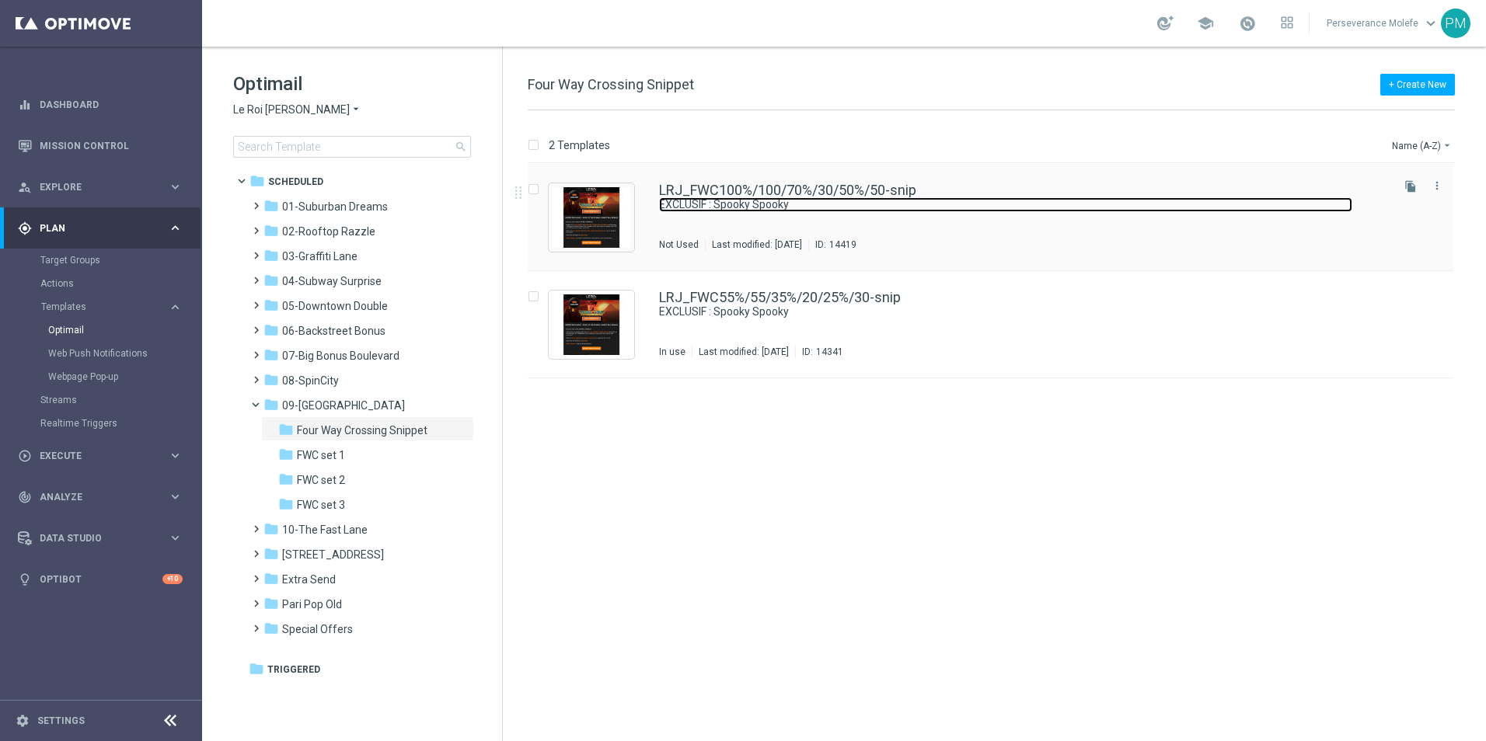
click at [735, 197] on div "LRJ_FWC100%/100/70%/30/50%/50-snip EXCLUSIF : Spooky Spooky Not Used Last modif…" at bounding box center [1023, 217] width 729 height 68
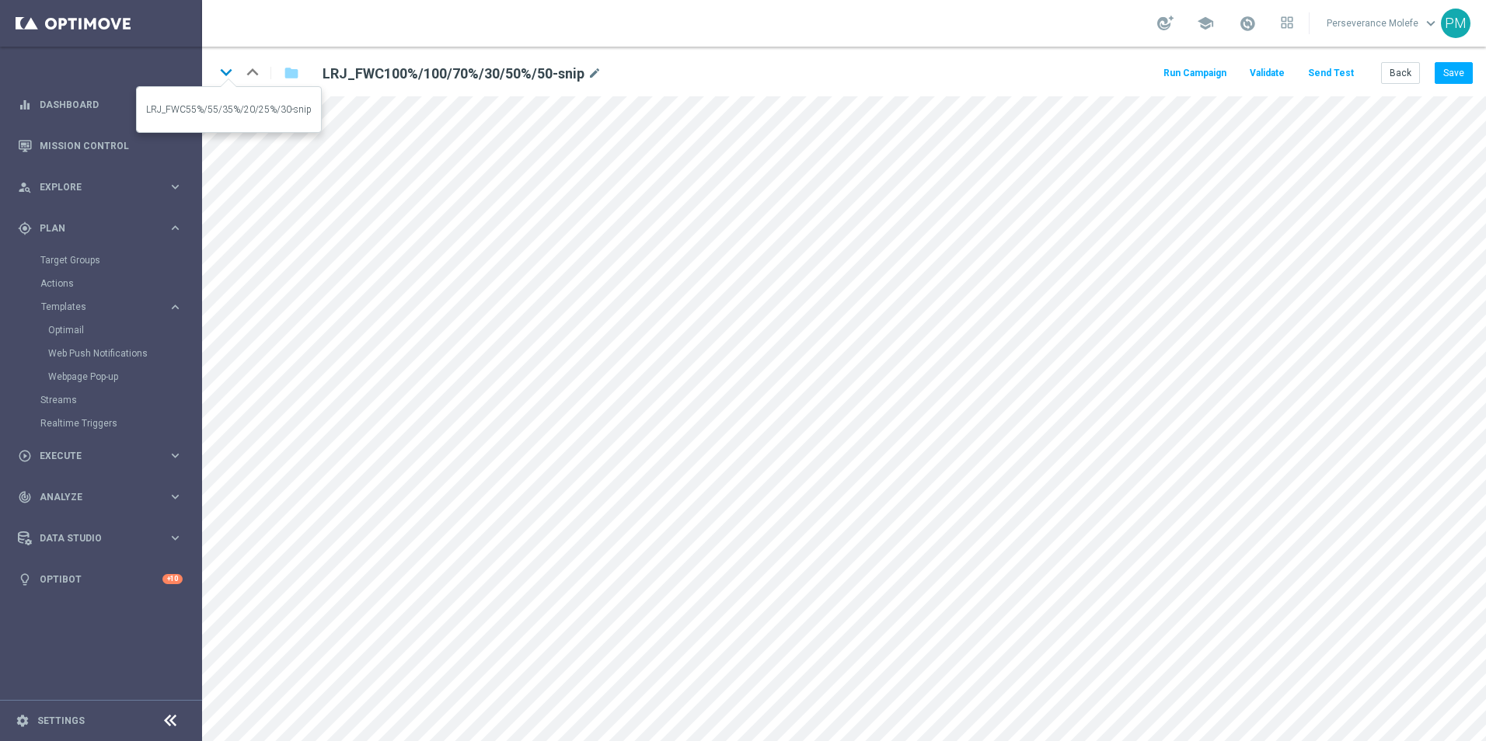
click at [226, 70] on icon "keyboard_arrow_down" at bounding box center [225, 72] width 23 height 23
click at [1407, 75] on button "Back" at bounding box center [1400, 73] width 39 height 22
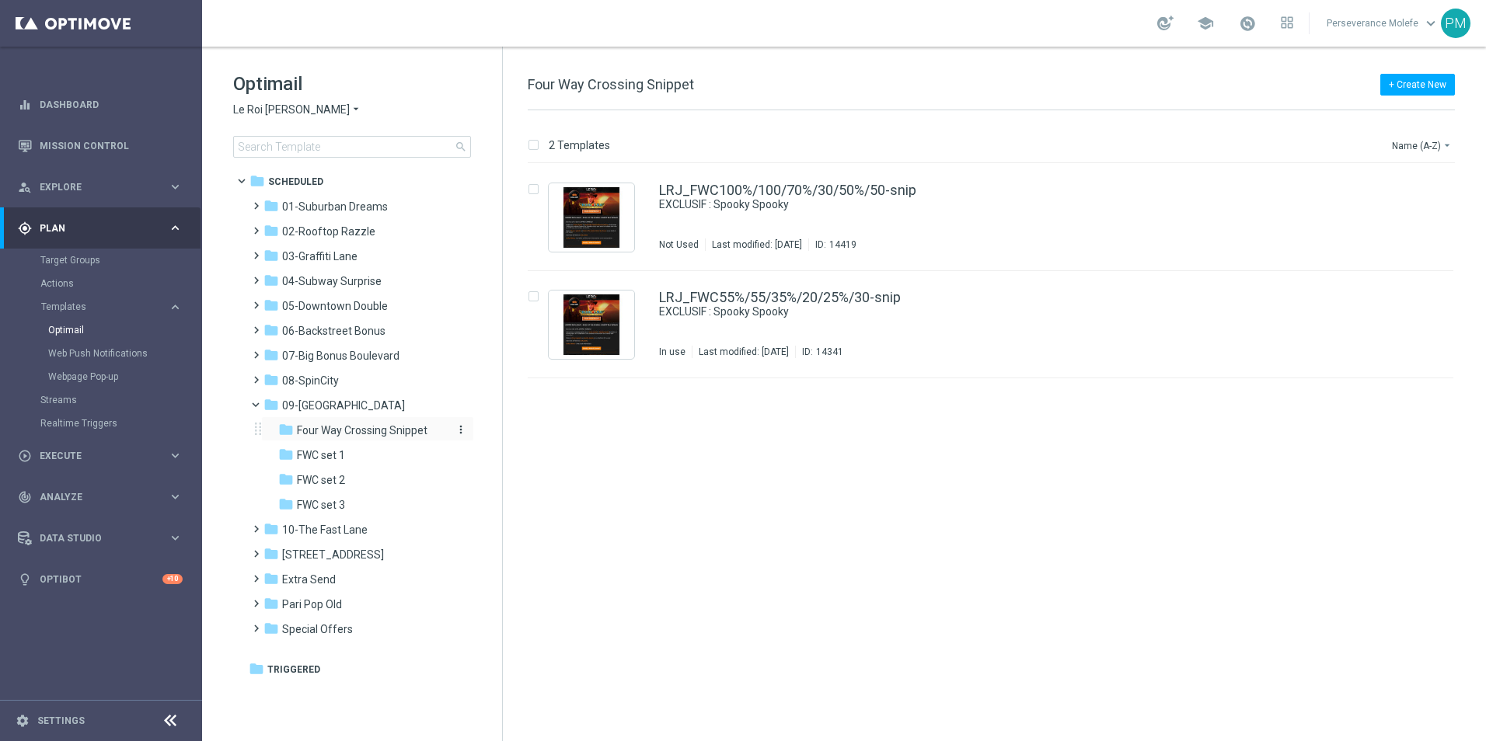
click at [342, 431] on span "Four Way Crossing Snippet" at bounding box center [362, 431] width 131 height 14
click at [354, 375] on div "folder 08-SpinCity" at bounding box center [352, 381] width 179 height 18
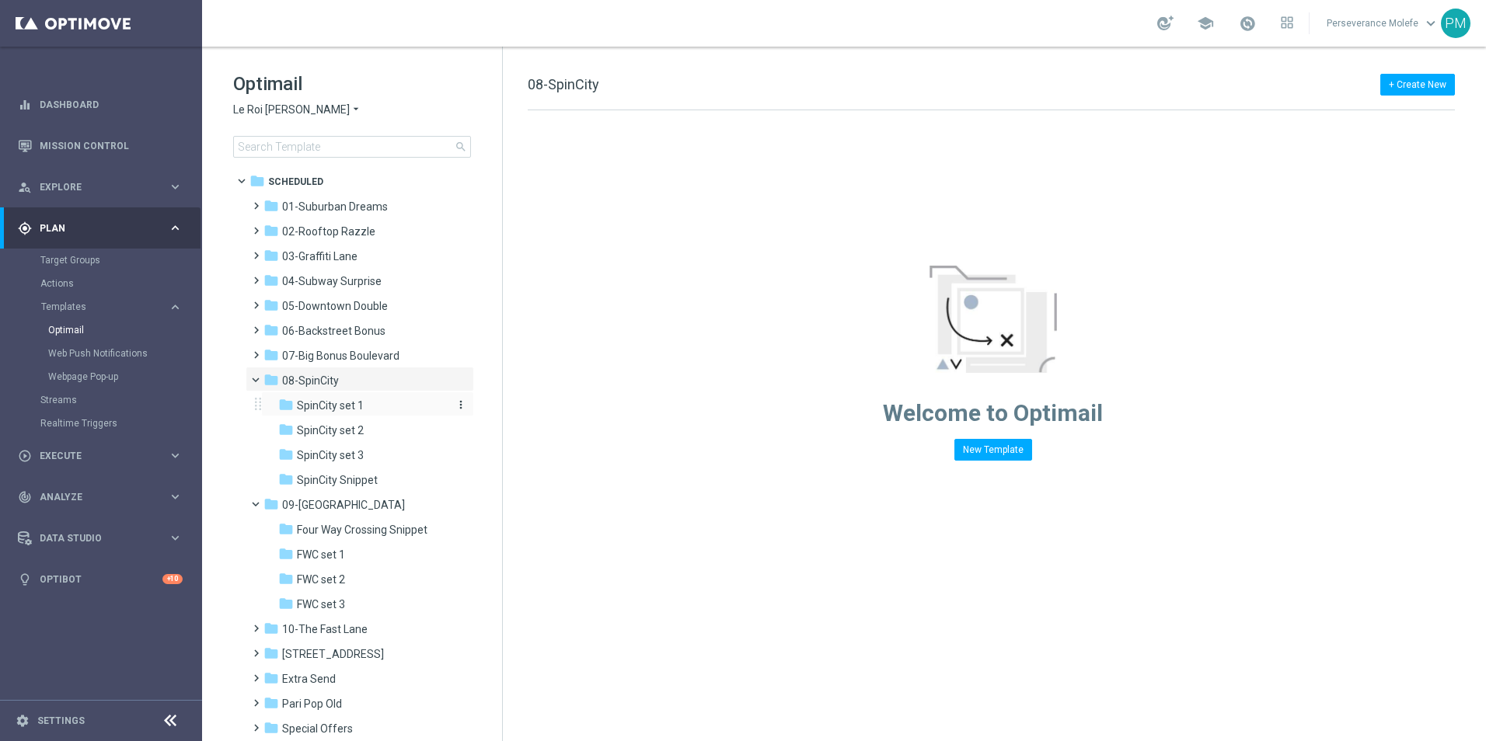
click at [362, 403] on span "SpinCity set 1" at bounding box center [330, 406] width 67 height 14
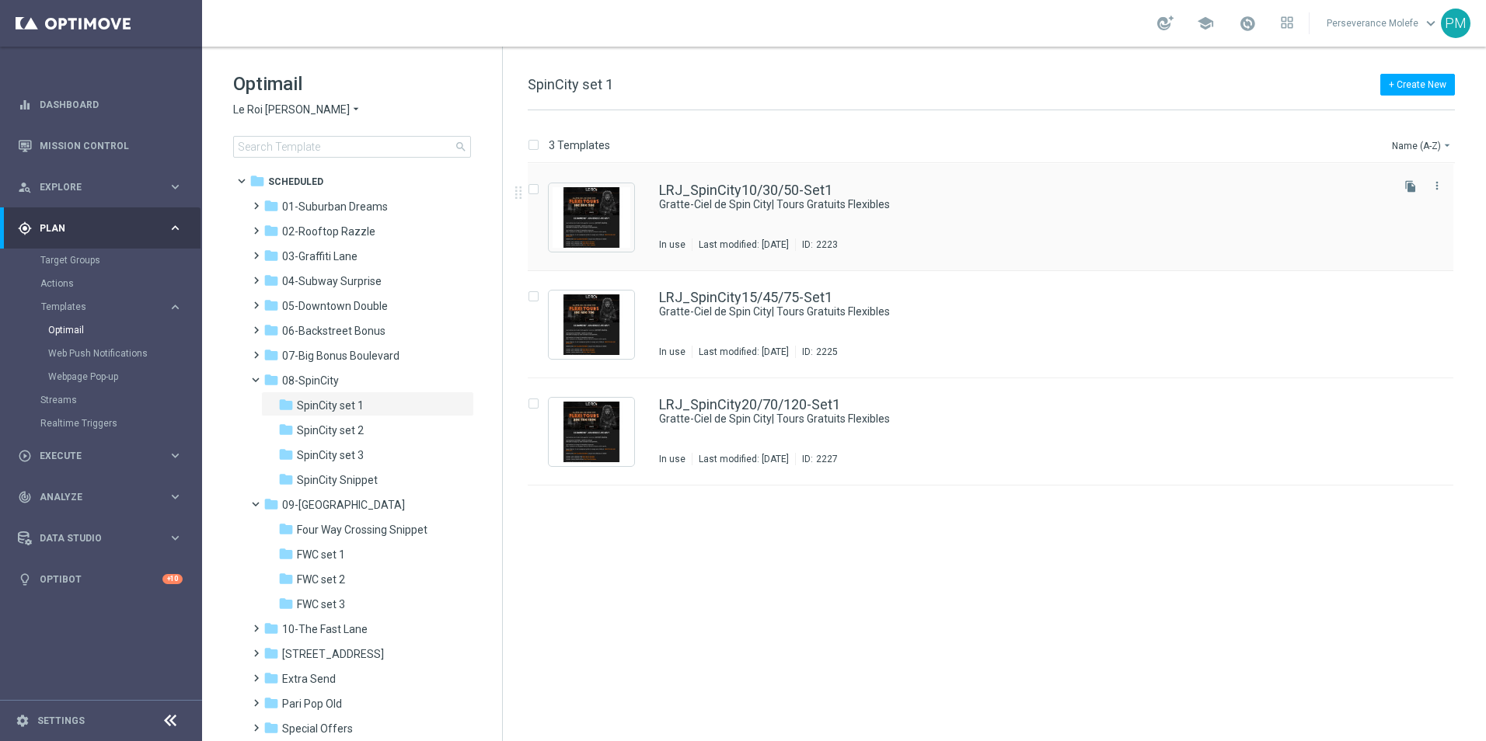
click at [696, 180] on div "LRJ_SpinCity10/30/50-Set1 Gratte-Ciel de Spin City| Tours Gratuits Flexibles In…" at bounding box center [991, 217] width 926 height 107
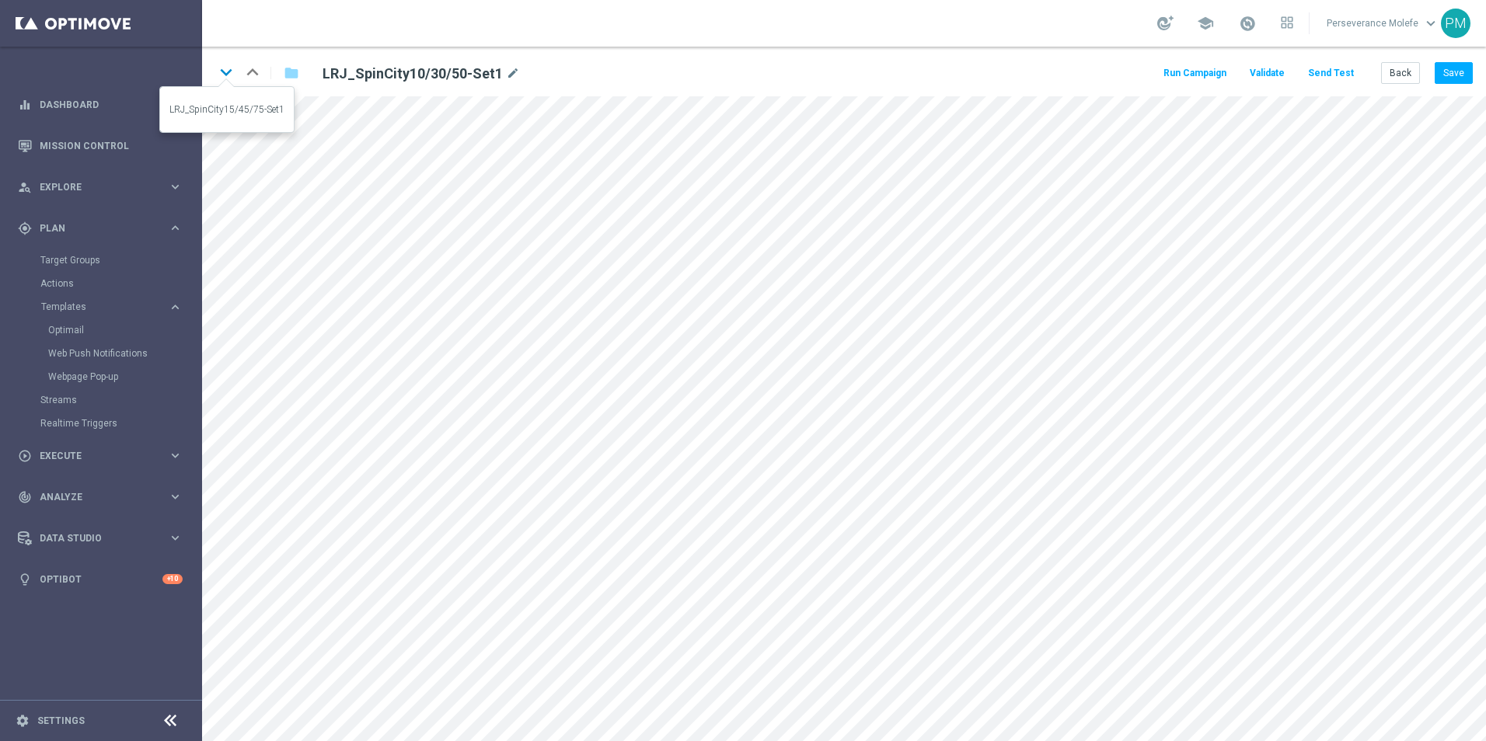
click at [227, 65] on icon "keyboard_arrow_down" at bounding box center [225, 72] width 23 height 23
click at [216, 68] on icon "keyboard_arrow_down" at bounding box center [225, 72] width 23 height 23
click at [1392, 74] on button "Back" at bounding box center [1400, 73] width 39 height 22
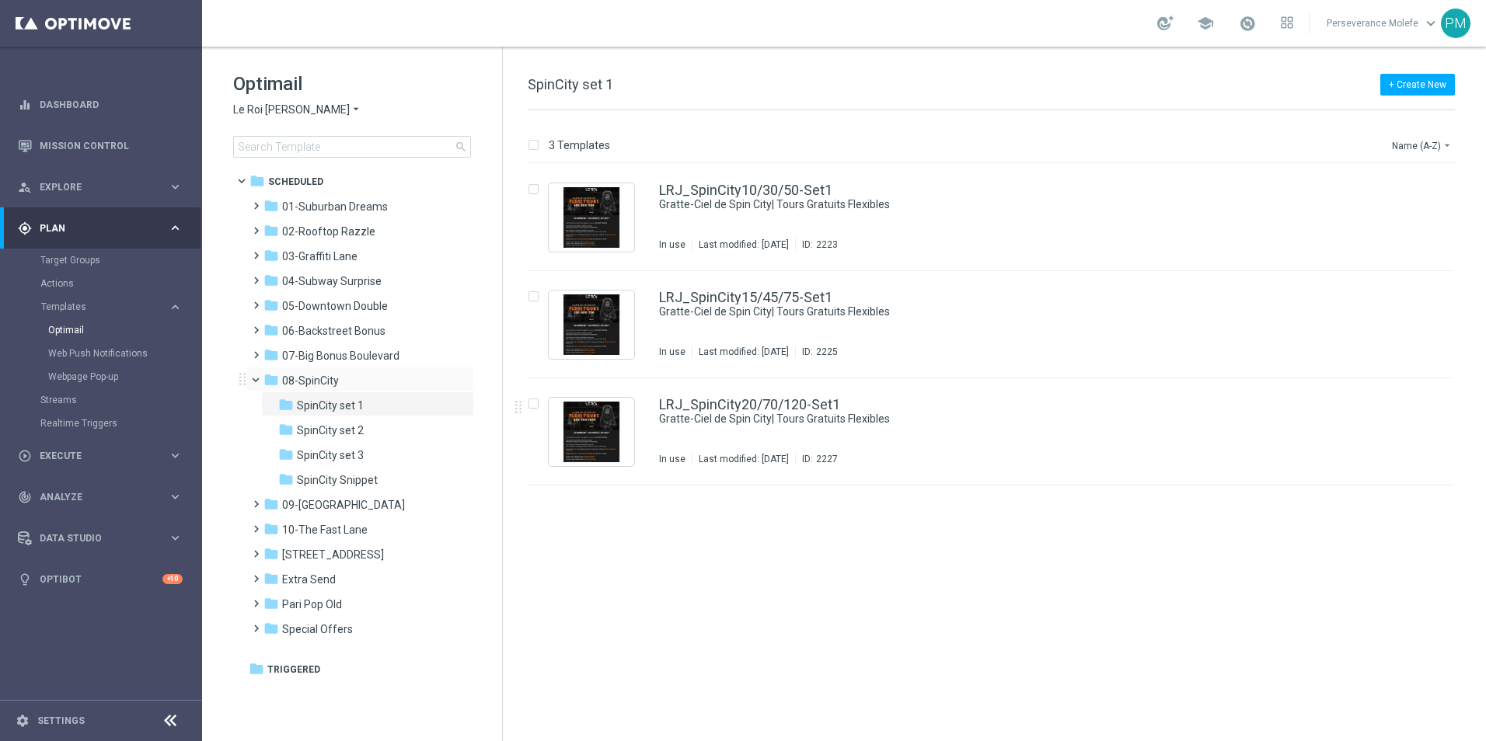
click at [260, 380] on span at bounding box center [263, 376] width 6 height 7
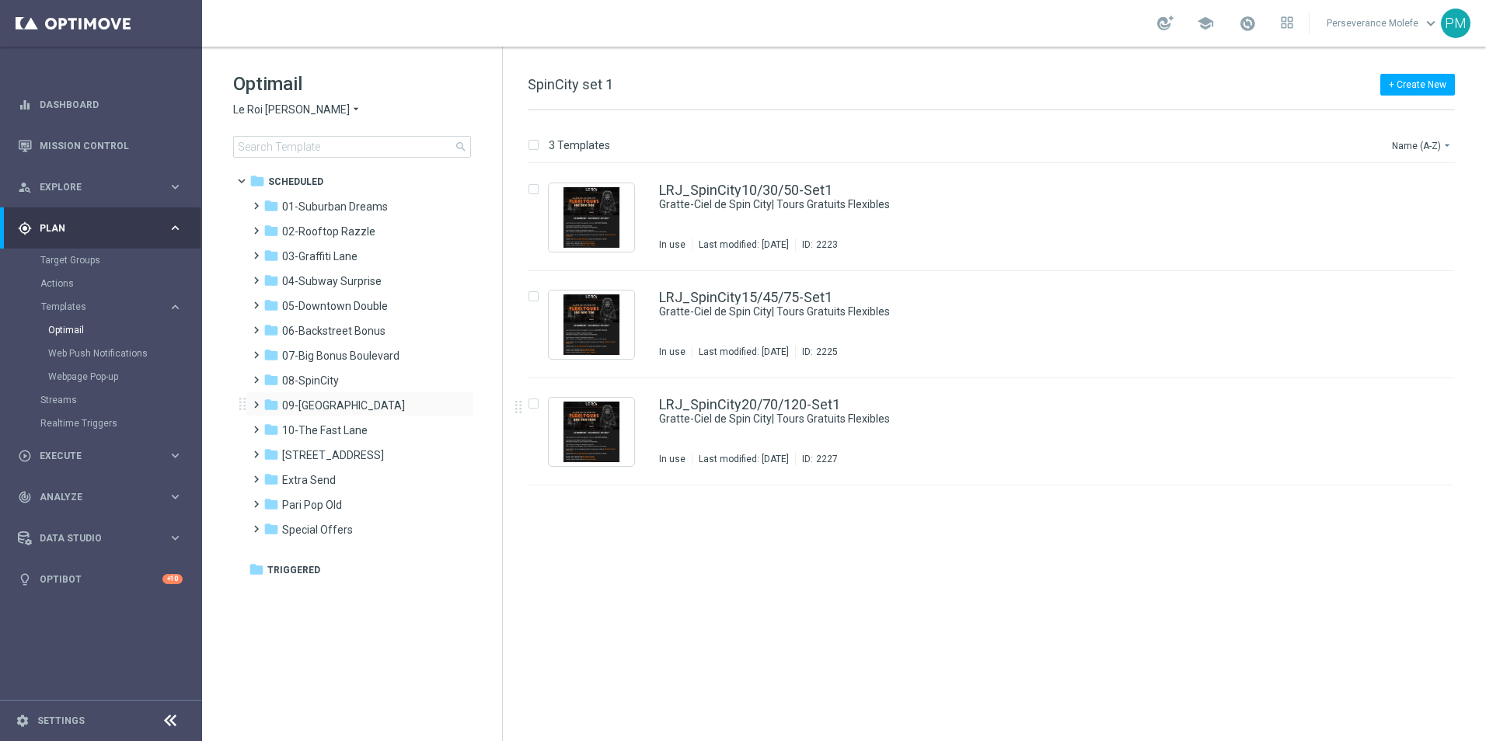
click at [347, 396] on div "folder 09-Four Way Crossing more_vert" at bounding box center [360, 404] width 228 height 25
click at [347, 403] on span "09-Four Way Crossing" at bounding box center [343, 406] width 123 height 14
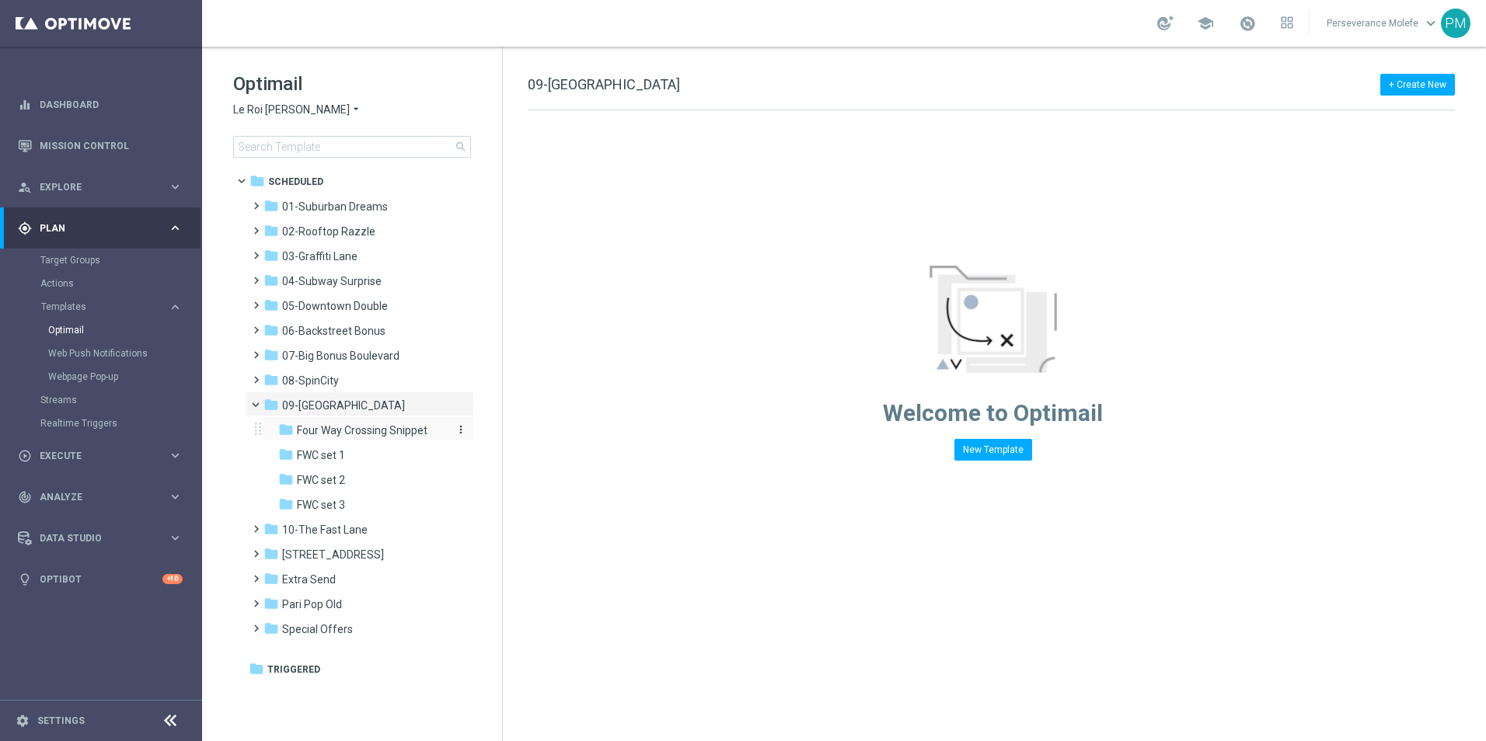
click at [376, 438] on div "folder Four Way Crossing Snippet" at bounding box center [361, 431] width 166 height 18
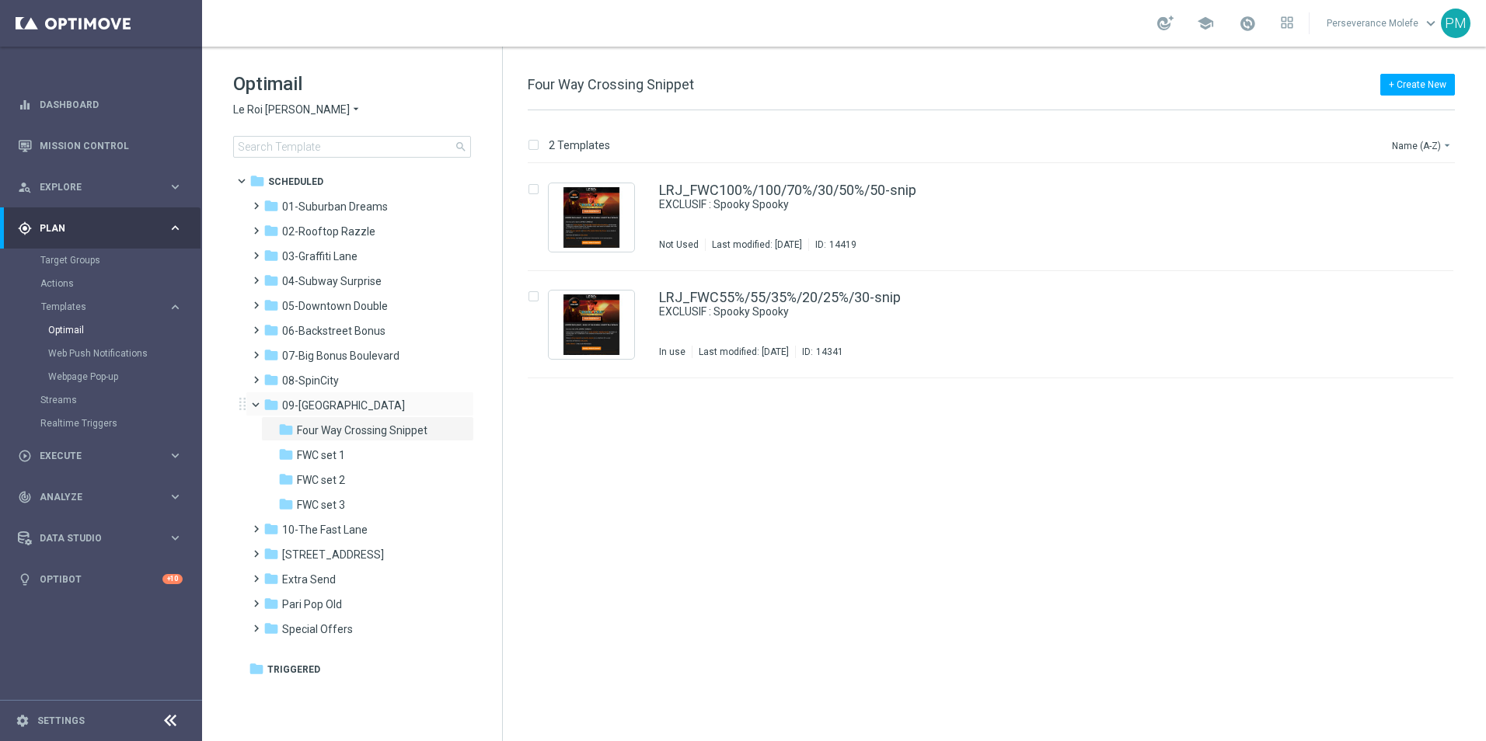
click at [260, 405] on span at bounding box center [263, 401] width 6 height 7
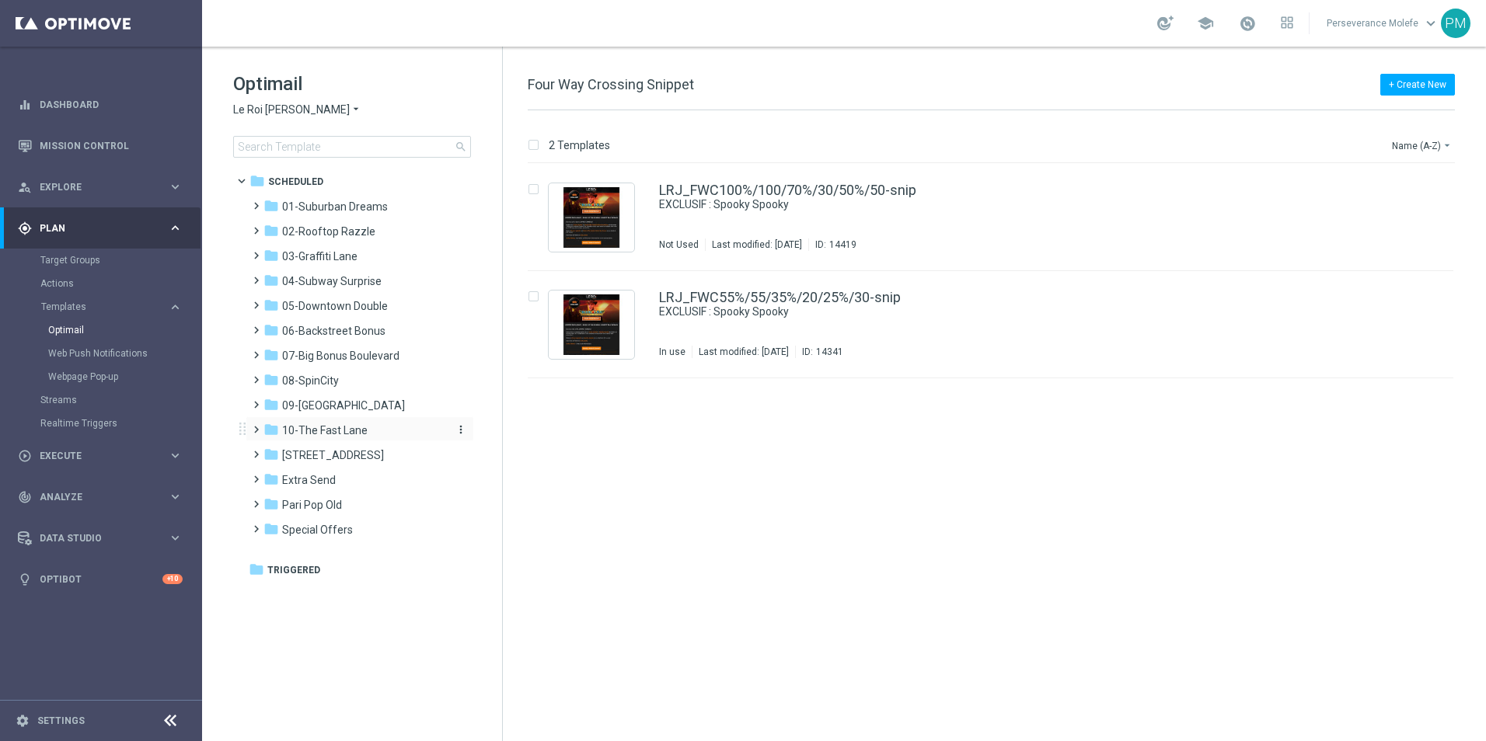
click at [355, 436] on span "10-The Fast Lane" at bounding box center [324, 431] width 85 height 14
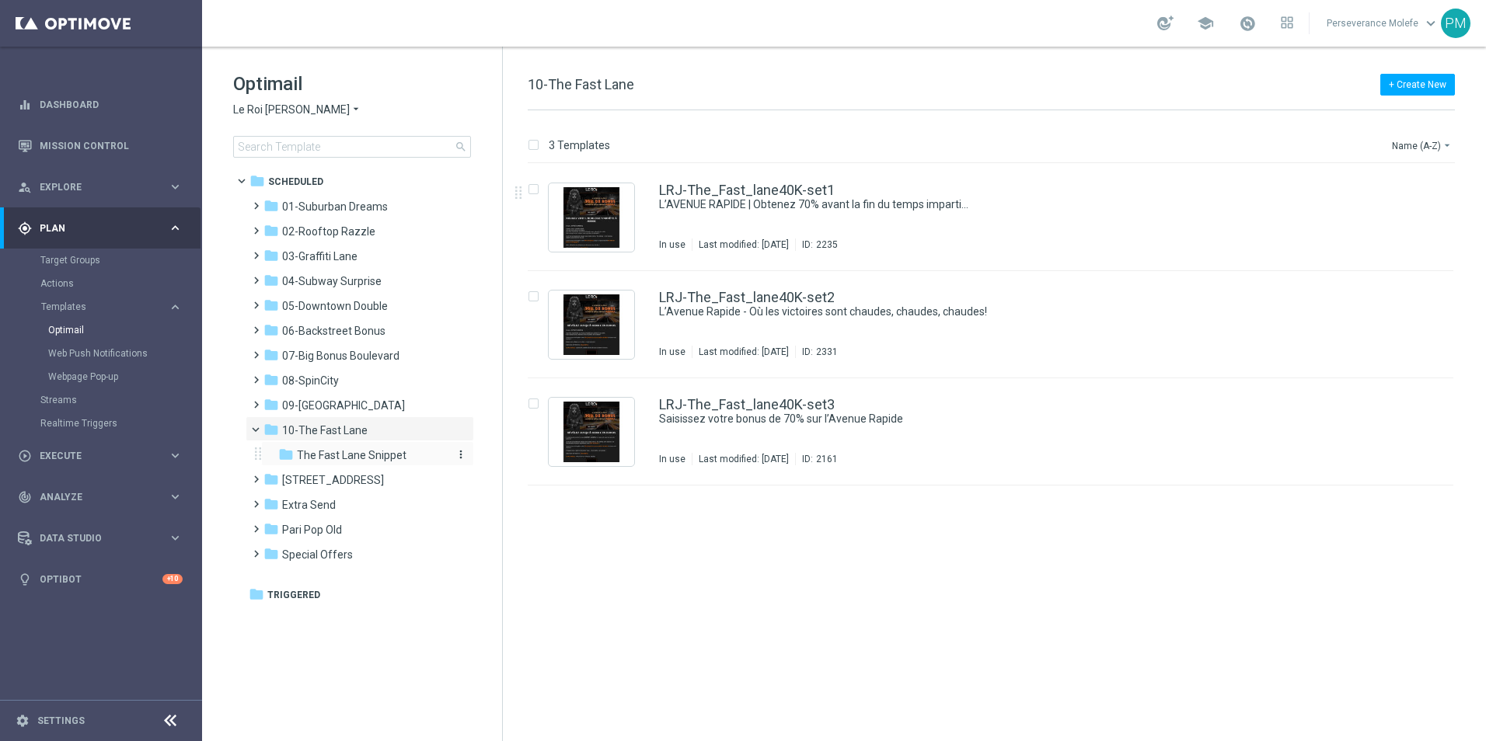
click at [368, 459] on span "The Fast Lane Snippet" at bounding box center [352, 455] width 110 height 14
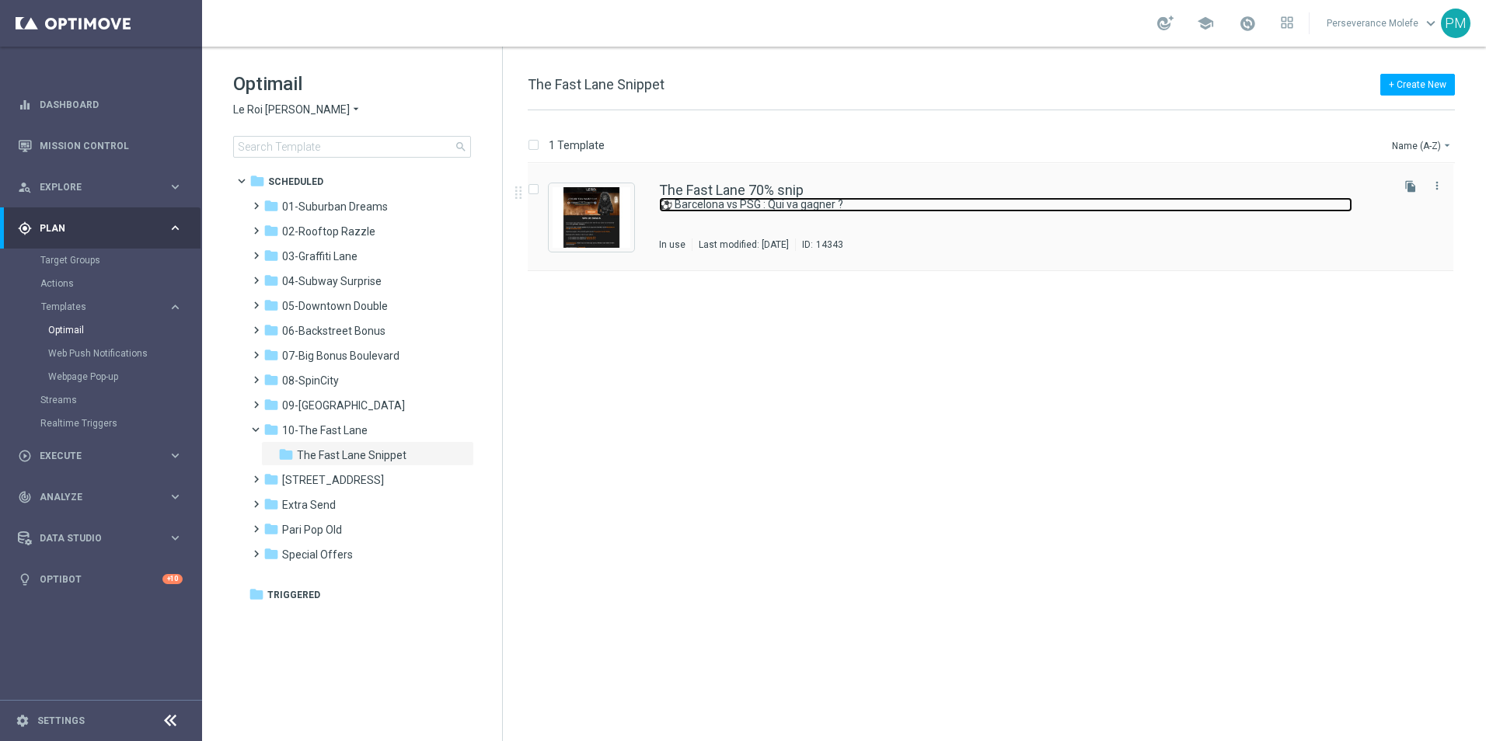
click at [726, 200] on link "⚽ Barcelona vs PSG : Qui va gagner ?" at bounding box center [1005, 204] width 693 height 15
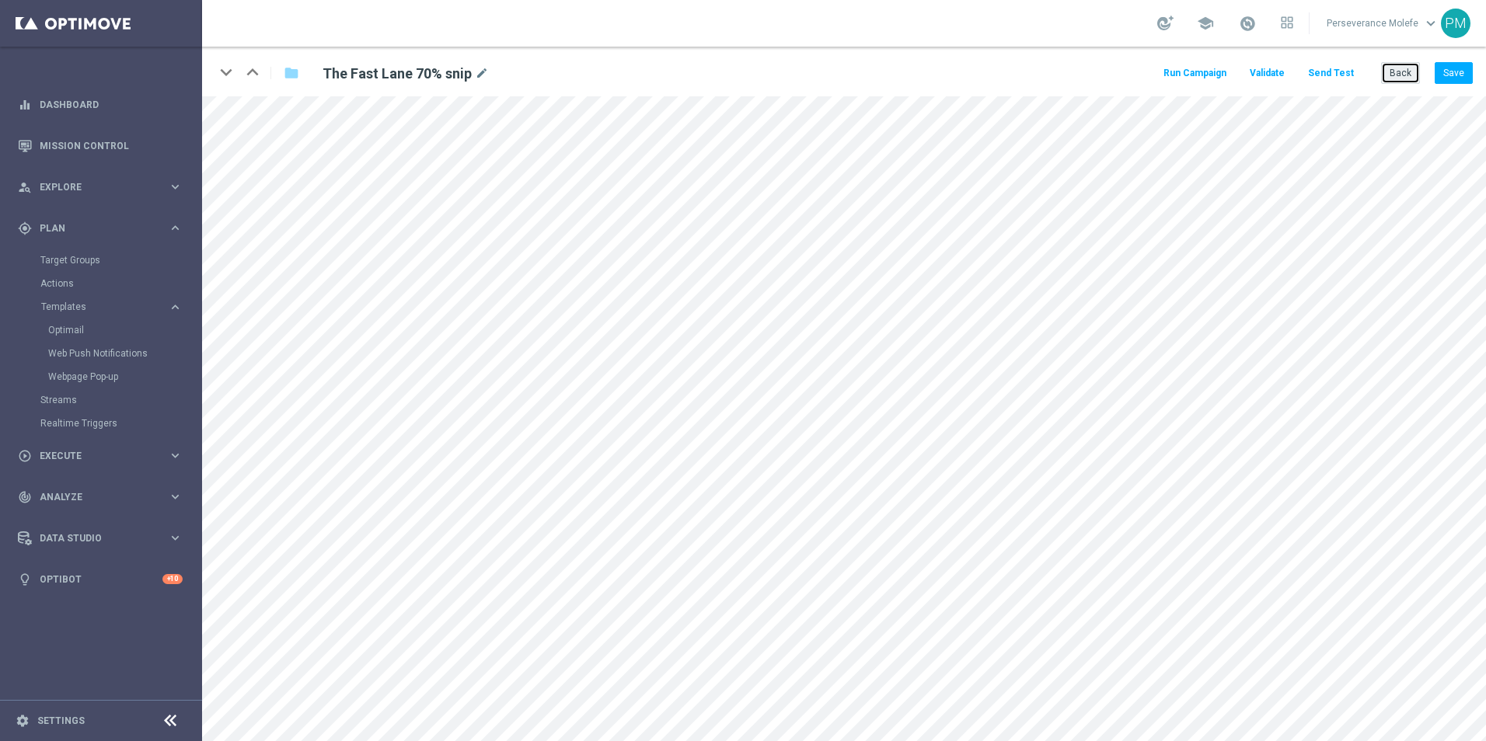
click at [1388, 79] on button "Back" at bounding box center [1400, 73] width 39 height 22
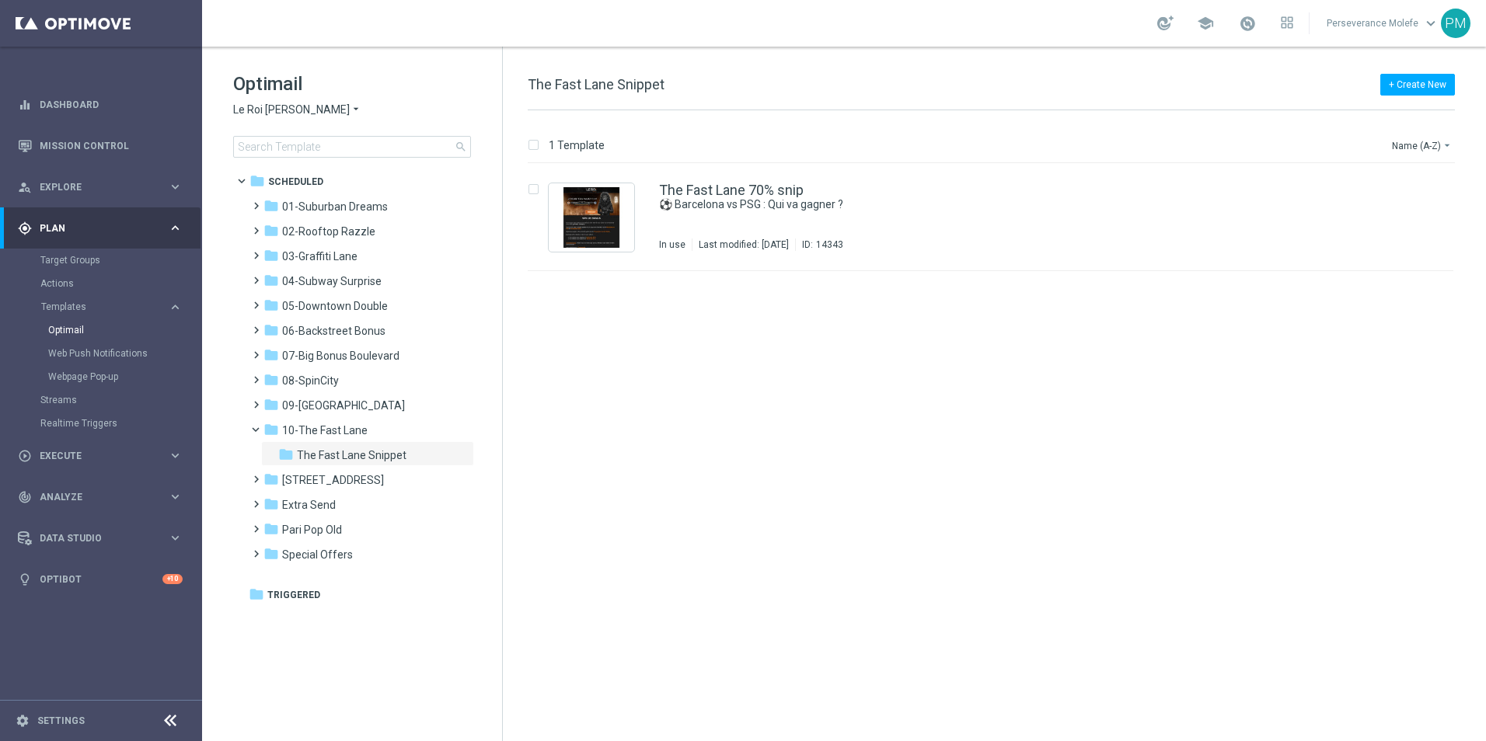
click at [269, 103] on span "Le Roi Johnny" at bounding box center [291, 110] width 117 height 15
click at [0, 0] on span "Casino Joka" at bounding box center [0, 0] width 0 height 0
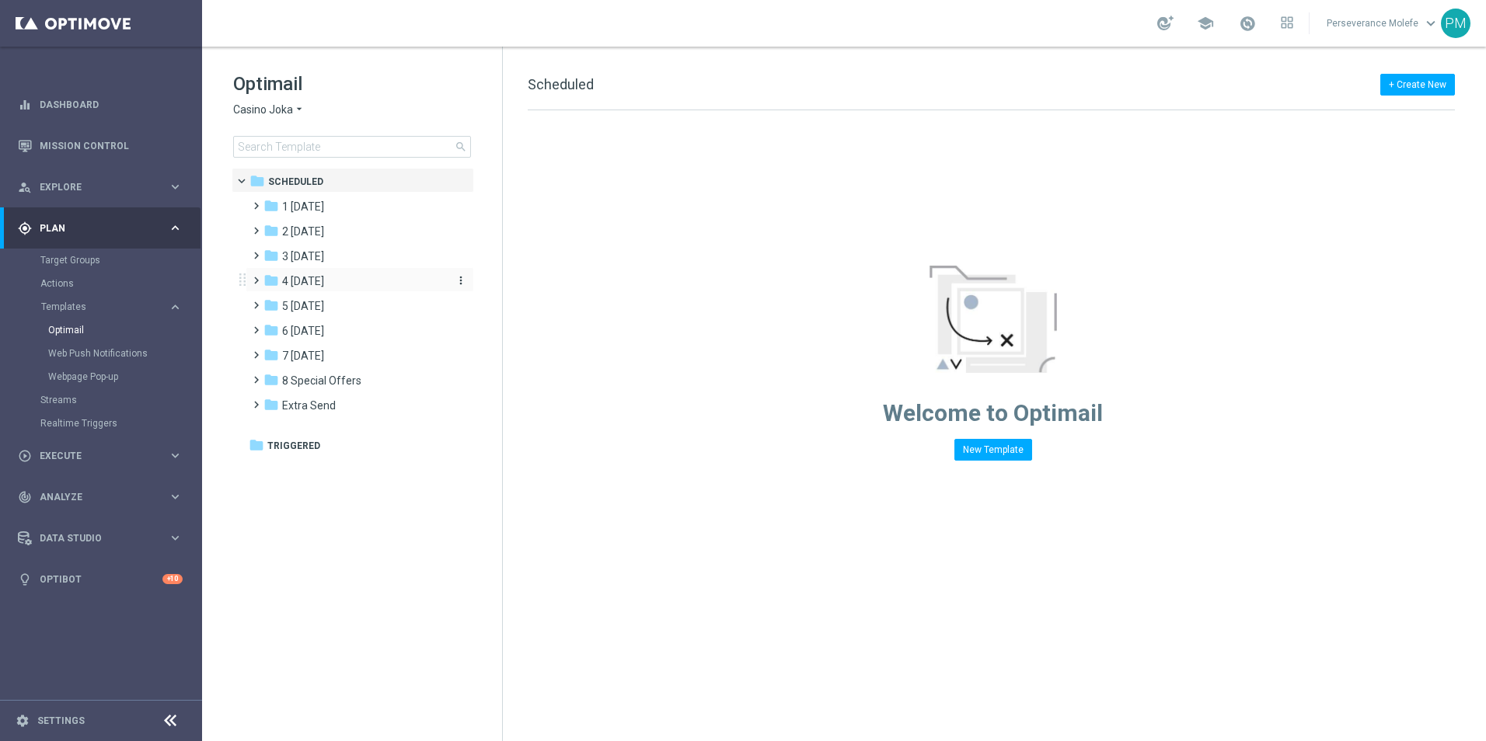
click at [340, 285] on div "folder 4 Friday" at bounding box center [352, 282] width 179 height 18
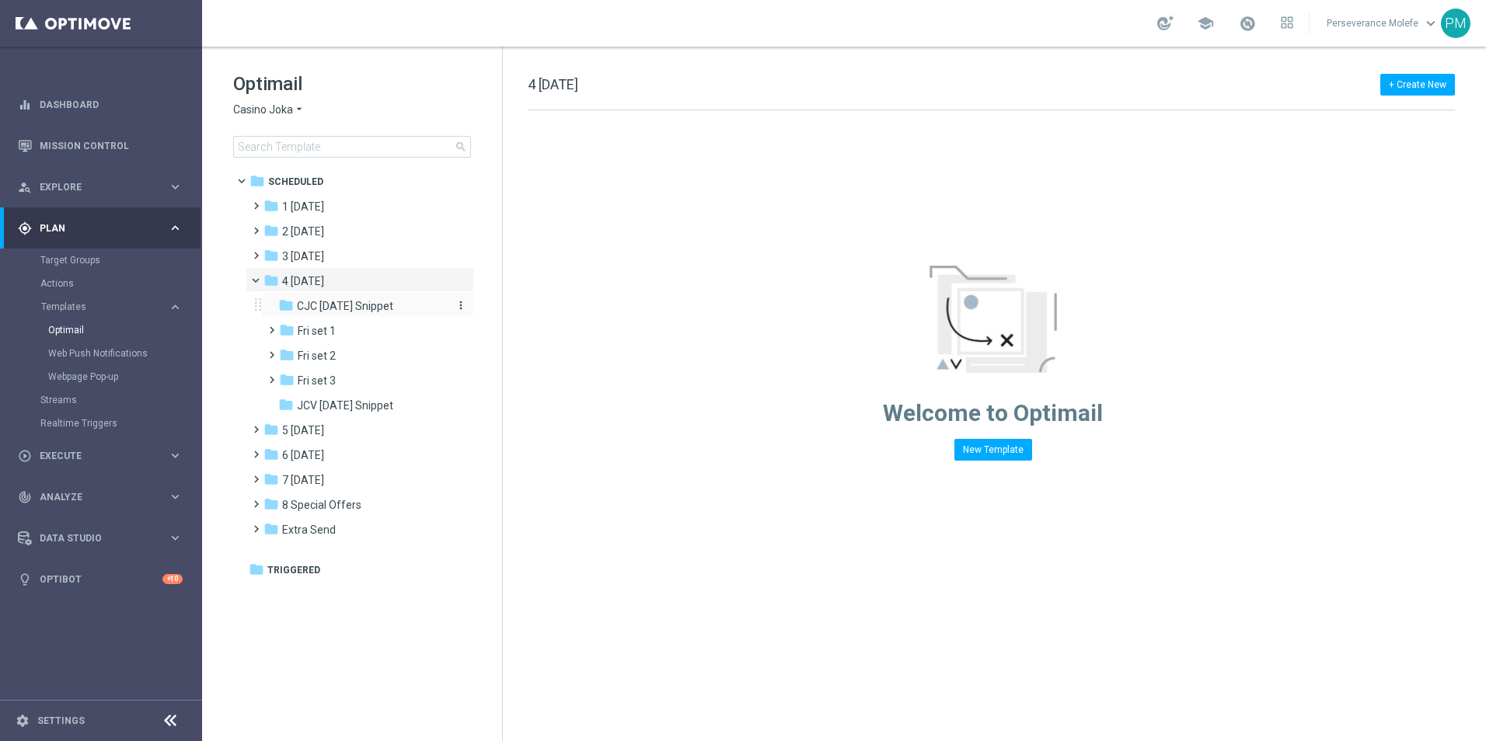
click at [347, 303] on span "CJC [DATE] Snippet" at bounding box center [345, 306] width 96 height 14
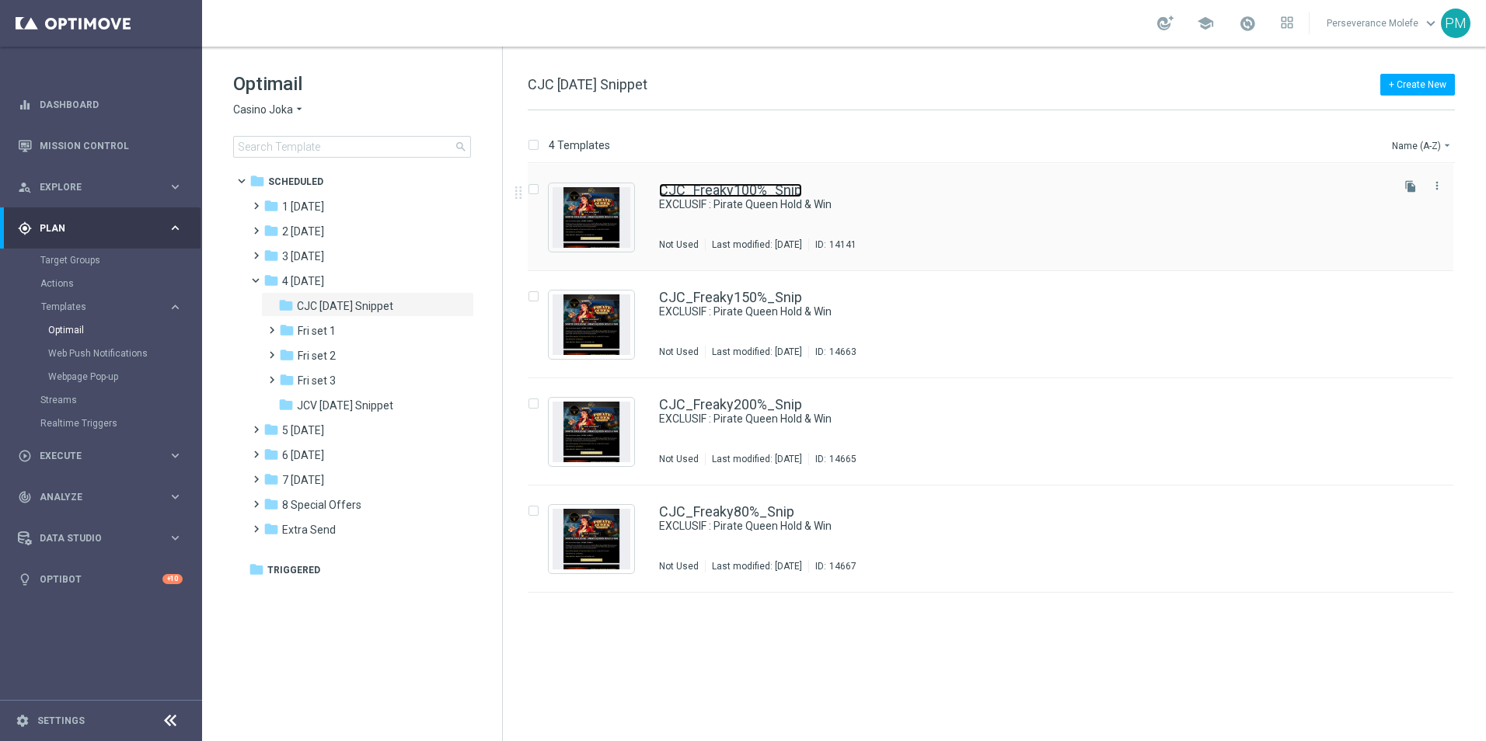
click at [737, 190] on link "CJC_Freaky100%_Snip" at bounding box center [730, 190] width 143 height 14
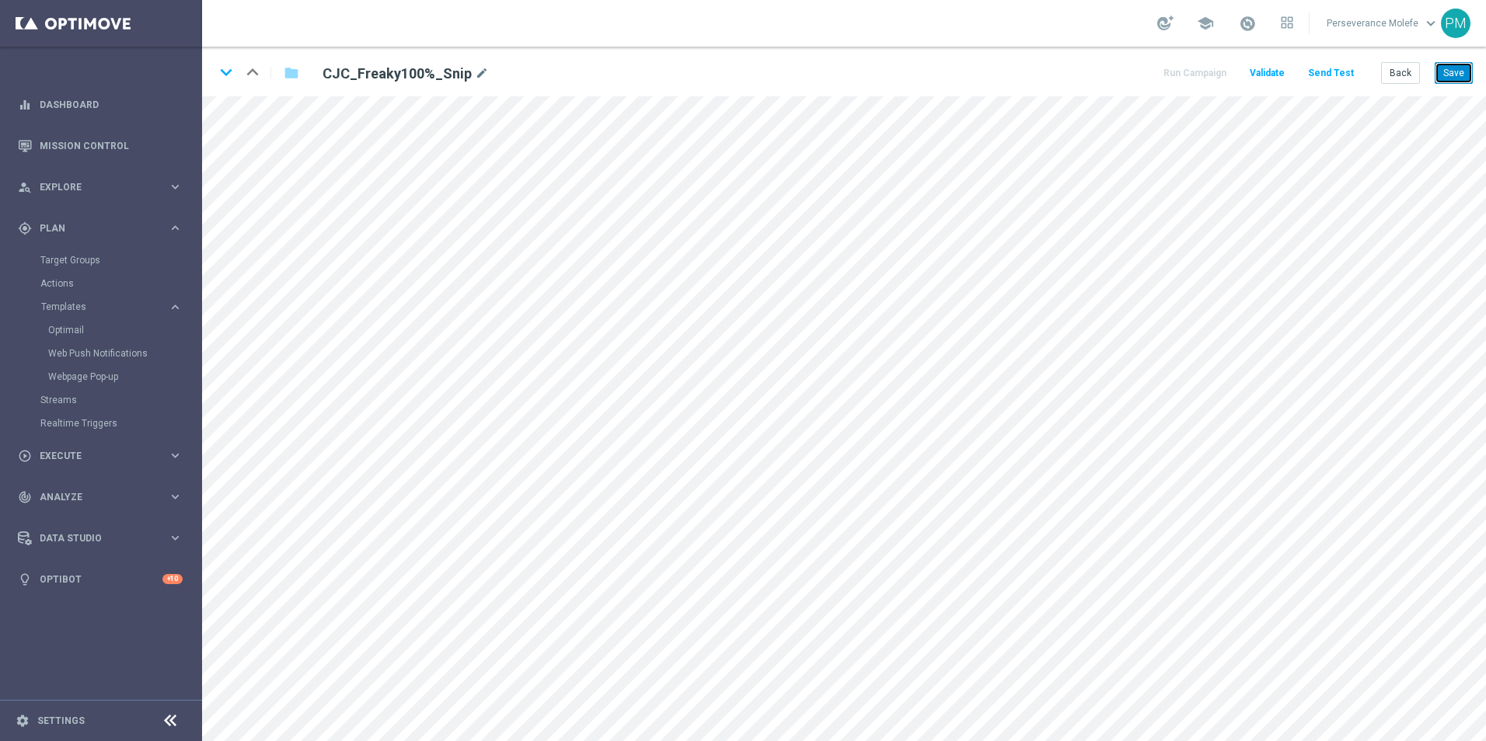
click at [1451, 63] on button "Save" at bounding box center [1454, 73] width 38 height 22
click at [1391, 77] on button "Back" at bounding box center [1400, 73] width 39 height 22
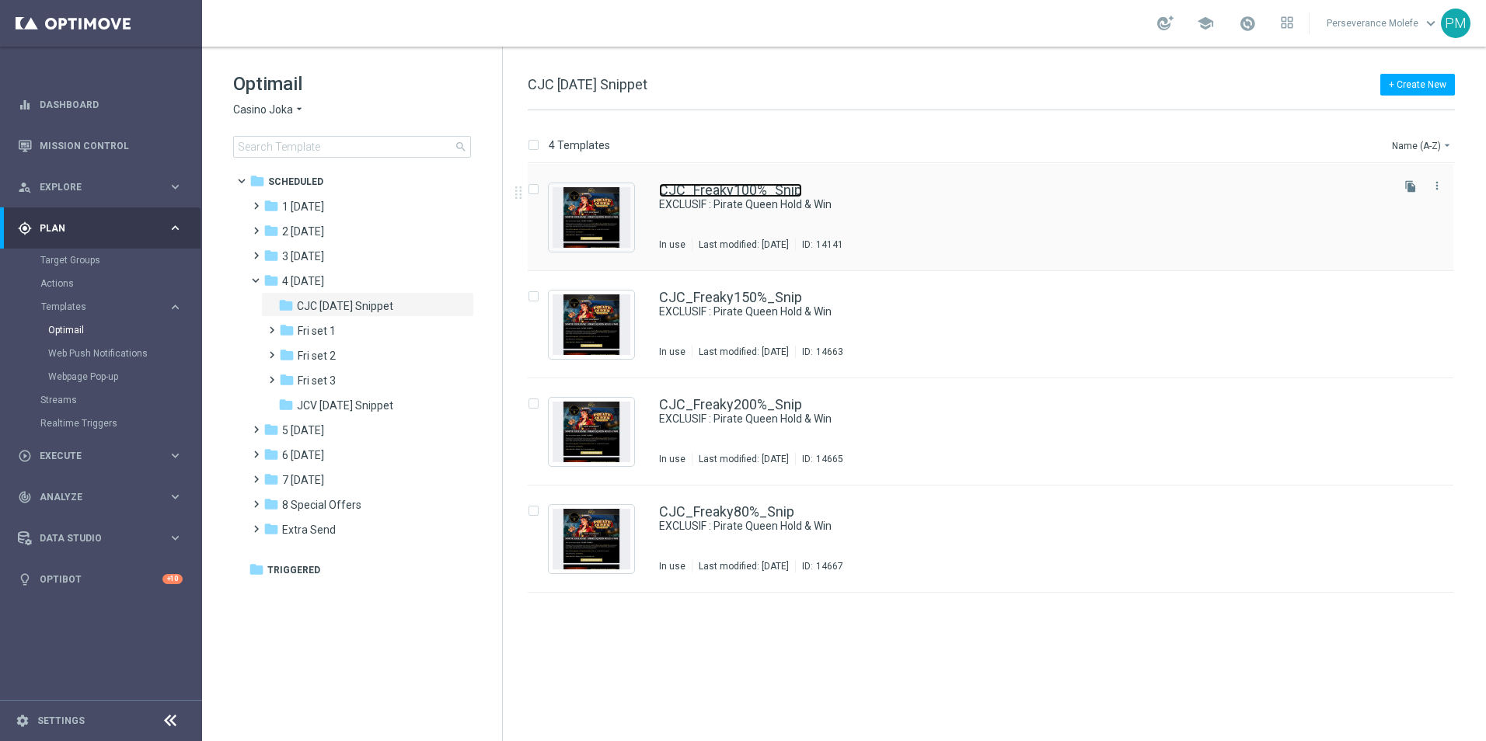
click at [692, 194] on link "CJC_Freaky100%_Snip" at bounding box center [730, 190] width 143 height 14
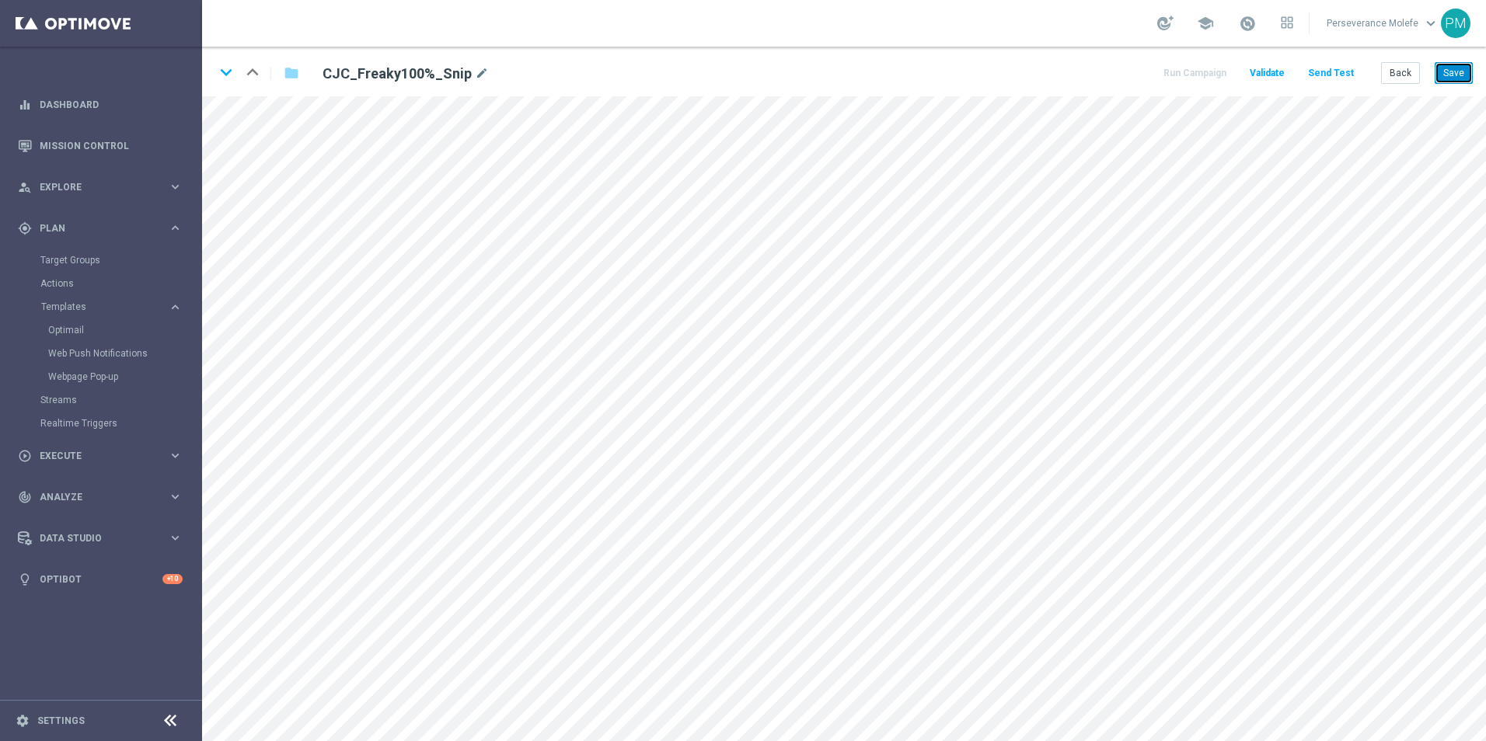
click at [1455, 70] on button "Save" at bounding box center [1454, 73] width 38 height 22
click at [1452, 80] on button "Save" at bounding box center [1454, 73] width 38 height 22
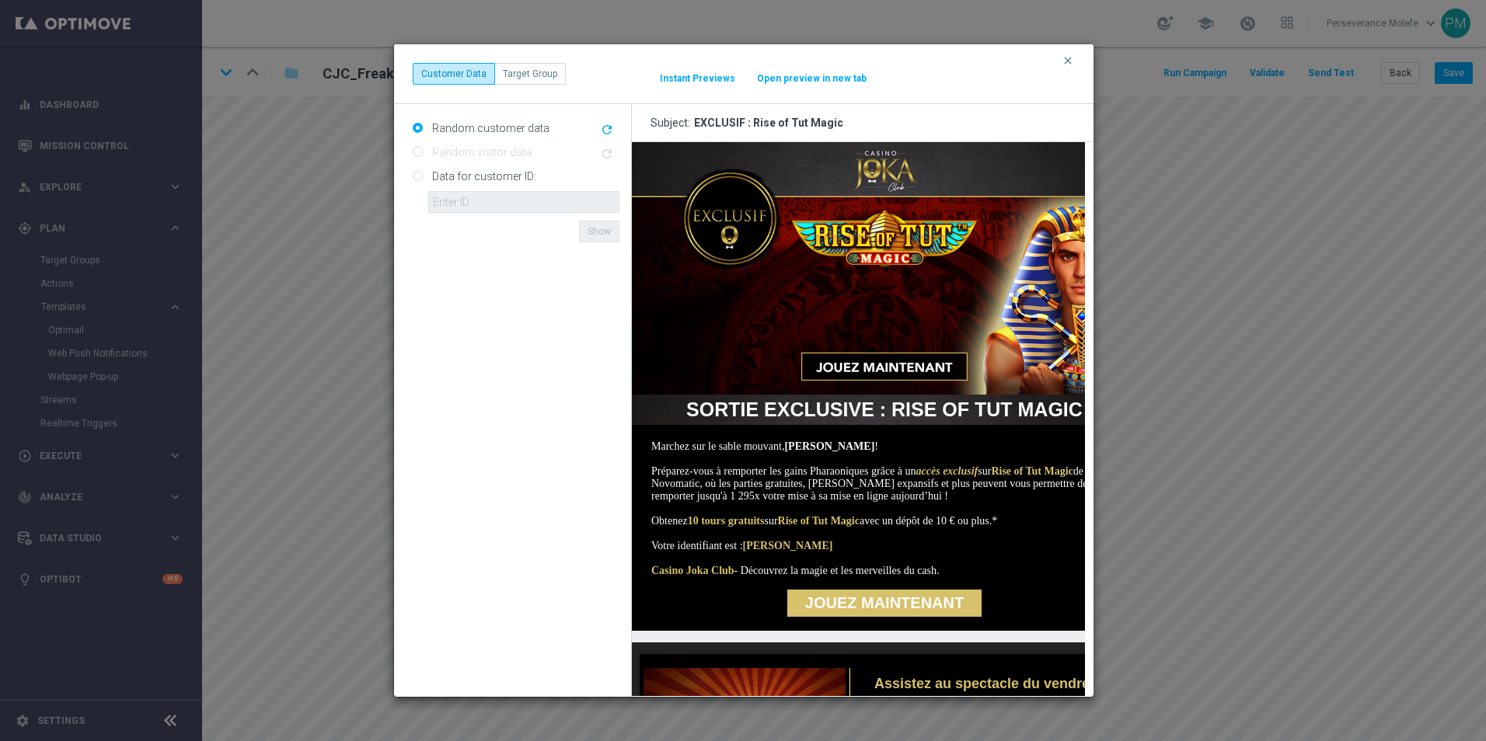
click at [853, 85] on div "clear Customer Data Target Group It might take a while... Instant Previews Open…" at bounding box center [744, 74] width 662 height 22
click at [850, 82] on button "Open preview in new tab" at bounding box center [811, 78] width 111 height 12
click at [1065, 58] on icon "clear" at bounding box center [1068, 60] width 12 height 12
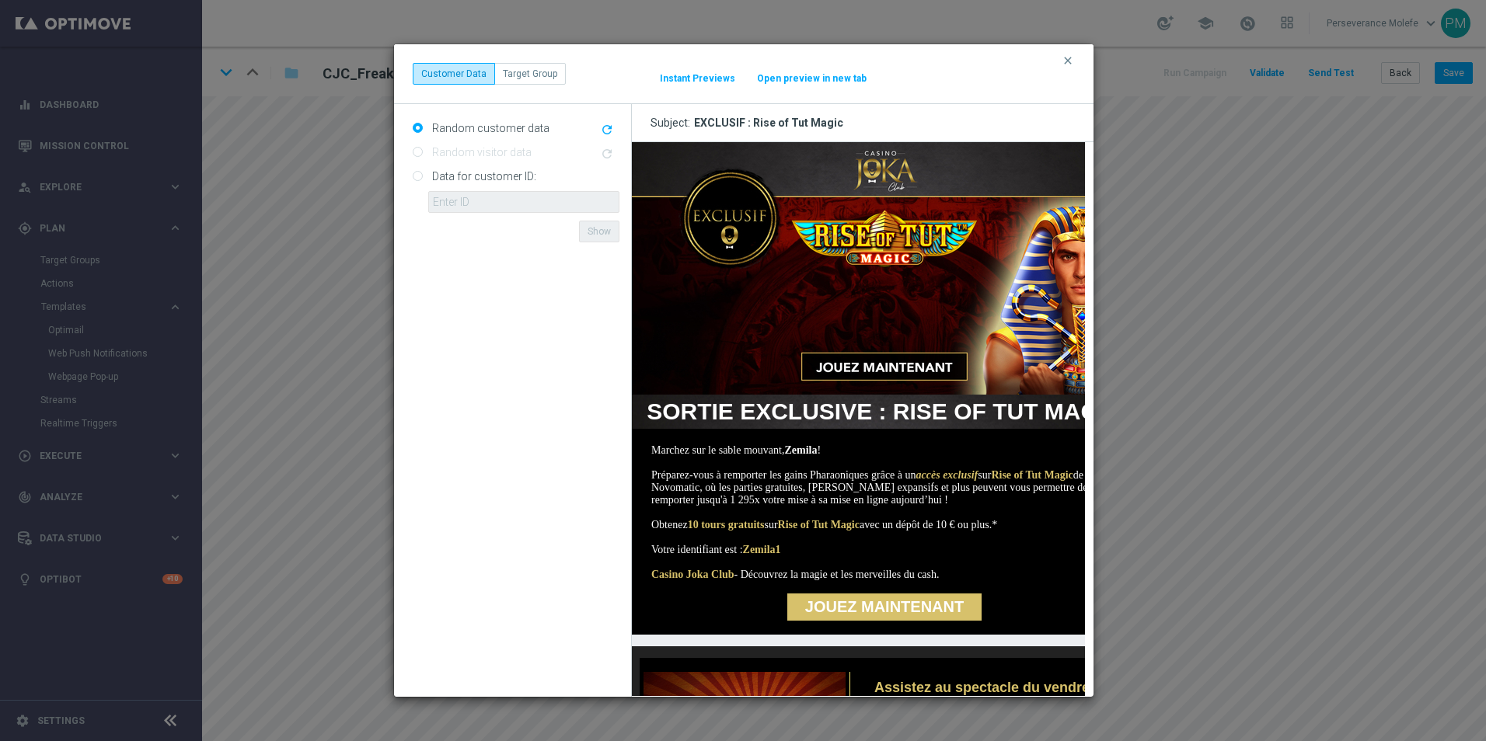
click at [826, 80] on button "Open preview in new tab" at bounding box center [811, 78] width 111 height 12
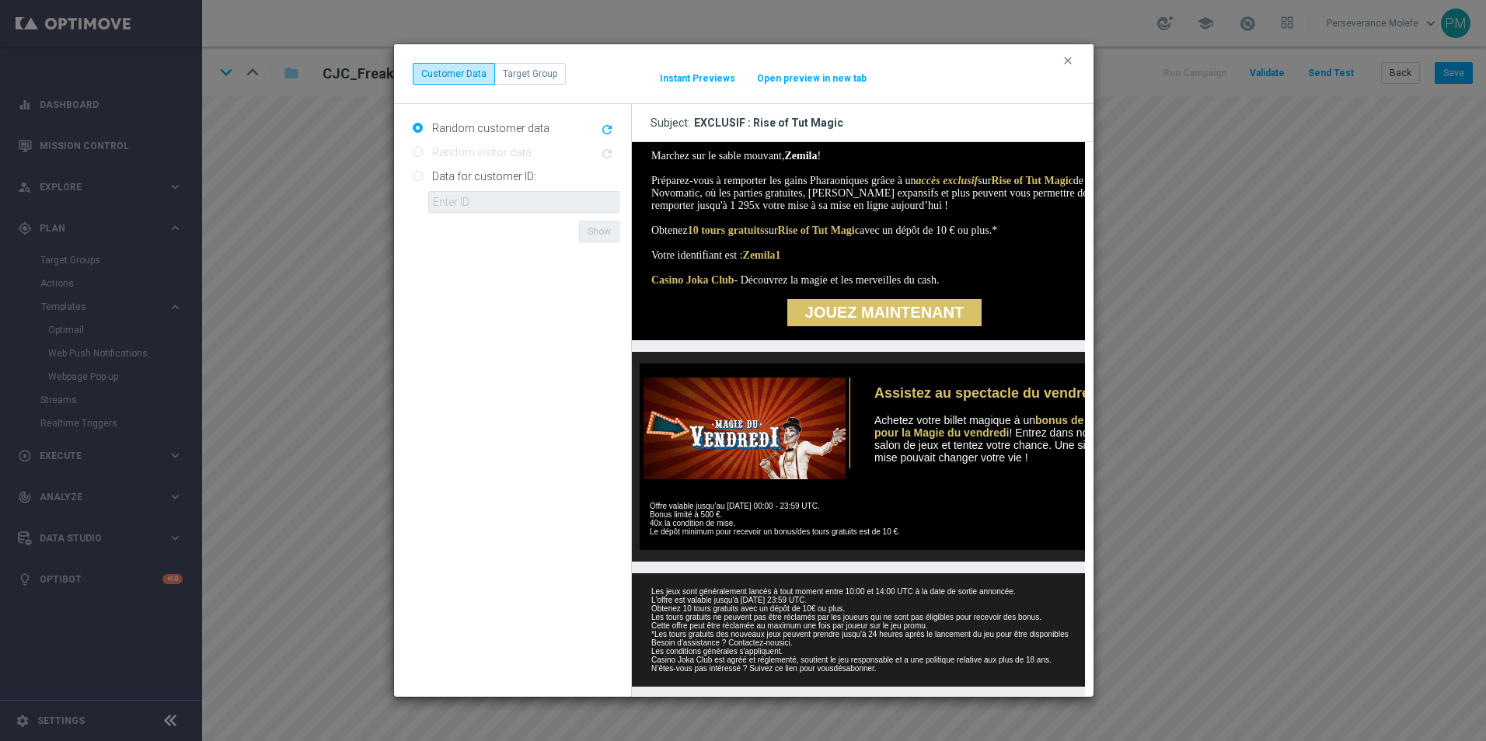
scroll to position [311, 0]
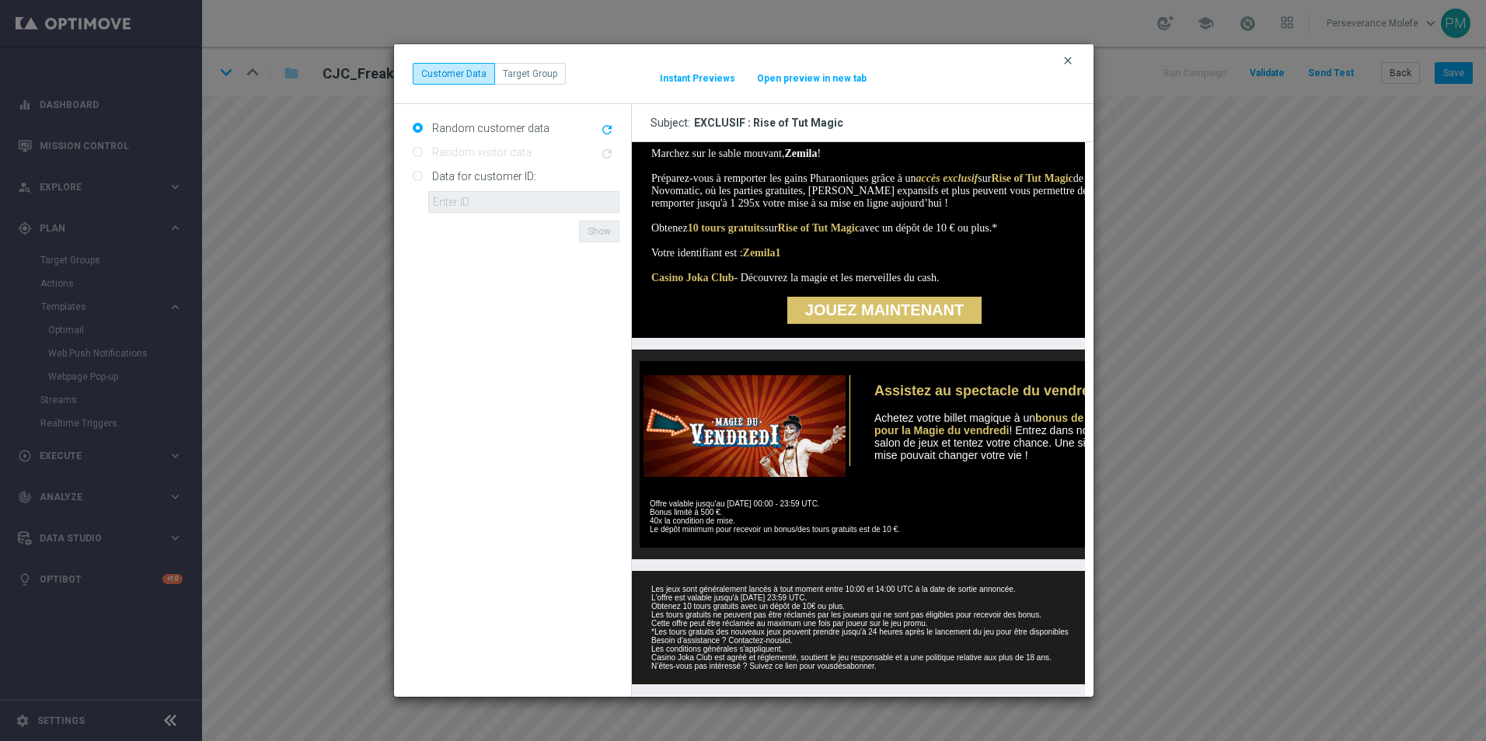
click at [1062, 61] on icon "clear" at bounding box center [1068, 60] width 12 height 12
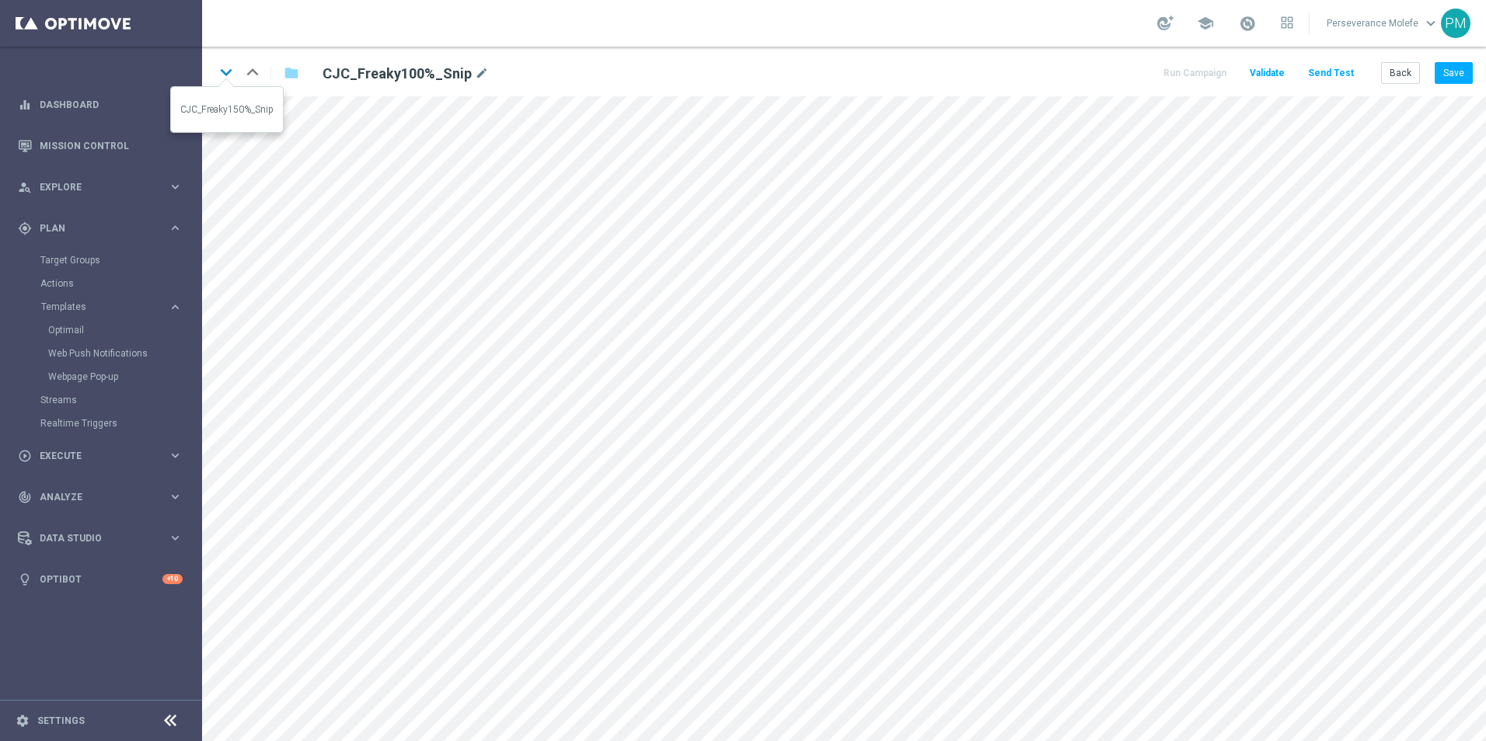
click at [223, 77] on icon "keyboard_arrow_down" at bounding box center [225, 72] width 23 height 23
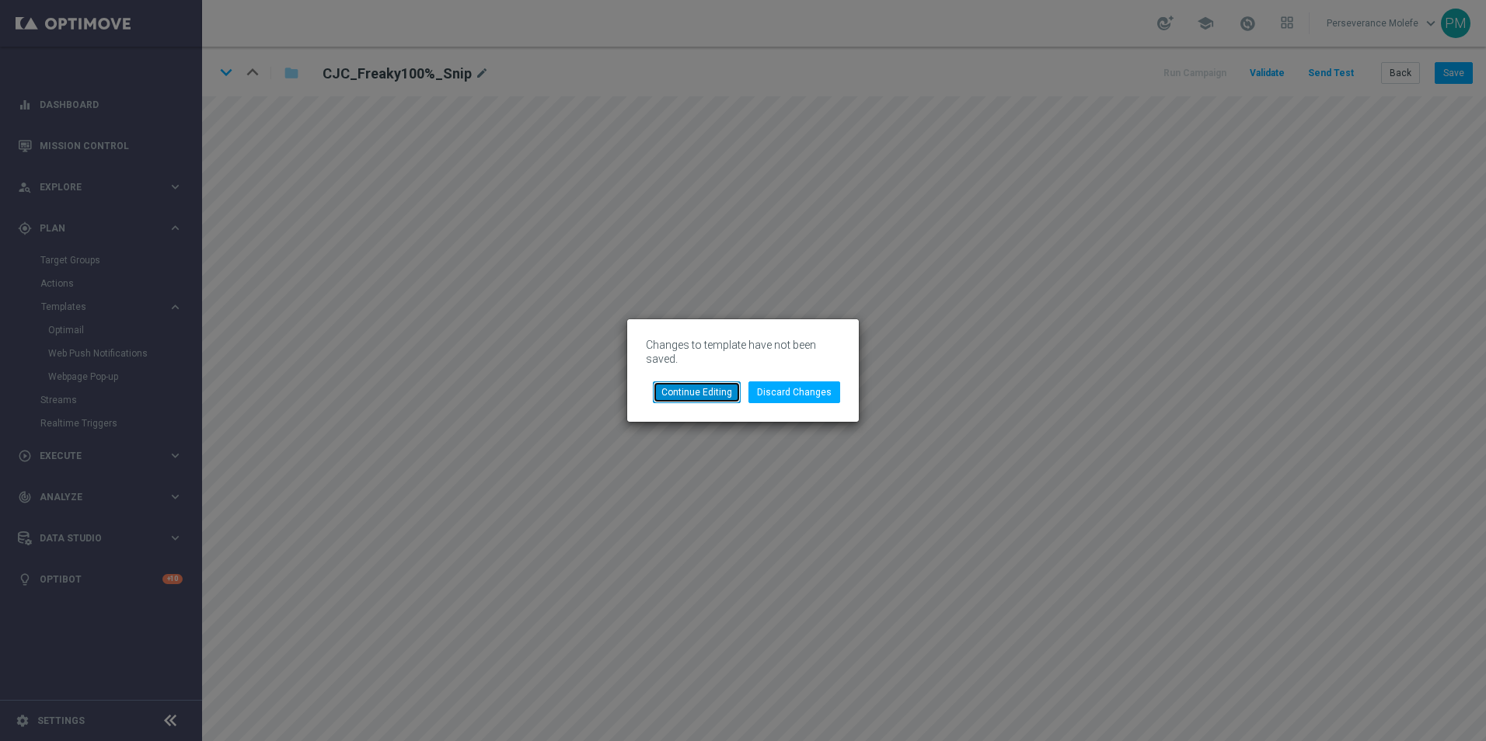
click at [717, 387] on button "Continue Editing" at bounding box center [697, 393] width 88 height 22
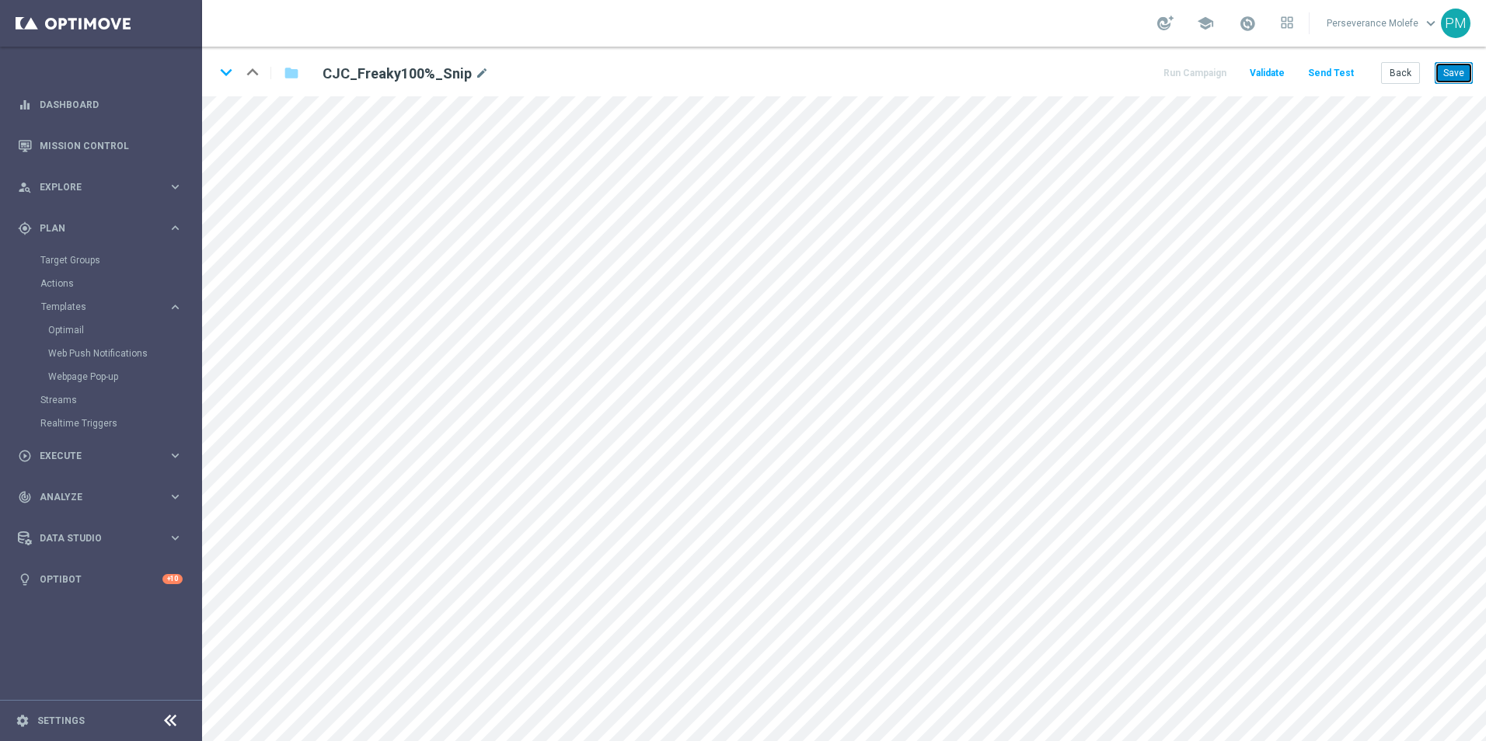
click at [1466, 81] on button "Save" at bounding box center [1454, 73] width 38 height 22
click at [227, 68] on icon "keyboard_arrow_down" at bounding box center [225, 72] width 23 height 23
click at [1444, 65] on button "Save" at bounding box center [1454, 73] width 38 height 22
click at [225, 77] on icon "keyboard_arrow_down" at bounding box center [225, 72] width 23 height 23
click at [1456, 76] on button "Save" at bounding box center [1454, 73] width 38 height 22
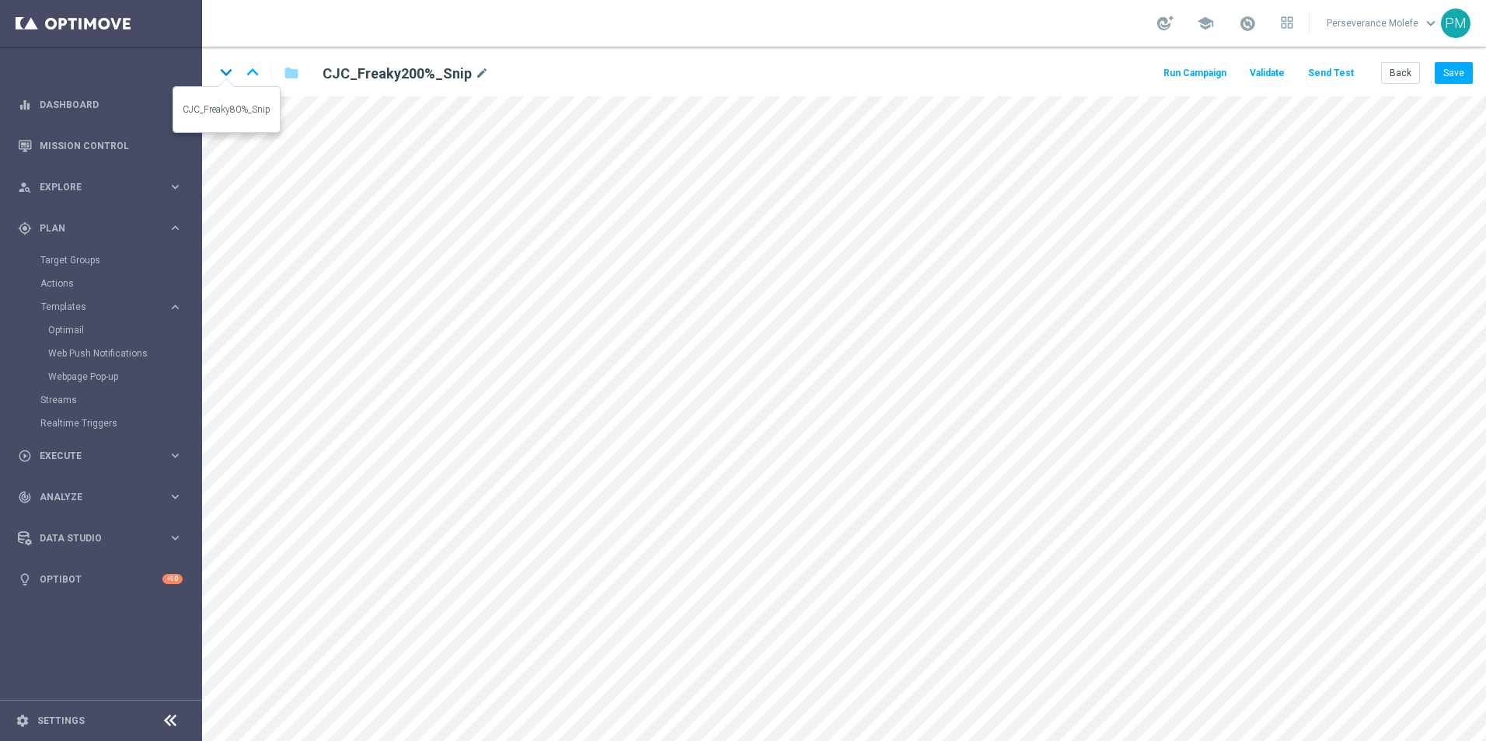
click at [230, 78] on icon "keyboard_arrow_down" at bounding box center [225, 72] width 23 height 23
click at [1452, 69] on button "Save" at bounding box center [1454, 73] width 38 height 22
click at [1442, 66] on button "Save" at bounding box center [1454, 73] width 38 height 22
click at [256, 82] on icon "keyboard_arrow_up" at bounding box center [252, 72] width 23 height 23
click at [249, 69] on icon "keyboard_arrow_up" at bounding box center [252, 72] width 23 height 23
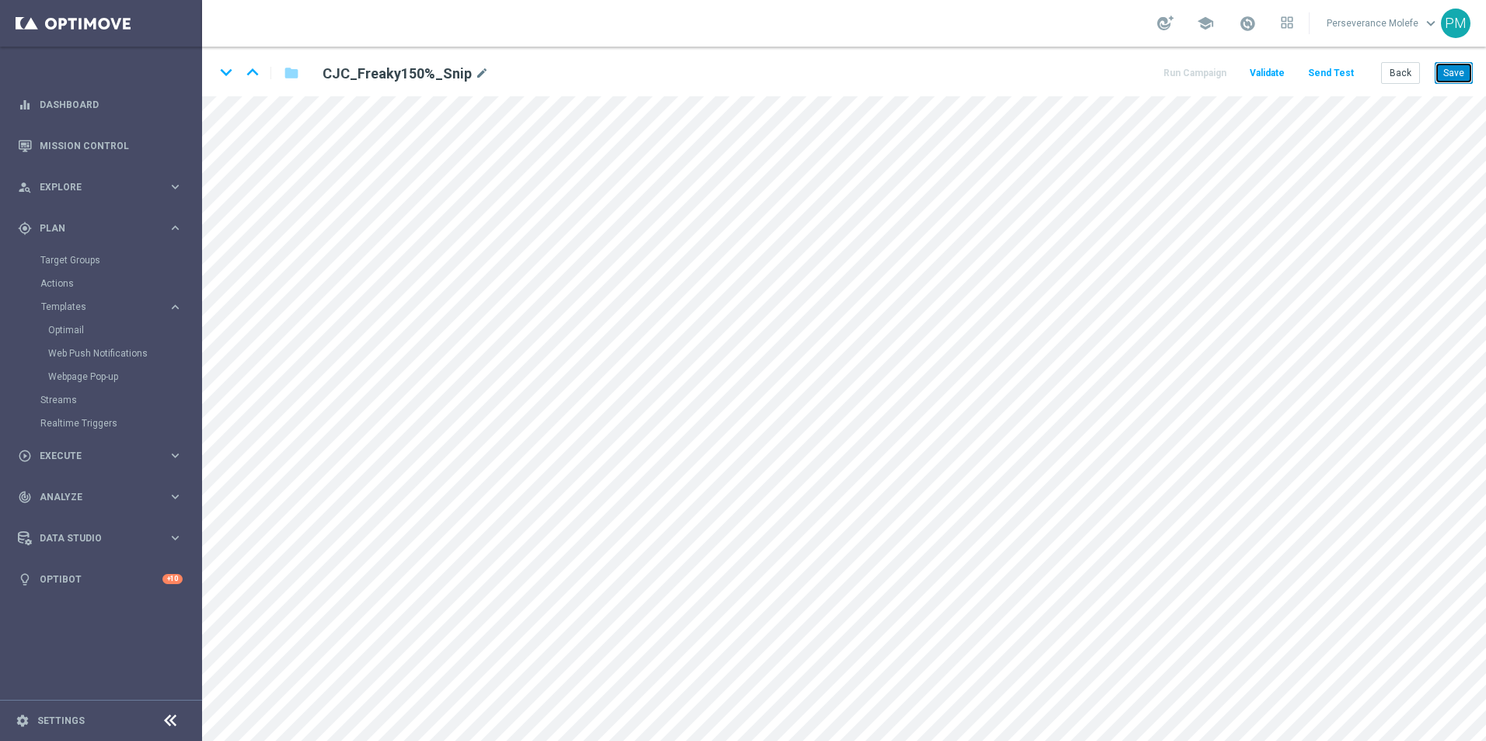
click at [1454, 82] on button "Save" at bounding box center [1454, 73] width 38 height 22
click at [248, 73] on icon "keyboard_arrow_up" at bounding box center [252, 72] width 23 height 23
click at [1398, 80] on button "Back" at bounding box center [1400, 73] width 39 height 22
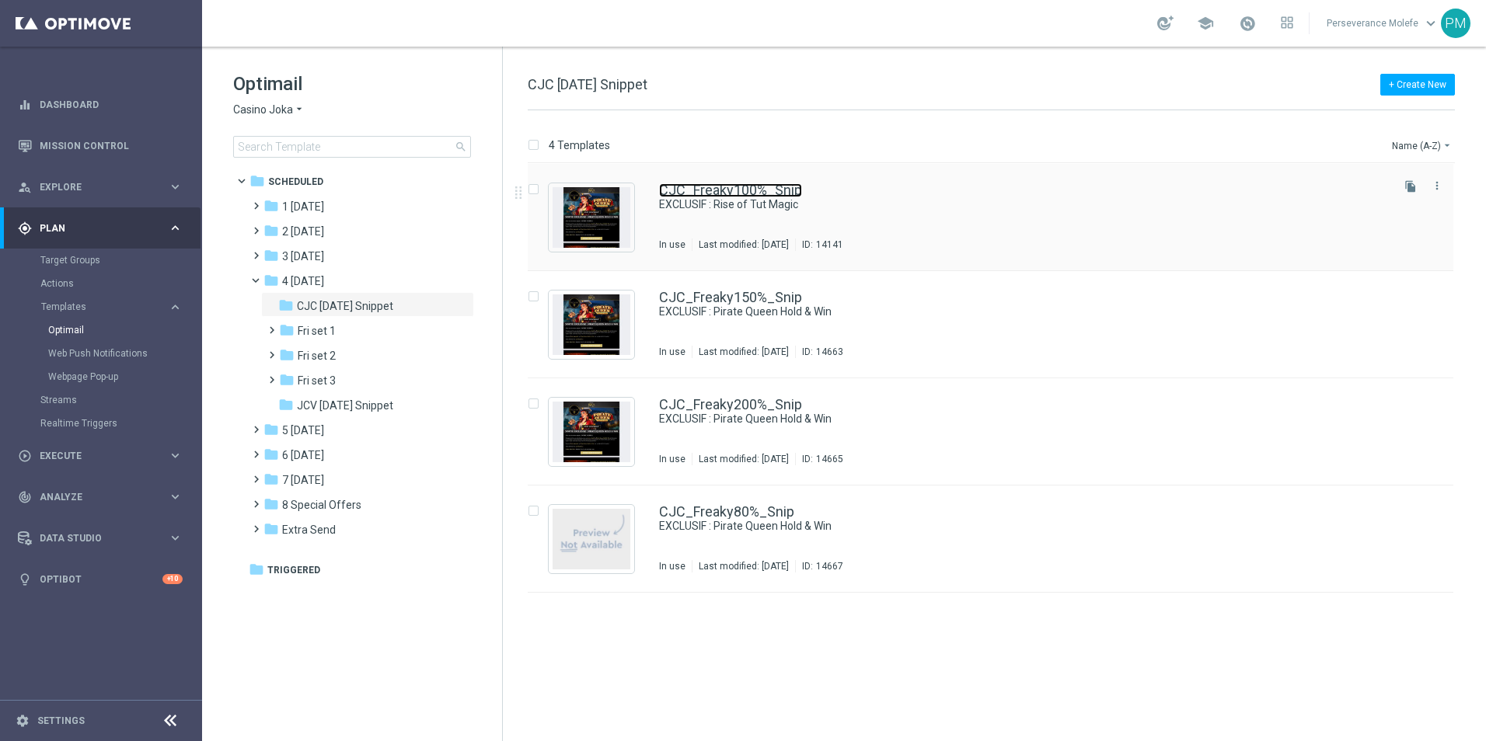
click at [770, 192] on link "CJC_Freaky100%_Snip" at bounding box center [730, 190] width 143 height 14
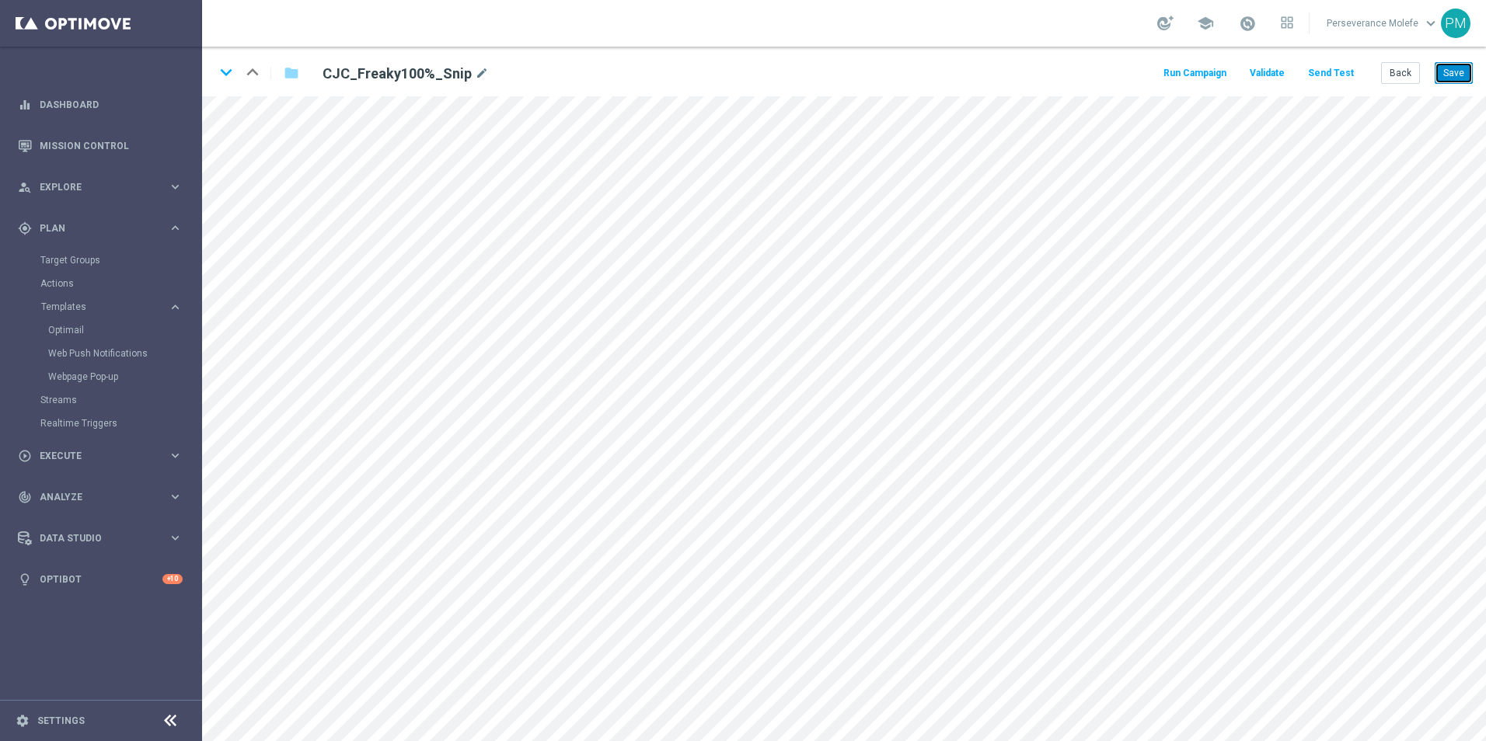
click at [1445, 68] on button "Save" at bounding box center [1454, 73] width 38 height 22
click at [222, 71] on icon "keyboard_arrow_down" at bounding box center [225, 72] width 23 height 23
click at [227, 74] on icon "keyboard_arrow_down" at bounding box center [225, 72] width 23 height 23
click at [1396, 78] on button "Back" at bounding box center [1400, 73] width 39 height 22
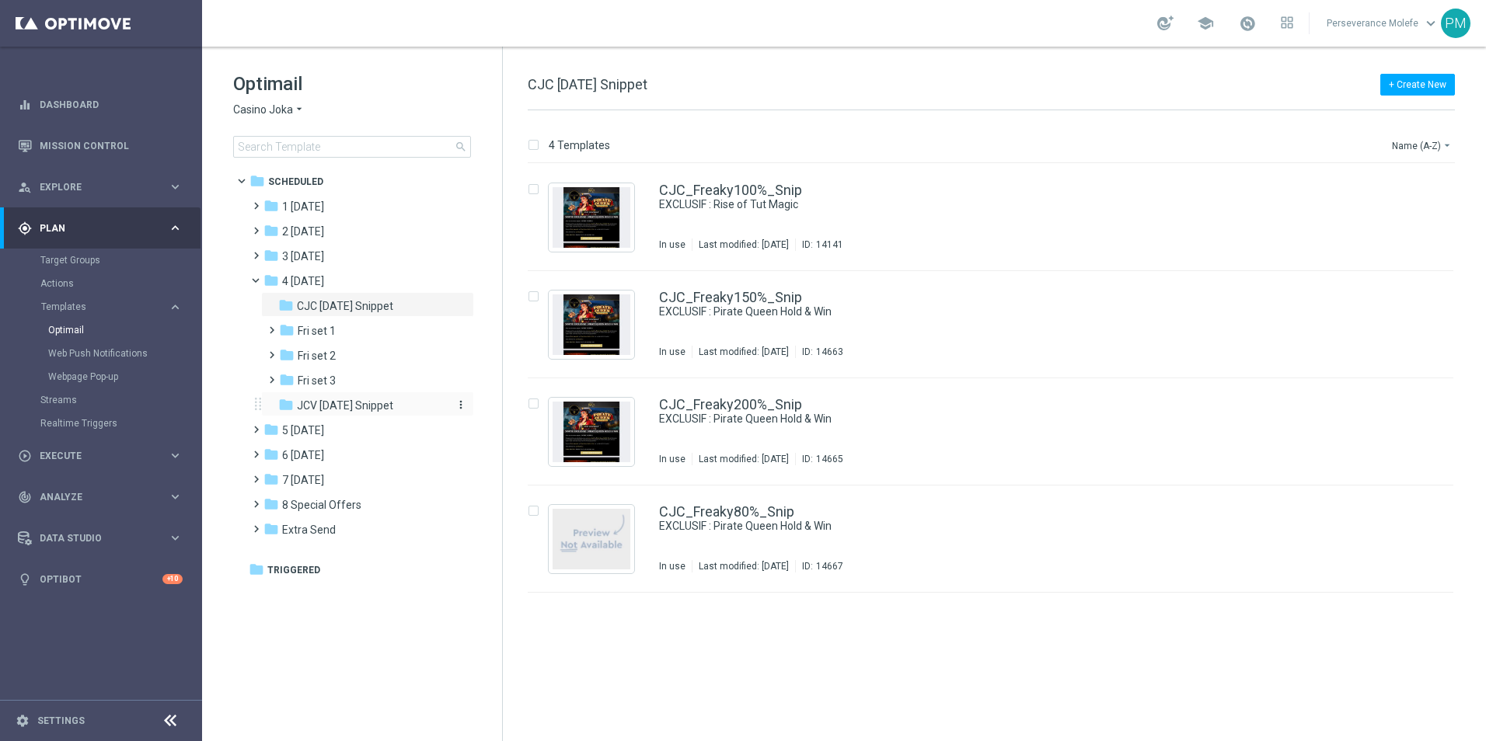
click at [379, 413] on div "folder JCV Friday Snippet" at bounding box center [361, 406] width 166 height 18
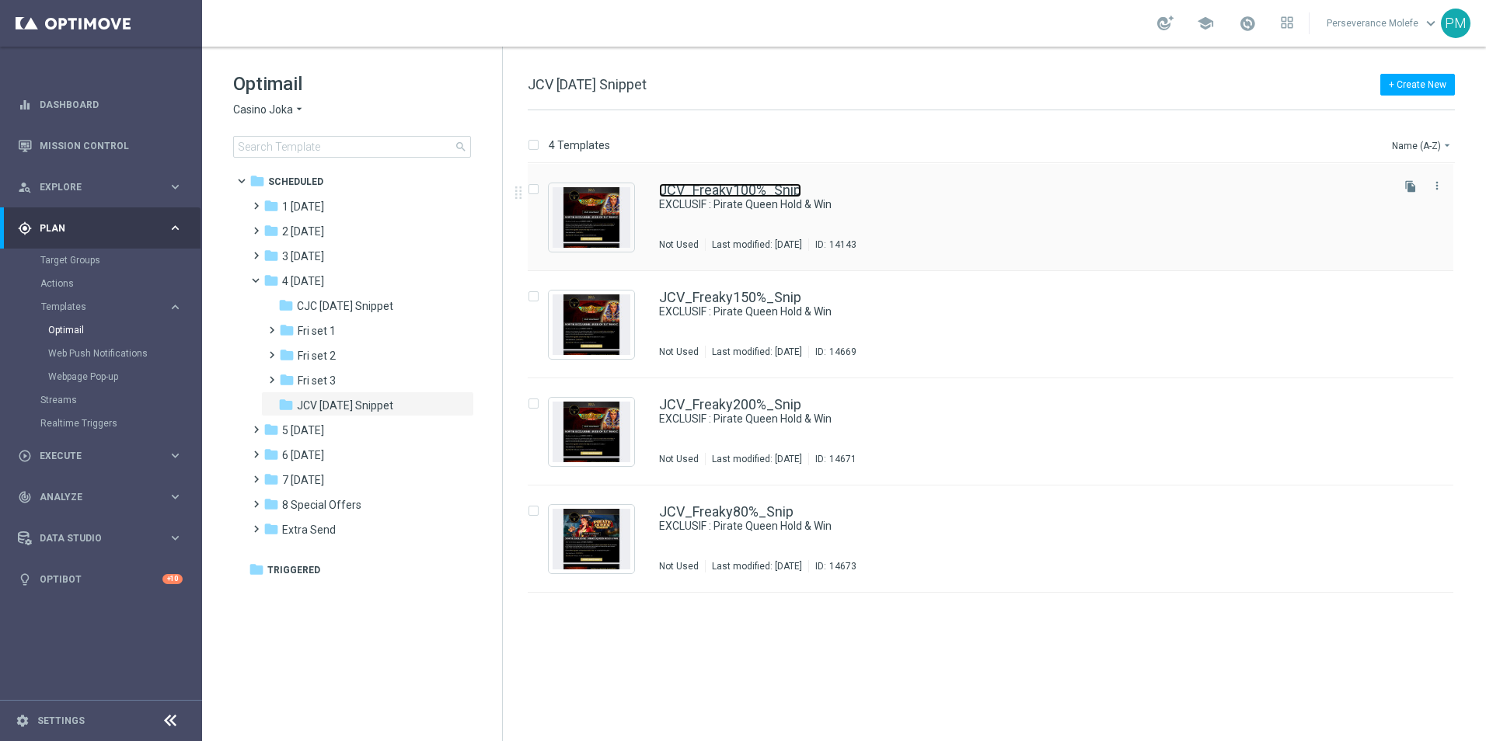
click at [744, 196] on link "JCV_Freaky100%_Snip" at bounding box center [730, 190] width 142 height 14
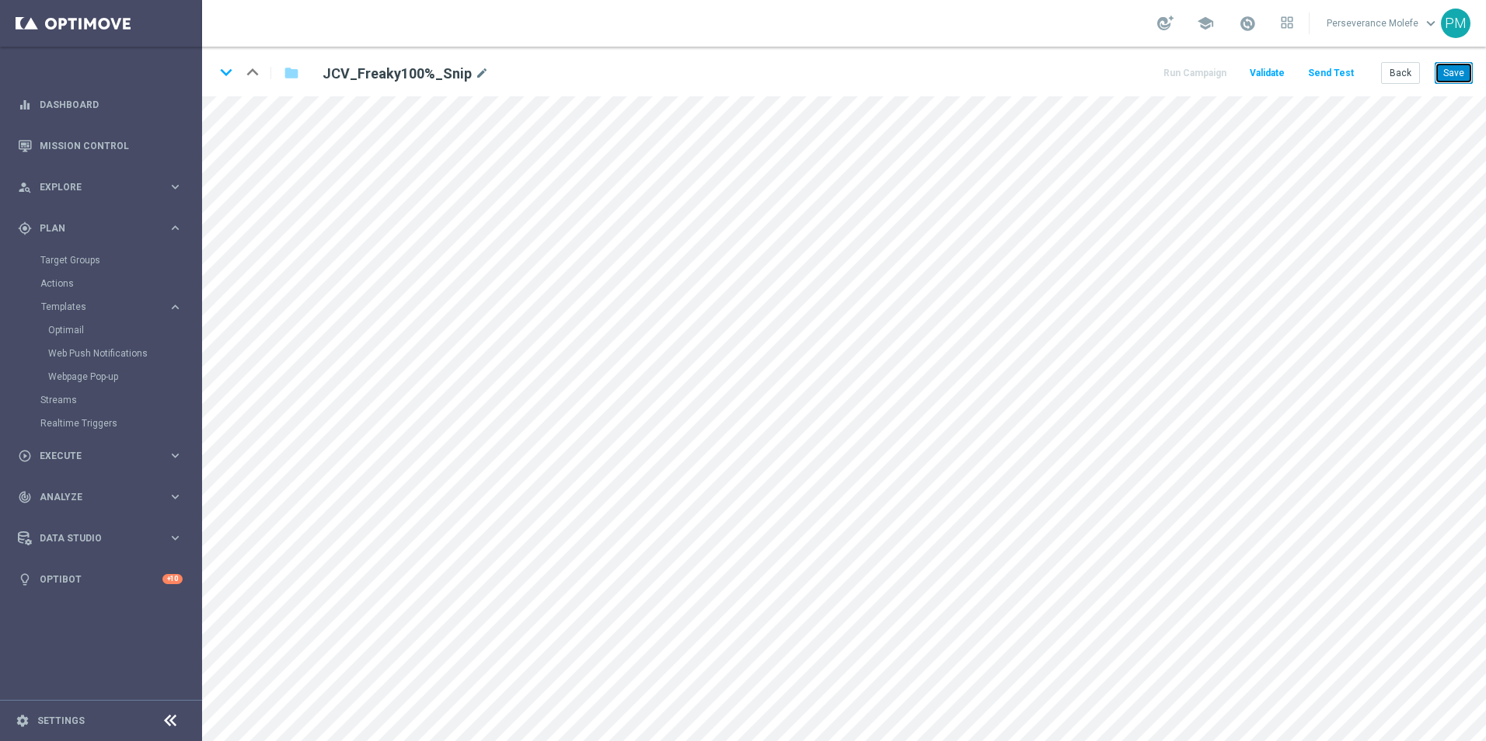
click at [1442, 77] on button "Save" at bounding box center [1454, 73] width 38 height 22
click at [1407, 75] on button "Back" at bounding box center [1400, 73] width 39 height 22
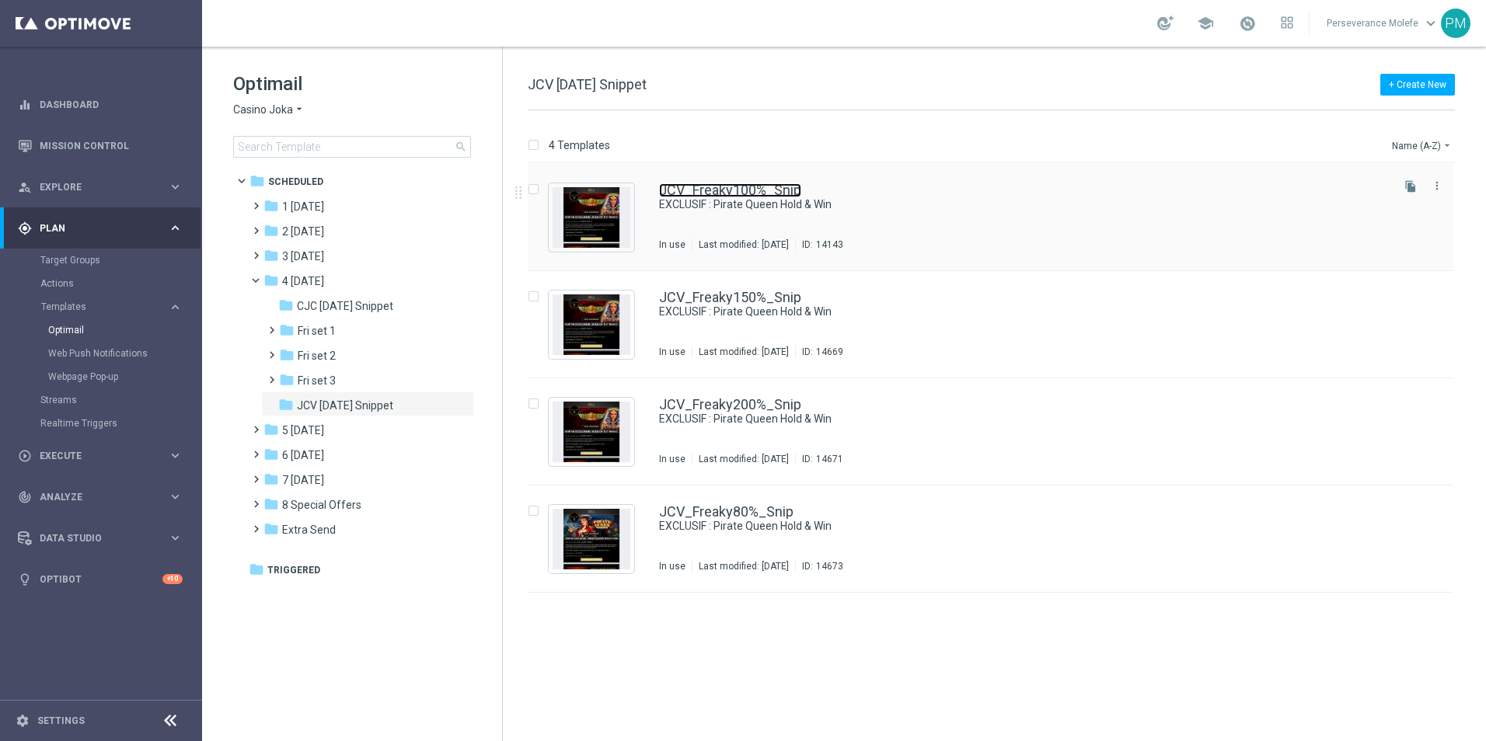
click at [680, 195] on link "JCV_Freaky100%_Snip" at bounding box center [730, 190] width 142 height 14
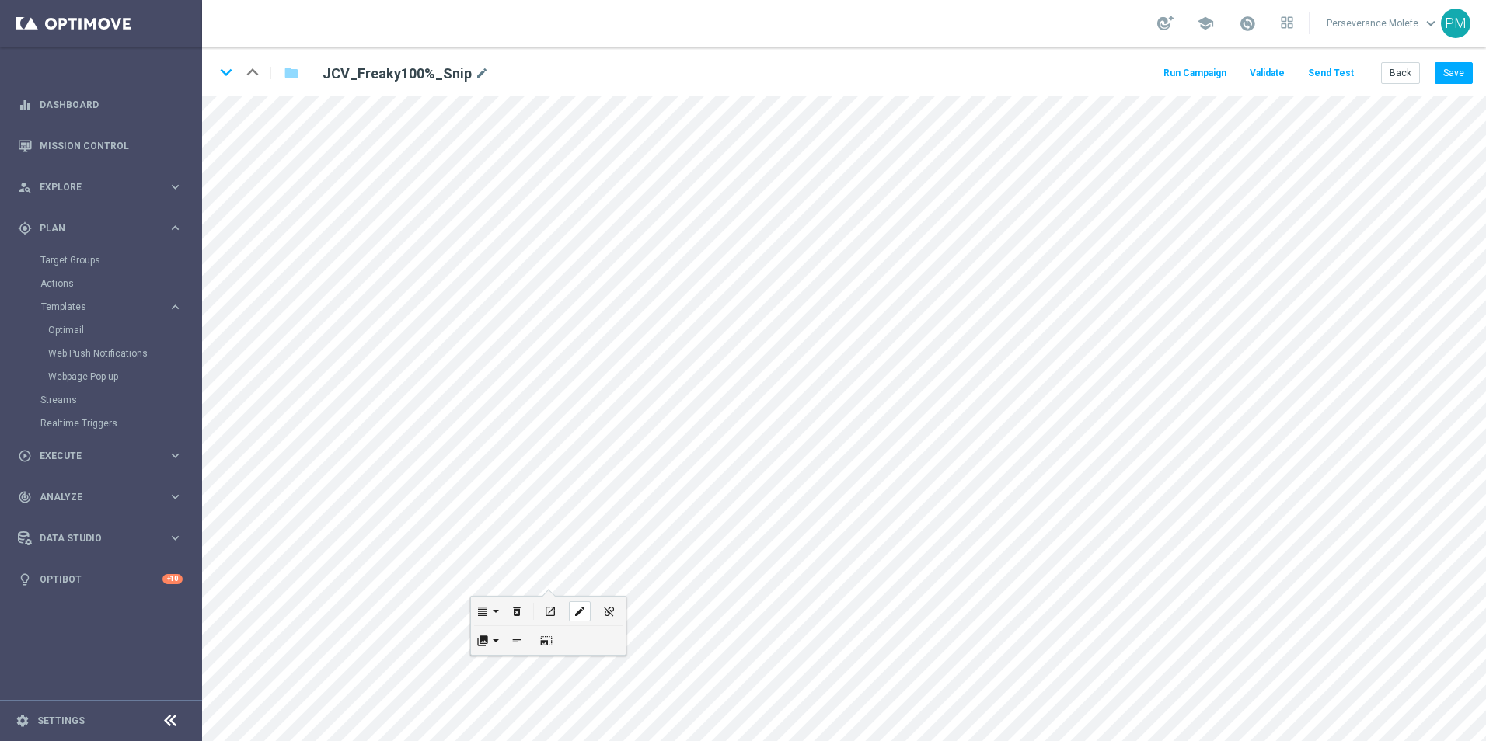
click at [569, 611] on div "edit" at bounding box center [580, 611] width 22 height 20
click at [664, 523] on button "edit" at bounding box center [679, 527] width 30 height 29
type input "https://www.casinojokaclub.info/fr"
type input "JOUEZ MAINTENANT"
checkbox input "true"
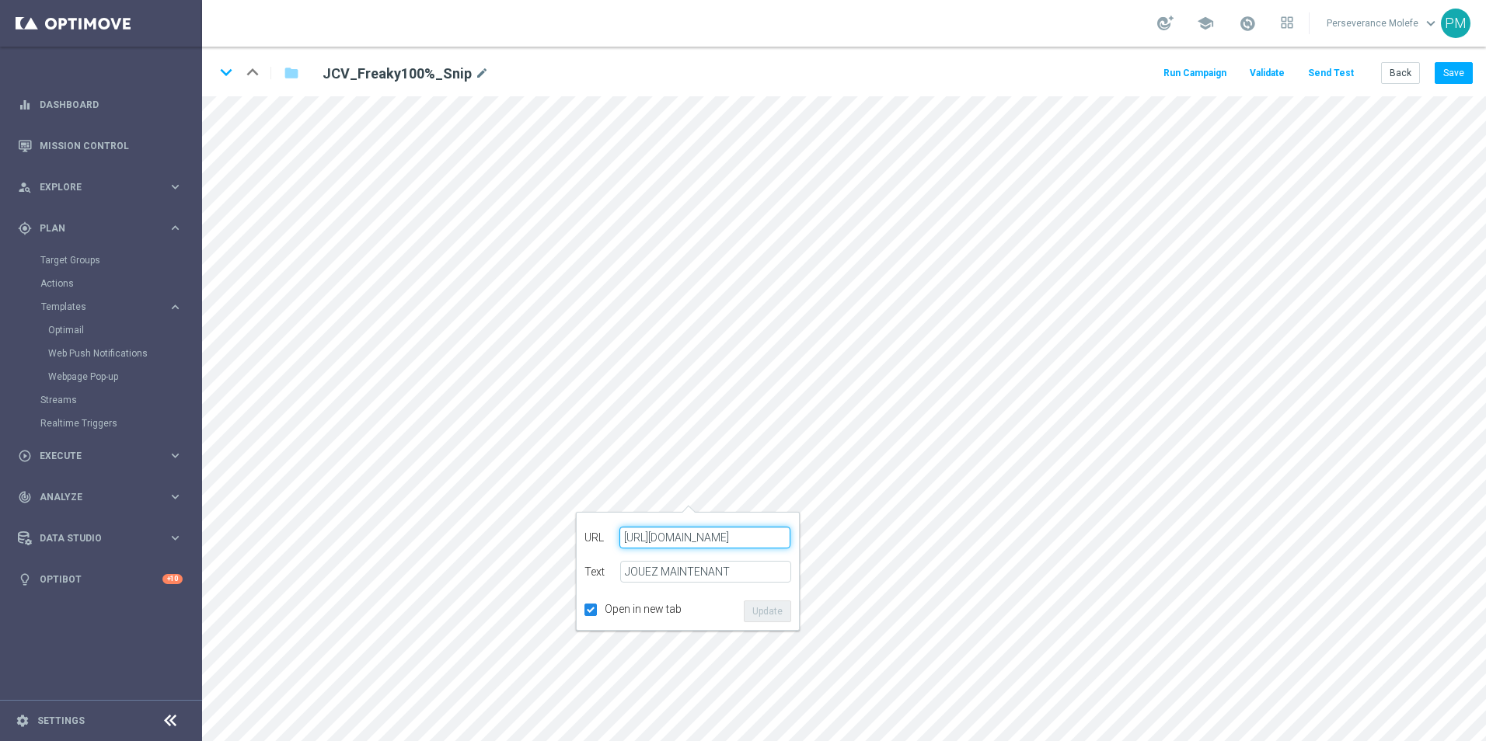
paste input "jokaclubvip.net/fr/login"
click at [758, 619] on button "Update" at bounding box center [767, 612] width 47 height 22
click at [699, 246] on icon "edit" at bounding box center [696, 248] width 12 height 12
type input "https://www.casinojokaclub.info/fr"
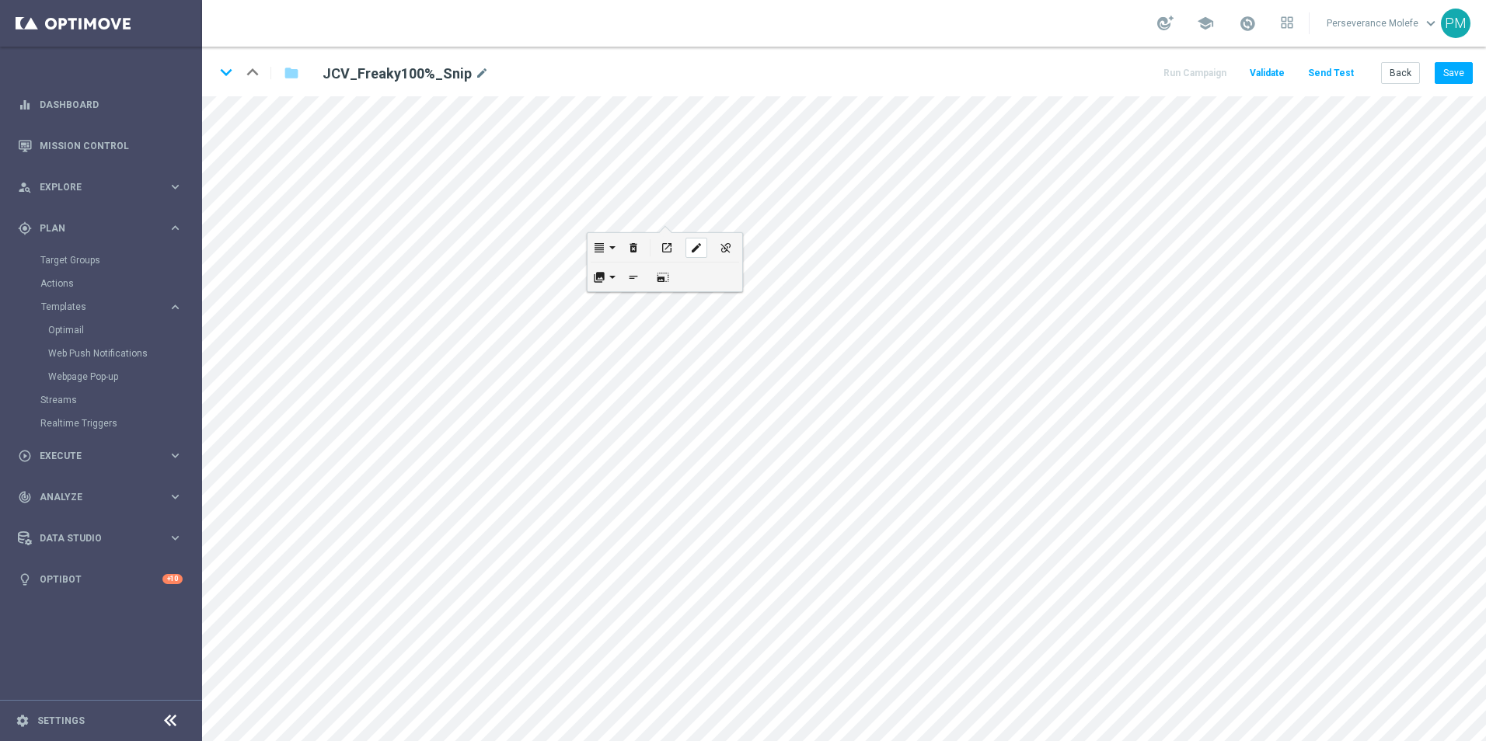
checkbox input "true"
paste input "jokaclubvip.net/fr/login"
type input "https://www.jokaclubvip.net/fr/login"
click at [733, 295] on button "Update" at bounding box center [724, 298] width 47 height 22
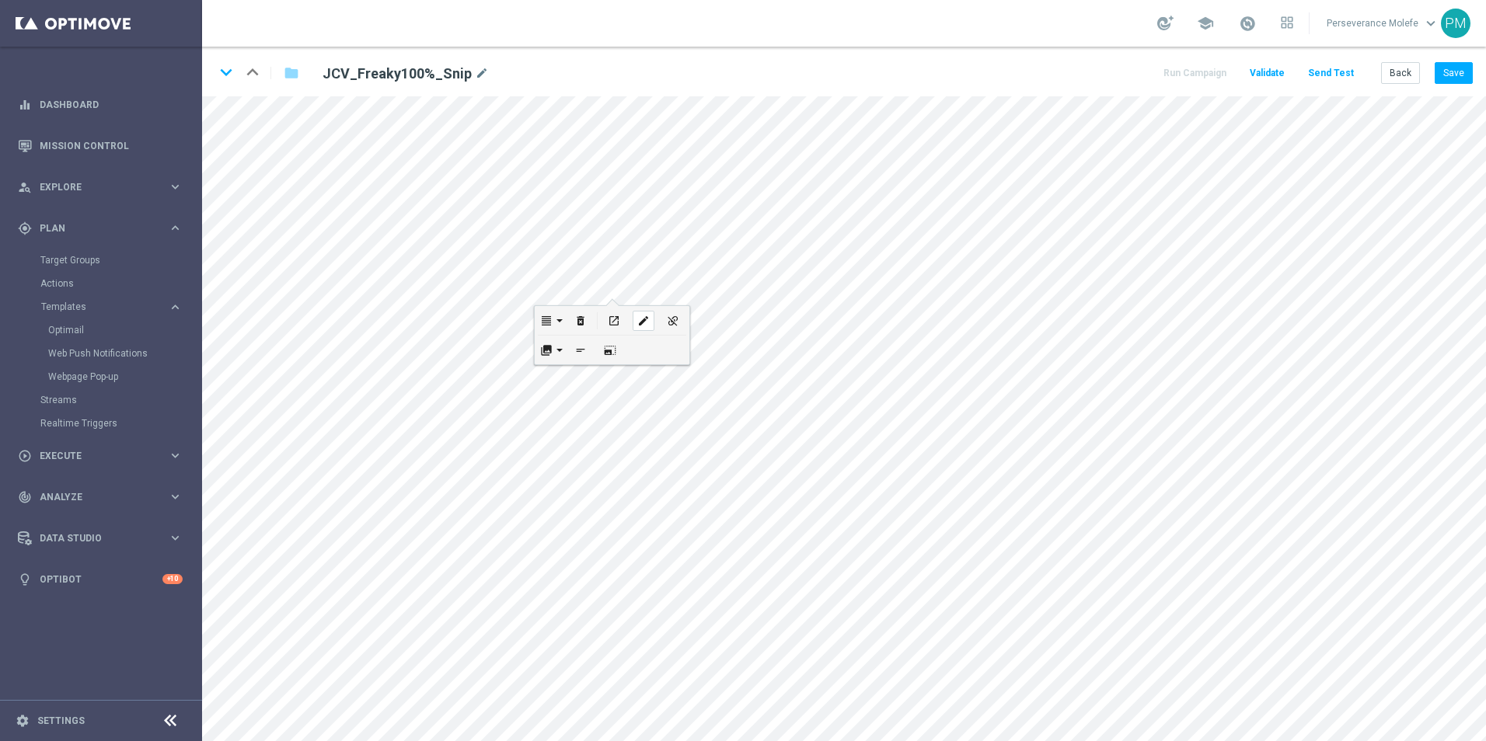
click at [640, 328] on div "edit" at bounding box center [644, 321] width 22 height 20
checkbox input "true"
click at [684, 631] on icon "edit" at bounding box center [678, 632] width 12 height 12
type input "JOUEZ MAINTENANT"
checkbox input "true"
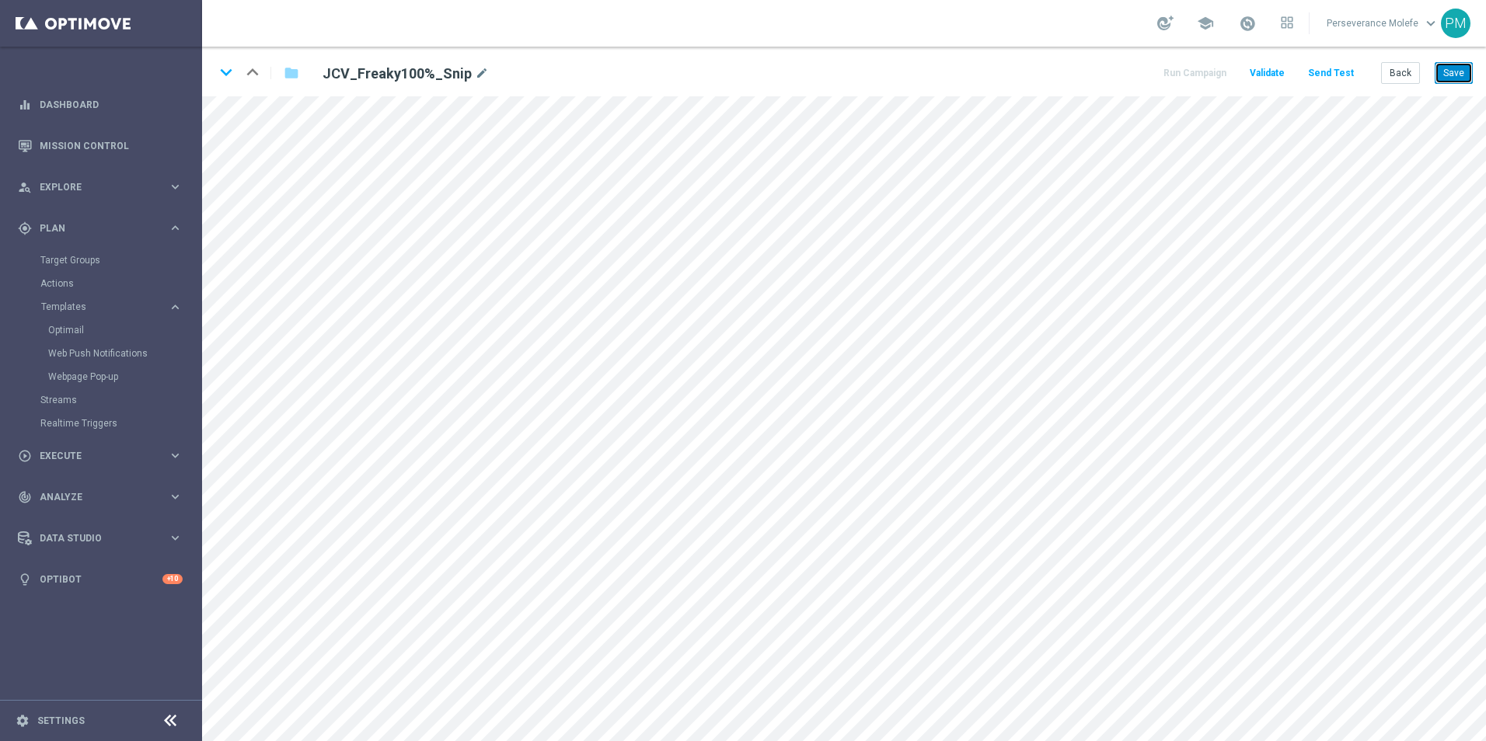
click at [1456, 75] on button "Save" at bounding box center [1454, 73] width 38 height 22
click at [1414, 71] on button "Back" at bounding box center [1400, 73] width 39 height 22
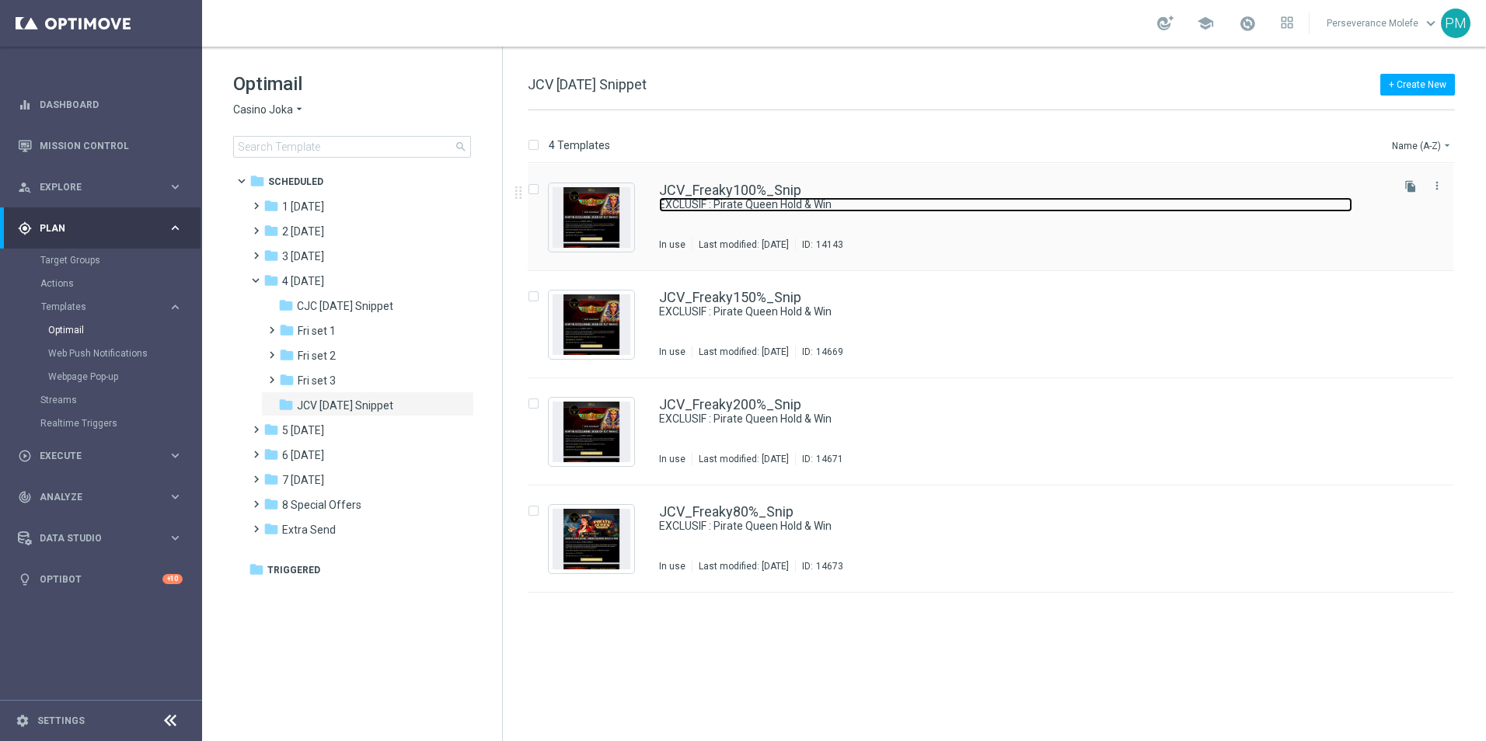
click at [701, 199] on link "EXCLUSIF : Pirate Queen Hold & Win" at bounding box center [1005, 204] width 693 height 15
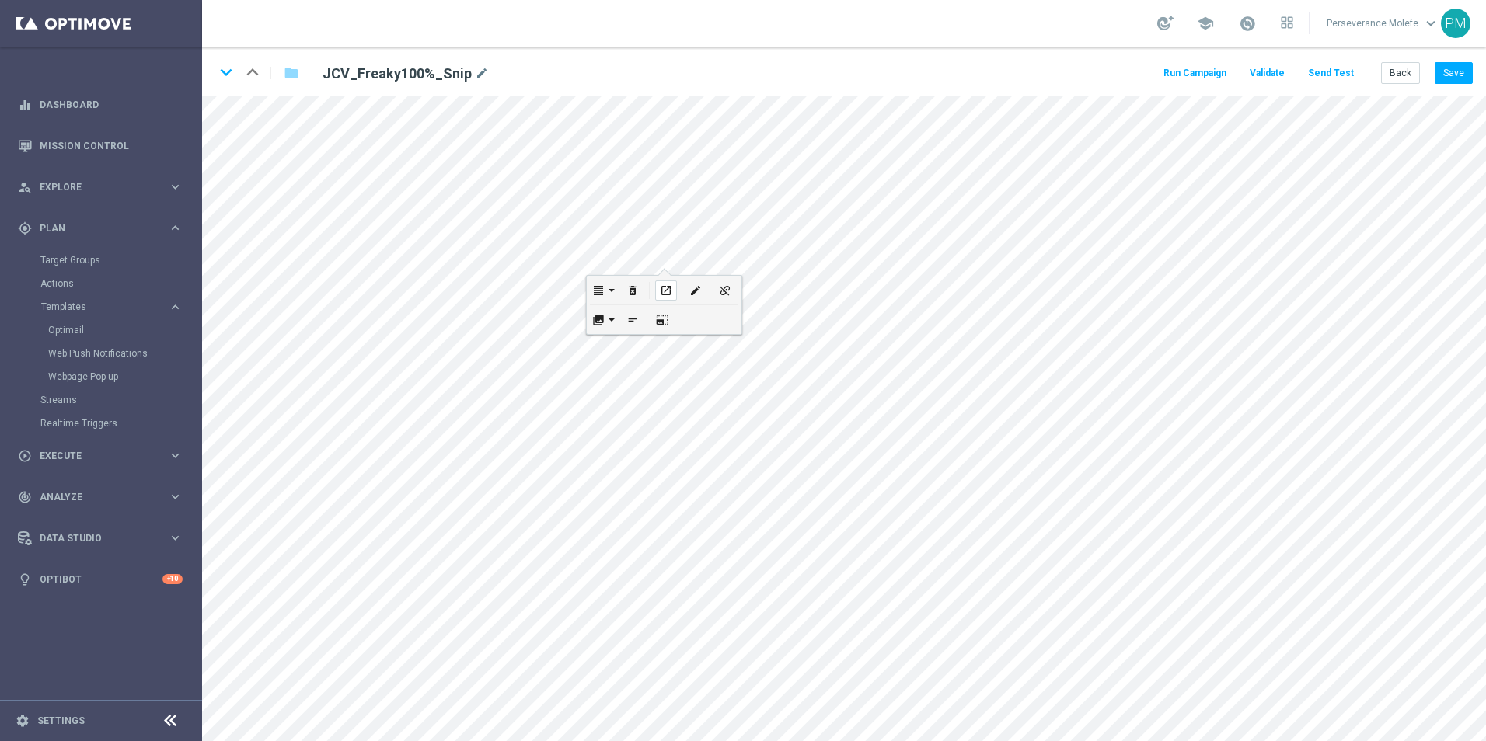
click at [667, 295] on icon "open_in_new" at bounding box center [666, 290] width 12 height 12
click at [226, 78] on icon "keyboard_arrow_down" at bounding box center [225, 72] width 23 height 23
click at [245, 76] on icon "keyboard_arrow_up" at bounding box center [252, 72] width 23 height 23
click at [1447, 75] on button "Save" at bounding box center [1454, 73] width 38 height 22
click at [1401, 61] on div "keyboard_arrow_down keyboard_arrow_up folder JCV_Freaky100%_Snip mode_edit Run …" at bounding box center [844, 72] width 1284 height 50
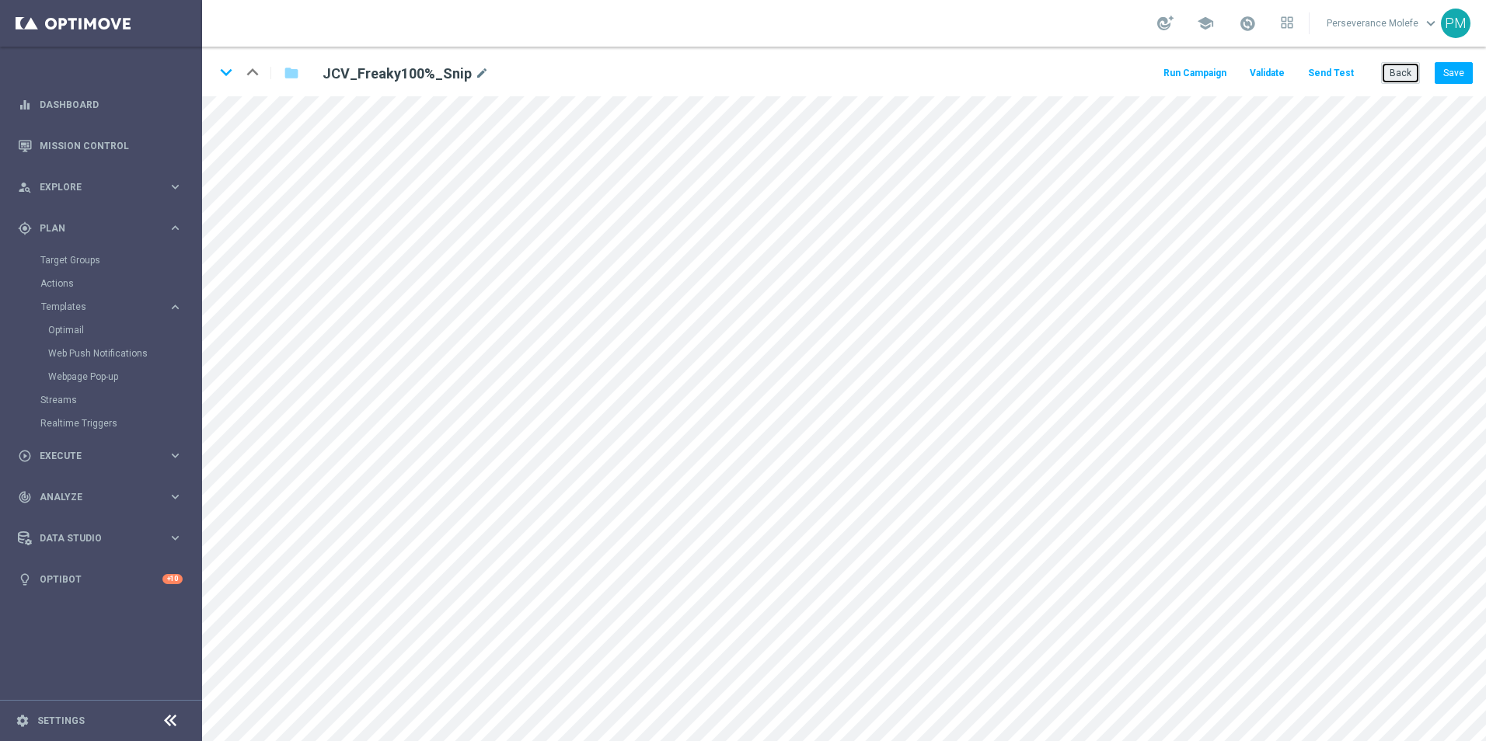
click at [1403, 68] on button "Back" at bounding box center [1400, 73] width 39 height 22
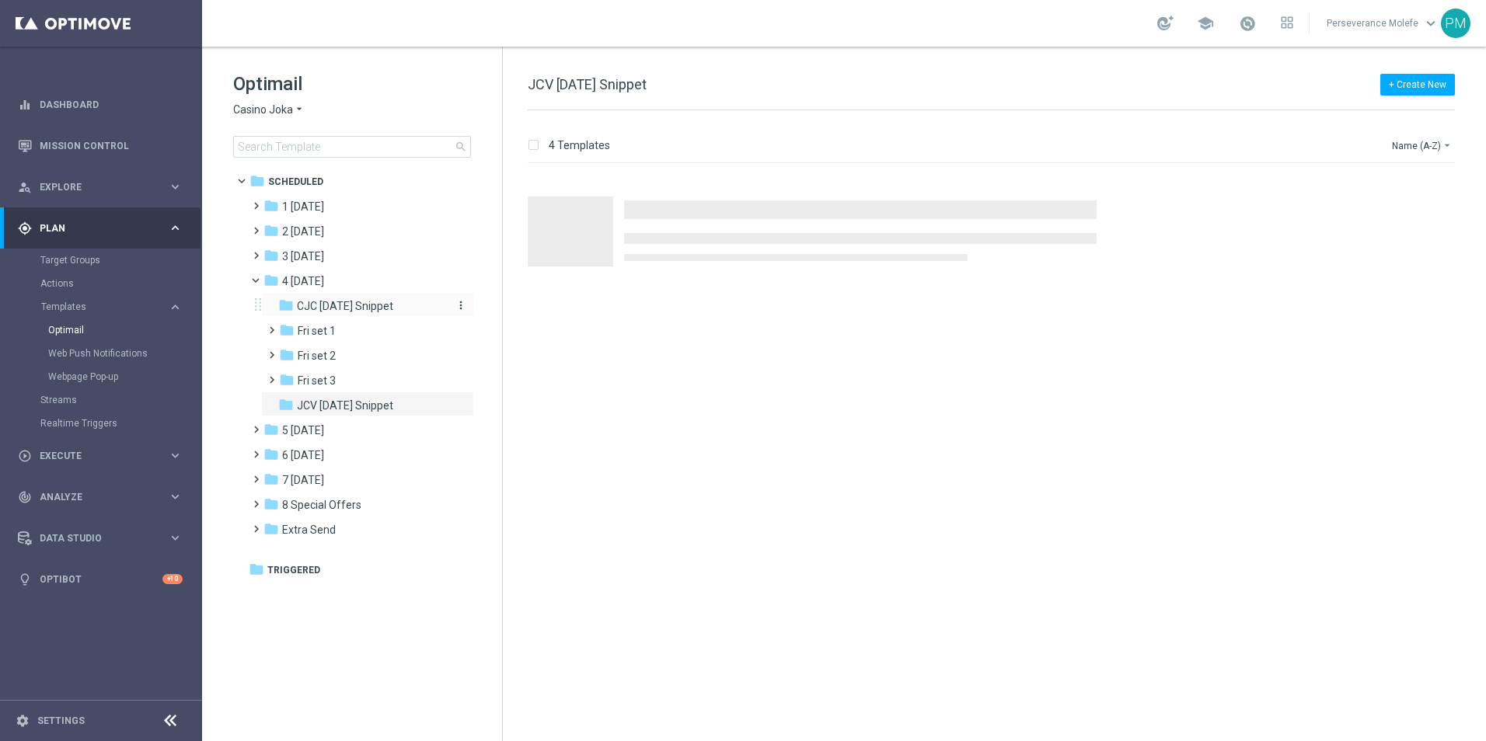
click at [386, 311] on span "CJC Friday Snippet" at bounding box center [345, 306] width 96 height 14
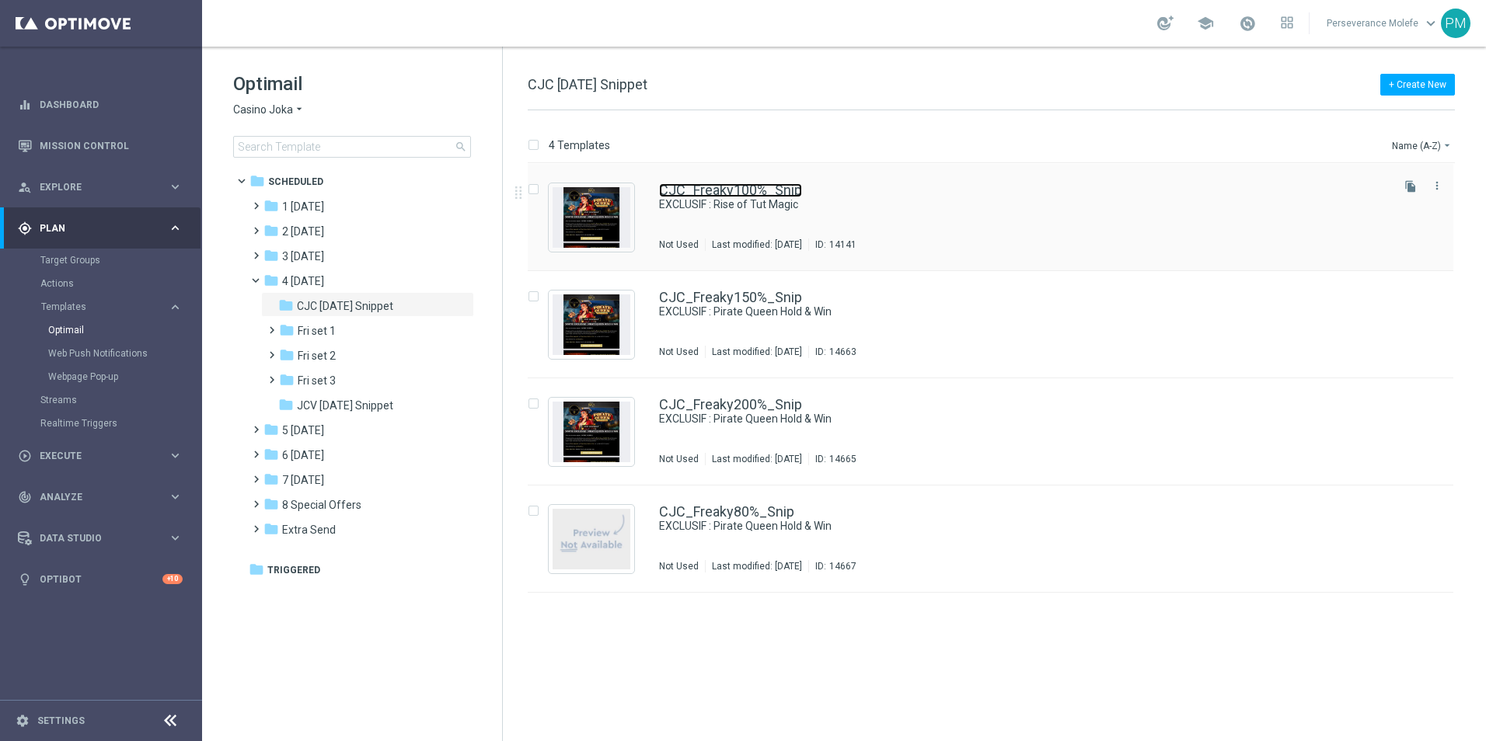
click at [755, 187] on link "CJC_Freaky100%_Snip" at bounding box center [730, 190] width 143 height 14
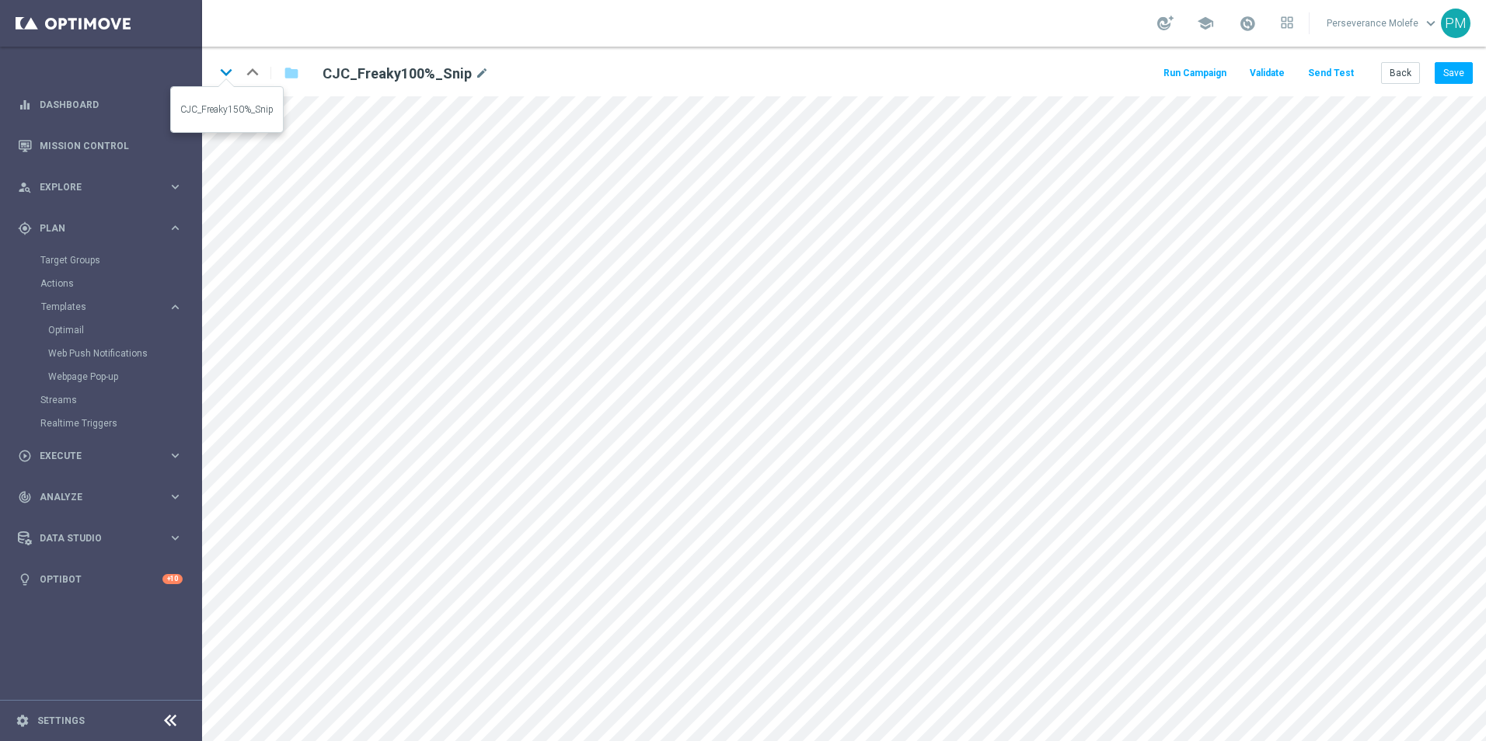
click at [225, 72] on icon "keyboard_arrow_down" at bounding box center [225, 72] width 23 height 23
click at [227, 72] on icon "keyboard_arrow_down" at bounding box center [225, 72] width 23 height 23
click at [1457, 79] on button "Save" at bounding box center [1454, 73] width 38 height 22
click at [234, 76] on icon "keyboard_arrow_down" at bounding box center [225, 72] width 23 height 23
click at [1455, 83] on button "Save" at bounding box center [1454, 73] width 38 height 22
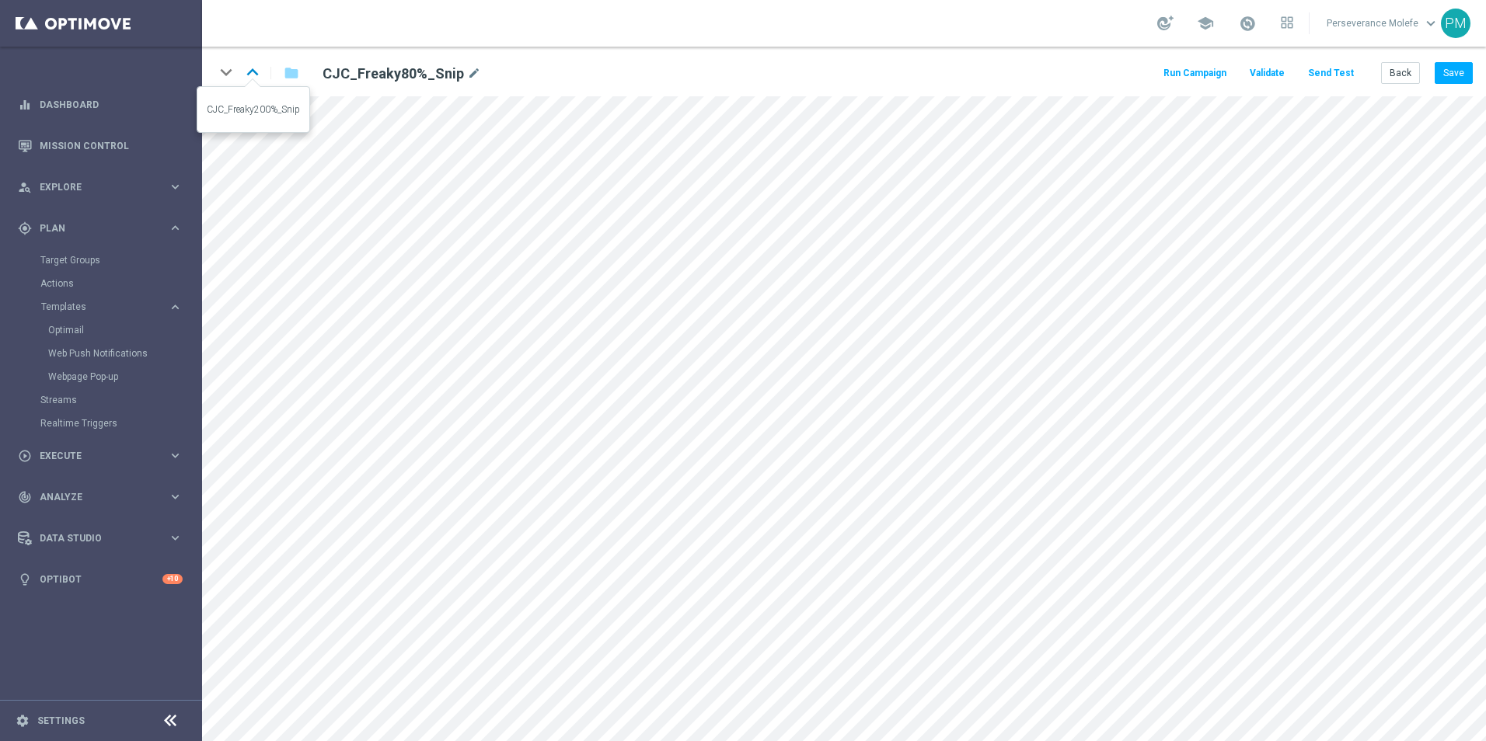
click at [252, 76] on icon "keyboard_arrow_up" at bounding box center [252, 72] width 23 height 23
click at [259, 76] on icon "keyboard_arrow_up" at bounding box center [252, 72] width 23 height 23
click at [1436, 73] on button "Save" at bounding box center [1454, 73] width 38 height 22
click at [248, 77] on icon "keyboard_arrow_up" at bounding box center [252, 72] width 23 height 23
click at [1393, 74] on button "Back" at bounding box center [1400, 73] width 39 height 22
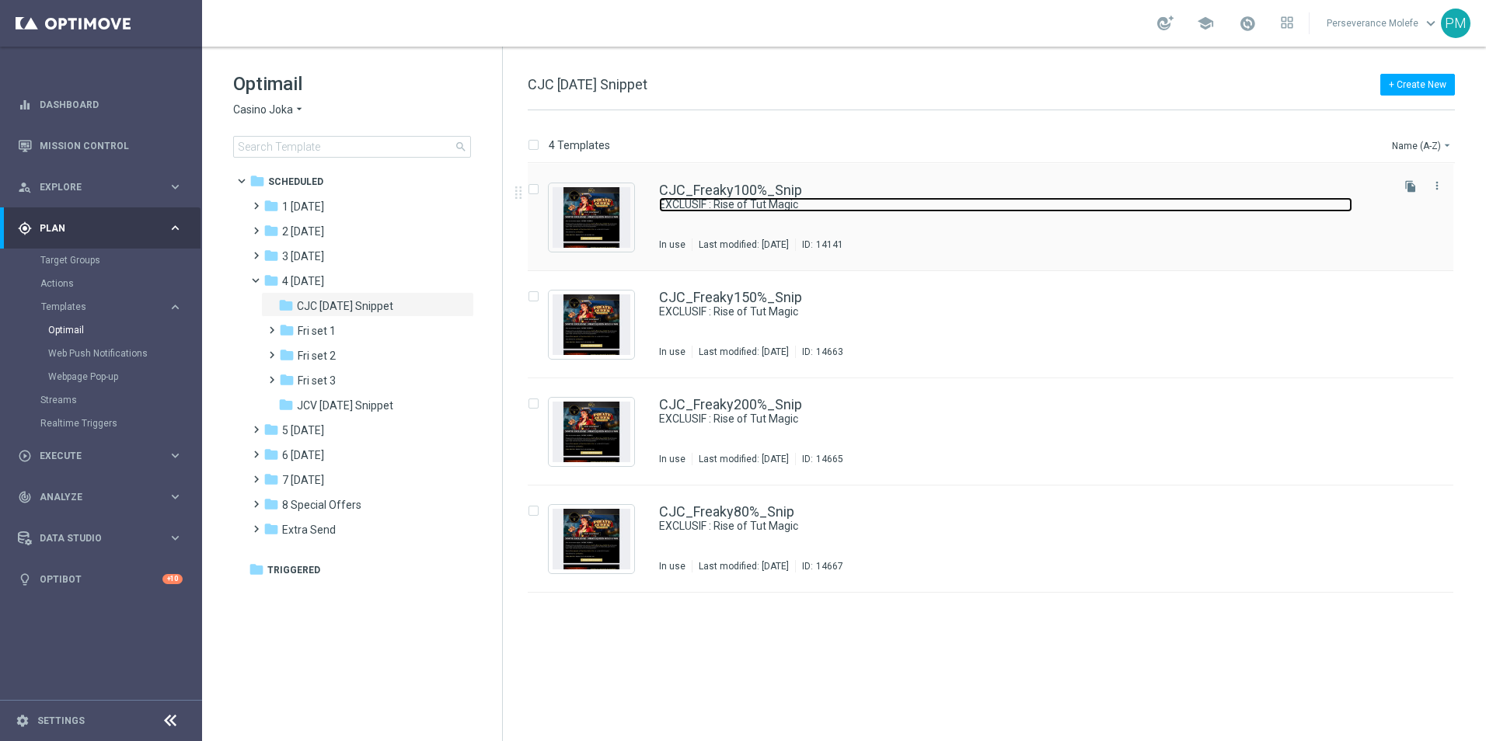
click at [710, 199] on link "EXCLUSIF : Rise of Tut Magic" at bounding box center [1005, 204] width 693 height 15
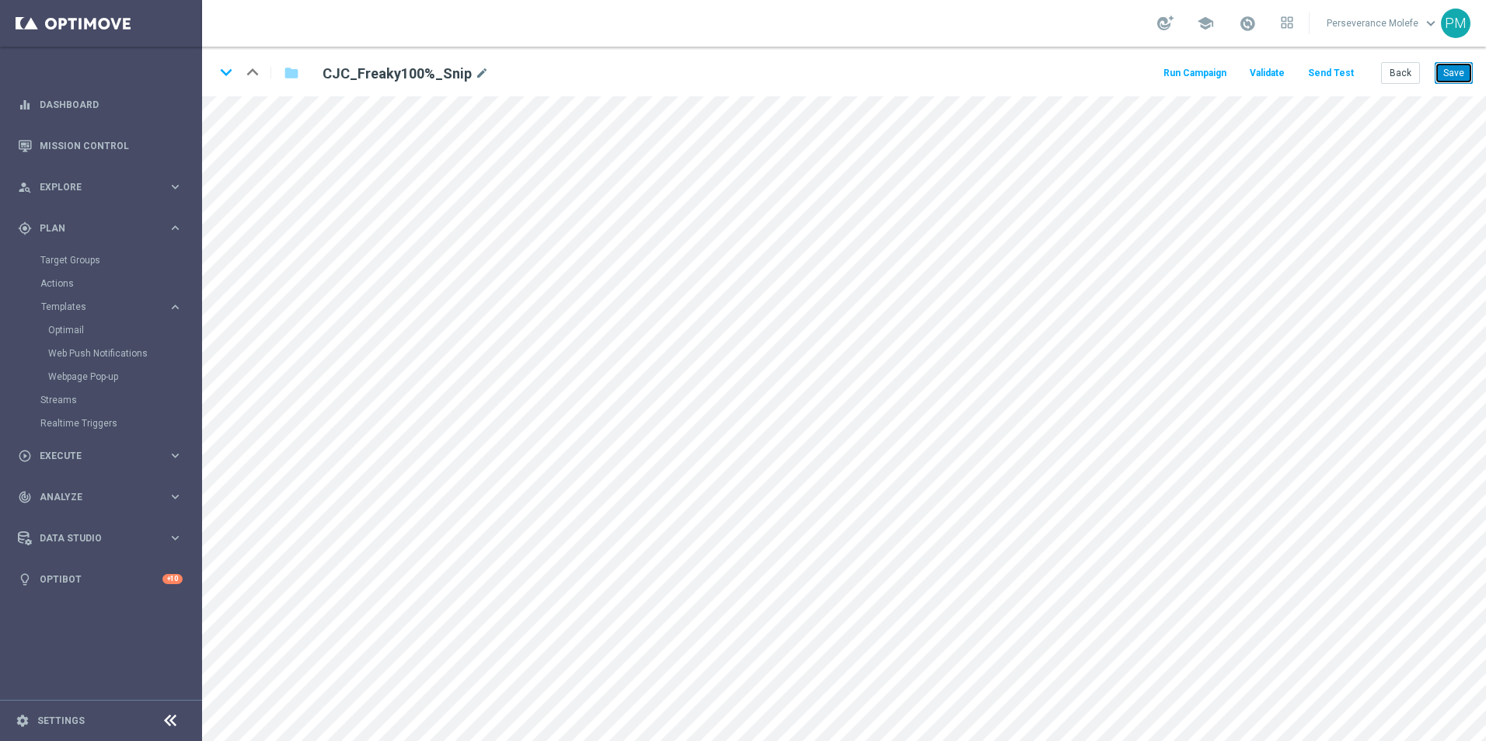
click at [1442, 80] on button "Save" at bounding box center [1454, 73] width 38 height 22
click at [1473, 69] on div "keyboard_arrow_down keyboard_arrow_up folder CJC_Freaky100%_Snip mode_edit Run …" at bounding box center [844, 72] width 1284 height 50
click at [1469, 70] on button "Save" at bounding box center [1454, 73] width 38 height 22
click at [1385, 67] on button "Back" at bounding box center [1400, 73] width 39 height 22
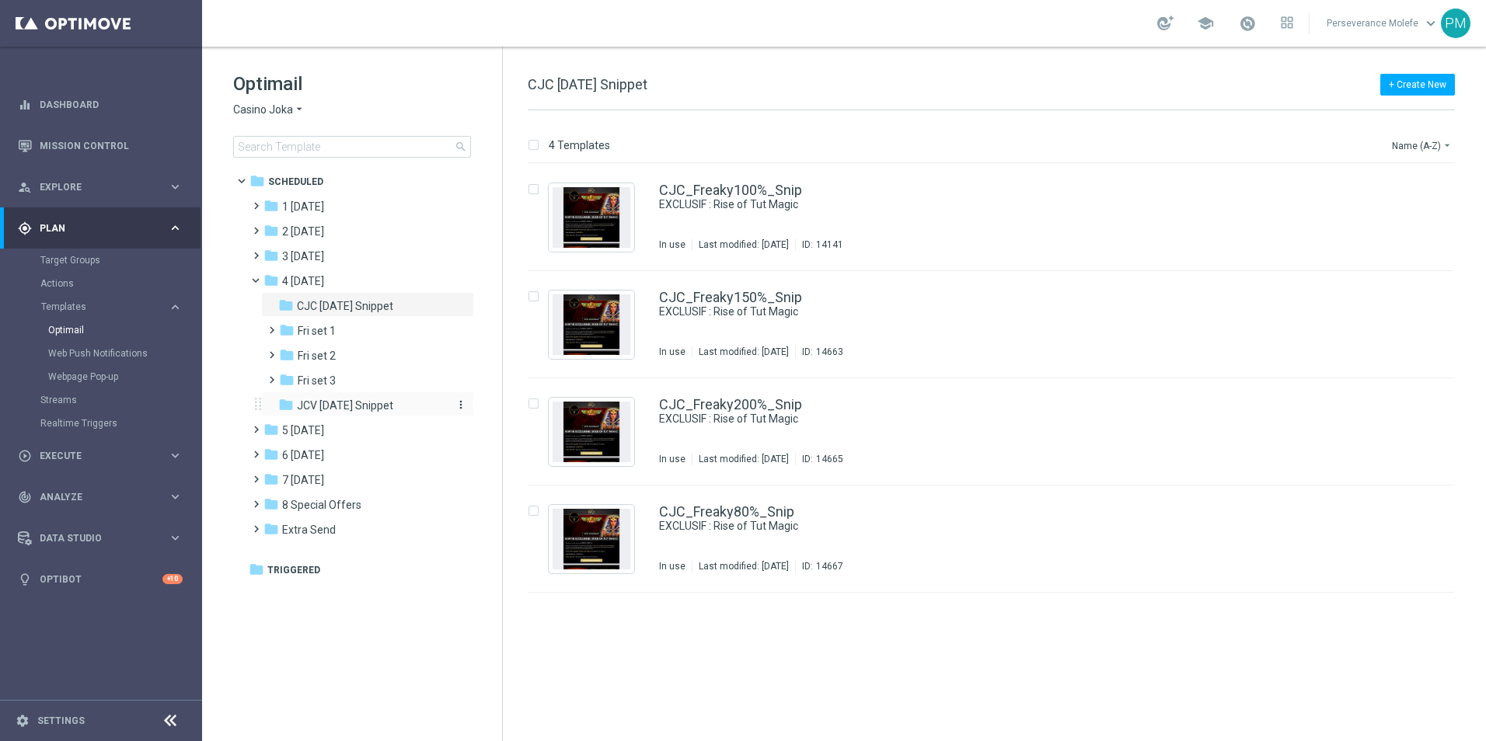
click at [356, 400] on span "JCV [DATE] Snippet" at bounding box center [345, 406] width 96 height 14
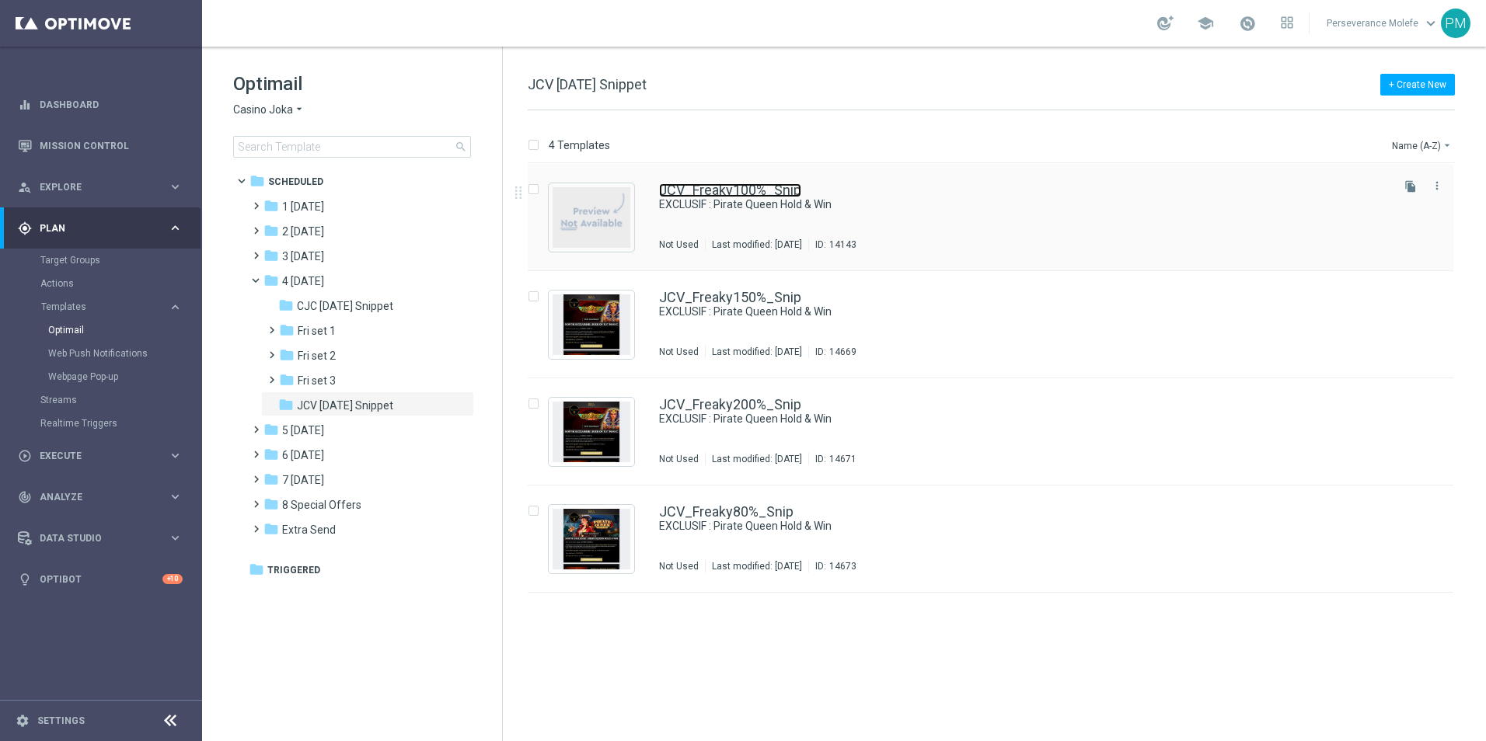
click at [717, 194] on link "JCV_Freaky100%_Snip" at bounding box center [730, 190] width 142 height 14
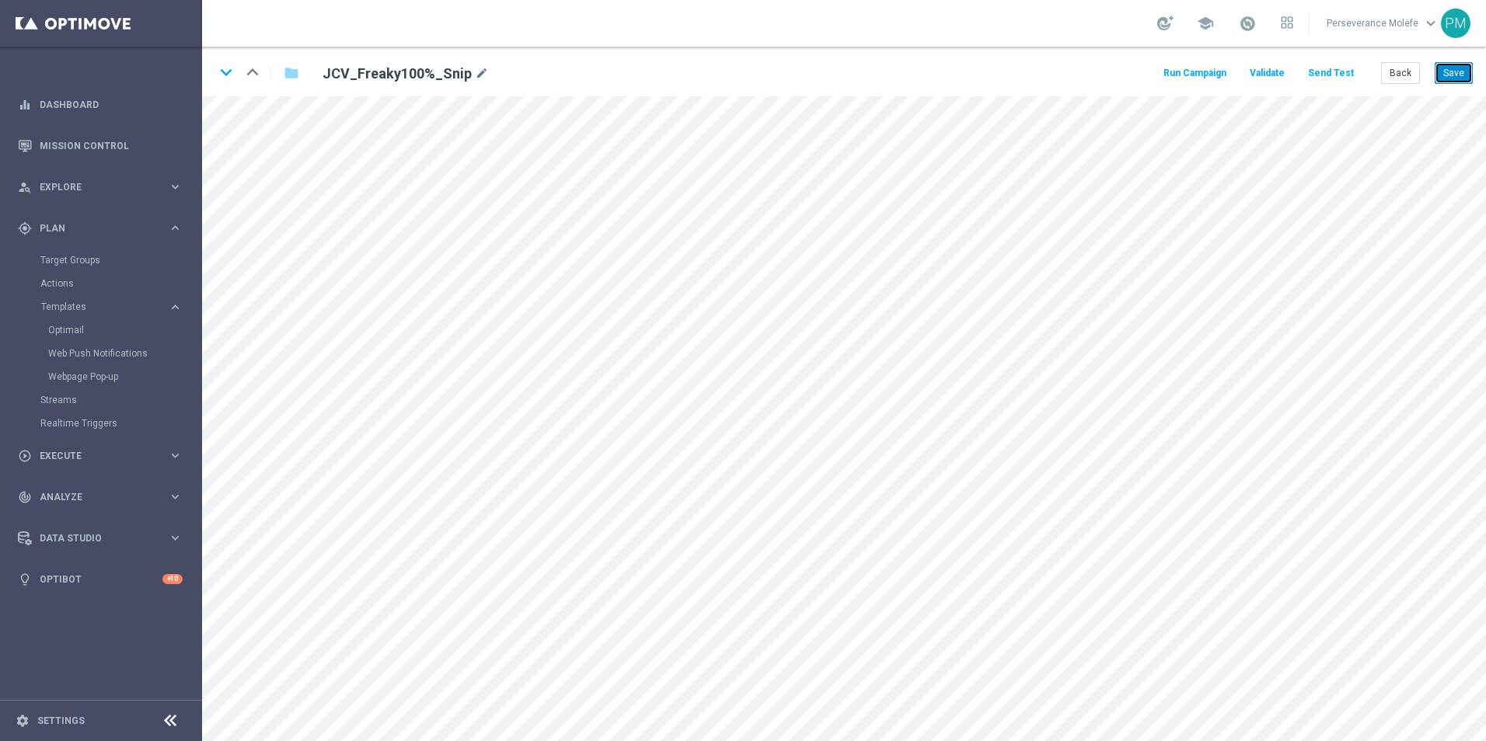
click at [1451, 78] on button "Save" at bounding box center [1454, 73] width 38 height 22
click at [657, 683] on div "open_in_new" at bounding box center [650, 683] width 22 height 20
click at [715, 352] on icon "open_in_new" at bounding box center [717, 352] width 12 height 12
click at [232, 72] on icon "keyboard_arrow_down" at bounding box center [225, 72] width 23 height 23
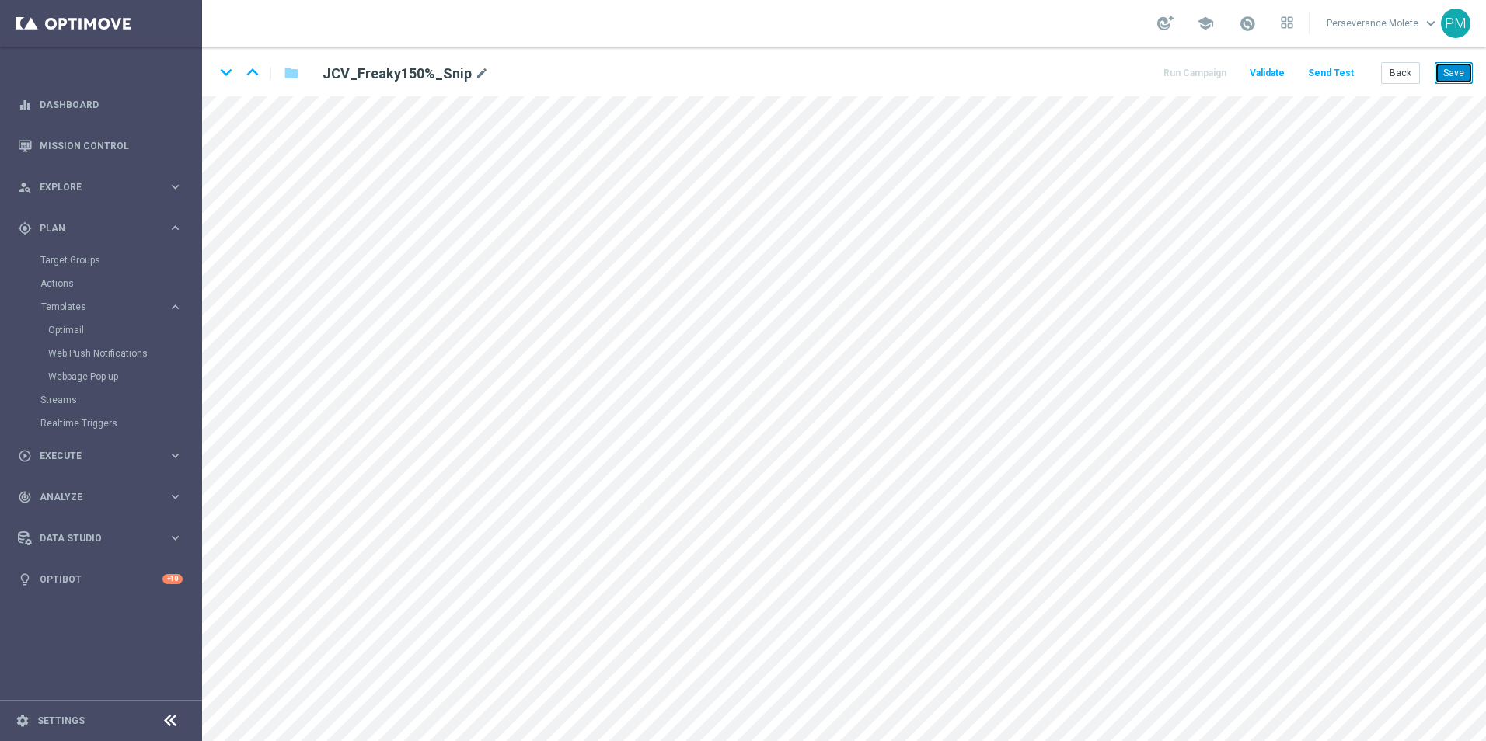
click at [1448, 79] on button "Save" at bounding box center [1454, 73] width 38 height 22
click at [1449, 75] on button "Save" at bounding box center [1454, 73] width 38 height 22
click at [228, 77] on icon "keyboard_arrow_down" at bounding box center [225, 72] width 23 height 23
click at [1466, 68] on button "Save" at bounding box center [1454, 73] width 38 height 22
click at [224, 71] on icon "keyboard_arrow_down" at bounding box center [225, 72] width 23 height 23
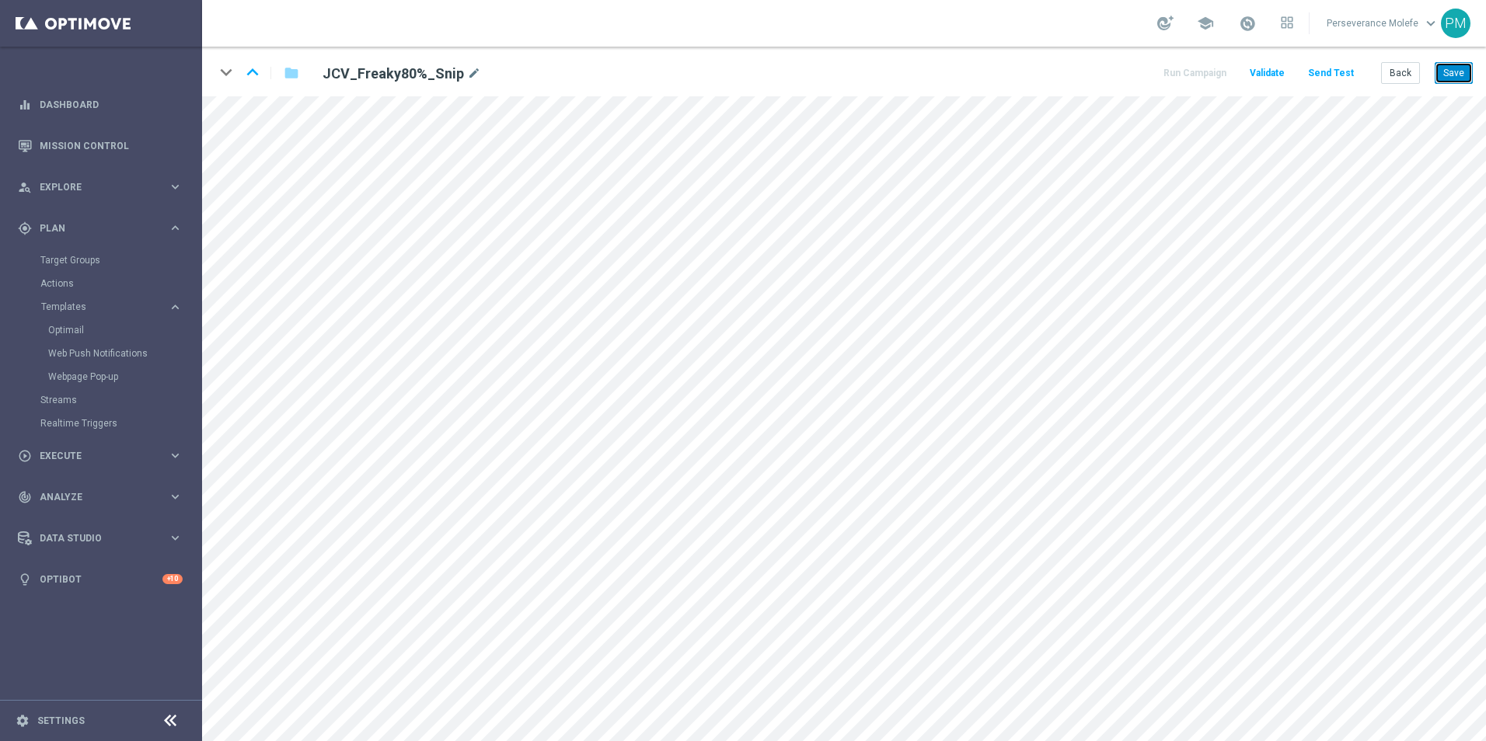
click at [1457, 73] on button "Save" at bounding box center [1454, 73] width 38 height 22
click at [1464, 65] on button "Save" at bounding box center [1454, 73] width 38 height 22
click at [1407, 82] on button "Back" at bounding box center [1400, 73] width 39 height 22
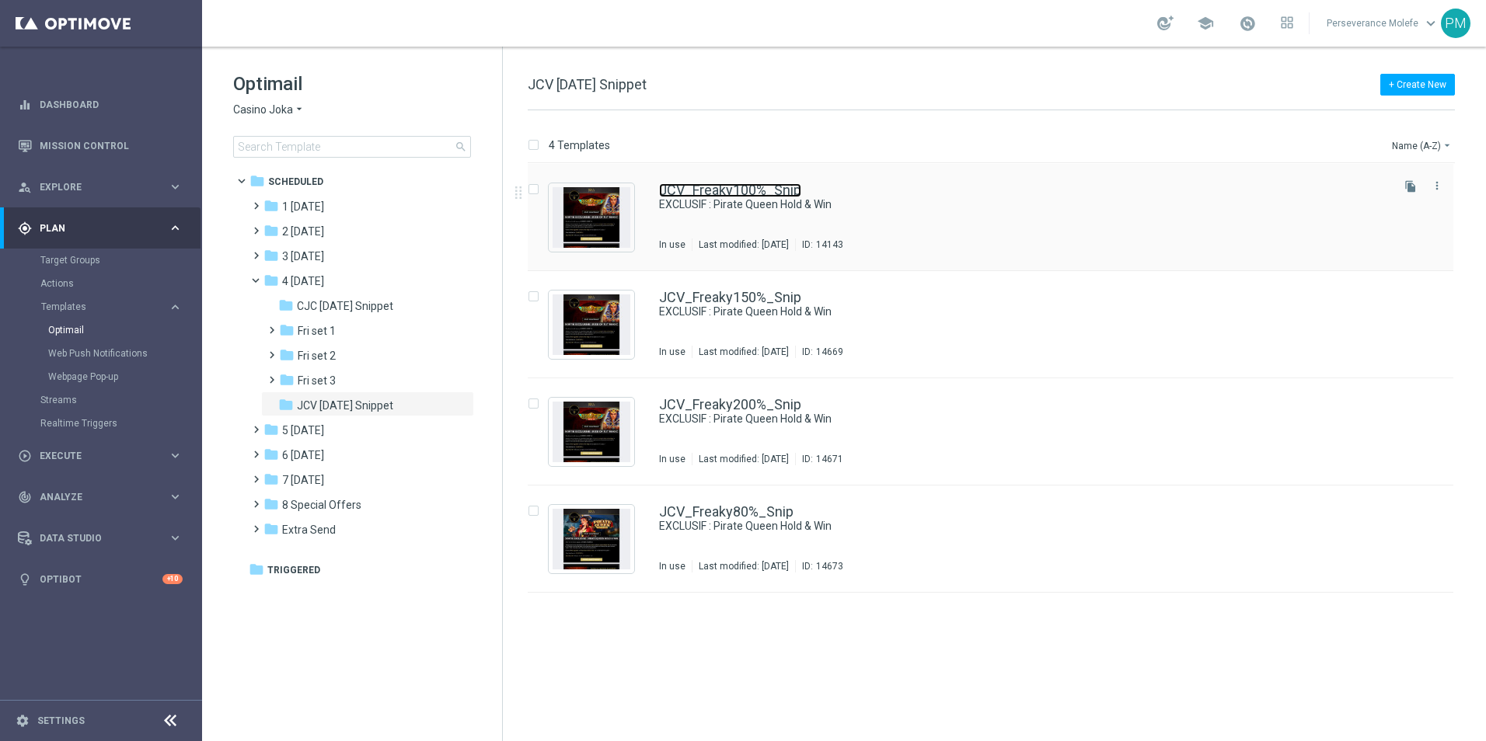
click at [683, 190] on link "JCV_Freaky100%_Snip" at bounding box center [730, 190] width 142 height 14
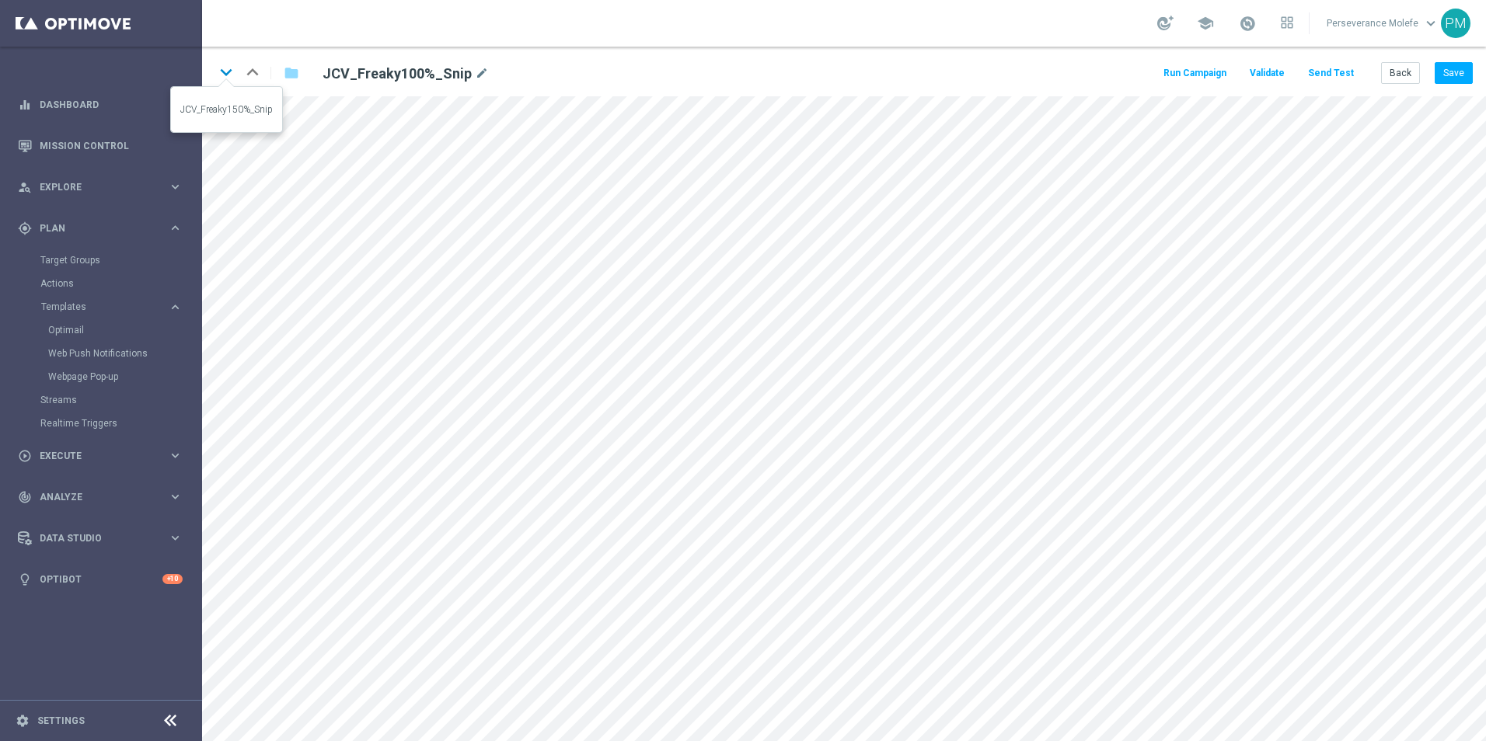
click at [235, 75] on icon "keyboard_arrow_down" at bounding box center [225, 72] width 23 height 23
click at [224, 78] on icon "keyboard_arrow_down" at bounding box center [225, 72] width 23 height 23
click at [1448, 78] on button "Save" at bounding box center [1454, 73] width 38 height 22
click at [233, 78] on icon "keyboard_arrow_down" at bounding box center [225, 72] width 23 height 23
click at [705, 286] on div "open_in_new" at bounding box center [707, 293] width 22 height 20
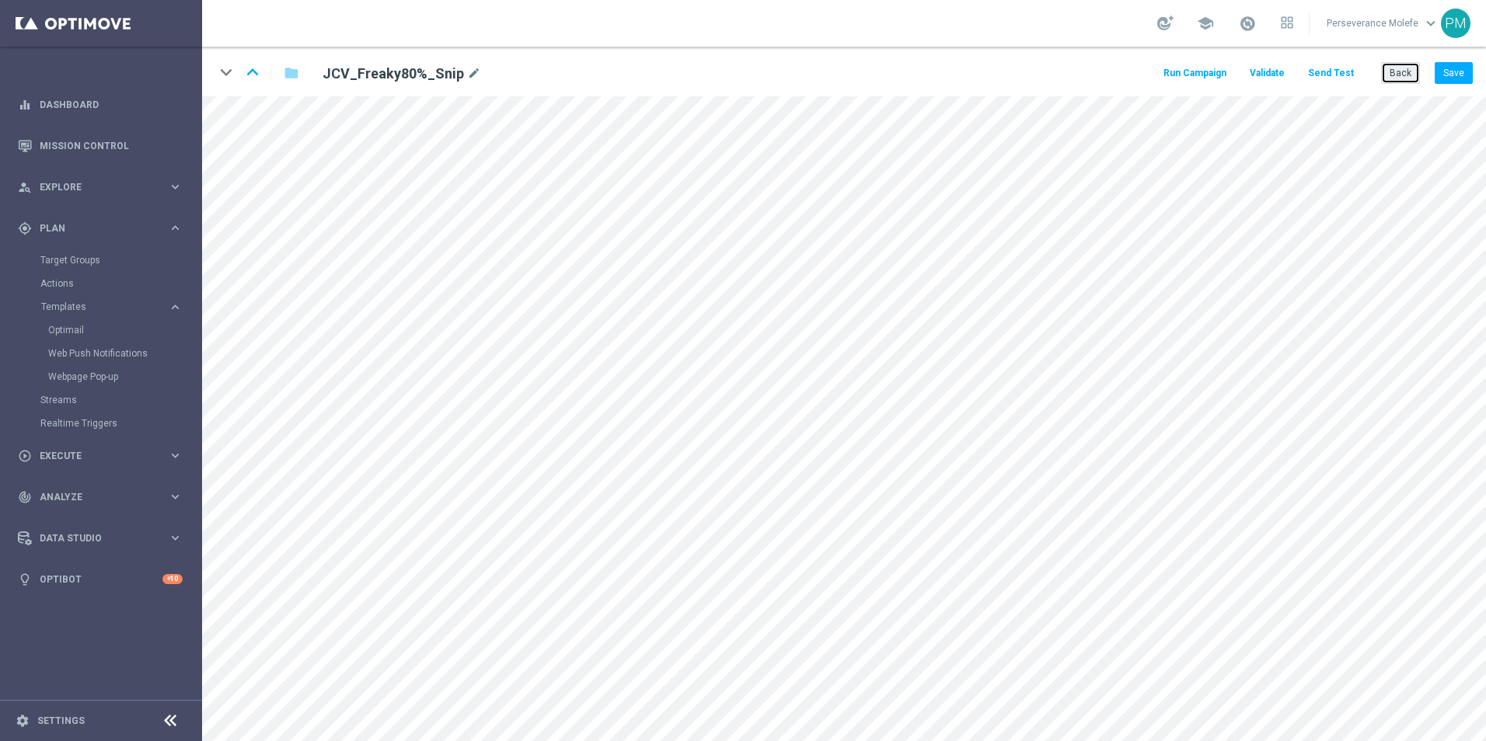
click at [1407, 81] on button "Back" at bounding box center [1400, 73] width 39 height 22
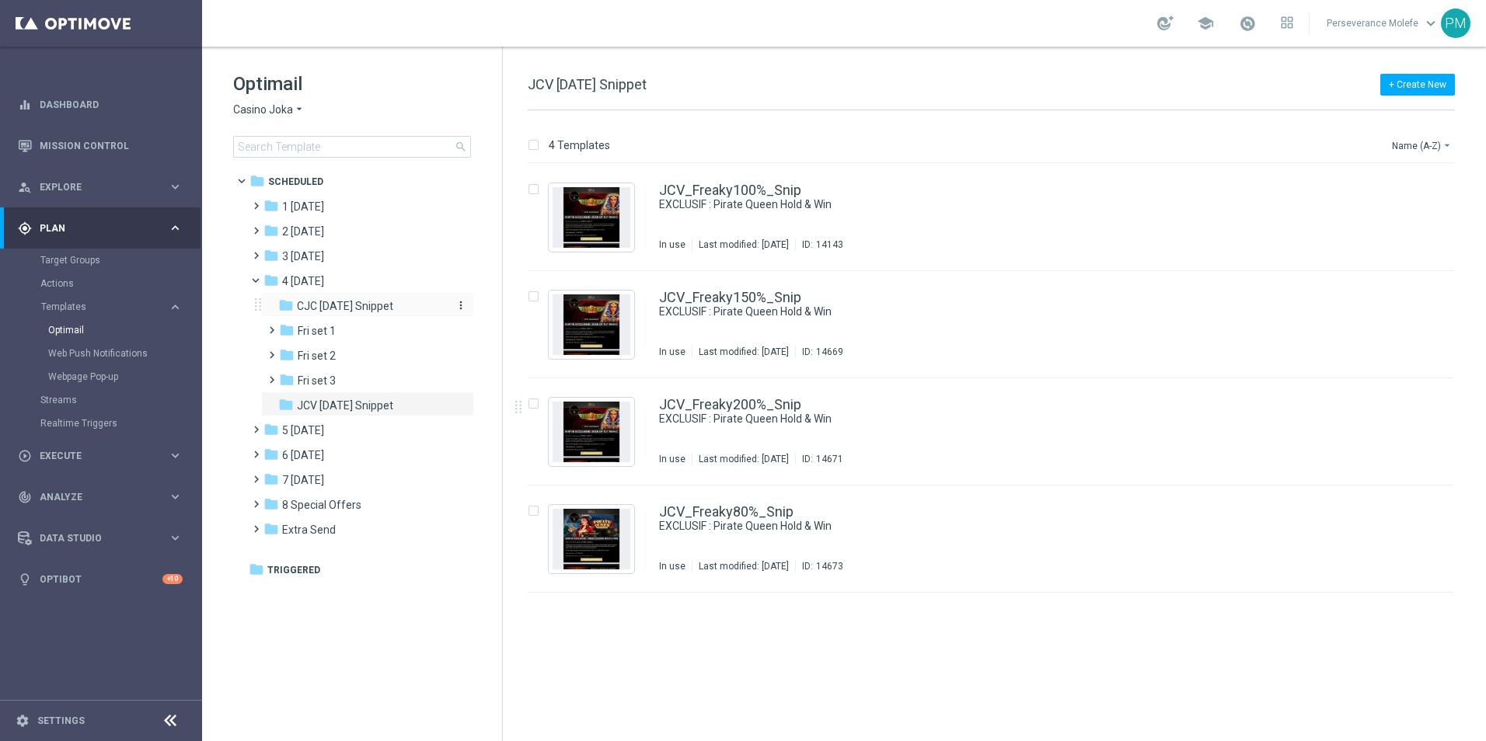
click at [383, 311] on span "CJC [DATE] Snippet" at bounding box center [345, 306] width 96 height 14
click at [381, 405] on span "JCV [DATE] Snippet" at bounding box center [345, 406] width 96 height 14
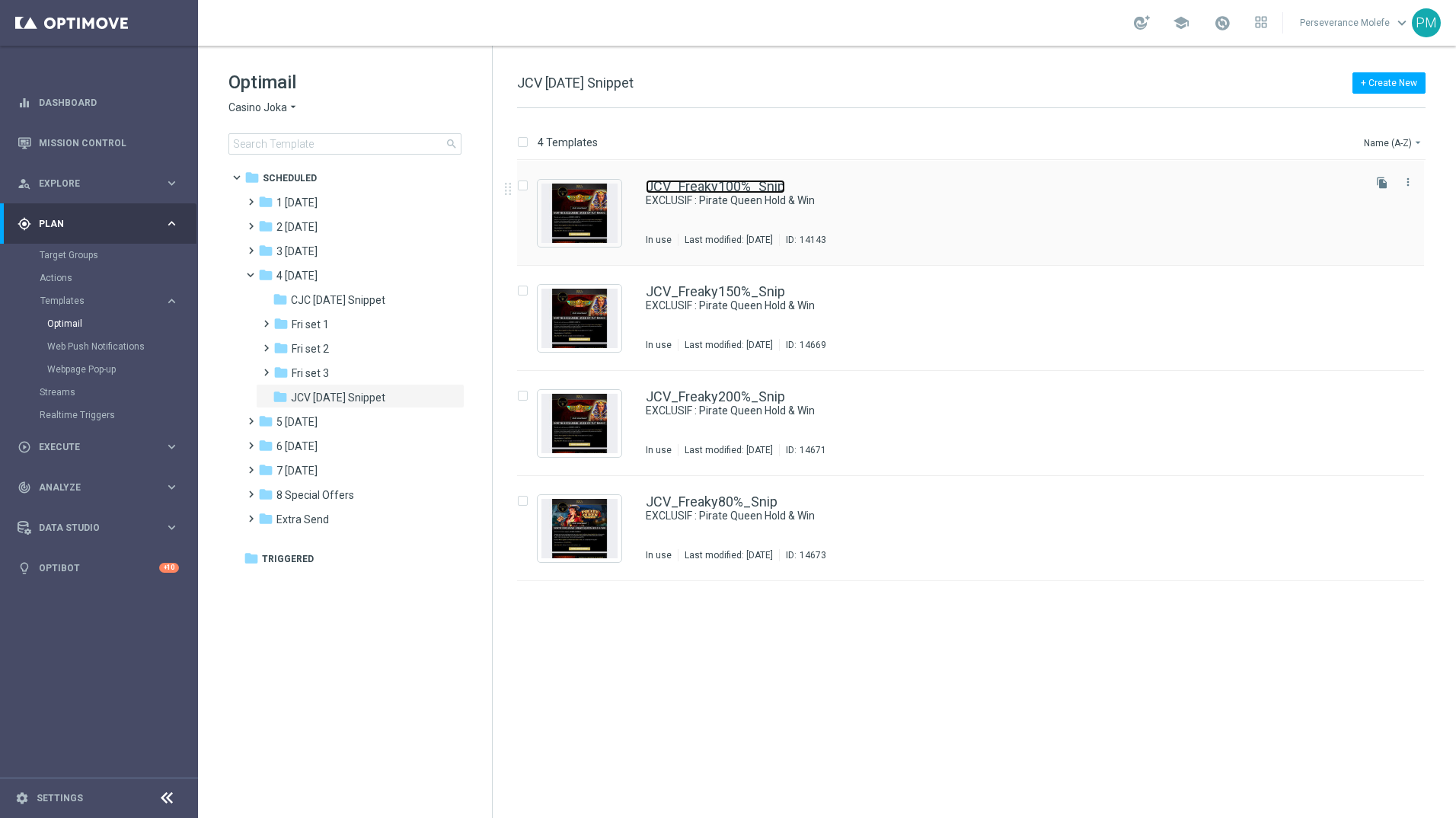
click at [728, 183] on link "JCV_Freaky100%_Snip" at bounding box center [715, 186] width 139 height 14
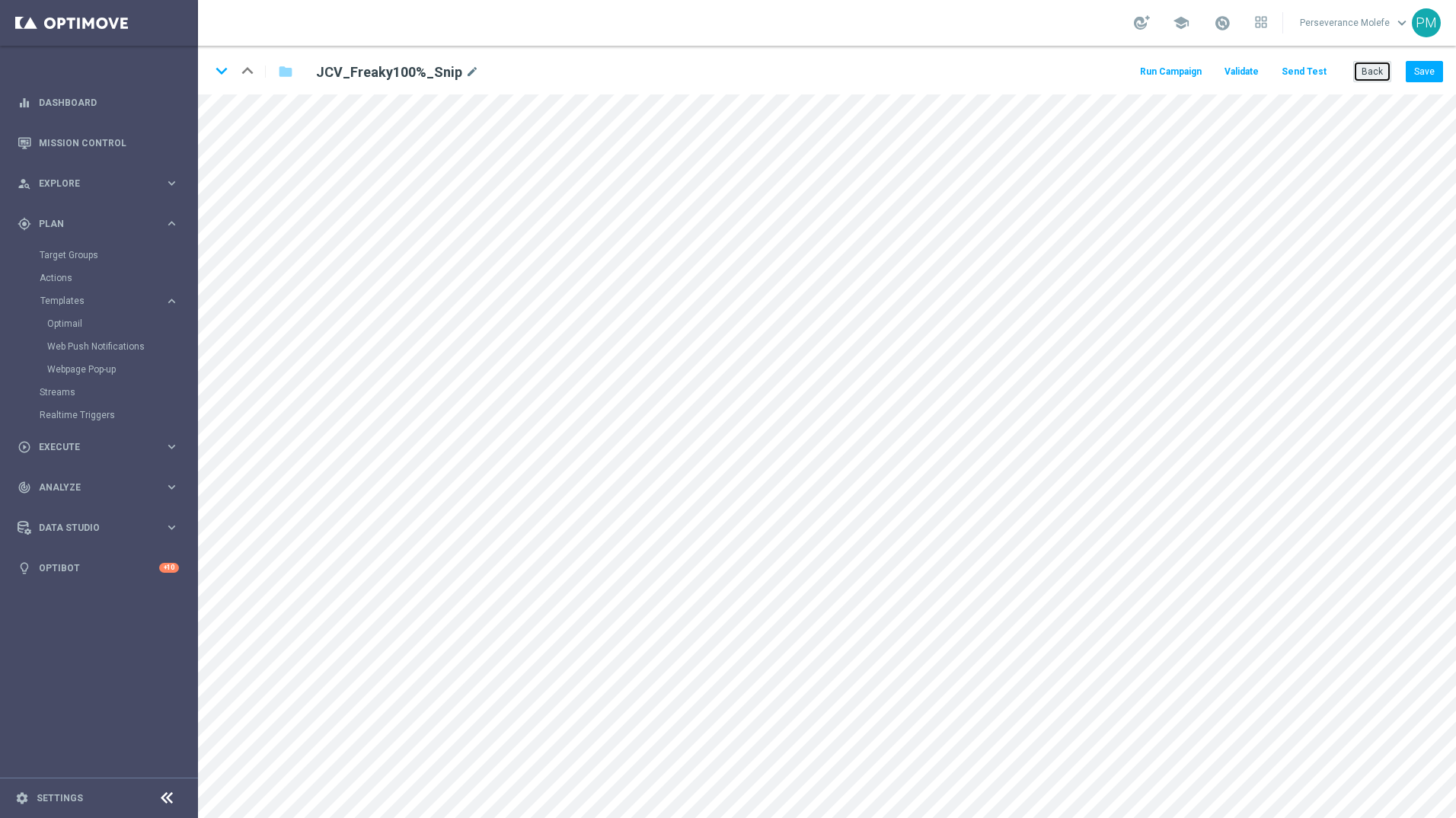
click at [1385, 70] on button "Back" at bounding box center [1372, 72] width 38 height 22
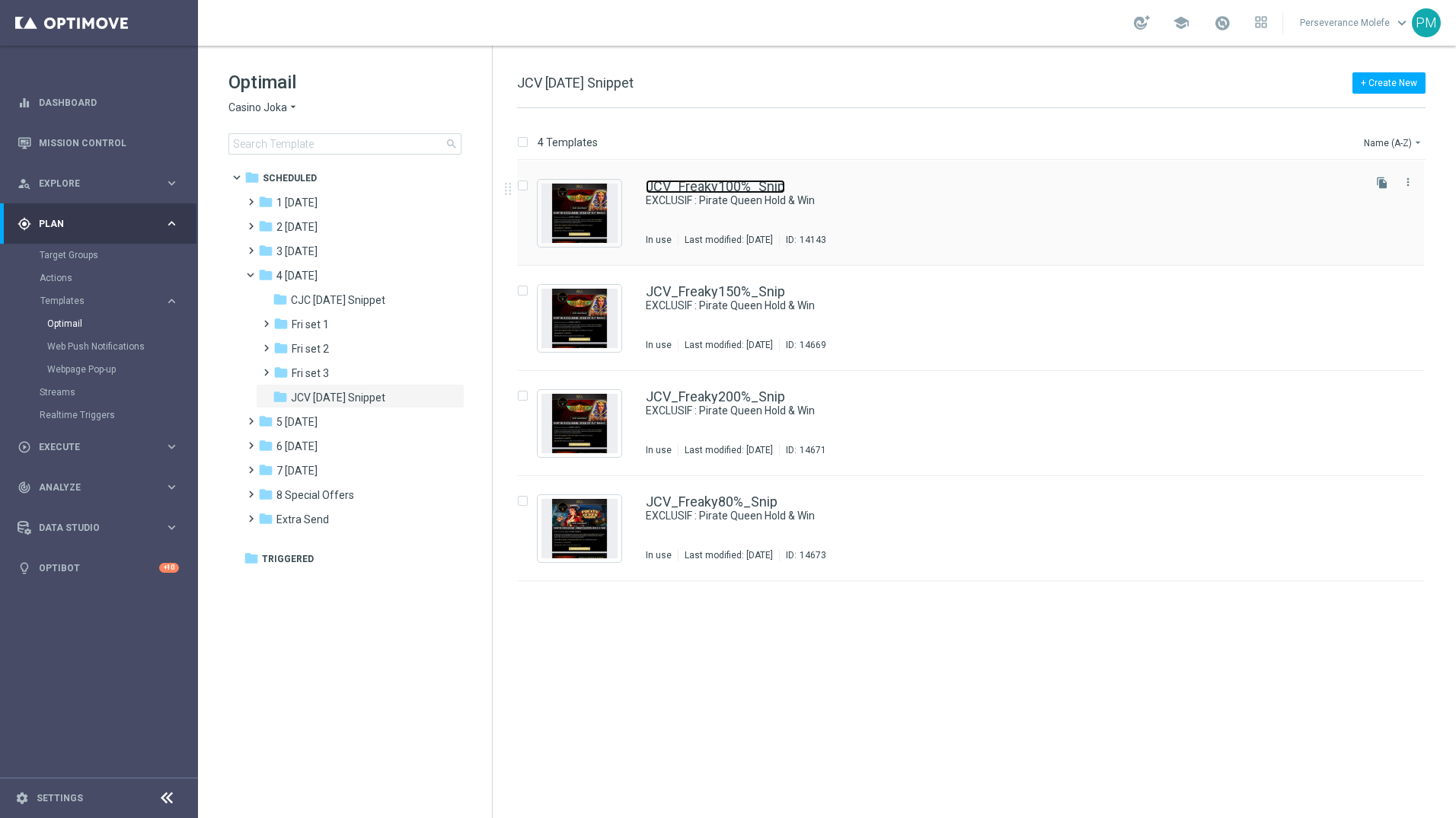
click at [754, 190] on link "JCV_Freaky100%_Snip" at bounding box center [715, 186] width 139 height 14
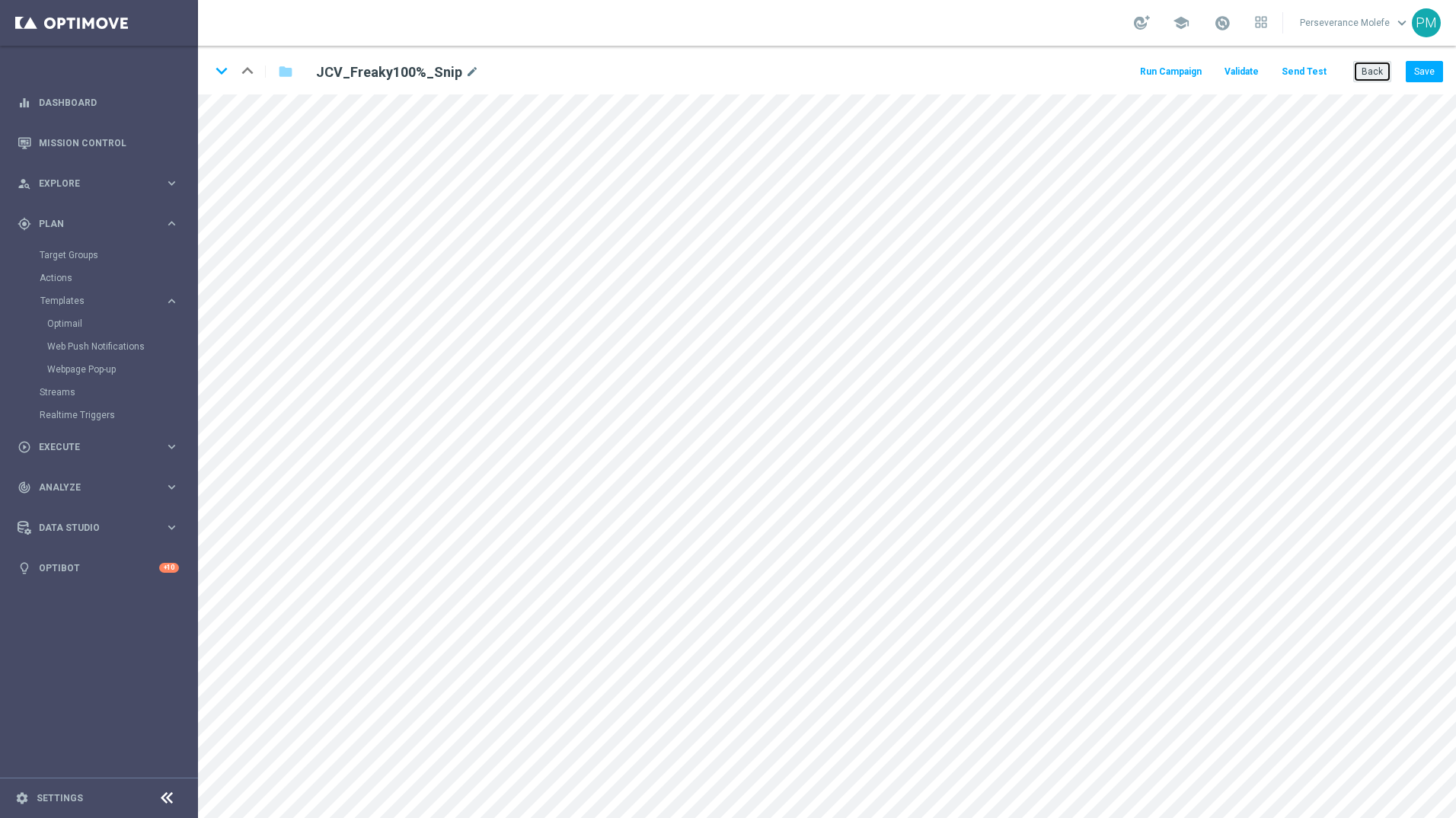
click at [1374, 69] on button "Back" at bounding box center [1372, 72] width 38 height 22
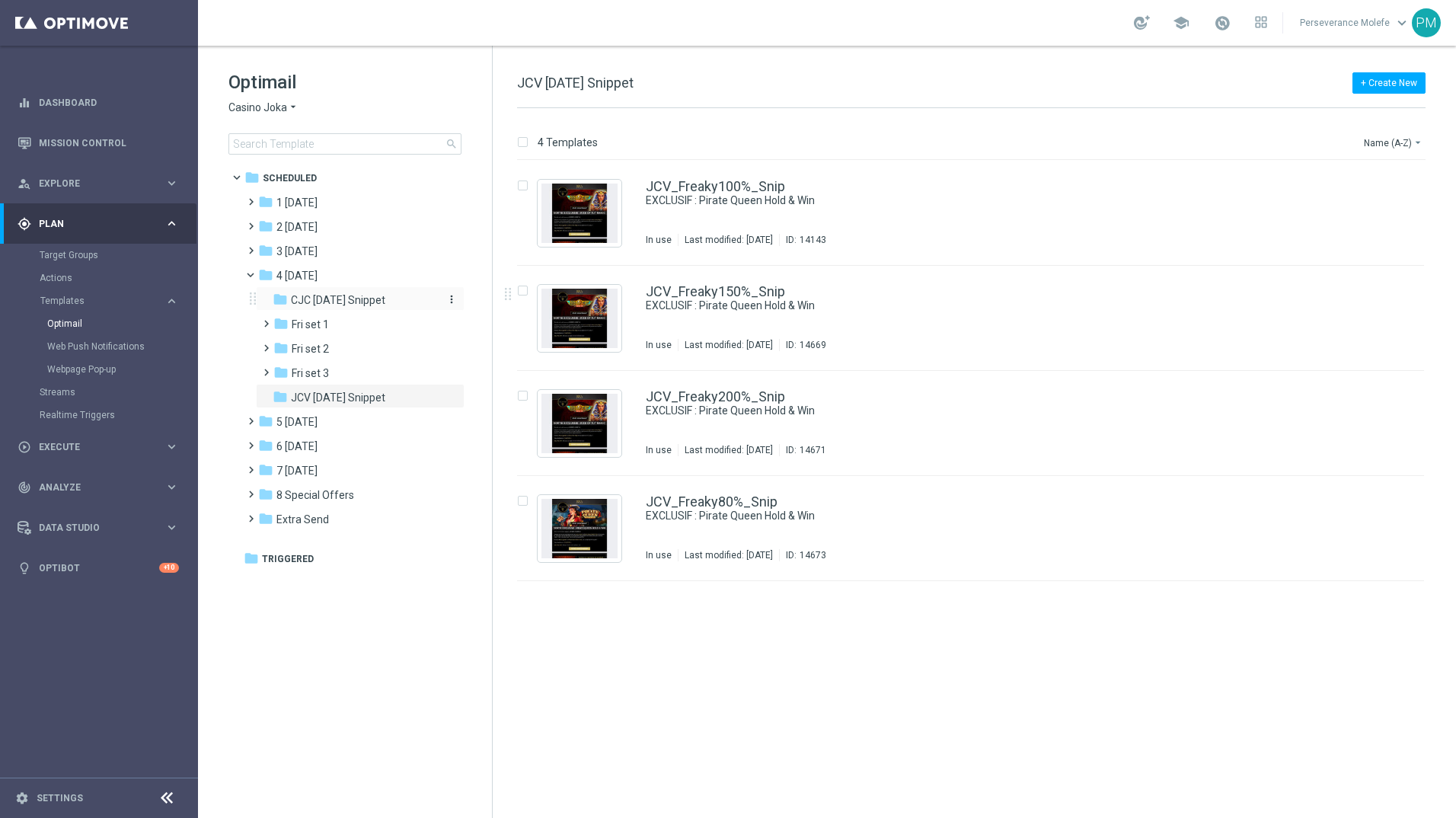
click at [372, 297] on span "CJC [DATE] Snippet" at bounding box center [338, 300] width 94 height 14
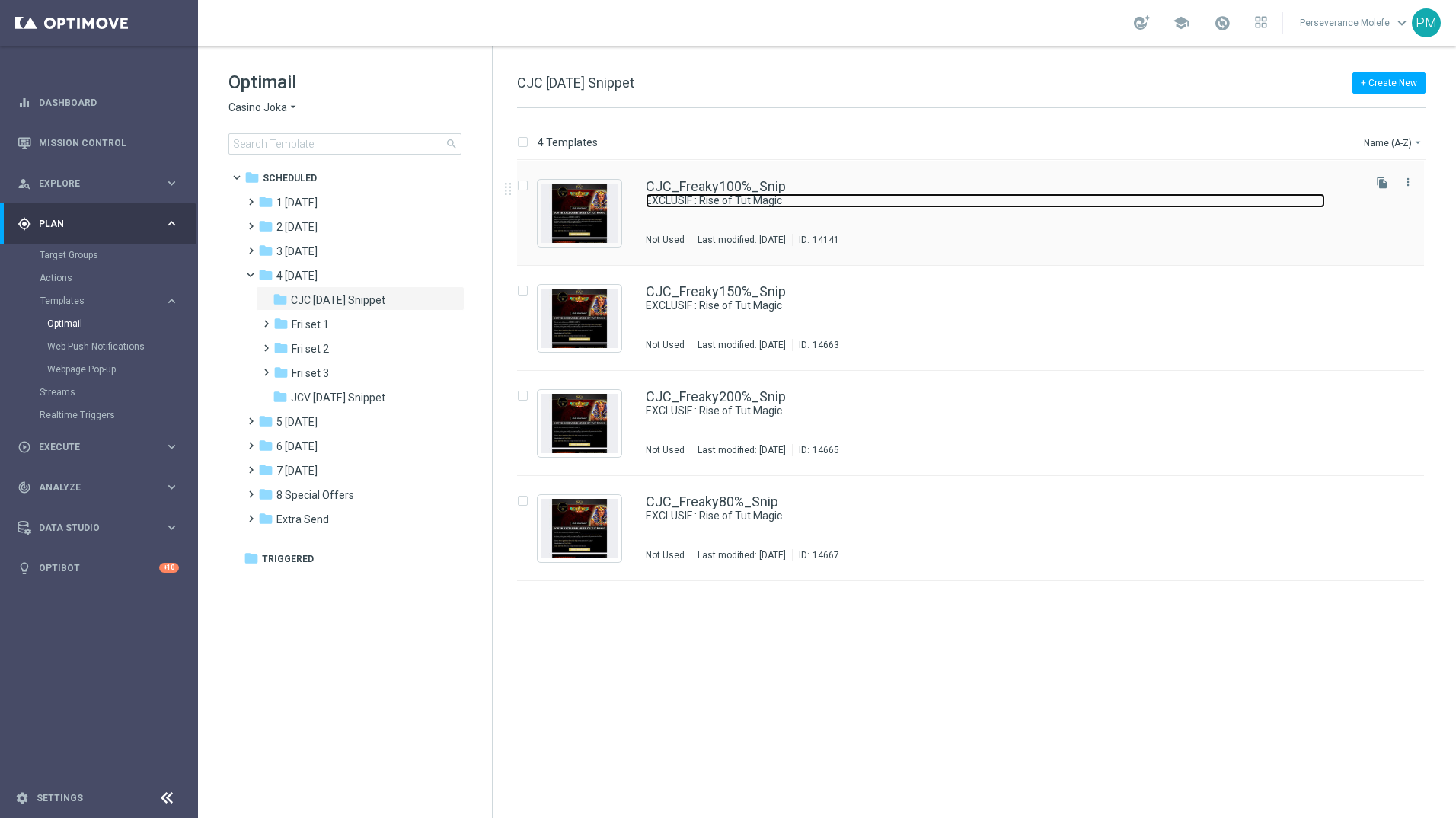
click at [729, 194] on link "EXCLUSIF : Rise of Tut Magic" at bounding box center [985, 200] width 679 height 15
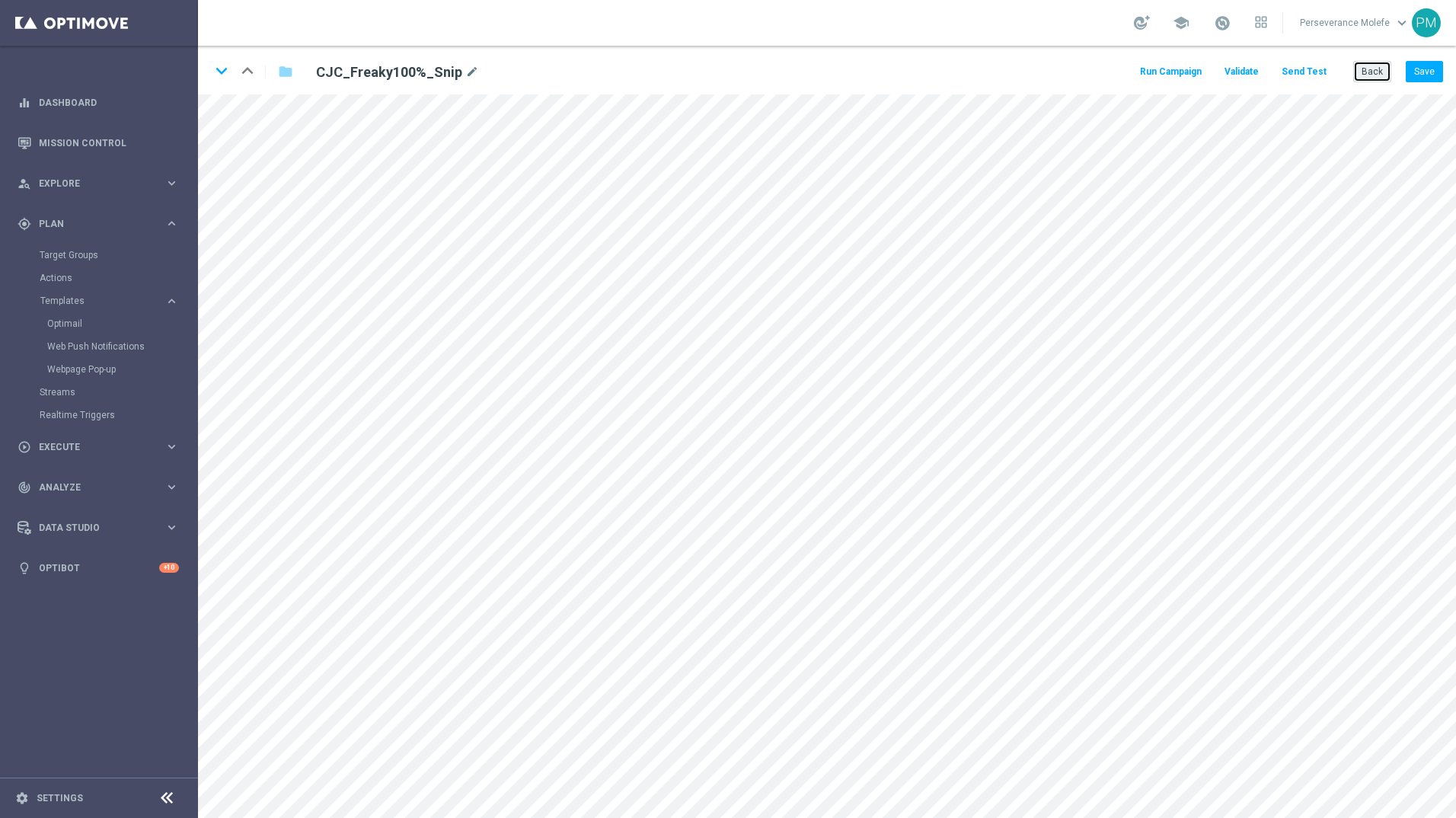
click at [1368, 77] on button "Back" at bounding box center [1372, 72] width 38 height 22
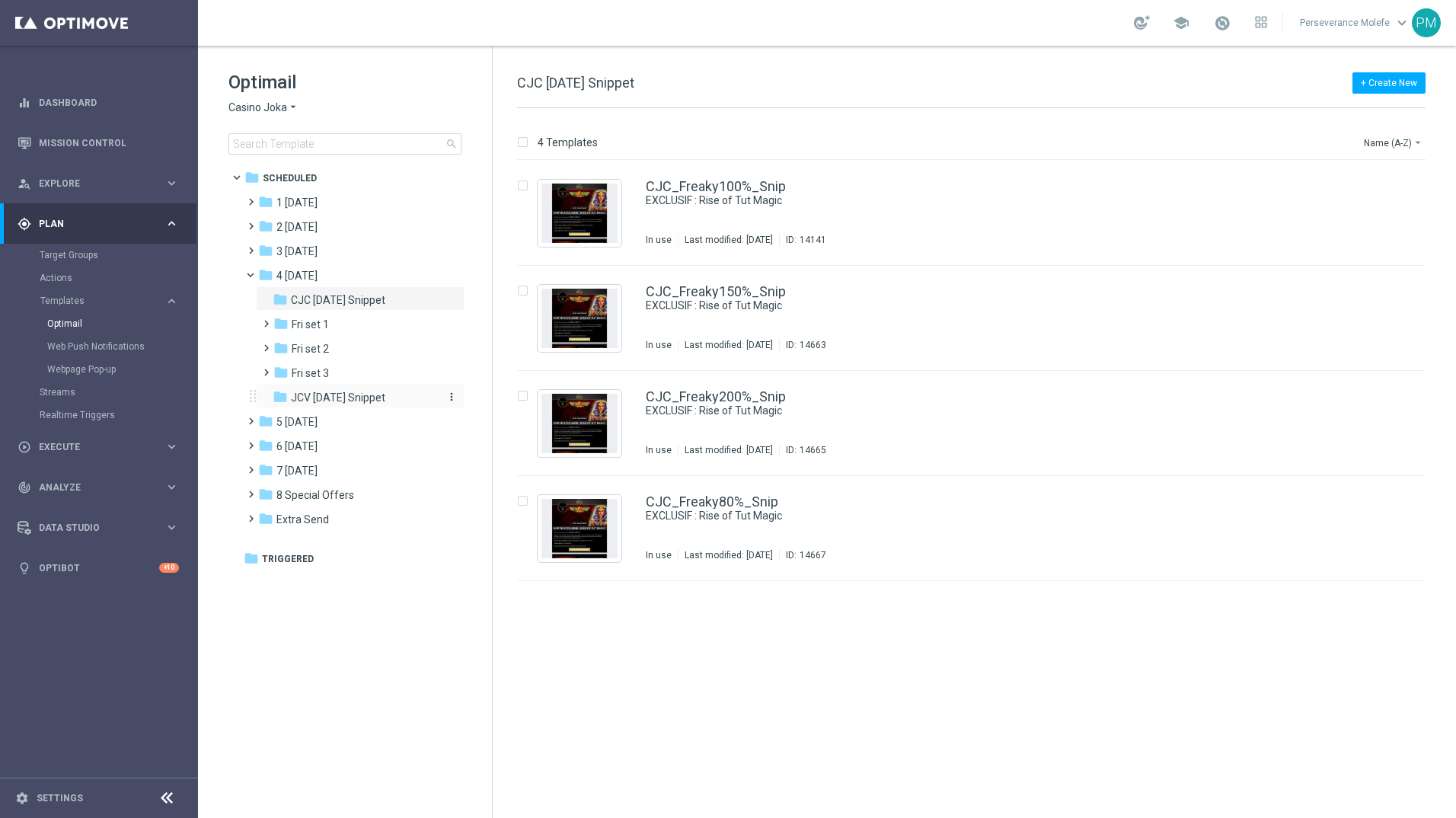
click at [369, 398] on span "JCV Friday Snippet" at bounding box center [338, 398] width 94 height 14
click at [758, 192] on link "JCV_Freaky100%_Snip" at bounding box center [715, 186] width 139 height 14
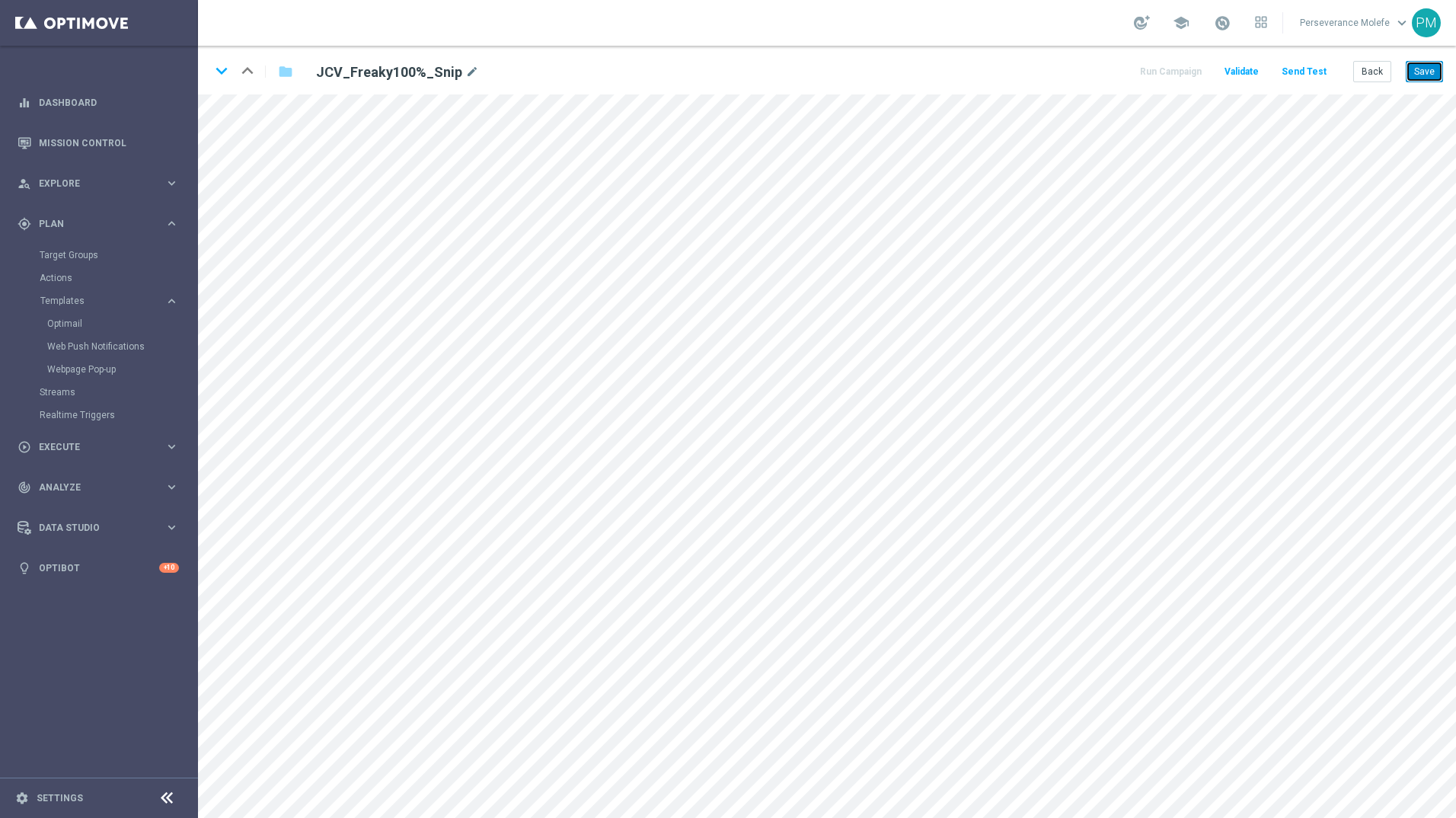
click at [1434, 71] on button "Save" at bounding box center [1425, 72] width 37 height 22
click at [218, 72] on icon "keyboard_arrow_down" at bounding box center [220, 71] width 23 height 23
click at [1427, 73] on button "Save" at bounding box center [1425, 72] width 37 height 22
click at [220, 76] on icon "keyboard_arrow_down" at bounding box center [220, 71] width 23 height 23
click at [1438, 80] on button "Save" at bounding box center [1425, 72] width 37 height 22
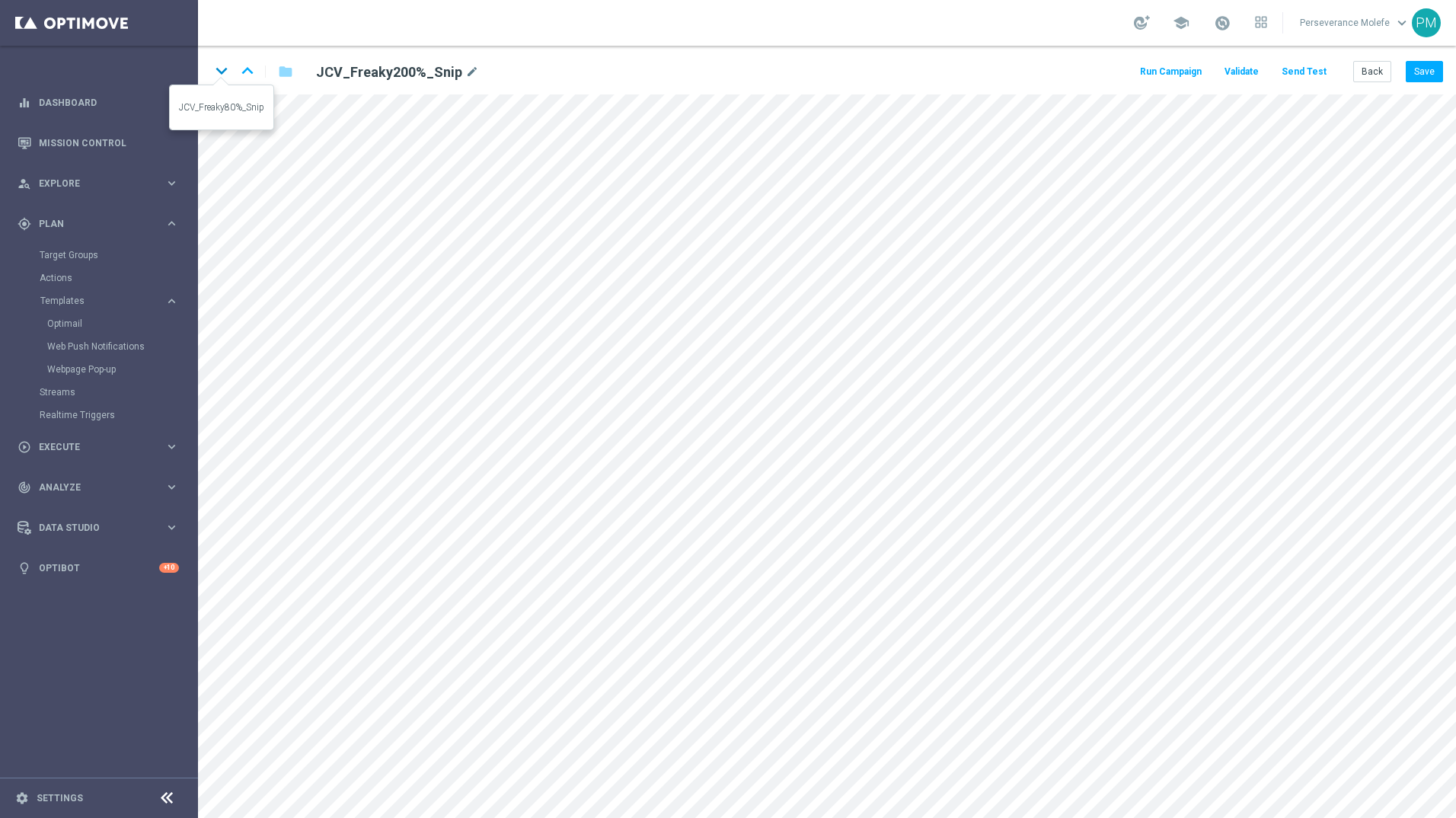
click at [227, 78] on icon "keyboard_arrow_down" at bounding box center [220, 71] width 23 height 23
click at [1419, 73] on button "Save" at bounding box center [1425, 72] width 37 height 22
click at [1371, 63] on button "Back" at bounding box center [1372, 72] width 38 height 22
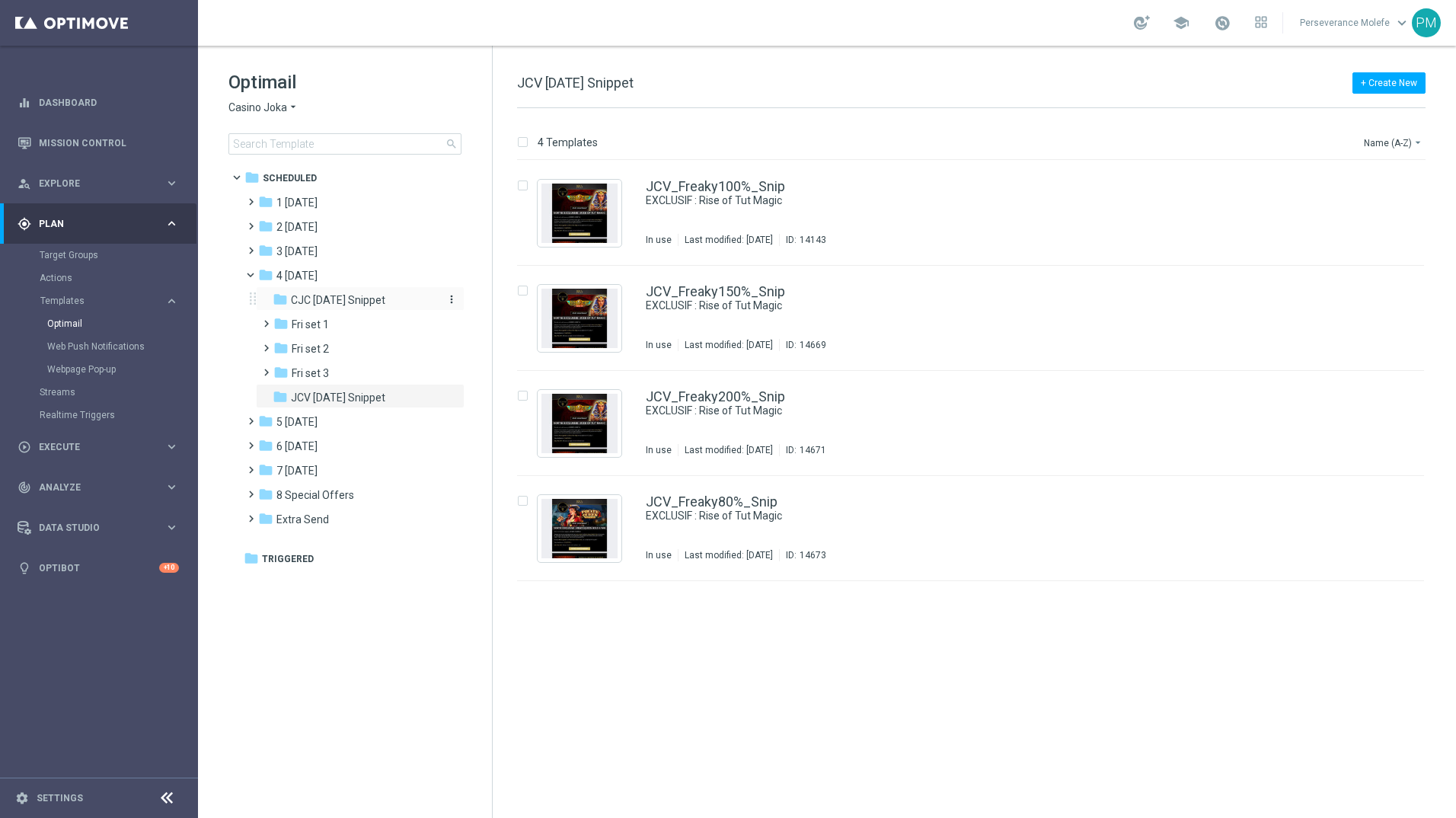
click at [412, 299] on div "folder CJC Friday Snippet" at bounding box center [354, 301] width 163 height 18
click at [715, 295] on link "CJC_Freaky150%_Snip" at bounding box center [715, 292] width 140 height 14
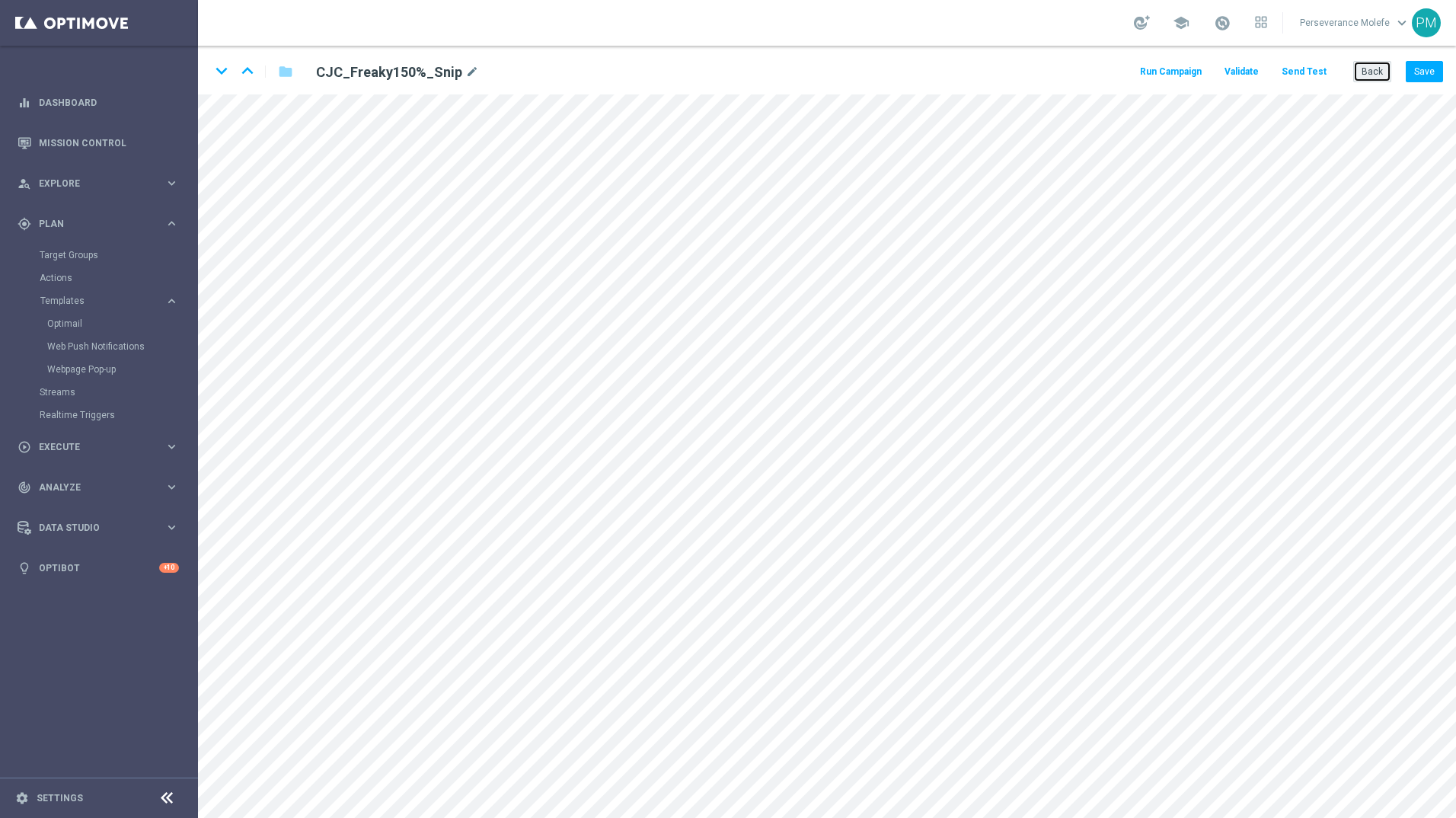
click at [1389, 70] on button "Back" at bounding box center [1372, 72] width 38 height 22
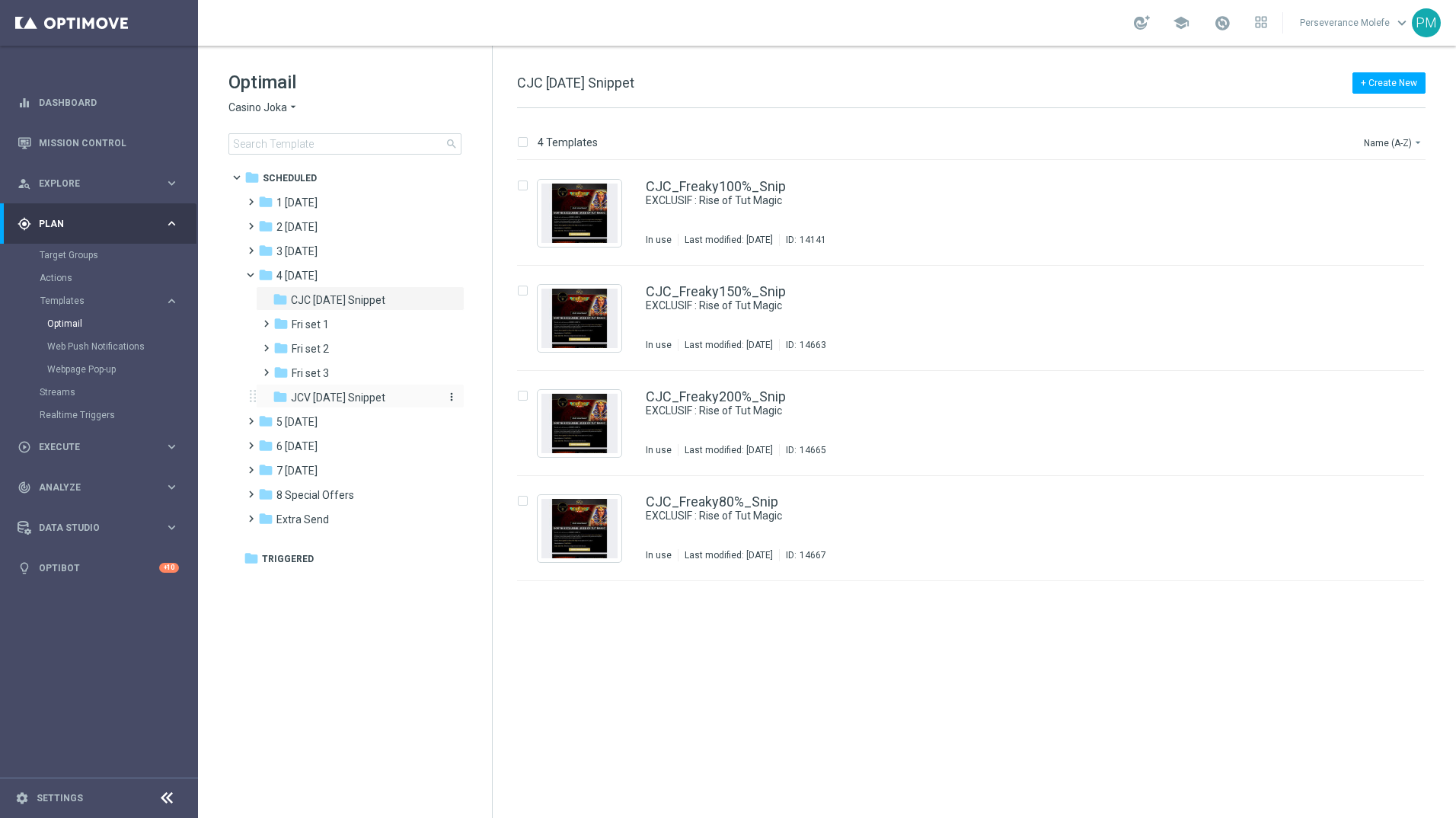
click at [372, 402] on span "JCV Friday Snippet" at bounding box center [338, 398] width 94 height 14
click at [776, 186] on link "JCV_Freaky100%_Snip" at bounding box center [715, 186] width 139 height 14
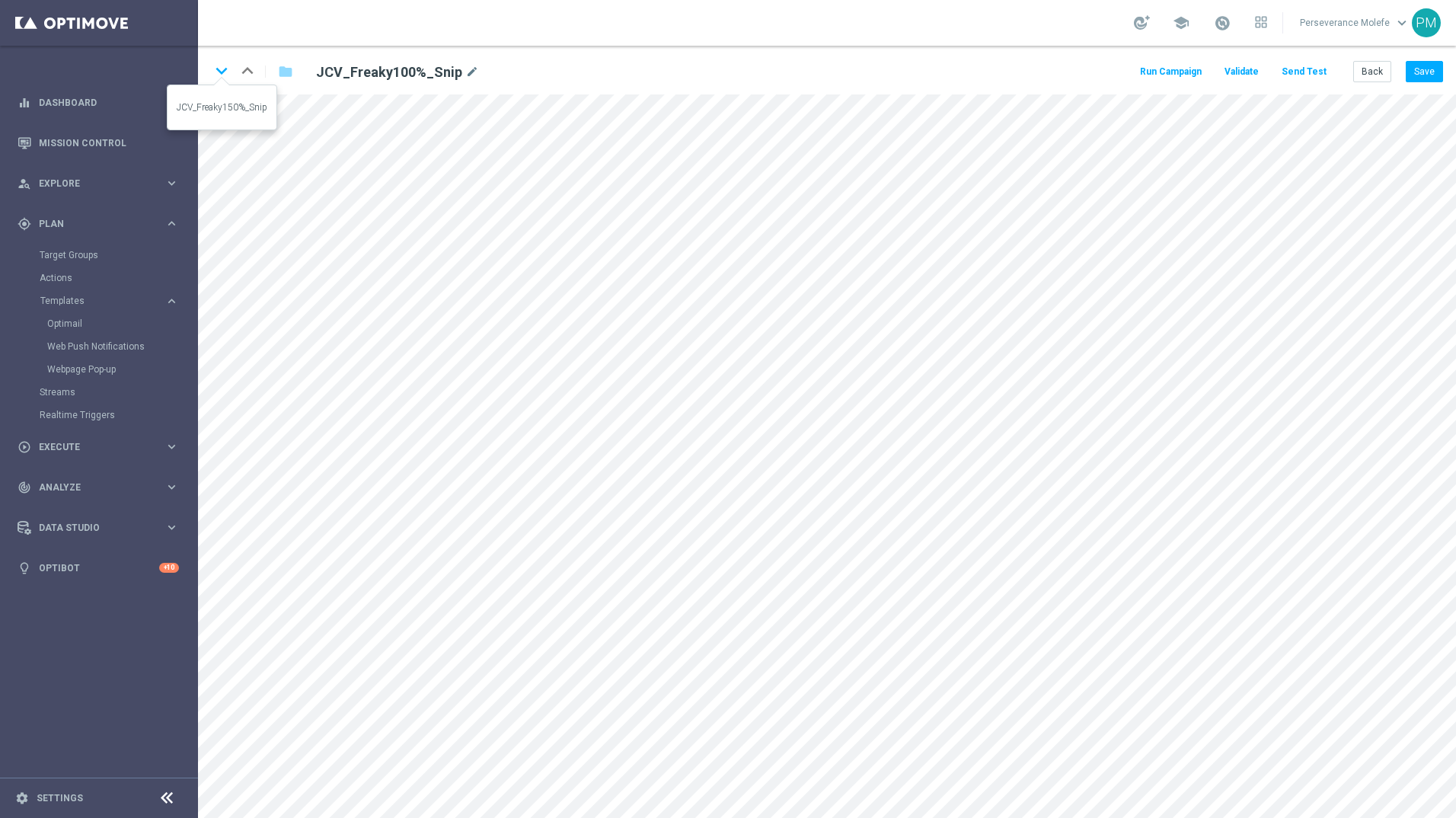
click at [218, 71] on icon "keyboard_arrow_down" at bounding box center [220, 71] width 23 height 23
click at [1382, 72] on button "Back" at bounding box center [1372, 72] width 38 height 22
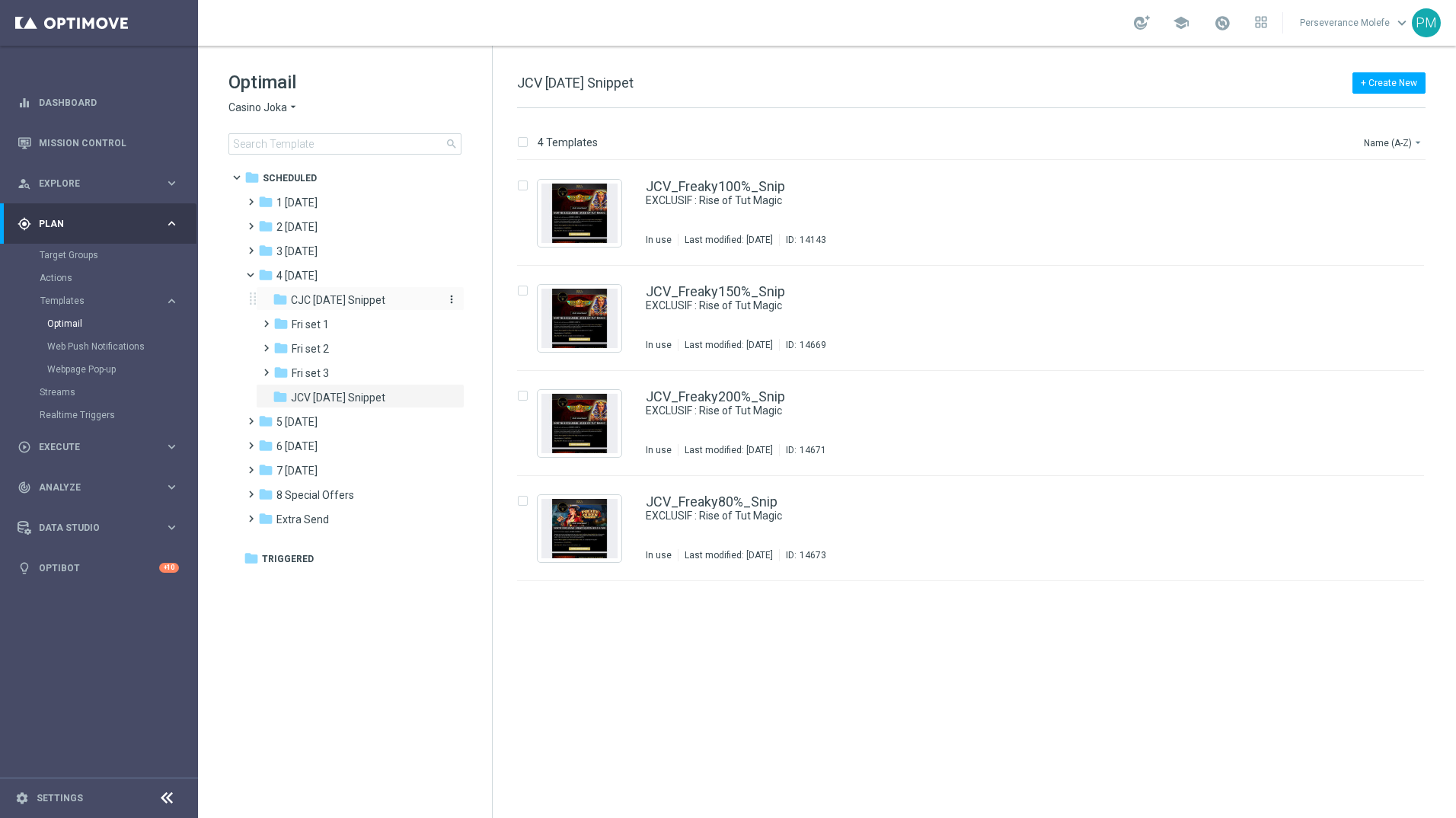
click at [366, 299] on span "CJC Friday Snippet" at bounding box center [338, 300] width 94 height 14
click at [352, 398] on span "JCV Friday Snippet" at bounding box center [338, 398] width 94 height 14
click at [390, 306] on div "folder CJC Friday Snippet" at bounding box center [354, 301] width 163 height 18
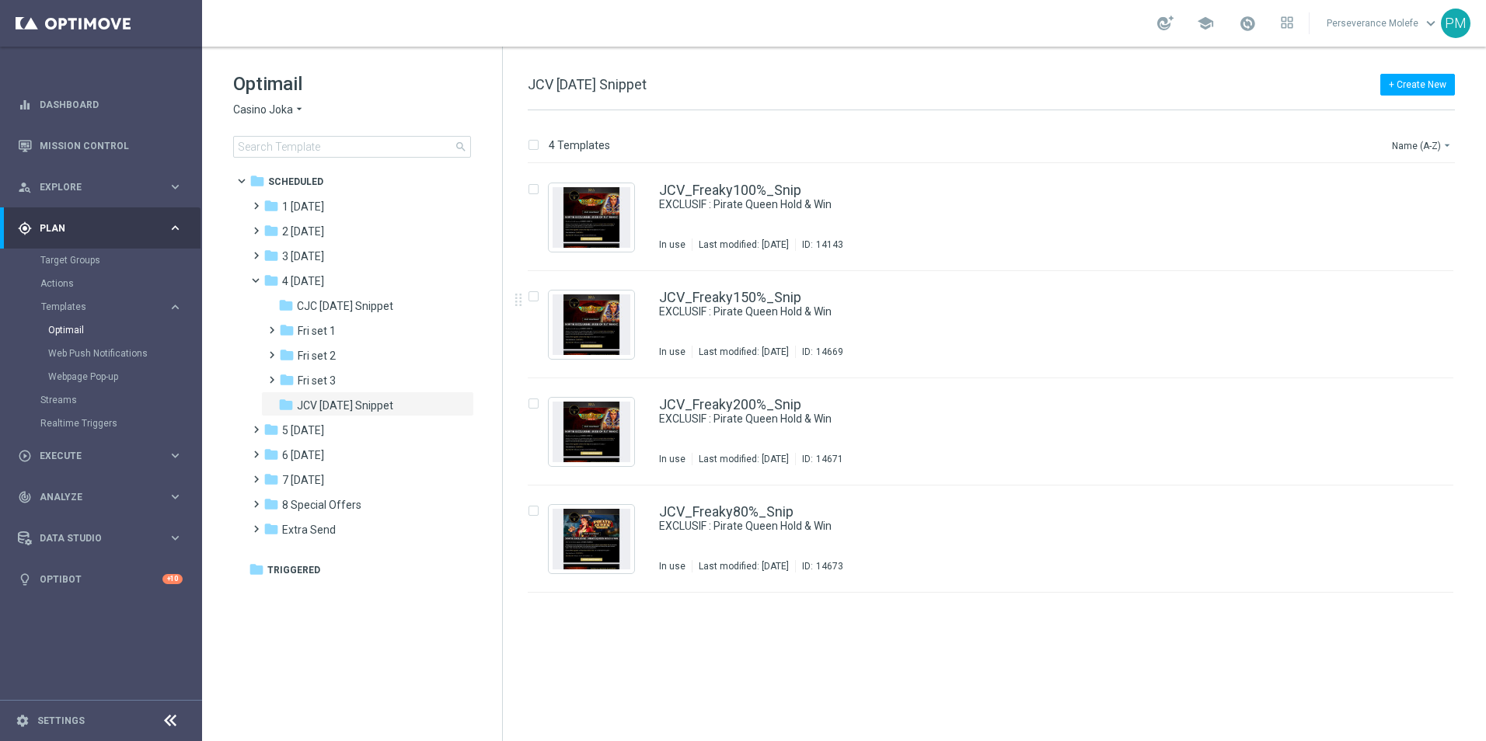
click at [293, 113] on icon "arrow_drop_down" at bounding box center [299, 110] width 12 height 15
click at [295, 235] on div "Le Roi [PERSON_NAME]" at bounding box center [292, 239] width 117 height 19
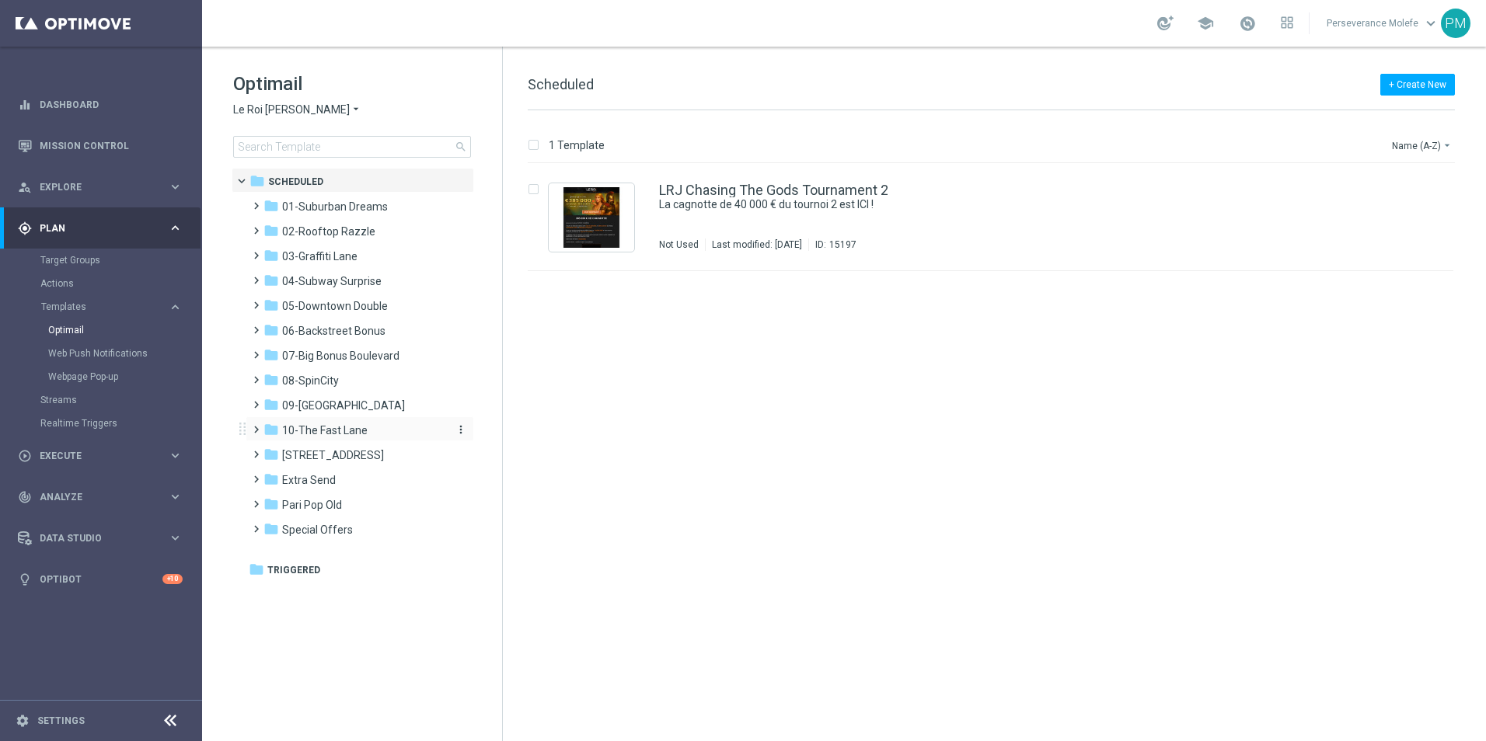
click at [353, 427] on span "10-The Fast Lane" at bounding box center [324, 431] width 85 height 14
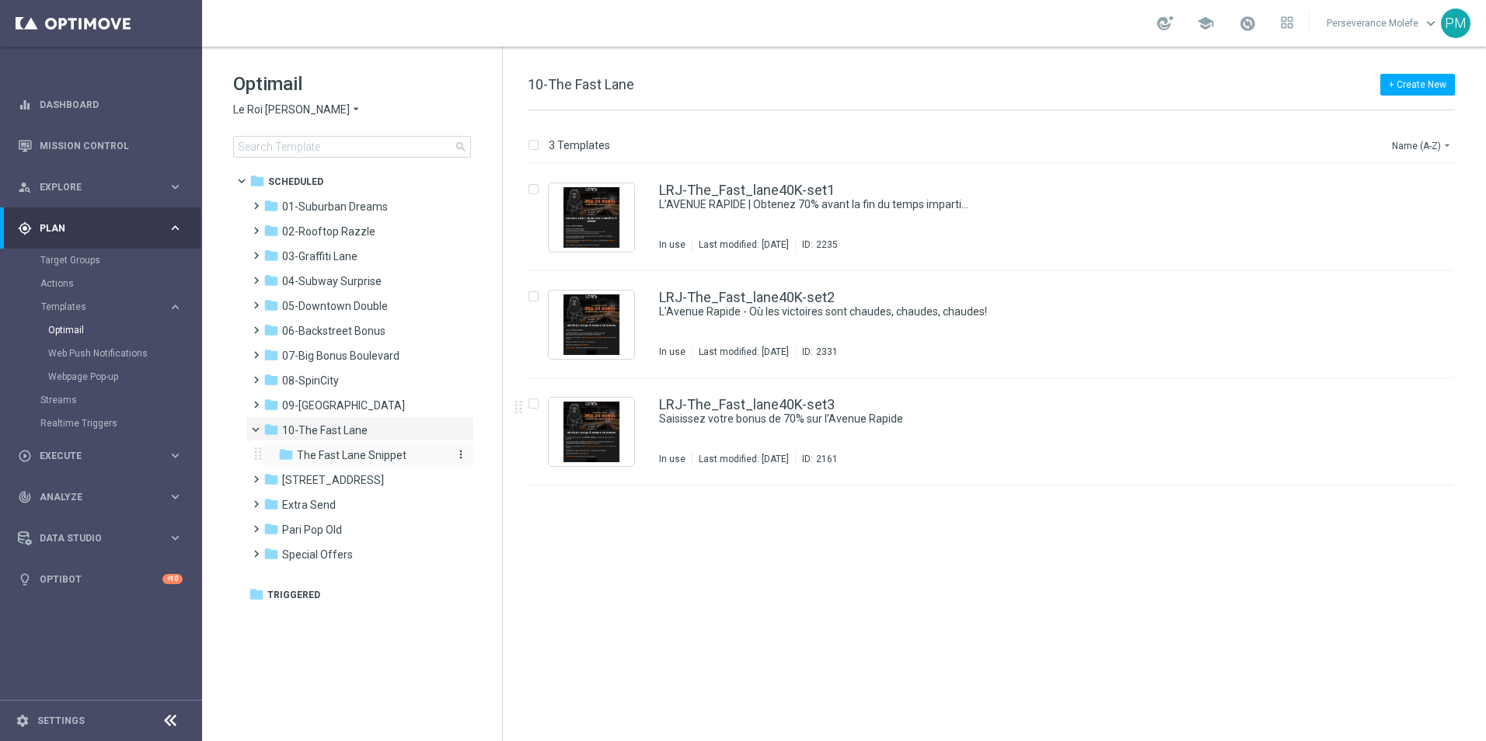
click at [400, 452] on span "The Fast Lane Snippet" at bounding box center [352, 455] width 110 height 14
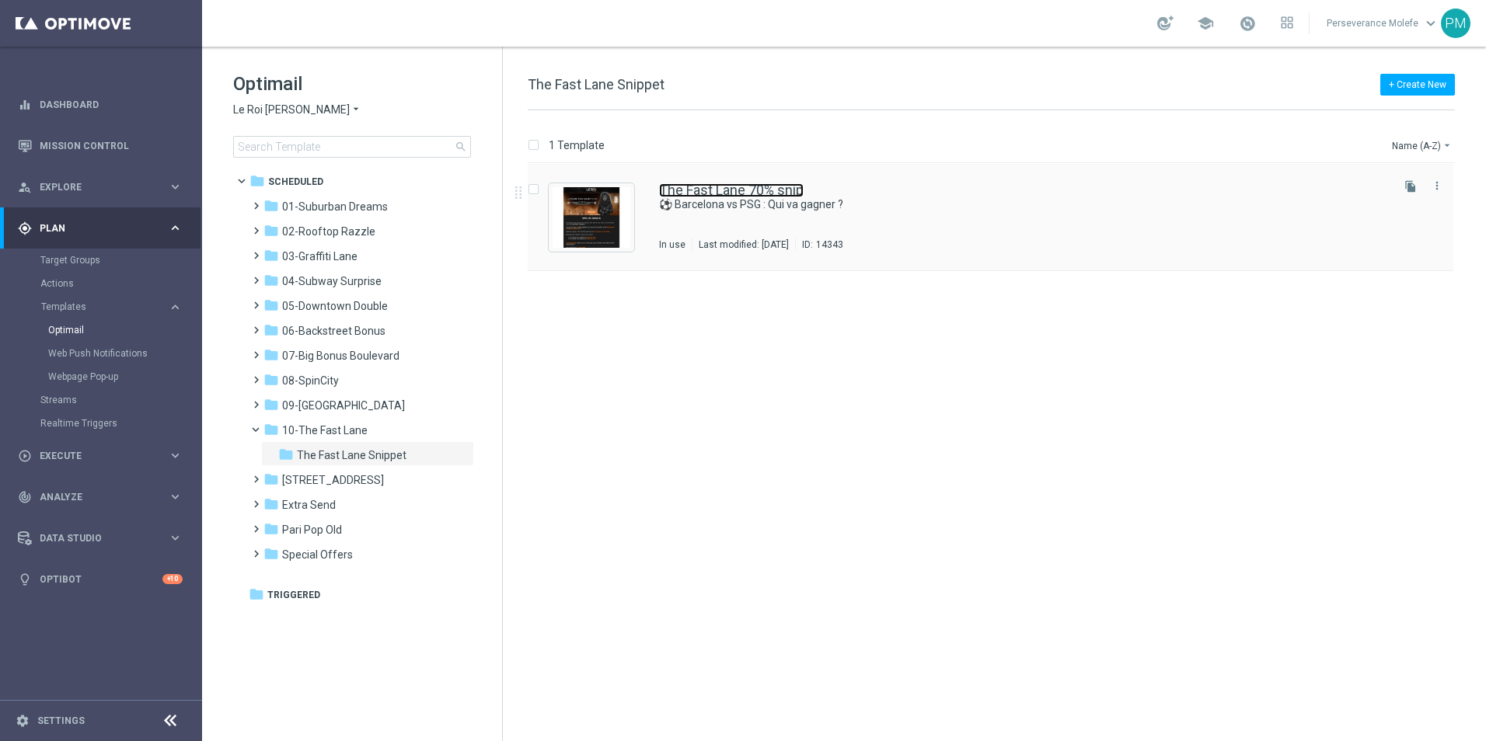
click at [744, 188] on link "The Fast Lane 70% snip" at bounding box center [731, 190] width 145 height 14
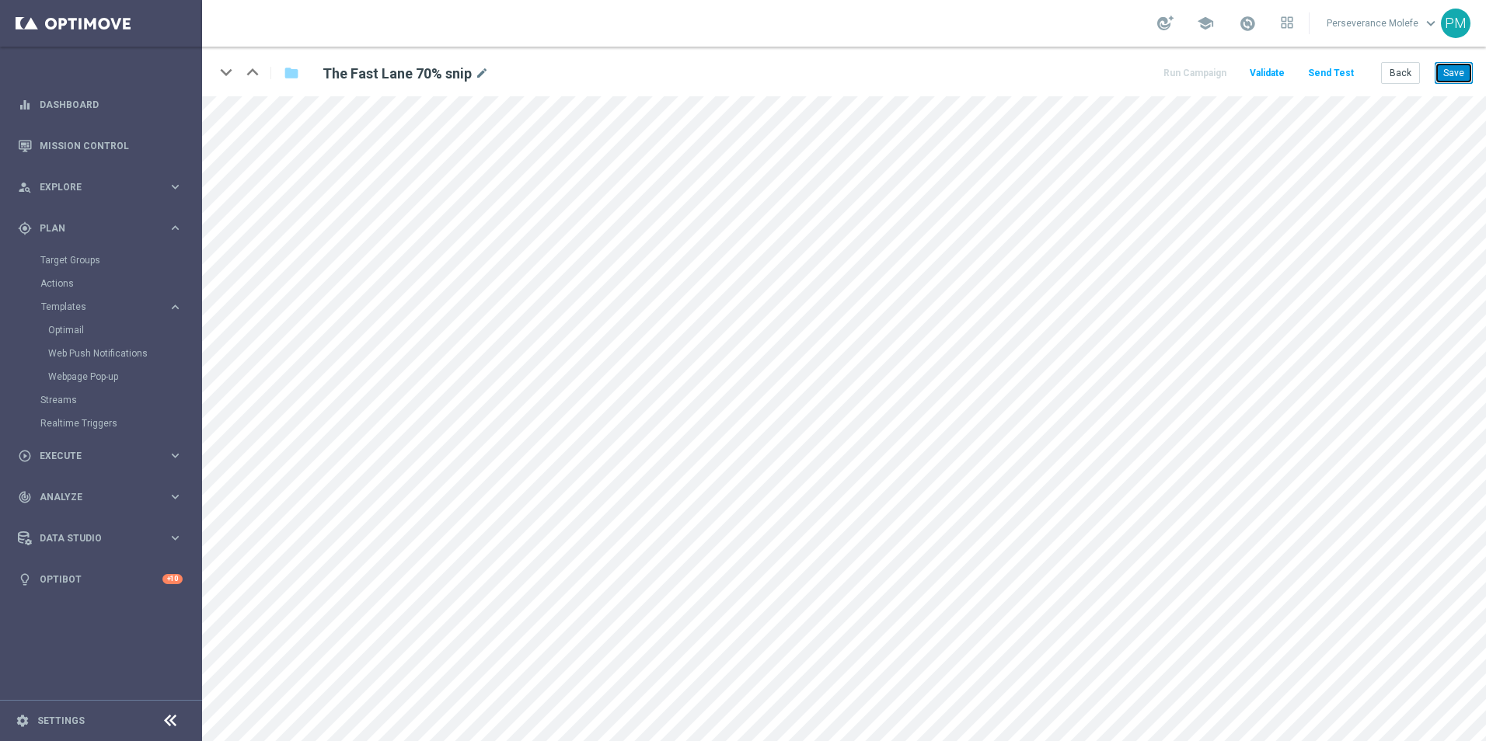
click at [1453, 84] on button "Save" at bounding box center [1454, 73] width 38 height 22
click at [1451, 82] on button "Save" at bounding box center [1454, 73] width 38 height 22
click at [1445, 67] on button "Save" at bounding box center [1454, 73] width 38 height 22
click at [1392, 70] on button "Back" at bounding box center [1400, 73] width 39 height 22
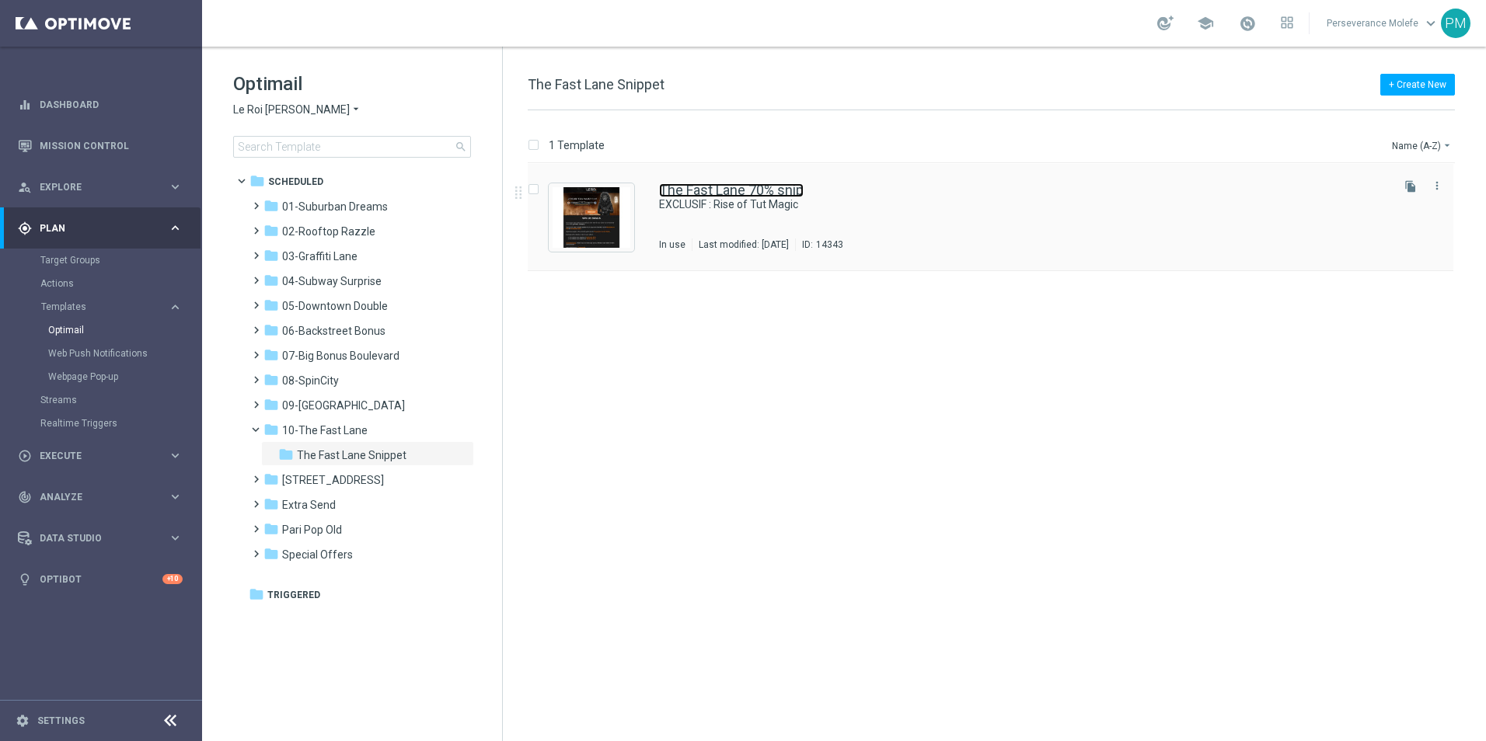
click at [713, 196] on link "The Fast Lane 70% snip" at bounding box center [731, 190] width 145 height 14
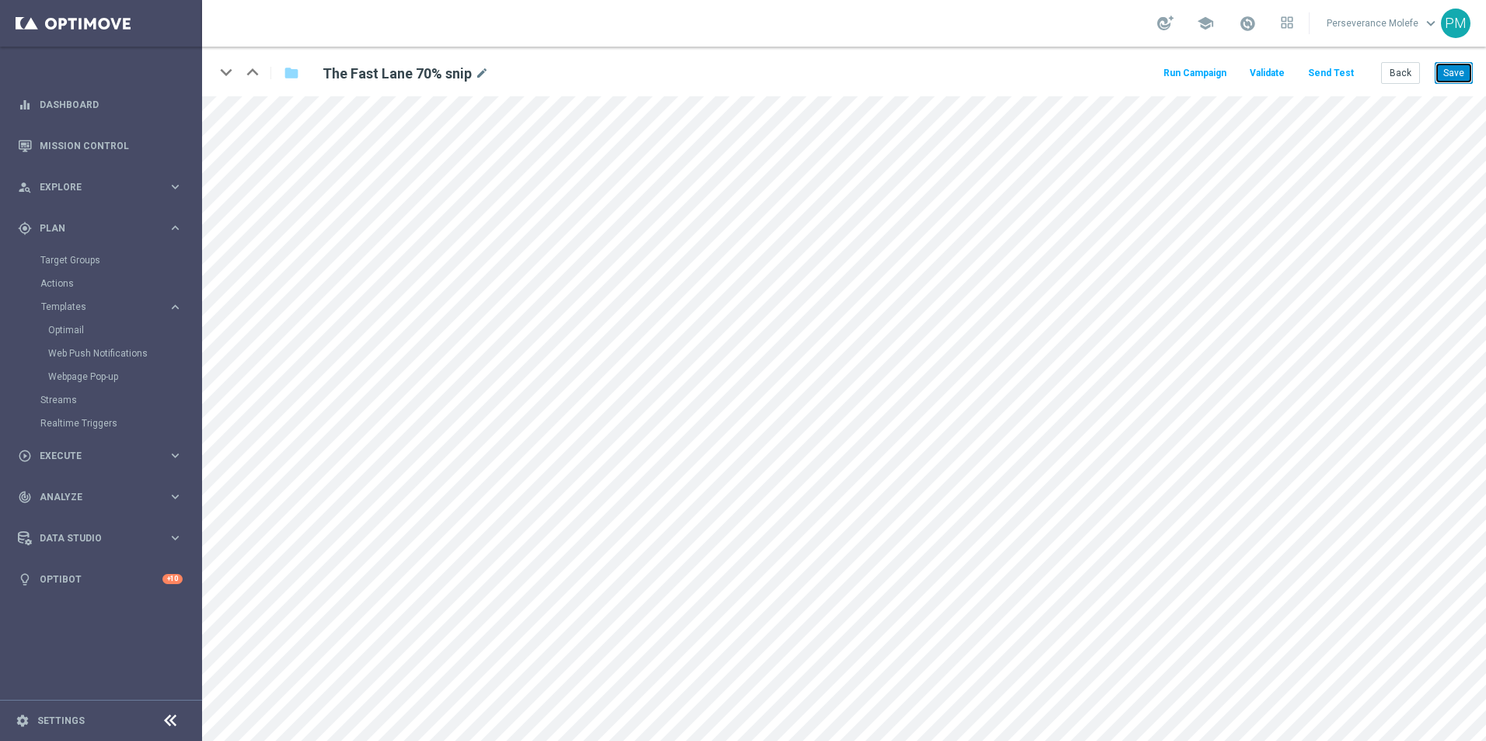
click at [1440, 71] on button "Save" at bounding box center [1454, 73] width 38 height 22
click at [1431, 73] on div "Back Save" at bounding box center [1427, 73] width 92 height 22
click at [1438, 73] on button "Save" at bounding box center [1454, 73] width 38 height 22
click at [1438, 75] on button "Save" at bounding box center [1454, 73] width 38 height 22
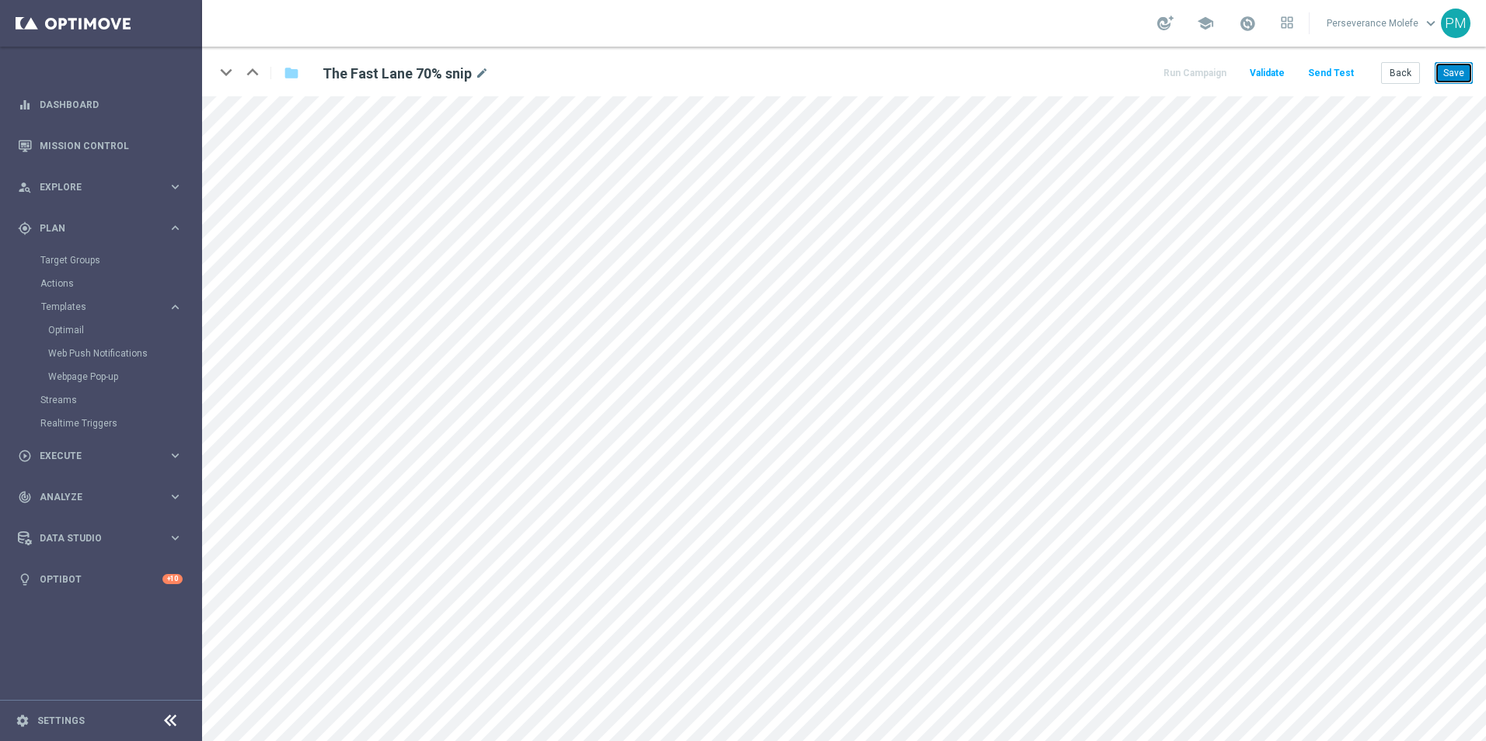
click at [1452, 75] on button "Save" at bounding box center [1454, 73] width 38 height 22
click at [1396, 83] on button "Back" at bounding box center [1400, 73] width 39 height 22
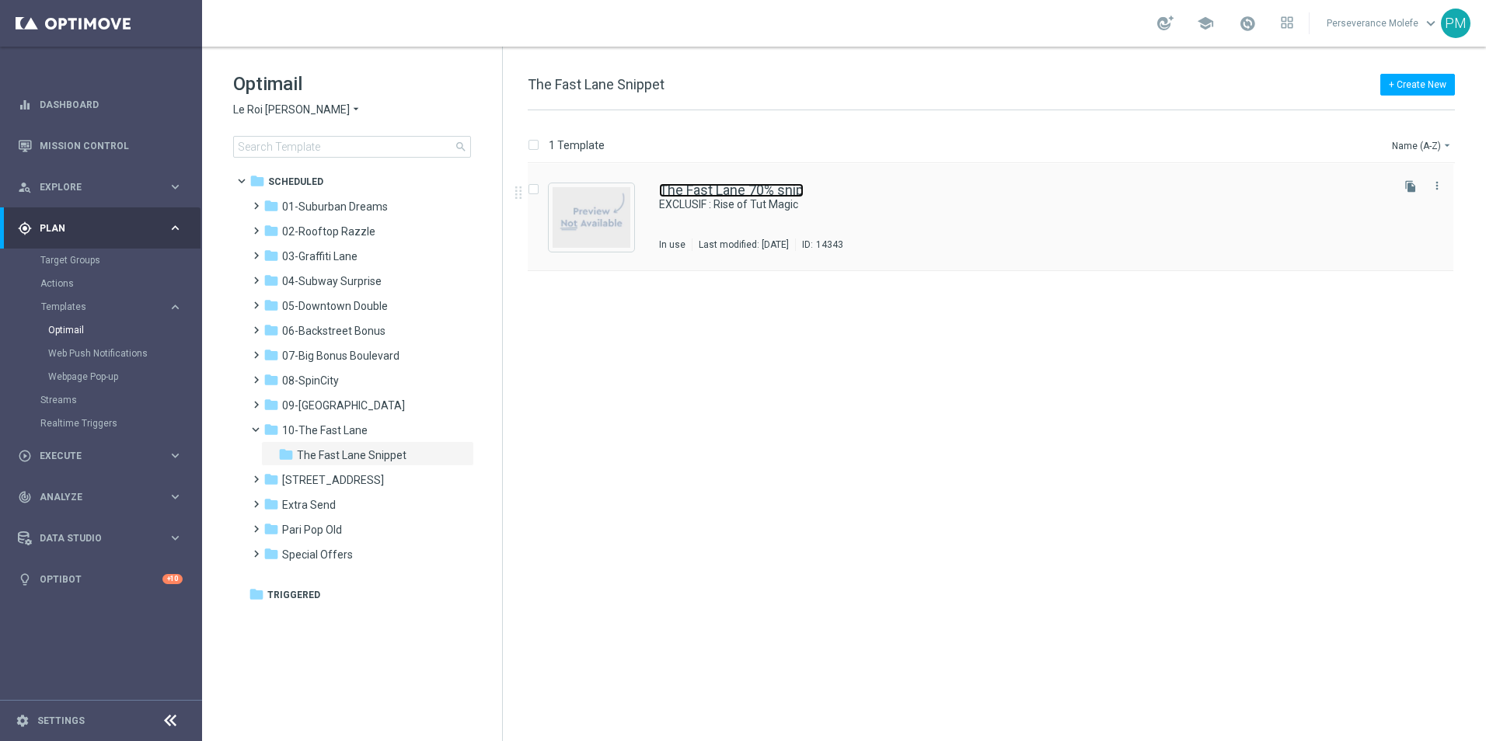
click at [743, 190] on link "The Fast Lane 70% snip" at bounding box center [731, 190] width 145 height 14
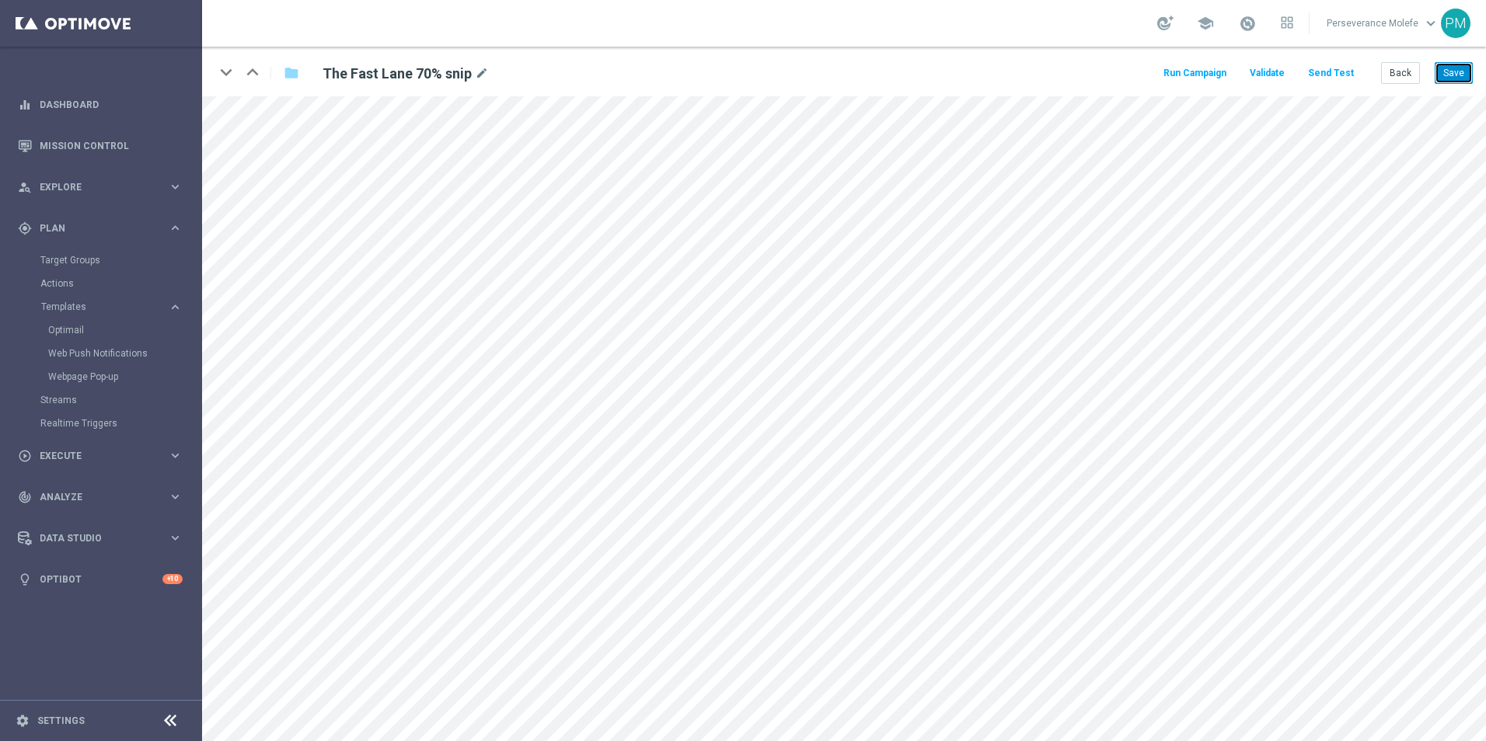
click at [1452, 75] on button "Save" at bounding box center [1454, 73] width 38 height 22
click at [1438, 79] on button "Save" at bounding box center [1454, 73] width 38 height 22
click at [1434, 73] on div "Back Save" at bounding box center [1427, 73] width 92 height 22
click at [1439, 73] on button "Save" at bounding box center [1454, 73] width 38 height 22
click at [1440, 71] on button "Save" at bounding box center [1454, 73] width 38 height 22
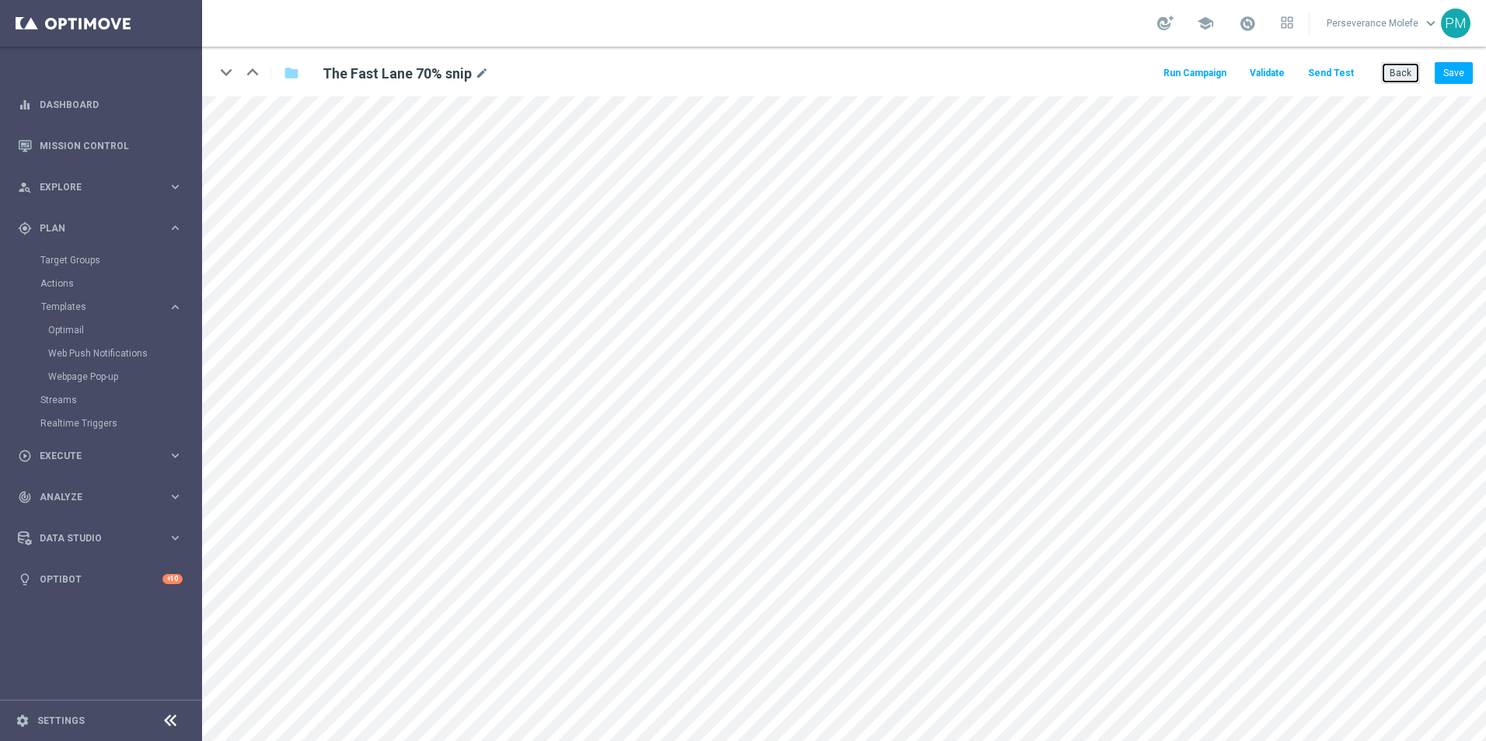
click at [1408, 72] on button "Back" at bounding box center [1400, 73] width 39 height 22
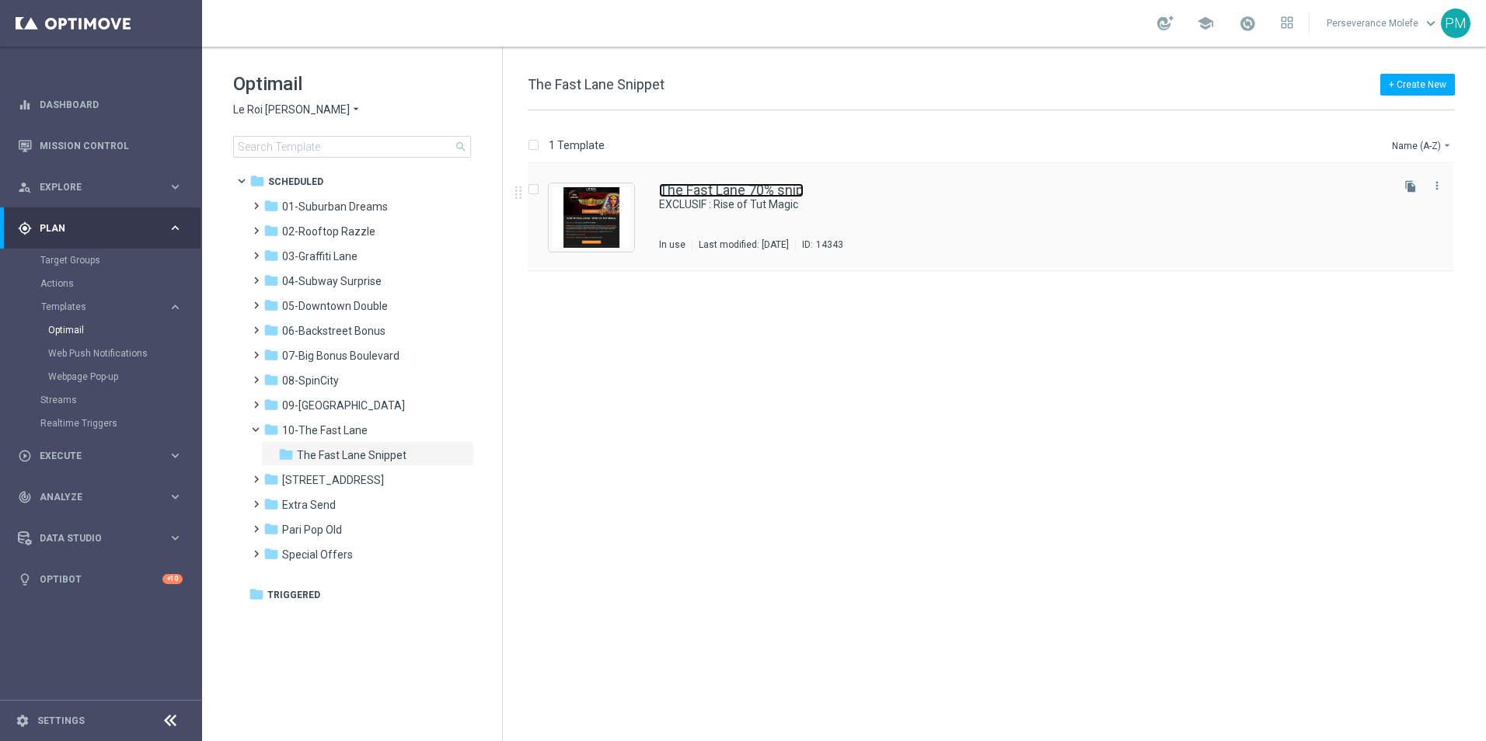
click at [771, 195] on link "The Fast Lane 70% snip" at bounding box center [731, 190] width 145 height 14
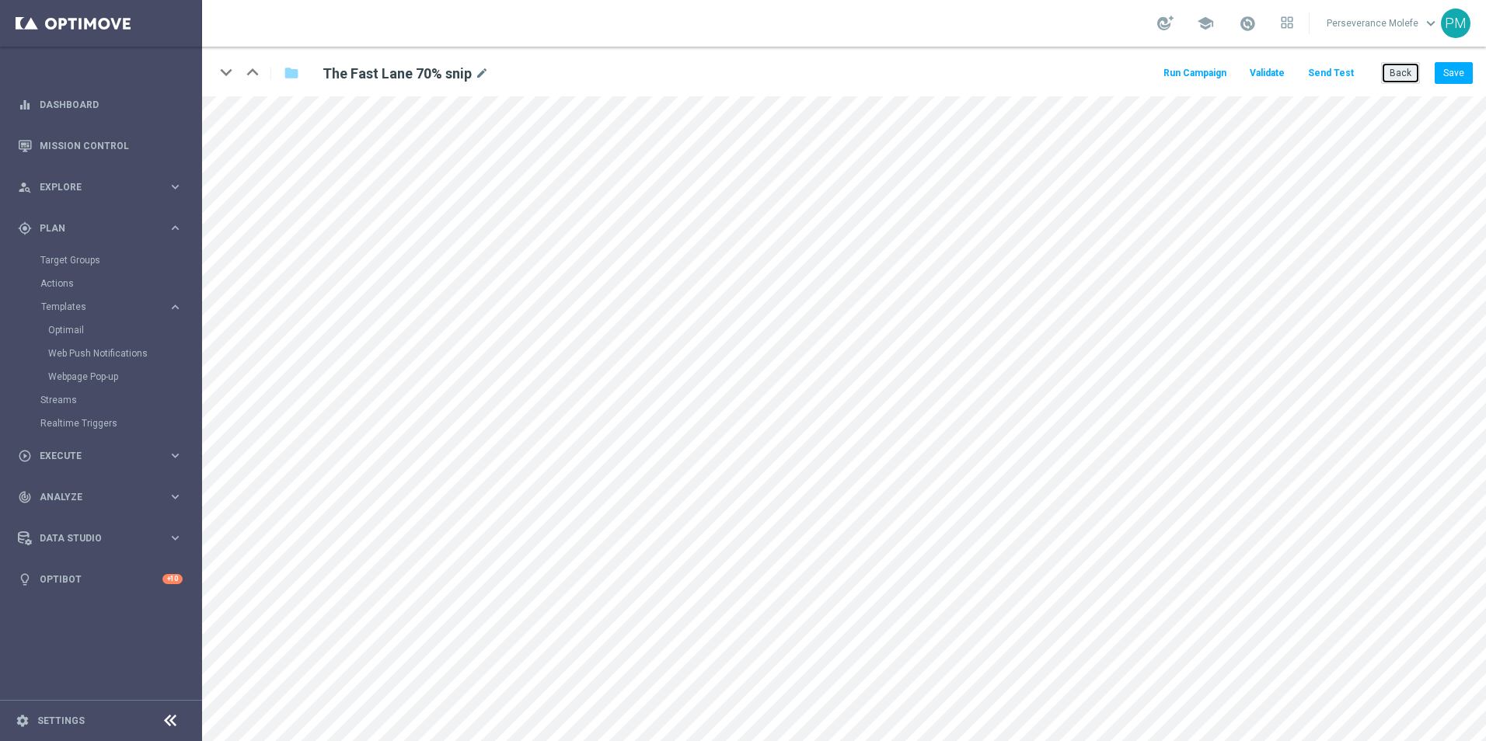
click at [1403, 73] on button "Back" at bounding box center [1400, 73] width 39 height 22
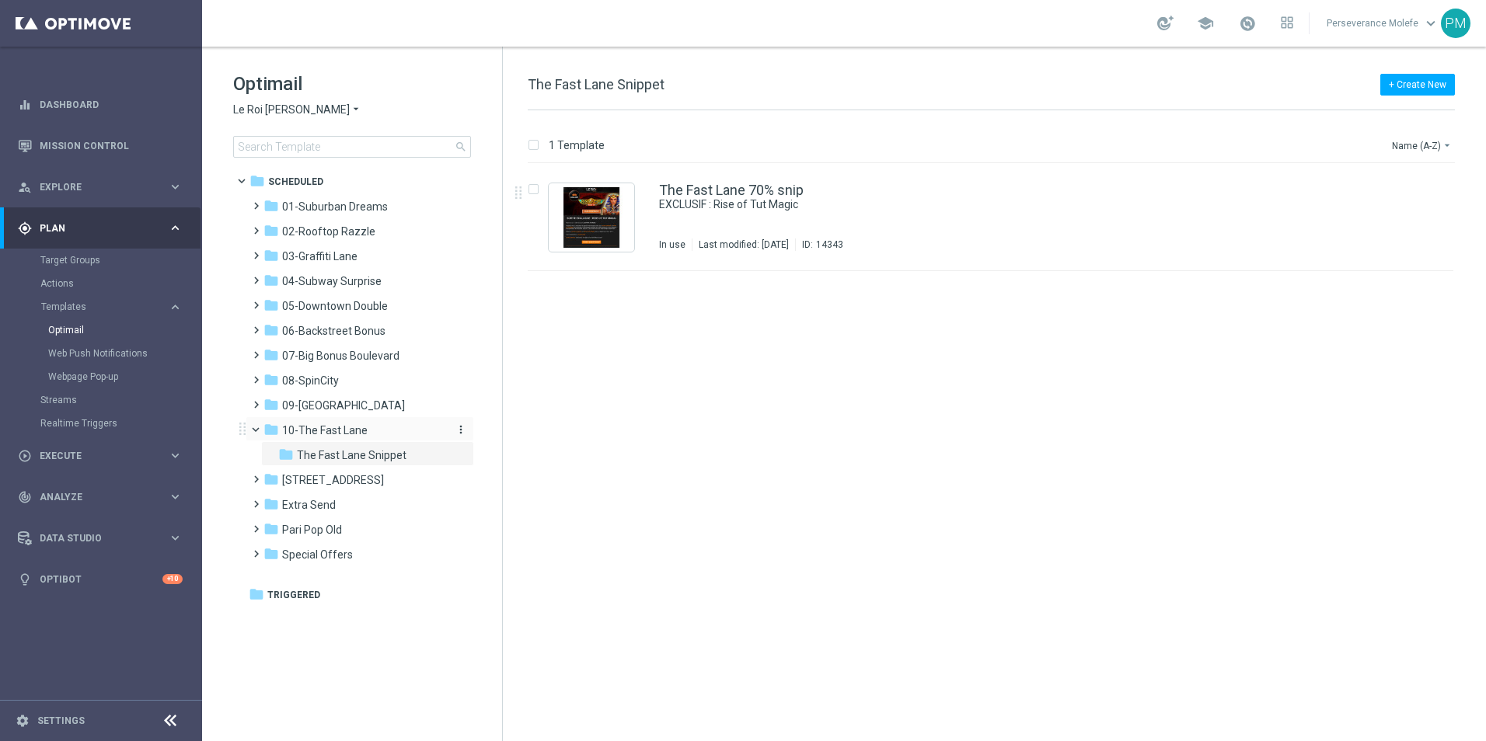
click at [332, 438] on div "folder 10-The Fast Lane" at bounding box center [352, 431] width 179 height 18
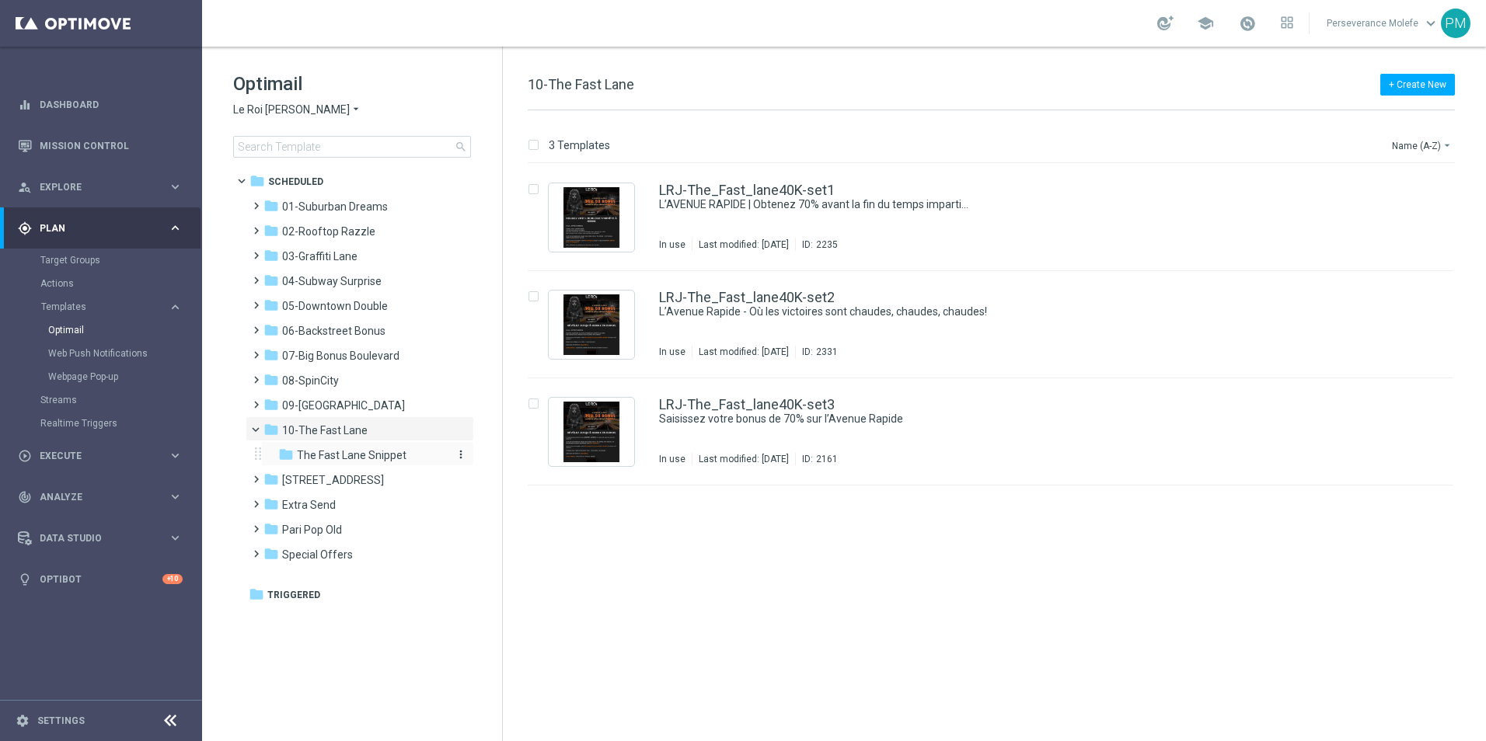
click at [336, 463] on div "folder The Fast Lane Snippet" at bounding box center [361, 456] width 166 height 18
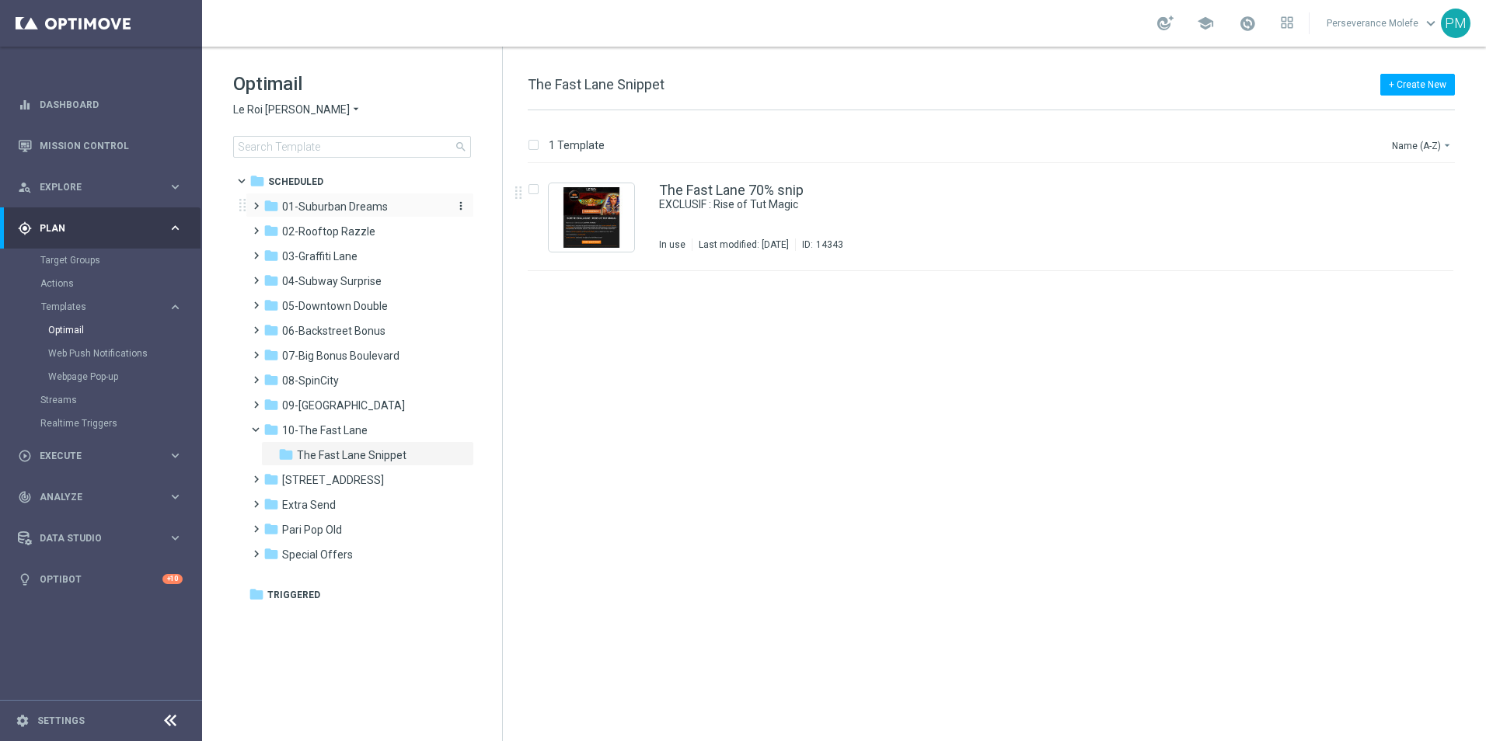
click at [389, 213] on div "folder 01-Suburban Dreams" at bounding box center [352, 207] width 179 height 18
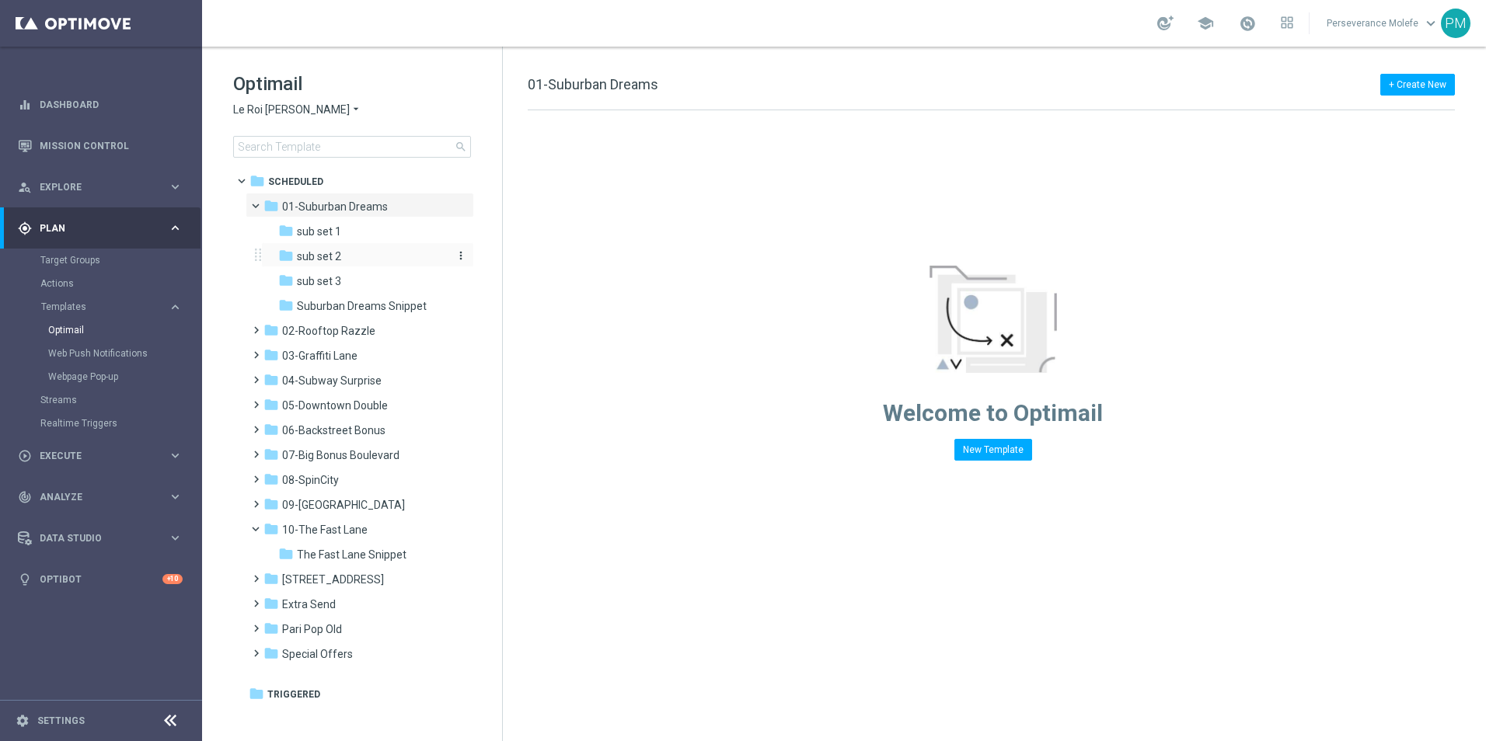
click at [367, 261] on div "folder sub set 2" at bounding box center [361, 257] width 166 height 18
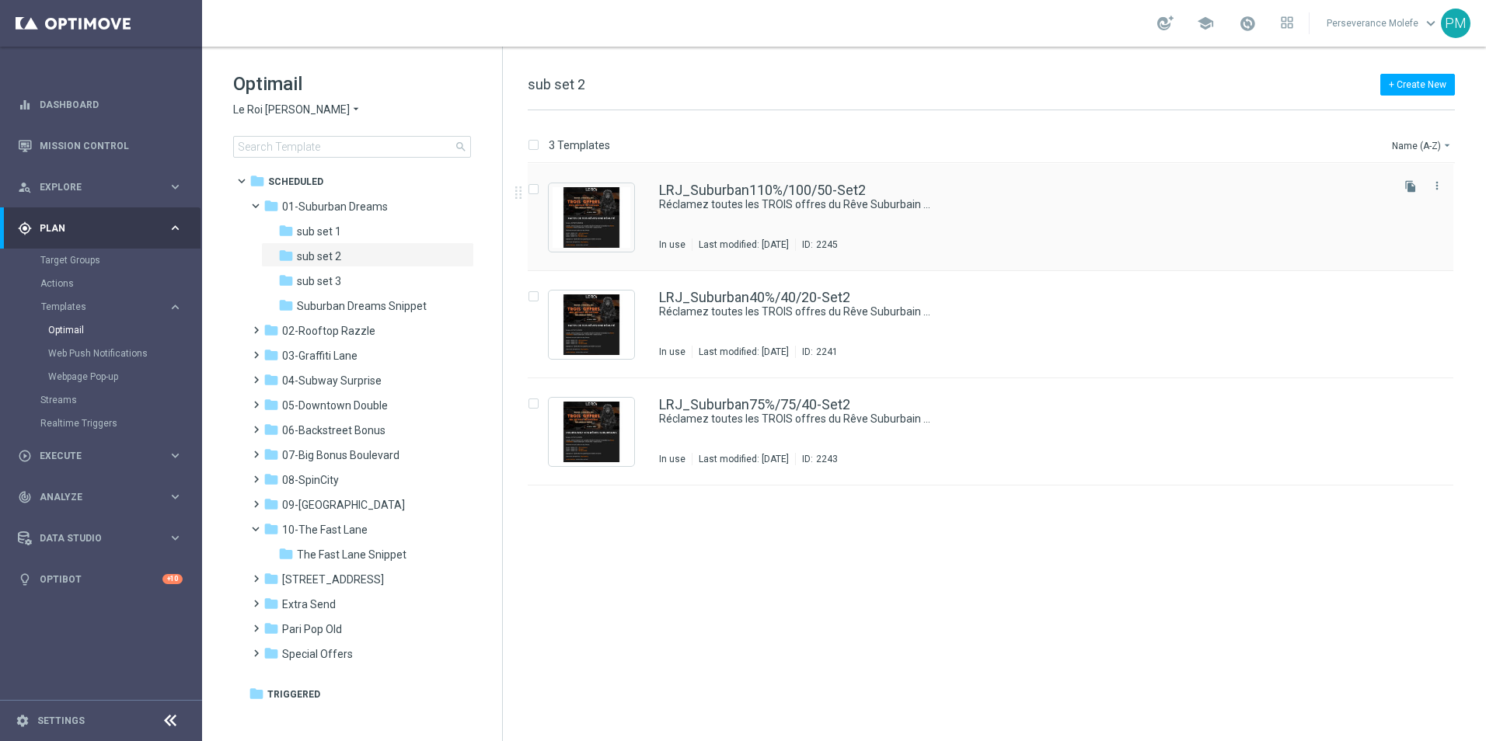
click at [741, 173] on div "LRJ_Suburban110%/100/50-Set2 Réclamez toutes les TROIS offres du Rêve Suburbain…" at bounding box center [991, 217] width 926 height 107
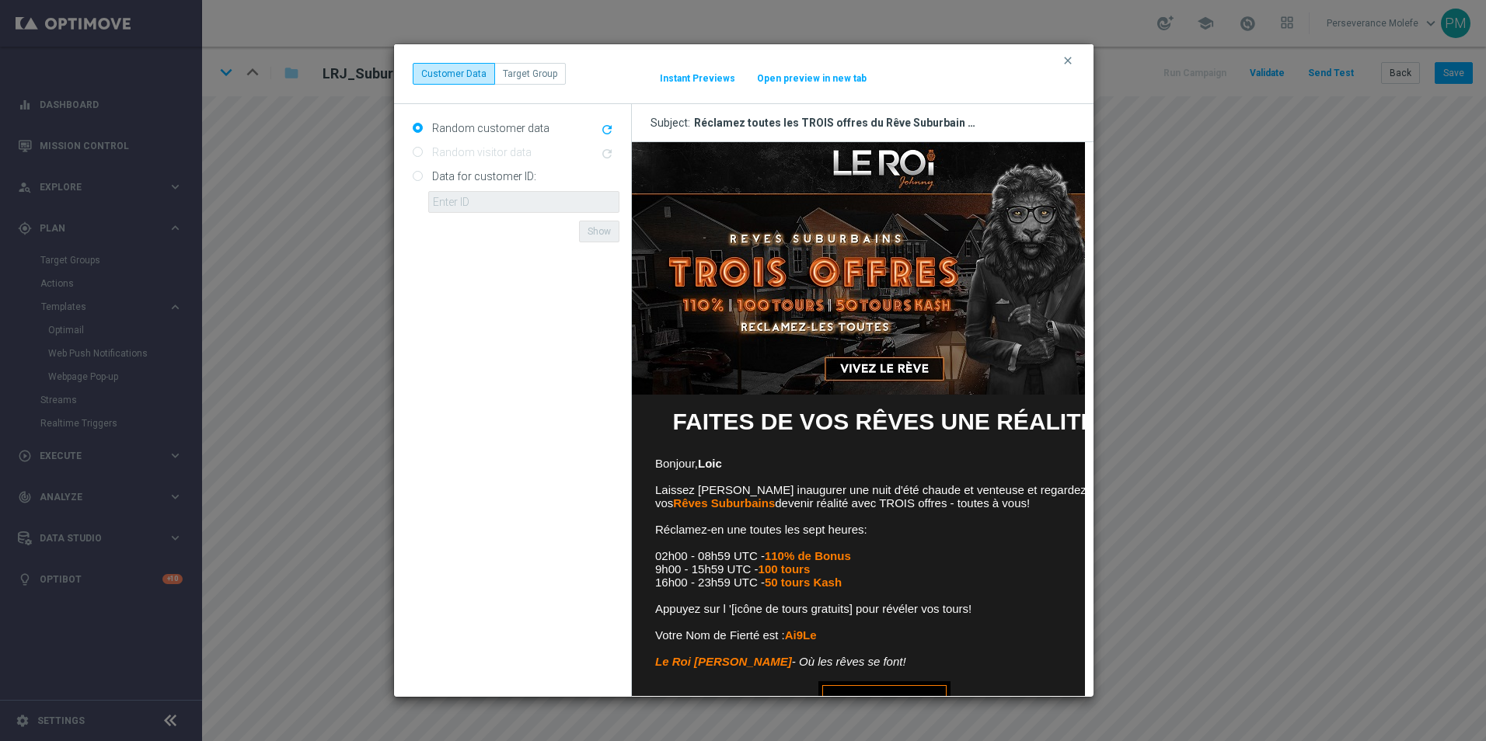
click at [821, 79] on button "Open preview in new tab" at bounding box center [811, 78] width 111 height 12
click at [1065, 61] on icon "clear" at bounding box center [1068, 60] width 12 height 12
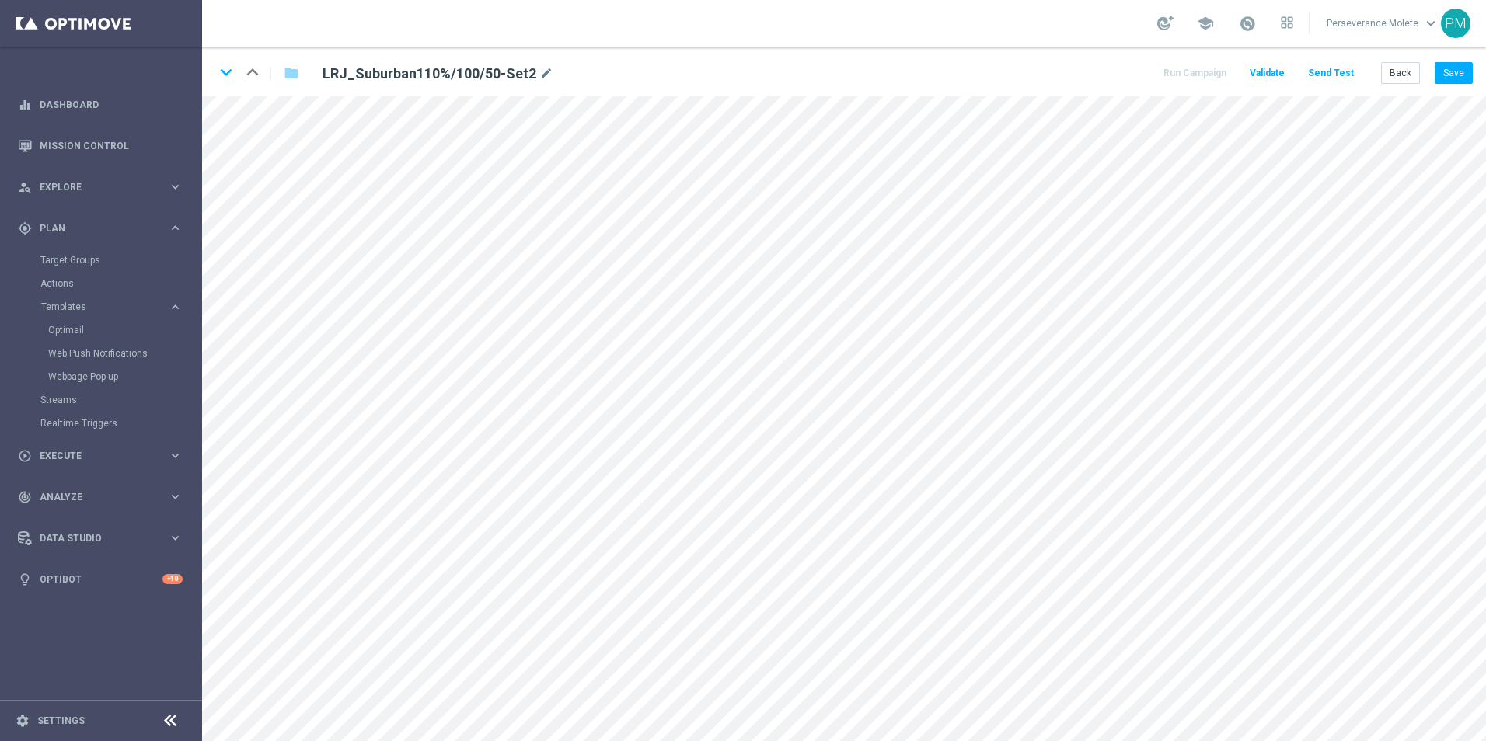
click at [1480, 81] on div "keyboard_arrow_down keyboard_arrow_up folder LRJ_Suburban110%/100/50-Set2 mode_…" at bounding box center [844, 72] width 1284 height 50
click at [1470, 79] on button "Save" at bounding box center [1454, 73] width 38 height 22
click at [1459, 78] on button "Save" at bounding box center [1454, 73] width 38 height 22
click at [225, 78] on icon "keyboard_arrow_down" at bounding box center [225, 72] width 23 height 23
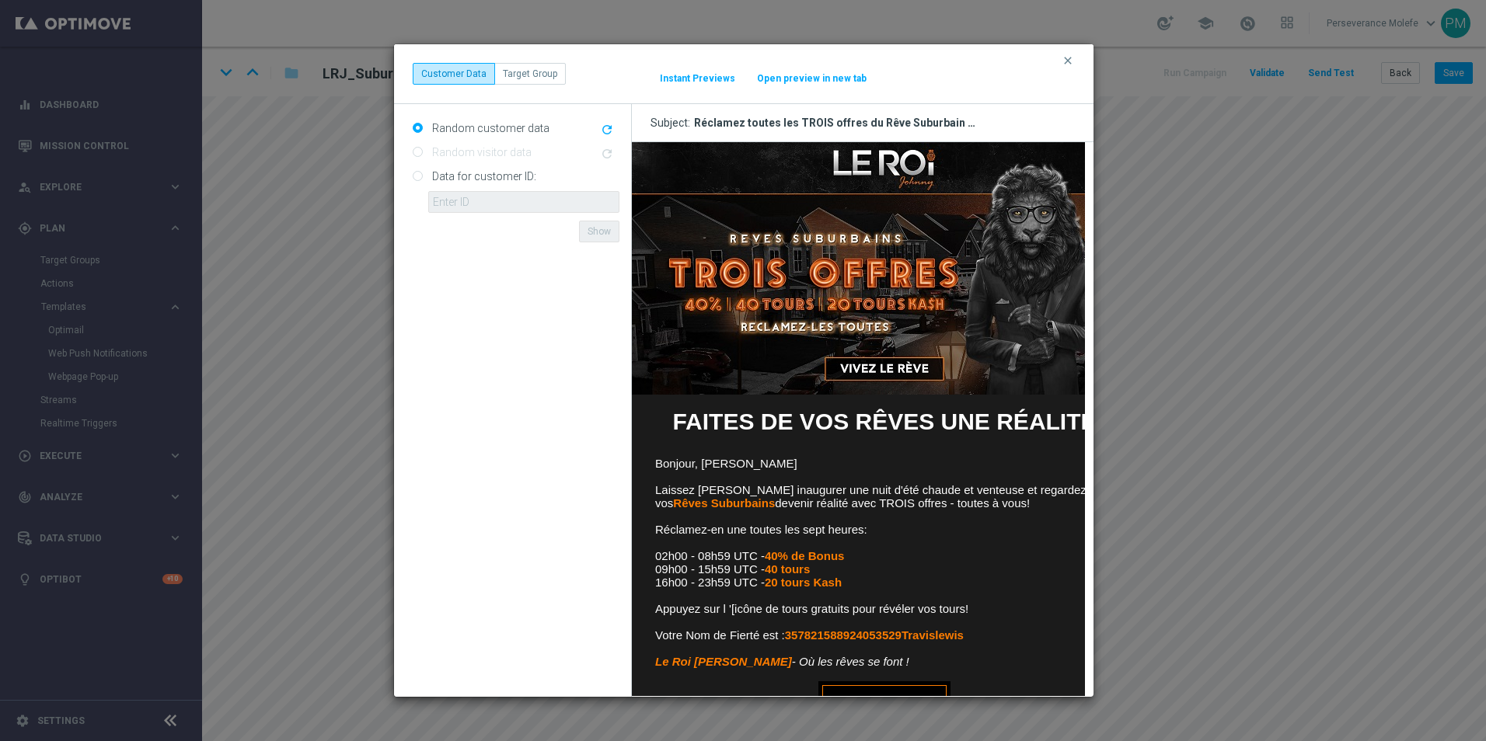
click at [814, 75] on button "Open preview in new tab" at bounding box center [811, 78] width 111 height 12
click at [1071, 63] on icon "clear" at bounding box center [1068, 60] width 12 height 12
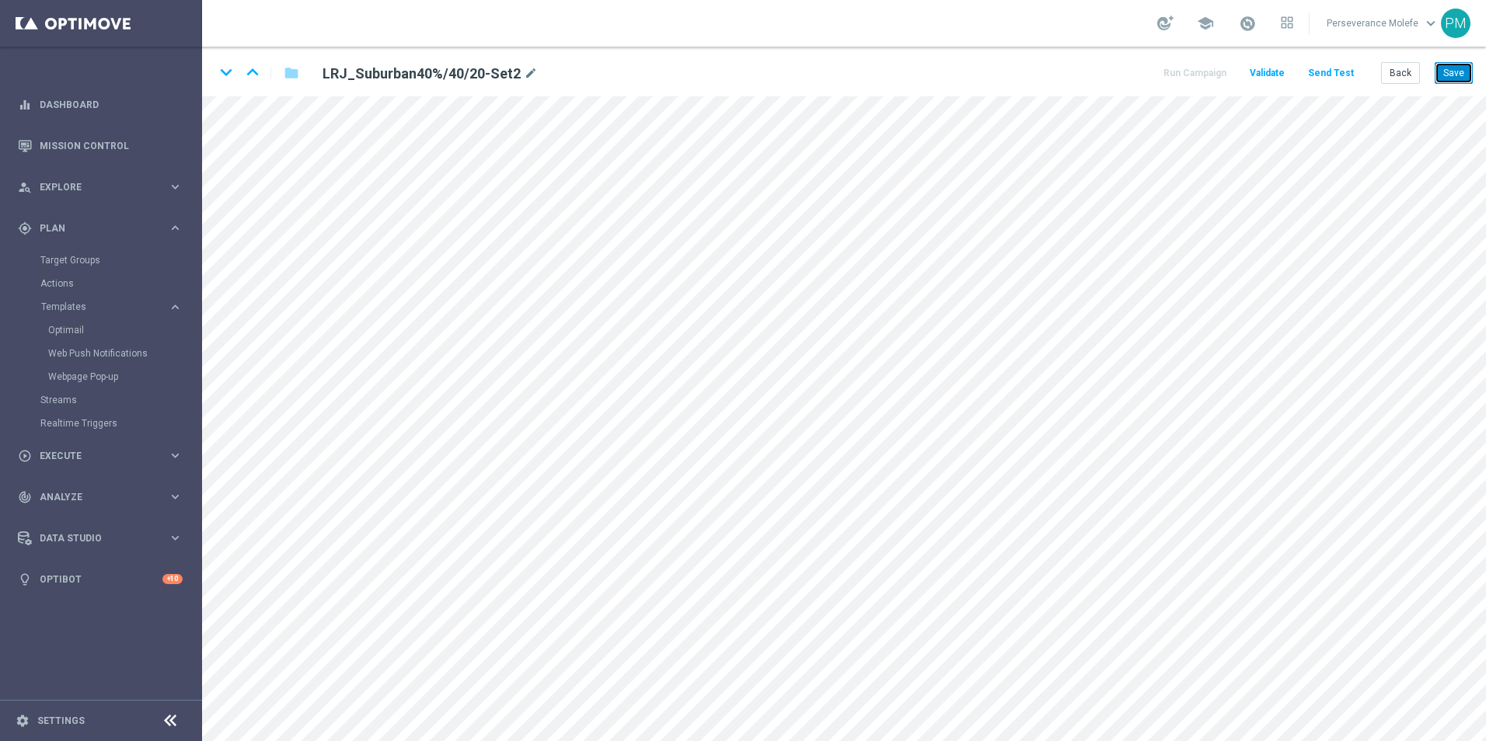
click at [1461, 77] on button "Save" at bounding box center [1454, 73] width 38 height 22
click at [232, 77] on icon "keyboard_arrow_down" at bounding box center [225, 72] width 23 height 23
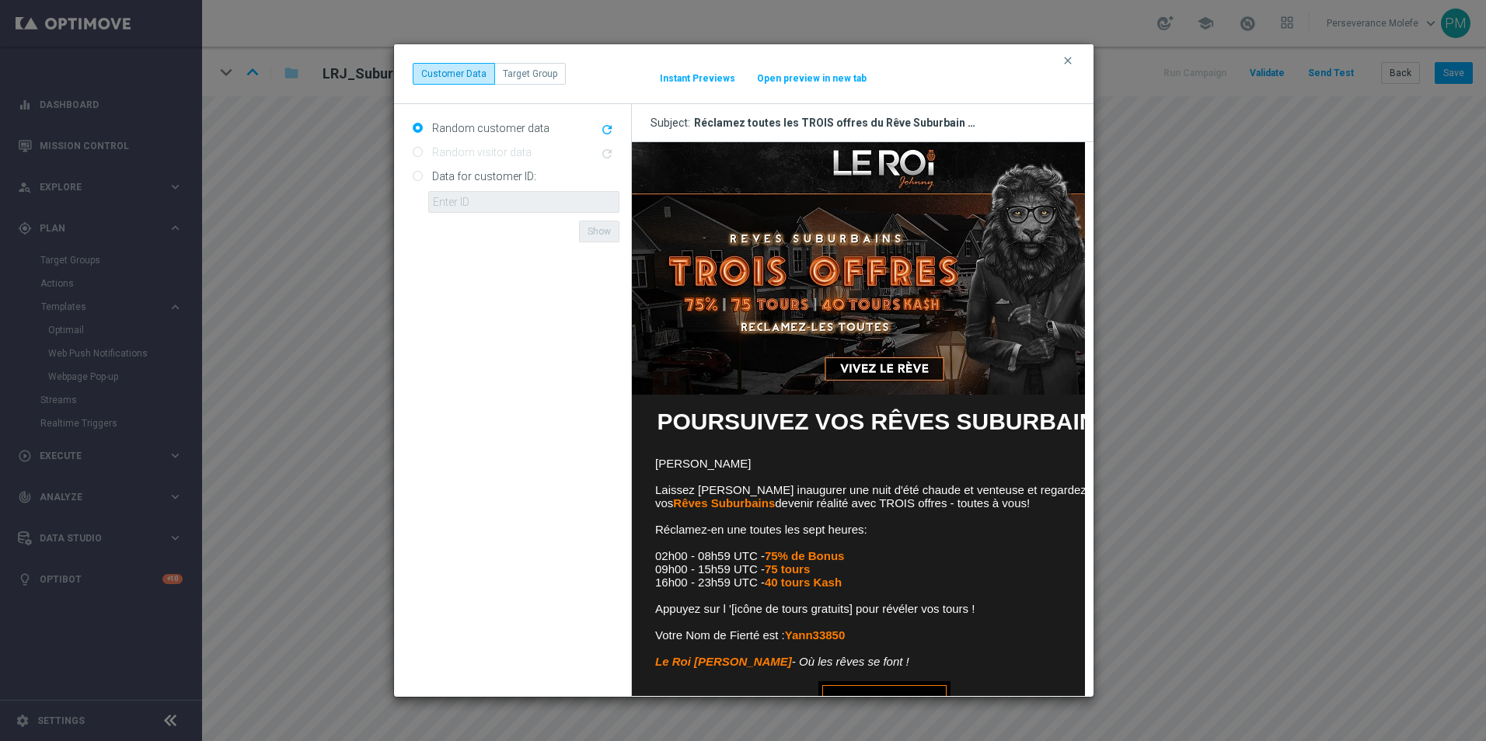
click at [834, 74] on button "Open preview in new tab" at bounding box center [811, 78] width 111 height 12
click at [1062, 57] on div "clear Customer Data Target Group It might take a while... Instant Previews Open…" at bounding box center [743, 74] width 699 height 60
click at [1064, 58] on icon "clear" at bounding box center [1068, 60] width 12 height 12
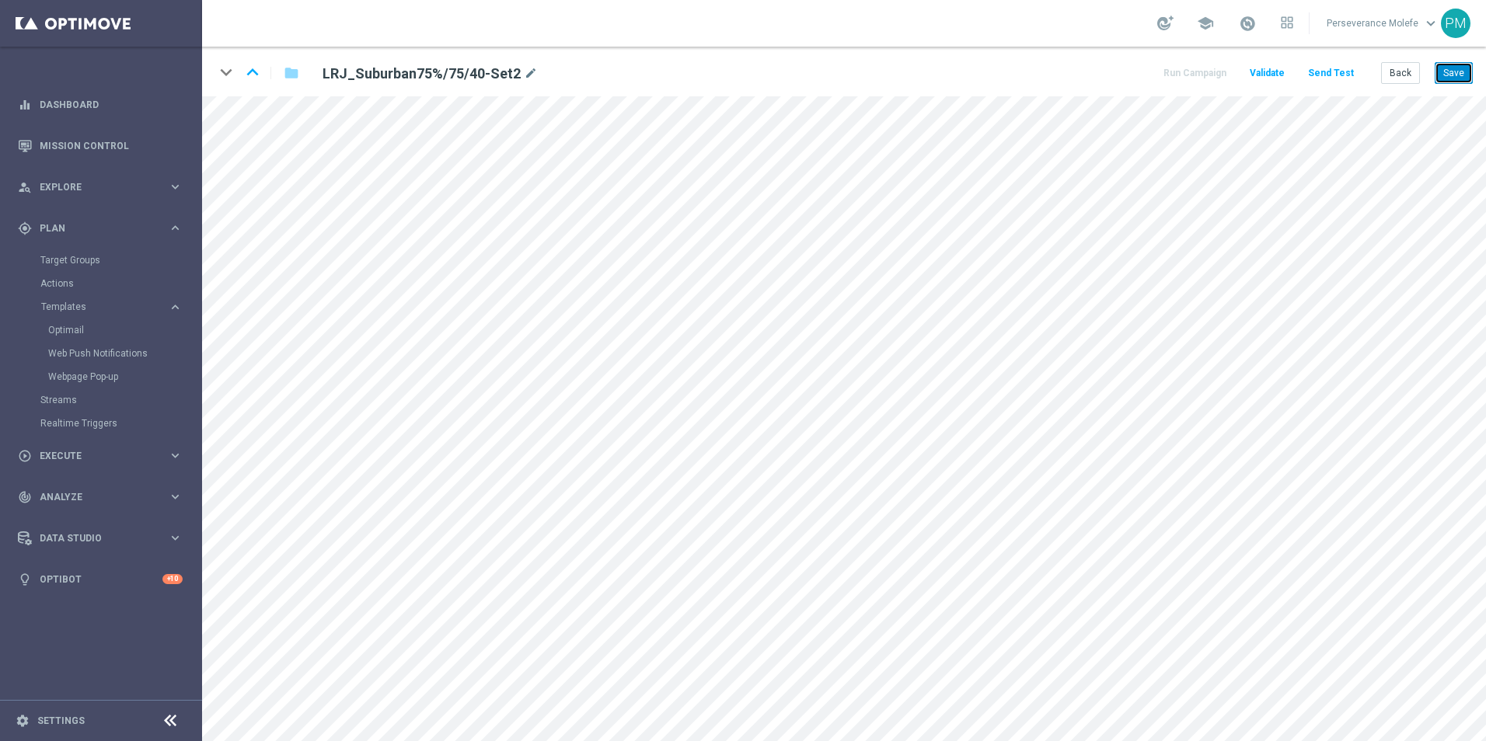
click at [1461, 77] on button "Save" at bounding box center [1454, 73] width 38 height 22
click at [1392, 70] on button "Back" at bounding box center [1400, 73] width 39 height 22
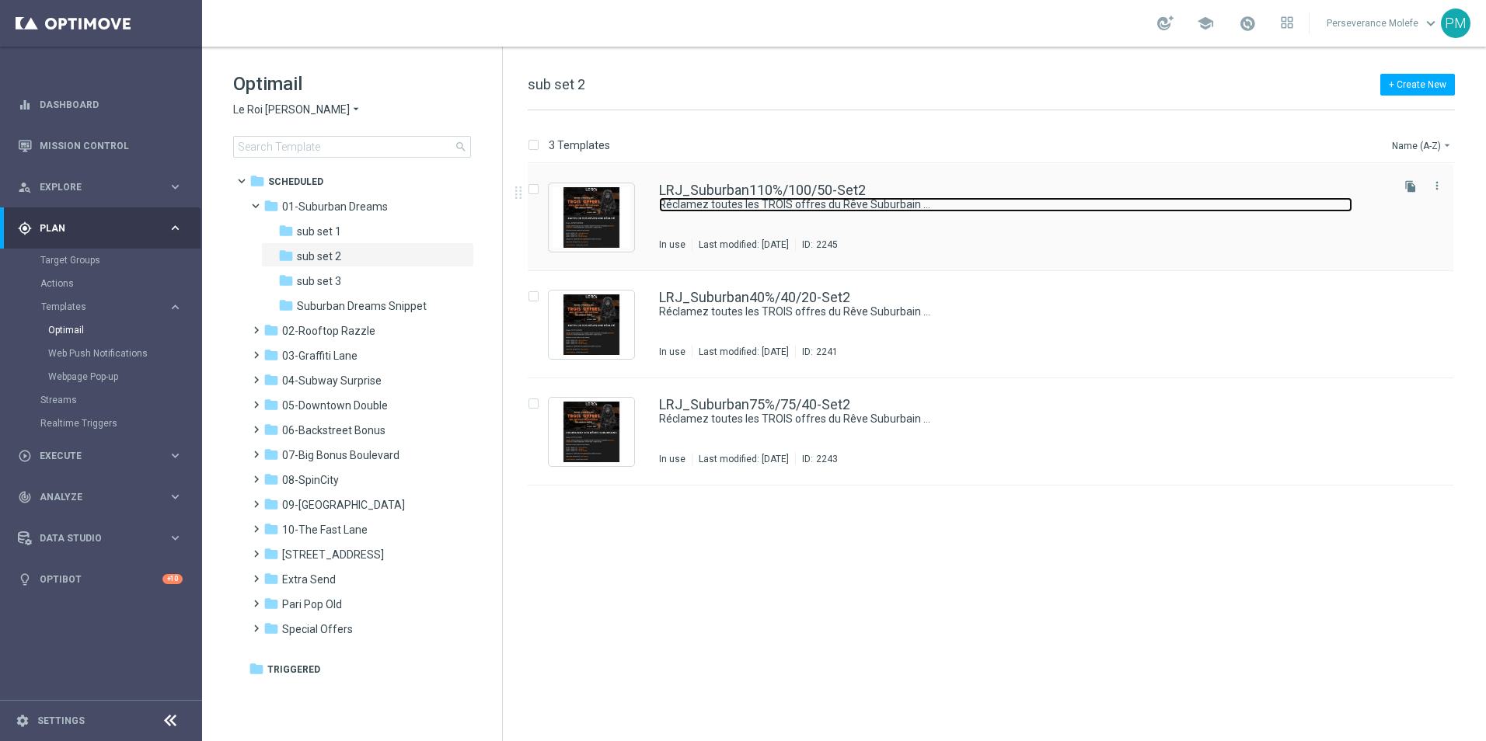
click at [708, 210] on link "Réclamez toutes les TROIS offres du Rêve Suburbain …" at bounding box center [1005, 204] width 693 height 15
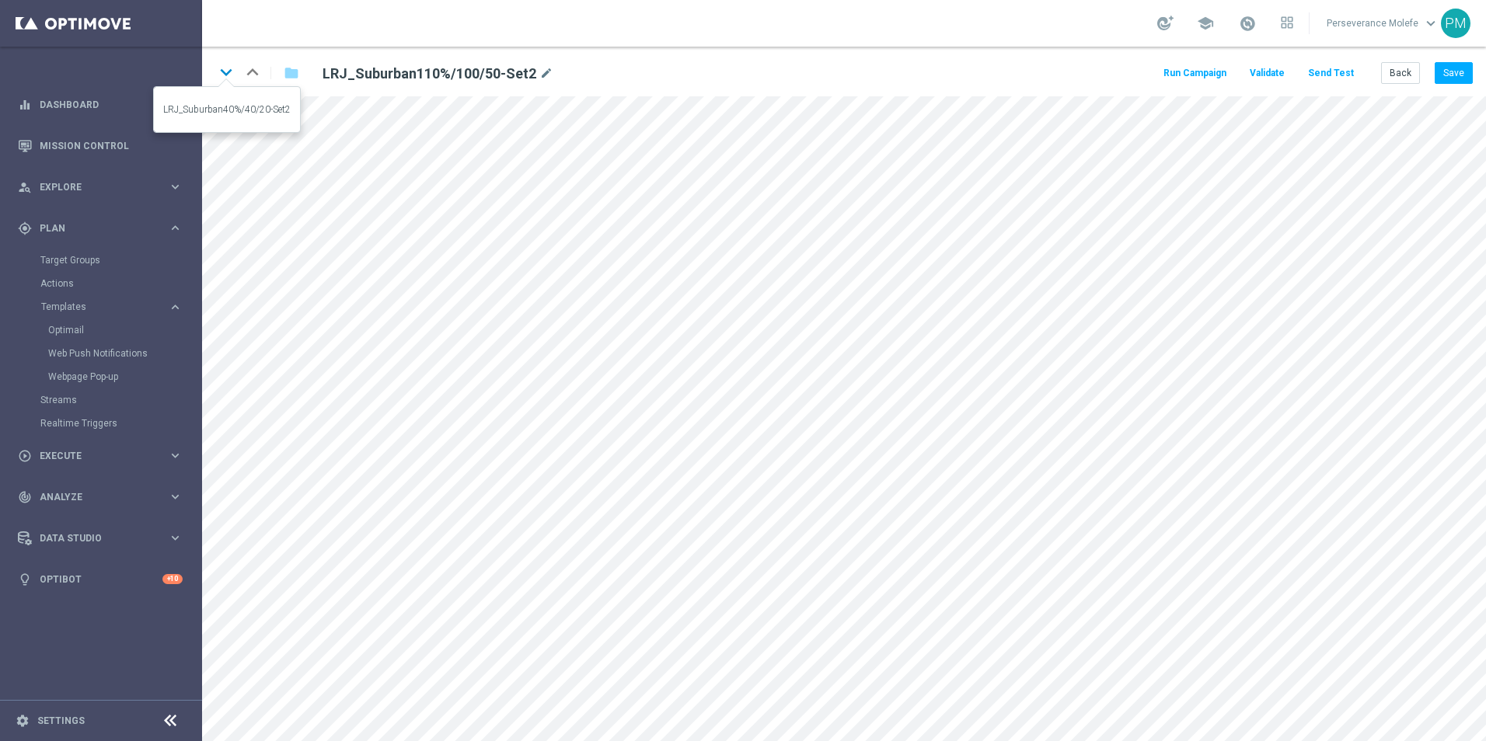
click at [218, 79] on icon "keyboard_arrow_down" at bounding box center [225, 72] width 23 height 23
click at [226, 80] on icon "keyboard_arrow_down" at bounding box center [225, 72] width 23 height 23
click at [1393, 77] on button "Back" at bounding box center [1400, 73] width 39 height 22
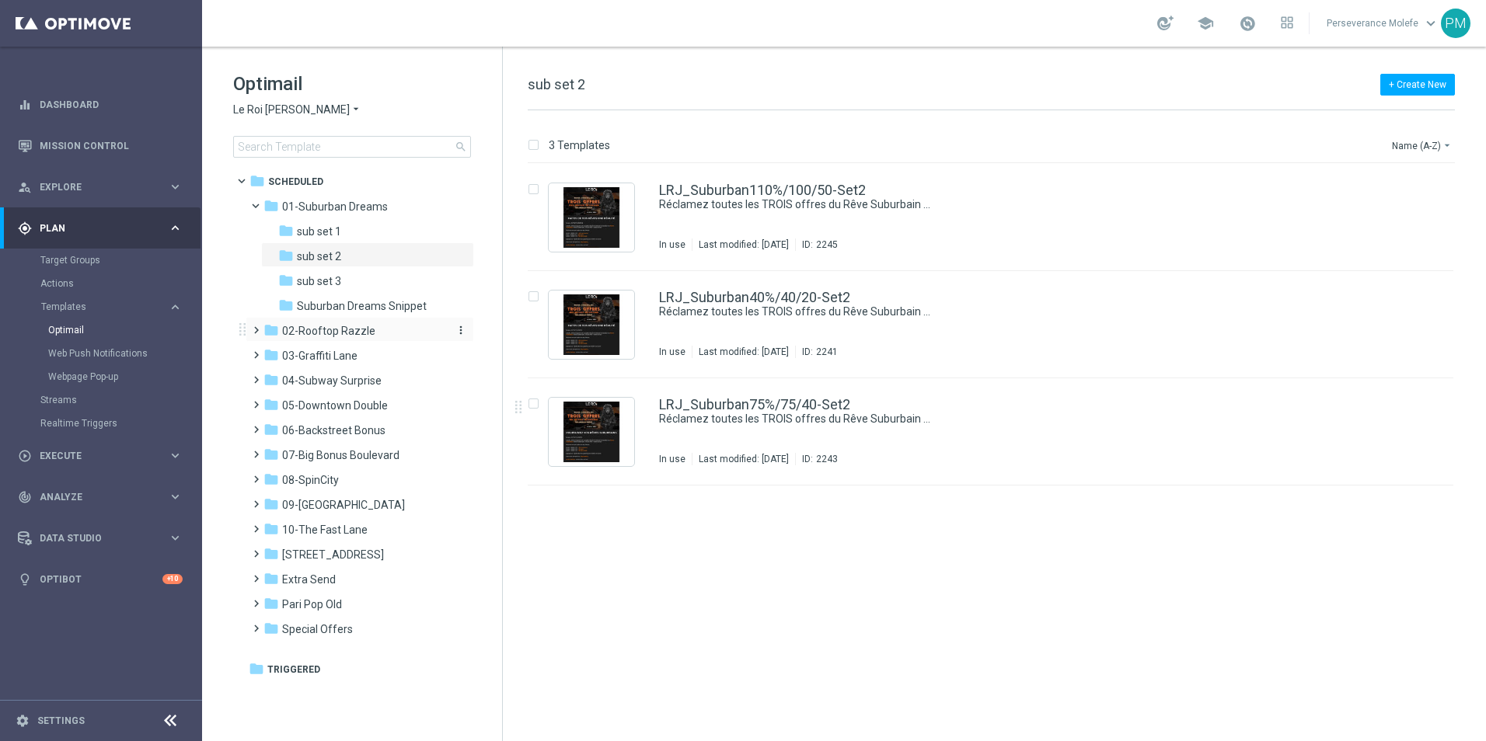
click at [364, 332] on span "02-Rooftop Razzle" at bounding box center [328, 331] width 93 height 14
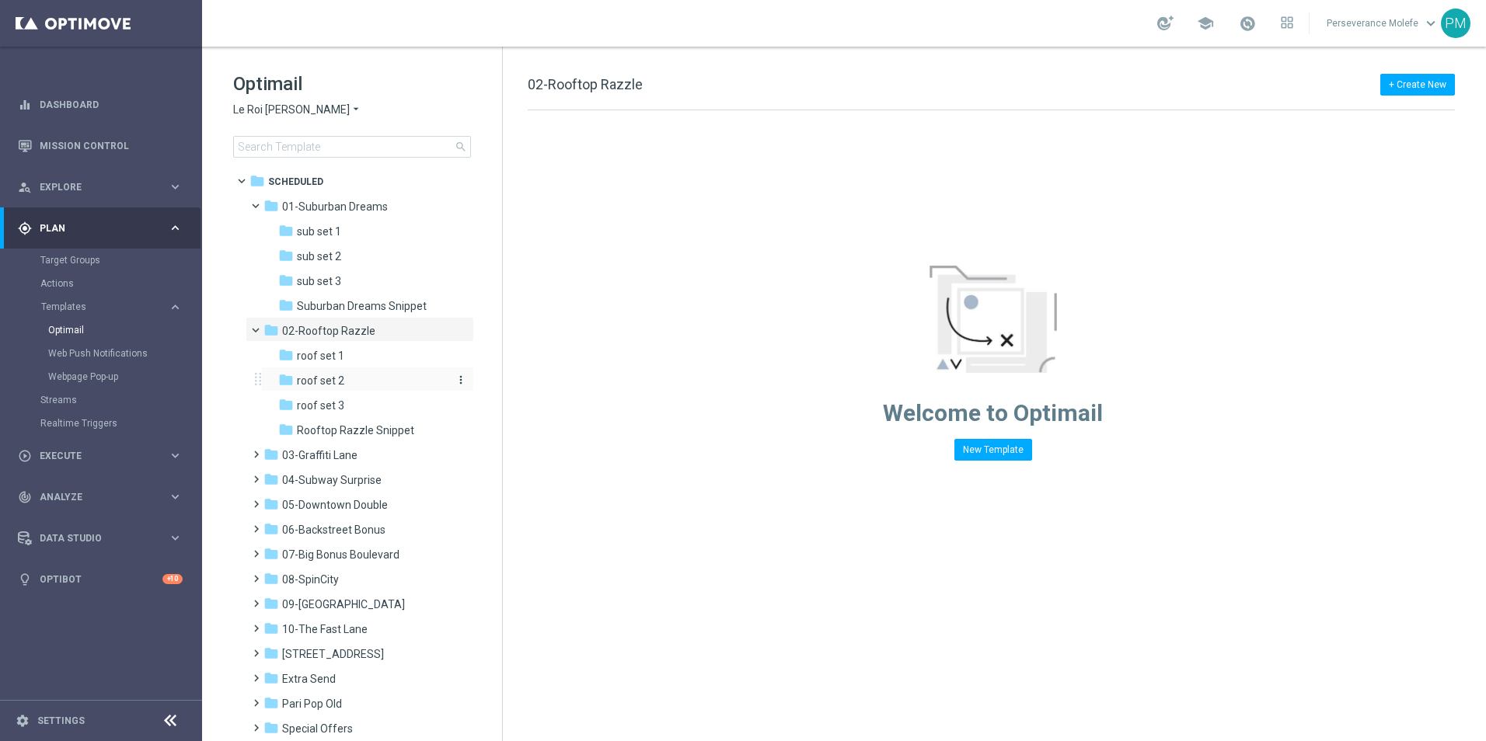
click at [345, 382] on div "folder roof set 2" at bounding box center [361, 381] width 166 height 18
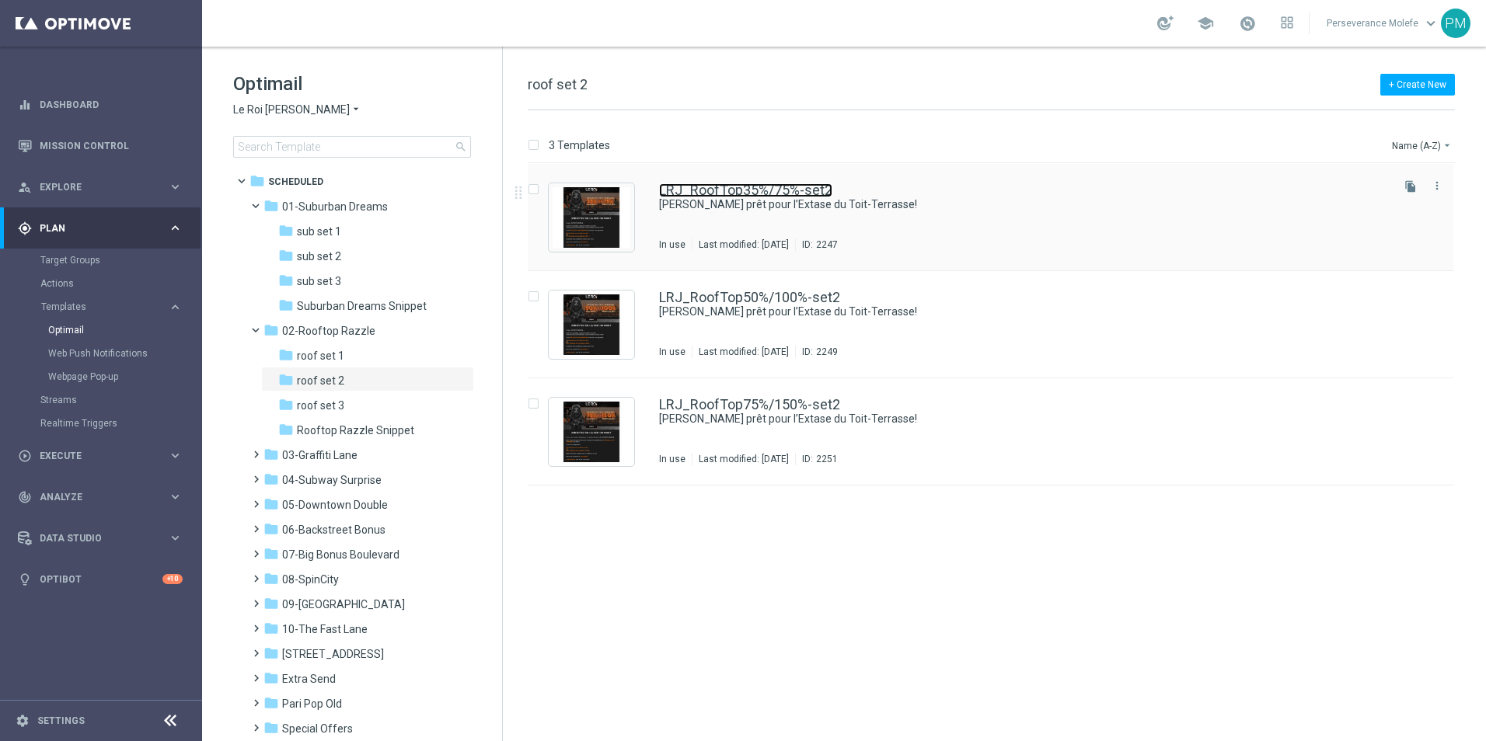
click at [776, 187] on link "LRJ_RoofTop35%/75%-set2" at bounding box center [745, 190] width 173 height 14
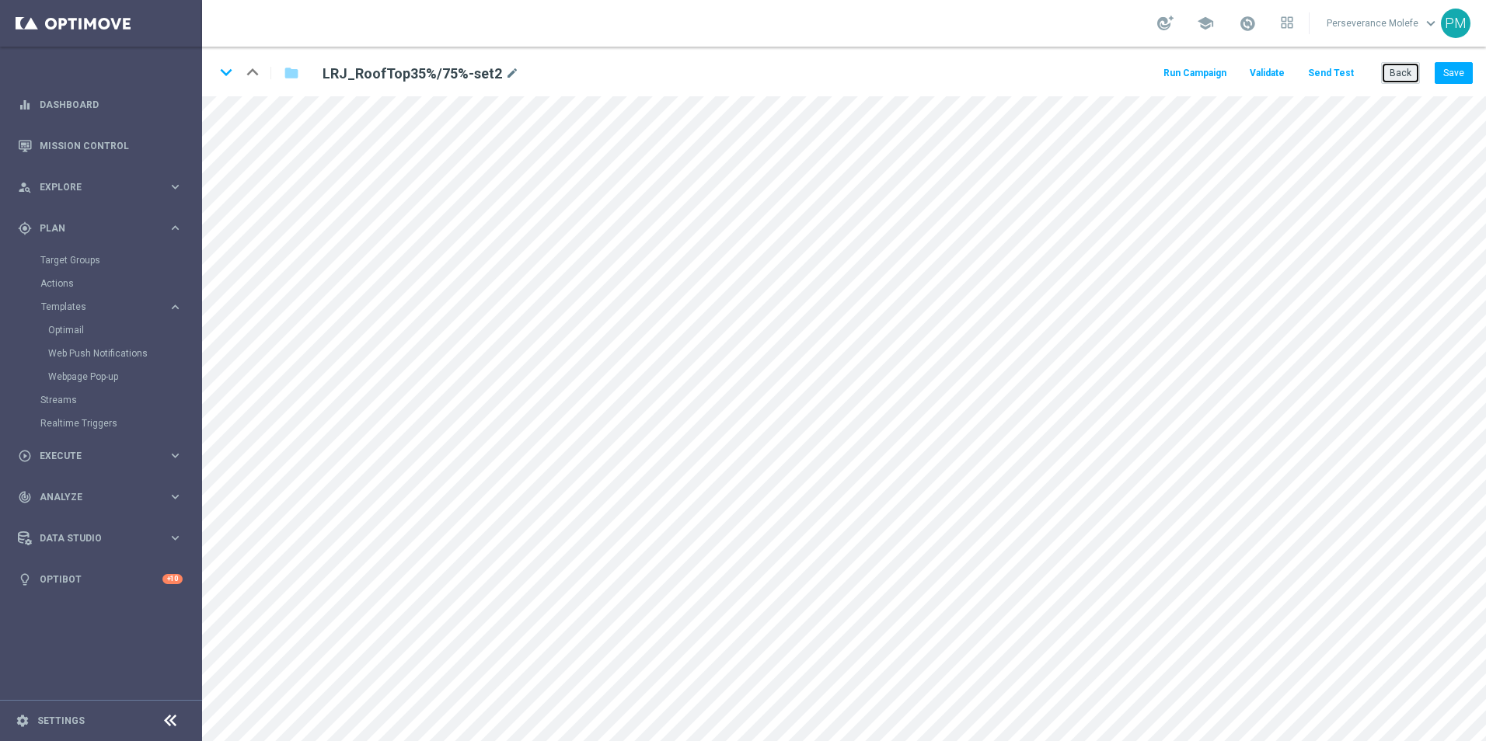
click at [1412, 82] on button "Back" at bounding box center [1400, 73] width 39 height 22
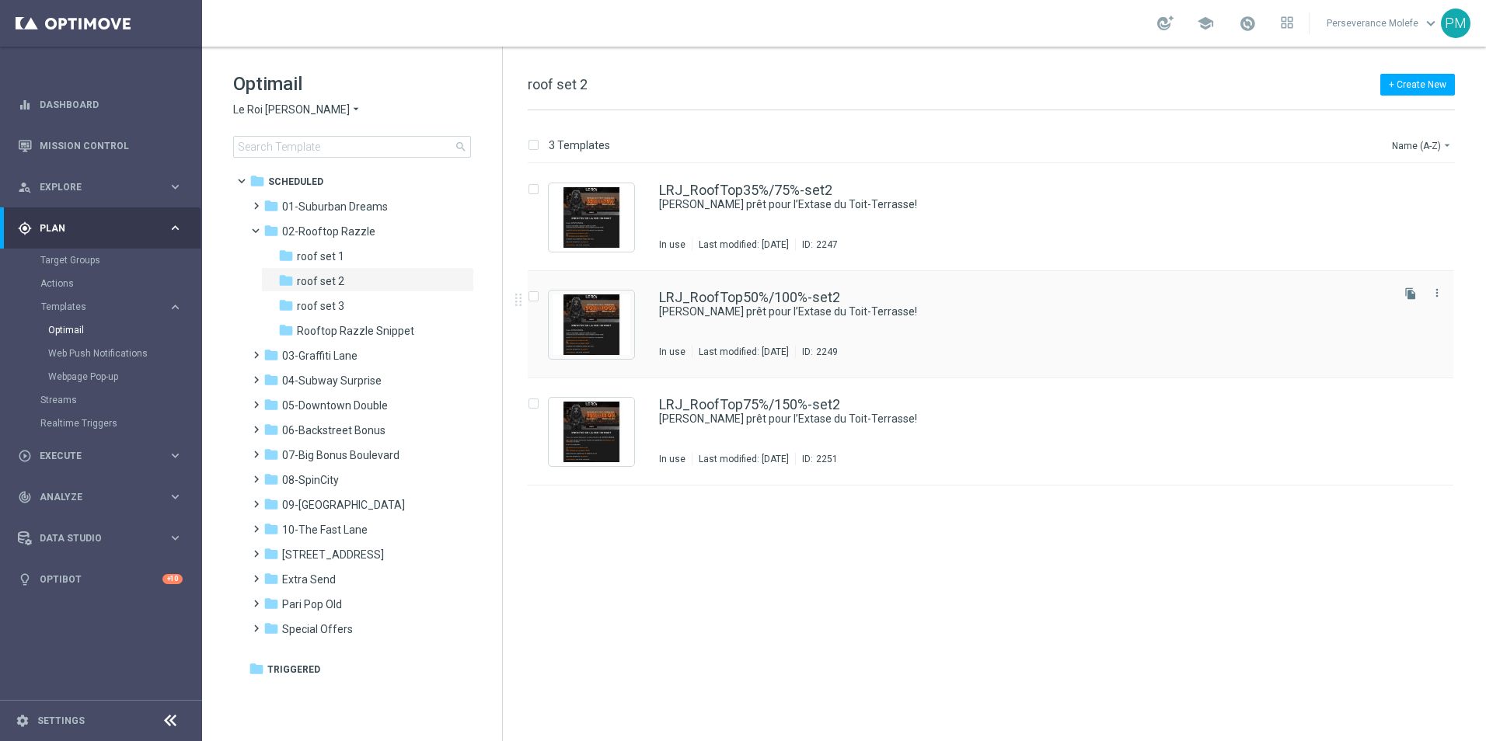
click at [666, 289] on div "LRJ_RoofTop50%/100%-set2 Soyez prêt pour l’Extase du Toit-Terrasse! In use Last…" at bounding box center [991, 324] width 926 height 107
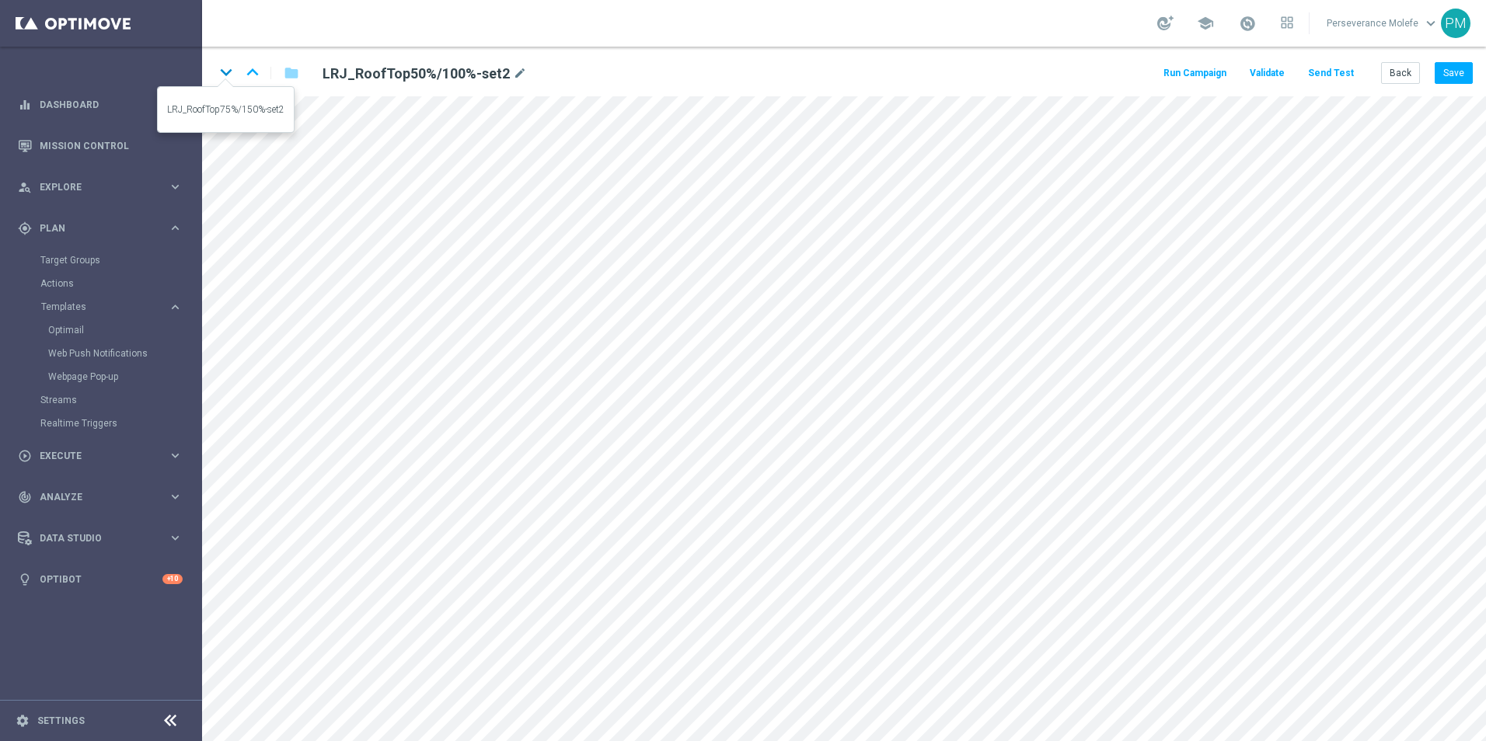
click at [230, 68] on icon "keyboard_arrow_down" at bounding box center [225, 72] width 23 height 23
click at [1399, 76] on button "Back" at bounding box center [1400, 73] width 39 height 22
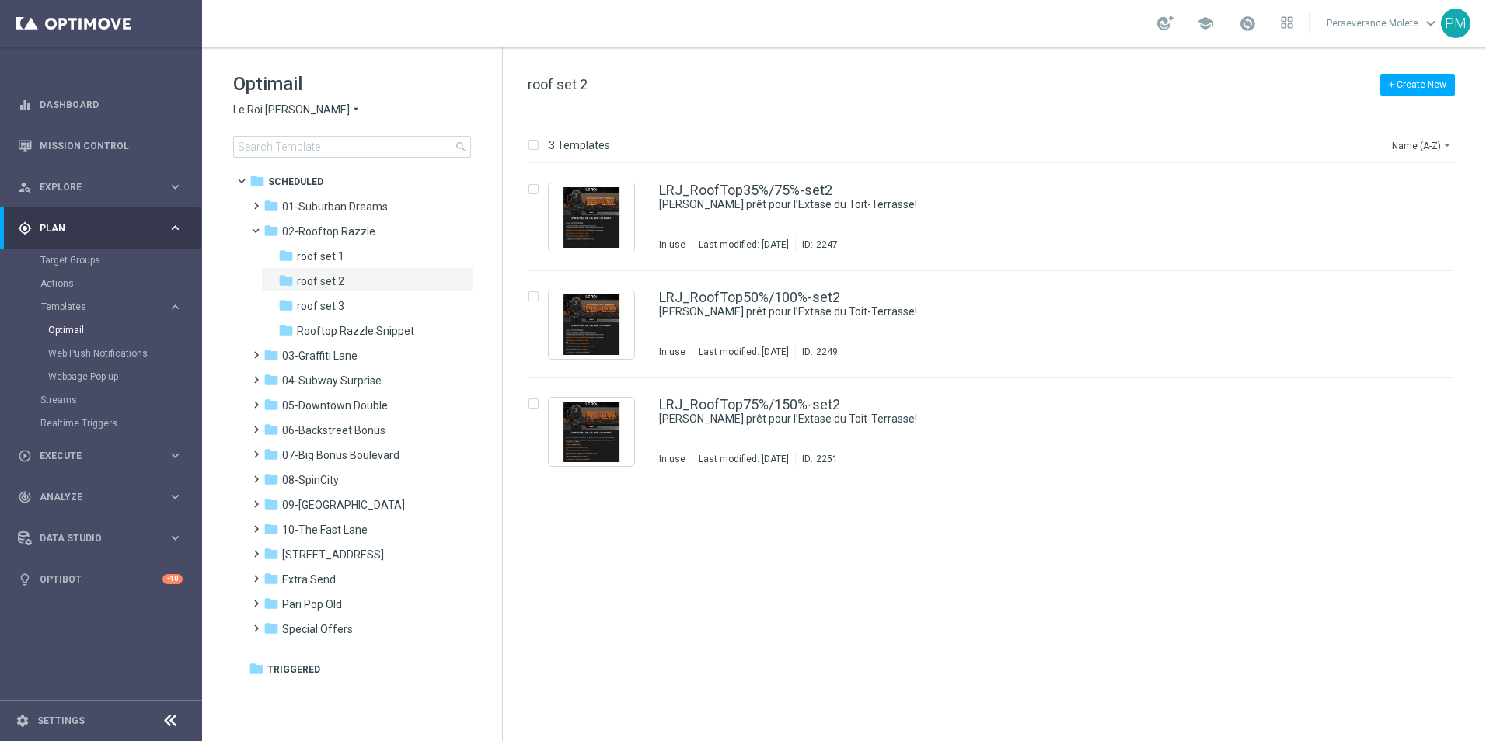
click at [298, 110] on span "Le Roi [PERSON_NAME]" at bounding box center [291, 110] width 117 height 15
click at [291, 268] on div "[PERSON_NAME] Kings" at bounding box center [292, 276] width 117 height 19
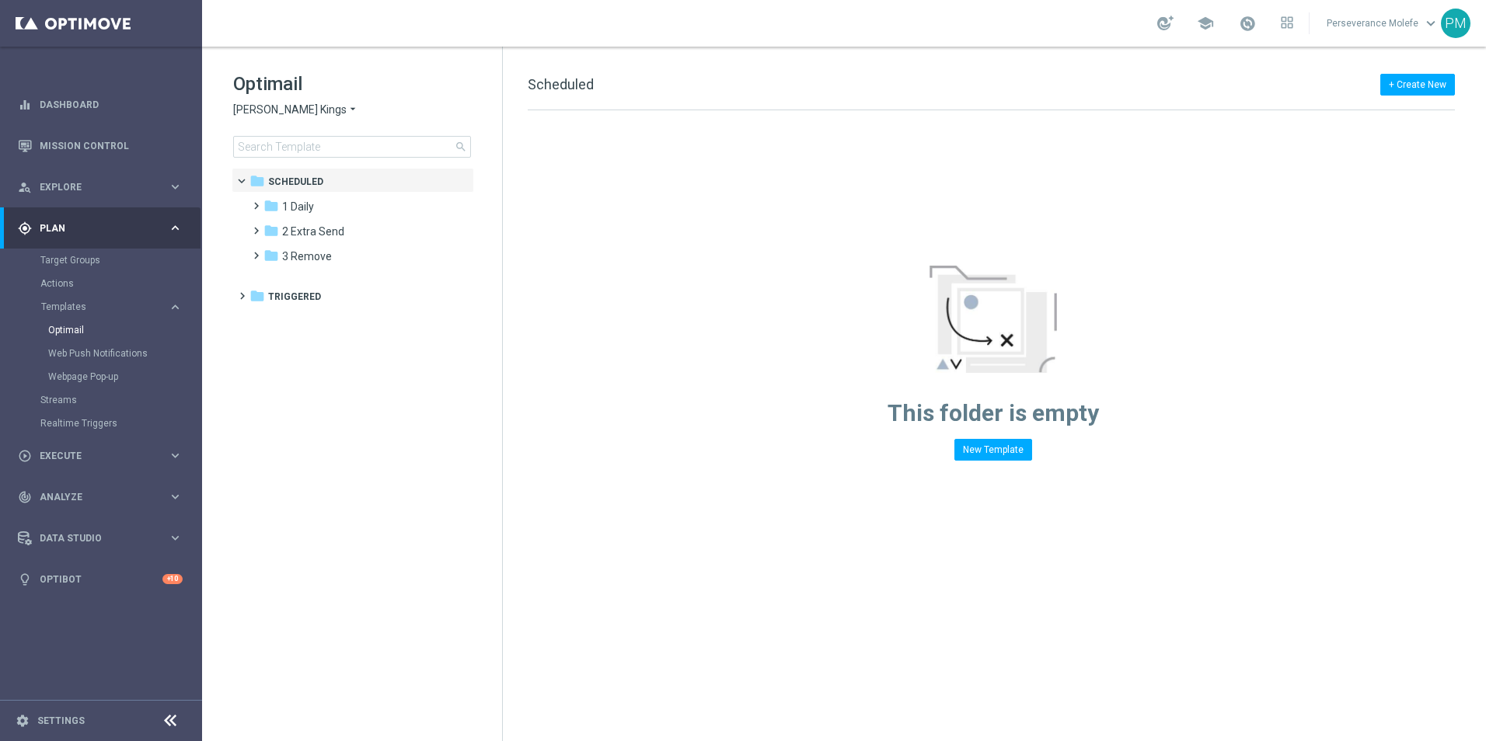
click at [294, 107] on span "[PERSON_NAME] Kings" at bounding box center [289, 110] width 113 height 15
click at [0, 0] on span "Casino Joka" at bounding box center [0, 0] width 0 height 0
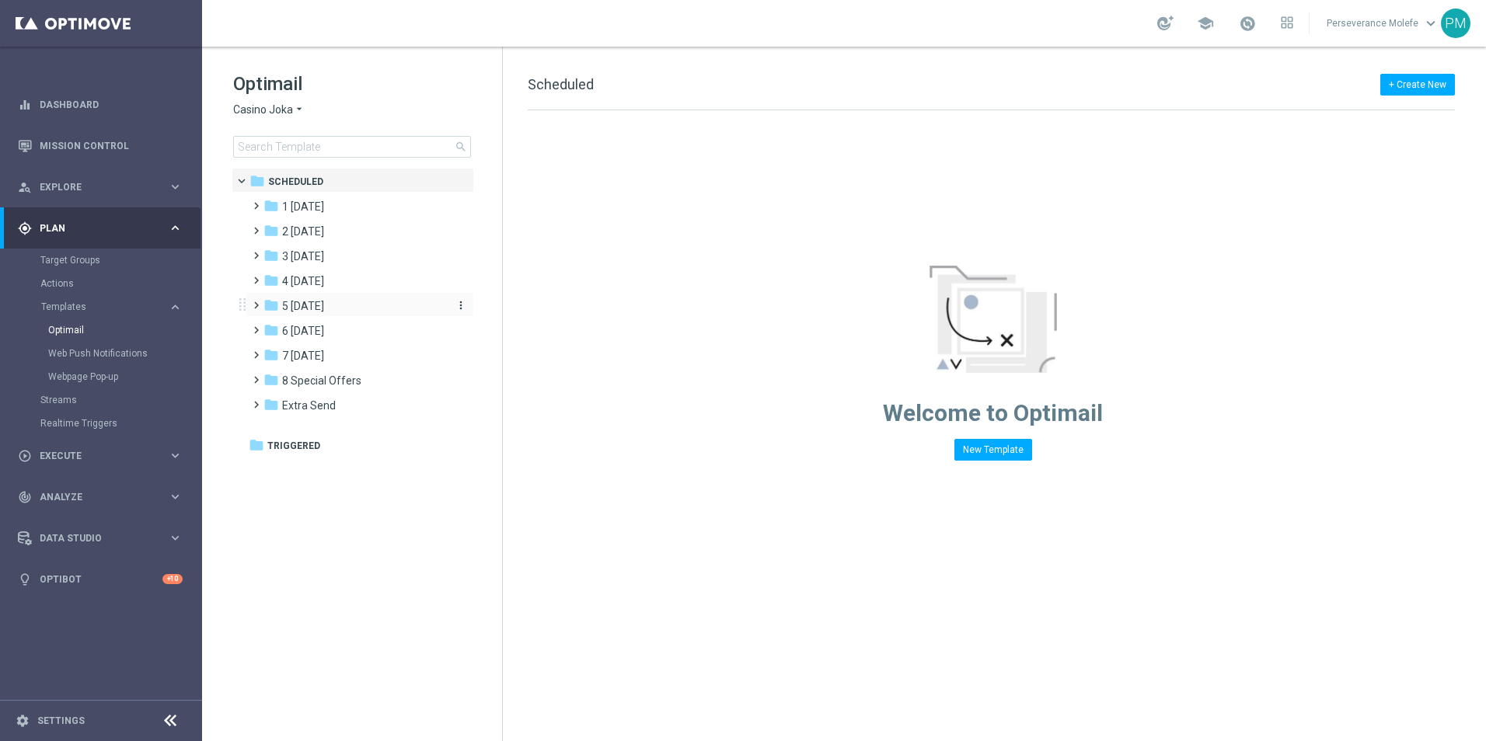
click at [375, 309] on div "folder 5 [DATE]" at bounding box center [352, 307] width 179 height 18
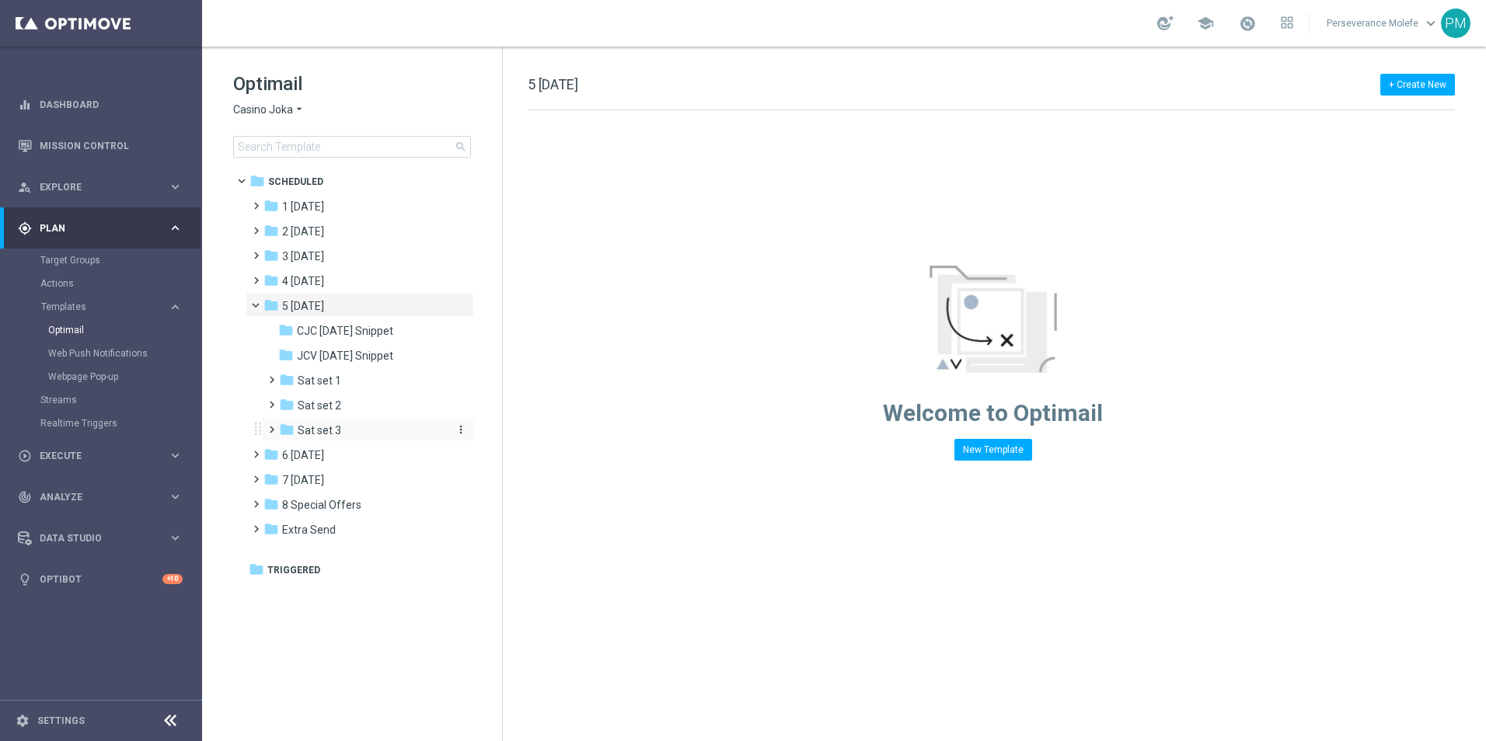
click at [342, 425] on div "folder Sat set 3" at bounding box center [362, 431] width 166 height 18
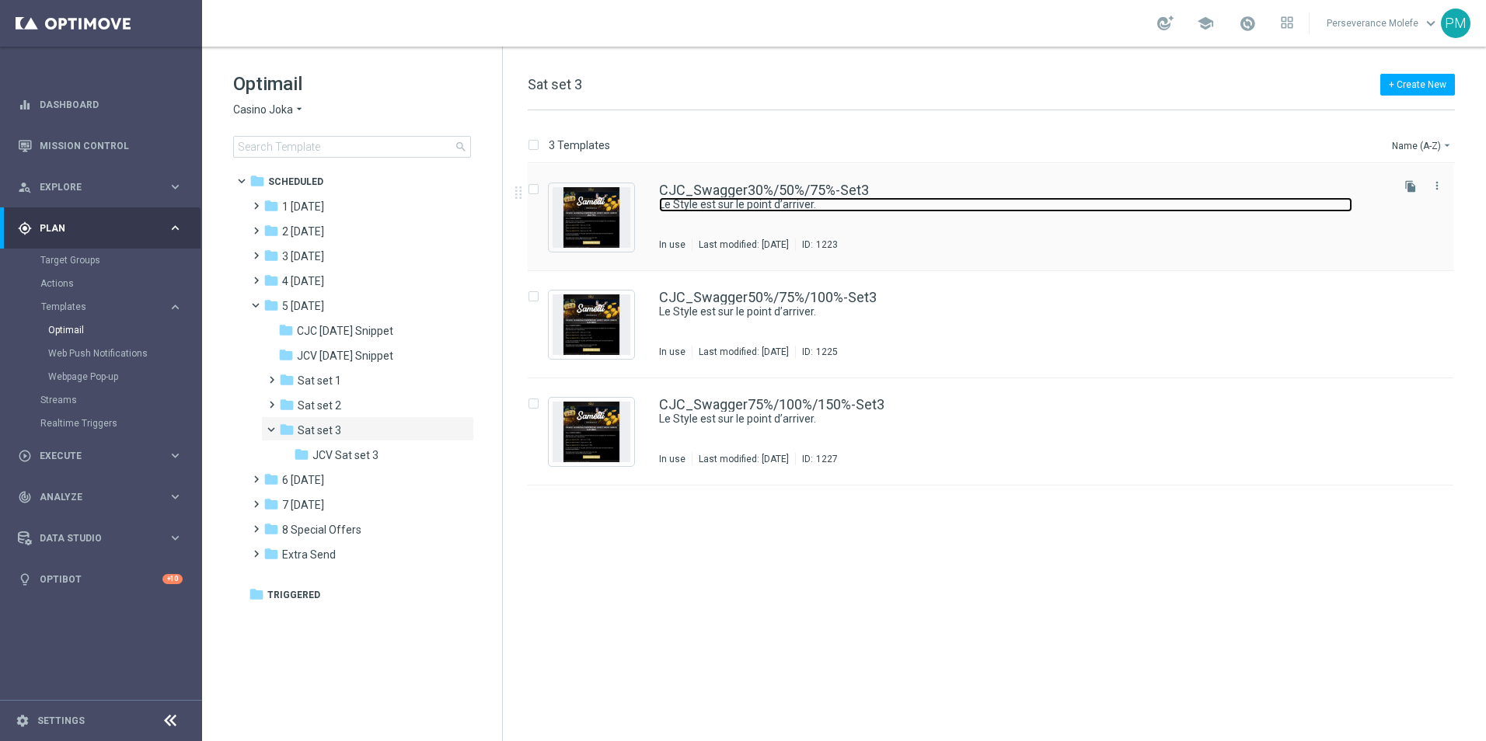
click at [742, 199] on link "Le Style est sur le point d’arriver." at bounding box center [1005, 204] width 693 height 15
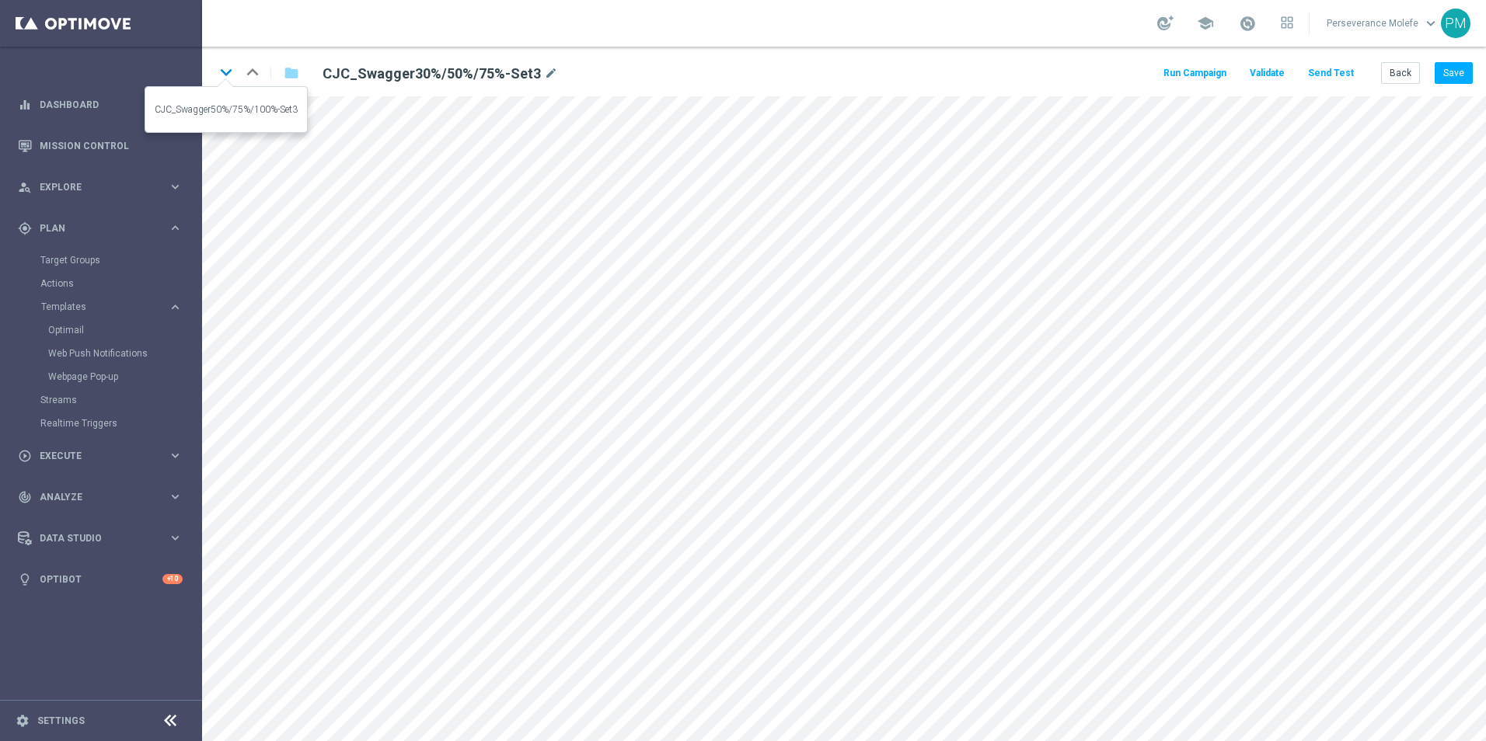
click at [228, 78] on icon "keyboard_arrow_down" at bounding box center [225, 72] width 23 height 23
click at [1449, 71] on button "Save" at bounding box center [1454, 73] width 38 height 22
click at [1415, 73] on button "Back" at bounding box center [1400, 73] width 39 height 22
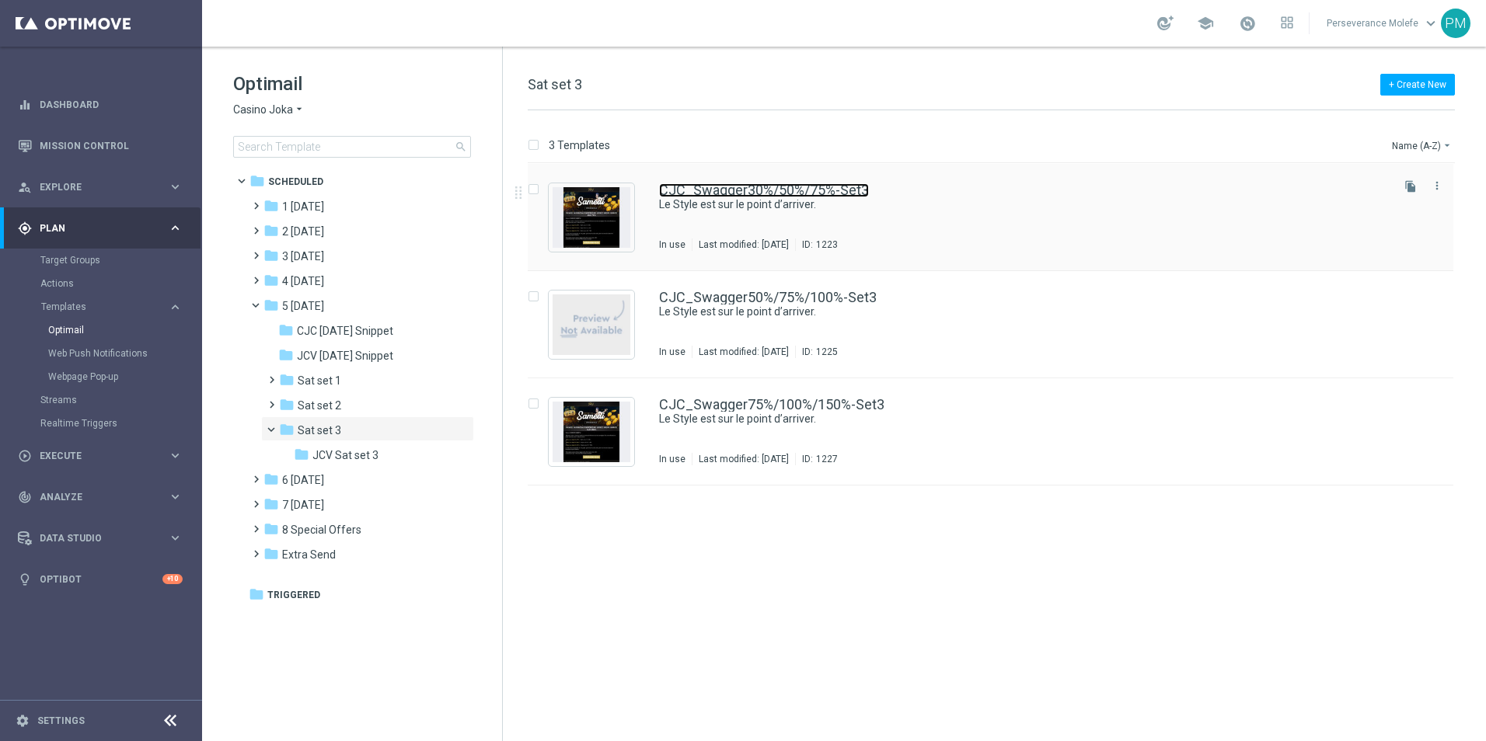
click at [698, 187] on link "CJC_Swagger30%/50%/75%-Set3" at bounding box center [764, 190] width 210 height 14
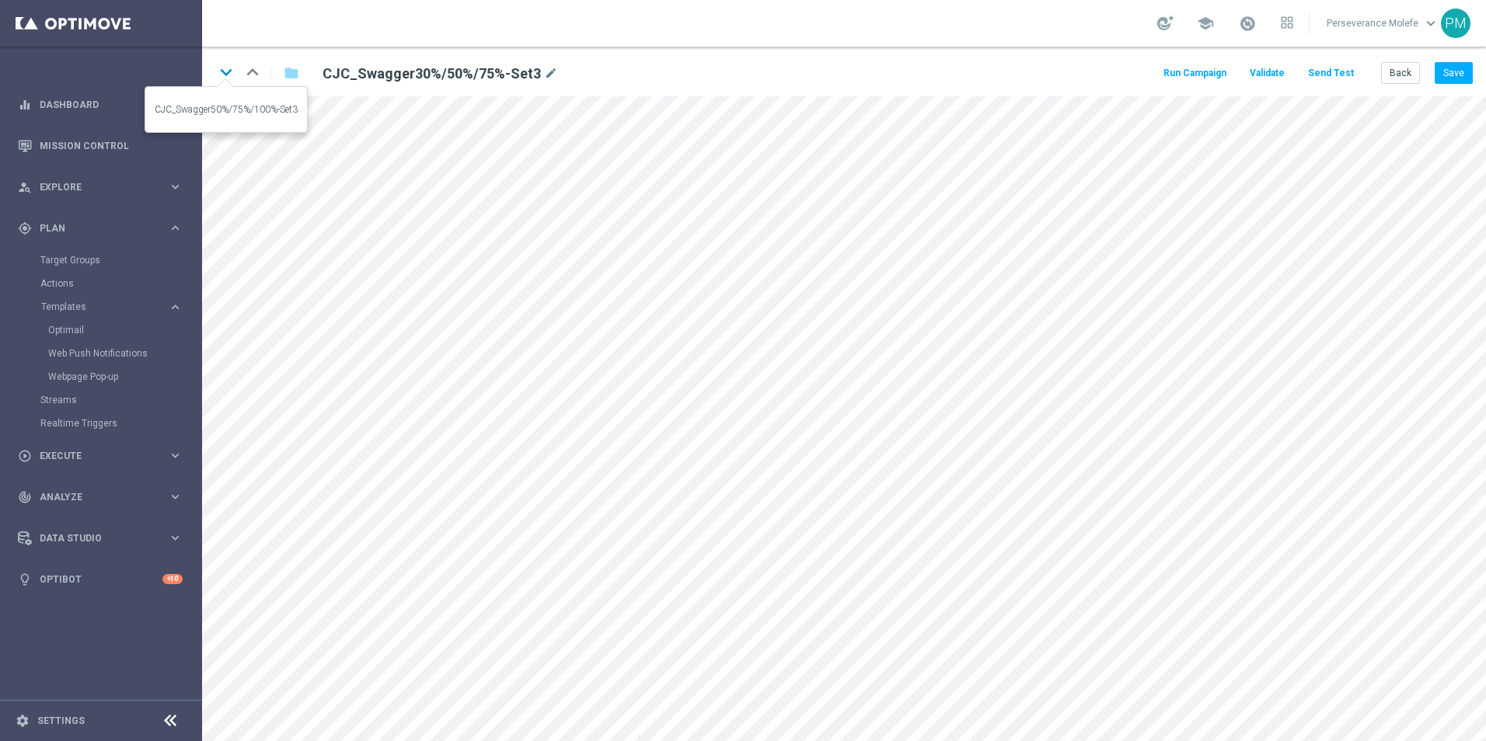
click at [234, 68] on icon "keyboard_arrow_down" at bounding box center [225, 72] width 23 height 23
click at [260, 71] on icon "keyboard_arrow_up" at bounding box center [252, 72] width 23 height 23
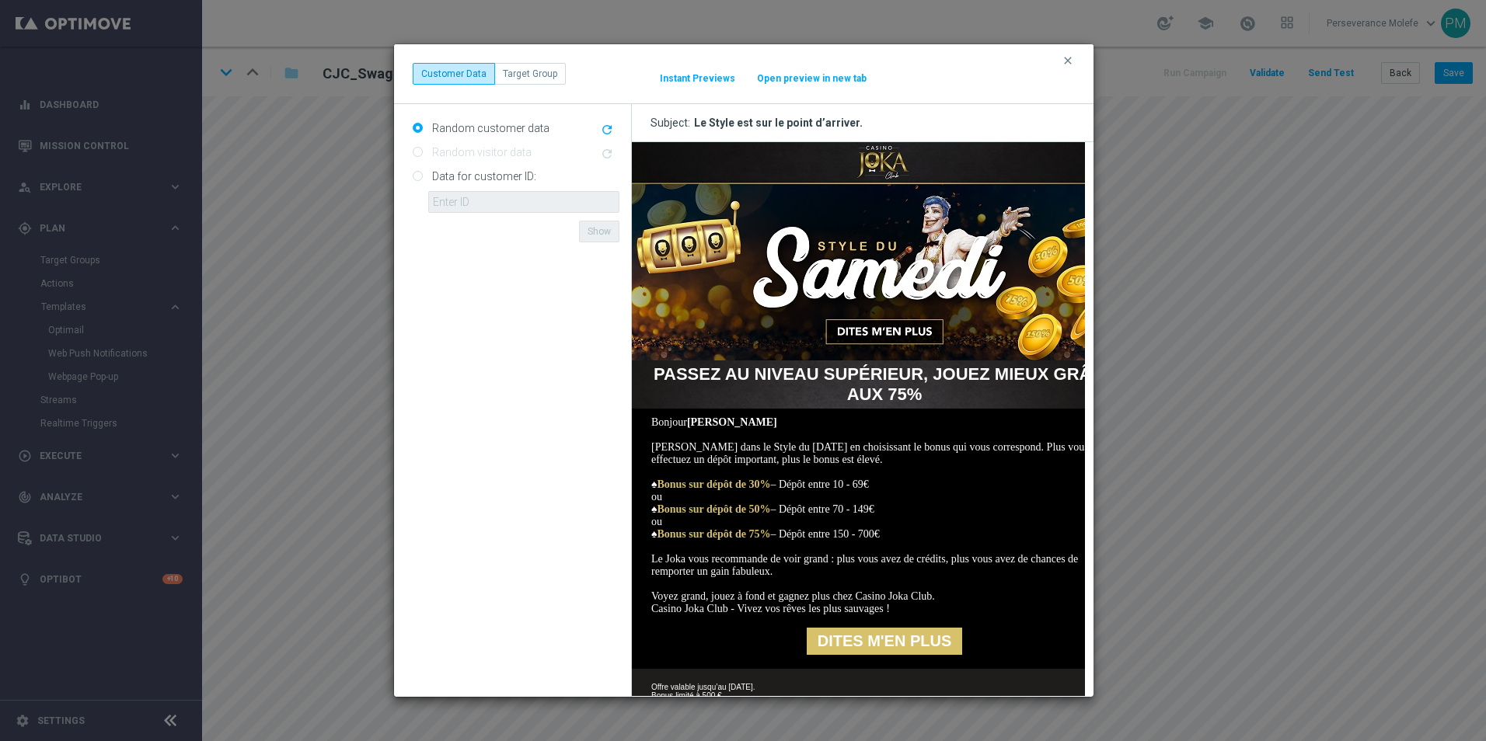
click at [822, 80] on button "Open preview in new tab" at bounding box center [811, 78] width 111 height 12
click at [1070, 58] on icon "clear" at bounding box center [1068, 60] width 12 height 12
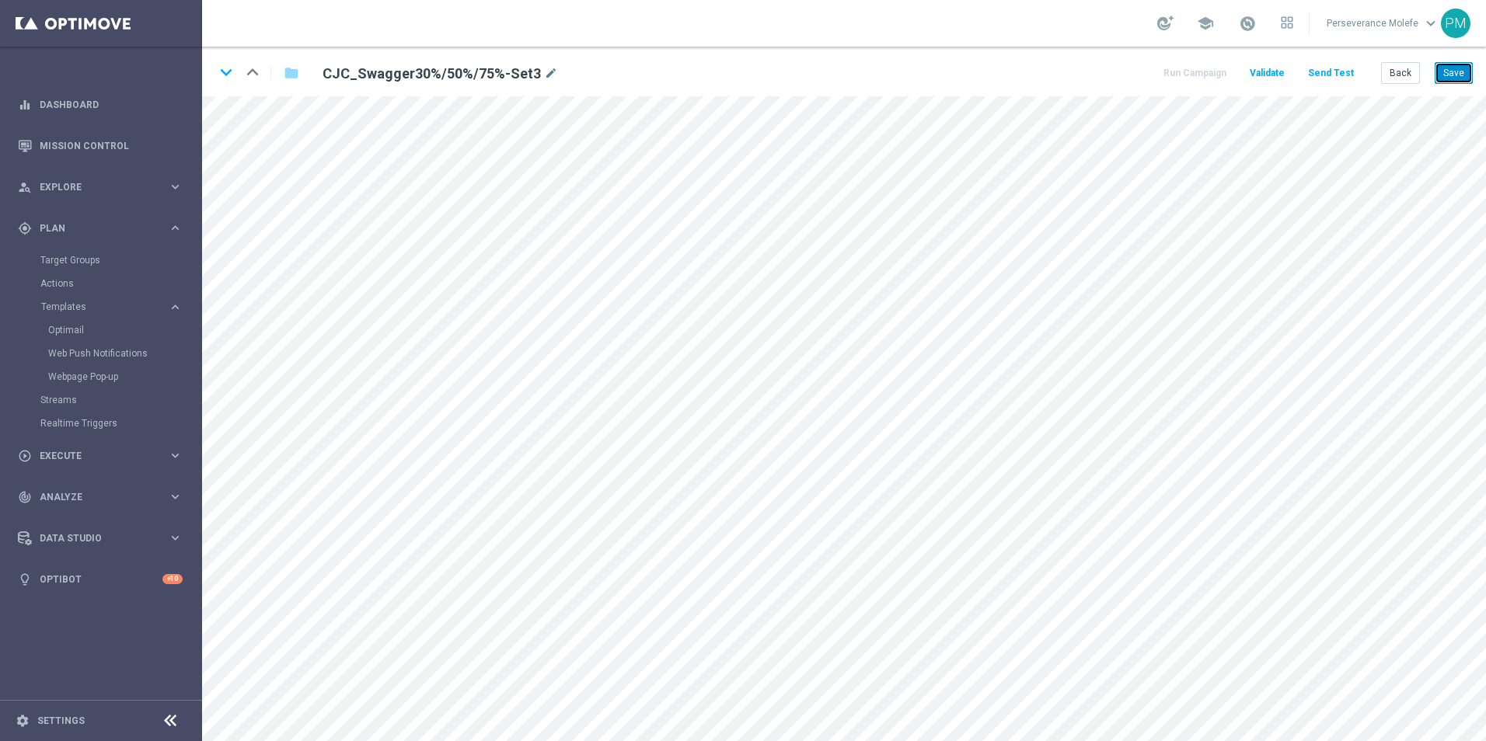
click at [1467, 75] on button "Save" at bounding box center [1454, 73] width 38 height 22
click at [227, 75] on icon "keyboard_arrow_down" at bounding box center [225, 72] width 23 height 23
click at [1480, 77] on div "keyboard_arrow_down keyboard_arrow_up folder CJC_Swagger50%/75%/100%-Set3 mode_…" at bounding box center [844, 72] width 1284 height 50
click at [1464, 77] on button "Save" at bounding box center [1454, 73] width 38 height 22
click at [222, 76] on icon "keyboard_arrow_down" at bounding box center [225, 72] width 23 height 23
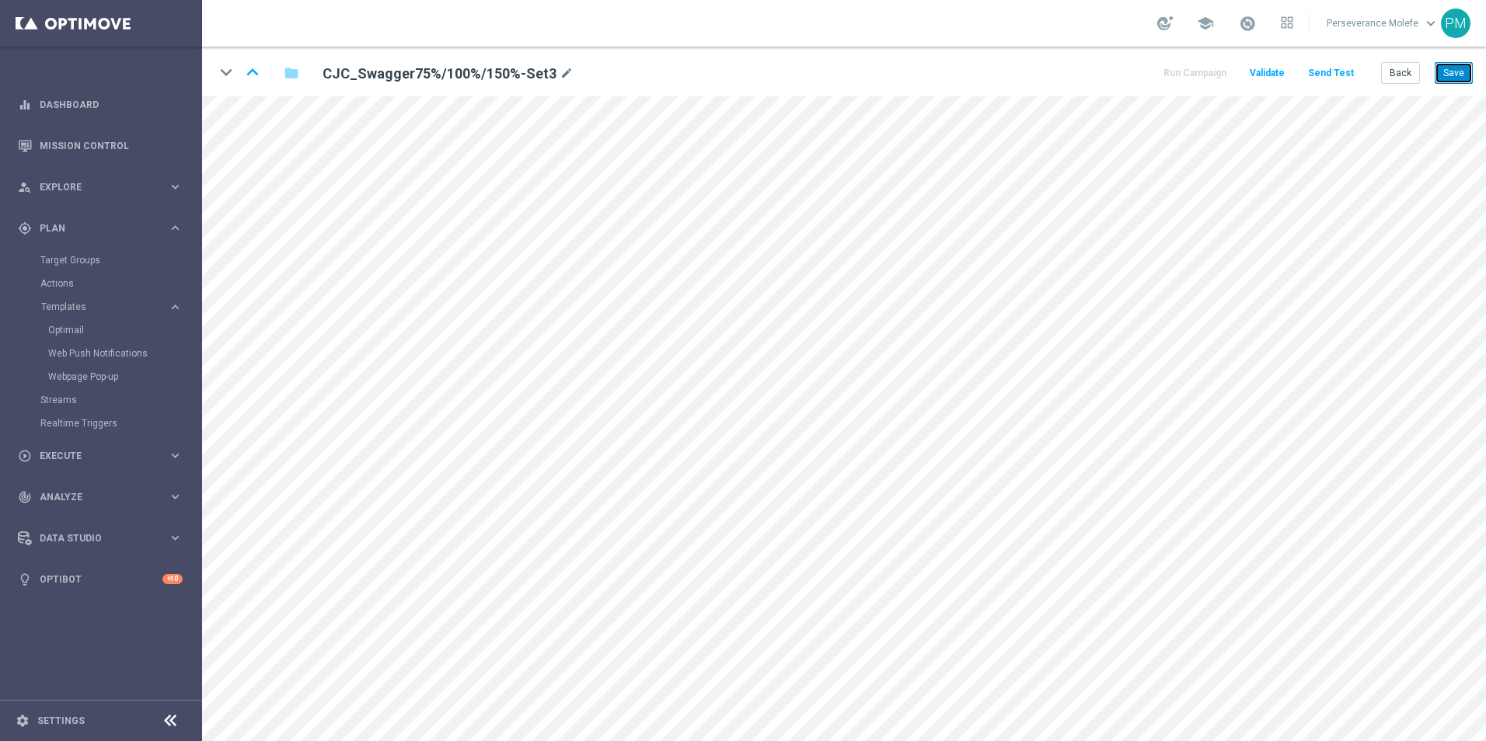
click at [1459, 79] on button "Save" at bounding box center [1454, 73] width 38 height 22
click at [1458, 78] on button "Save" at bounding box center [1454, 73] width 38 height 22
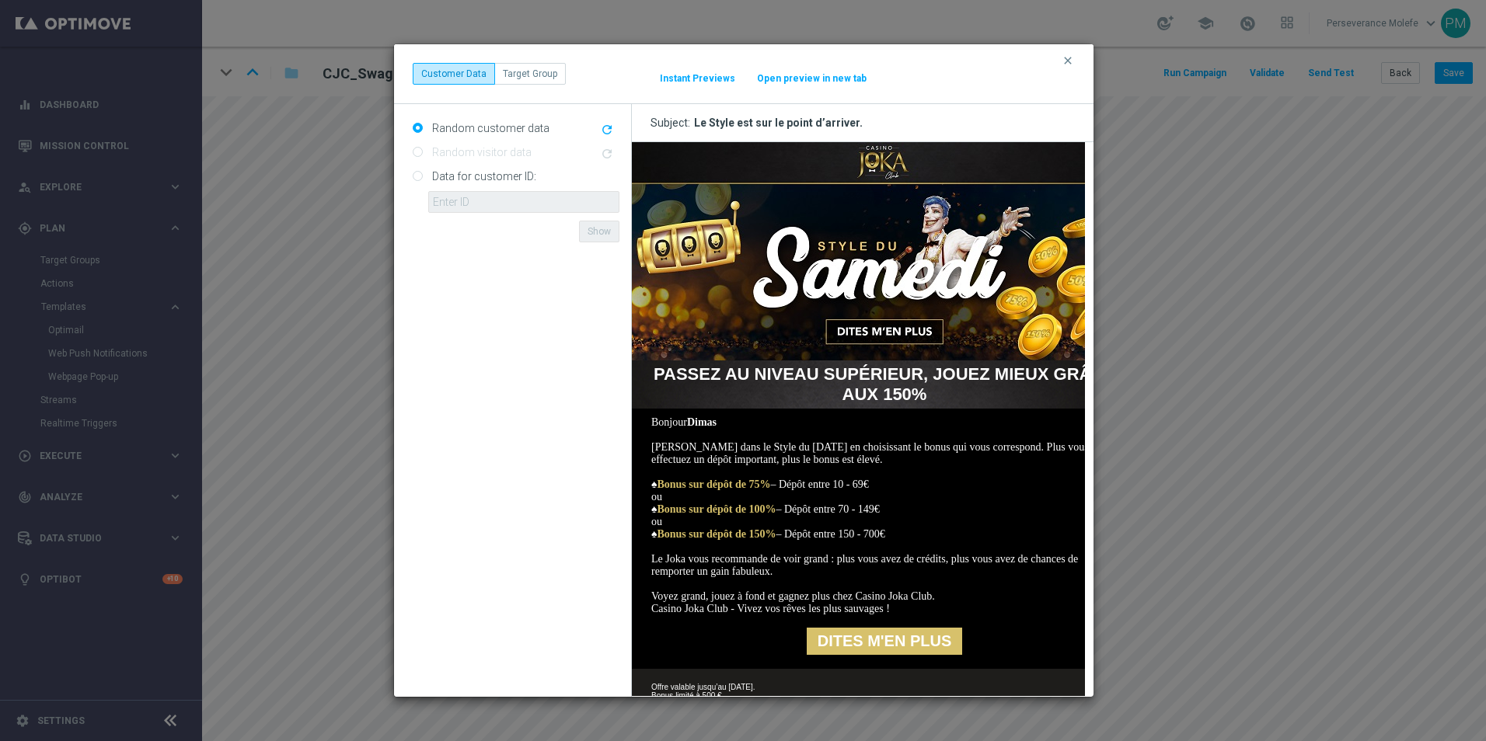
click at [857, 83] on button "Open preview in new tab" at bounding box center [811, 78] width 111 height 12
click at [1060, 64] on div "clear Customer Data Target Group It might take a while... Instant Previews Open…" at bounding box center [744, 74] width 662 height 22
click at [1068, 64] on icon "clear" at bounding box center [1068, 60] width 12 height 12
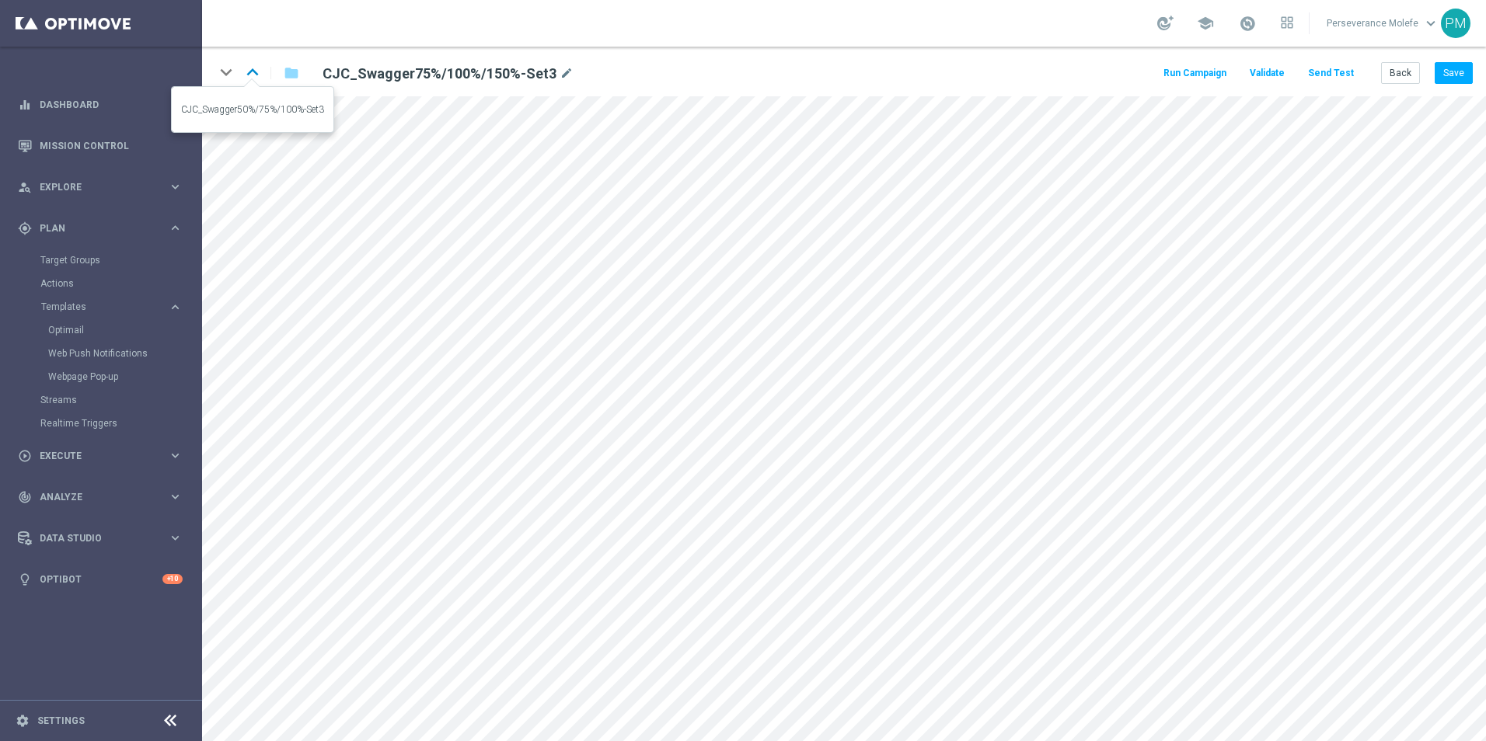
click at [260, 75] on icon "keyboard_arrow_up" at bounding box center [252, 72] width 23 height 23
click at [262, 80] on icon "keyboard_arrow_up" at bounding box center [252, 72] width 23 height 23
click at [1419, 79] on button "Back" at bounding box center [1400, 73] width 39 height 22
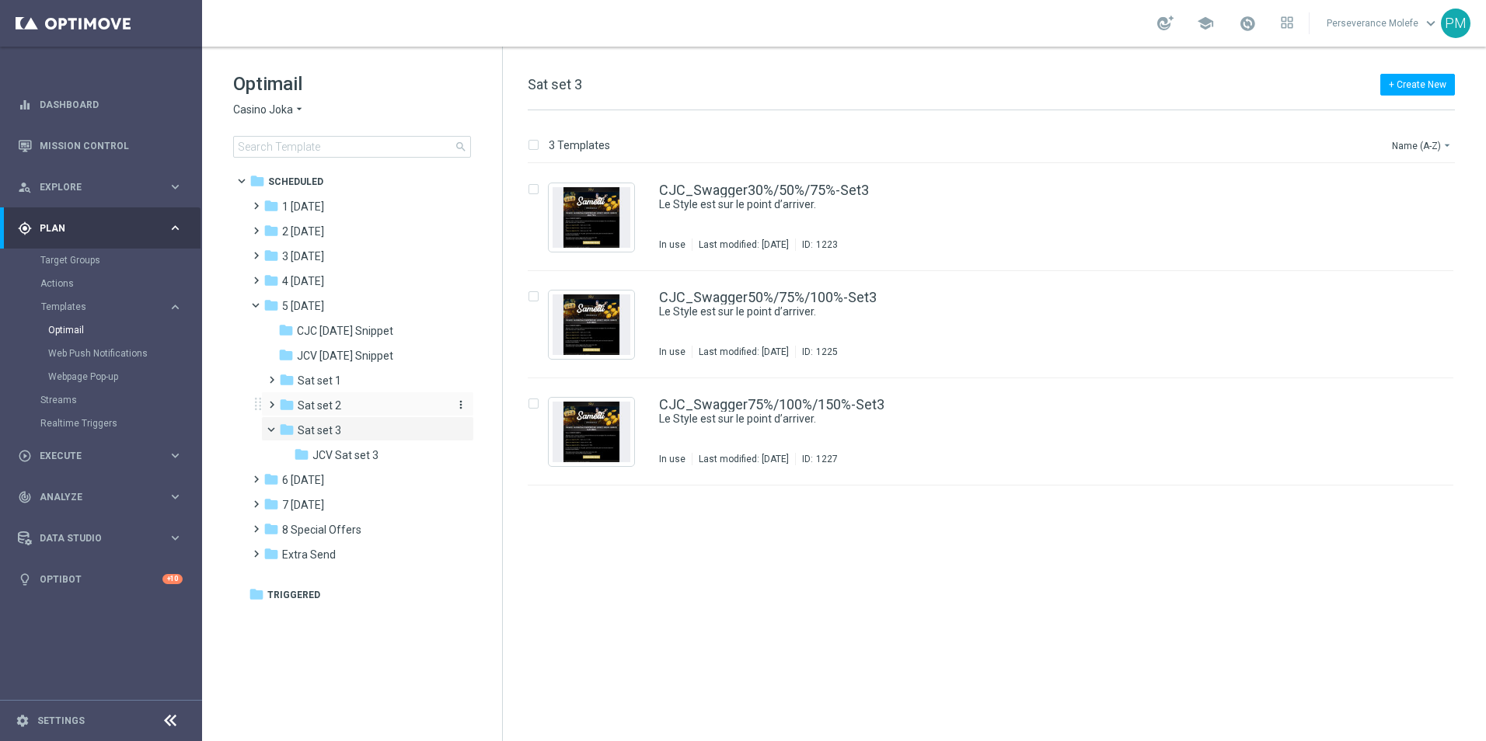
click at [394, 398] on div "folder Sat set 2" at bounding box center [362, 406] width 166 height 18
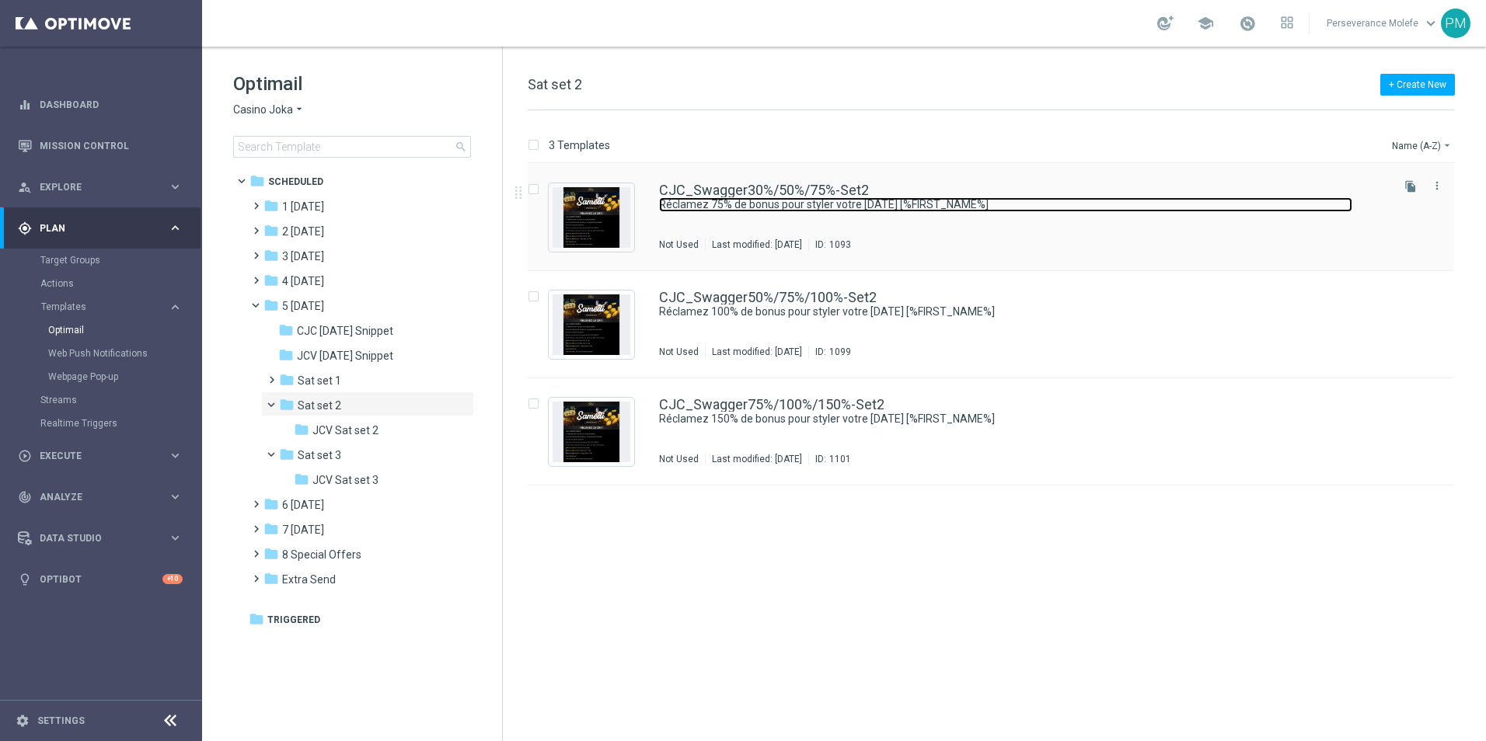
click at [737, 199] on link "Réclamez 75% de bonus pour styler votre samedi [%FIRST_NAME%]" at bounding box center [1005, 204] width 693 height 15
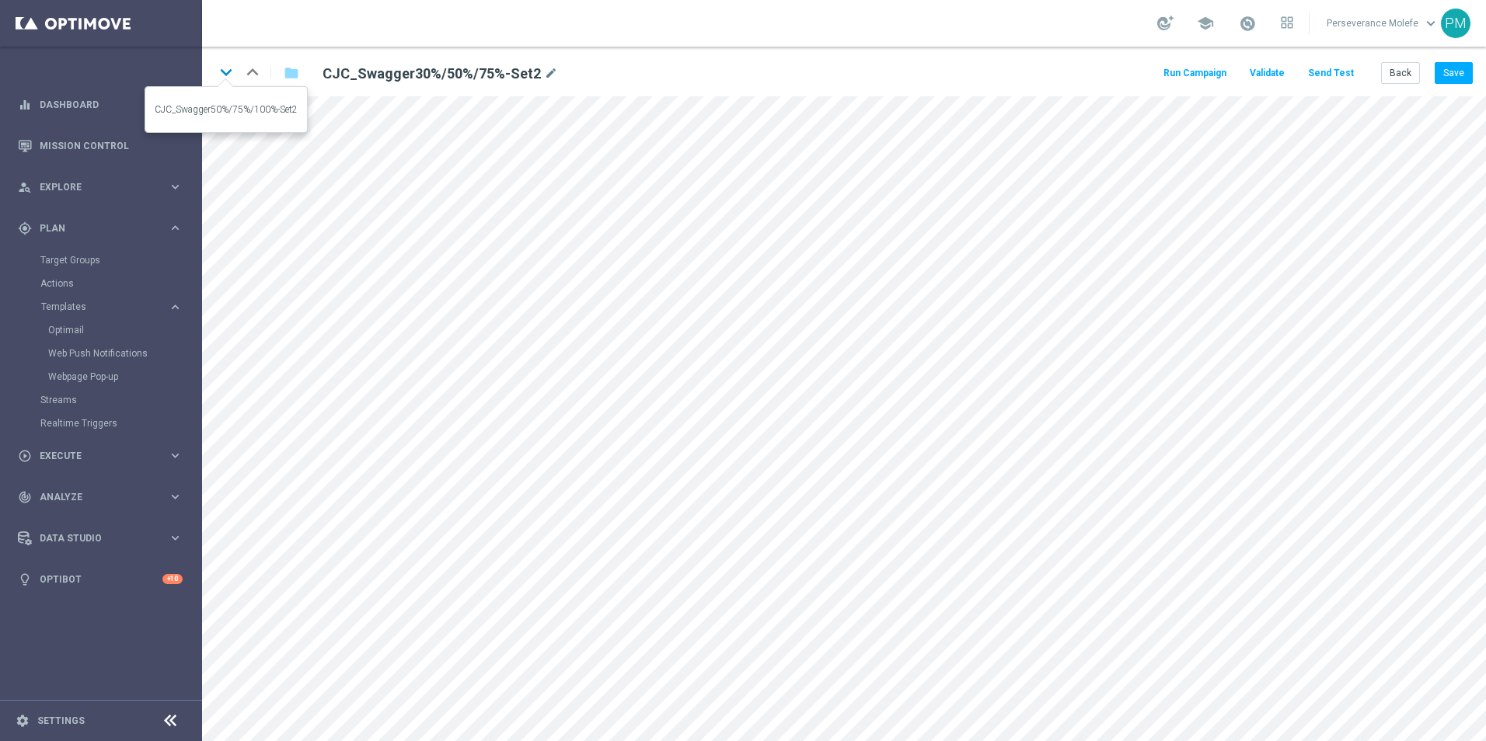
click at [223, 78] on icon "keyboard_arrow_down" at bounding box center [225, 72] width 23 height 23
click at [226, 73] on icon "keyboard_arrow_down" at bounding box center [225, 72] width 23 height 23
click at [1414, 74] on button "Back" at bounding box center [1400, 73] width 39 height 22
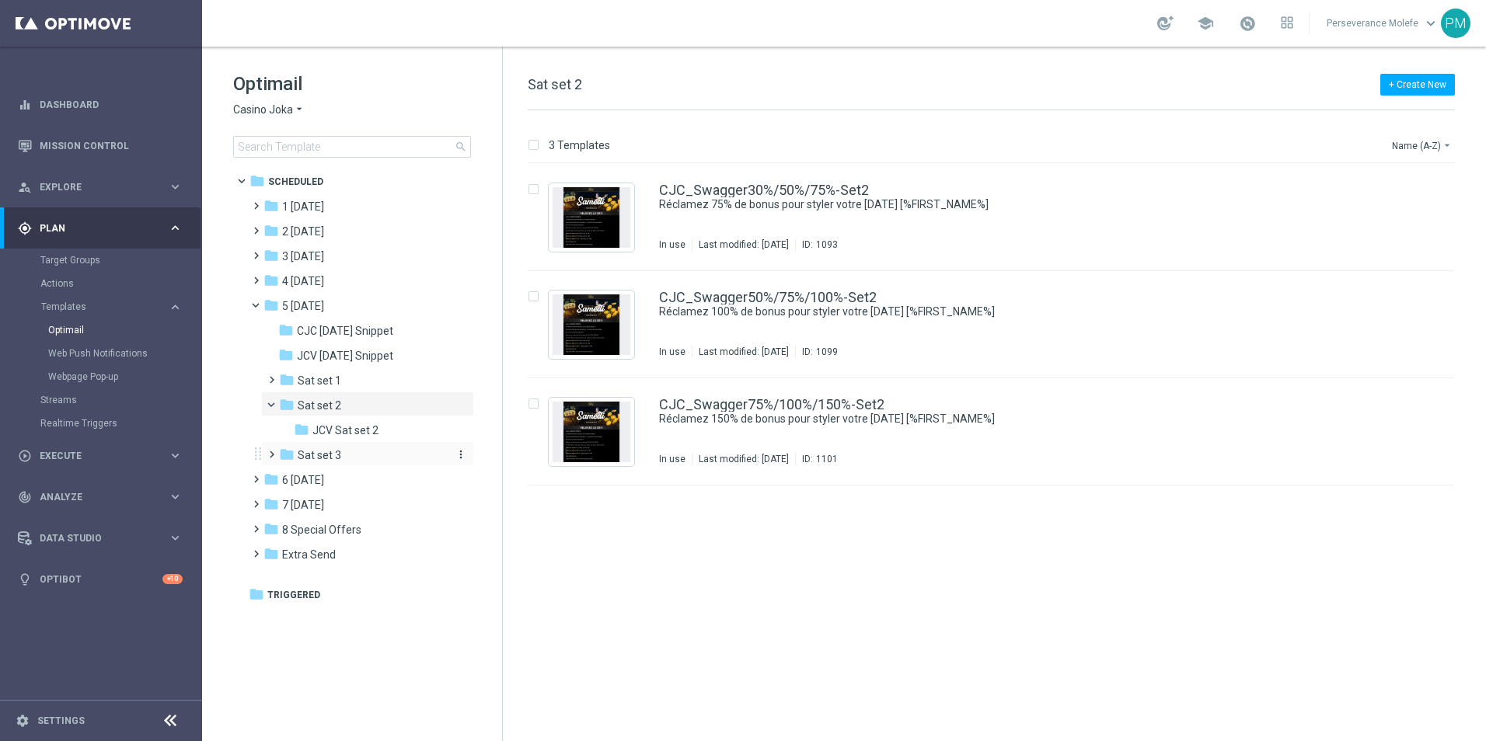
click at [347, 452] on div "folder Sat set 3" at bounding box center [362, 456] width 166 height 18
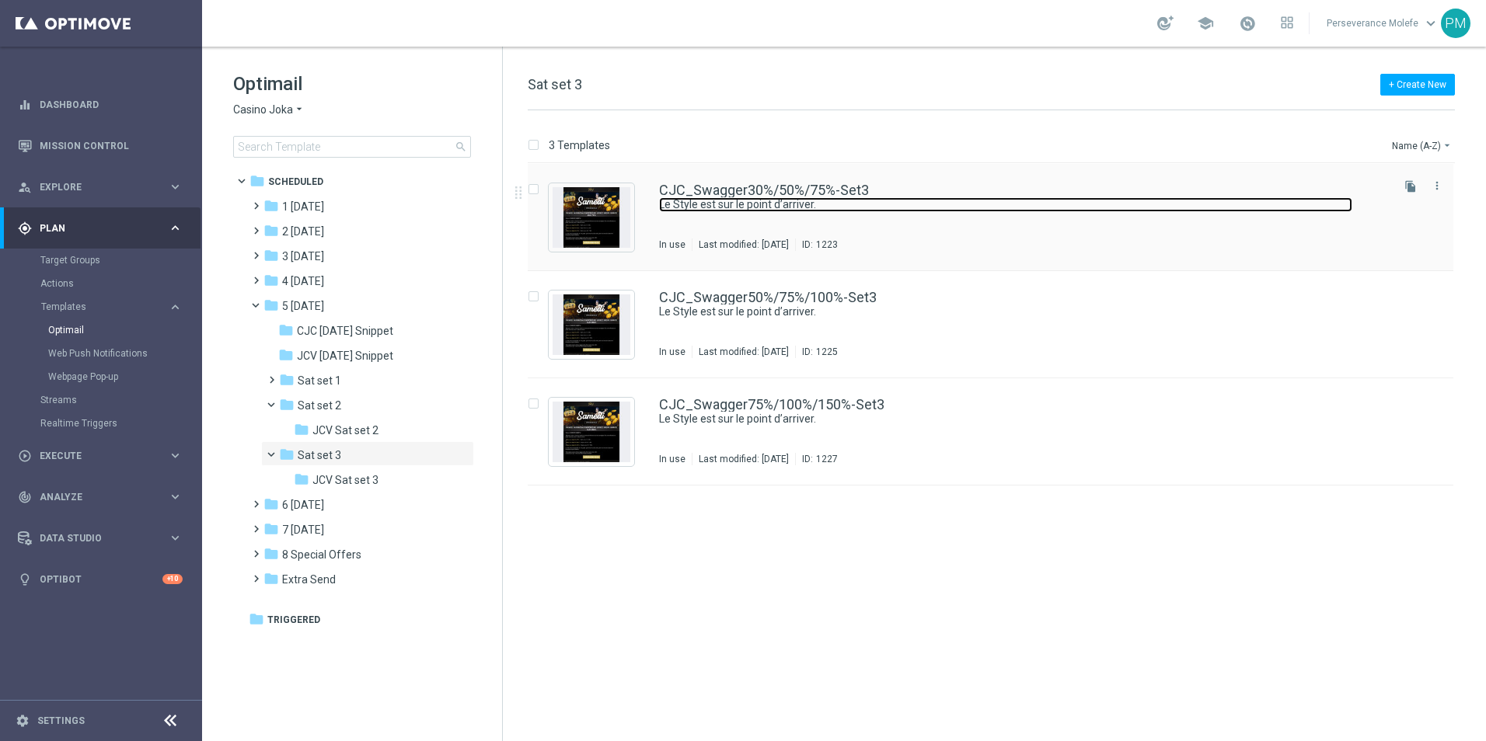
click at [709, 204] on link "Le Style est sur le point d’arriver." at bounding box center [1005, 204] width 693 height 15
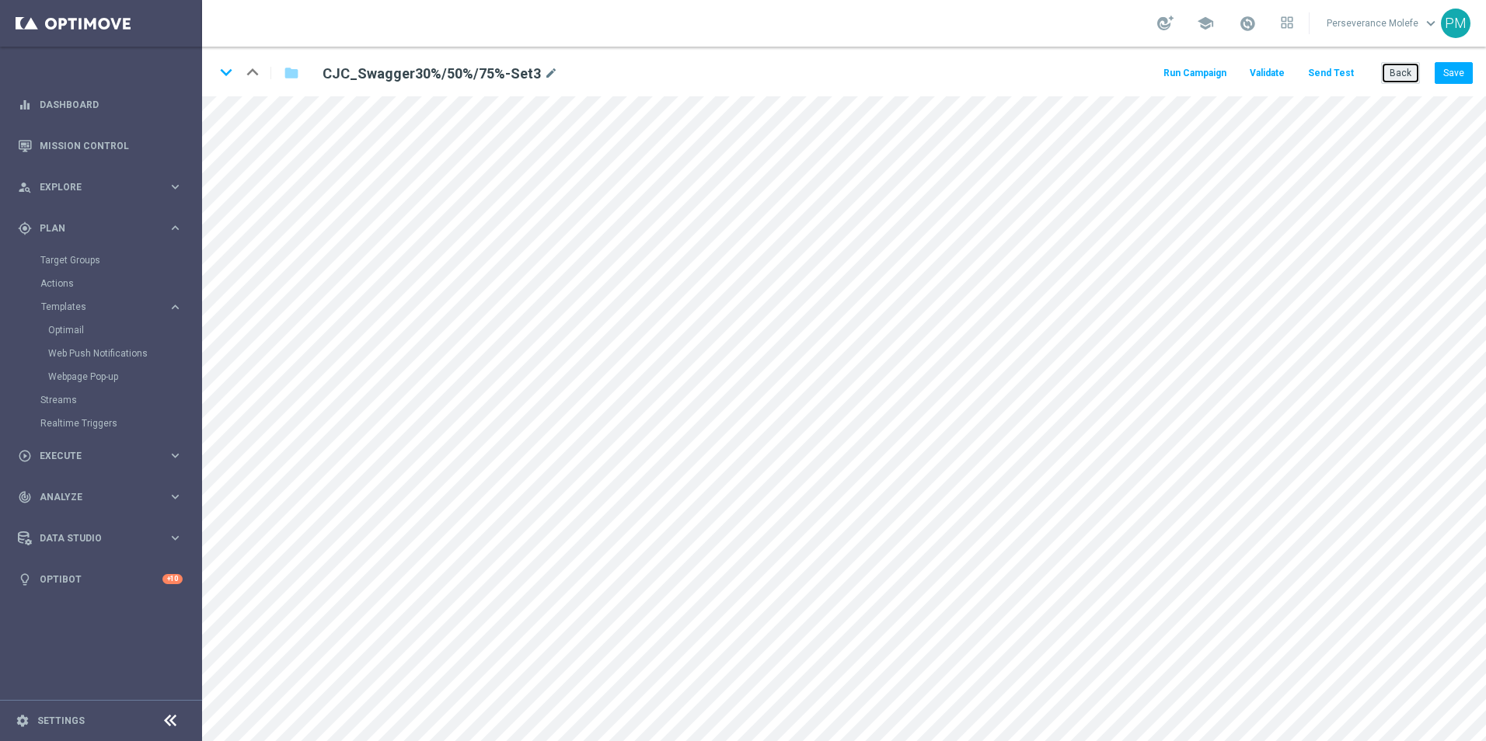
click at [1396, 64] on button "Back" at bounding box center [1400, 73] width 39 height 22
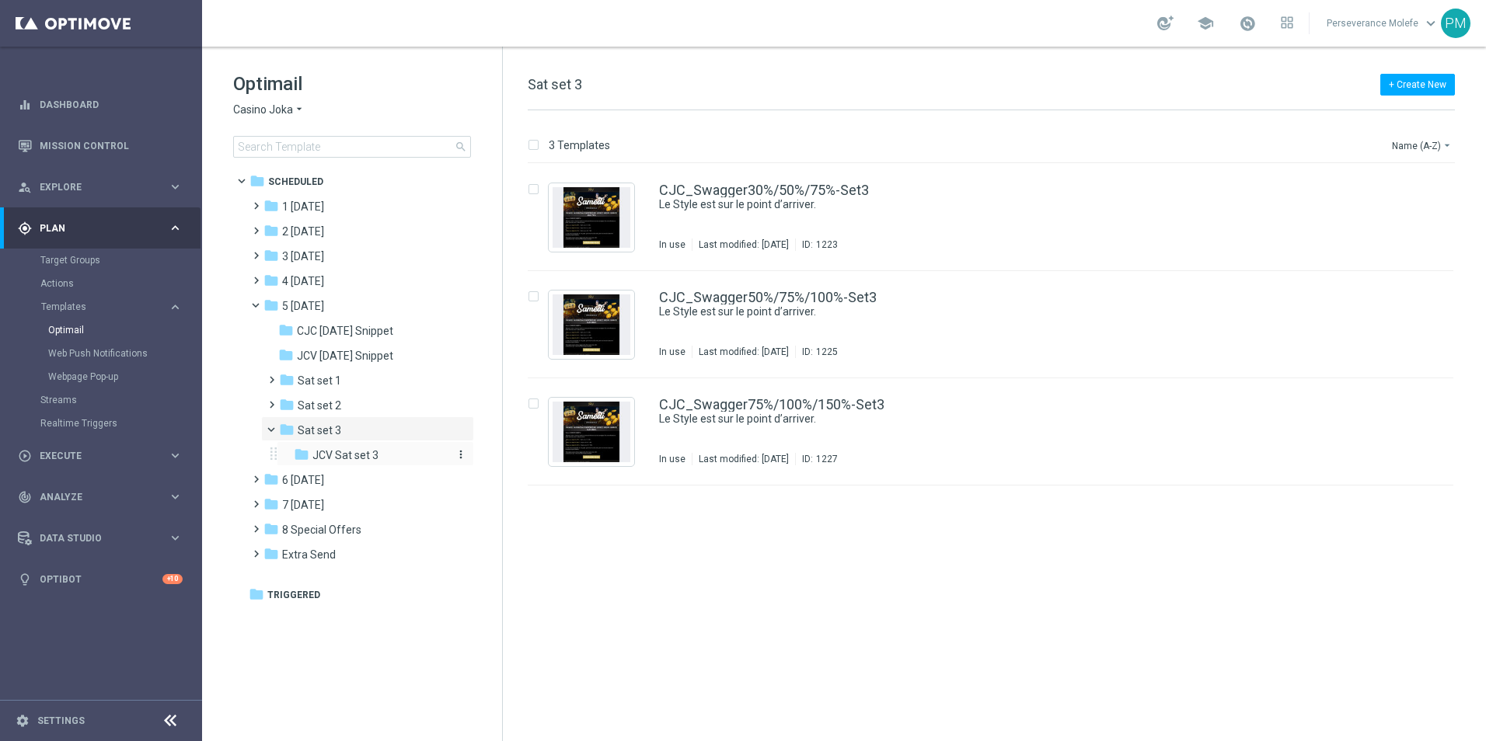
click at [372, 452] on span "JCV Sat set 3" at bounding box center [345, 455] width 66 height 14
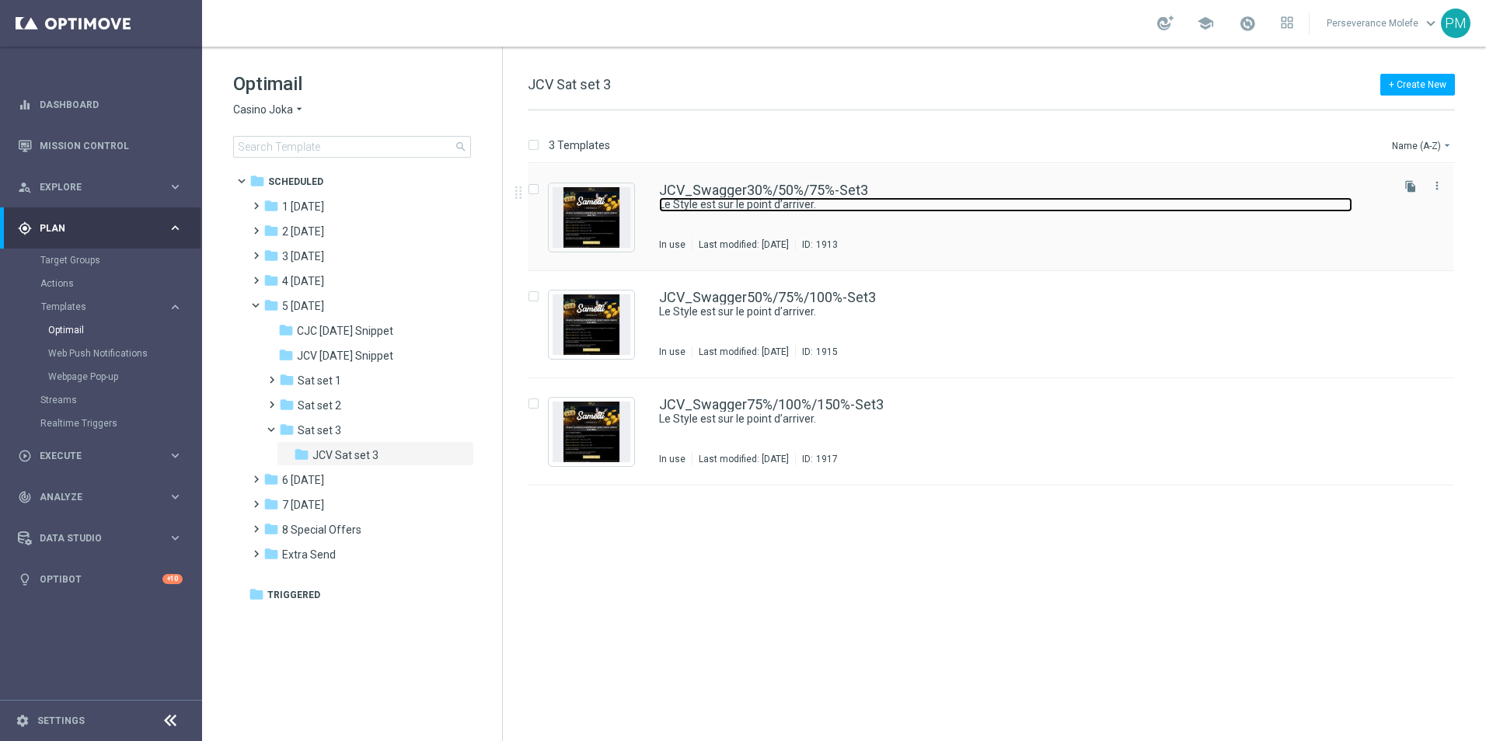
click at [807, 201] on link "Le Style est sur le point d’arriver." at bounding box center [1005, 204] width 693 height 15
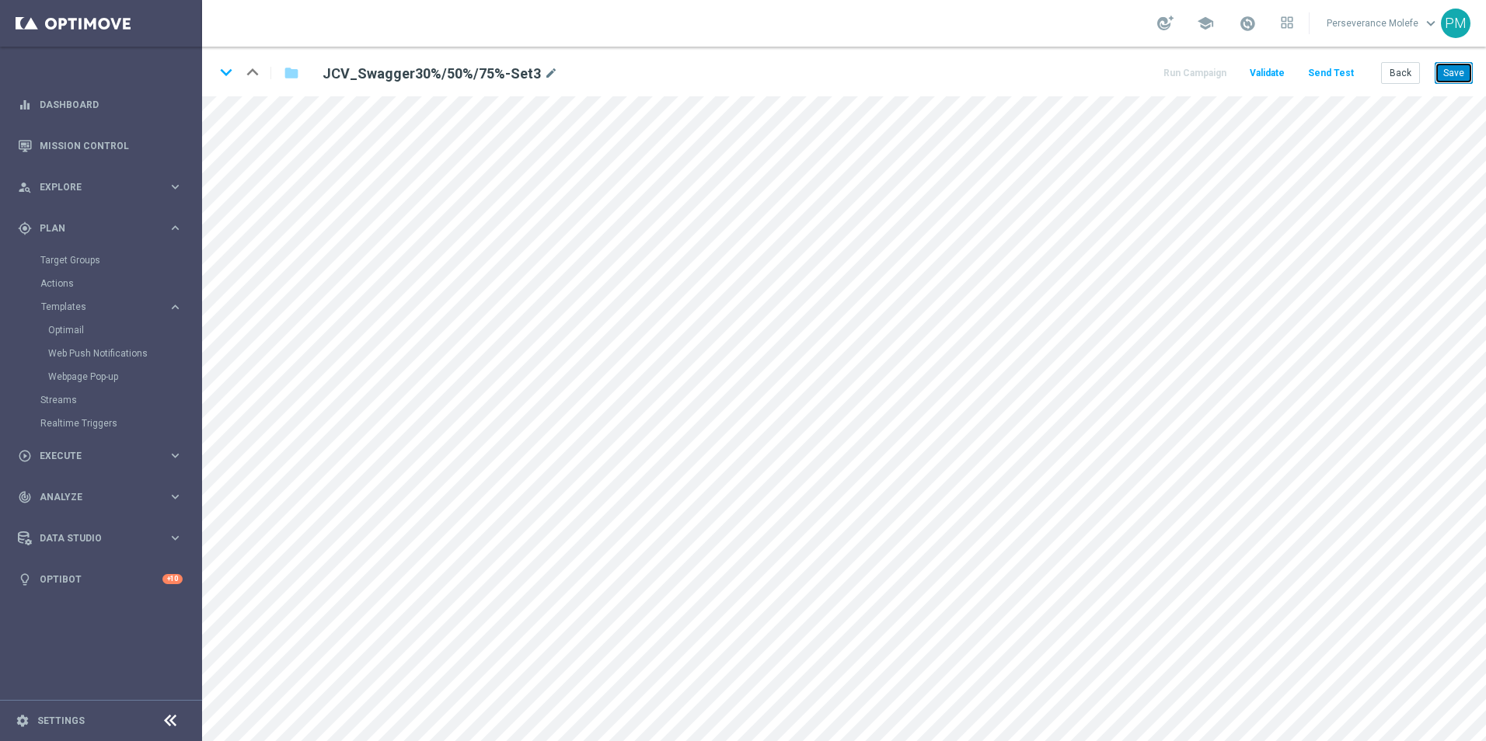
click at [1460, 81] on button "Save" at bounding box center [1454, 73] width 38 height 22
click at [230, 61] on icon "keyboard_arrow_down" at bounding box center [225, 72] width 23 height 23
click at [1459, 81] on button "Save" at bounding box center [1454, 73] width 38 height 22
click at [232, 79] on icon "keyboard_arrow_down" at bounding box center [225, 72] width 23 height 23
click at [1456, 77] on button "Save" at bounding box center [1454, 73] width 38 height 22
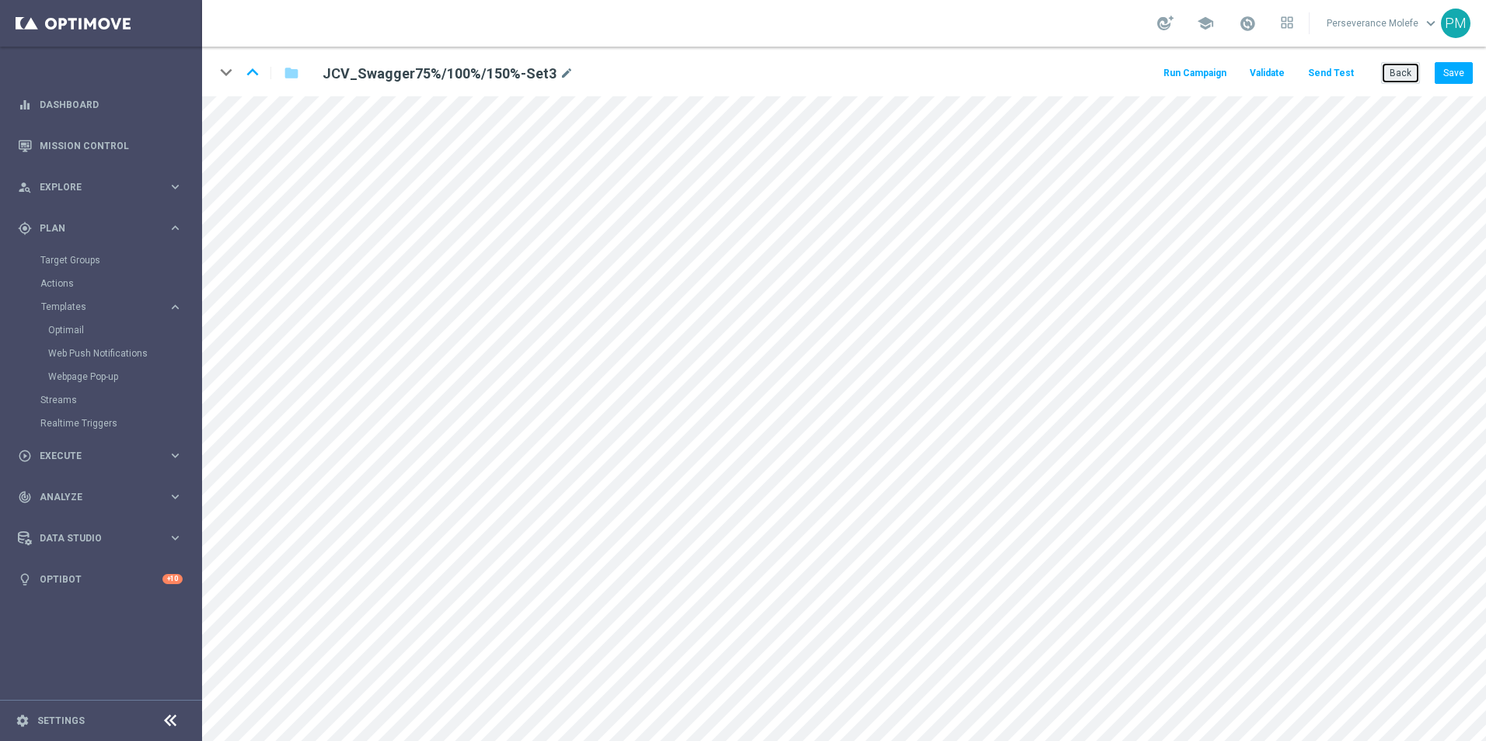
click at [1413, 71] on button "Back" at bounding box center [1400, 73] width 39 height 22
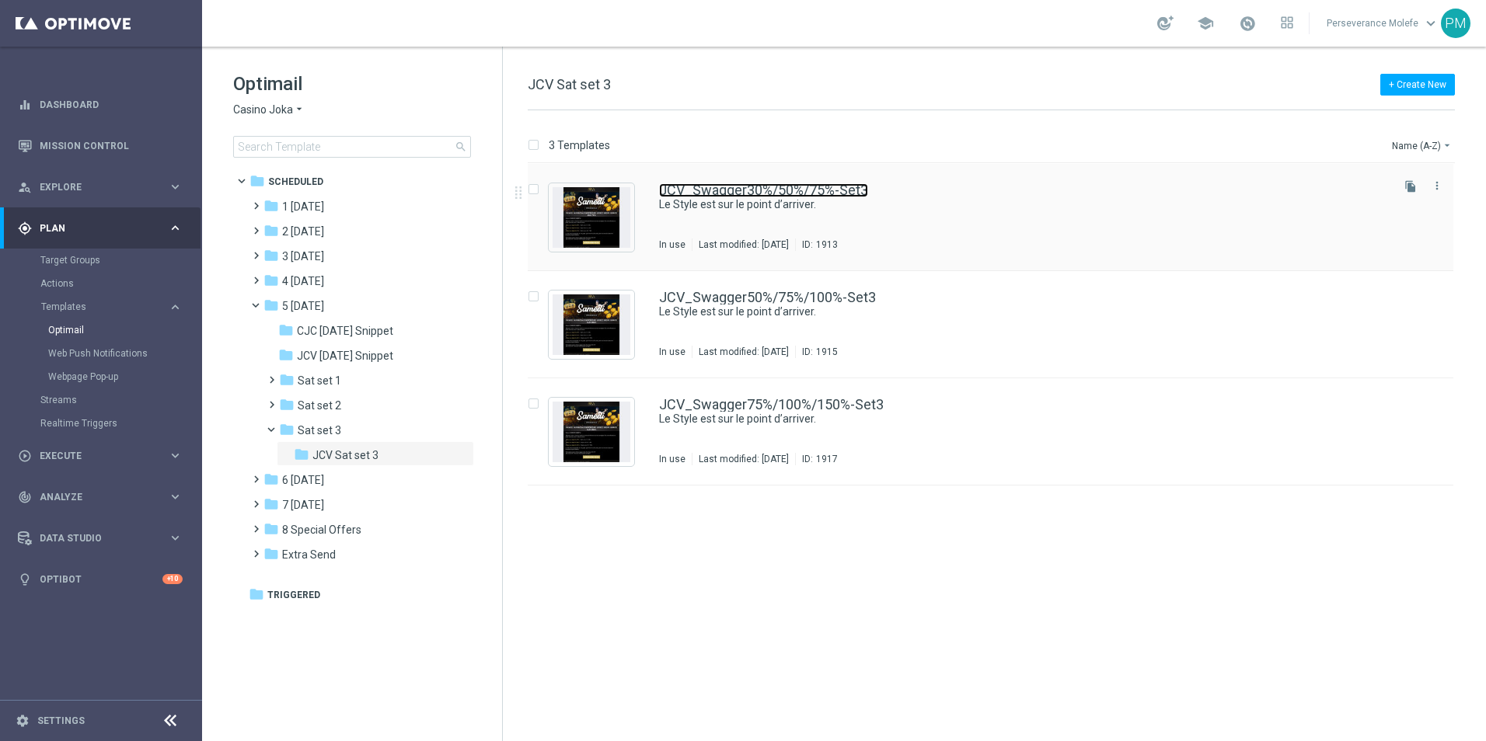
click at [751, 188] on link "JCV_Swagger30%/50%/75%-Set3" at bounding box center [763, 190] width 209 height 14
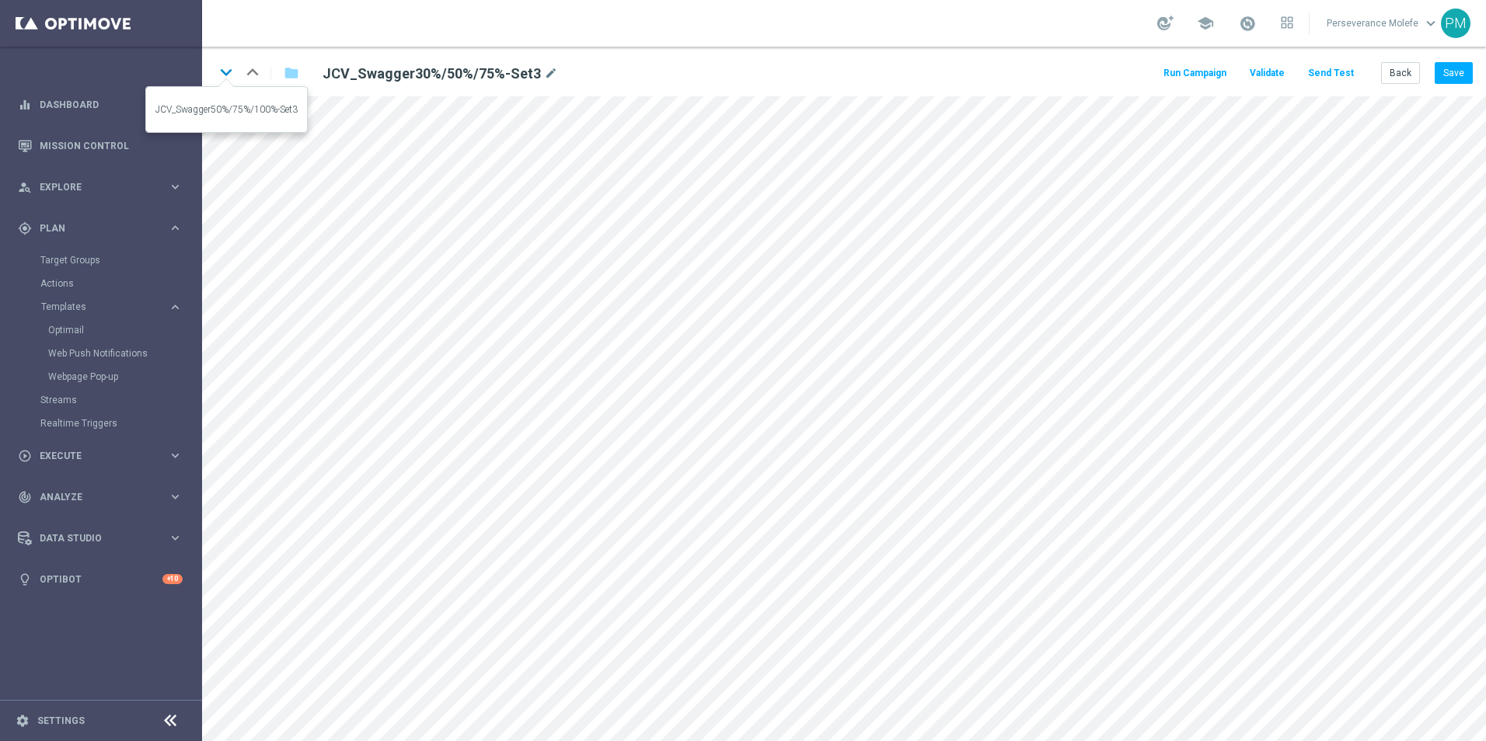
click at [231, 81] on icon "keyboard_arrow_down" at bounding box center [225, 72] width 23 height 23
click at [232, 82] on icon "keyboard_arrow_down" at bounding box center [225, 72] width 23 height 23
click at [1400, 85] on div "keyboard_arrow_down keyboard_arrow_up folder JCV_Swagger75%/100%/150%-Set3 mode…" at bounding box center [844, 72] width 1284 height 50
click at [1401, 78] on button "Back" at bounding box center [1400, 73] width 39 height 22
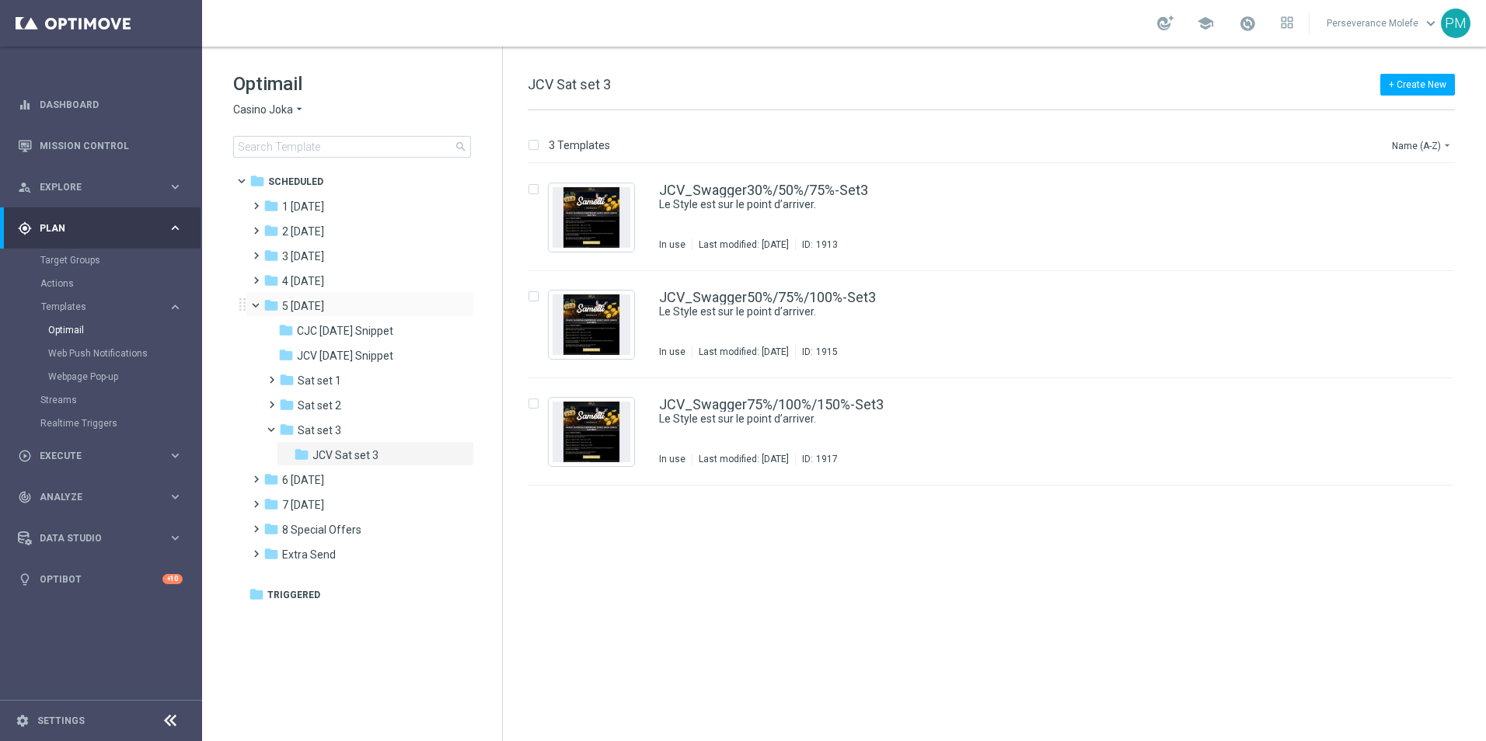
click at [260, 302] on span at bounding box center [263, 301] width 6 height 7
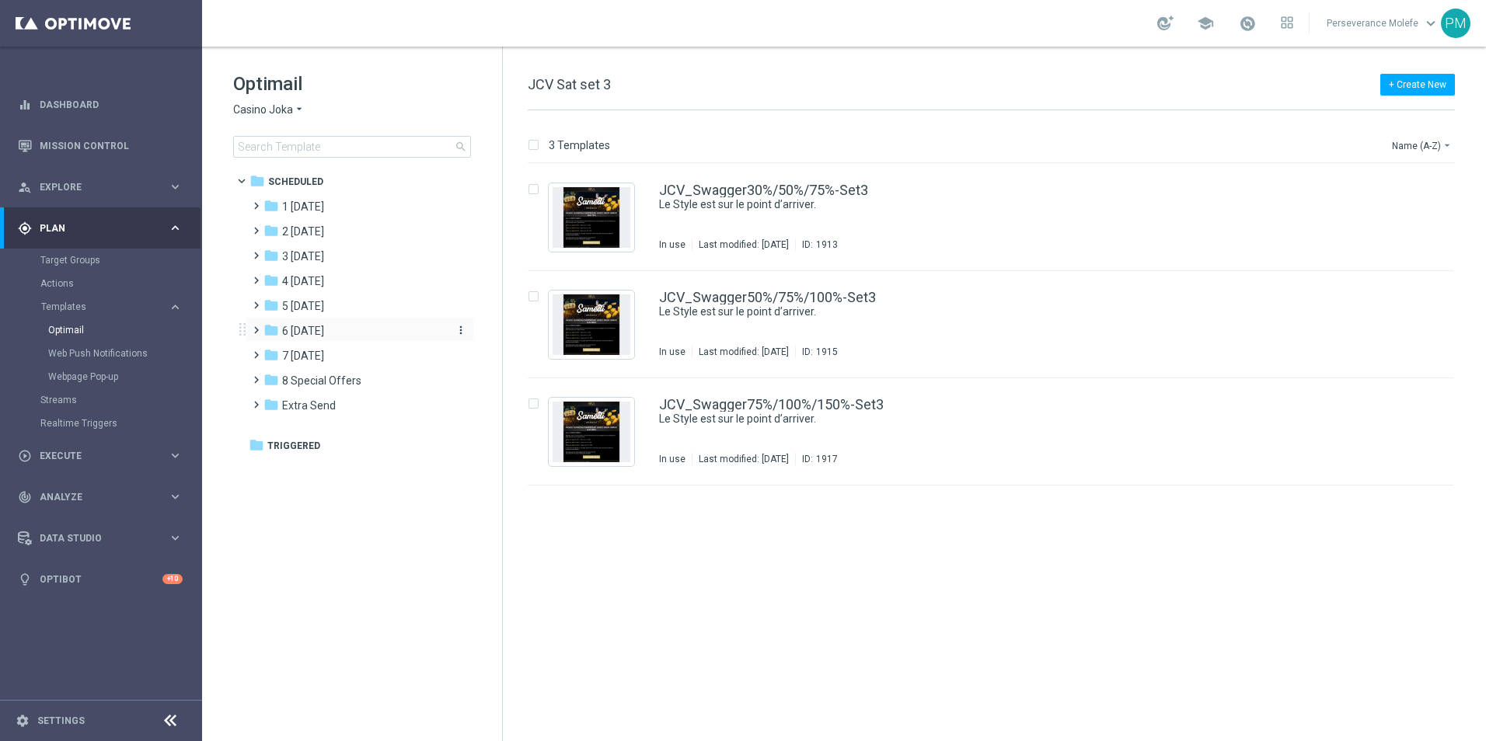
click at [294, 333] on span "6 [DATE]" at bounding box center [303, 331] width 42 height 14
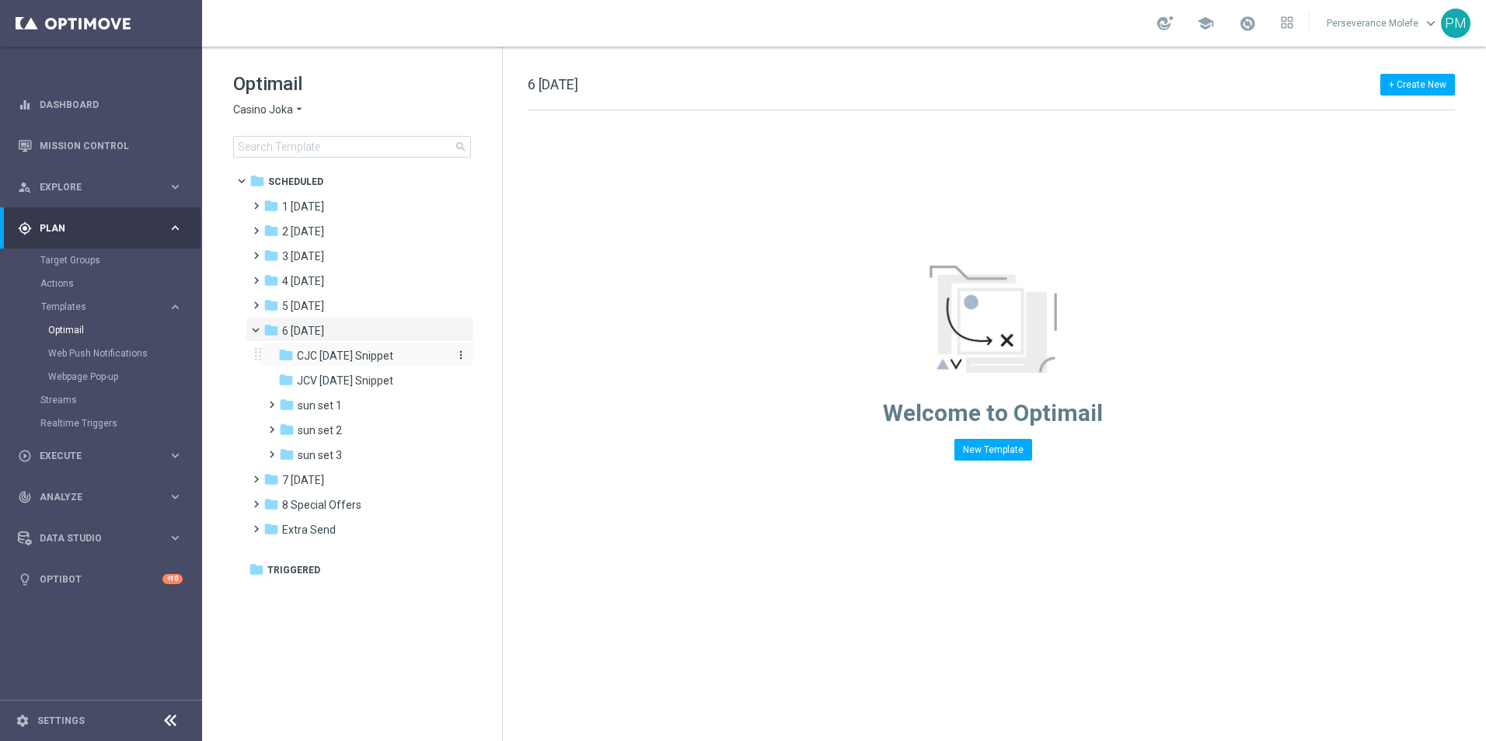
click at [361, 360] on span "CJC Sunday Snippet" at bounding box center [345, 356] width 96 height 14
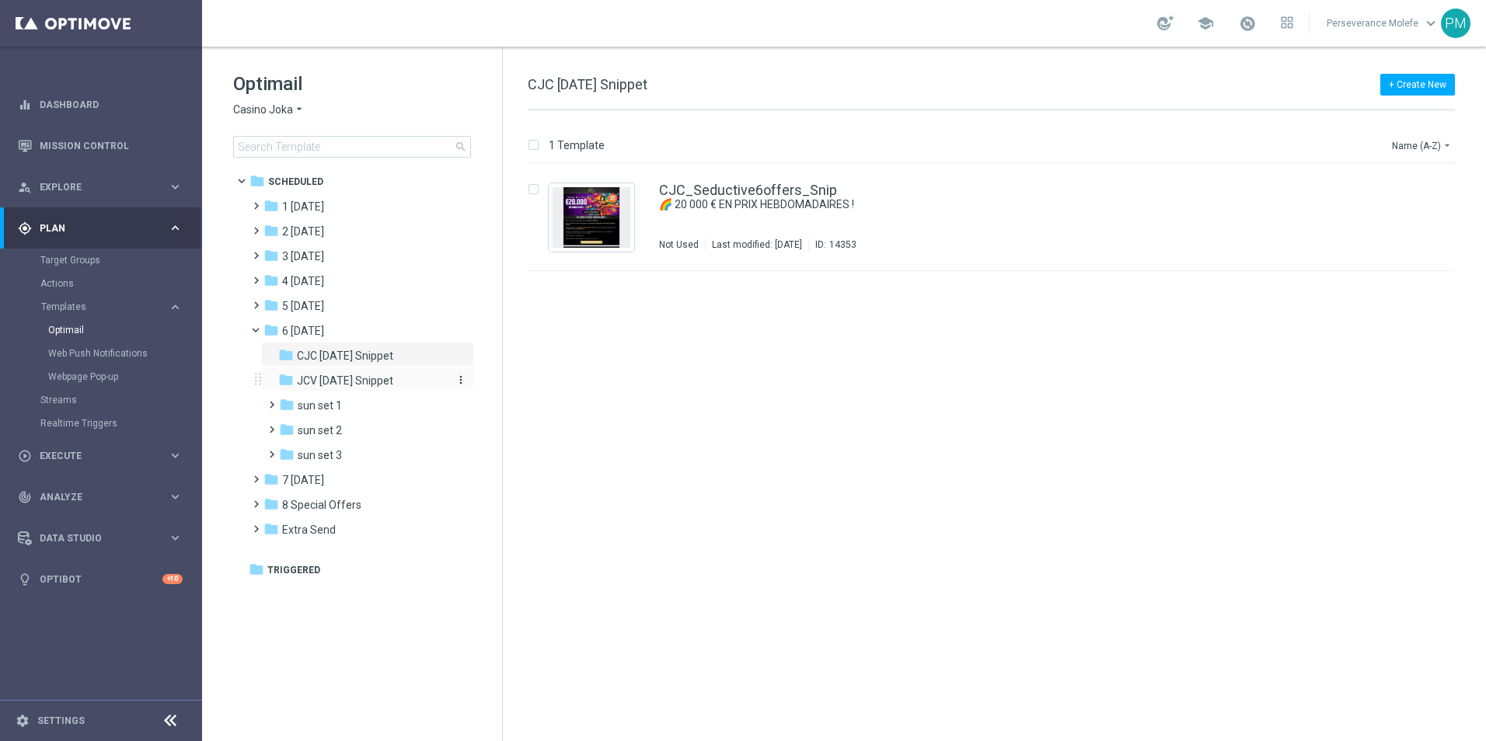
click at [382, 376] on span "JCV Sunday Snippet" at bounding box center [345, 381] width 96 height 14
click at [391, 357] on span "CJC Sunday Snippet" at bounding box center [345, 356] width 96 height 14
click at [362, 447] on div "folder sun set 3" at bounding box center [362, 456] width 166 height 18
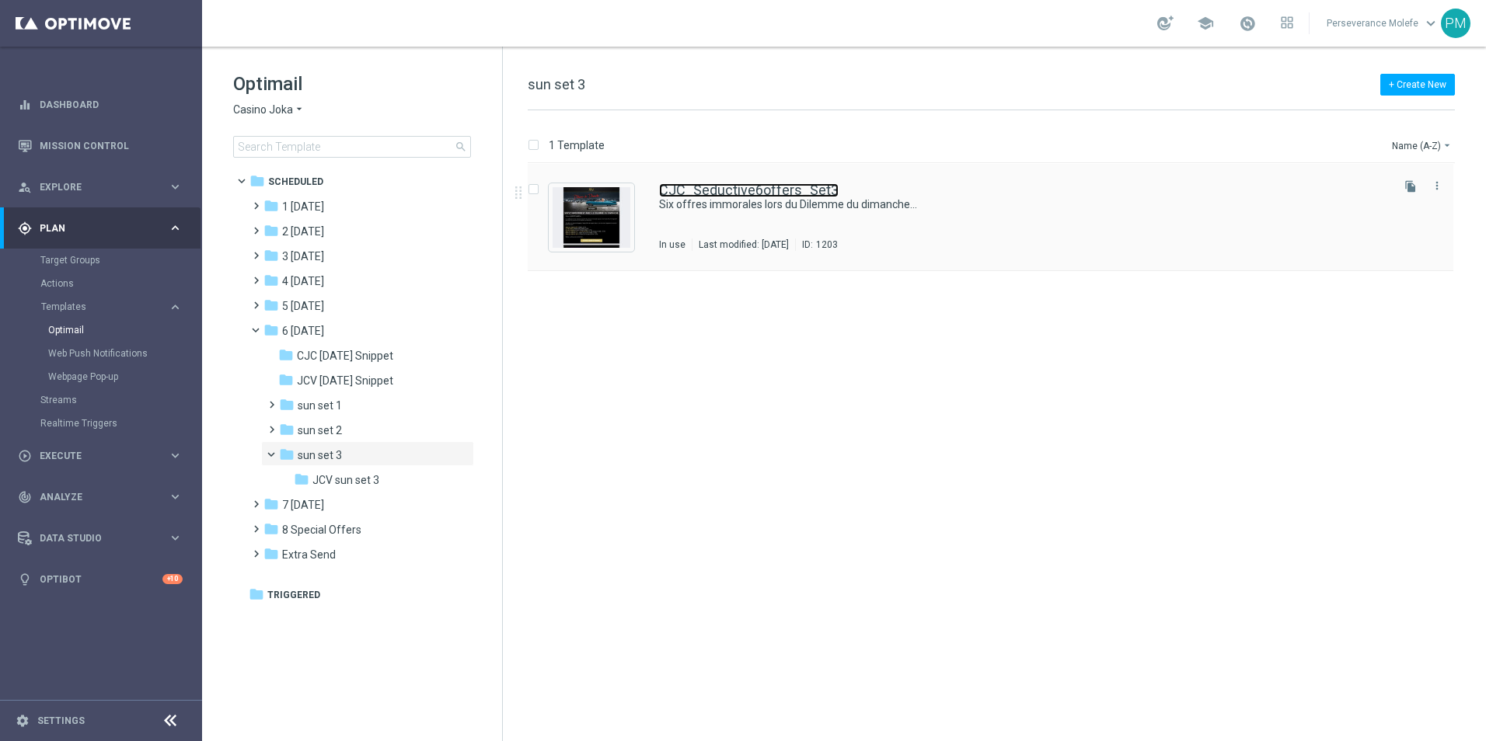
click at [738, 195] on link "CJC_Seductive6offers_Set3" at bounding box center [749, 190] width 180 height 14
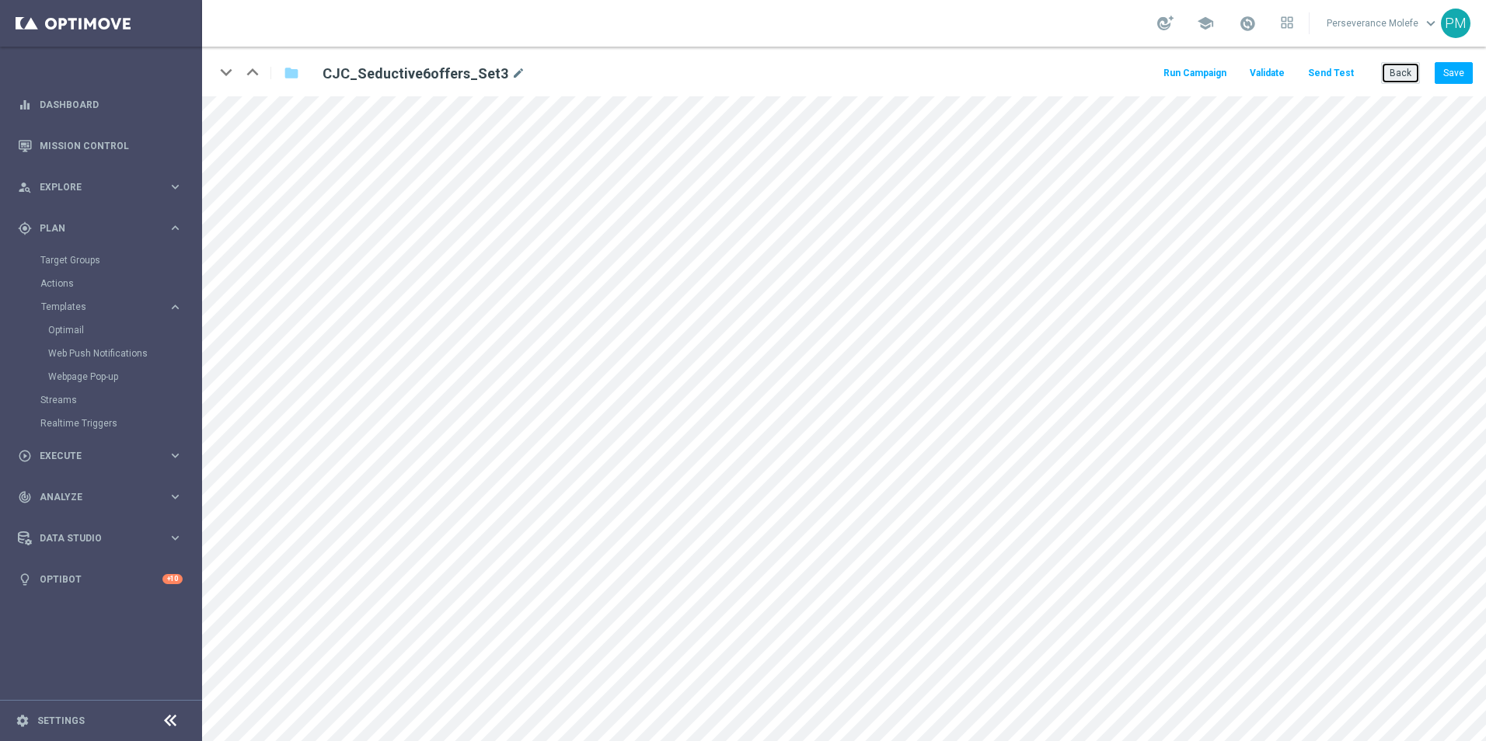
click at [1394, 78] on button "Back" at bounding box center [1400, 73] width 39 height 22
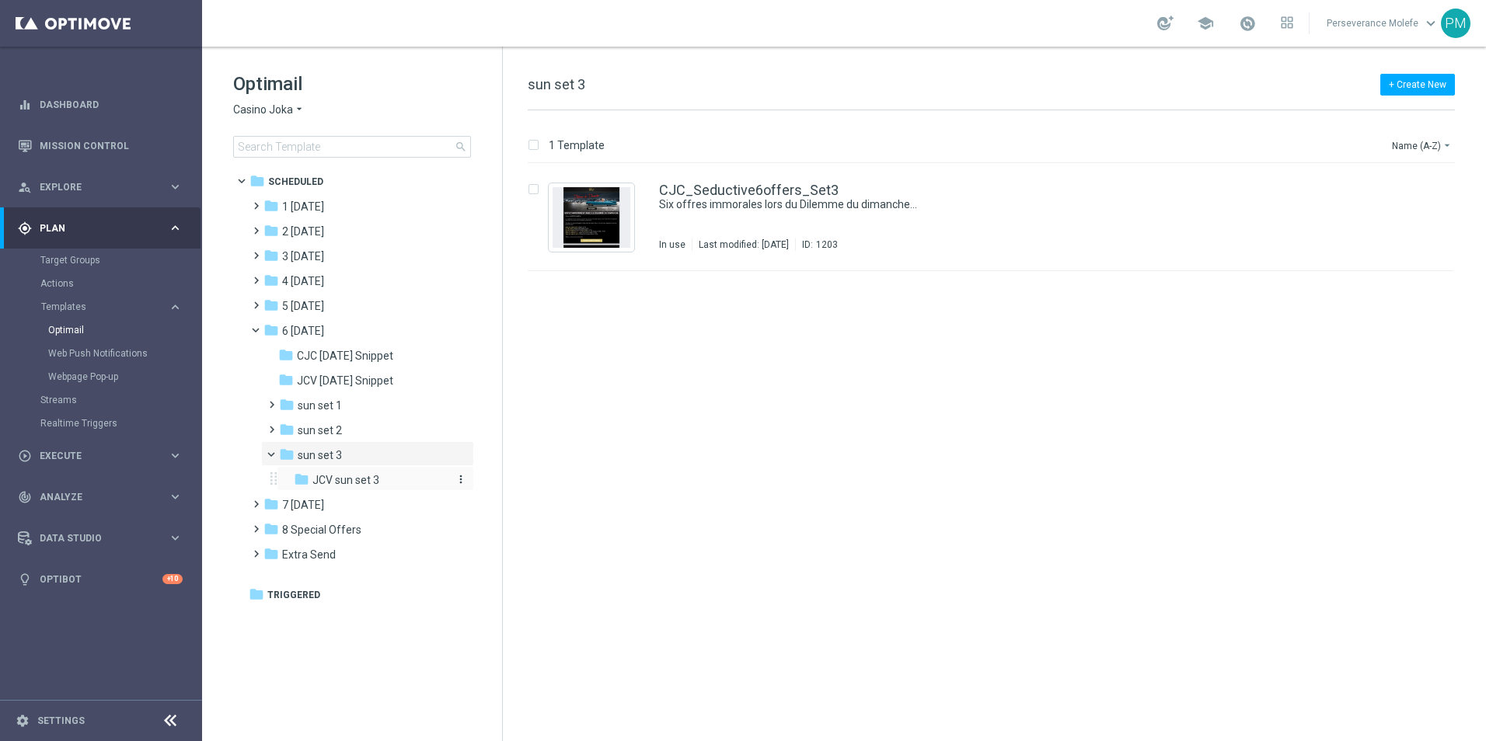
click at [385, 482] on div "folder JCV sun set 3" at bounding box center [370, 481] width 153 height 18
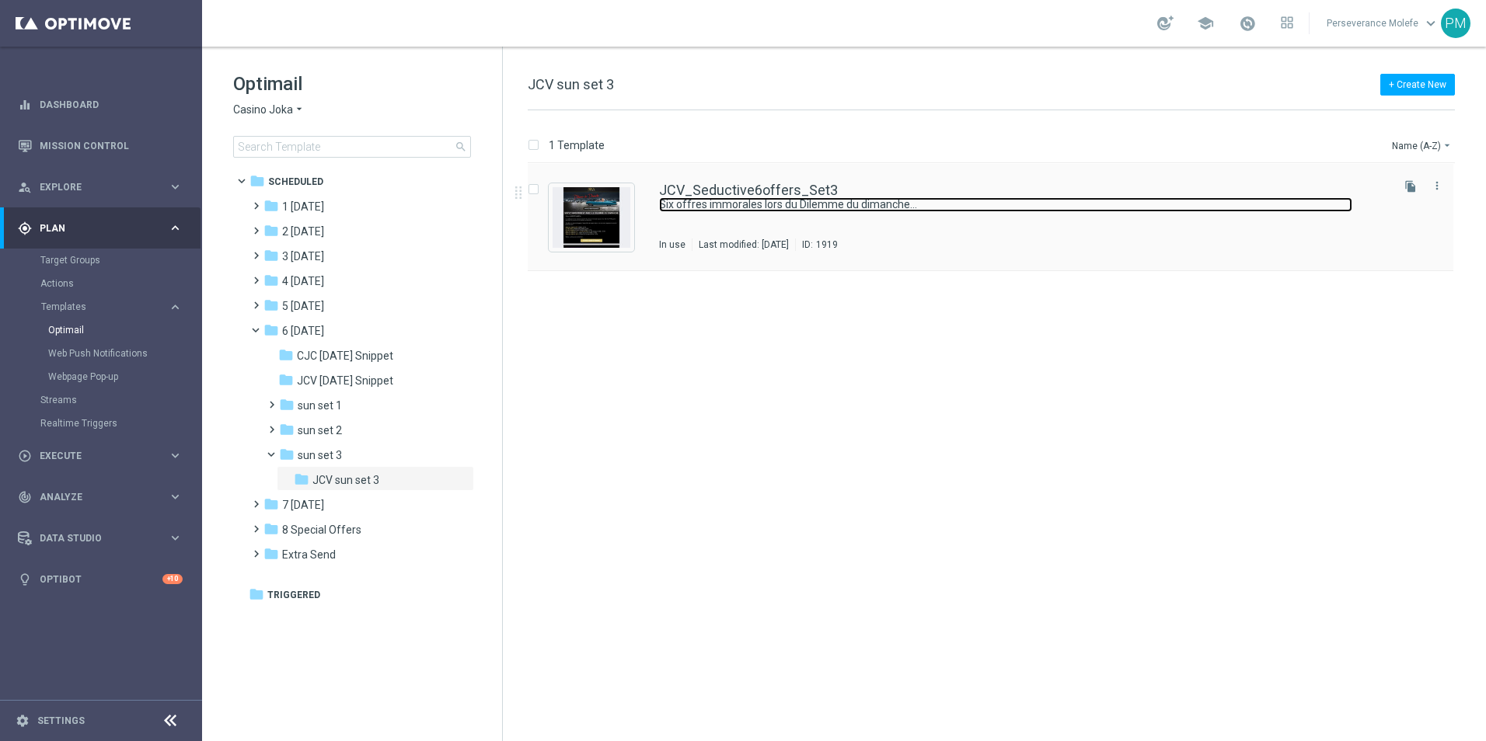
click at [773, 198] on link "Six offres immorales lors du Dilemme du dimanche..." at bounding box center [1005, 204] width 693 height 15
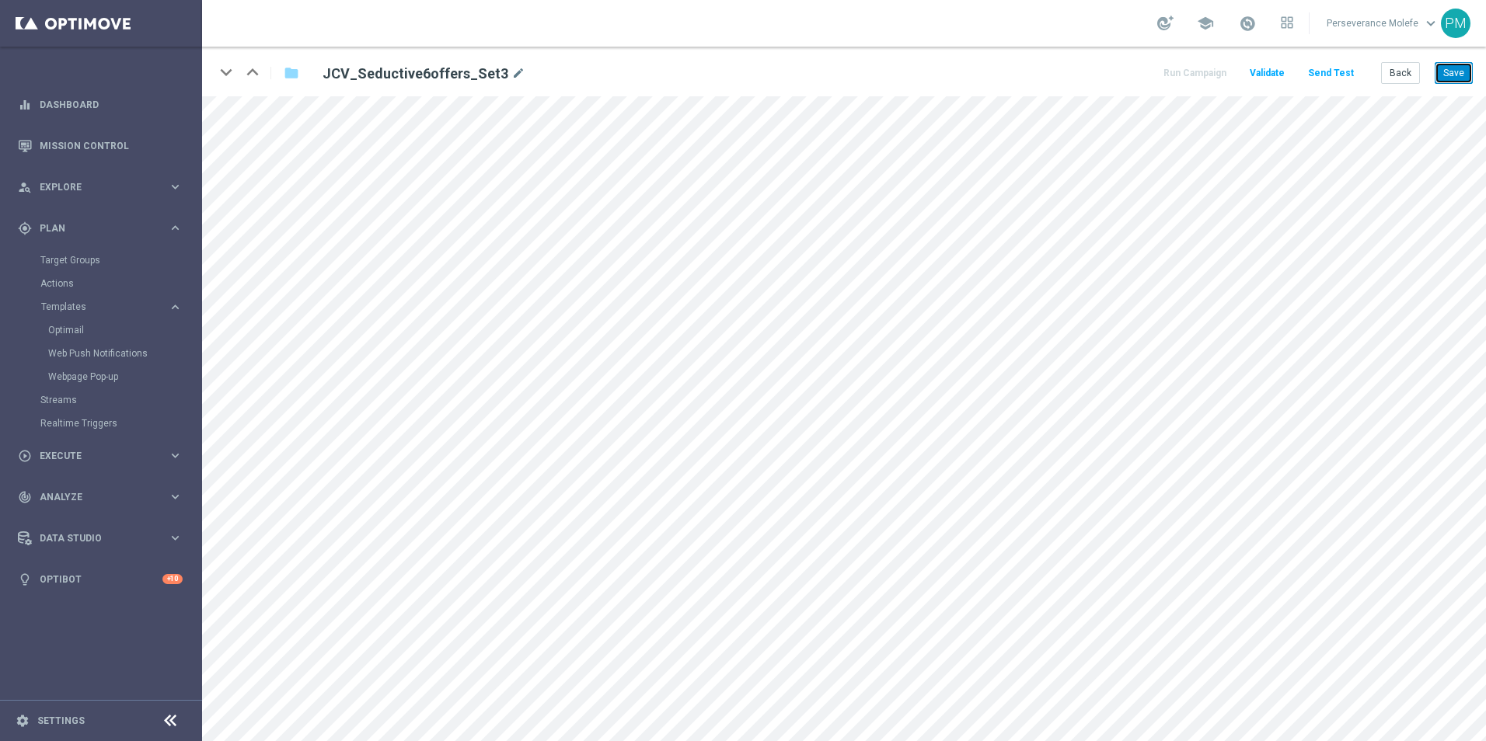
click at [1454, 70] on button "Save" at bounding box center [1454, 73] width 38 height 22
click at [1454, 69] on button "Save" at bounding box center [1454, 73] width 38 height 22
click at [1423, 69] on div "Back Save" at bounding box center [1427, 73] width 92 height 22
click at [1417, 70] on button "Back" at bounding box center [1400, 73] width 39 height 22
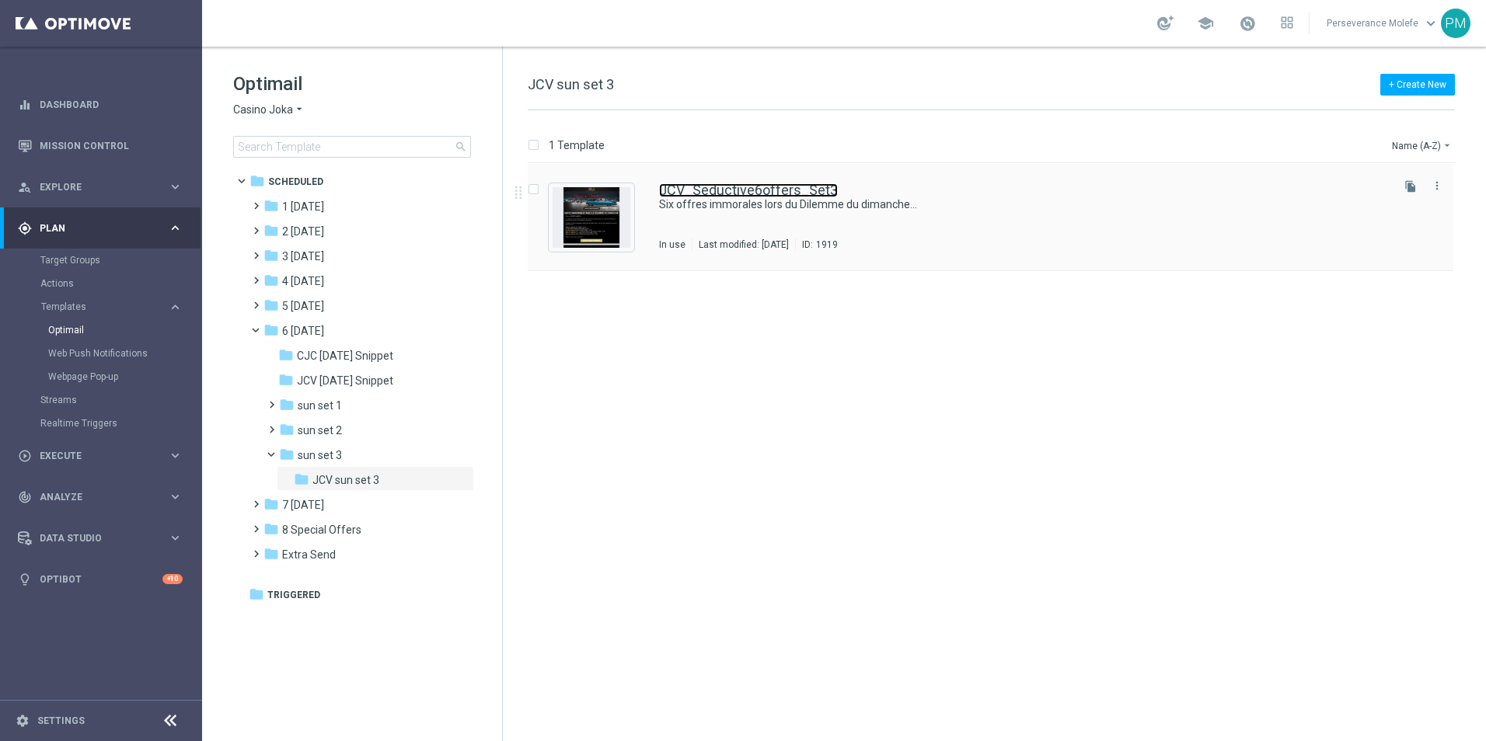
click at [753, 195] on link "JCV_Seductive6offers_Set3" at bounding box center [748, 190] width 179 height 14
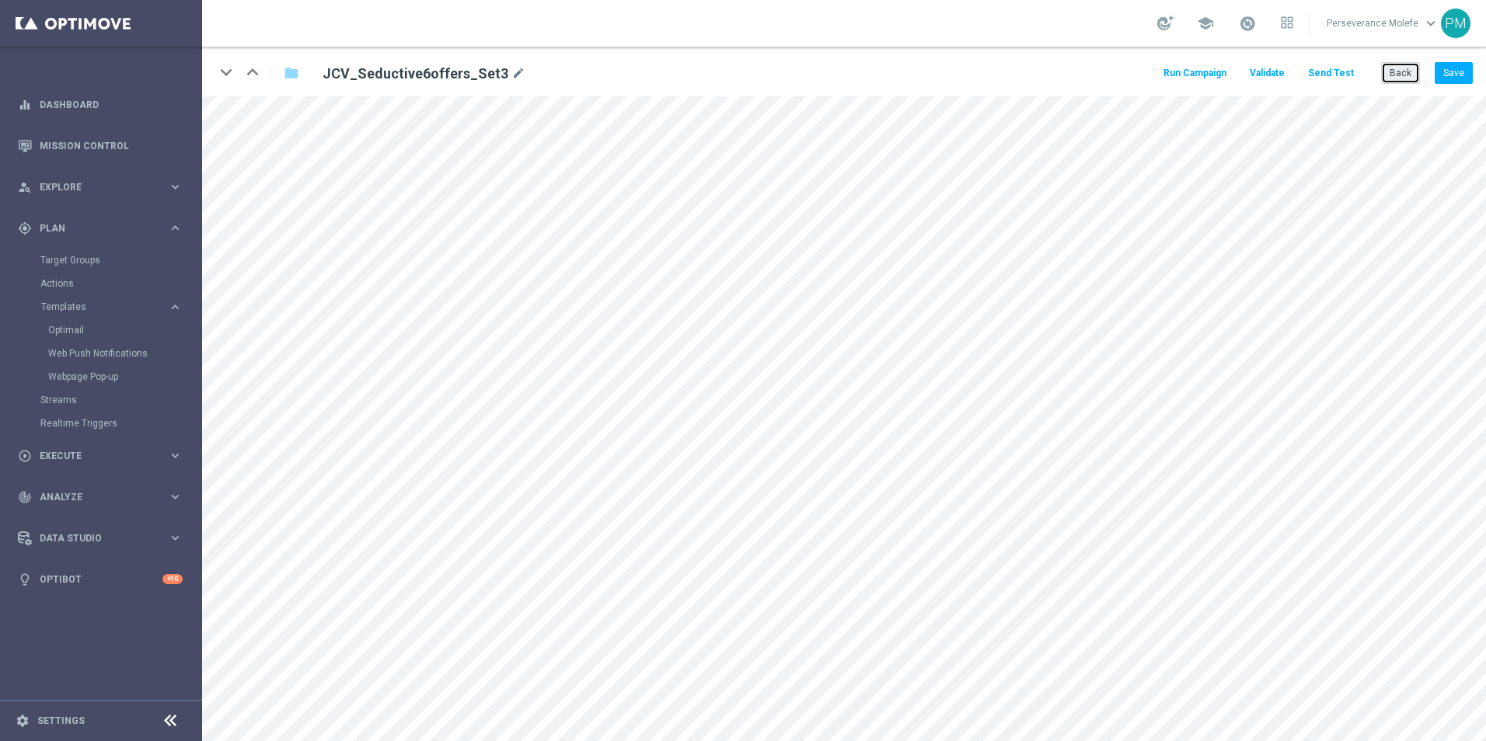
click at [1383, 76] on button "Back" at bounding box center [1400, 73] width 39 height 22
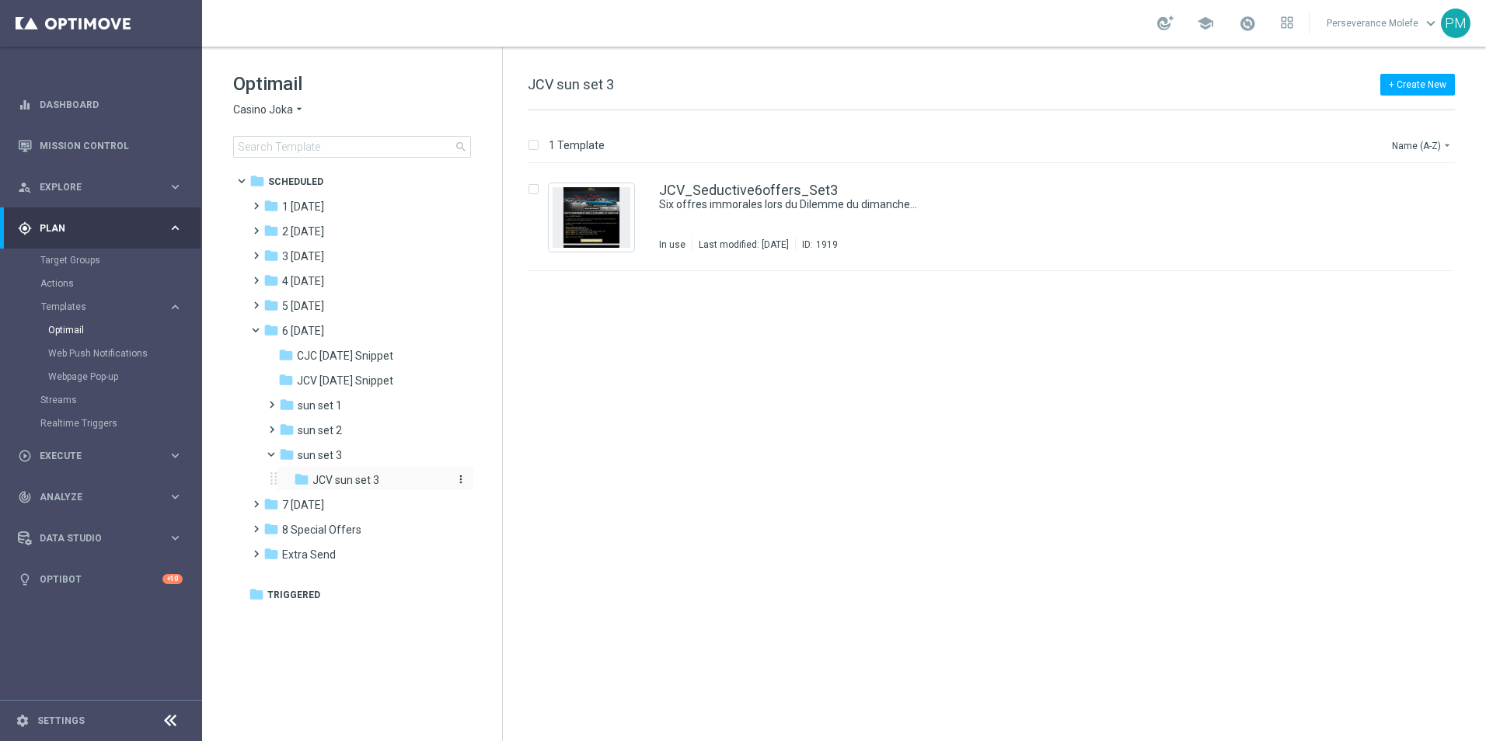
click at [361, 475] on span "JCV sun set 3" at bounding box center [345, 480] width 67 height 14
click at [361, 461] on div "folder sun set 3" at bounding box center [362, 456] width 166 height 18
click at [775, 188] on link "CJC_Seductive6offers_Set3" at bounding box center [749, 190] width 180 height 14
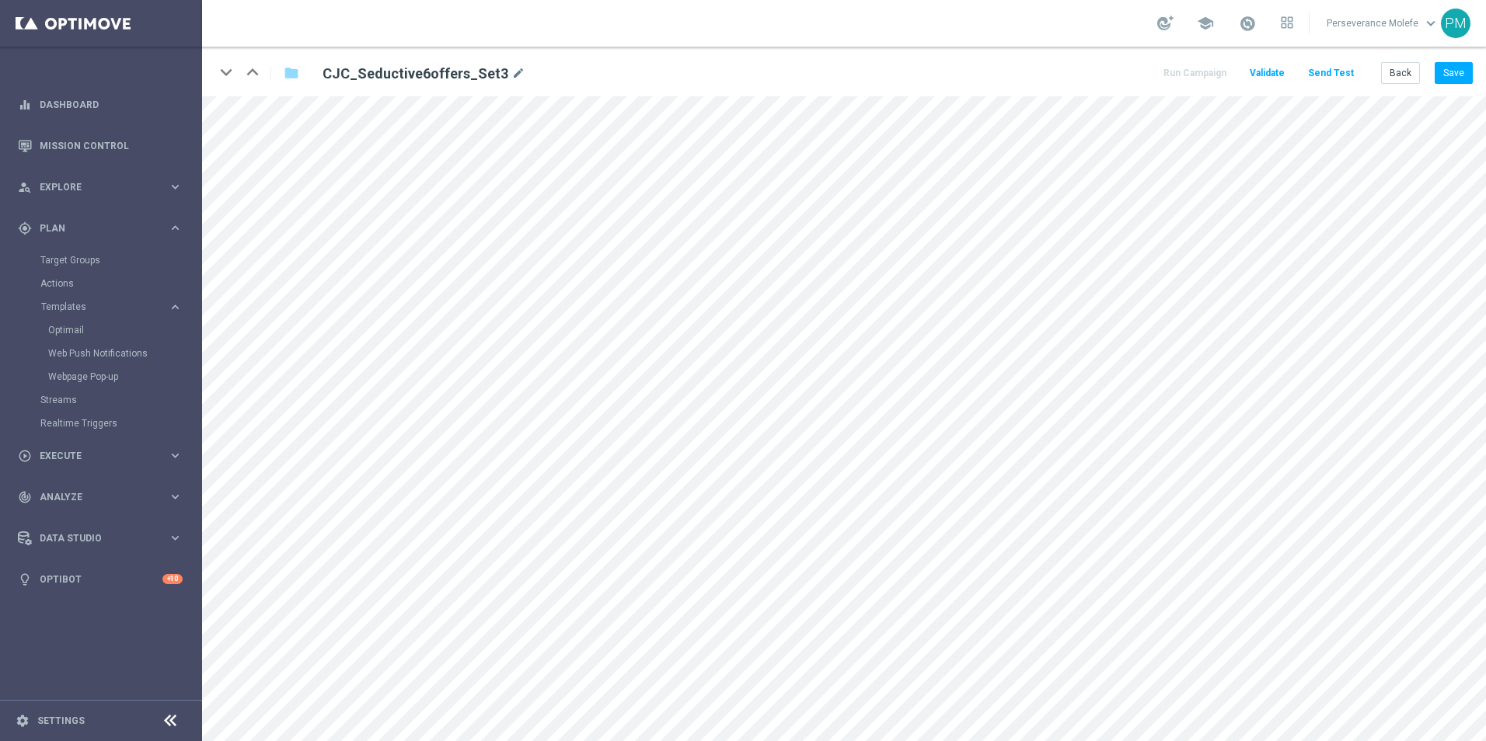
click at [1443, 85] on div "keyboard_arrow_down keyboard_arrow_up folder CJC_Seductive6offers_Set3 mode_edi…" at bounding box center [844, 72] width 1284 height 50
click at [1444, 82] on button "Save" at bounding box center [1454, 73] width 38 height 22
click at [1442, 73] on button "Save" at bounding box center [1454, 73] width 38 height 22
click at [1416, 78] on button "Back" at bounding box center [1400, 73] width 39 height 22
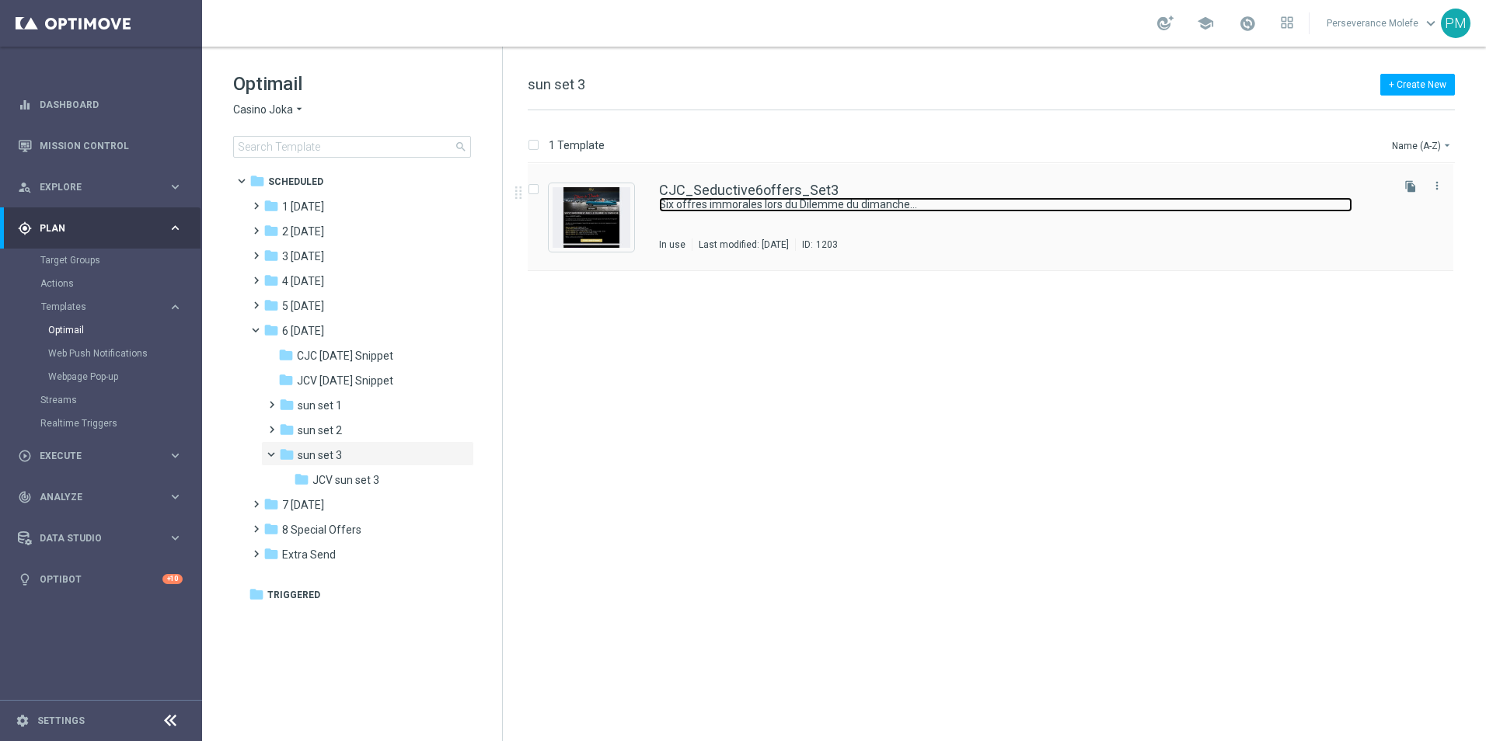
click at [817, 200] on link "Six offres immorales lors du Dilemme du dimanche..." at bounding box center [1005, 204] width 693 height 15
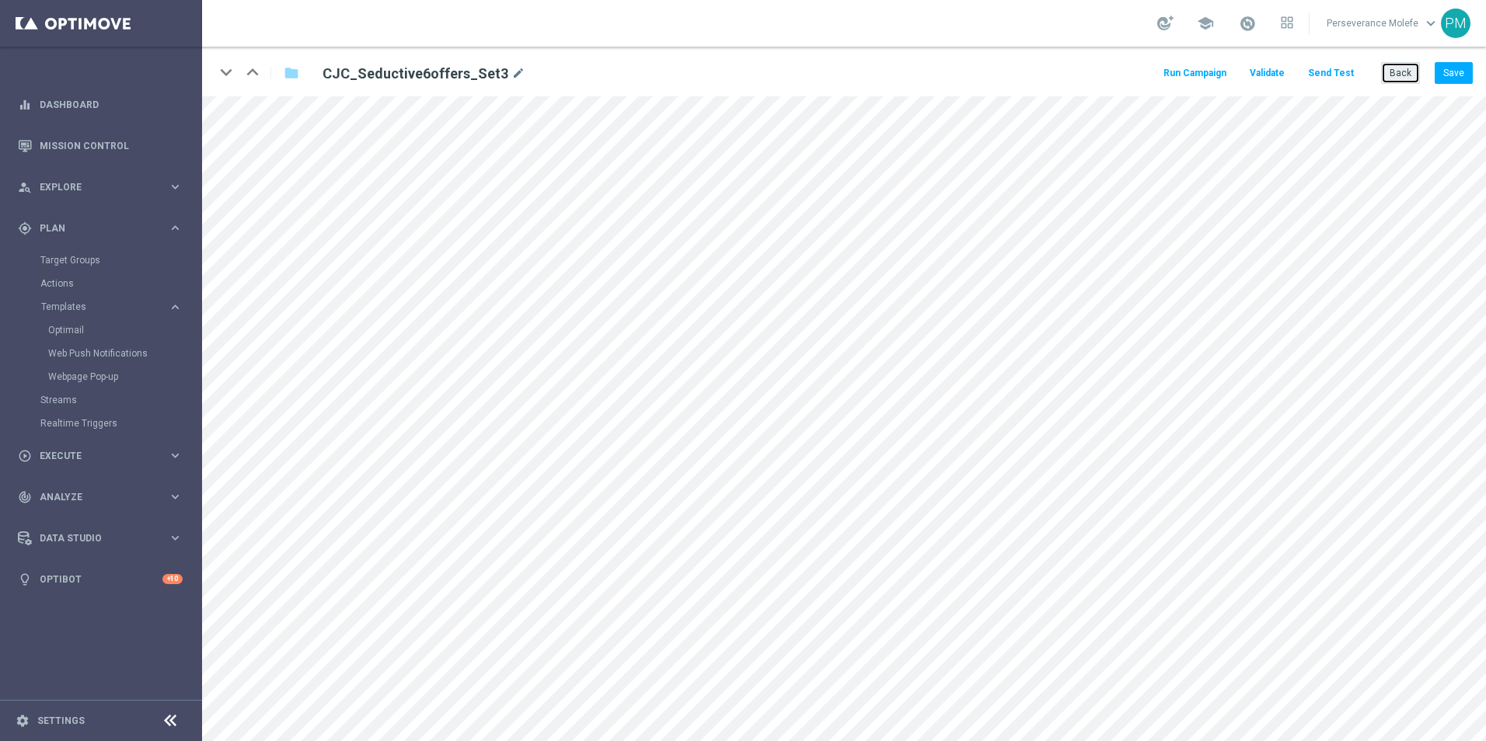
click at [1413, 79] on button "Back" at bounding box center [1400, 73] width 39 height 22
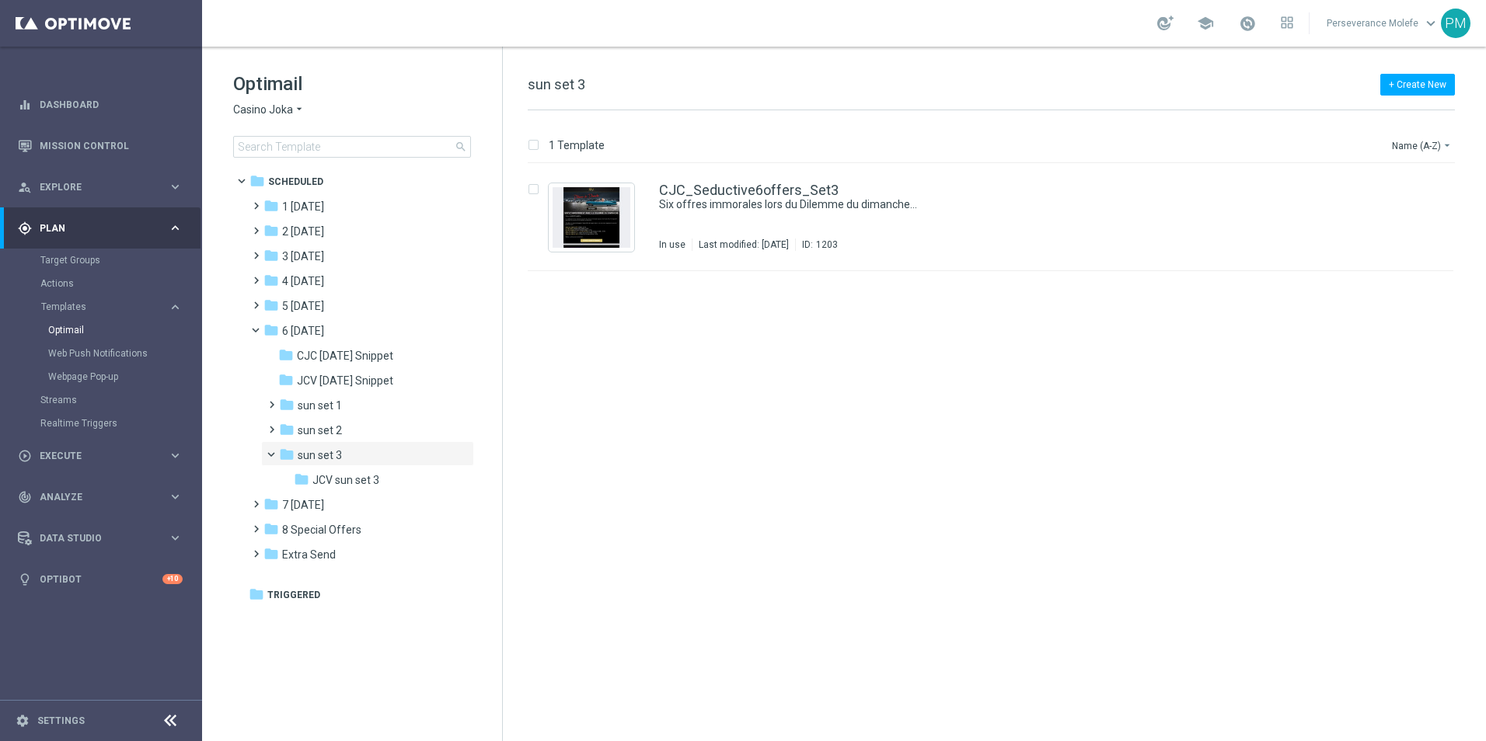
click at [285, 113] on span "Casino Joka" at bounding box center [263, 110] width 60 height 15
click at [0, 0] on span "Le Roi [PERSON_NAME]" at bounding box center [0, 0] width 0 height 0
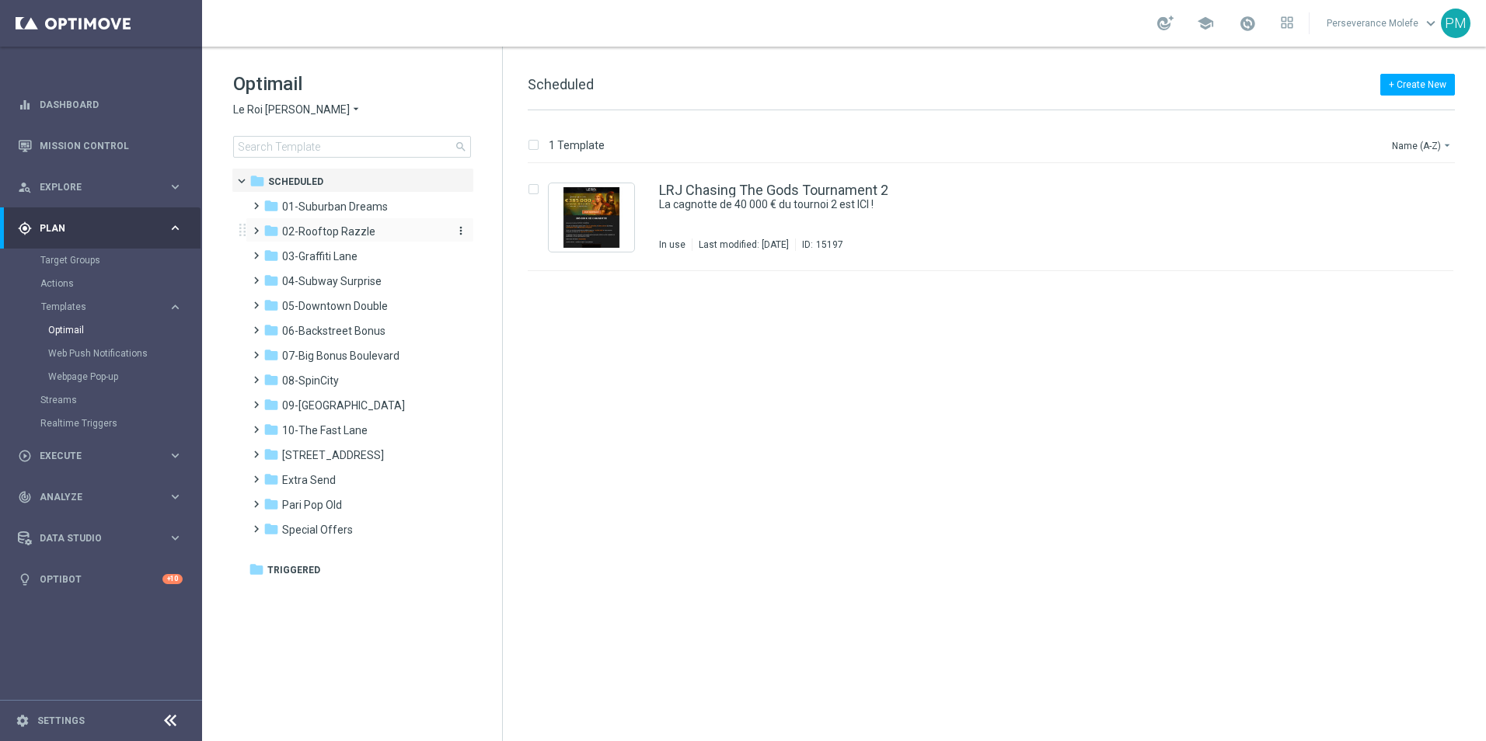
click at [342, 228] on span "02-Rooftop Razzle" at bounding box center [328, 232] width 93 height 14
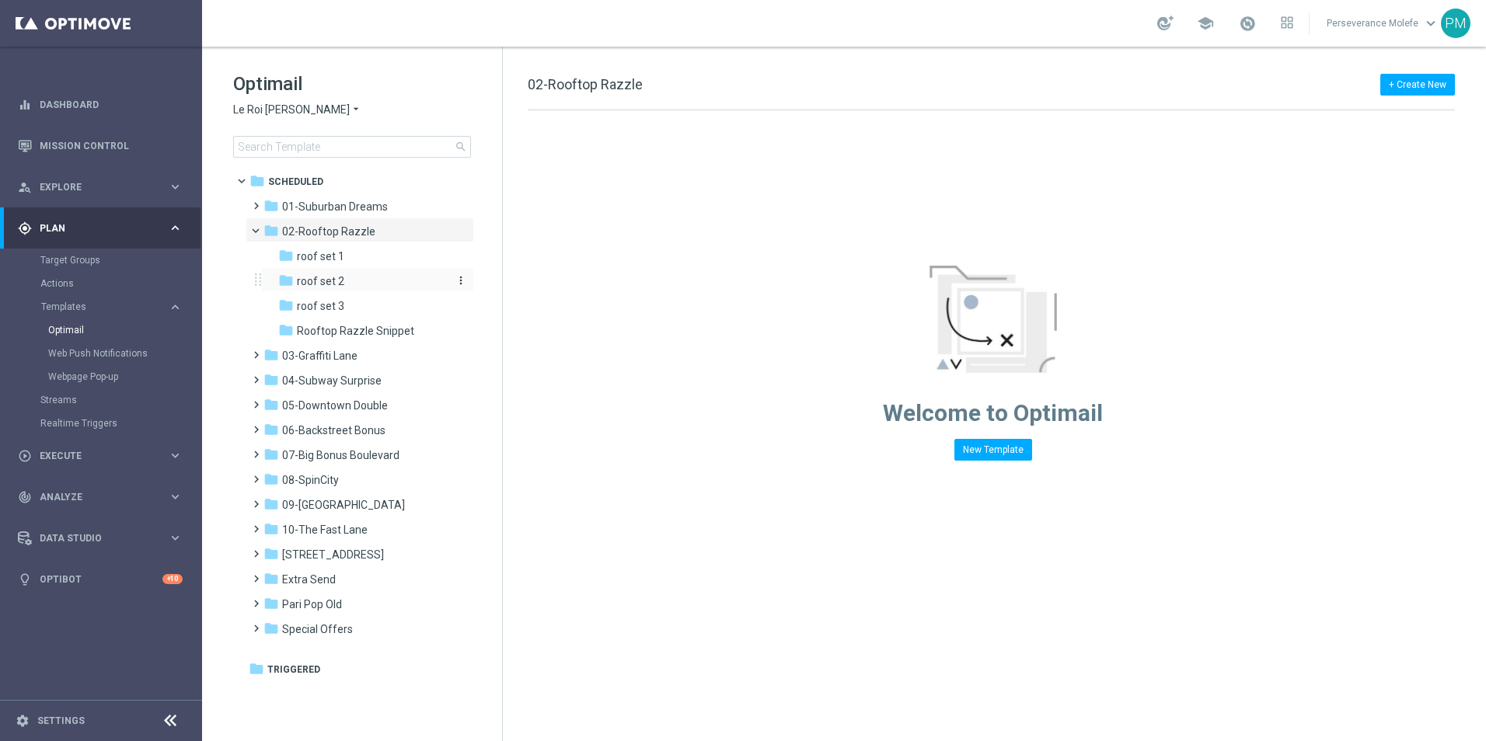
click at [353, 275] on div "folder roof set 2" at bounding box center [361, 282] width 166 height 18
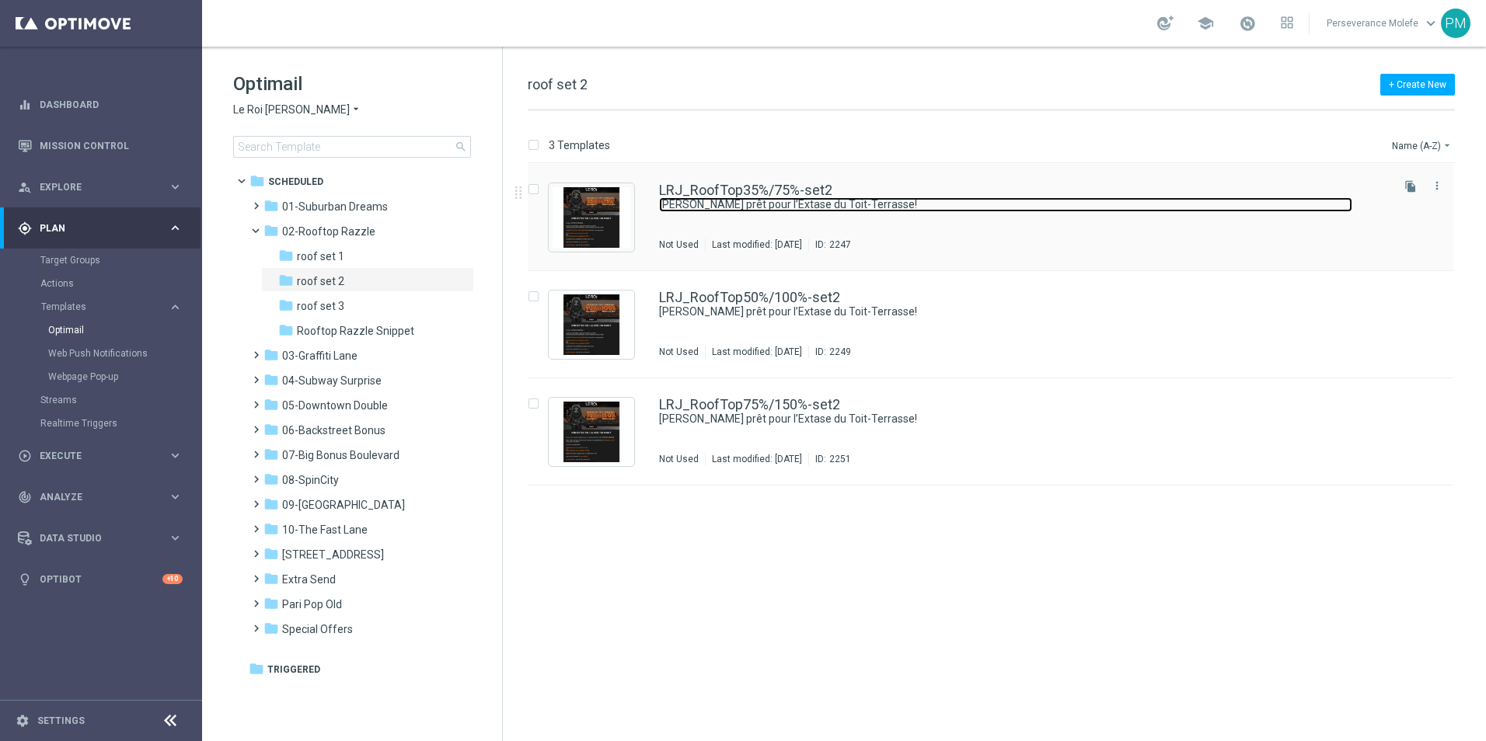
click at [679, 202] on link "[PERSON_NAME] prêt pour l’Extase du Toit-Terrasse!" at bounding box center [1005, 204] width 693 height 15
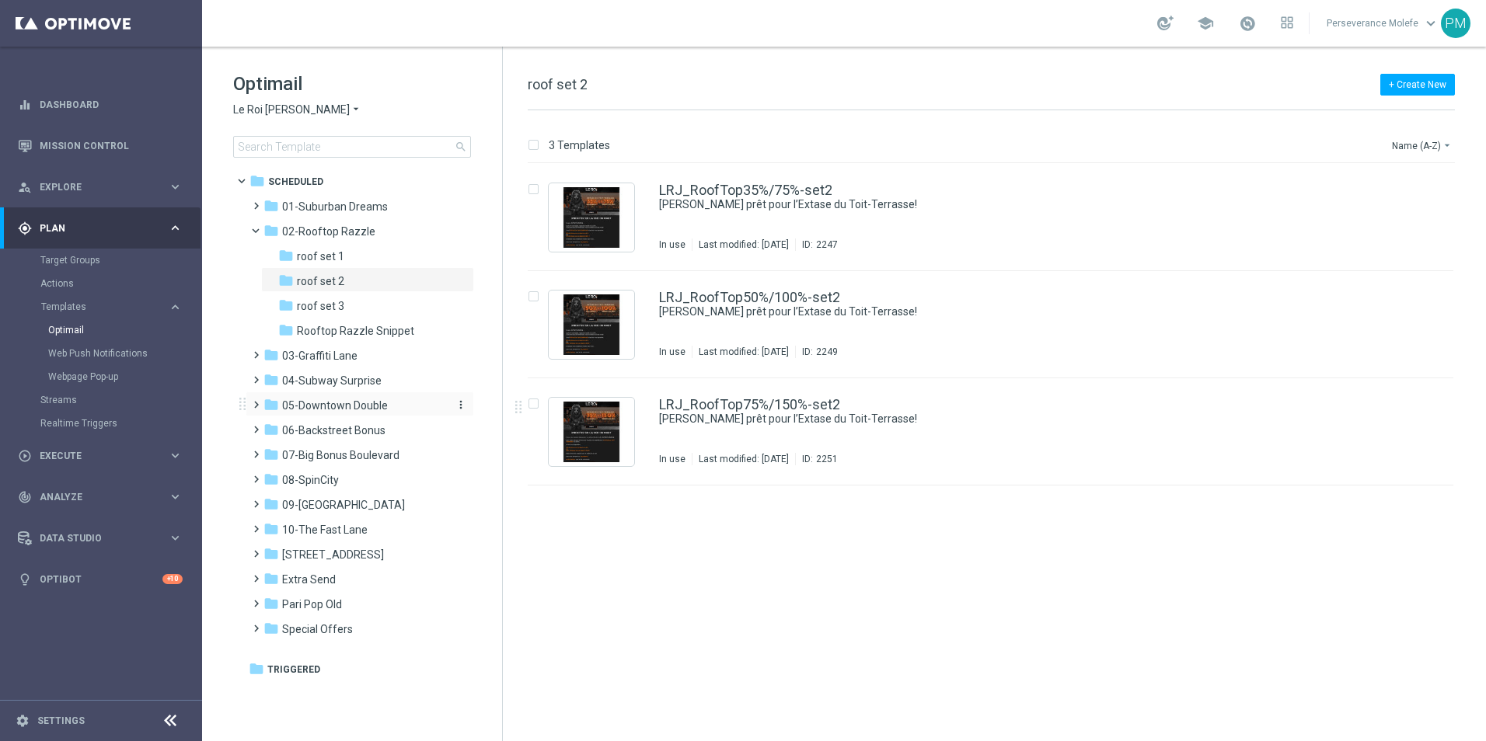
click at [355, 399] on span "05-Downtown Double" at bounding box center [335, 406] width 106 height 14
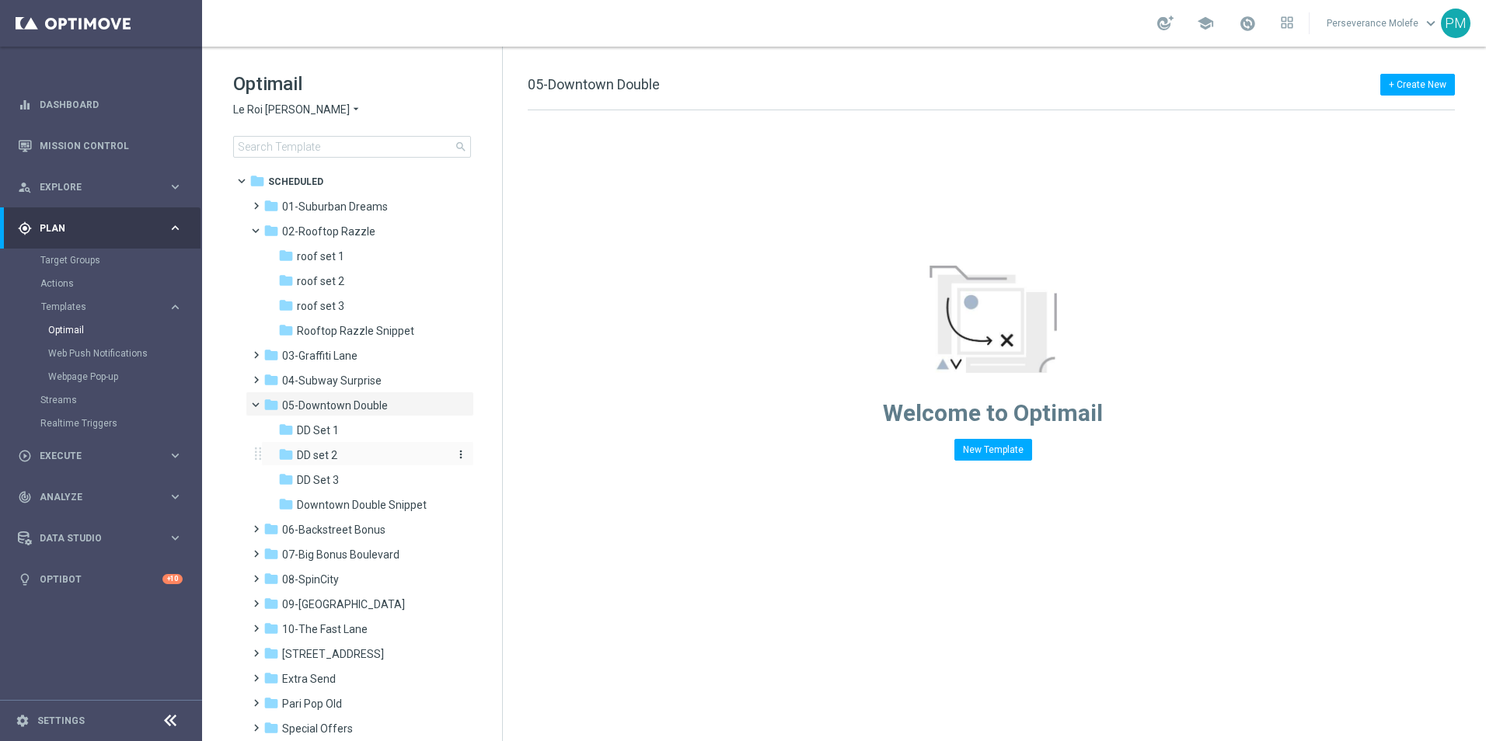
click at [345, 451] on div "folder DD set 2" at bounding box center [361, 456] width 166 height 18
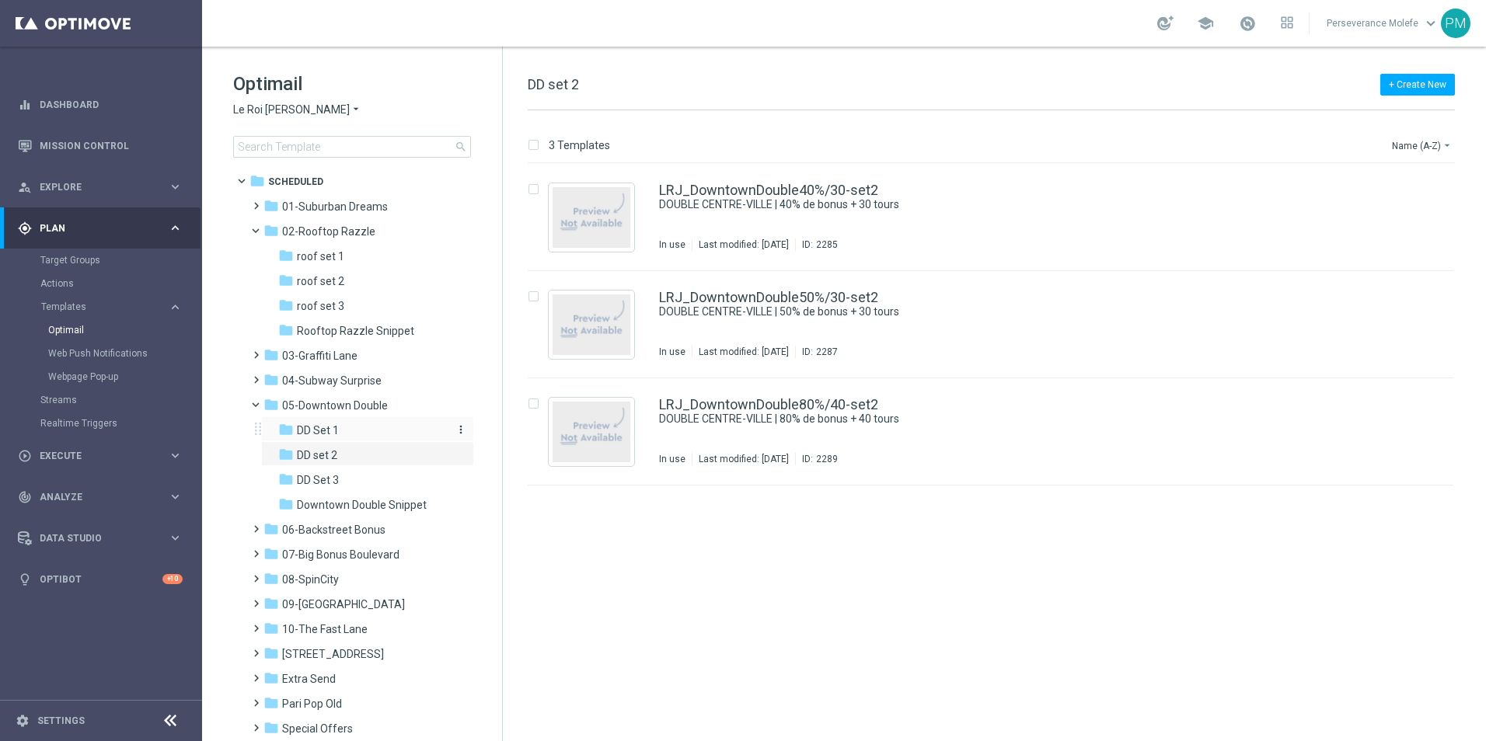
click at [353, 431] on div "folder DD Set 1" at bounding box center [361, 431] width 166 height 18
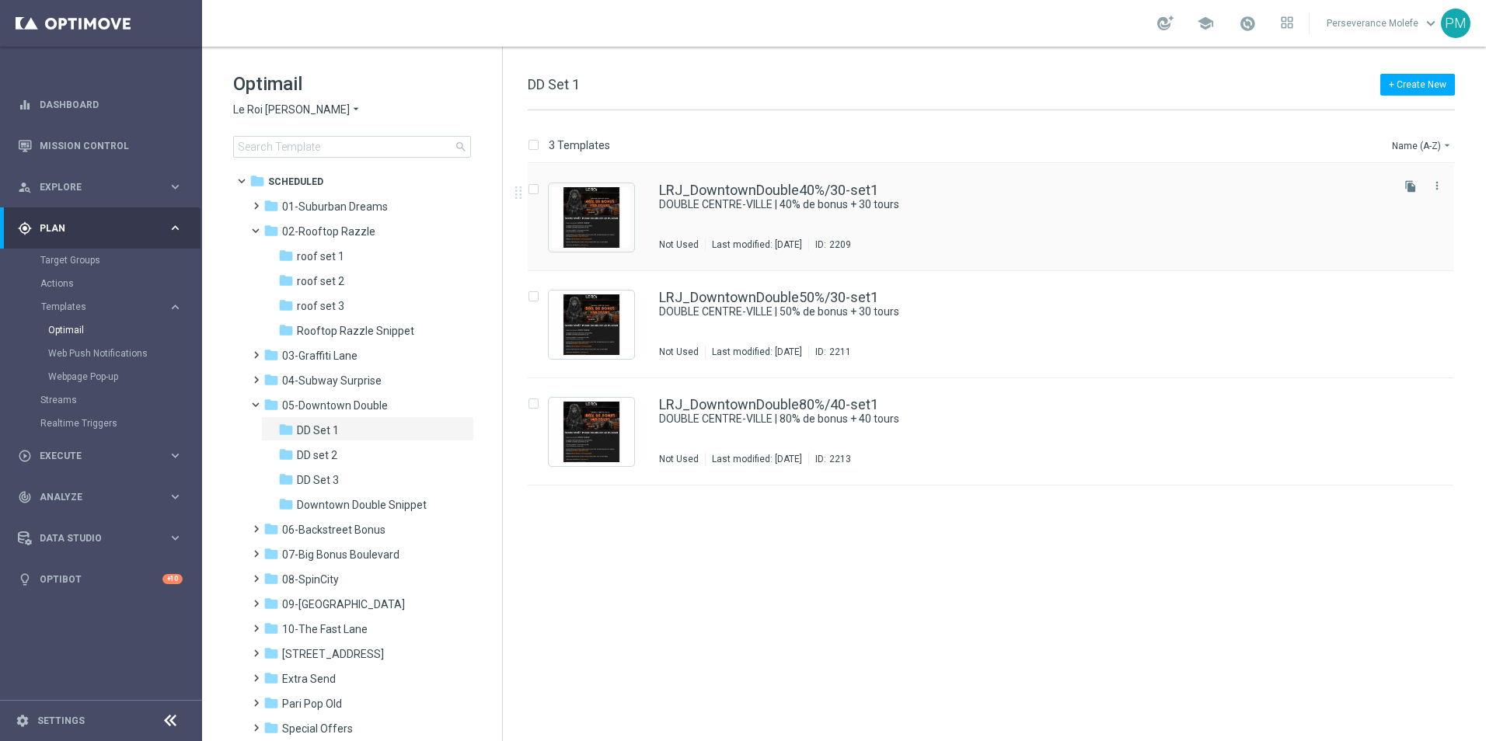
click at [678, 183] on div "LRJ_DowntownDouble40%/30-set1 DOUBLE CENTRE-VILLE | 40% de bonus + 30 tours Not…" at bounding box center [991, 217] width 926 height 107
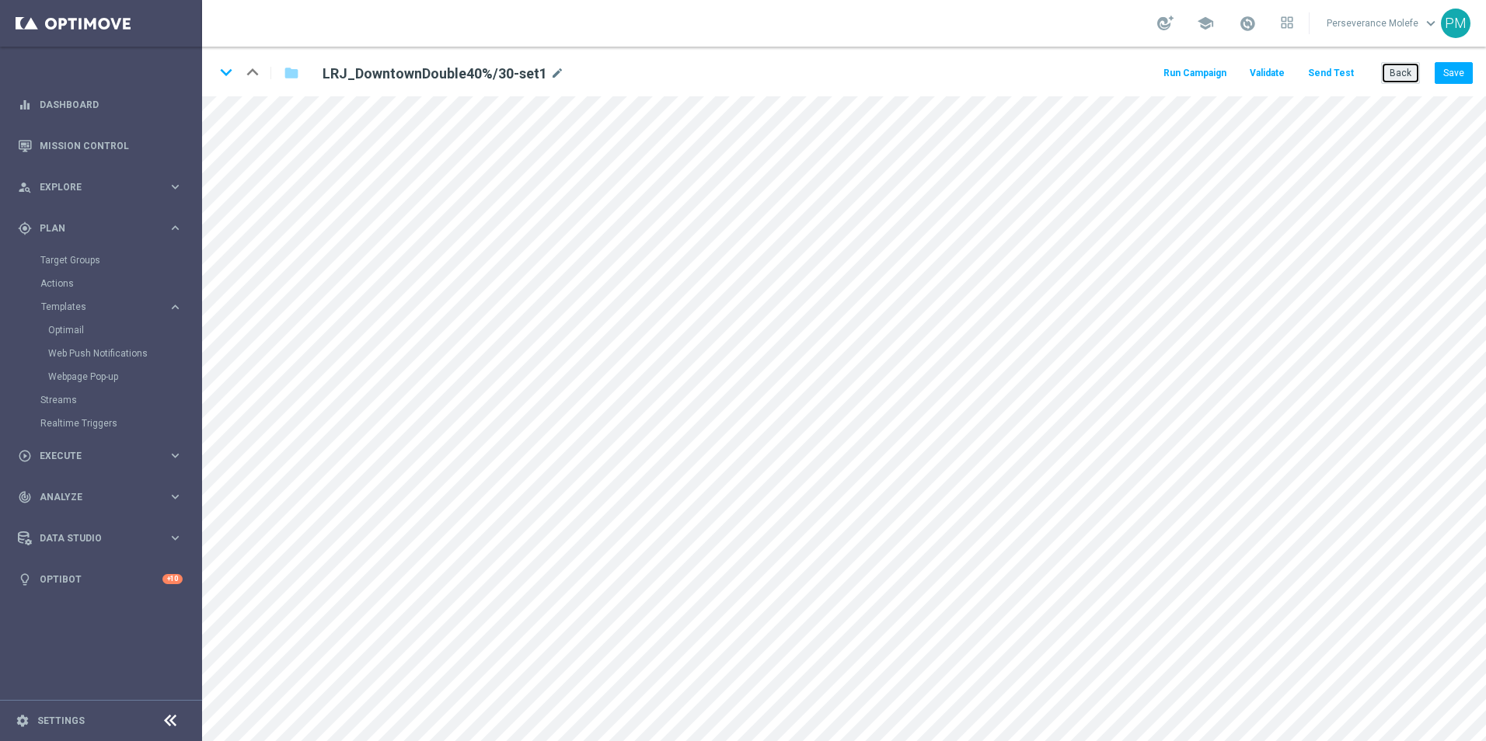
click at [1403, 78] on button "Back" at bounding box center [1400, 73] width 39 height 22
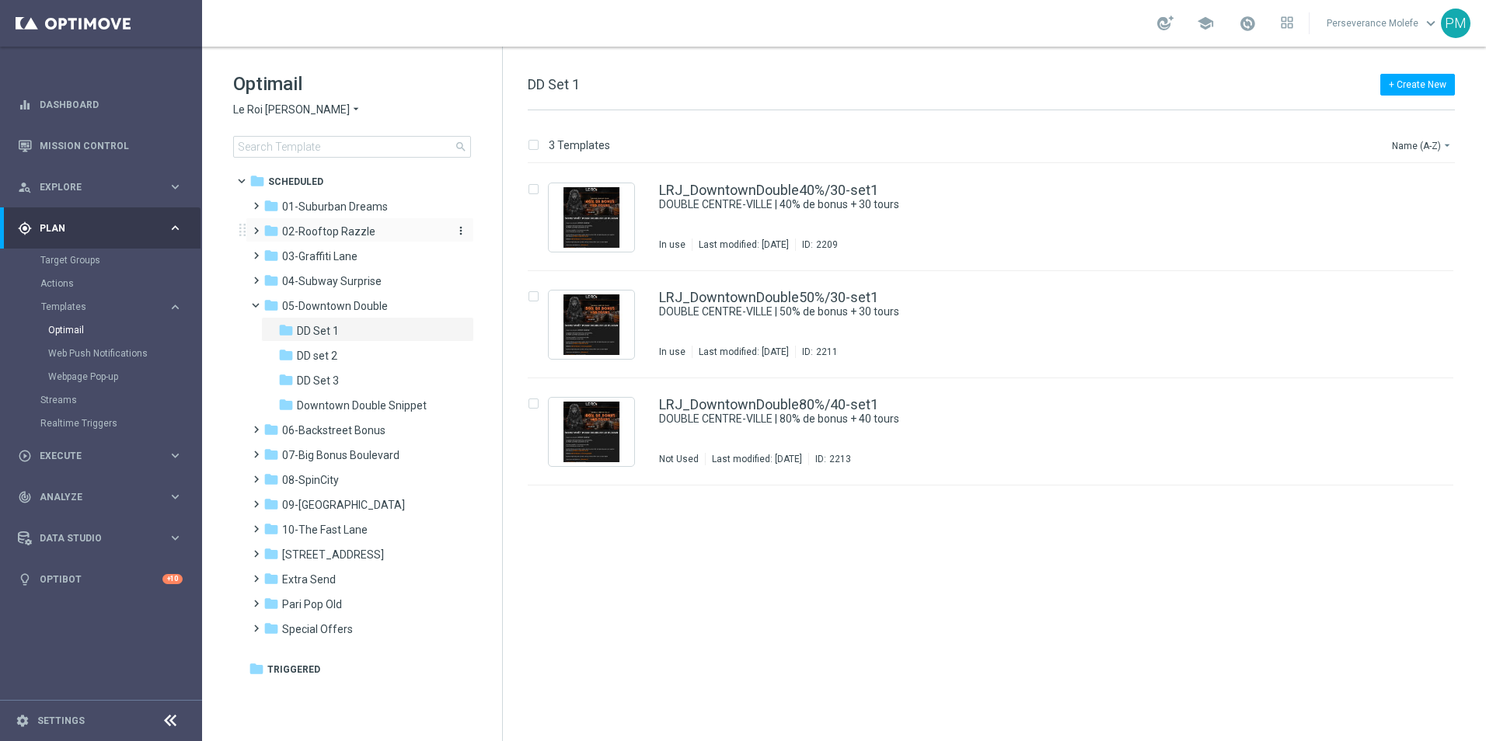
click at [344, 230] on span "02-Rooftop Razzle" at bounding box center [328, 232] width 93 height 14
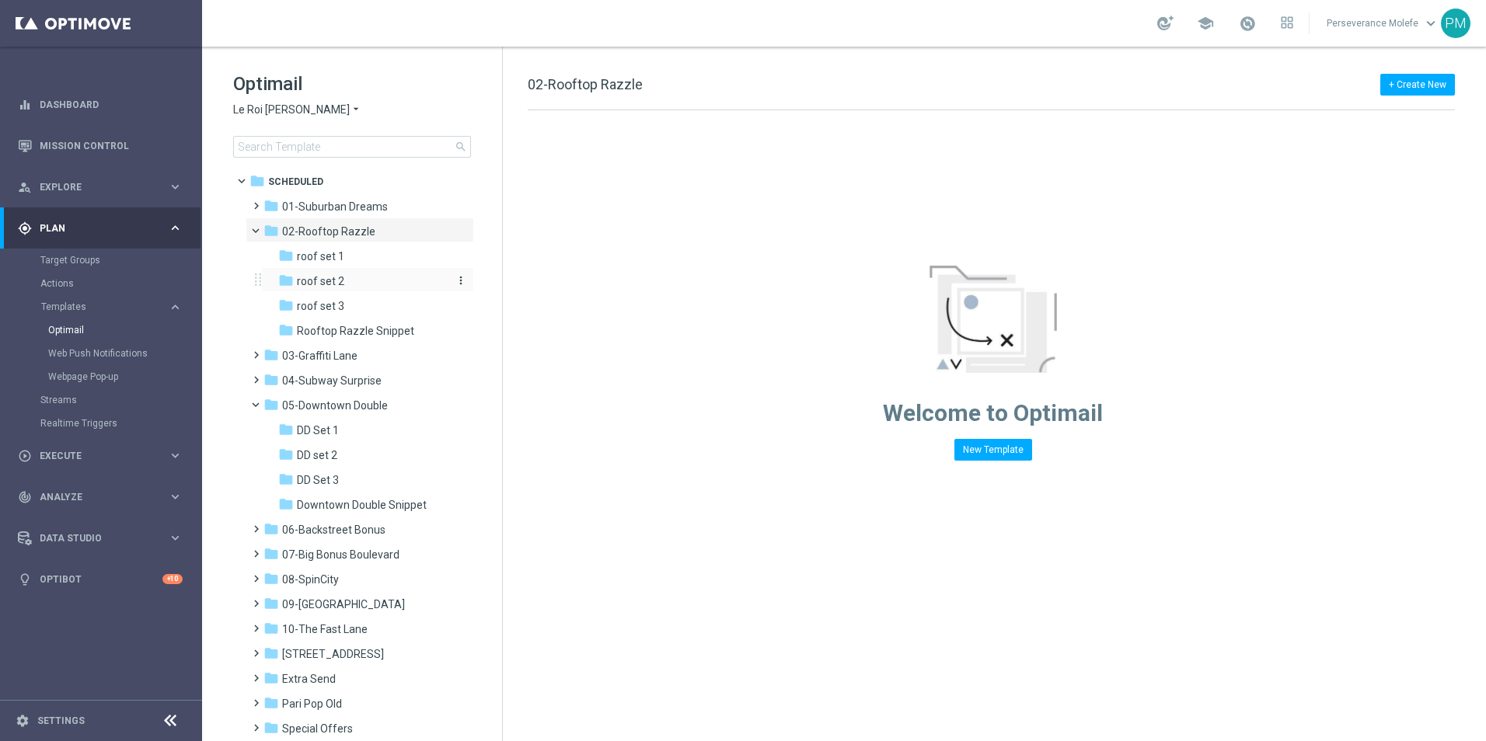
click at [354, 277] on div "folder roof set 2" at bounding box center [361, 282] width 166 height 18
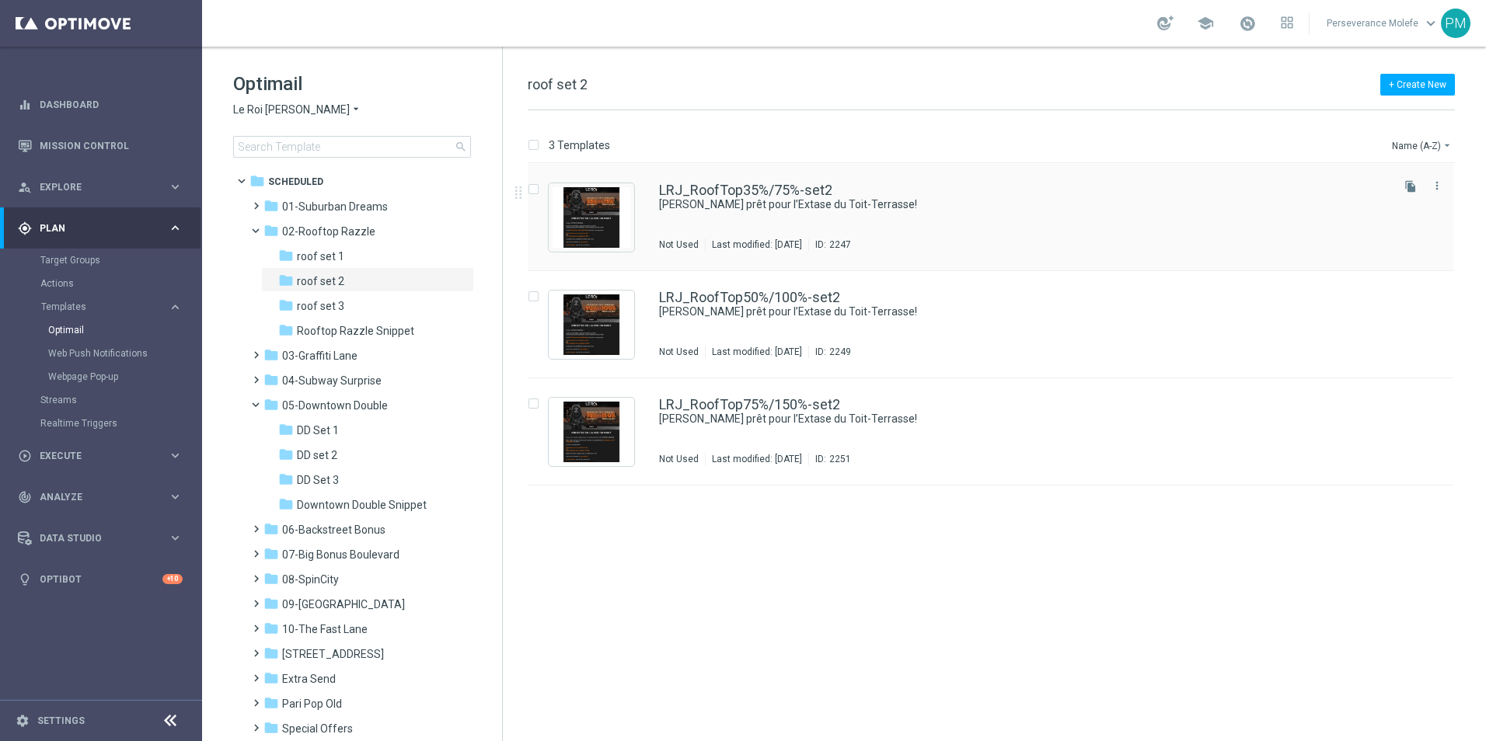
click at [756, 176] on div "LRJ_RoofTop35%/75%-set2 Soyez prêt pour l’Extase du Toit-Terrasse! Not Used Las…" at bounding box center [991, 217] width 926 height 107
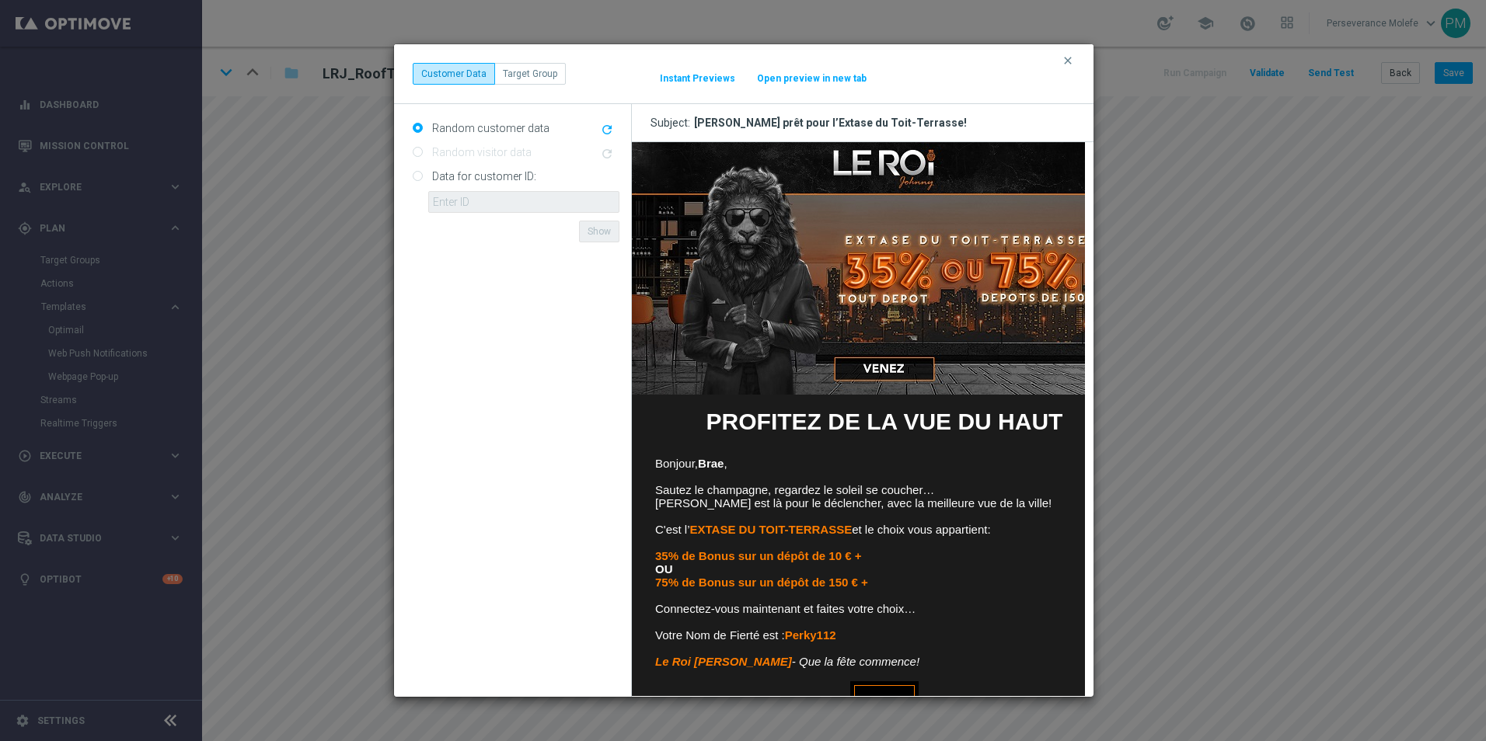
click at [825, 76] on button "Open preview in new tab" at bounding box center [811, 78] width 111 height 12
click at [1069, 65] on icon "clear" at bounding box center [1068, 60] width 12 height 12
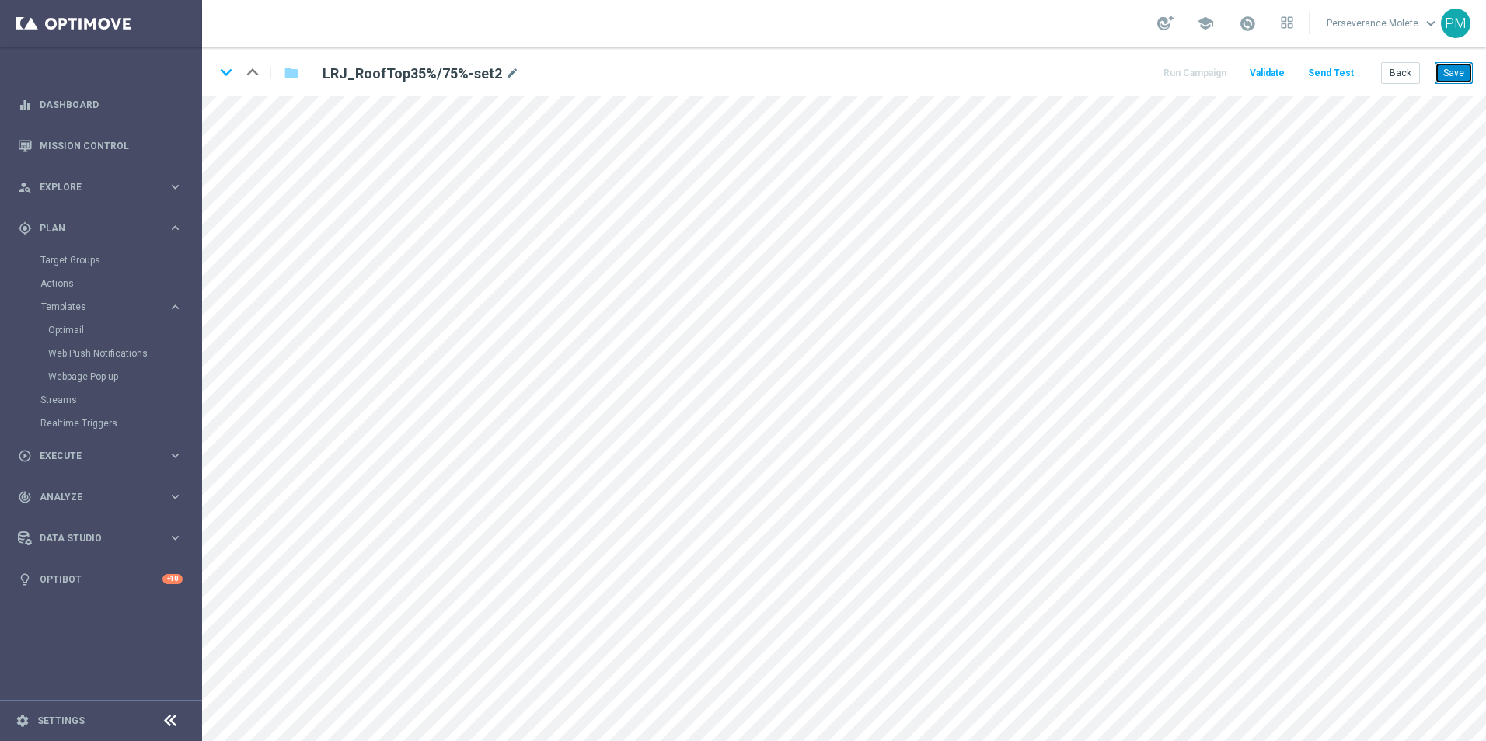
click at [1461, 68] on button "Save" at bounding box center [1454, 73] width 38 height 22
click at [1402, 77] on button "Back" at bounding box center [1400, 73] width 39 height 22
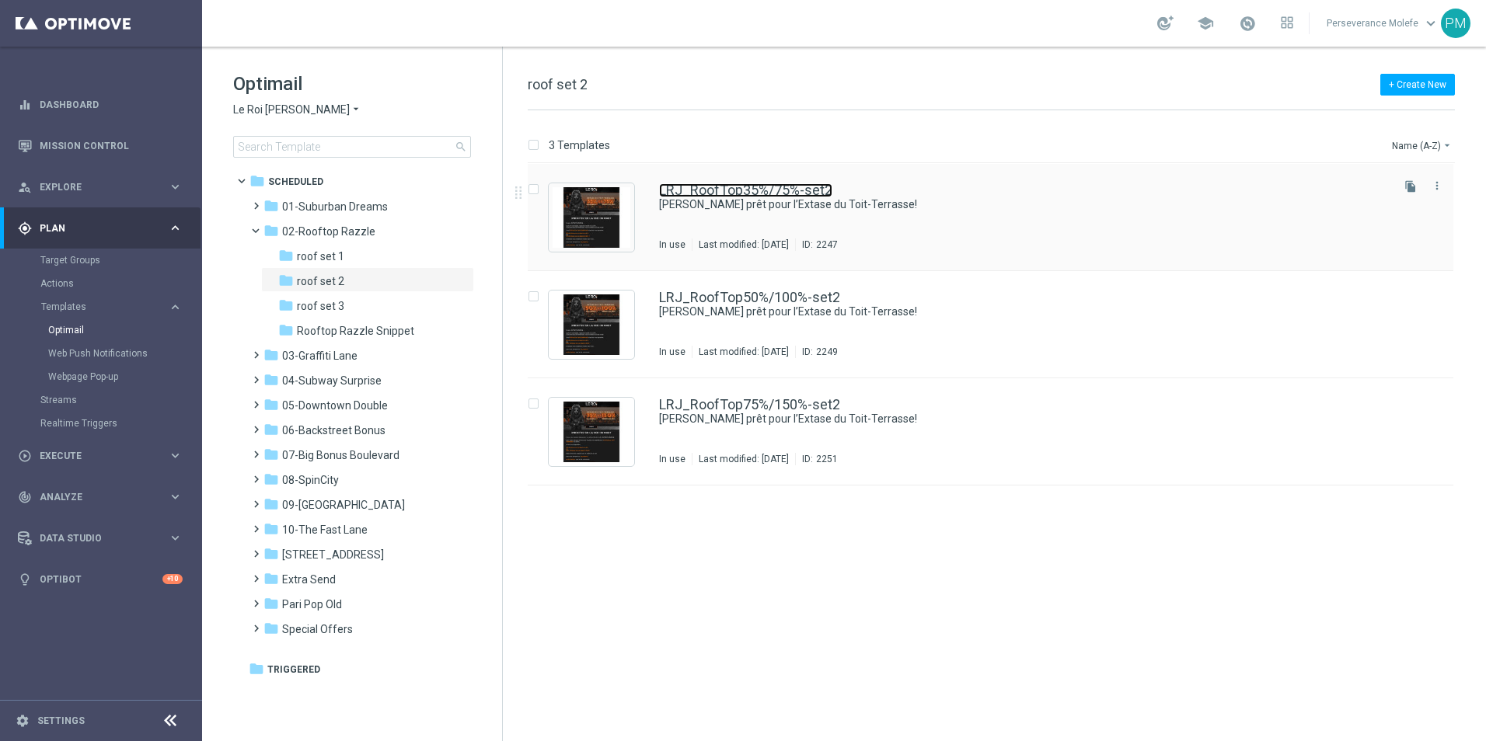
click at [762, 192] on link "LRJ_RoofTop35%/75%-set2" at bounding box center [745, 190] width 173 height 14
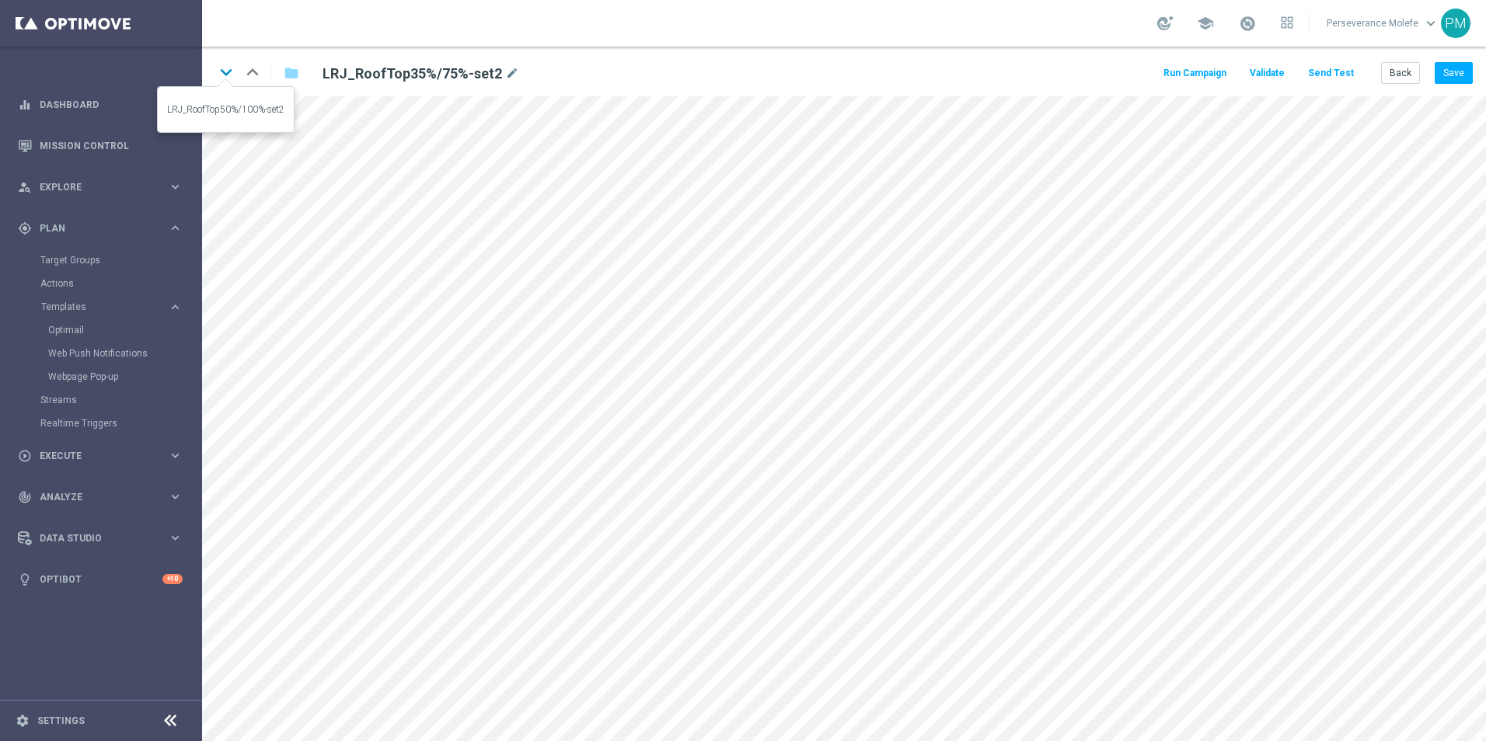
click at [228, 75] on icon "keyboard_arrow_down" at bounding box center [225, 72] width 23 height 23
click at [1452, 77] on button "Save" at bounding box center [1454, 73] width 38 height 22
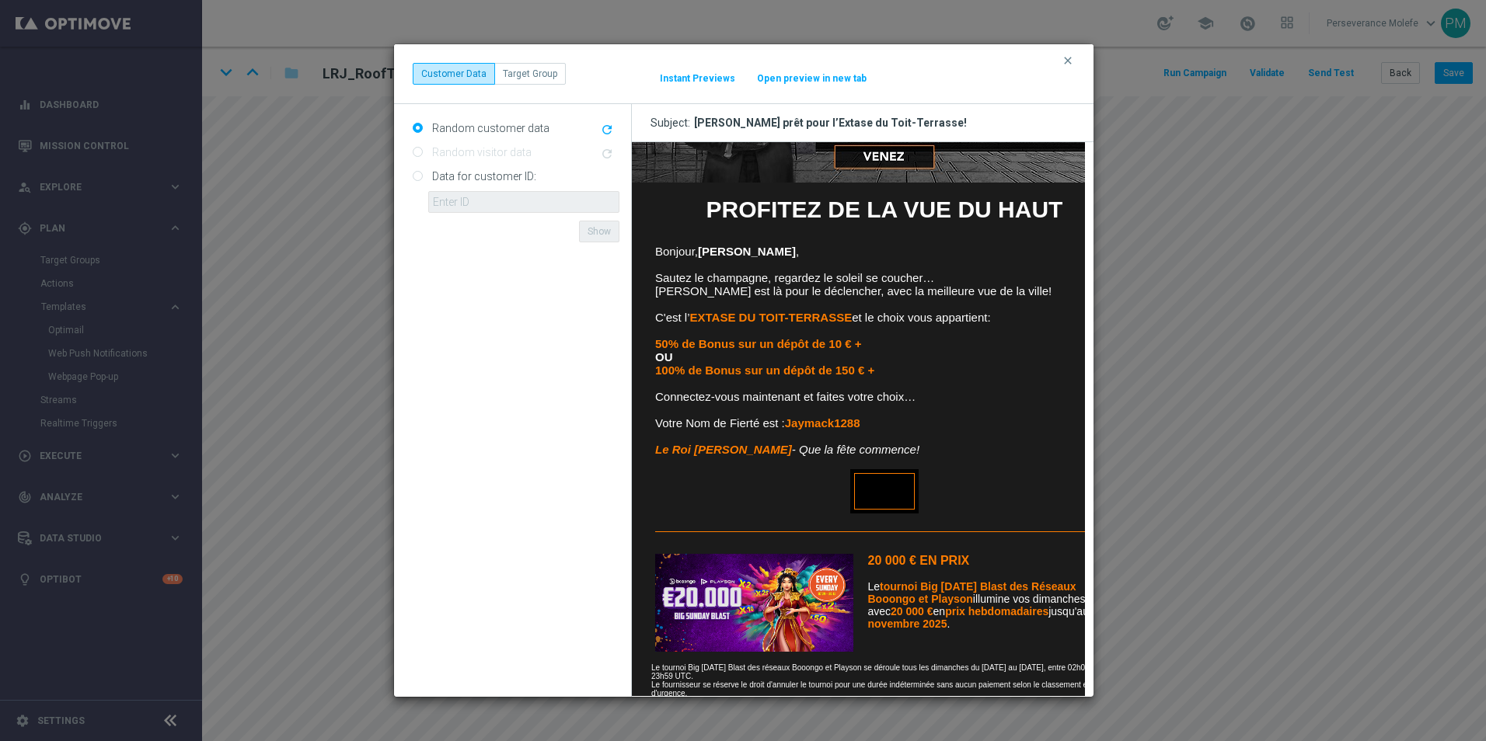
scroll to position [355, 0]
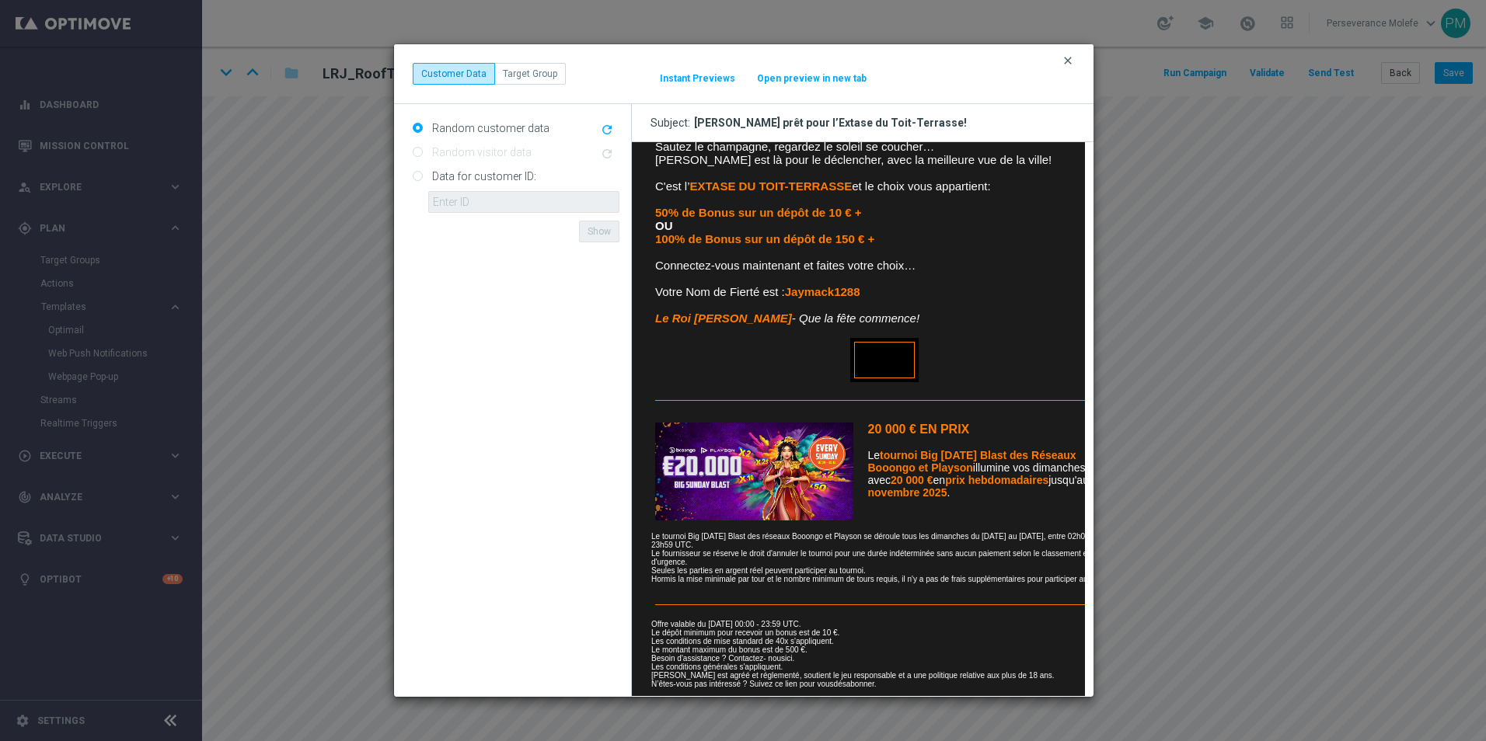
click at [1069, 63] on icon "clear" at bounding box center [1068, 60] width 12 height 12
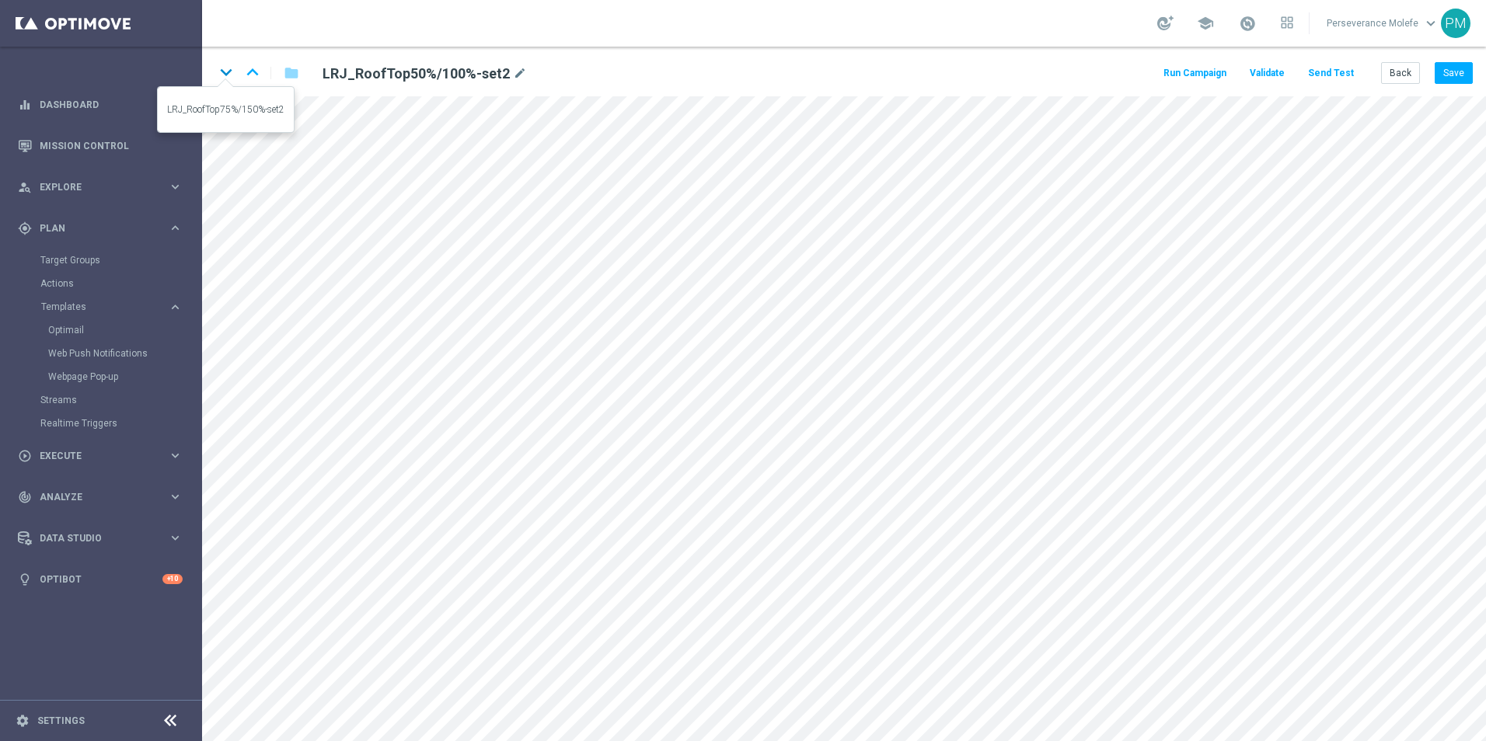
click at [220, 74] on icon "keyboard_arrow_down" at bounding box center [225, 72] width 23 height 23
click at [1444, 75] on button "Save" at bounding box center [1454, 73] width 38 height 22
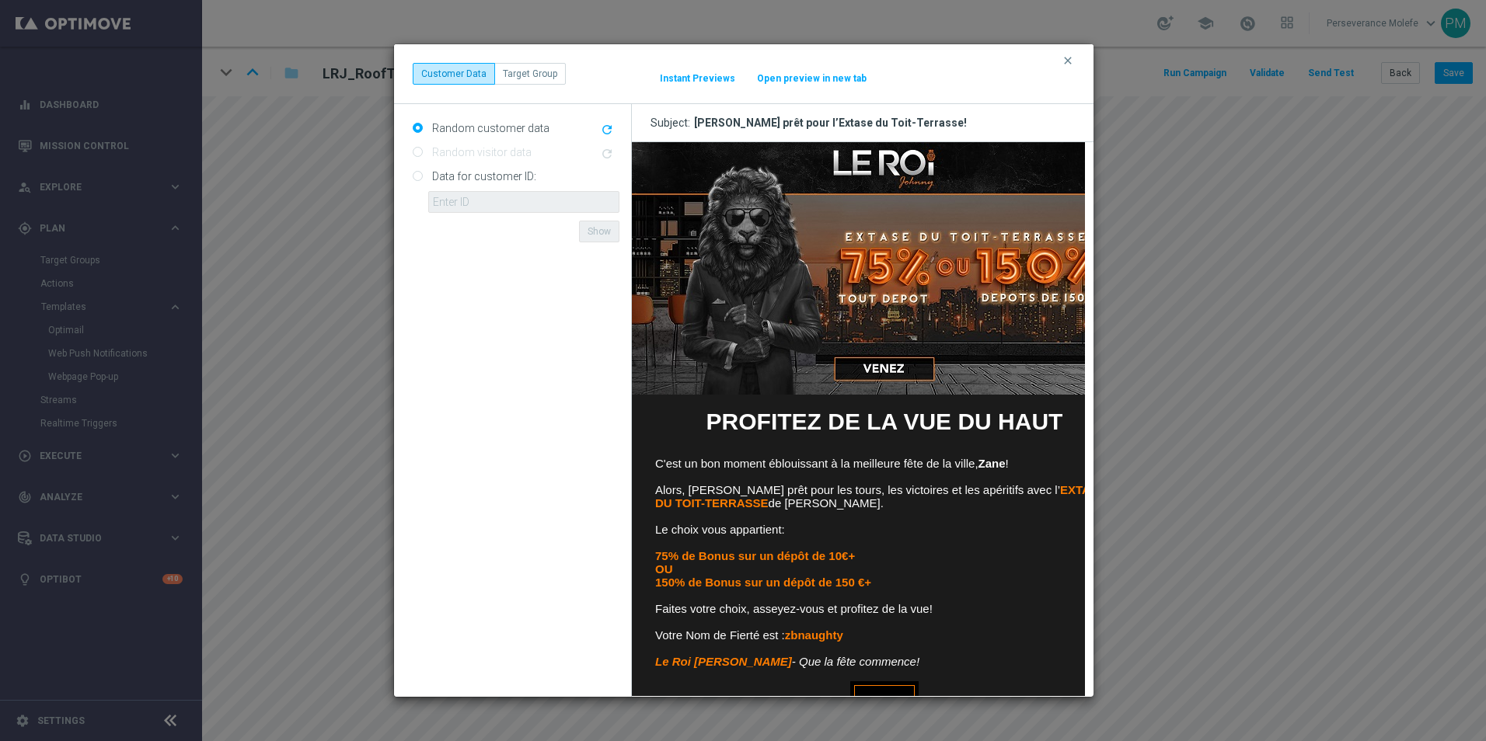
click at [814, 79] on button "Open preview in new tab" at bounding box center [811, 78] width 111 height 12
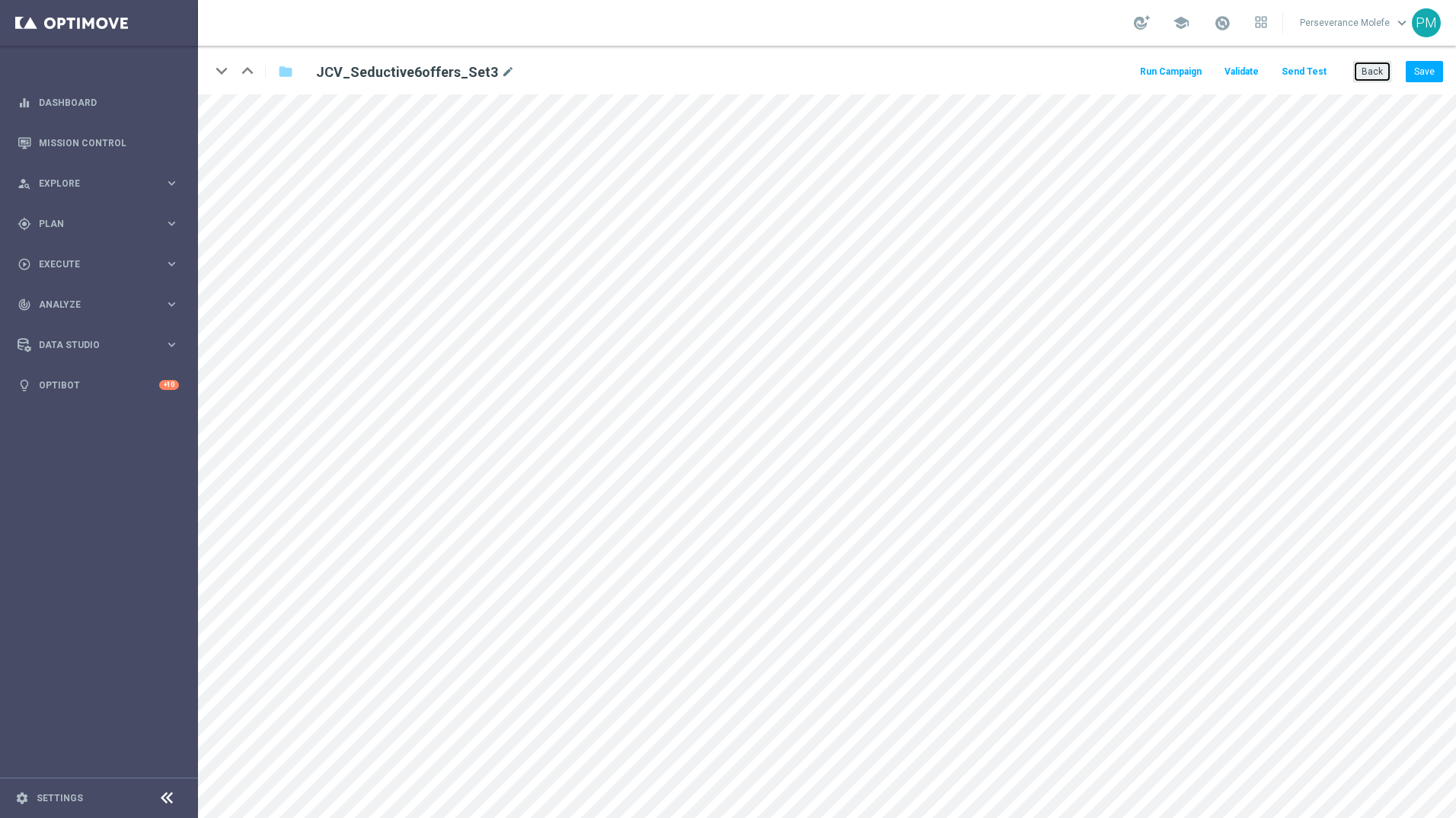
click at [1372, 70] on button "Back" at bounding box center [1372, 72] width 38 height 22
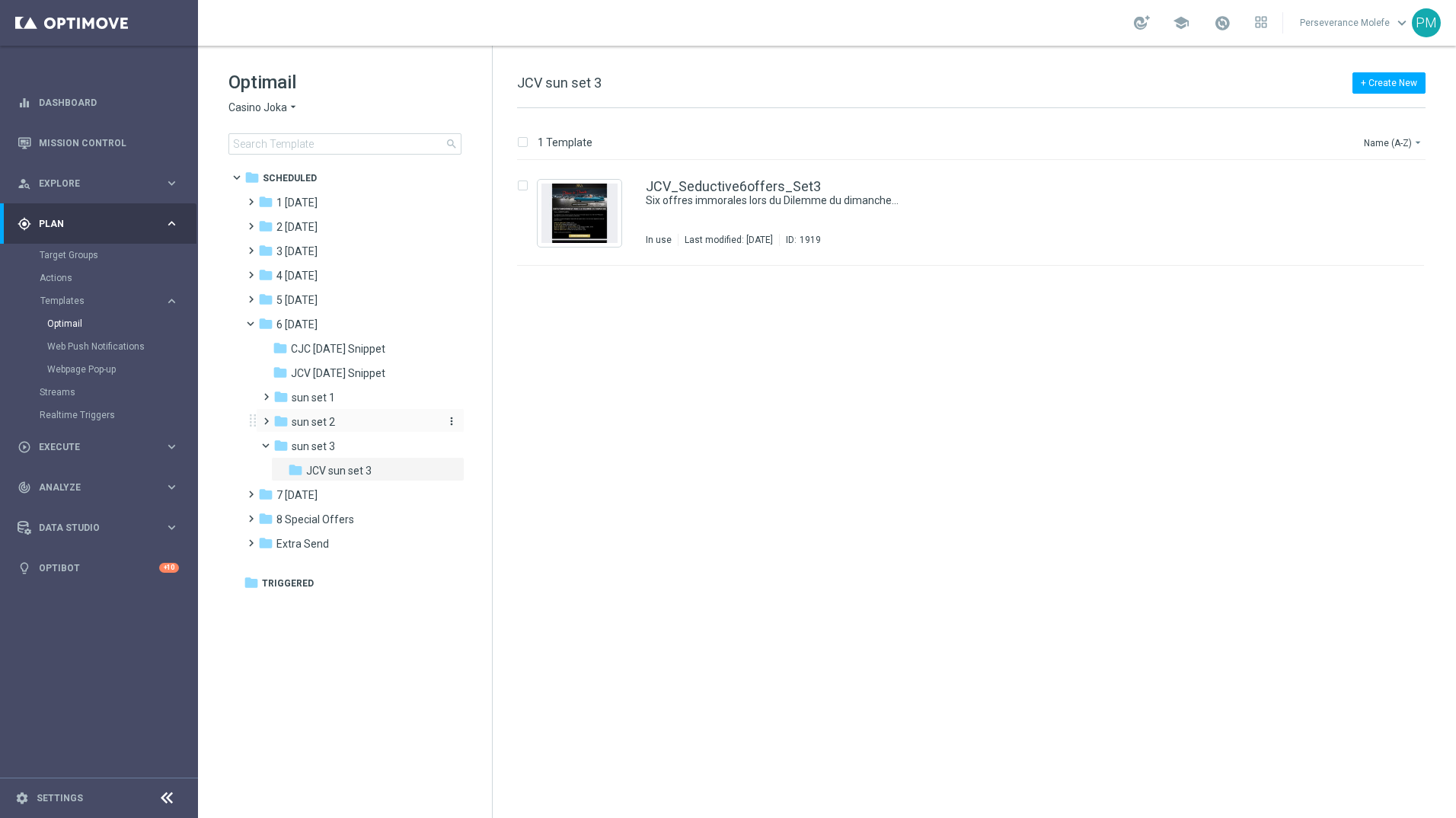
click at [355, 427] on div "folder sun set 2" at bounding box center [355, 422] width 163 height 18
click at [700, 179] on div "CJC_Seductive6offer-Set2 Les dimanches sont un tel dilemme sur le Casino Joka C…" at bounding box center [971, 213] width 907 height 105
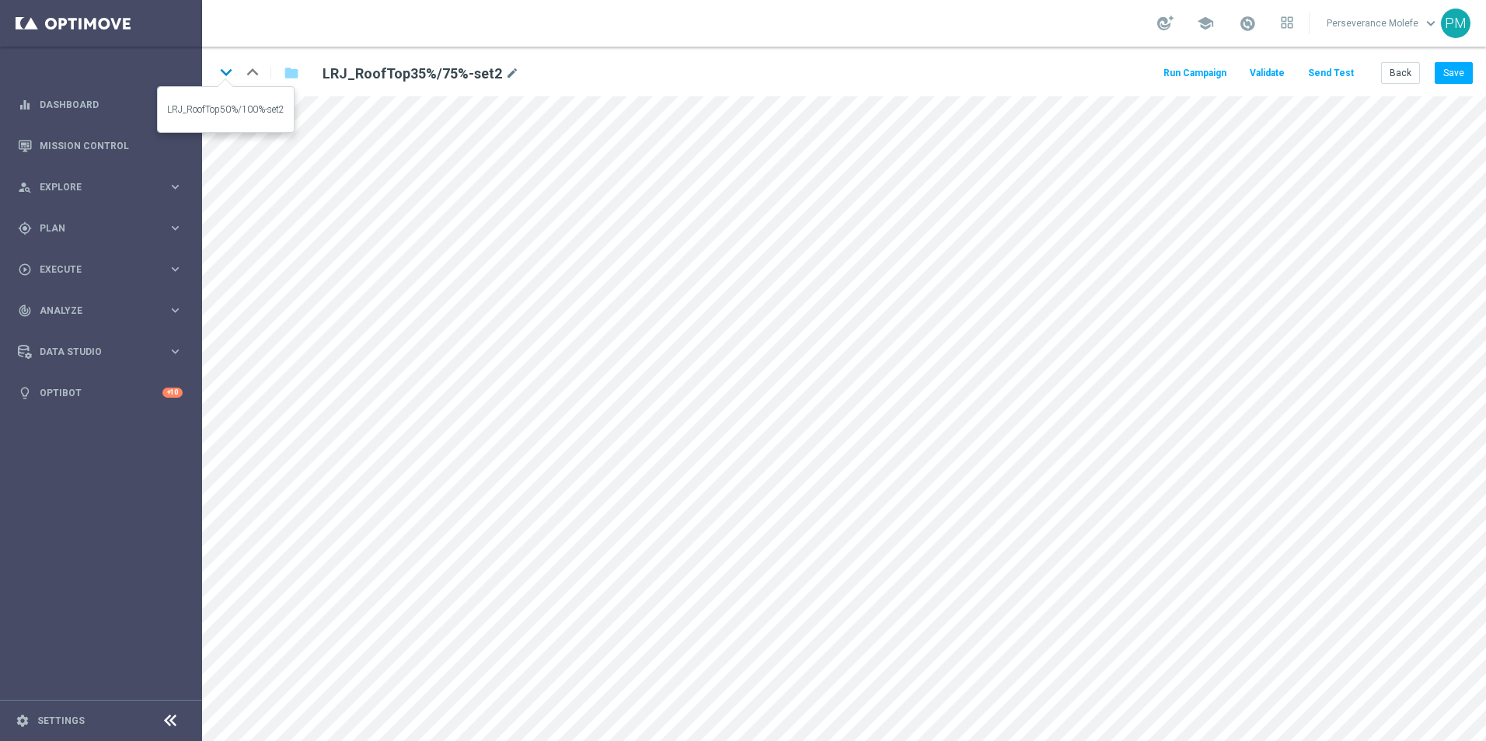
click at [228, 68] on icon "keyboard_arrow_down" at bounding box center [225, 72] width 23 height 23
click at [1414, 75] on button "Back" at bounding box center [1400, 73] width 39 height 22
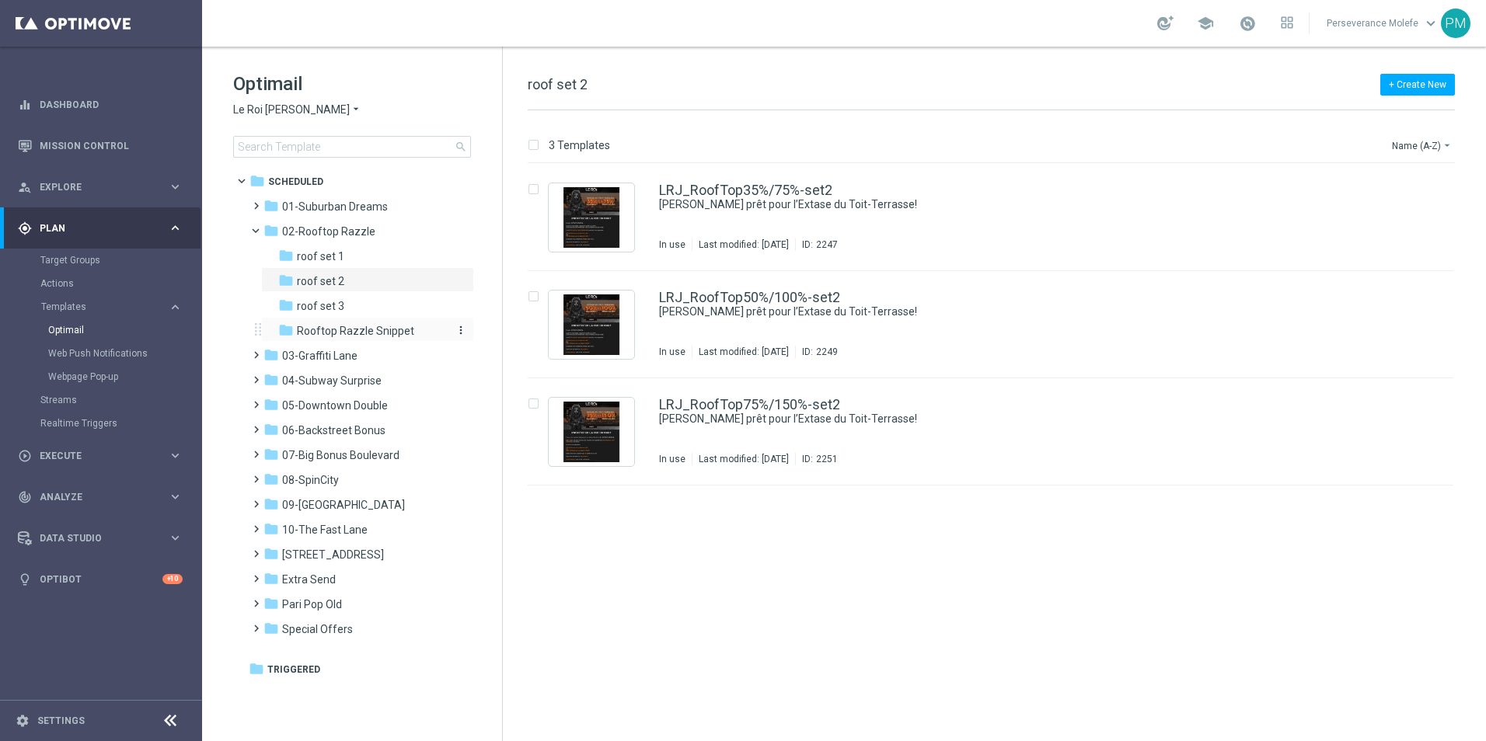
click at [408, 323] on div "folder Rooftop Razzle Snippet" at bounding box center [361, 332] width 166 height 18
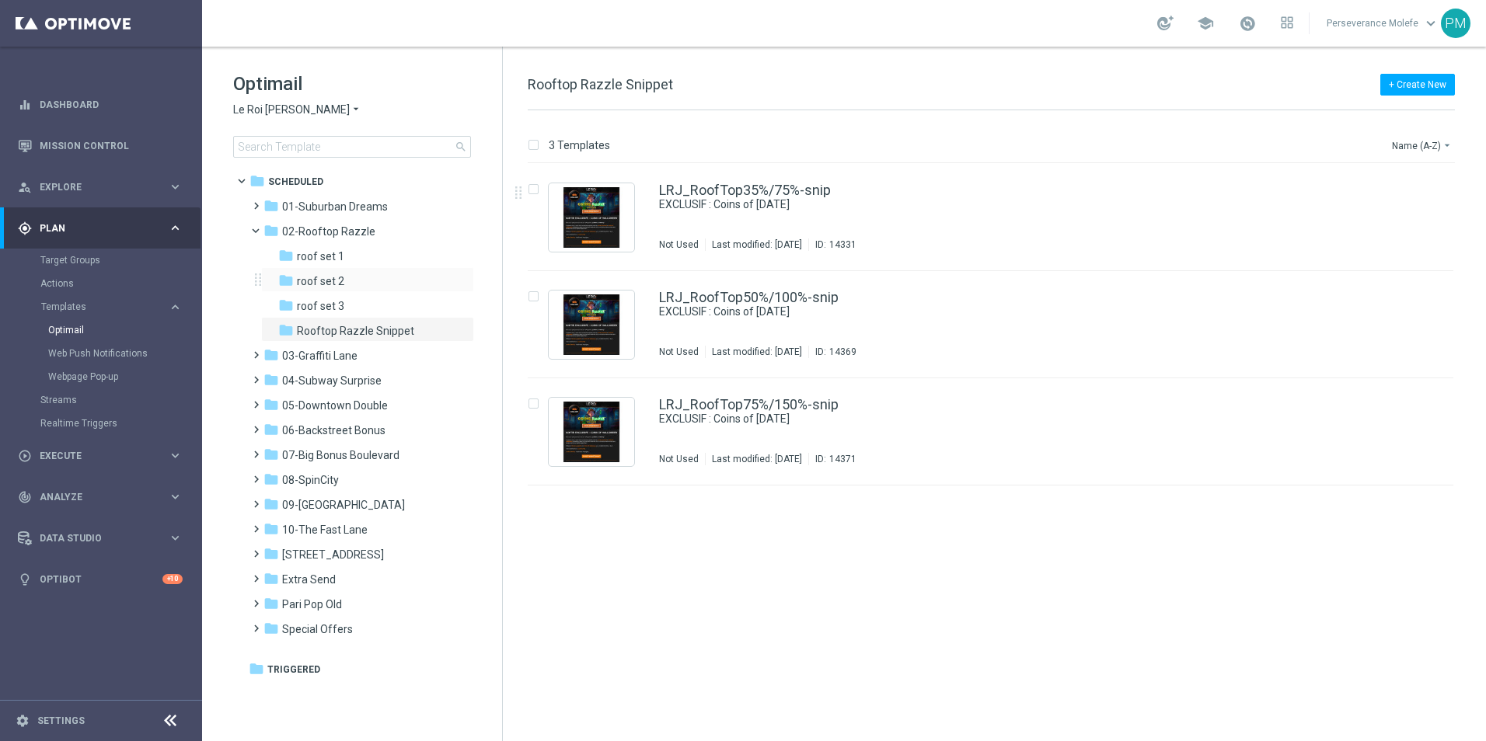
click at [342, 291] on div "folder roof set 2 more_vert" at bounding box center [367, 279] width 213 height 25
click at [340, 287] on span "roof set 2" at bounding box center [320, 281] width 47 height 14
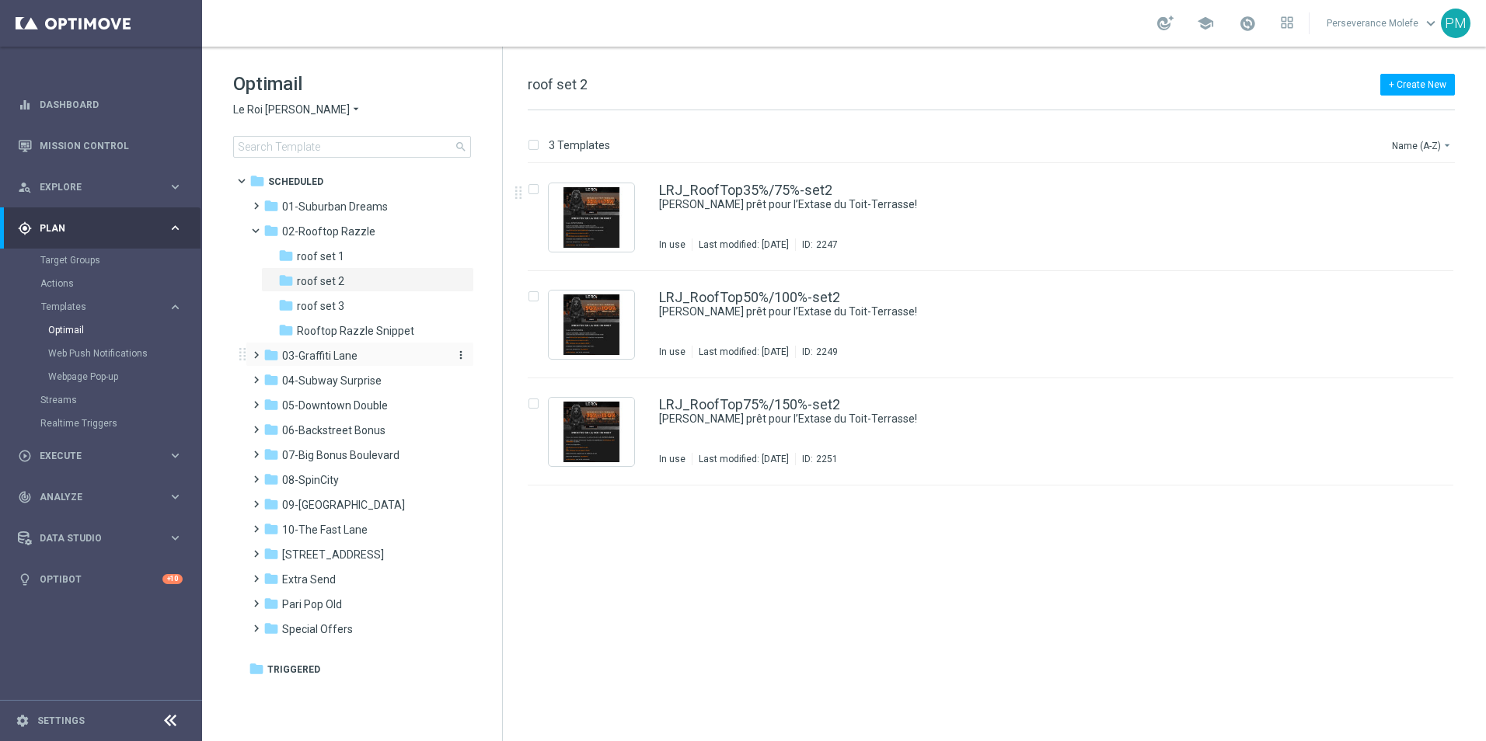
click at [371, 354] on div "folder 03-[GEOGRAPHIC_DATA]" at bounding box center [352, 356] width 179 height 18
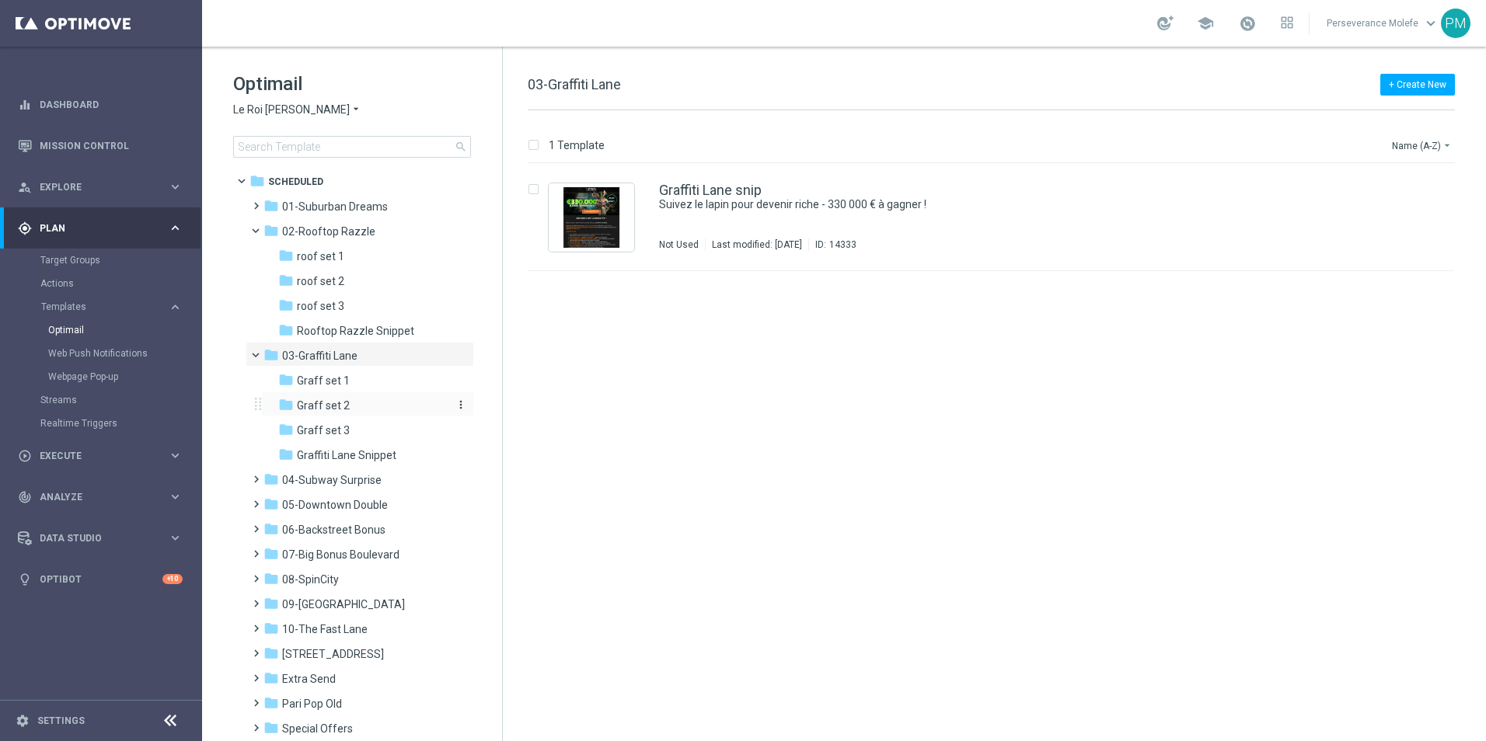
click at [370, 398] on div "folder [PERSON_NAME] set 2" at bounding box center [361, 406] width 166 height 18
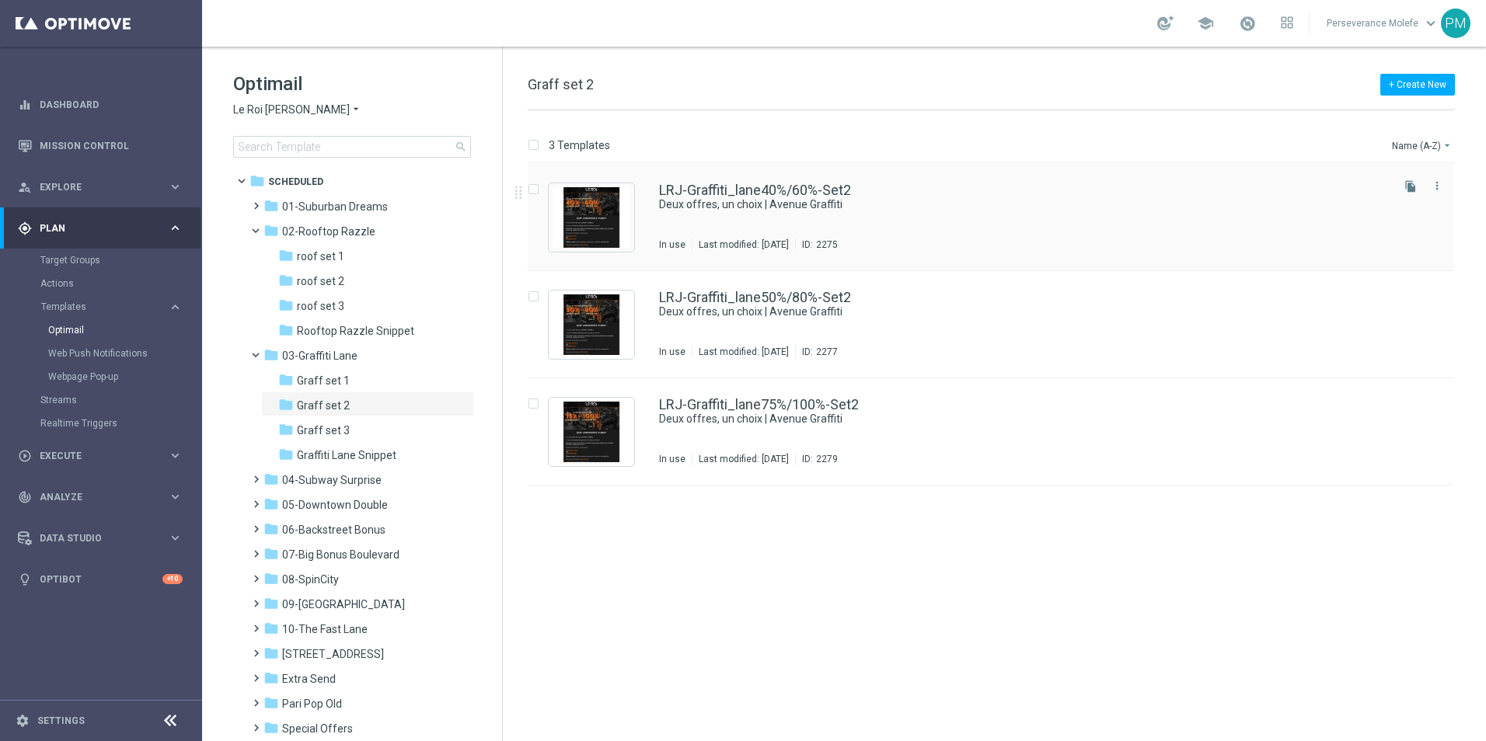
click at [759, 182] on div "LRJ-Graffiti_lane40%/60%-Set2 Deux offres, un choix | Avenue Graffiti In use La…" at bounding box center [991, 217] width 926 height 107
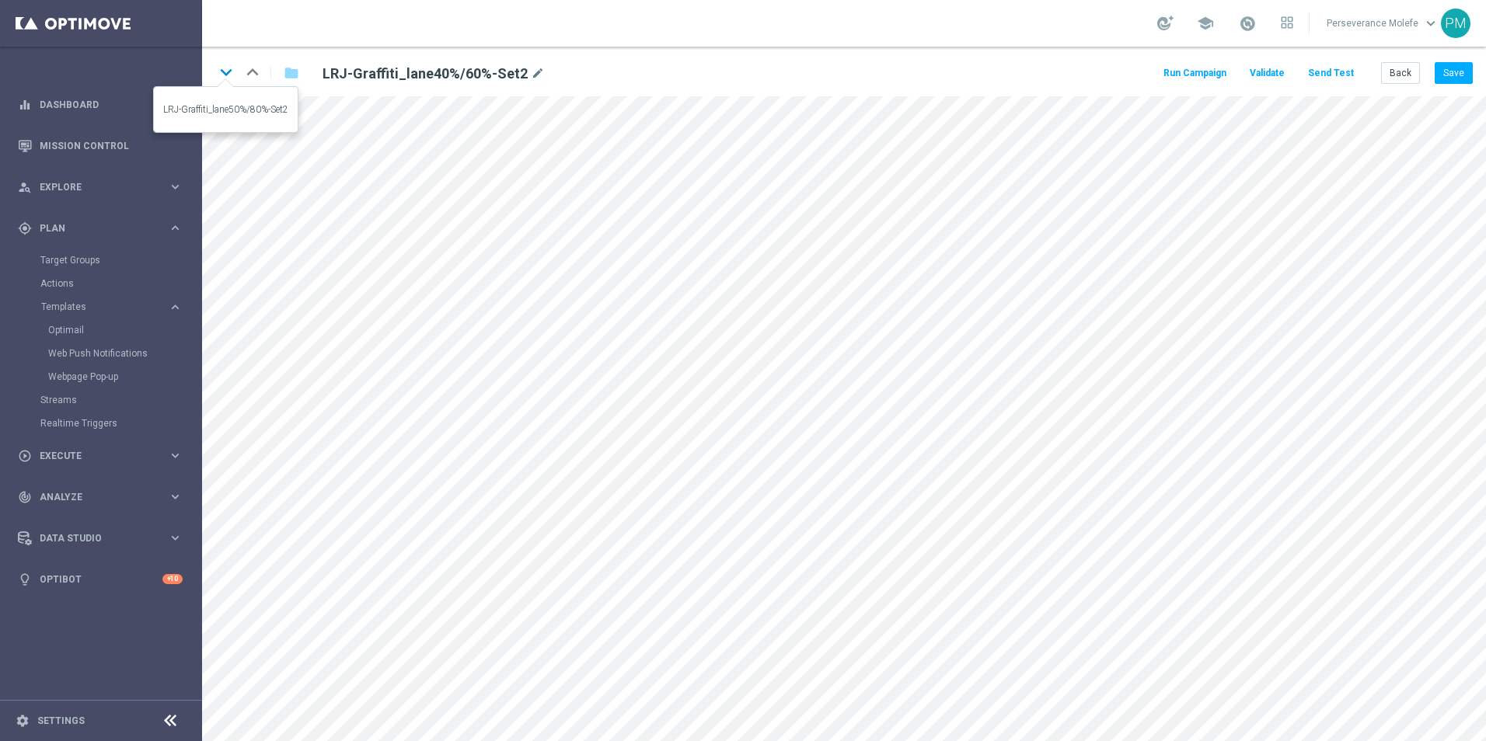
click at [224, 68] on icon "keyboard_arrow_down" at bounding box center [225, 72] width 23 height 23
click at [234, 73] on icon "keyboard_arrow_down" at bounding box center [225, 72] width 23 height 23
click at [1393, 67] on button "Back" at bounding box center [1400, 73] width 39 height 22
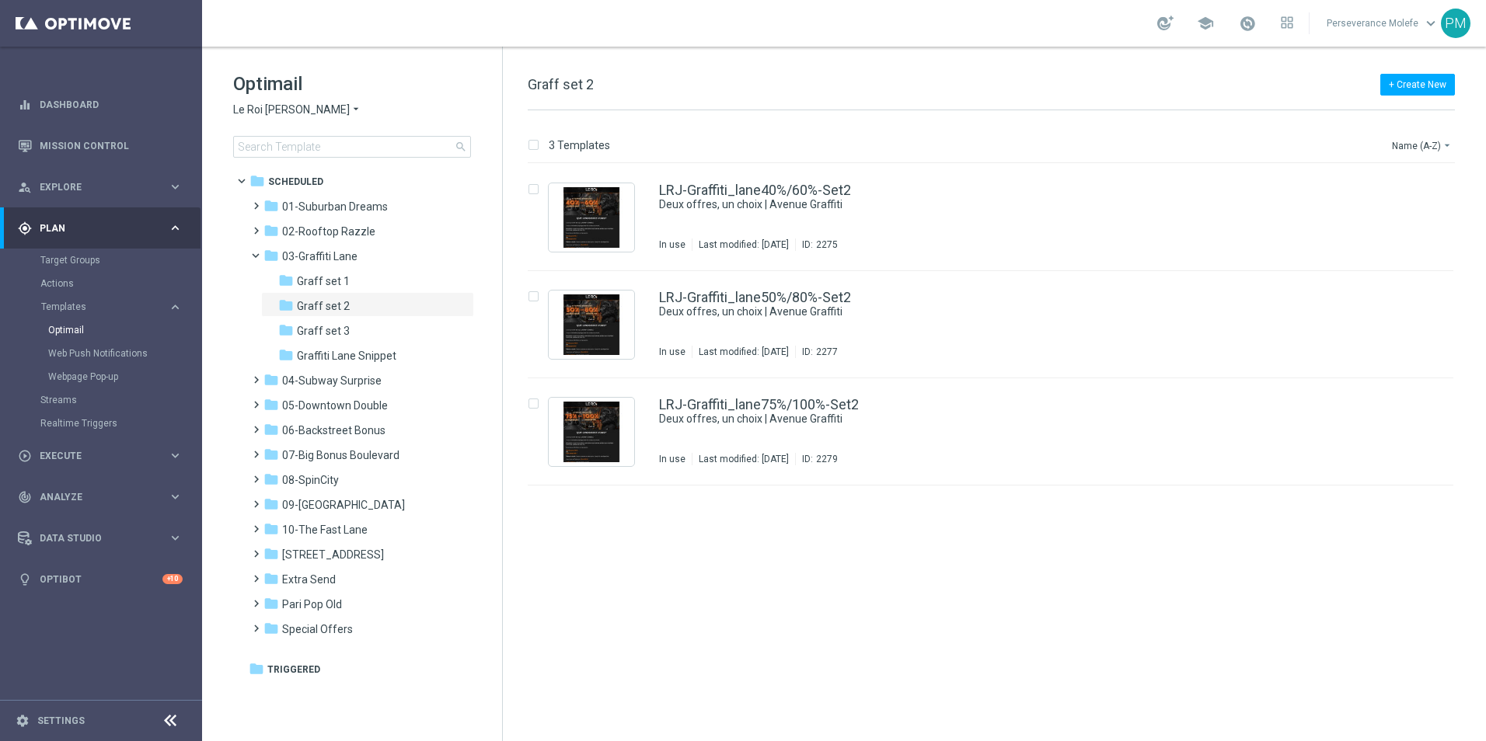
click at [289, 115] on span "Le Roi [PERSON_NAME]" at bounding box center [291, 110] width 117 height 15
click at [312, 256] on div "Casino Joka" at bounding box center [292, 258] width 117 height 19
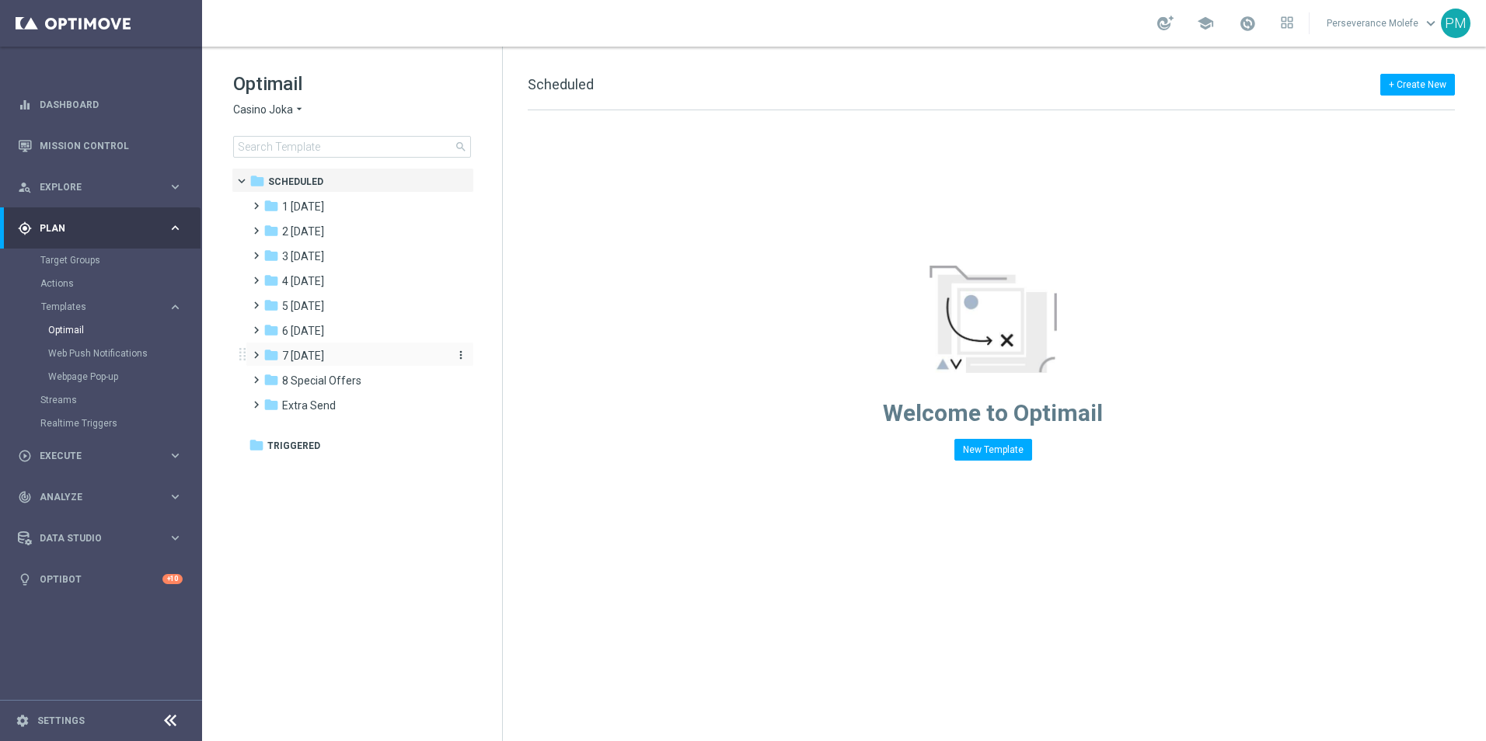
click at [324, 355] on span "7 [DATE]" at bounding box center [303, 356] width 42 height 14
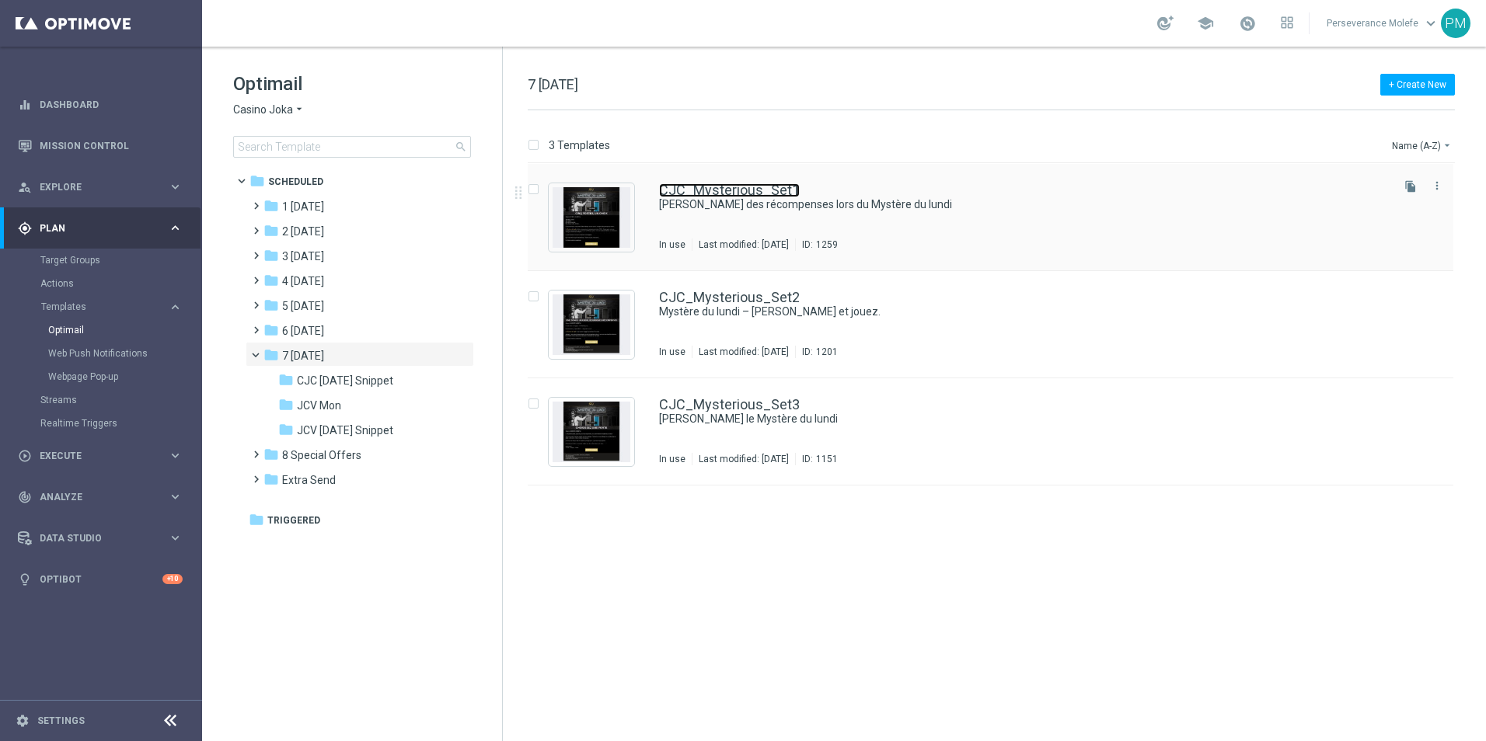
click at [769, 184] on link "CJC_Mysterious_Set1" at bounding box center [729, 190] width 141 height 14
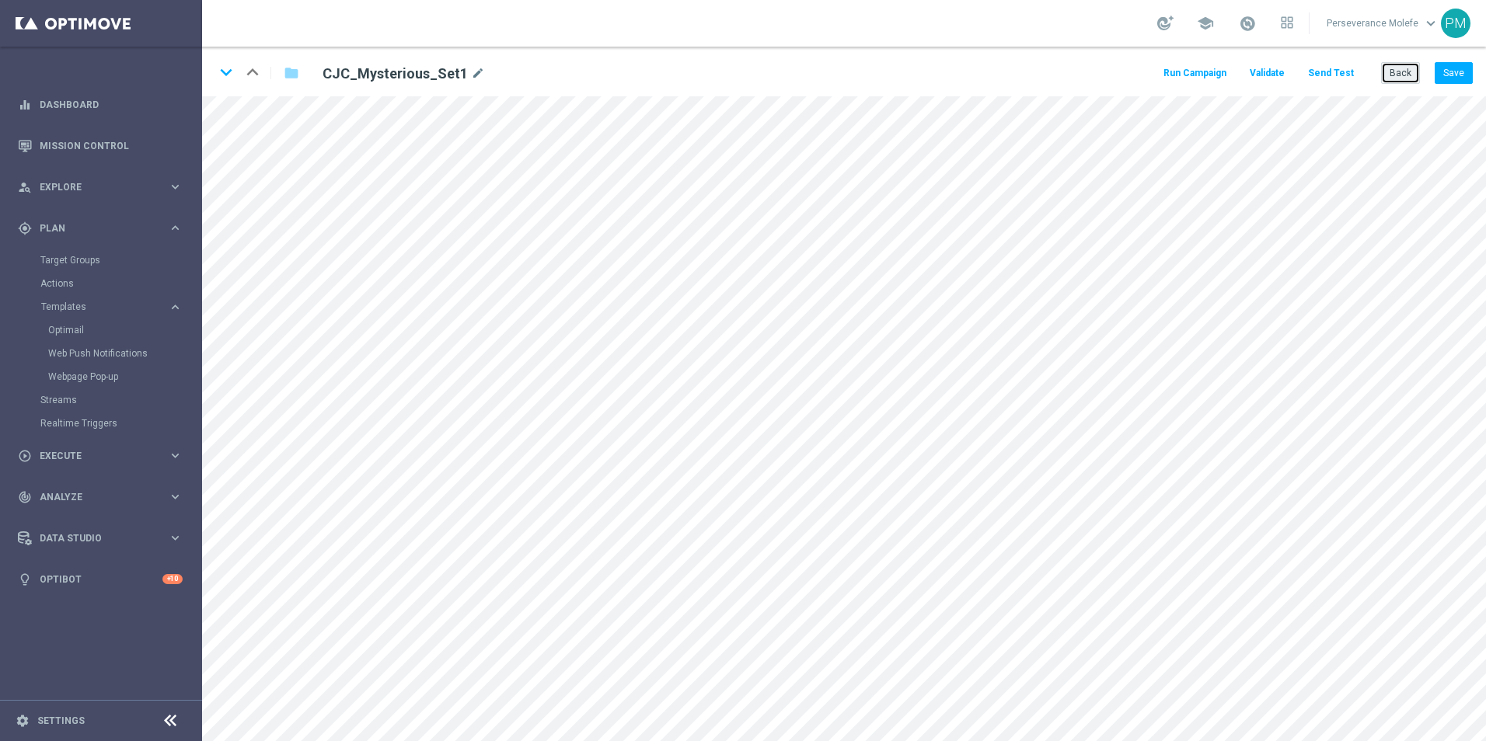
click at [1390, 76] on button "Back" at bounding box center [1400, 73] width 39 height 22
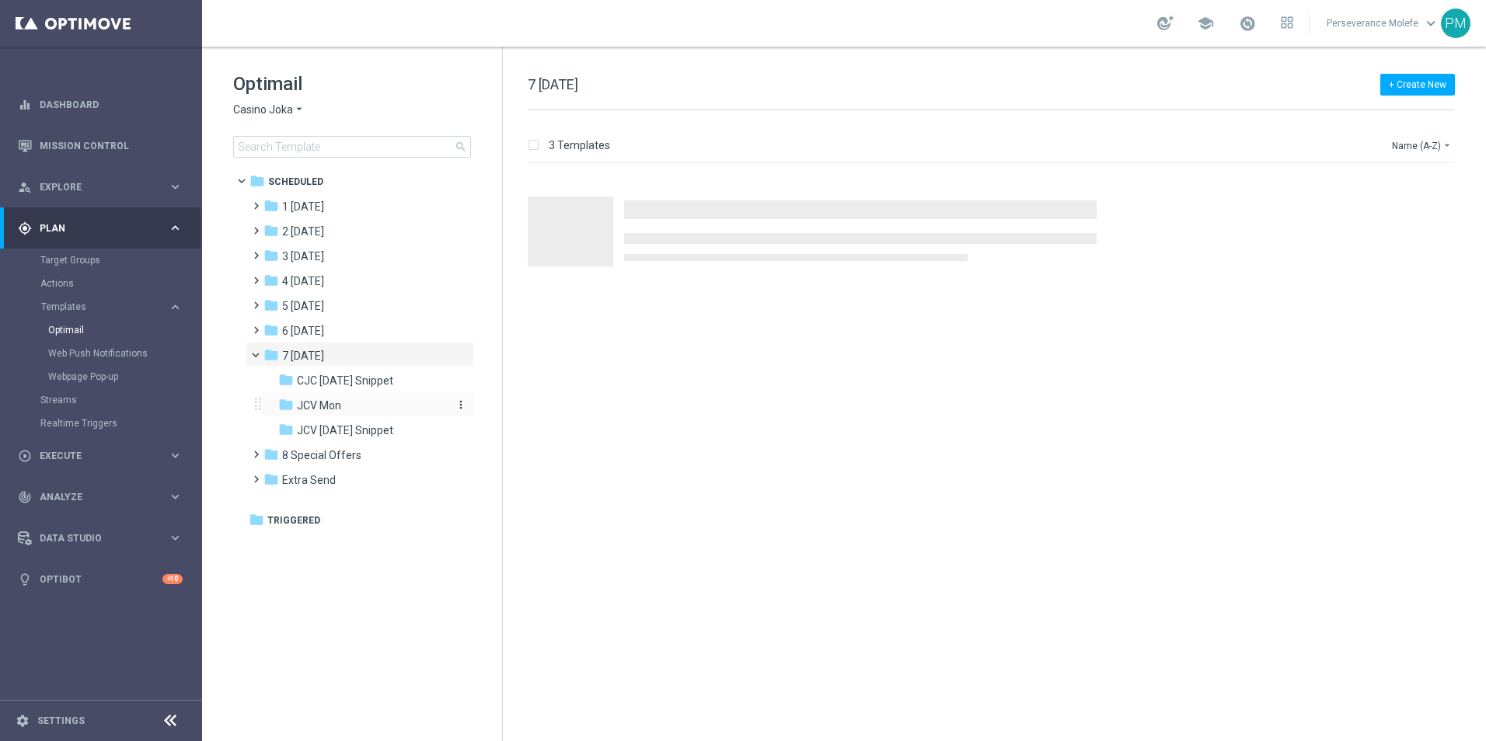
click at [375, 398] on div "folder JCV Mon" at bounding box center [361, 406] width 166 height 18
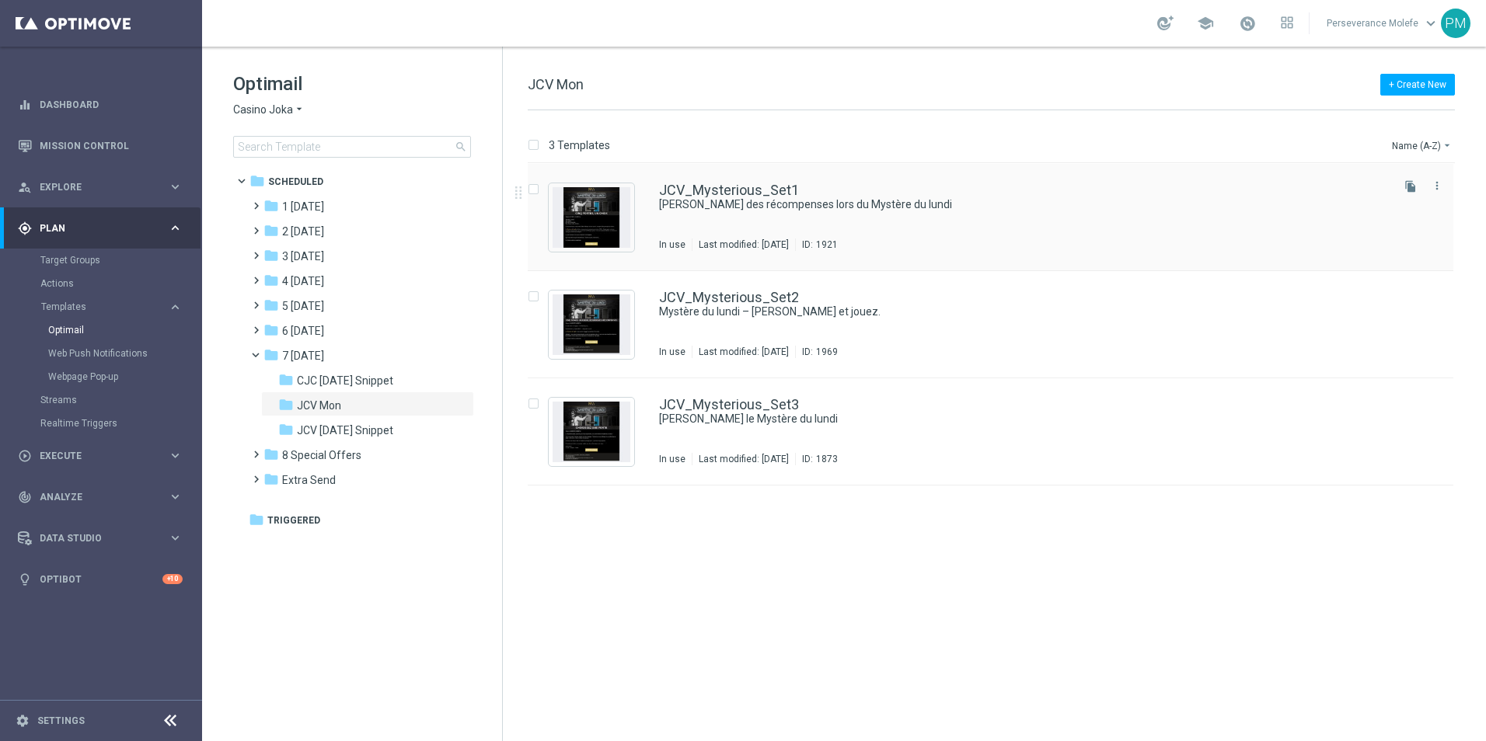
click at [755, 177] on div "JCV_Mysterious_Set1 [PERSON_NAME] des récompenses lors du Mystère du lundi In u…" at bounding box center [991, 217] width 926 height 107
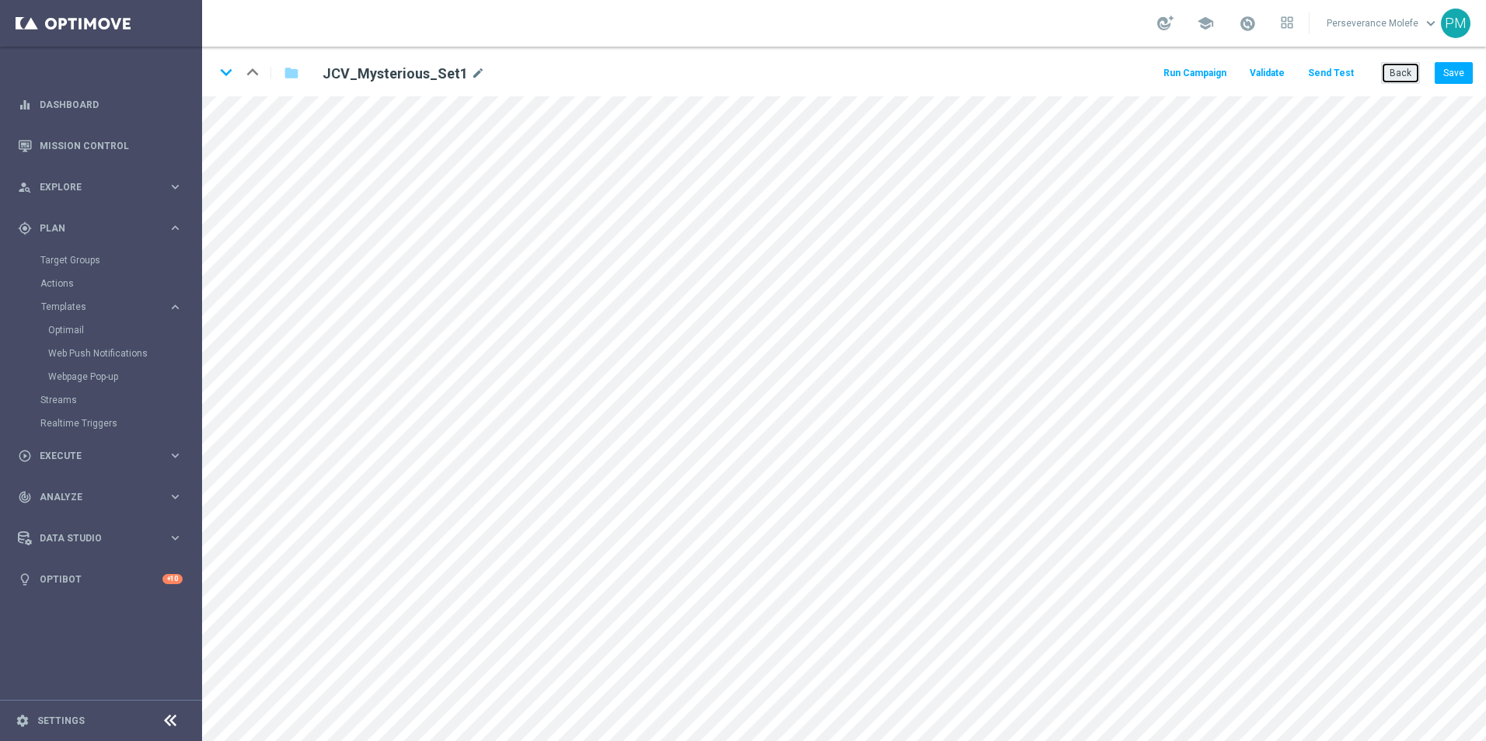
click at [1396, 83] on button "Back" at bounding box center [1400, 73] width 39 height 22
